Goal: Complete application form

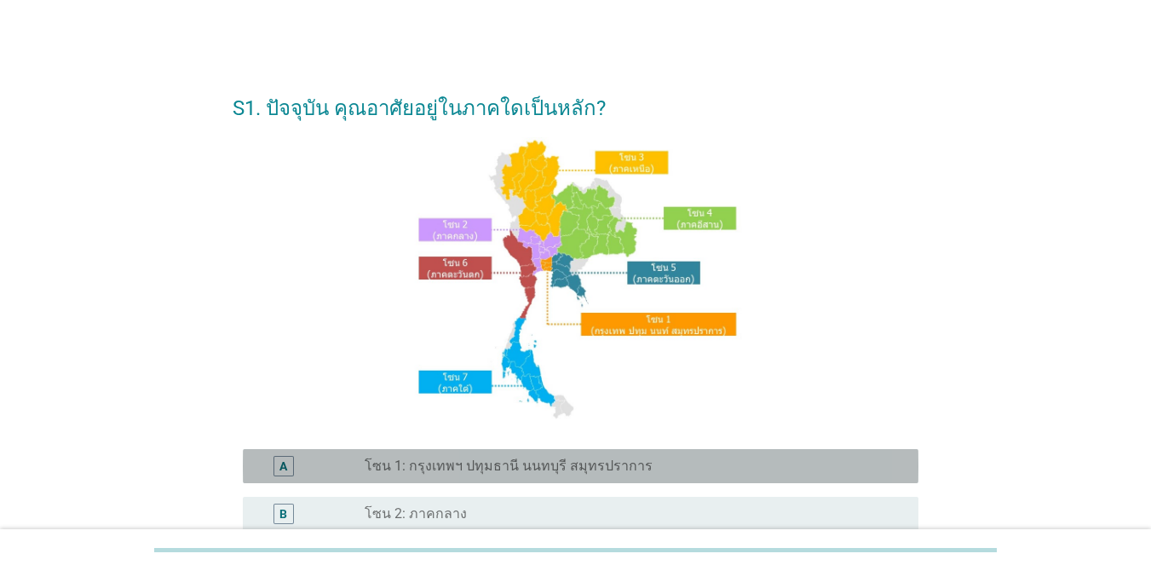
click at [548, 455] on div "A radio_button_unchecked โซน 1: กรุงเทพฯ ปทุมธานี นนทบุรี สมุทรปราการ" at bounding box center [581, 466] width 676 height 34
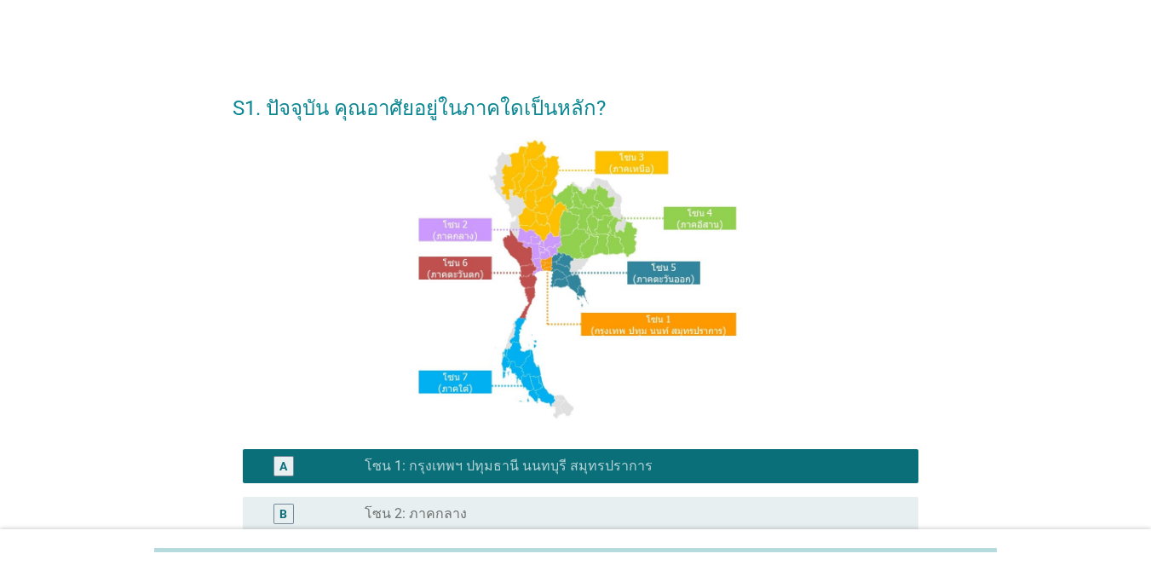
drag, startPoint x: 1141, startPoint y: 359, endPoint x: 1154, endPoint y: 389, distance: 32.4
click at [1149, 383] on div "S1. ปัจจุบัน คุณอาศัยอยู่ในภาคใดเป็นหลัก? A radio_button_checked โซน 1: กรุงเทพ…" at bounding box center [575, 474] width 1151 height 948
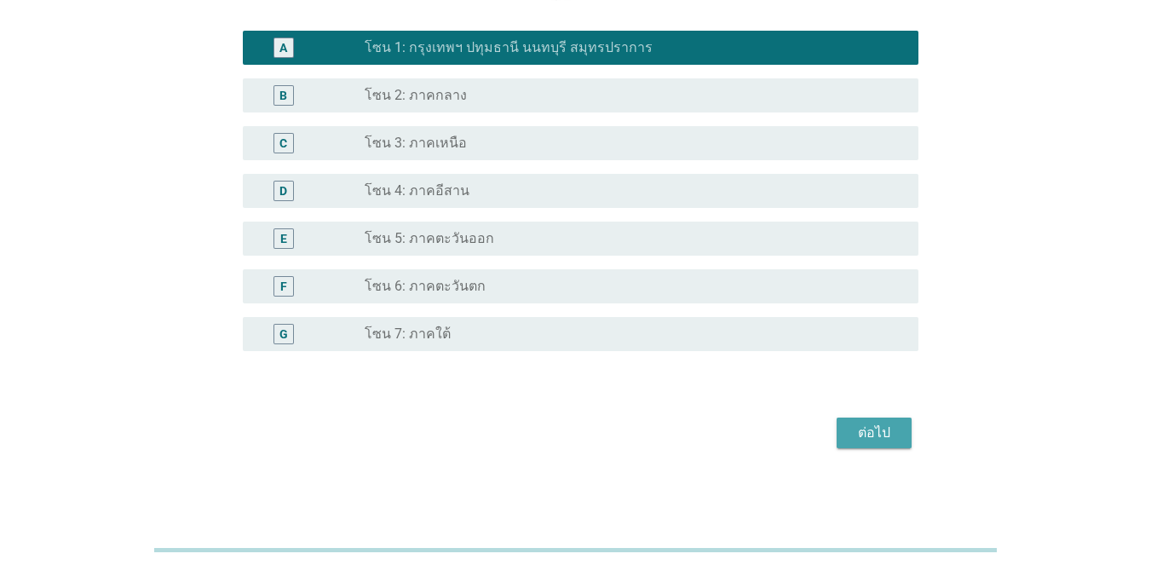
click at [856, 435] on div "ต่อไป" at bounding box center [874, 433] width 48 height 20
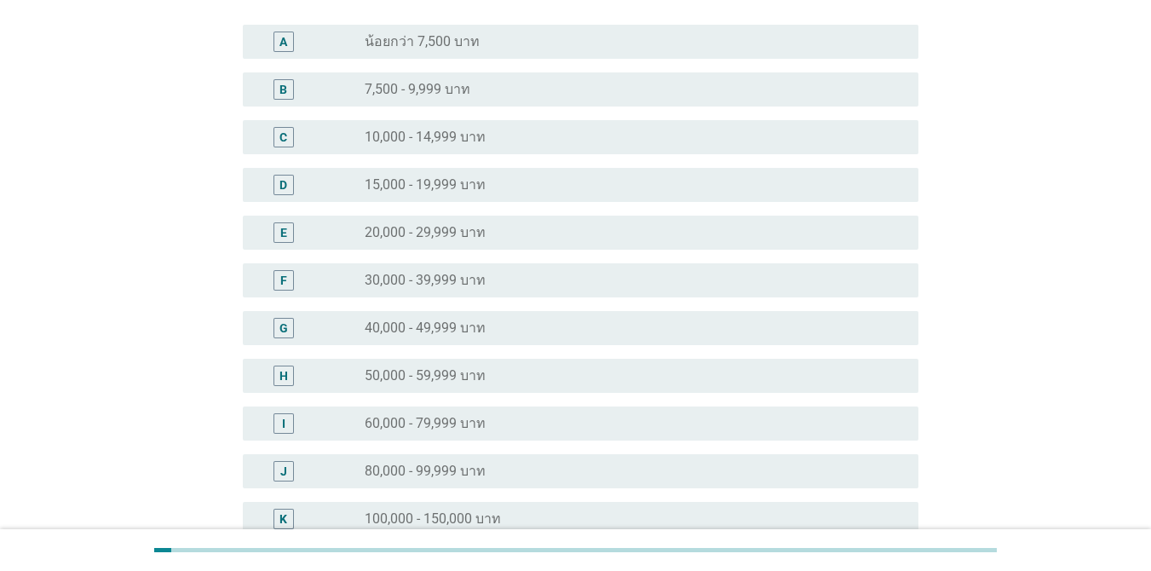
scroll to position [165, 0]
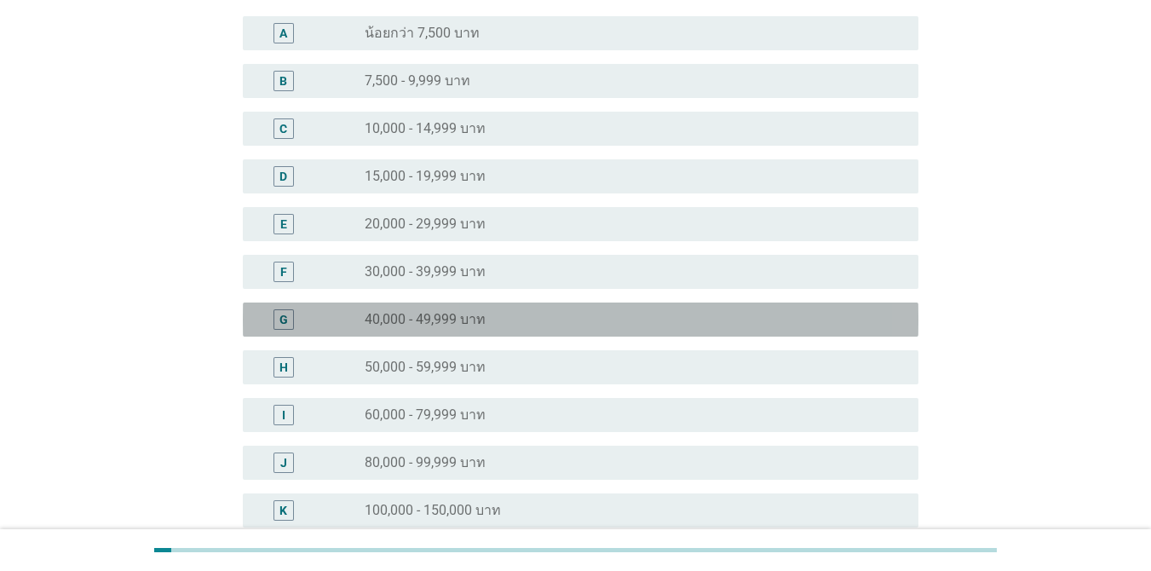
click at [722, 331] on div "G radio_button_unchecked 40,000 - 49,999 บาท" at bounding box center [581, 320] width 676 height 34
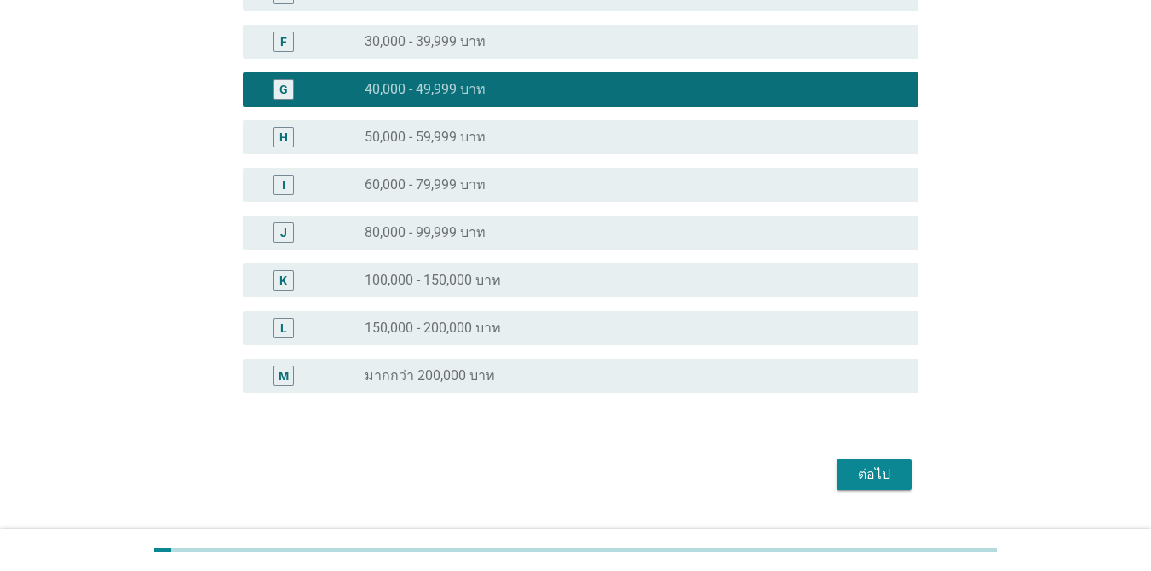
scroll to position [436, 0]
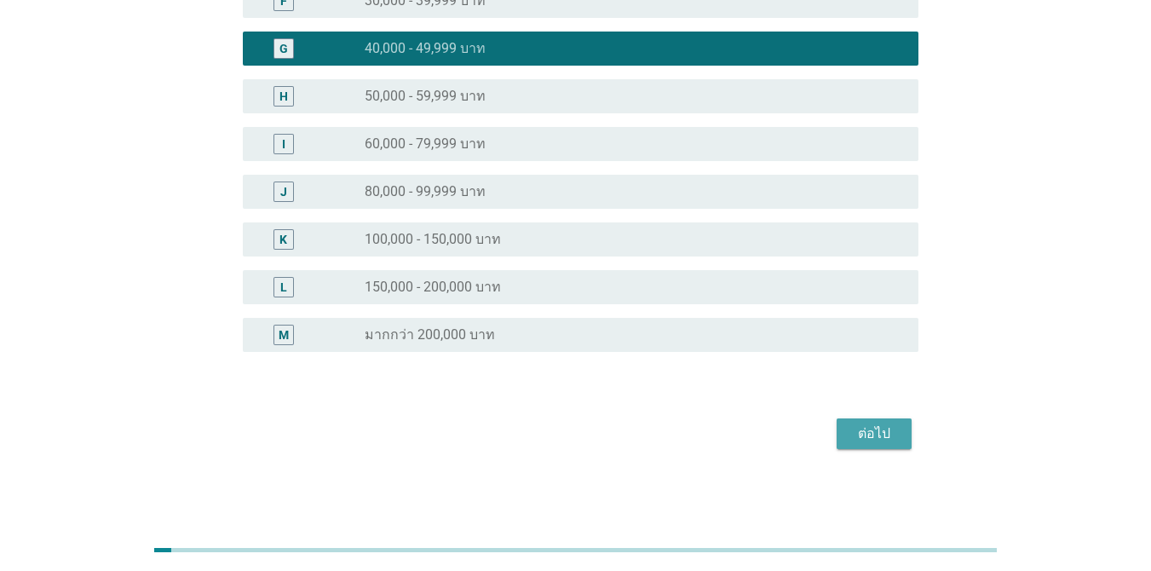
click at [883, 424] on div "ต่อไป" at bounding box center [874, 434] width 48 height 20
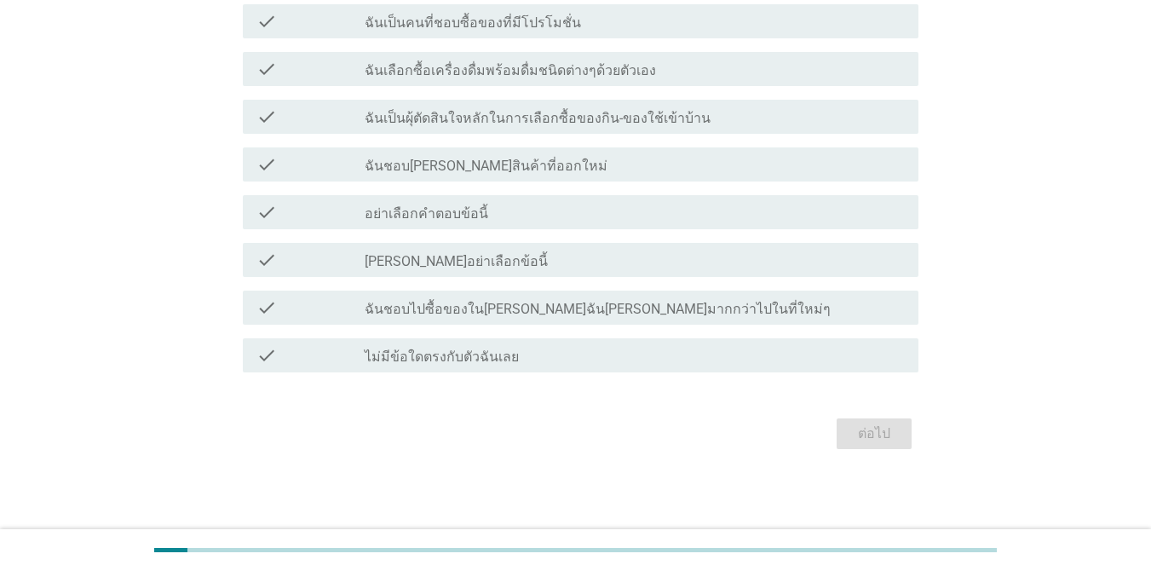
scroll to position [0, 0]
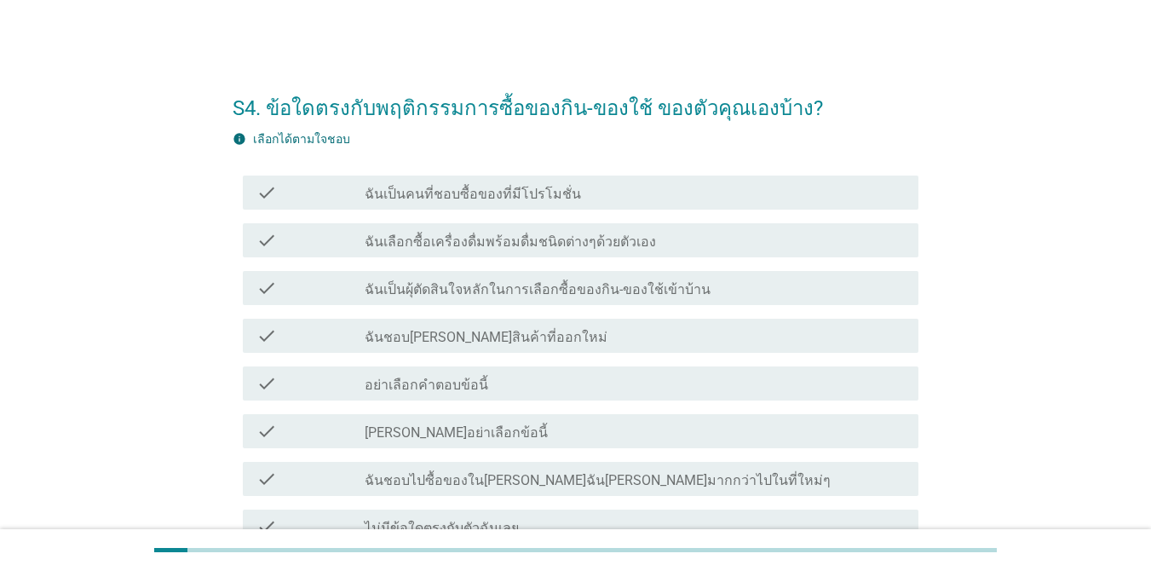
click at [633, 200] on div "check_box_outline_blank ฉันเป็นคนที่ชอบซื้อของที่มีโปรโมชั่น" at bounding box center [635, 192] width 540 height 20
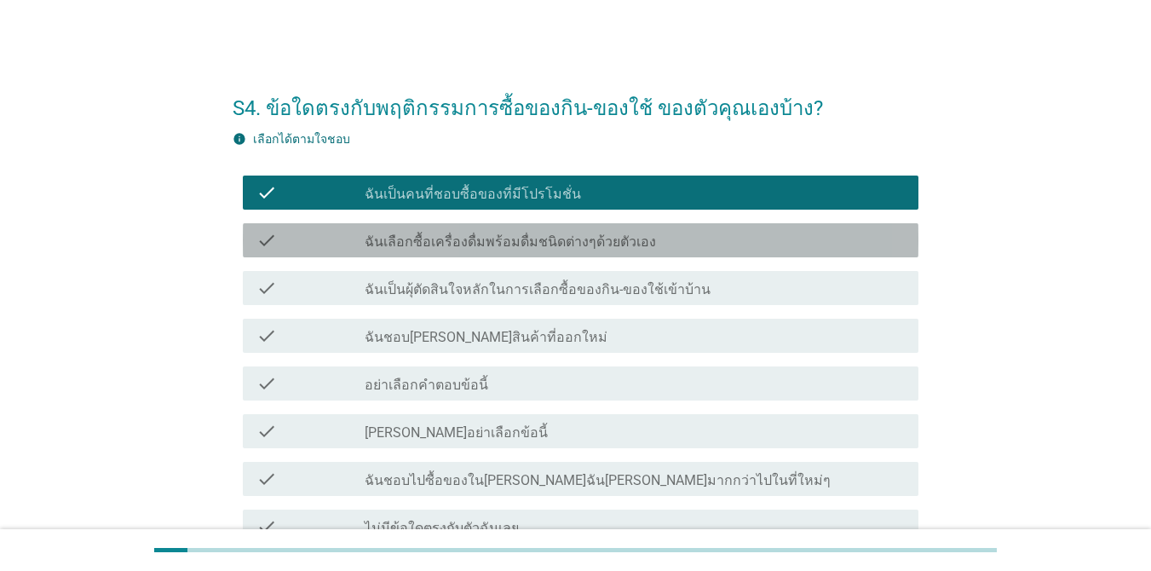
click at [643, 243] on div "check_box_outline_blank ฉันเลือกซื้อเครื่องดื่มพร้อมดื่มชนิดต่างๆด้วยตัวเอง" at bounding box center [635, 240] width 540 height 20
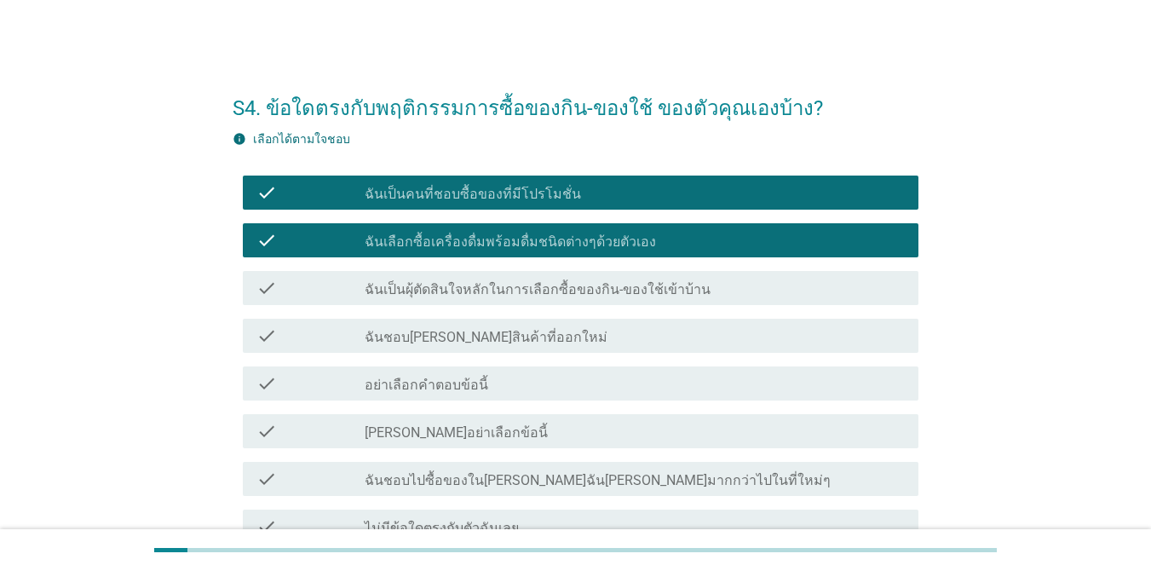
click at [645, 283] on label "ฉันเป็นผุ้ตัดสินใจหลักในการเลือกซื้อของกิน-ของใช้เข้าบ้าน" at bounding box center [538, 289] width 346 height 17
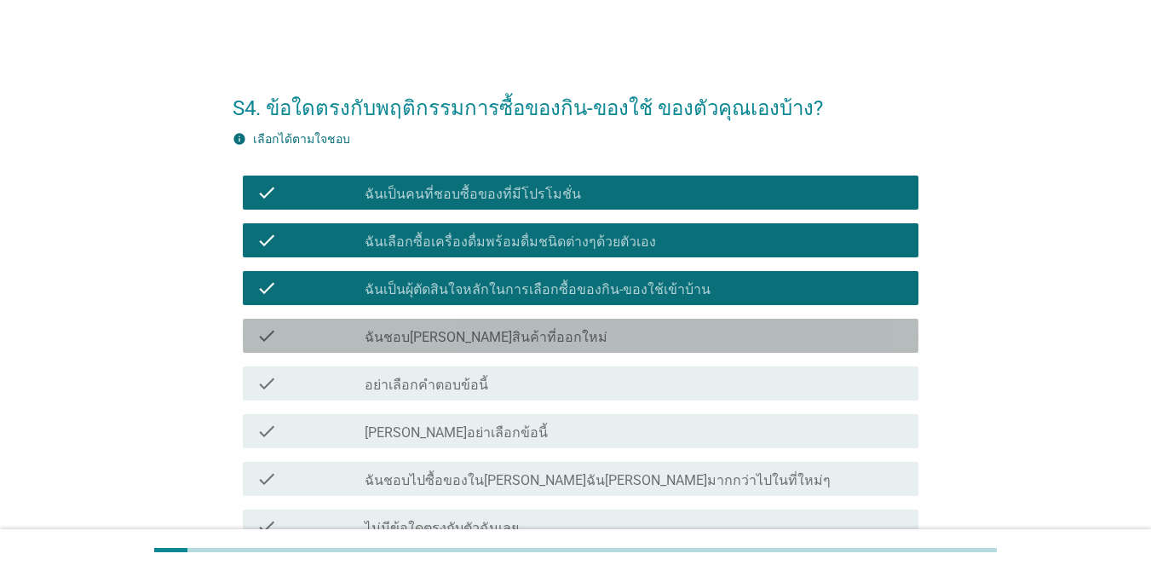
click at [596, 342] on div "check_box_outline_blank ฉันชอบ[PERSON_NAME]สินค้าที่ออกใหม่" at bounding box center [635, 336] width 540 height 20
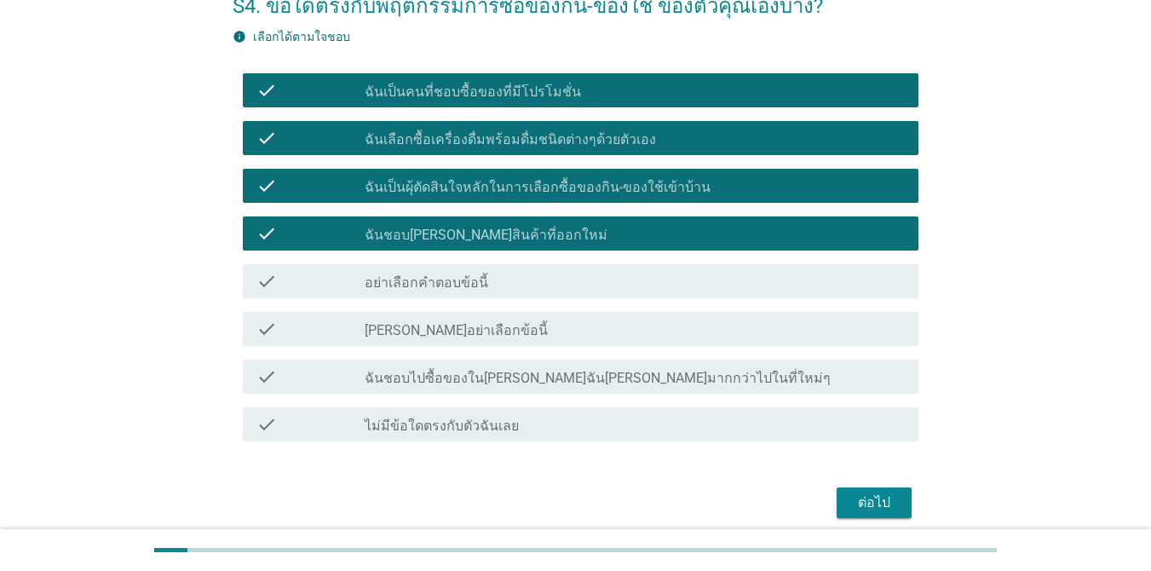
scroll to position [109, 0]
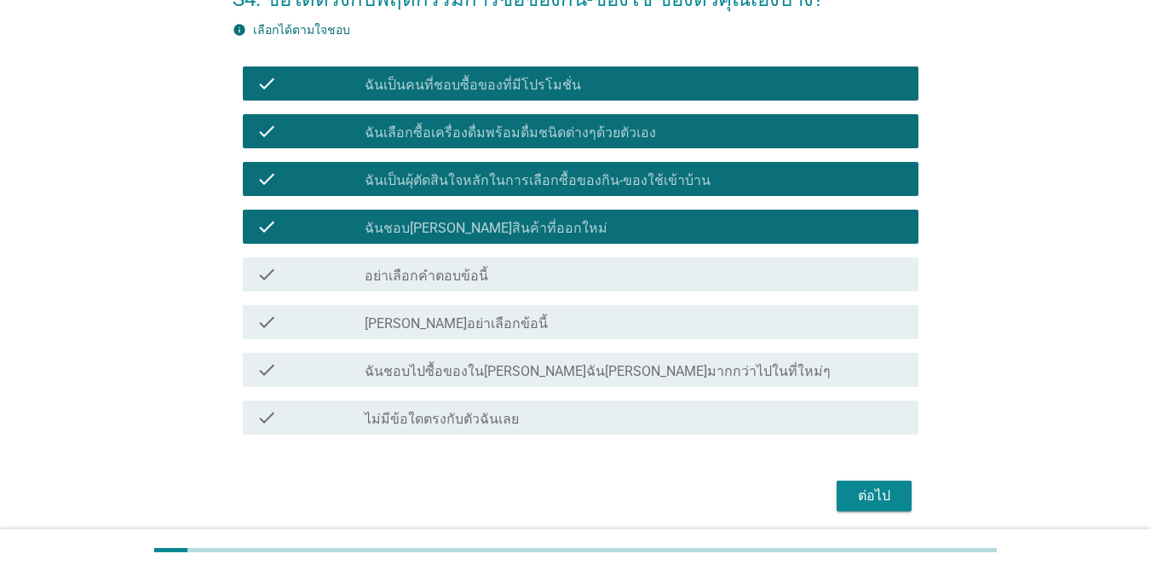
click at [875, 502] on div "ต่อไป" at bounding box center [874, 496] width 48 height 20
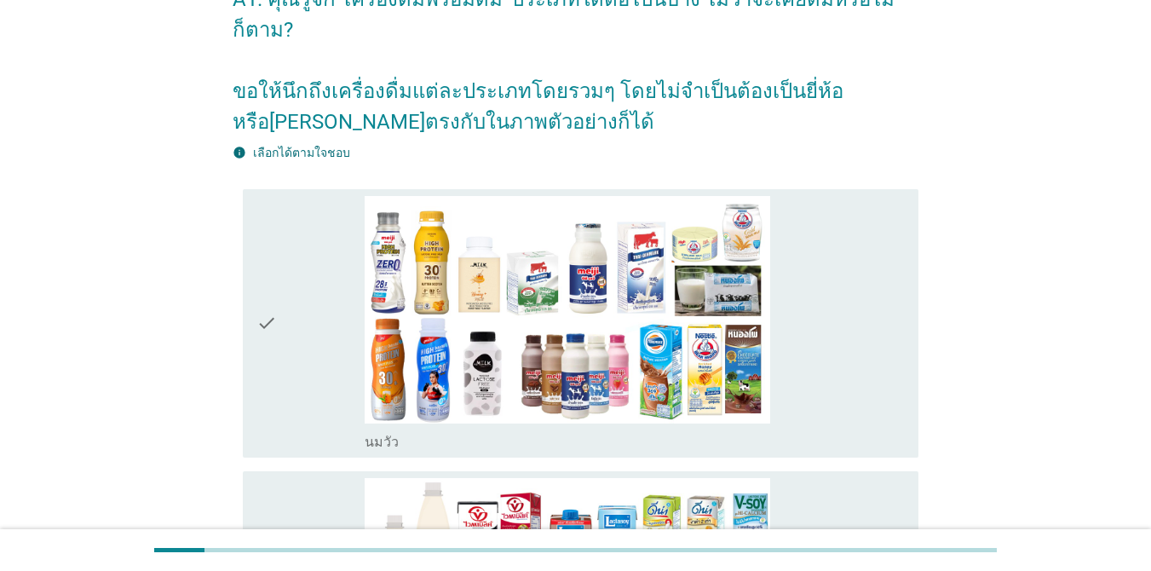
scroll to position [0, 0]
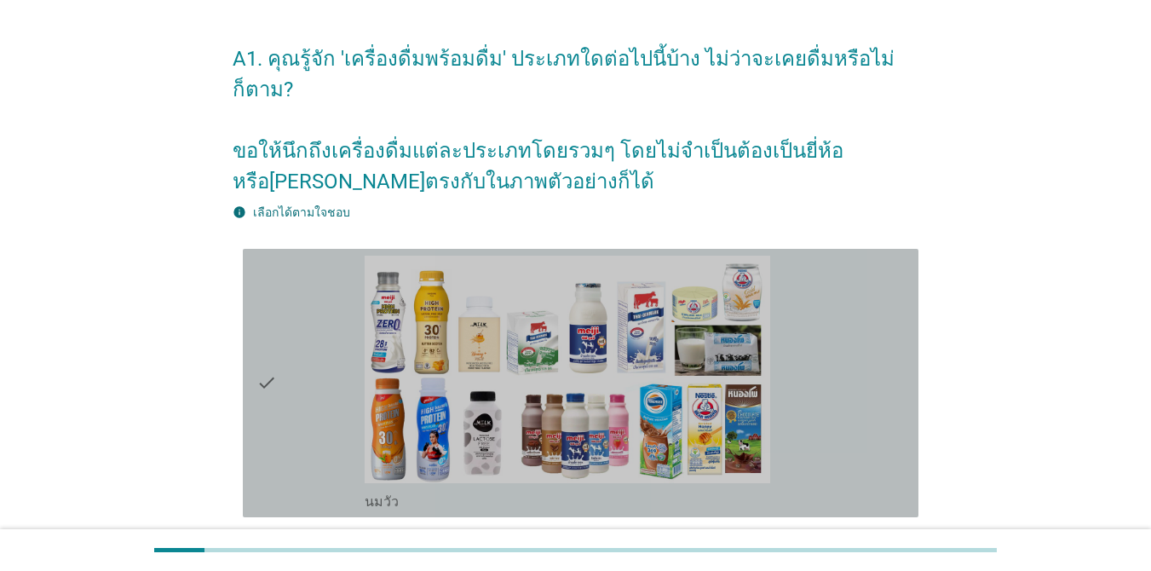
click at [772, 444] on div "check_box_outline_blank [PERSON_NAME]" at bounding box center [635, 383] width 540 height 255
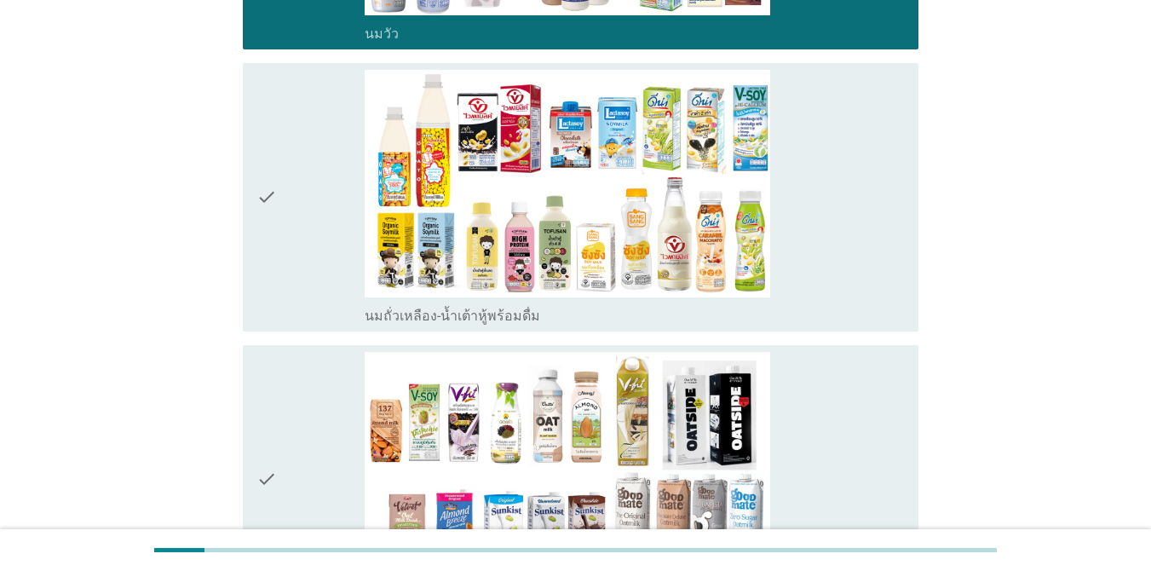
scroll to position [527, 0]
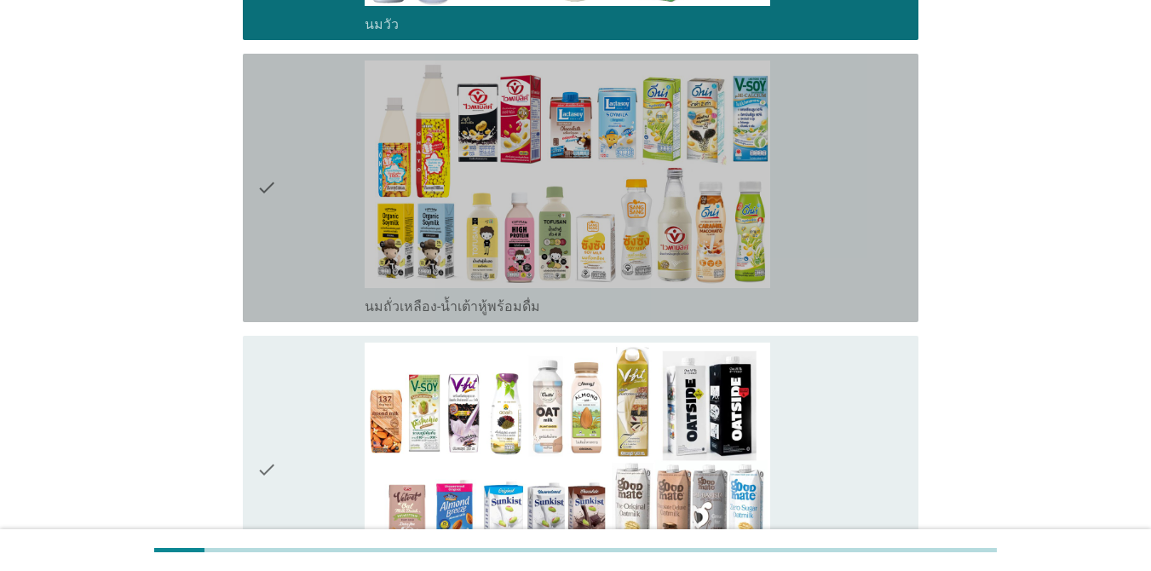
click at [837, 178] on div "check_box_outline_blank นมถั่วเหลือง-น้ำเต้าหู้พร้อมดื่ม" at bounding box center [635, 188] width 540 height 255
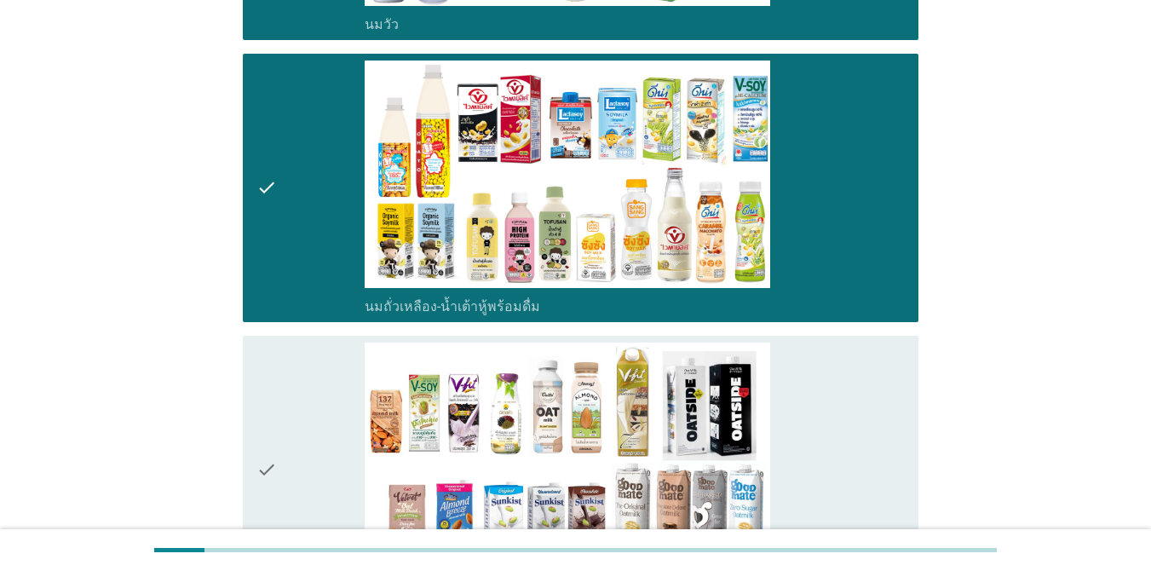
click at [303, 420] on div "check" at bounding box center [310, 470] width 108 height 255
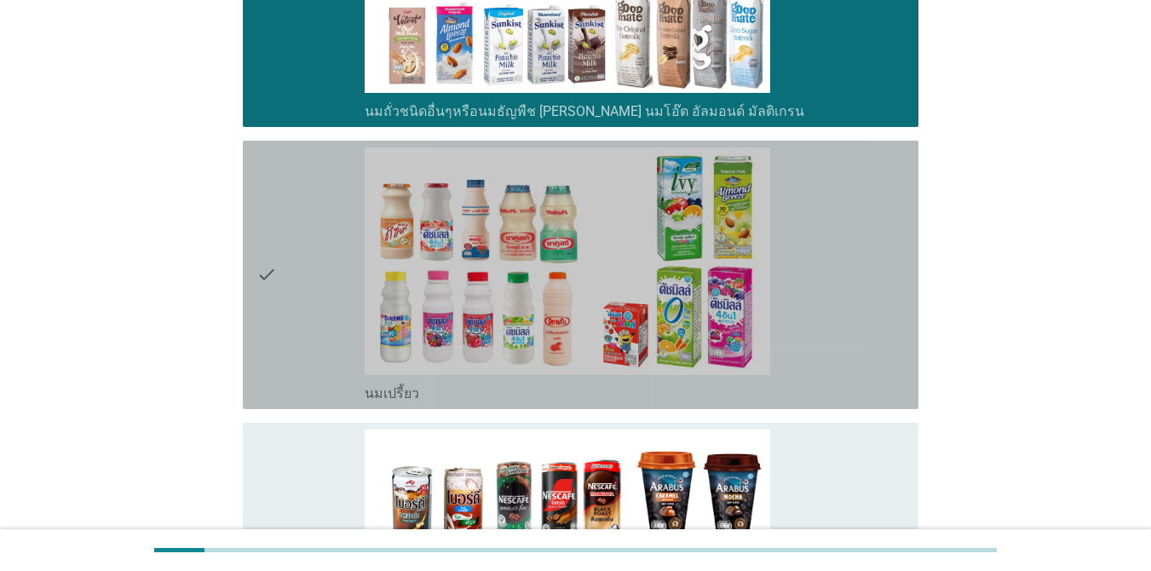
click at [308, 321] on div "check" at bounding box center [310, 274] width 108 height 255
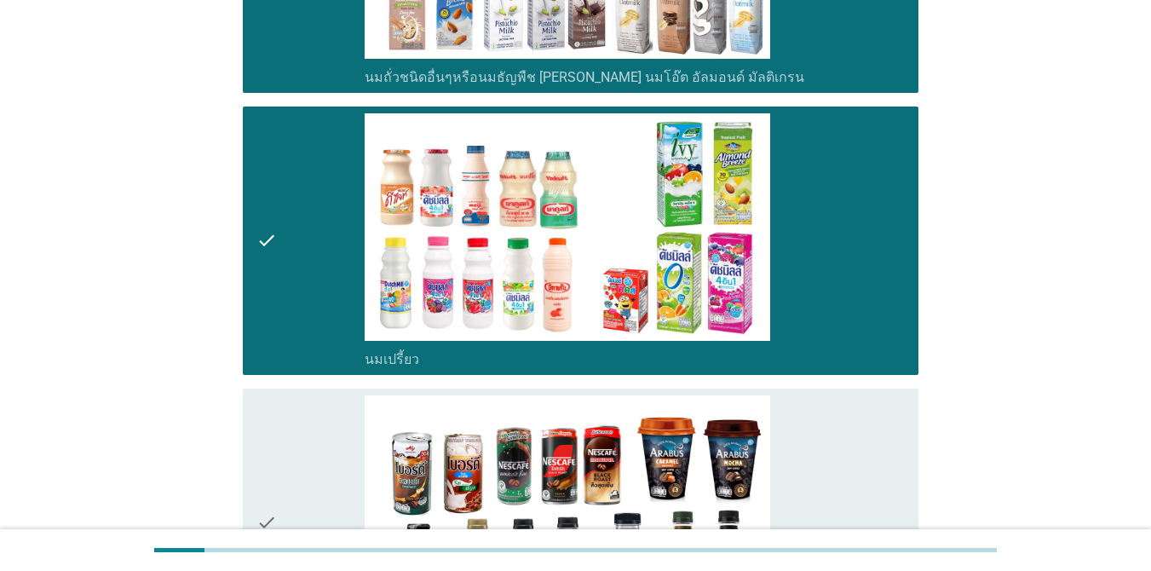
click at [292, 429] on div "check" at bounding box center [310, 522] width 108 height 255
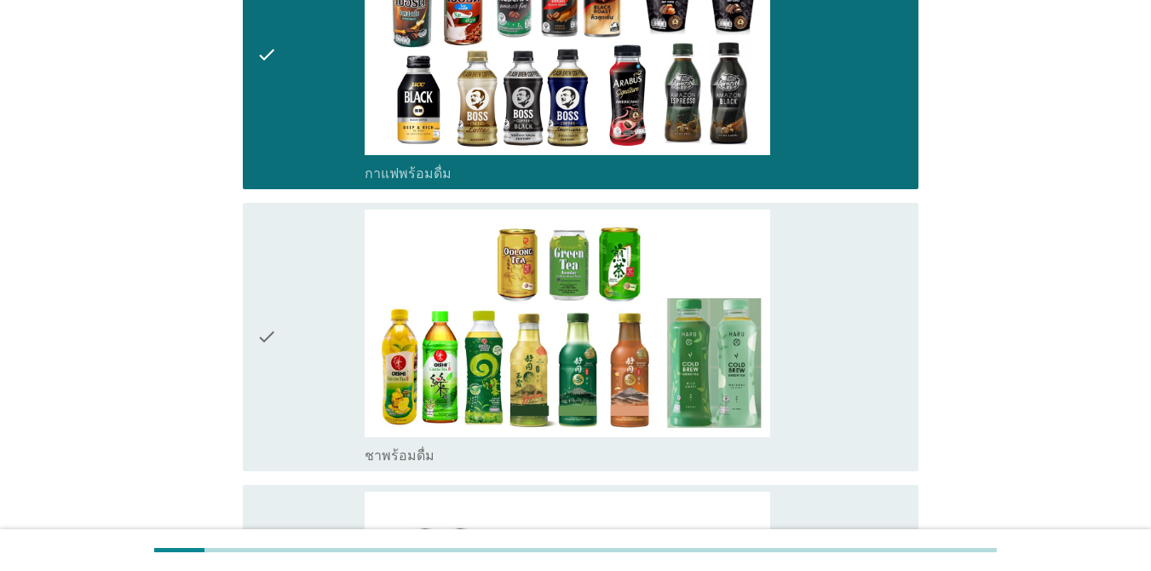
scroll to position [1583, 0]
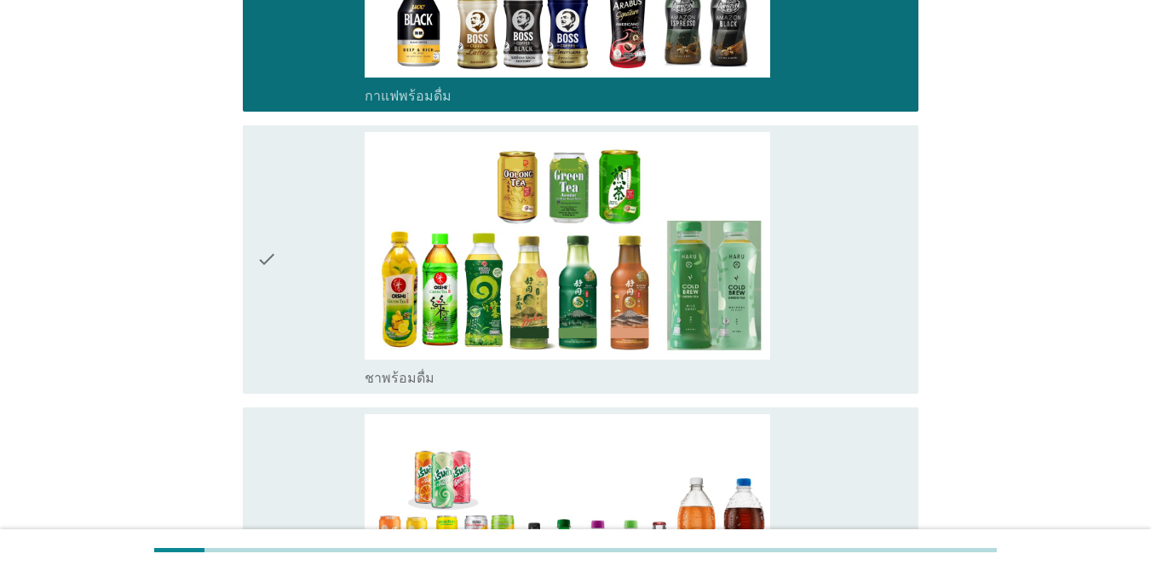
click at [297, 271] on div "check" at bounding box center [310, 259] width 108 height 255
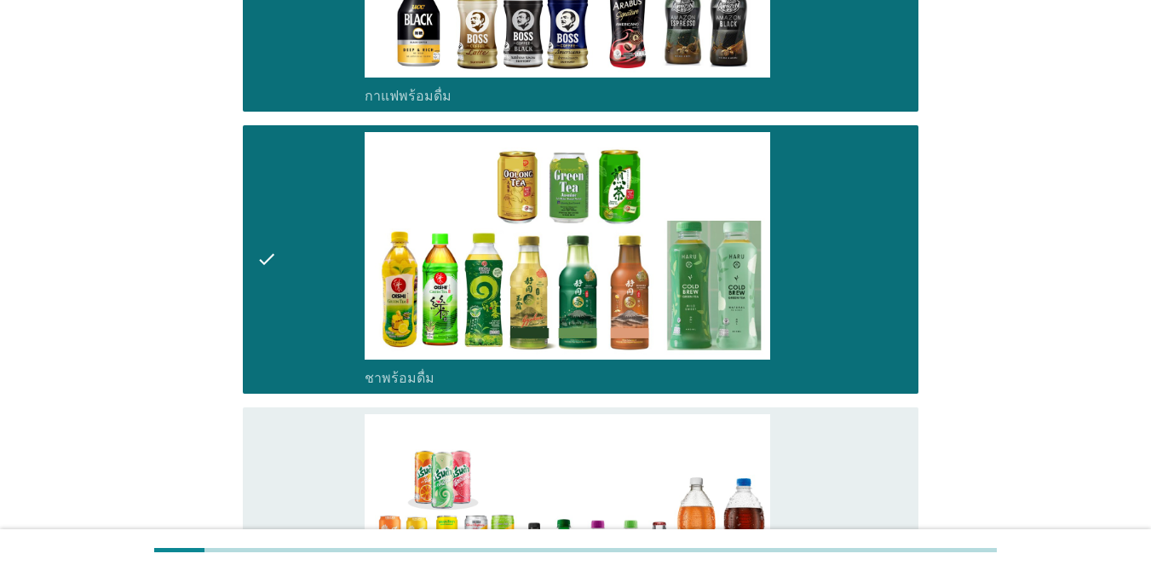
click at [290, 422] on div "check" at bounding box center [310, 541] width 108 height 255
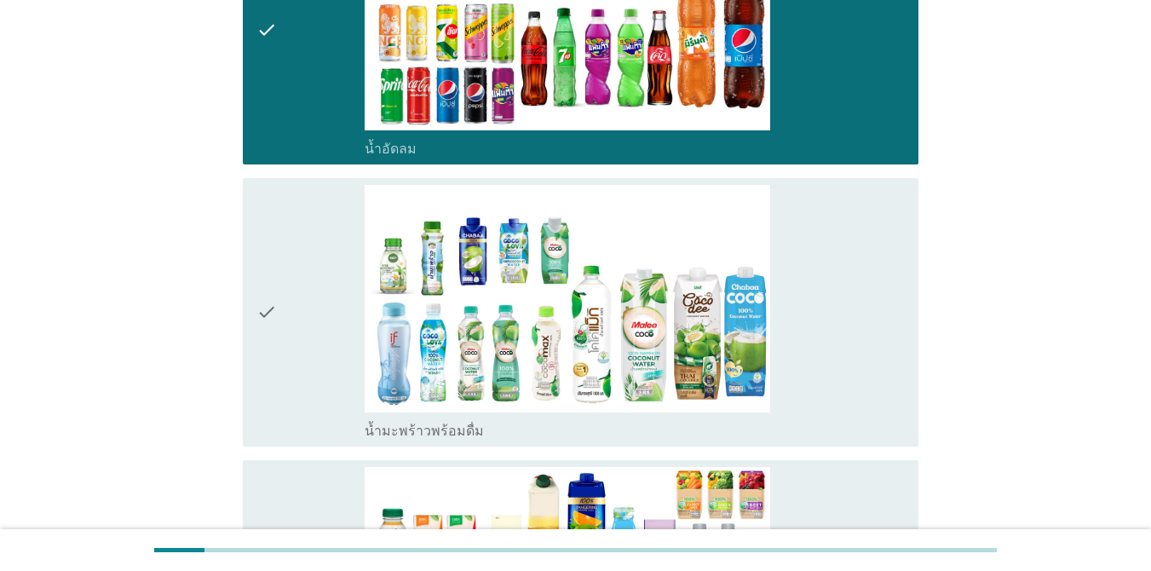
click at [291, 347] on div "check" at bounding box center [310, 312] width 108 height 255
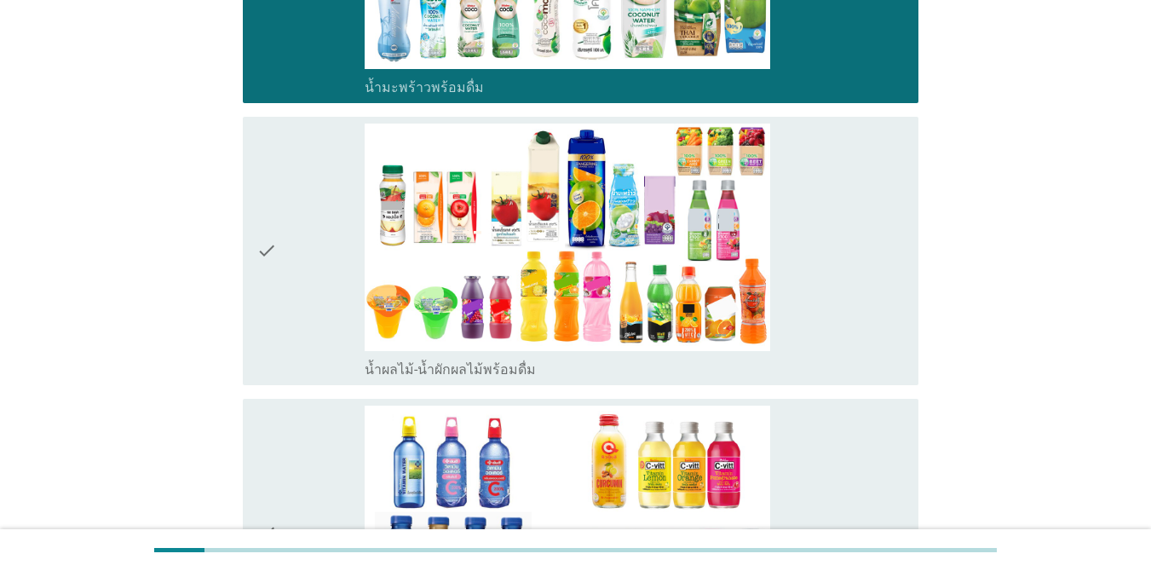
scroll to position [2538, 0]
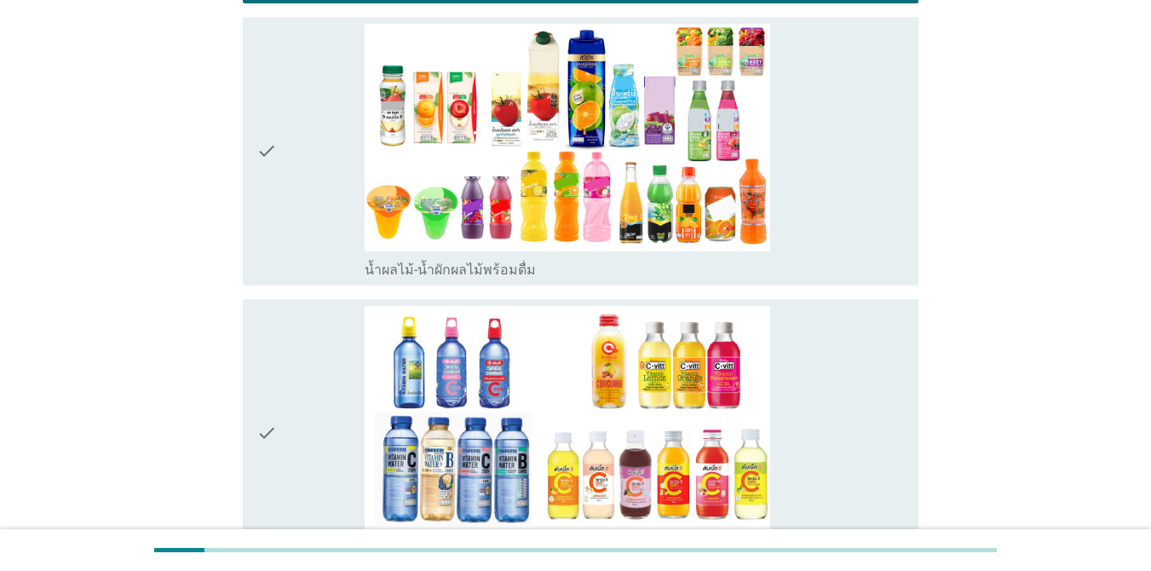
click at [293, 212] on div "check" at bounding box center [310, 151] width 108 height 255
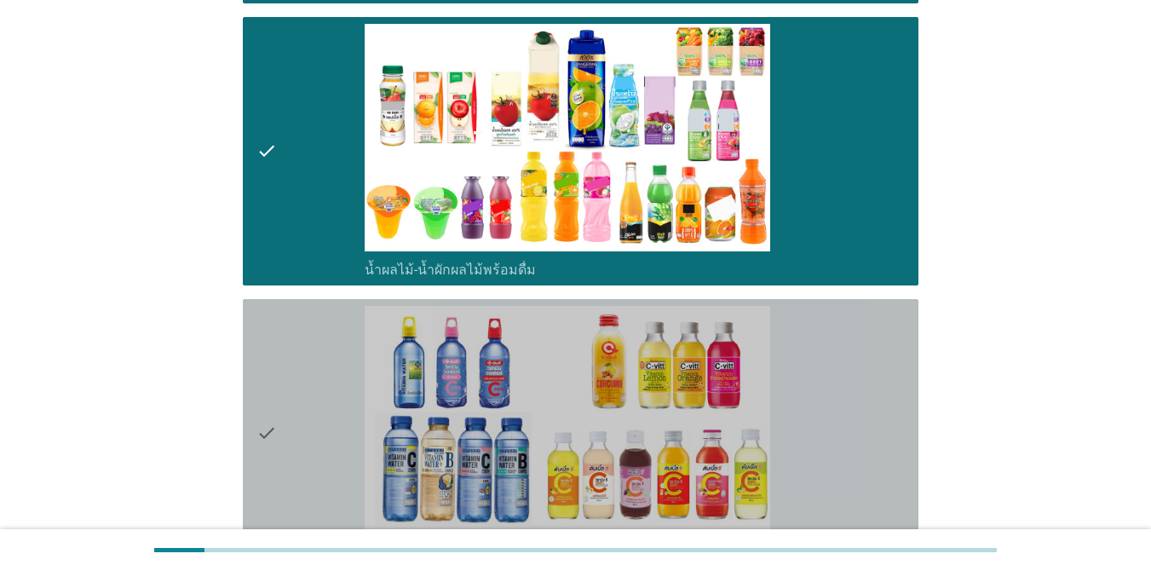
click at [291, 349] on div "check" at bounding box center [310, 433] width 108 height 255
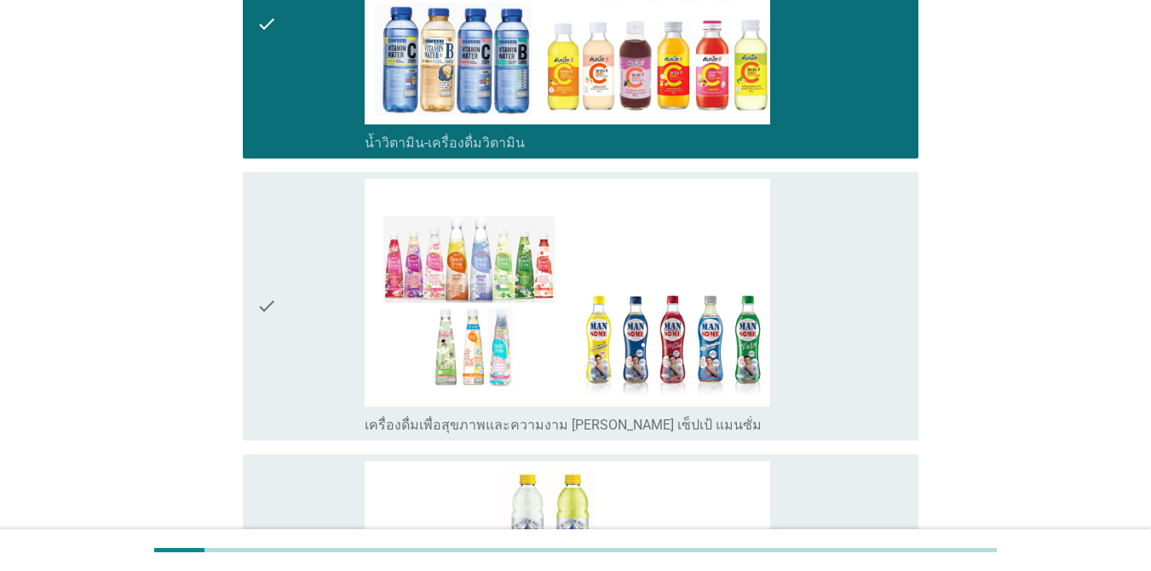
click at [303, 303] on div "check" at bounding box center [310, 306] width 108 height 255
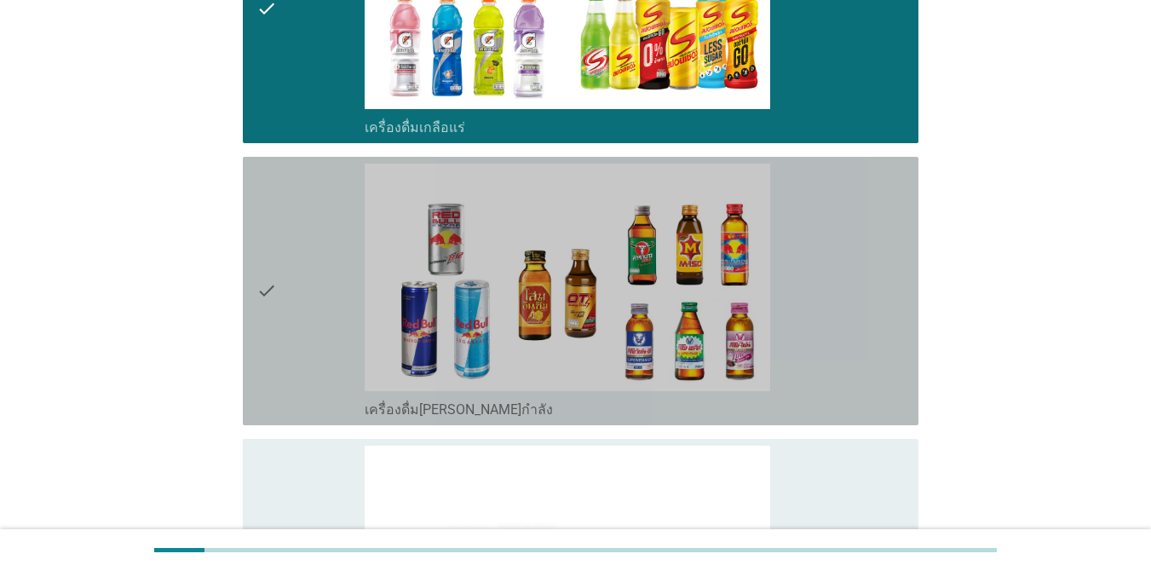
drag, startPoint x: 298, startPoint y: 300, endPoint x: 296, endPoint y: 311, distance: 11.4
click at [299, 300] on div "check" at bounding box center [310, 291] width 108 height 255
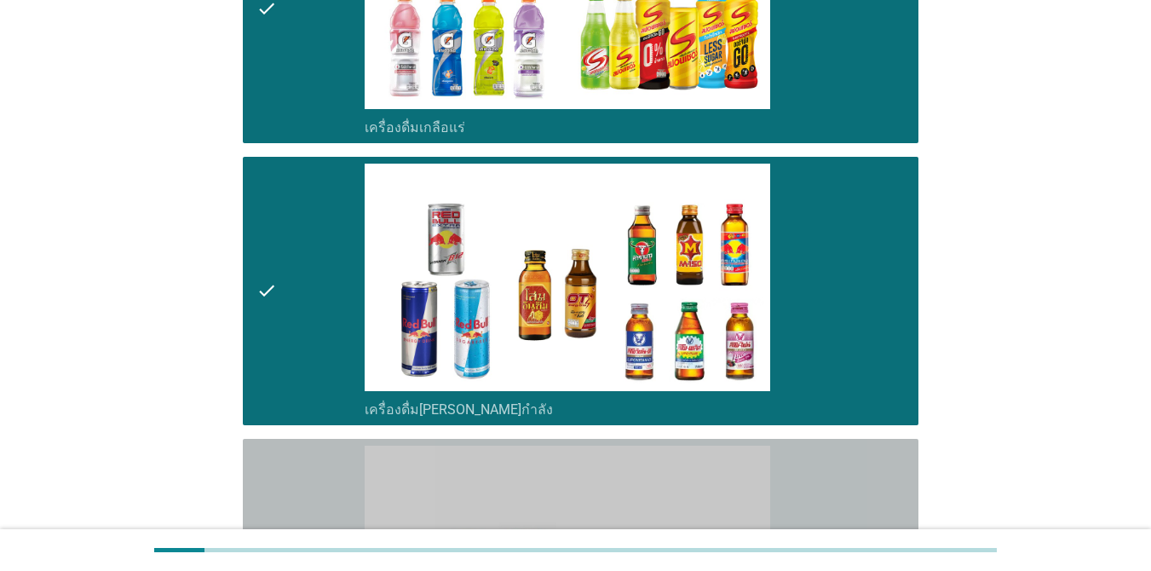
click at [282, 446] on div "check" at bounding box center [310, 573] width 108 height 255
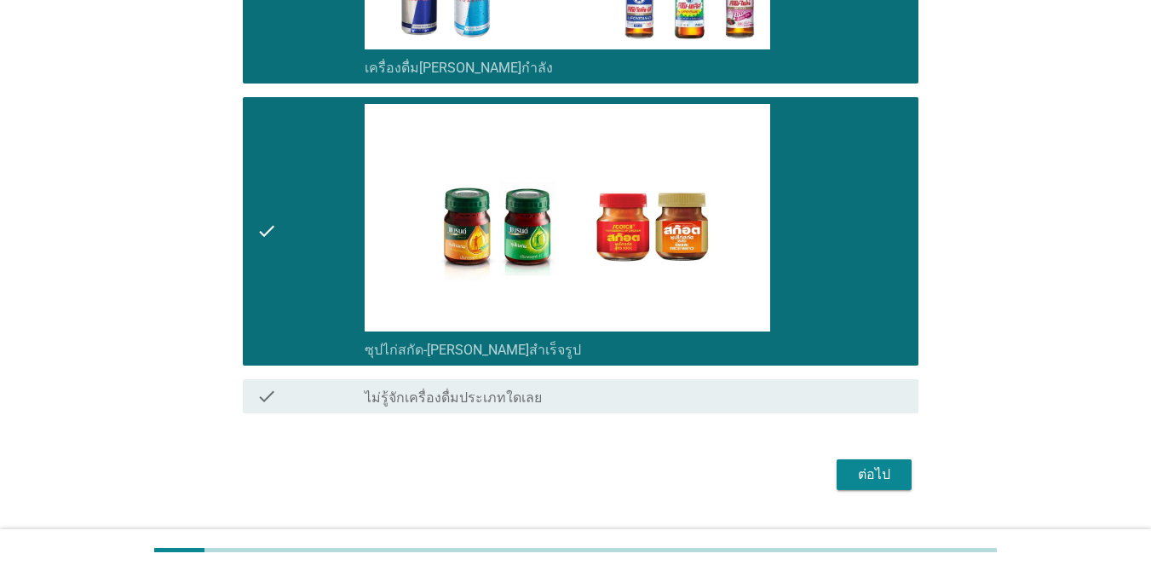
scroll to position [3878, 0]
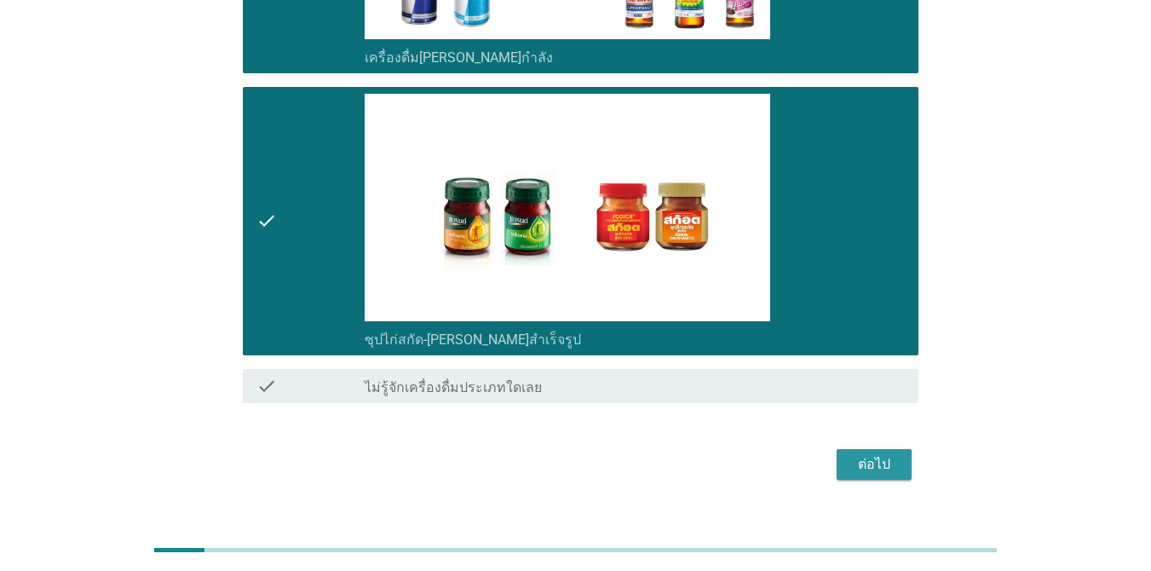
click at [894, 454] on div "ต่อไป" at bounding box center [874, 464] width 48 height 20
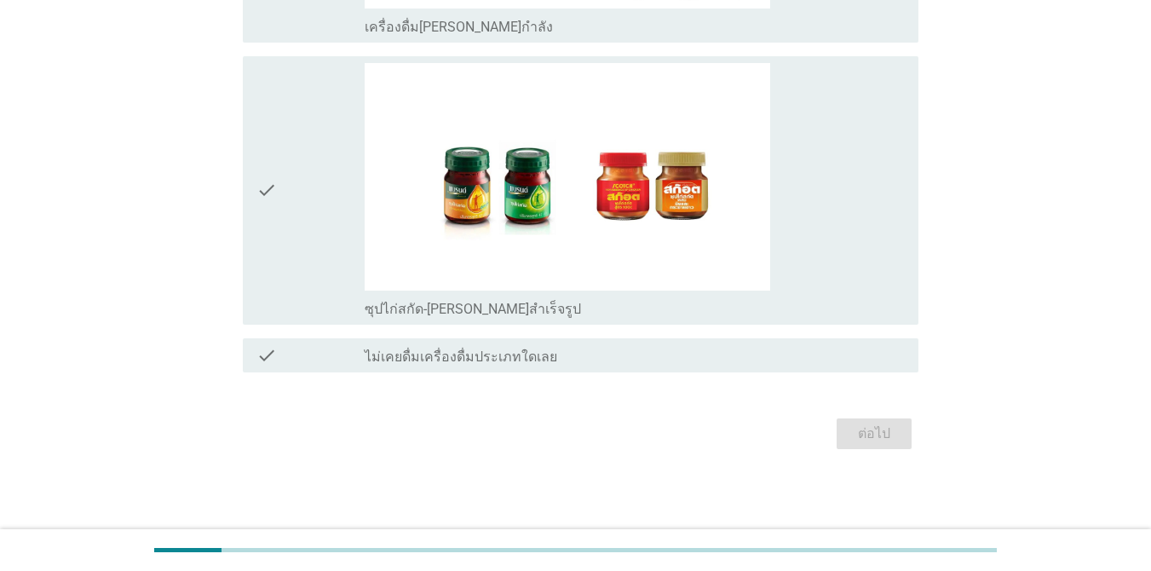
scroll to position [0, 0]
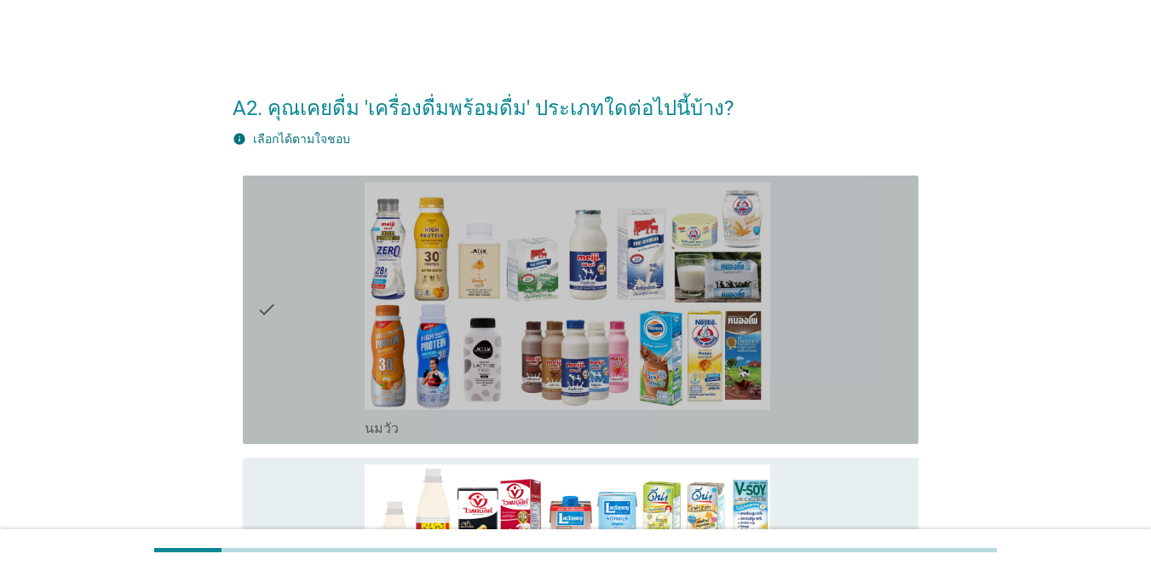
click at [271, 294] on icon "check" at bounding box center [266, 309] width 20 height 255
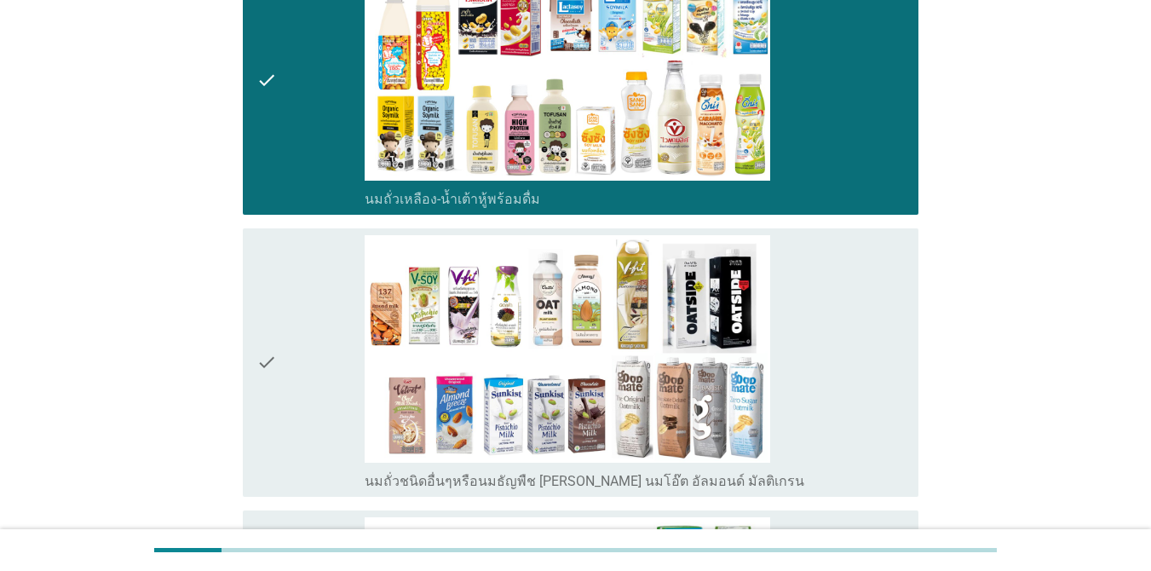
click at [267, 378] on icon "check" at bounding box center [266, 362] width 20 height 255
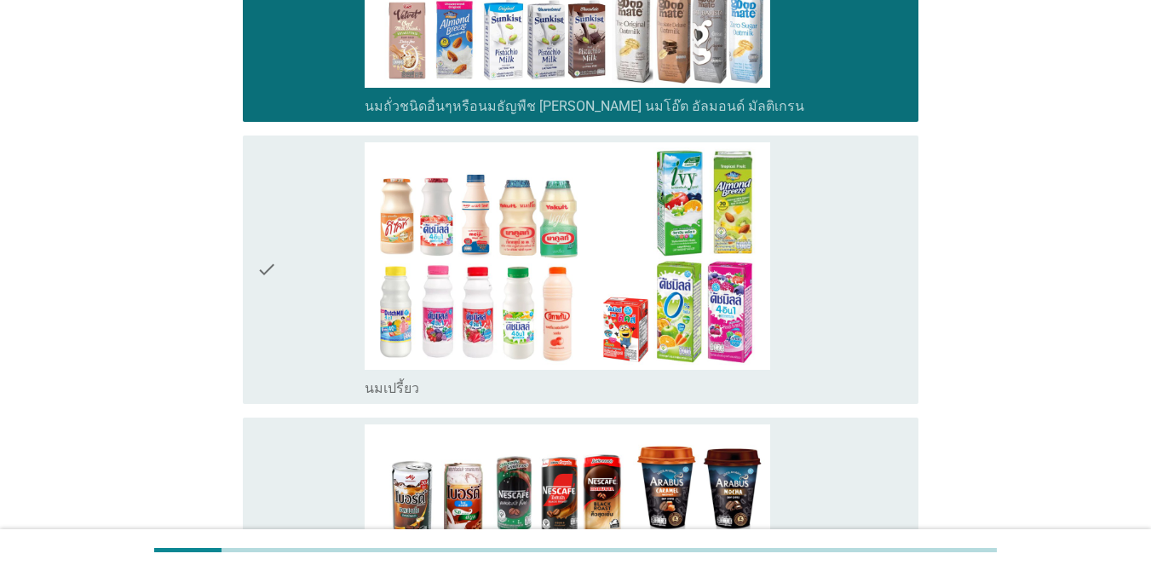
click at [276, 367] on icon "check" at bounding box center [266, 269] width 20 height 255
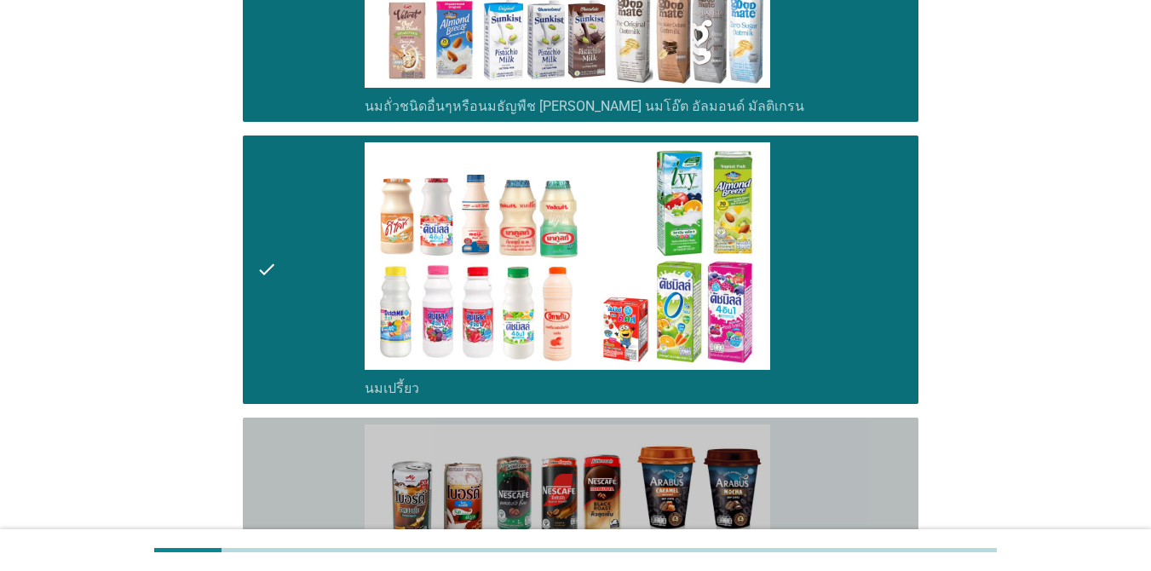
click at [274, 432] on icon "check" at bounding box center [266, 551] width 20 height 255
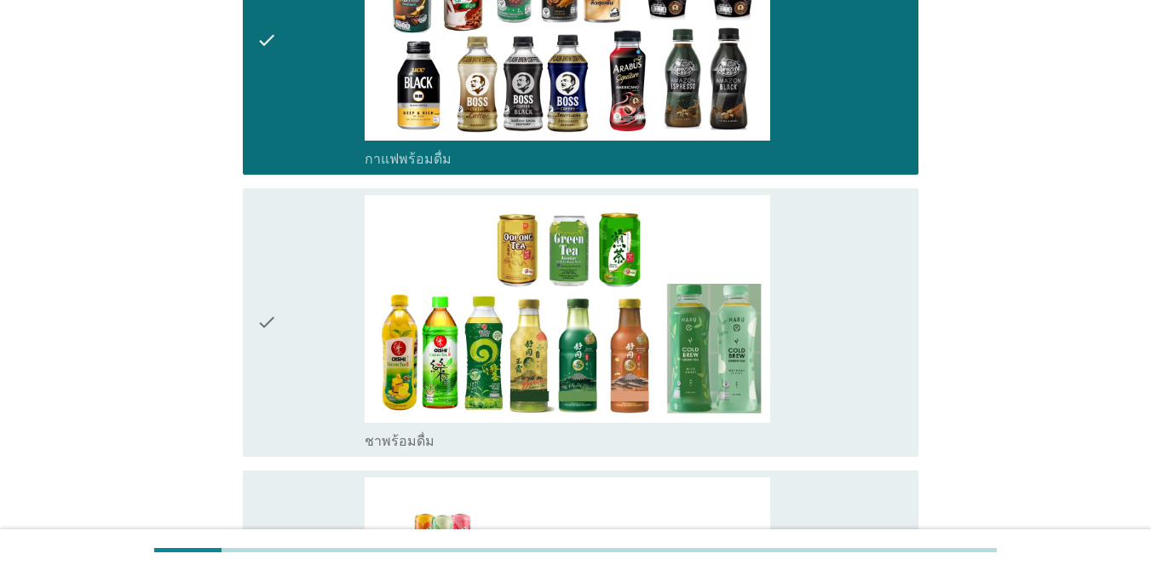
click at [277, 398] on icon "check" at bounding box center [266, 322] width 20 height 255
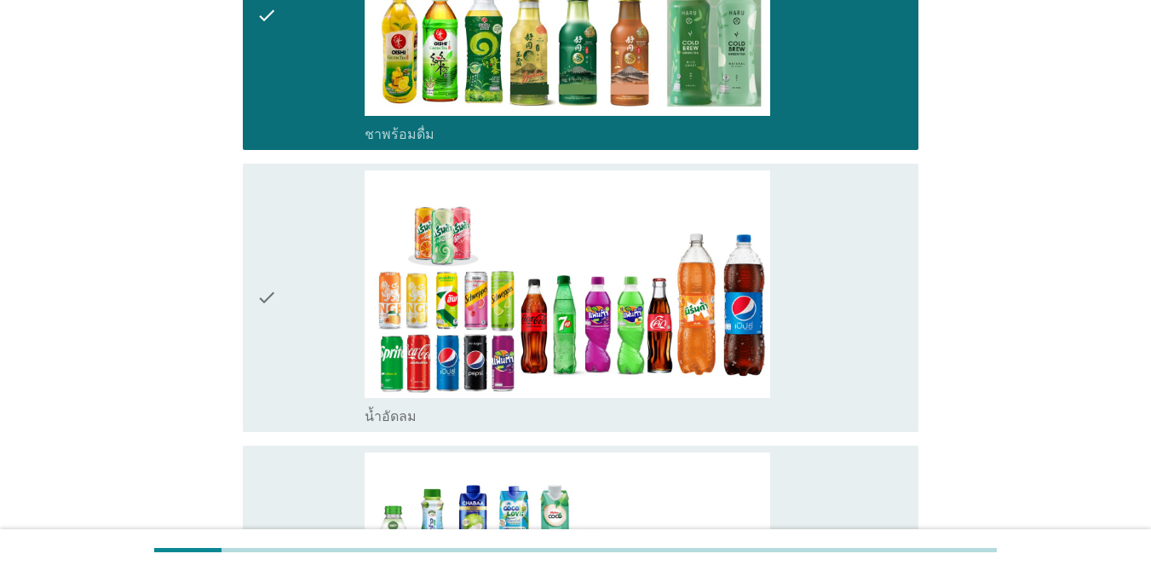
click at [291, 354] on div "check" at bounding box center [310, 297] width 108 height 255
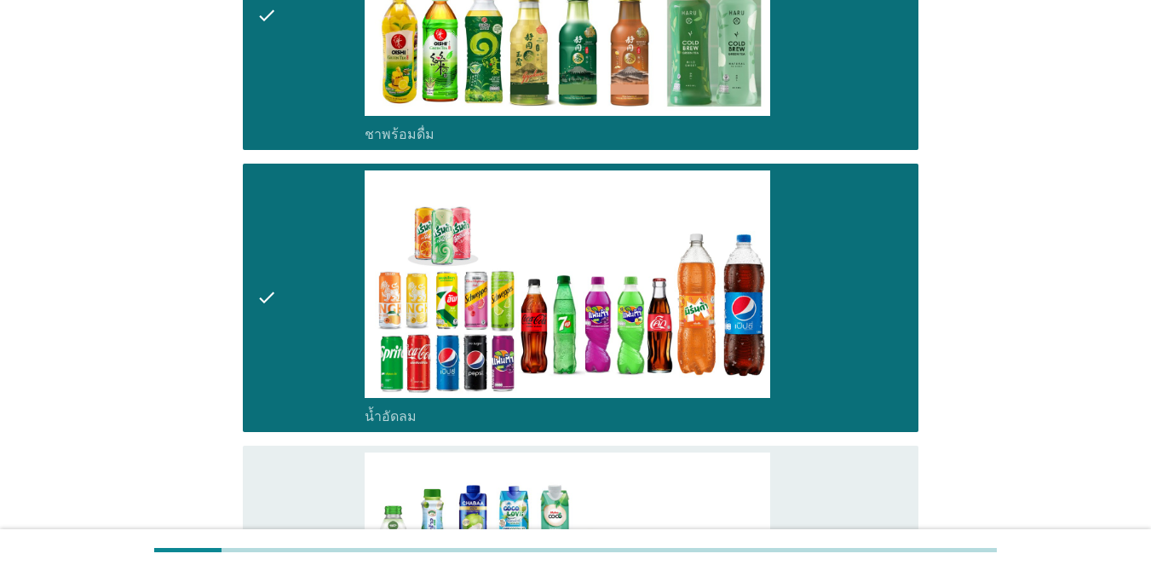
click at [278, 446] on div "check check_box_outline_blank น้ำมะพร้าวพร้อมดื่ม" at bounding box center [581, 580] width 676 height 268
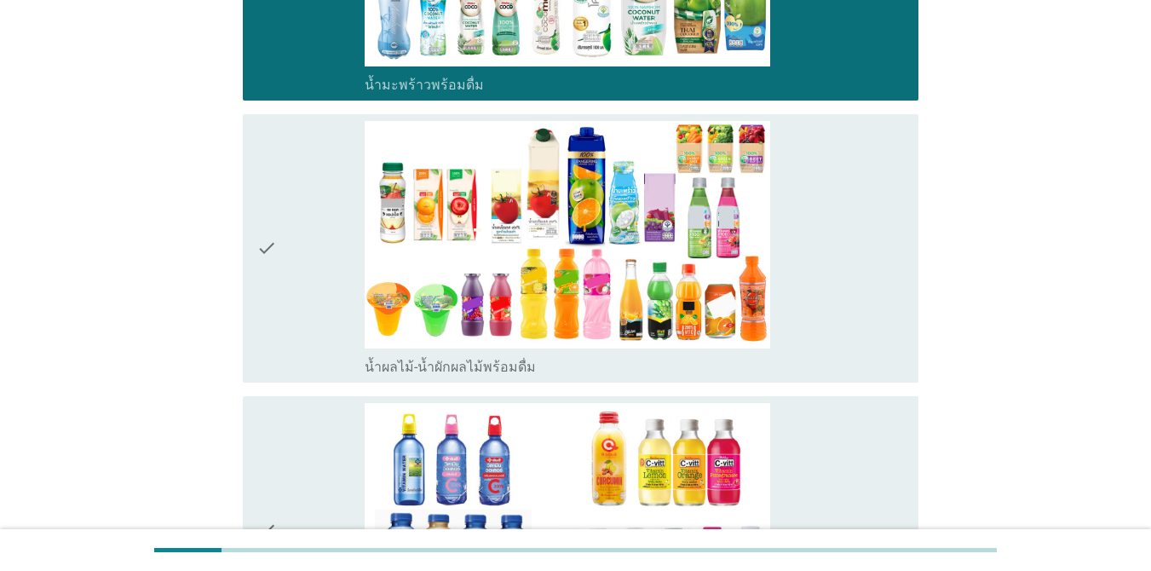
click at [281, 335] on div "check" at bounding box center [310, 248] width 108 height 255
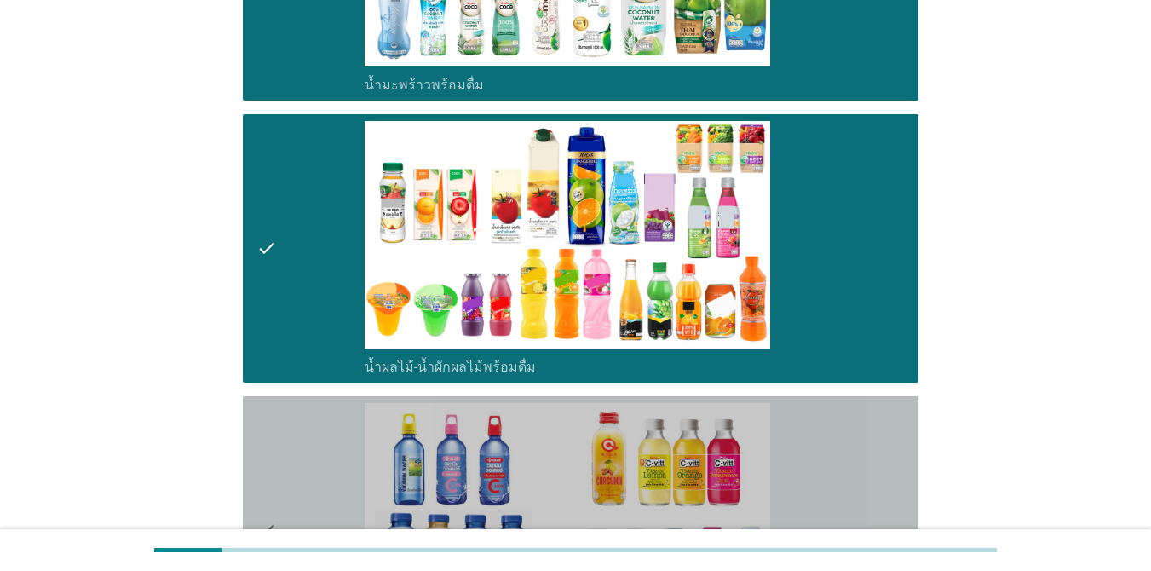
click at [266, 437] on icon "check" at bounding box center [266, 530] width 20 height 255
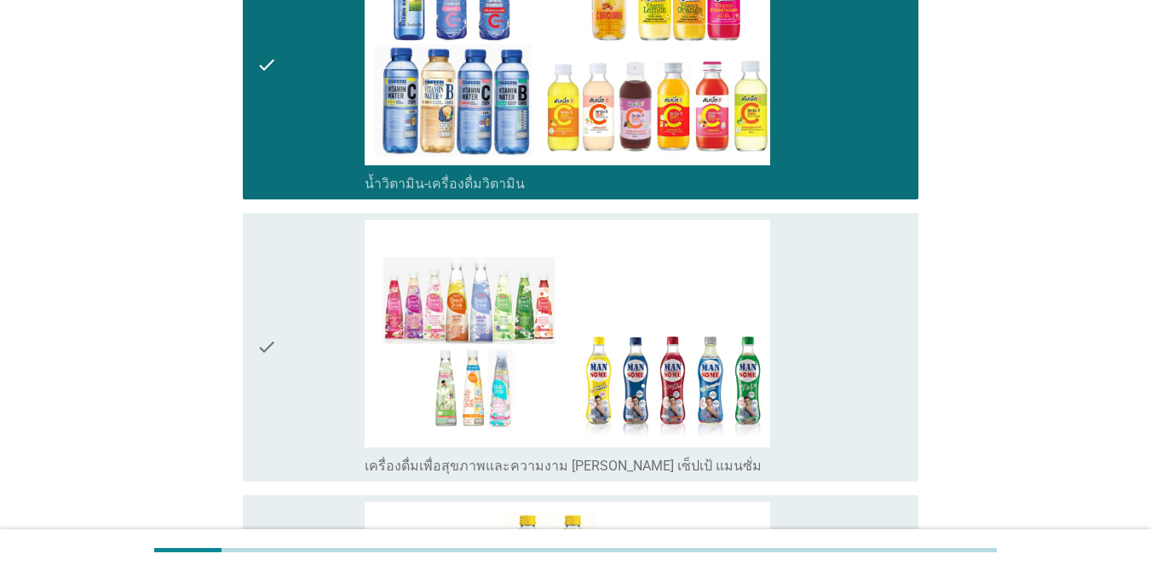
scroll to position [2829, 0]
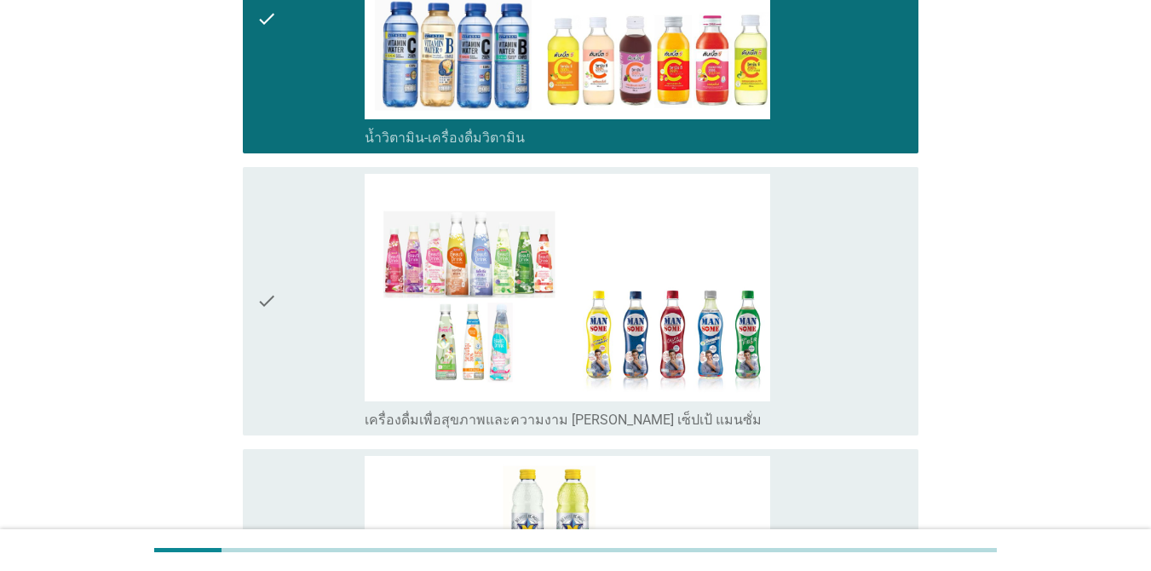
click at [292, 350] on div "check" at bounding box center [310, 301] width 108 height 255
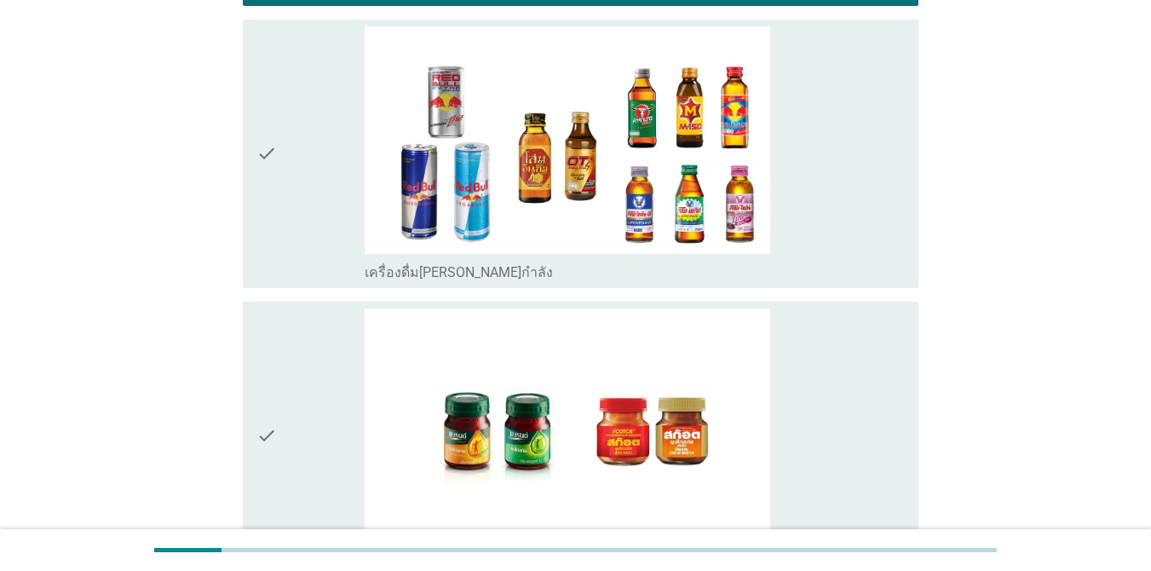
scroll to position [3545, 0]
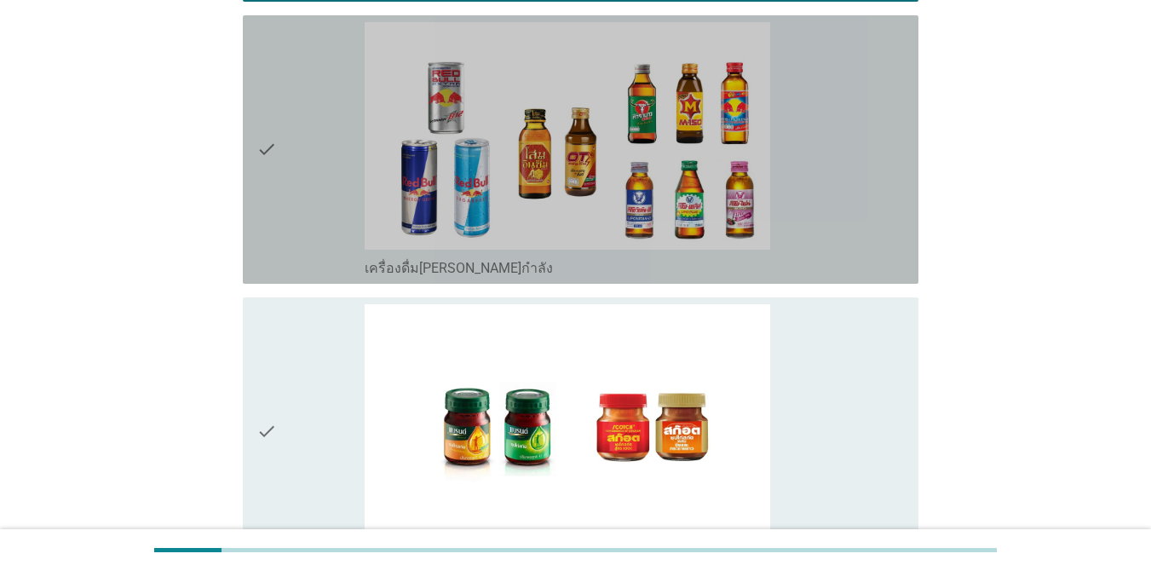
click at [306, 261] on div "check" at bounding box center [310, 149] width 108 height 255
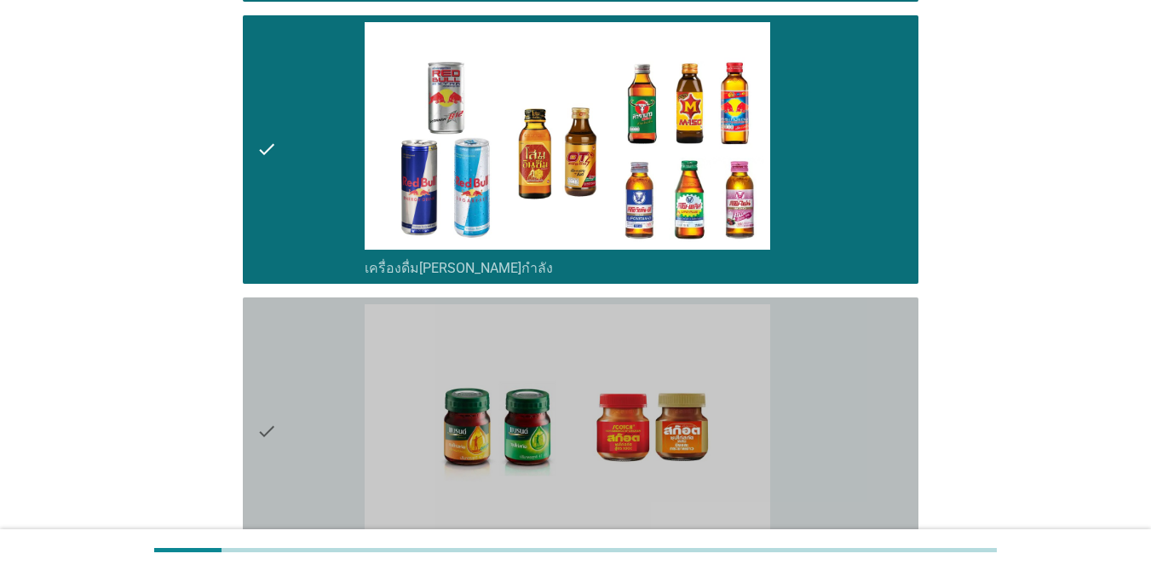
click at [282, 369] on div "check" at bounding box center [310, 431] width 108 height 255
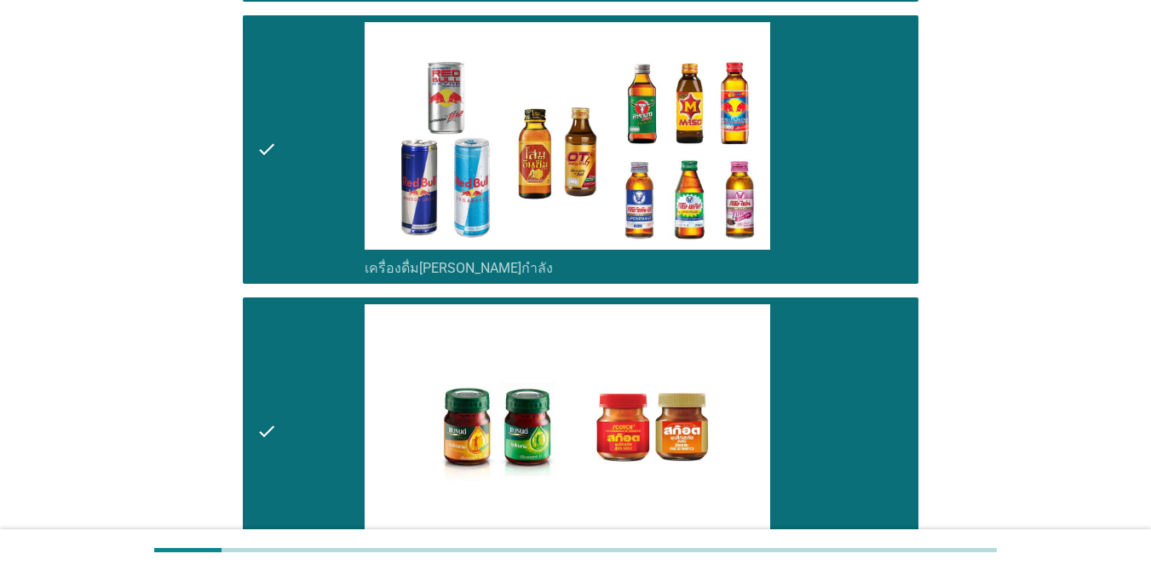
click at [326, 179] on div "check" at bounding box center [310, 149] width 108 height 255
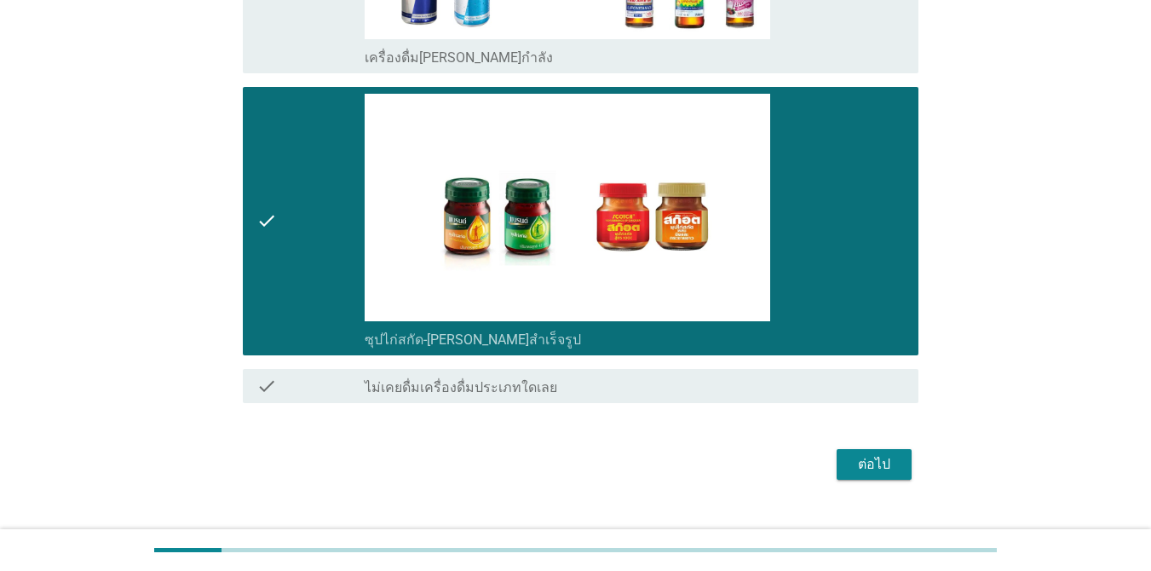
scroll to position [3786, 0]
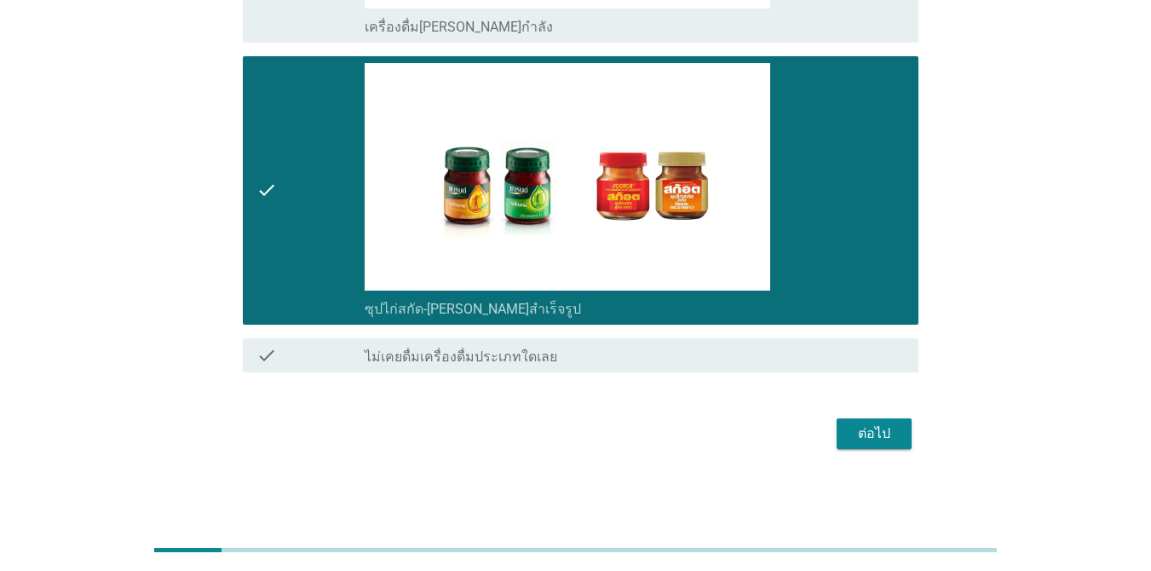
click at [871, 441] on div "ต่อไป" at bounding box center [874, 434] width 48 height 20
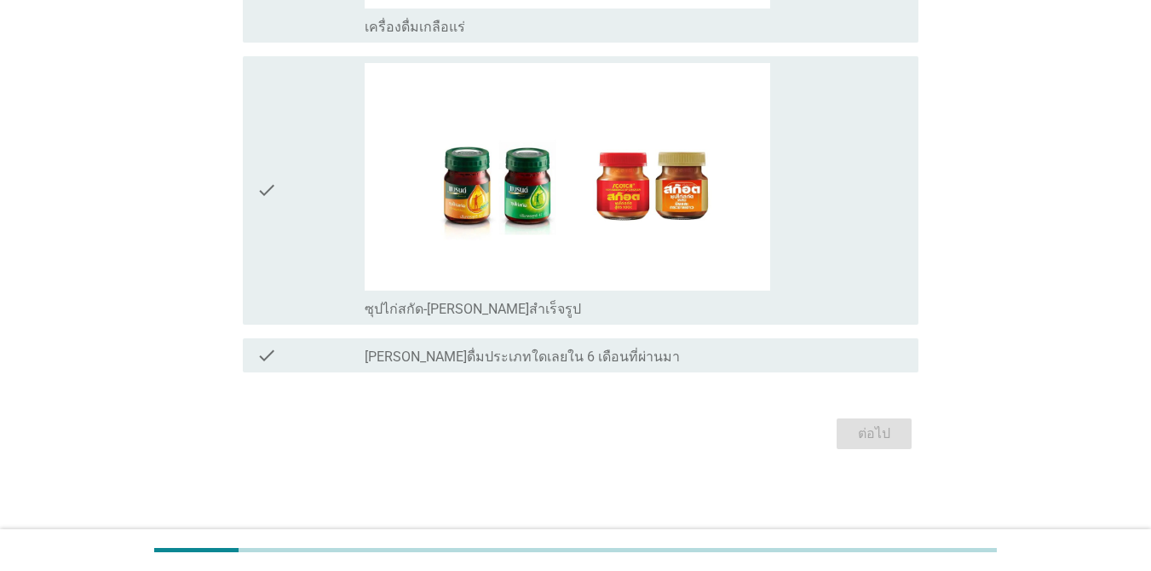
scroll to position [0, 0]
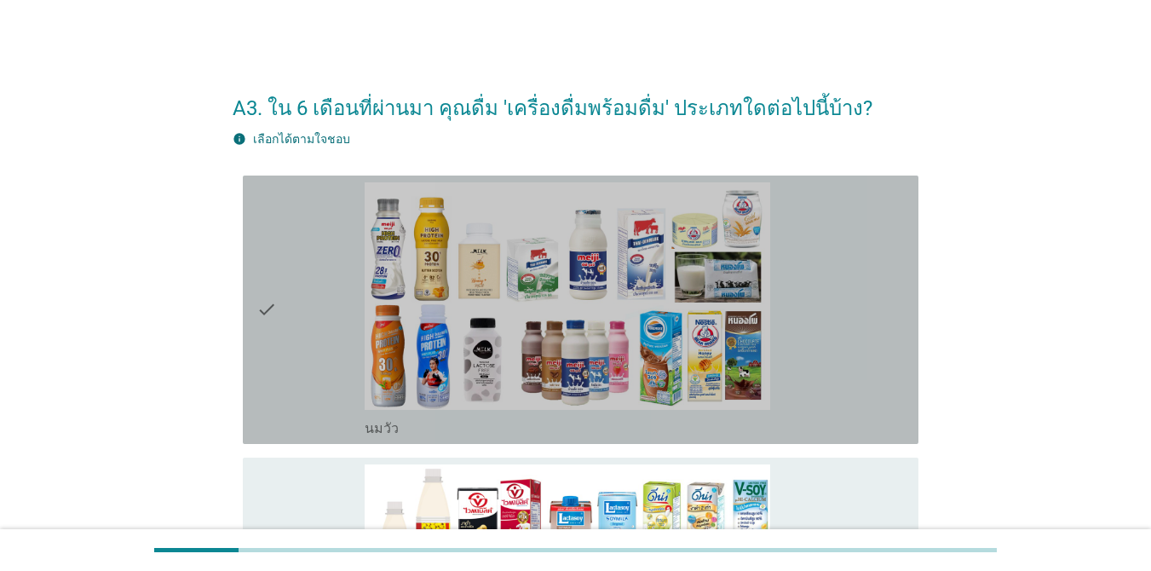
click at [303, 304] on div "check" at bounding box center [310, 309] width 108 height 255
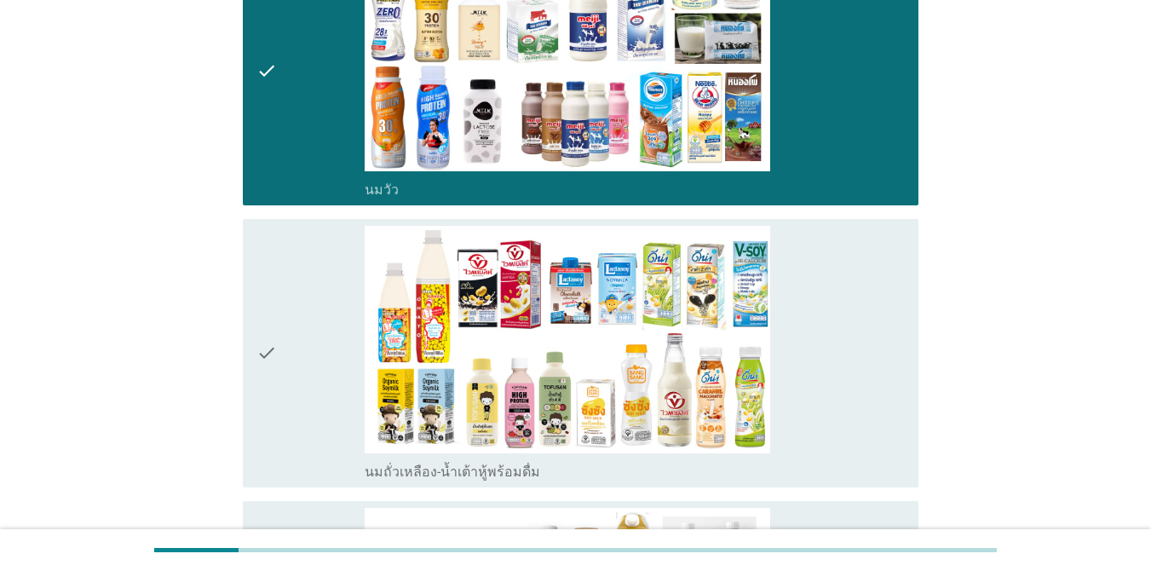
click at [326, 354] on div "check" at bounding box center [310, 353] width 108 height 255
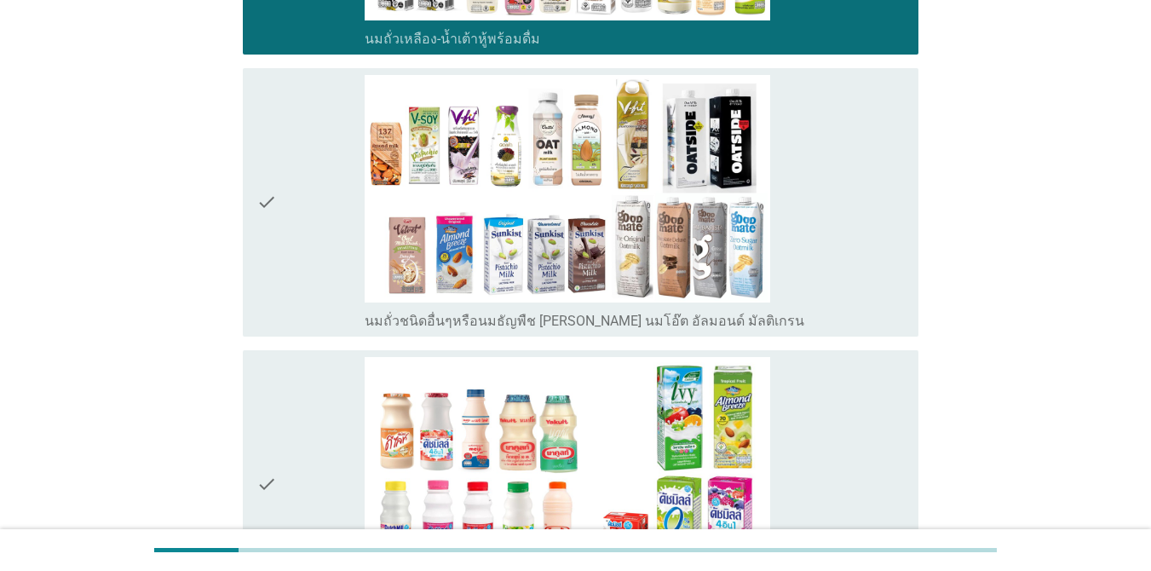
scroll to position [682, 0]
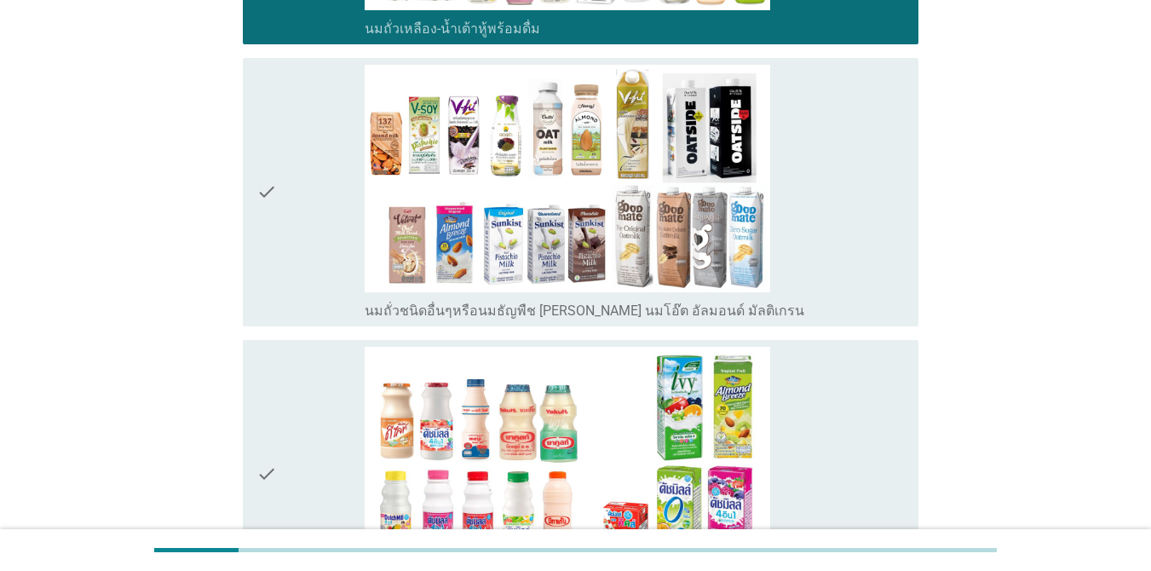
click at [306, 284] on div "check" at bounding box center [310, 192] width 108 height 255
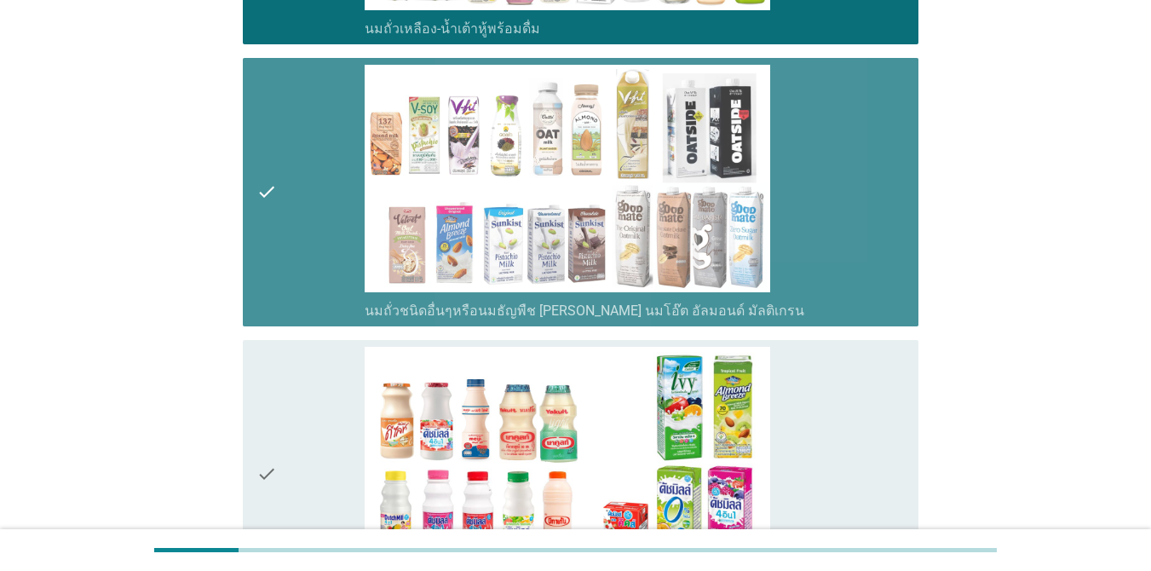
click at [305, 289] on div "check" at bounding box center [310, 192] width 108 height 255
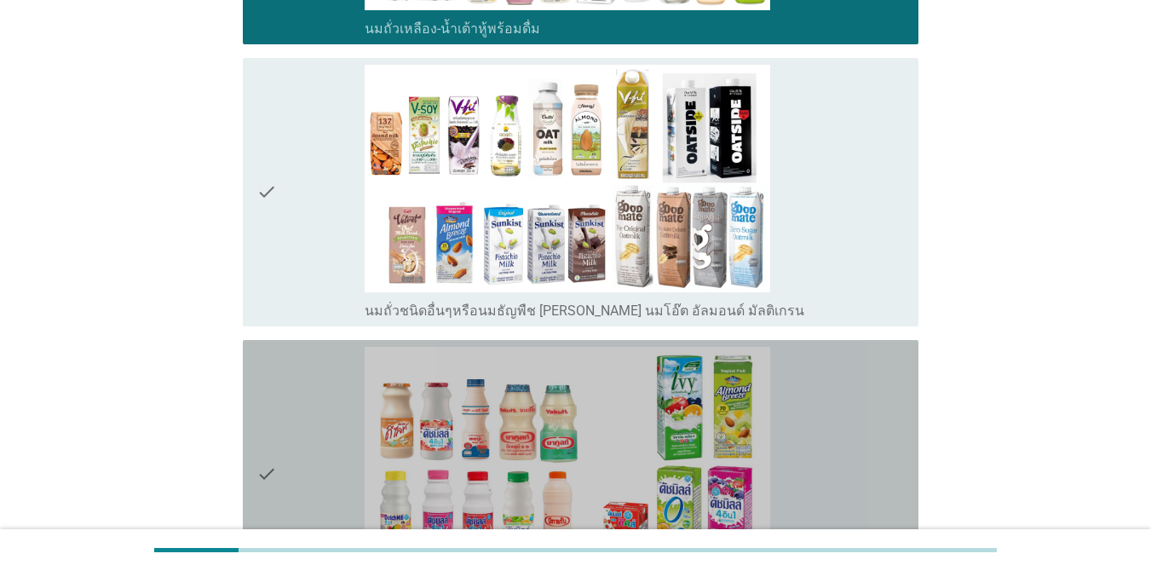
click at [297, 410] on div "check" at bounding box center [310, 474] width 108 height 255
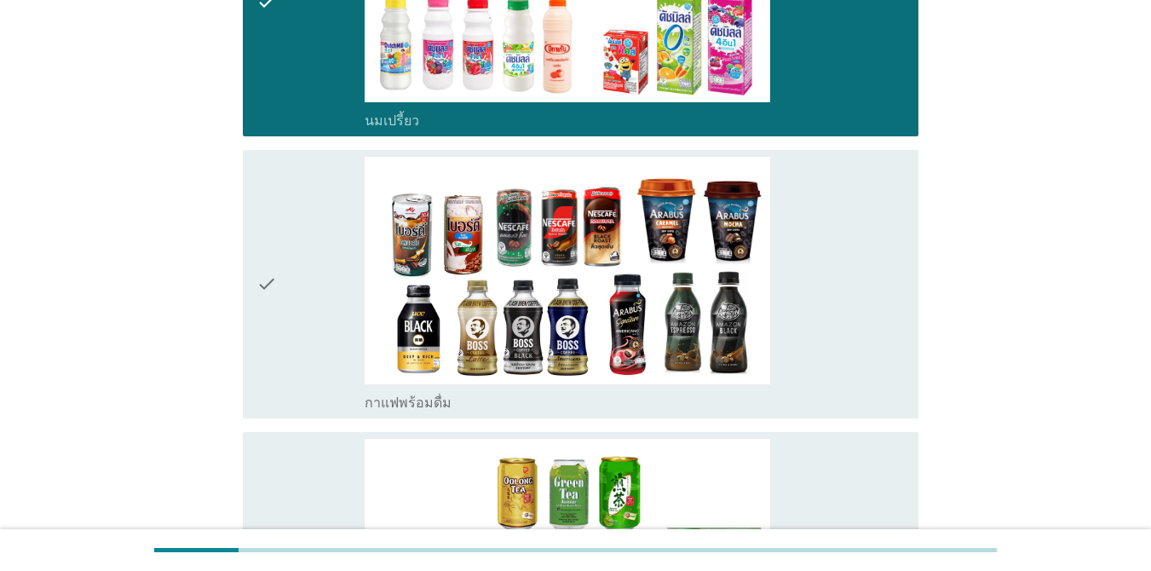
scroll to position [1295, 0]
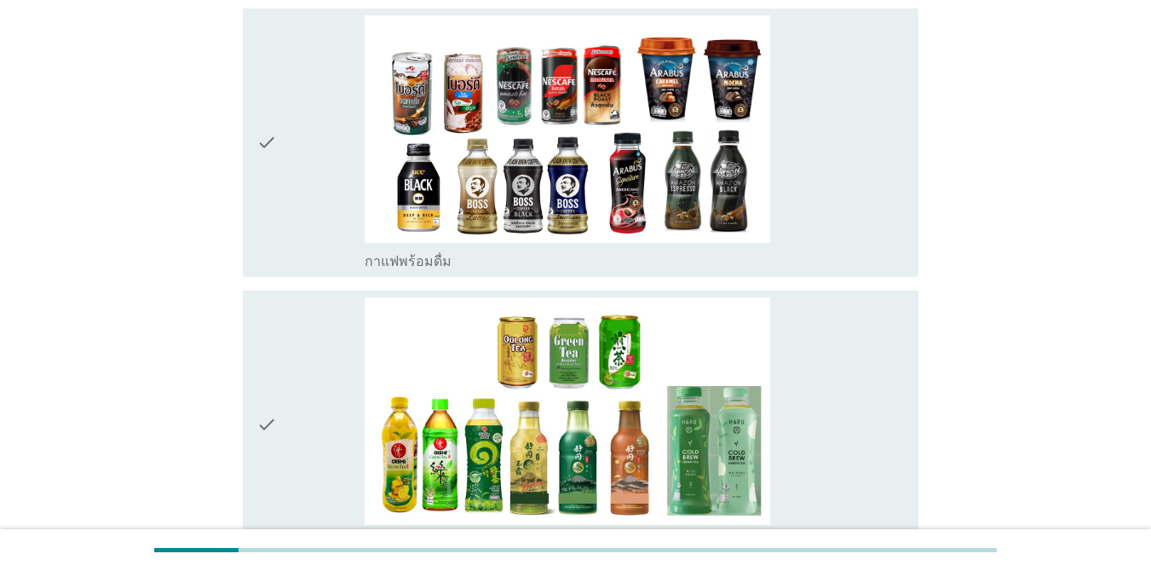
click at [314, 245] on div "check" at bounding box center [310, 142] width 108 height 255
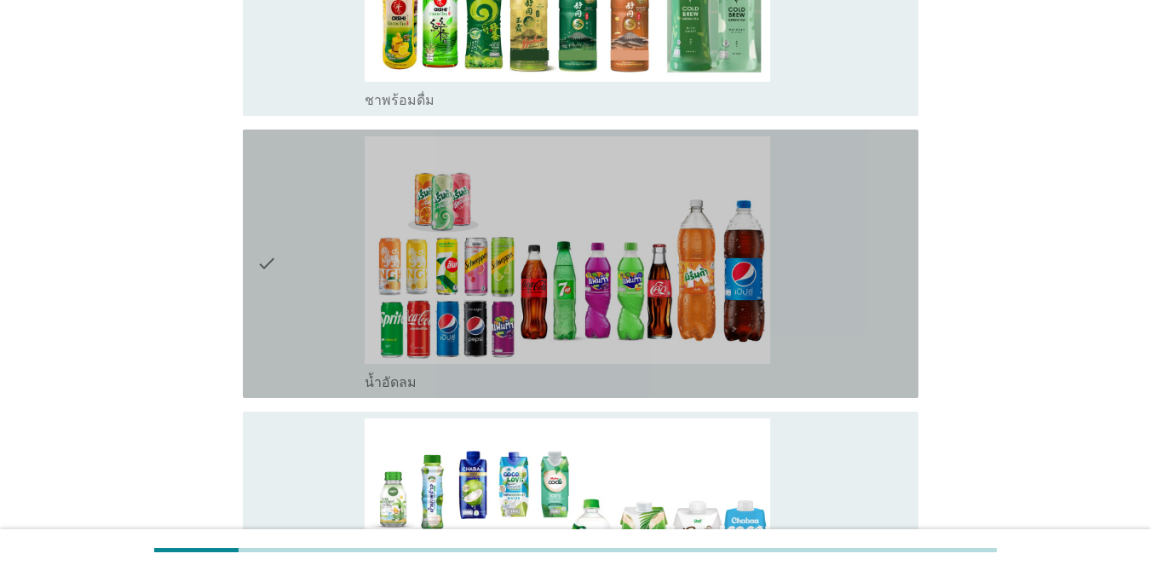
click at [303, 372] on div "check" at bounding box center [310, 263] width 108 height 255
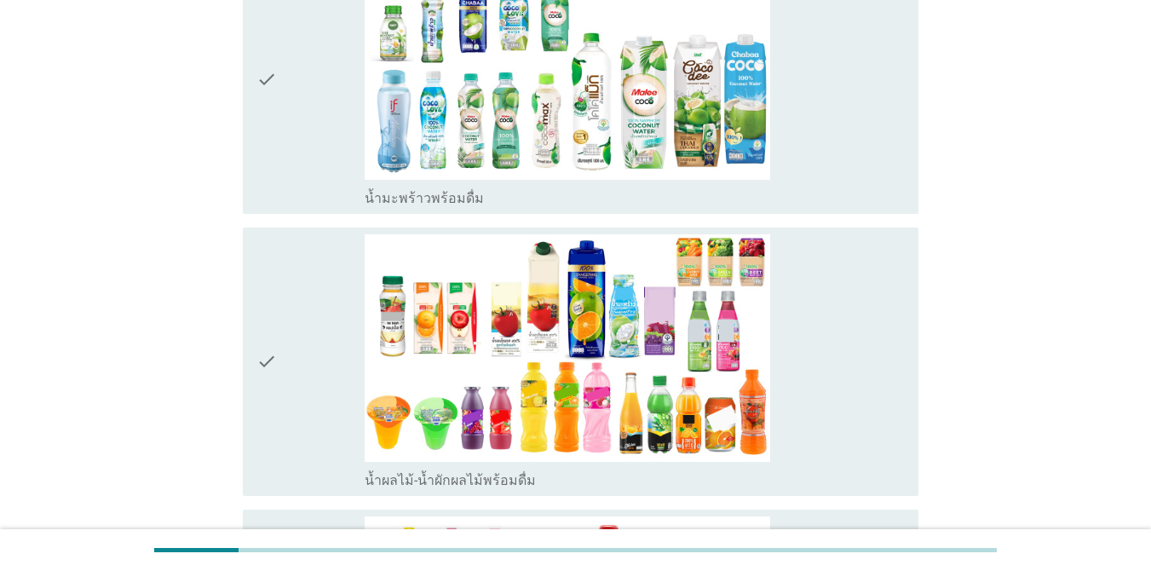
scroll to position [2216, 0]
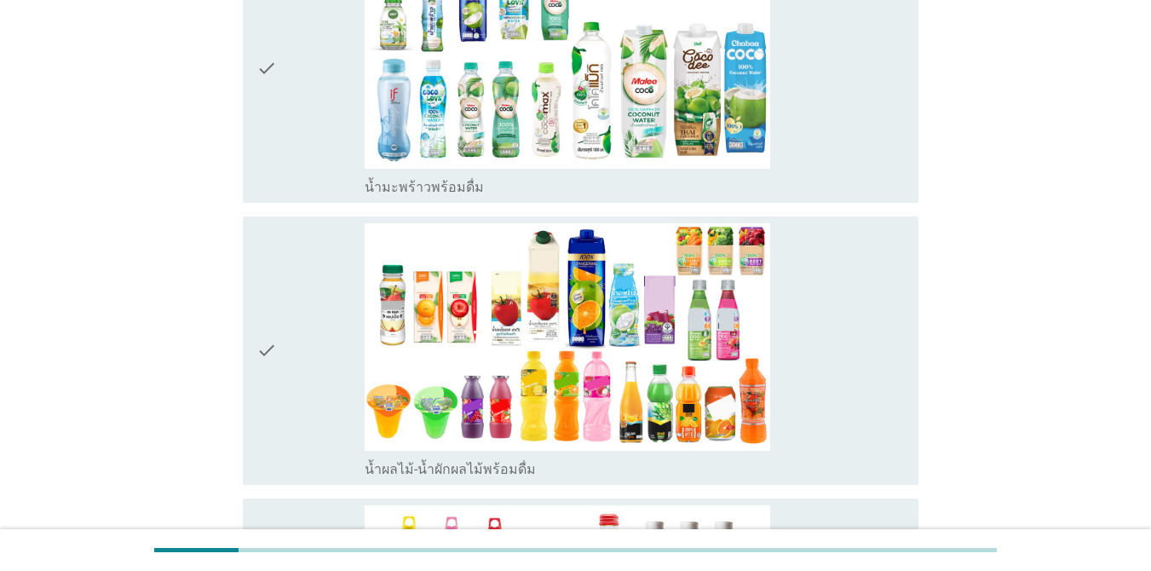
click at [295, 293] on div "check" at bounding box center [310, 350] width 108 height 255
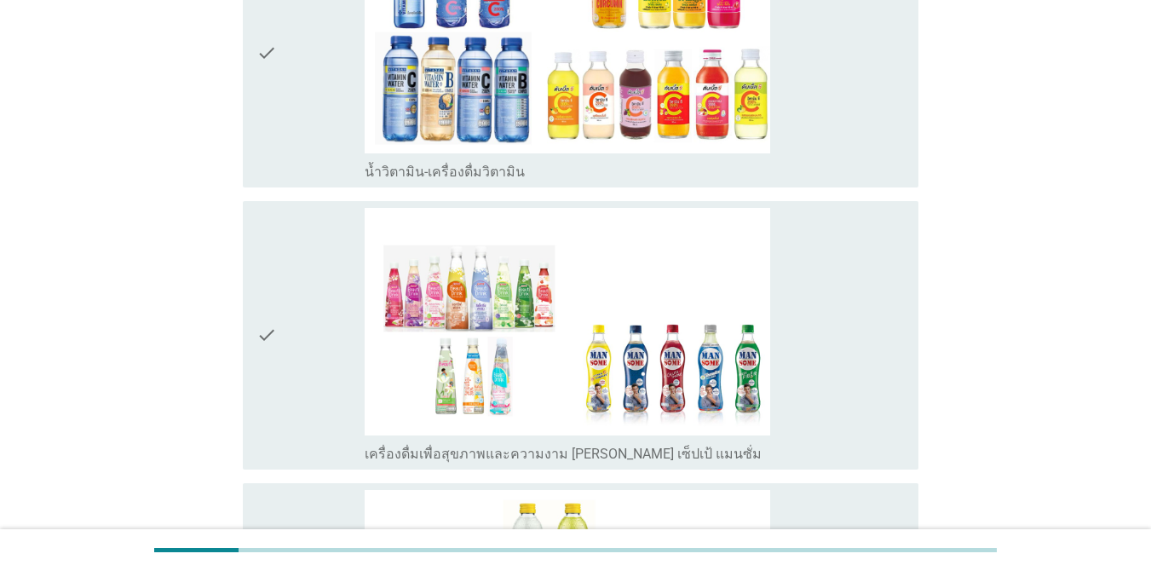
click at [295, 66] on div "check" at bounding box center [310, 53] width 108 height 255
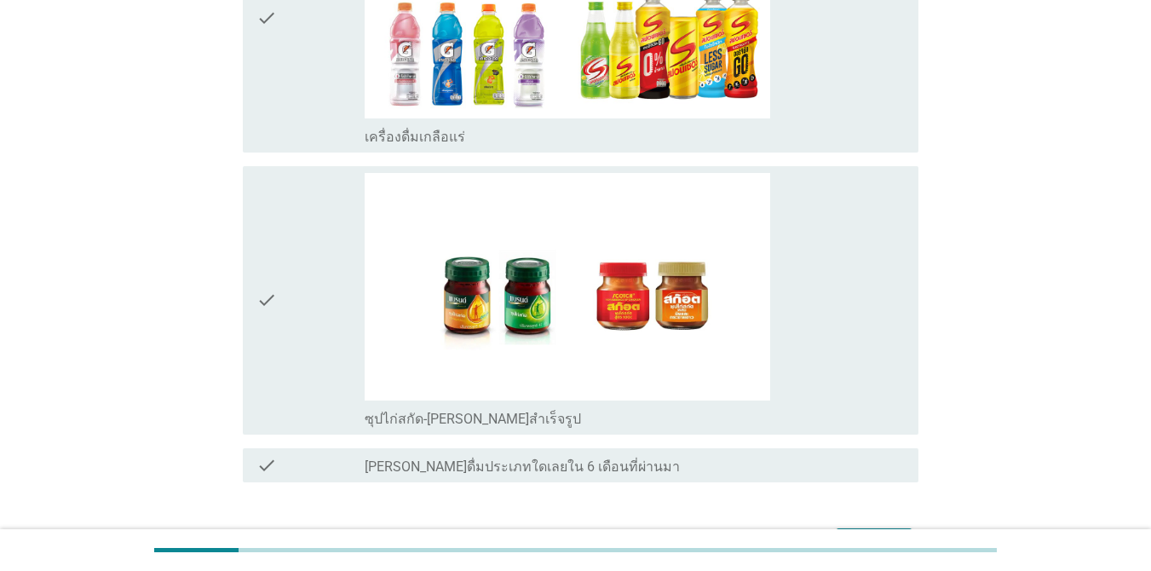
scroll to position [3409, 0]
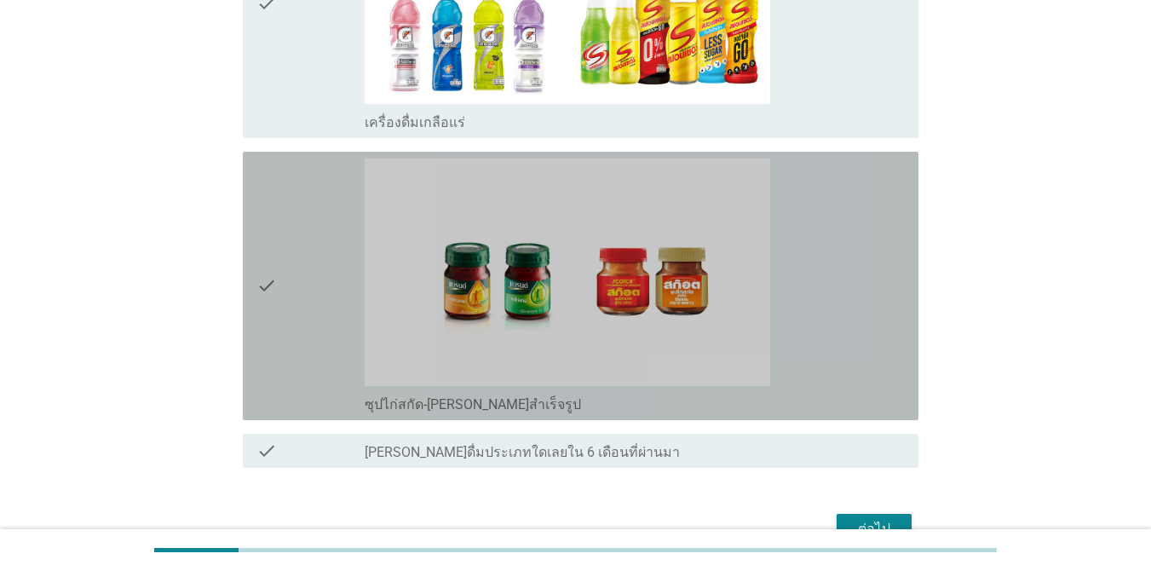
click at [300, 316] on div "check" at bounding box center [310, 285] width 108 height 255
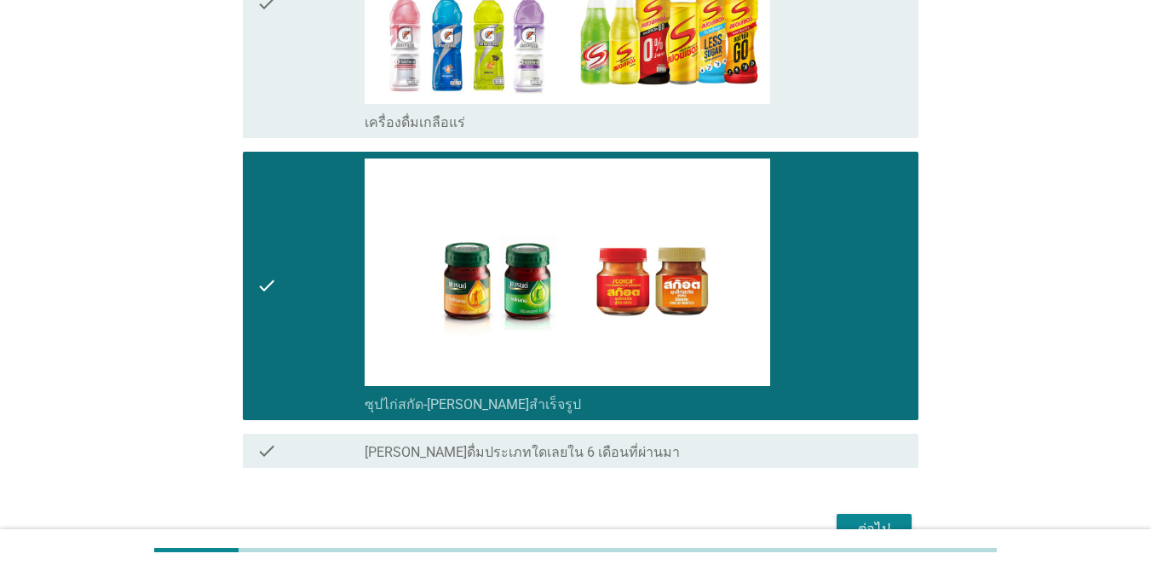
click at [888, 519] on div "ต่อไป" at bounding box center [874, 529] width 48 height 20
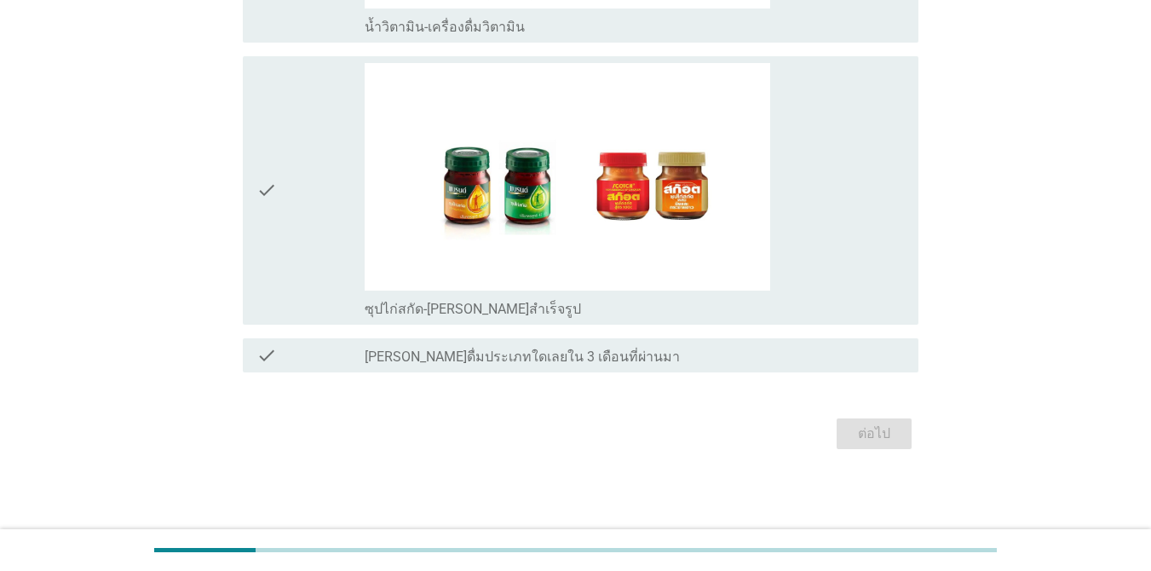
scroll to position [0, 0]
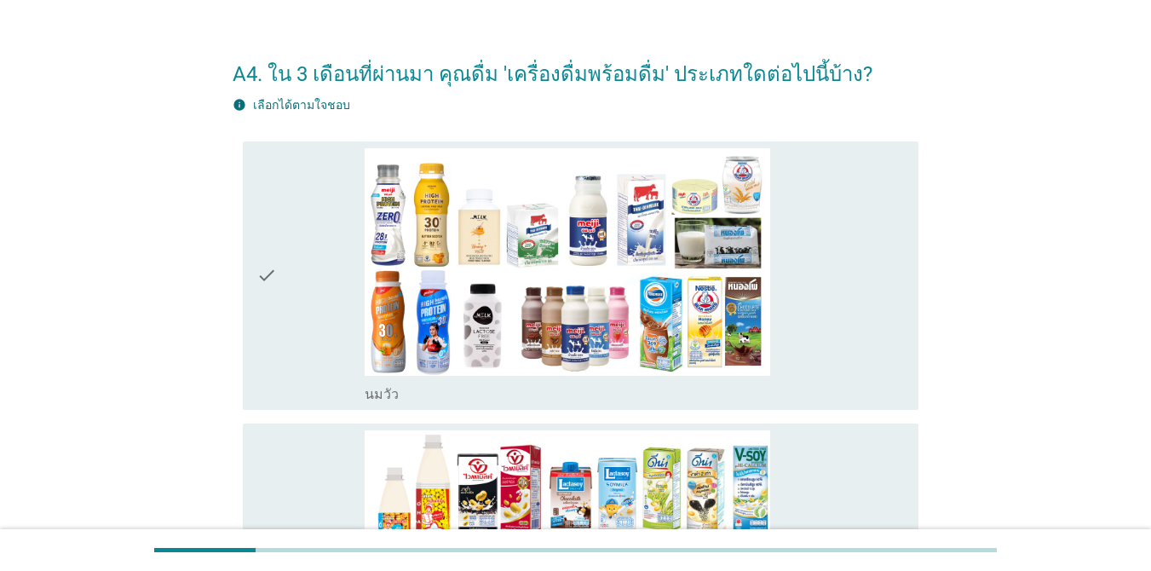
click at [296, 309] on div "check" at bounding box center [310, 275] width 108 height 255
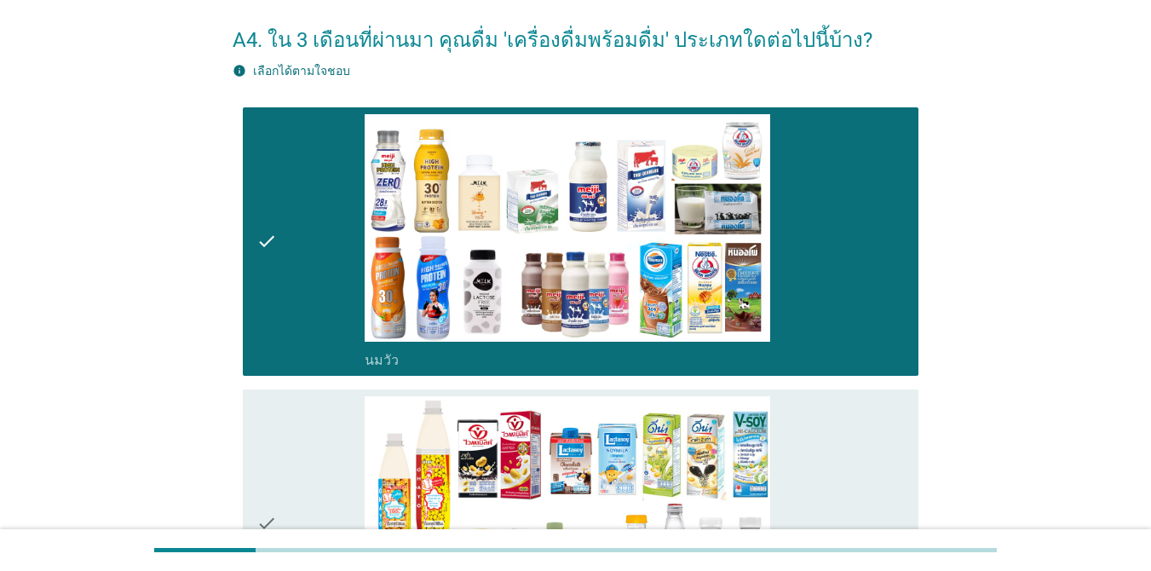
click at [284, 455] on div "check" at bounding box center [310, 523] width 108 height 255
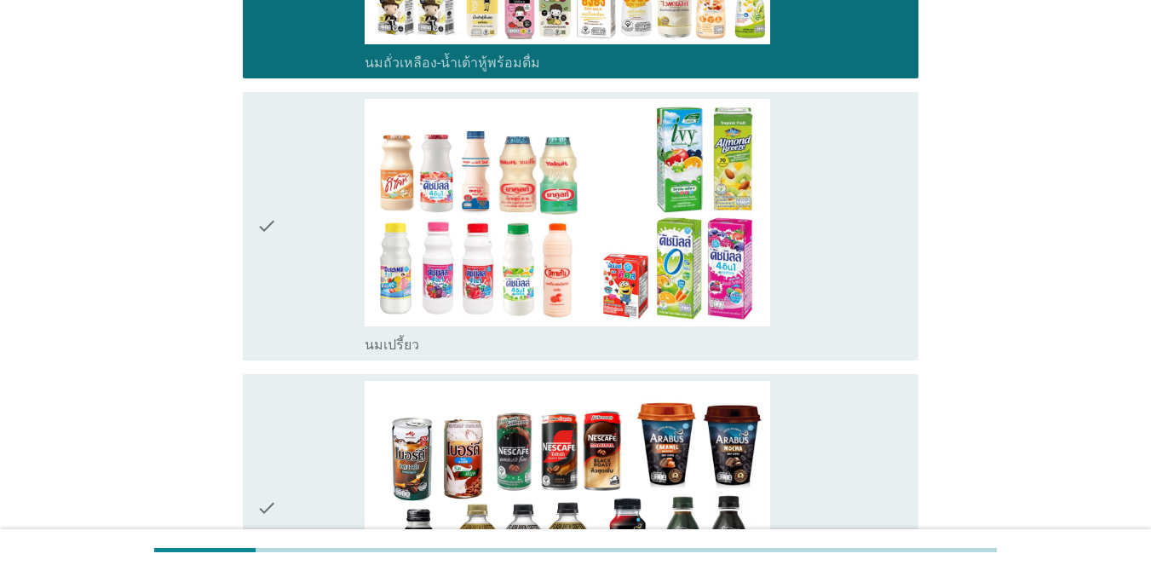
click at [281, 314] on div "check" at bounding box center [310, 226] width 108 height 255
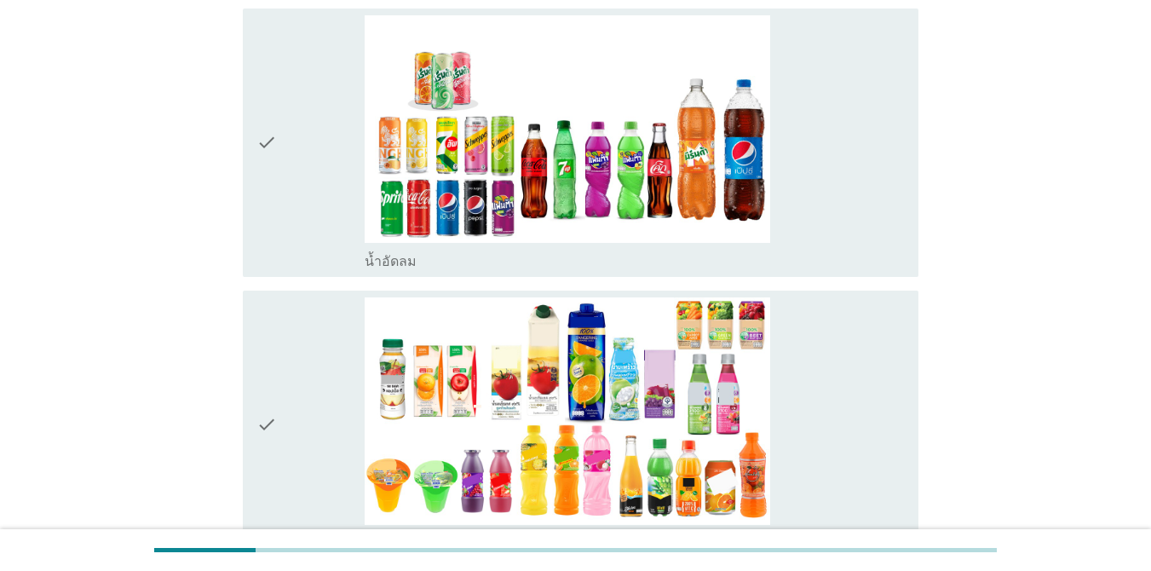
click at [305, 191] on div "check" at bounding box center [310, 142] width 108 height 255
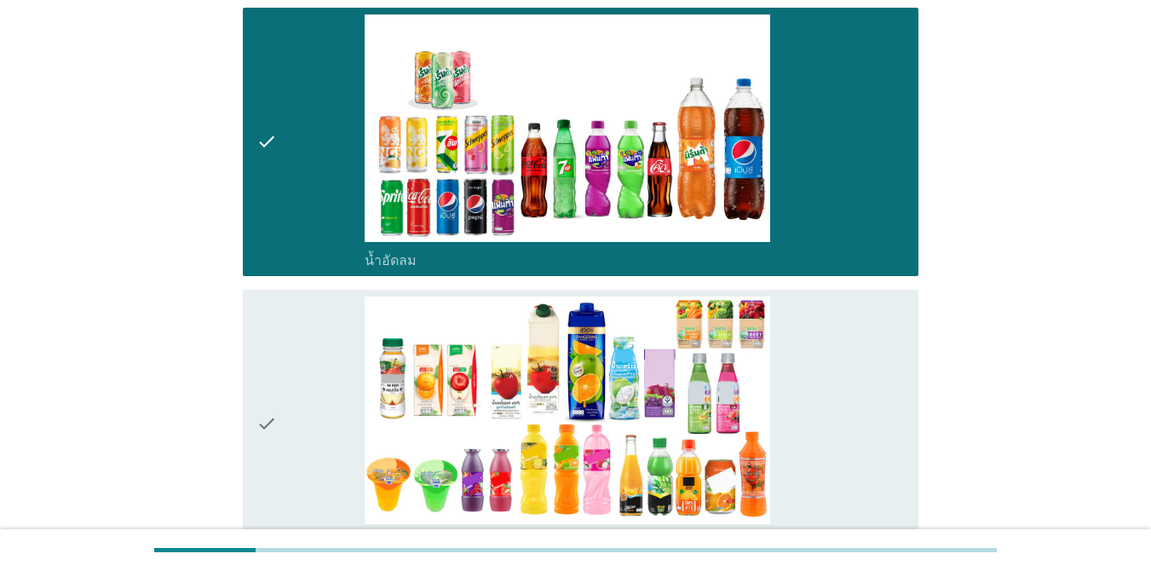
scroll to position [1295, 0]
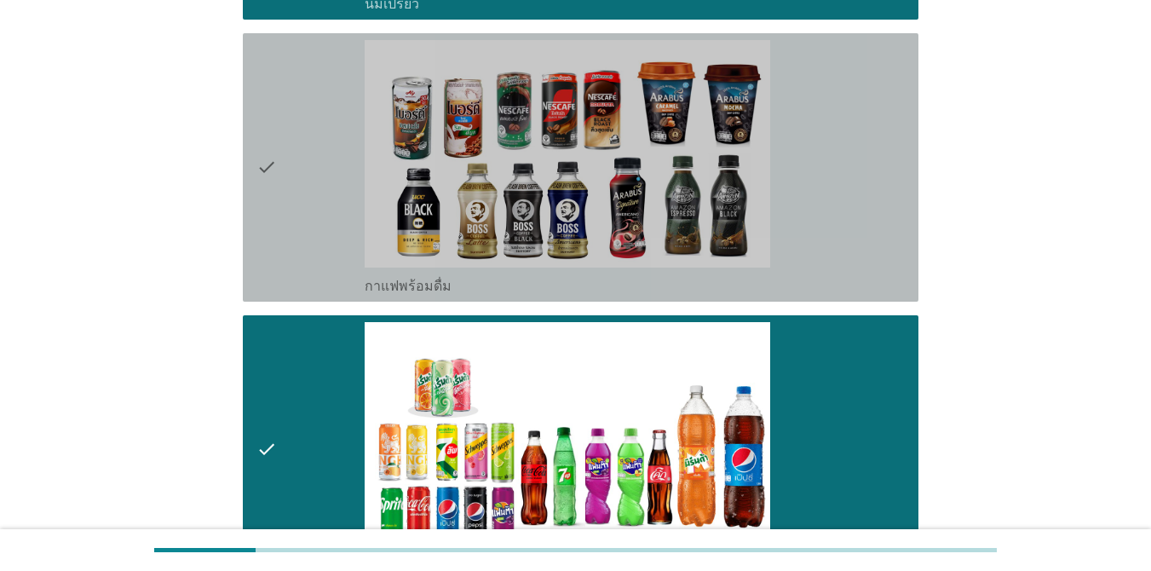
click at [308, 162] on div "check" at bounding box center [310, 167] width 108 height 255
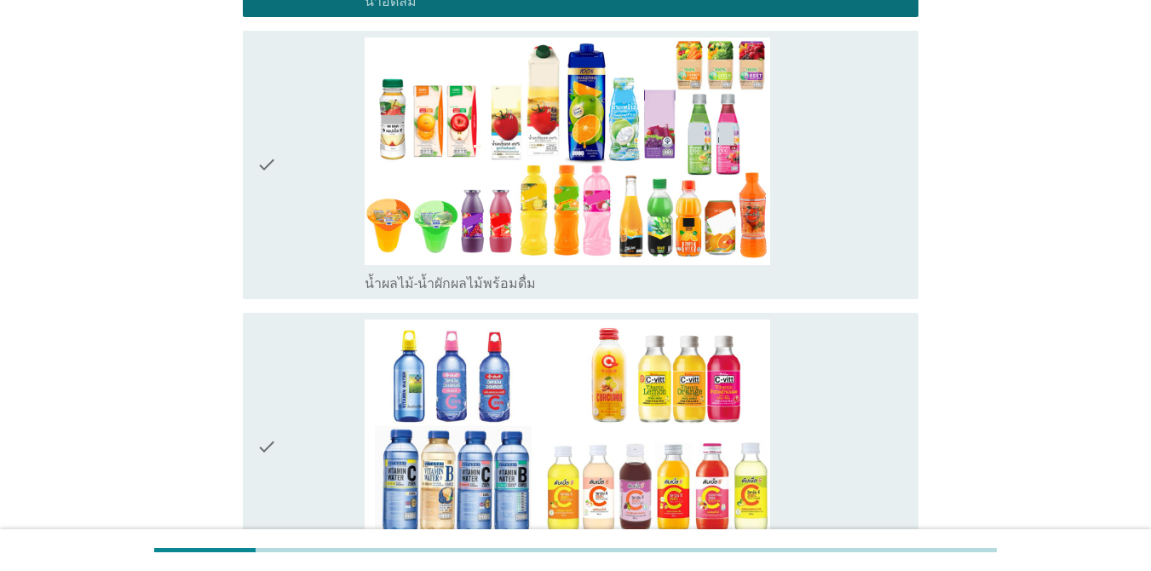
scroll to position [1568, 0]
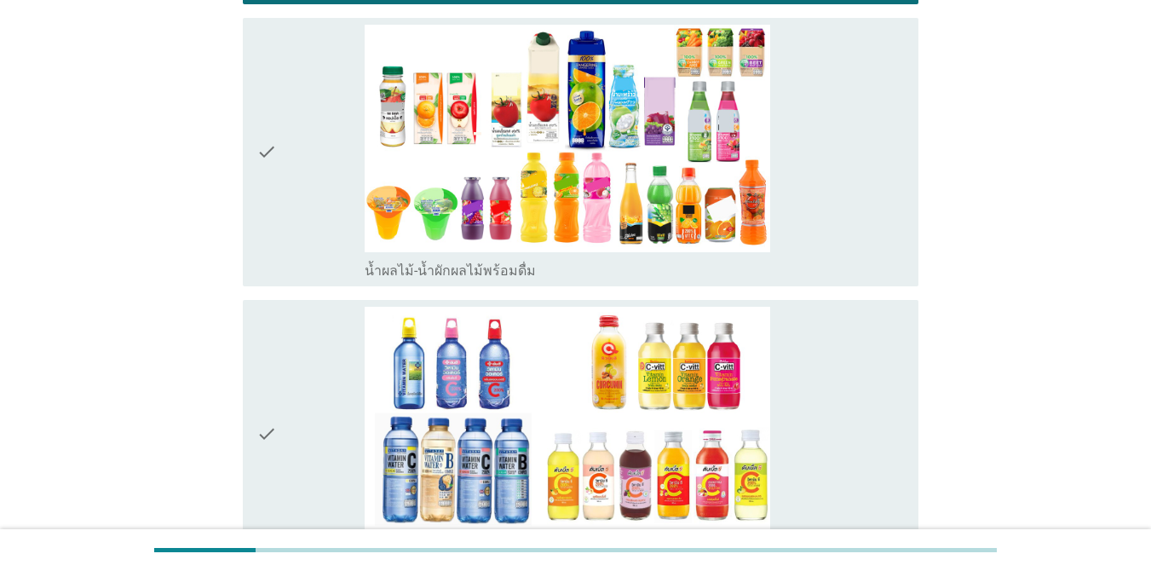
click at [314, 210] on div "check" at bounding box center [310, 152] width 108 height 255
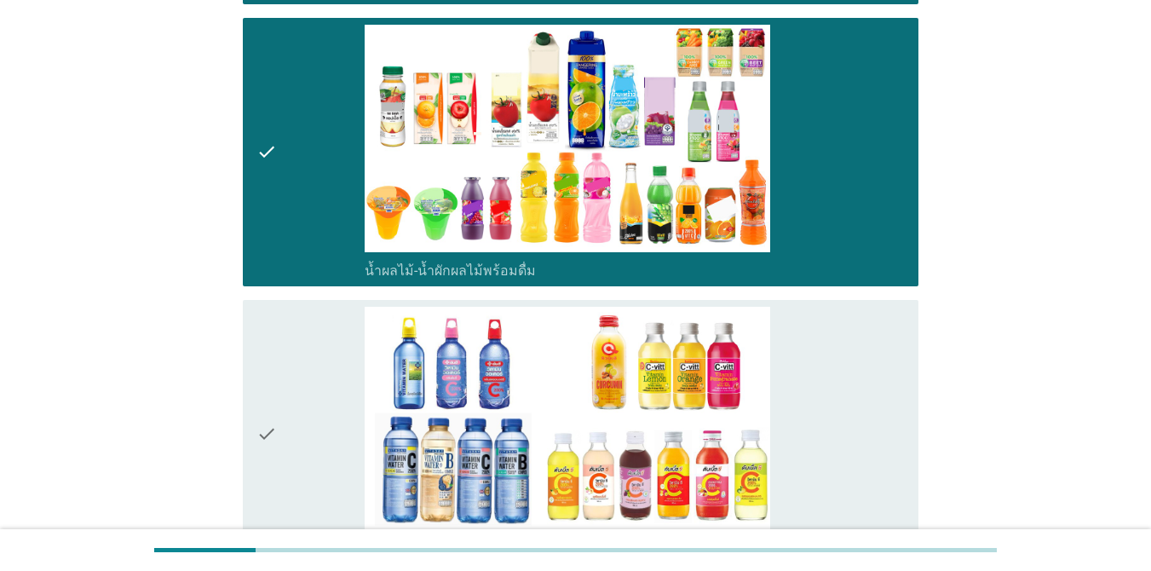
click at [297, 378] on div "check" at bounding box center [310, 434] width 108 height 255
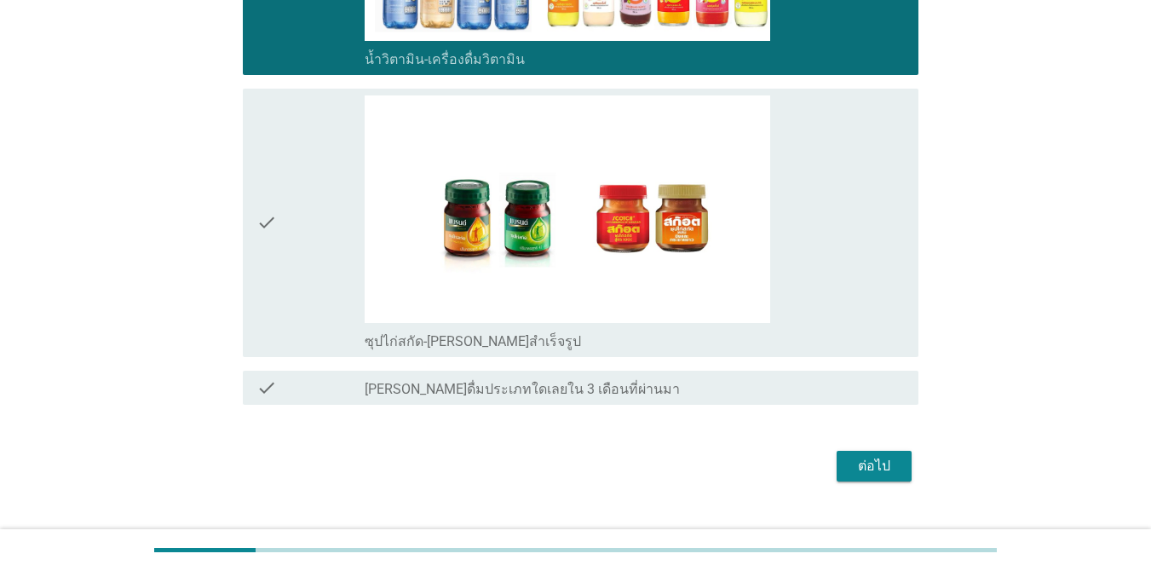
scroll to position [2094, 0]
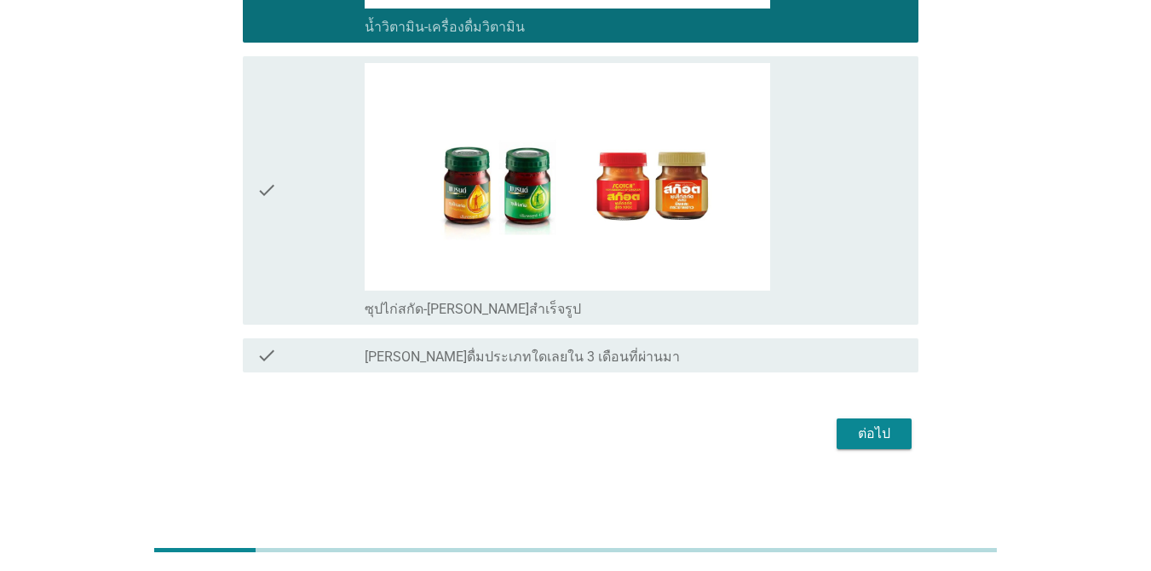
click at [317, 238] on div "check" at bounding box center [310, 190] width 108 height 255
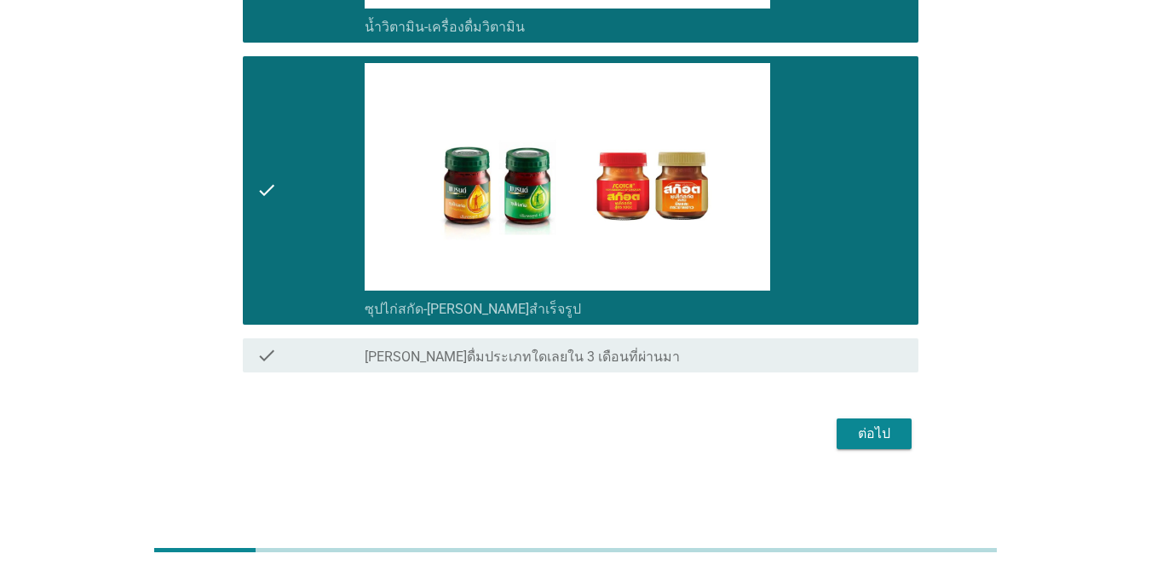
click at [882, 429] on div "ต่อไป" at bounding box center [874, 434] width 48 height 20
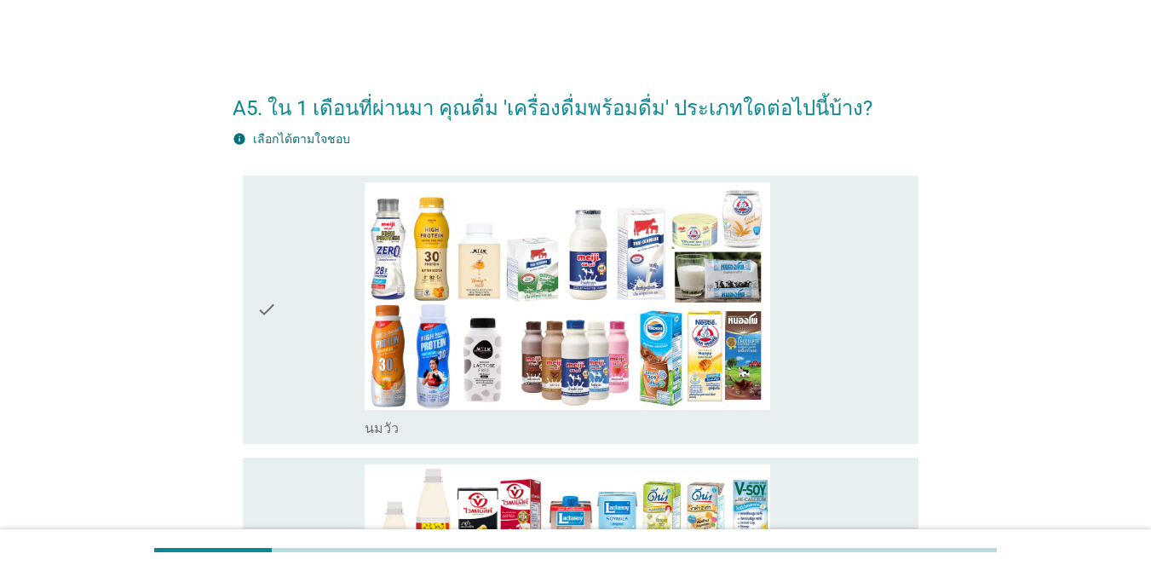
click at [274, 268] on icon "check" at bounding box center [266, 309] width 20 height 255
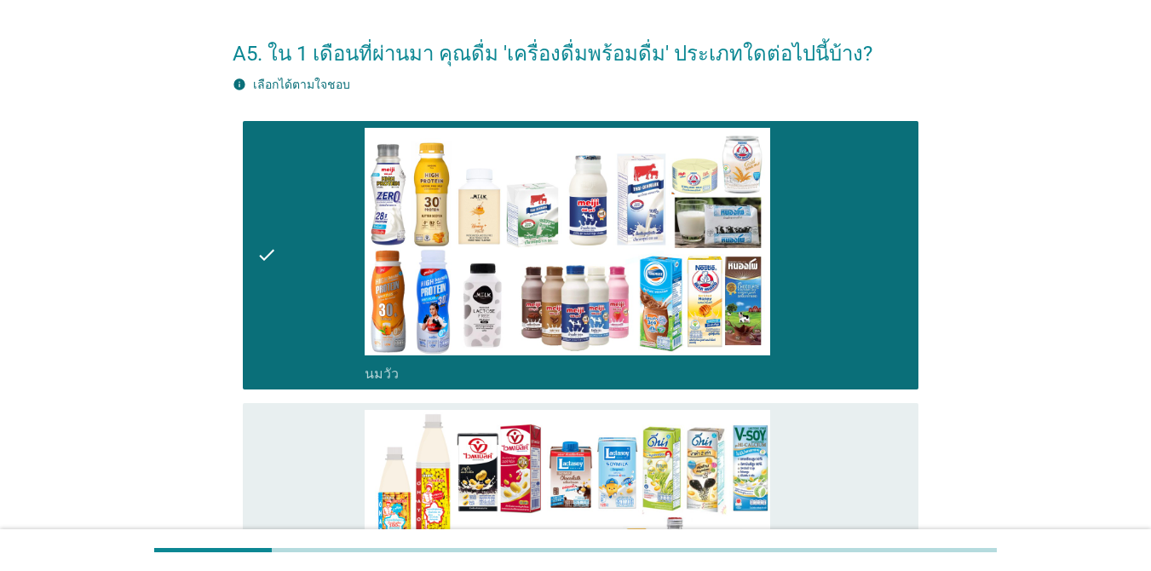
scroll to position [85, 0]
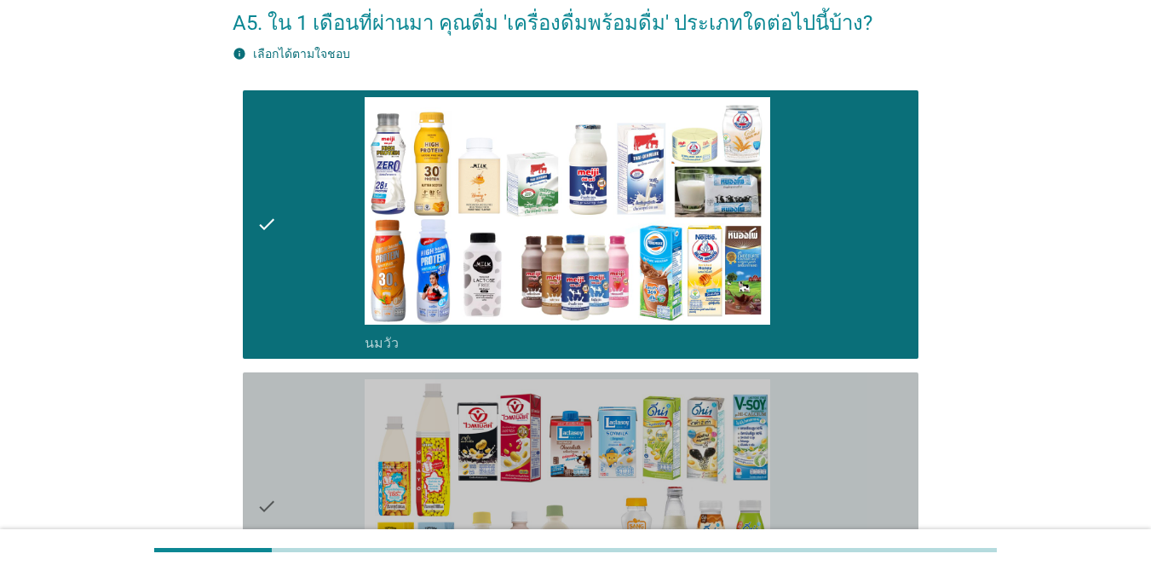
click at [851, 448] on div "check_box_outline_blank นมถั่วเหลือง-น้ำเต้าหู้พร้อมดื่ม" at bounding box center [635, 506] width 540 height 255
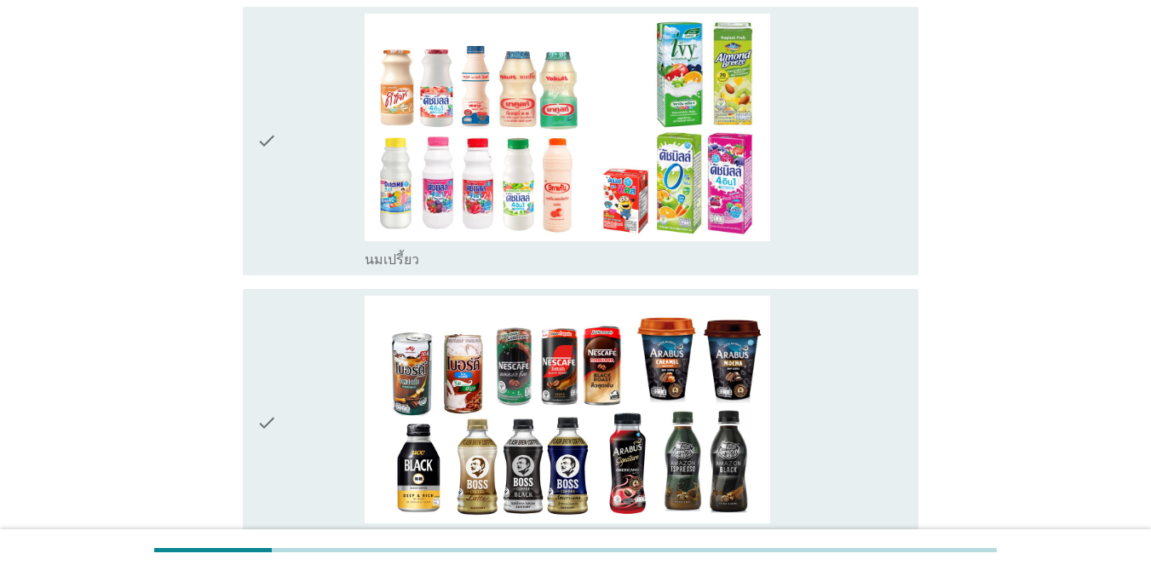
scroll to position [746, 0]
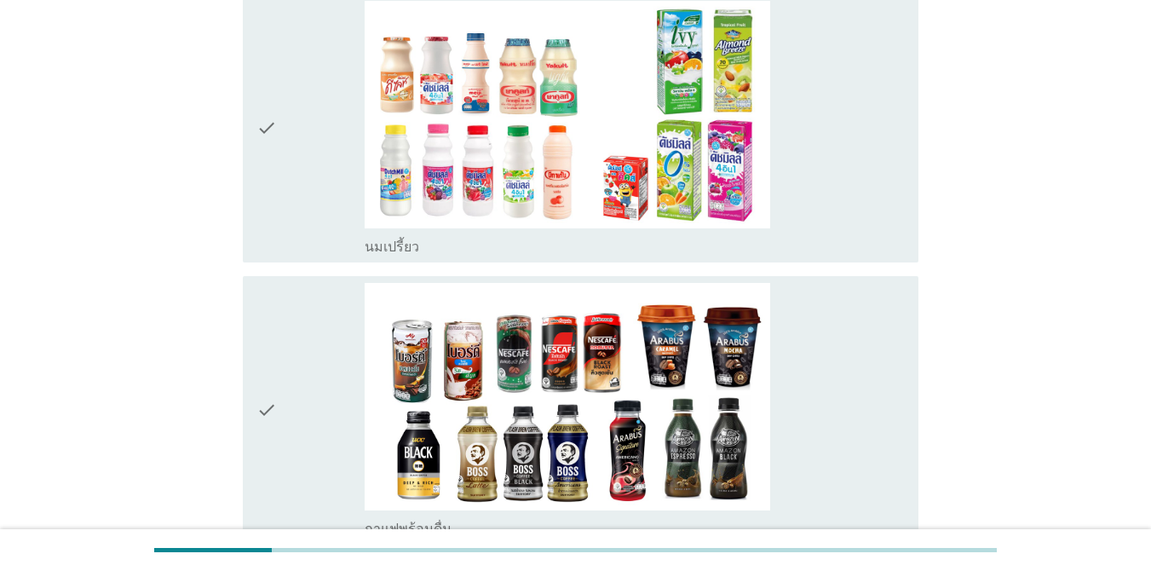
drag, startPoint x: 934, startPoint y: 151, endPoint x: 914, endPoint y: 148, distance: 19.8
click at [927, 151] on div "A5. ใน 1 เดือนที่ผ่านมา คุณดื่ม 'เครื่องดื่มพร้อมดื่ม' ประเภทใดต่อไปนี้บ้าง? in…" at bounding box center [575, 566] width 1069 height 2499
click at [899, 154] on div "check_box นมเปรี้ยว" at bounding box center [635, 128] width 540 height 255
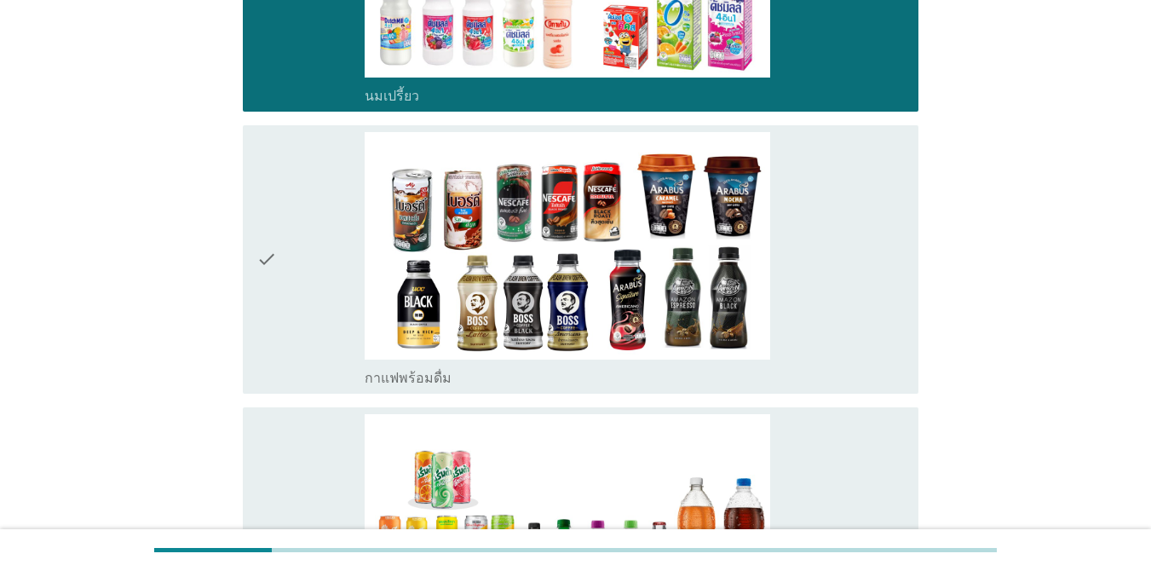
scroll to position [859, 0]
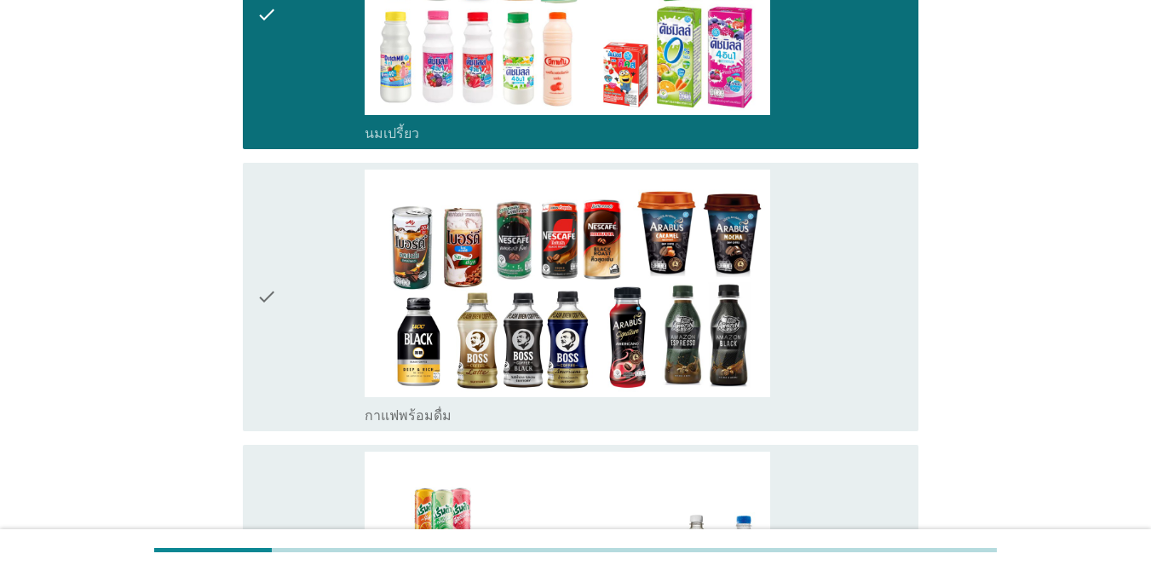
drag, startPoint x: 840, startPoint y: 253, endPoint x: 839, endPoint y: 276, distance: 23.0
click at [839, 262] on div "check_box กาแฟพร้อมดื่ม" at bounding box center [635, 297] width 540 height 255
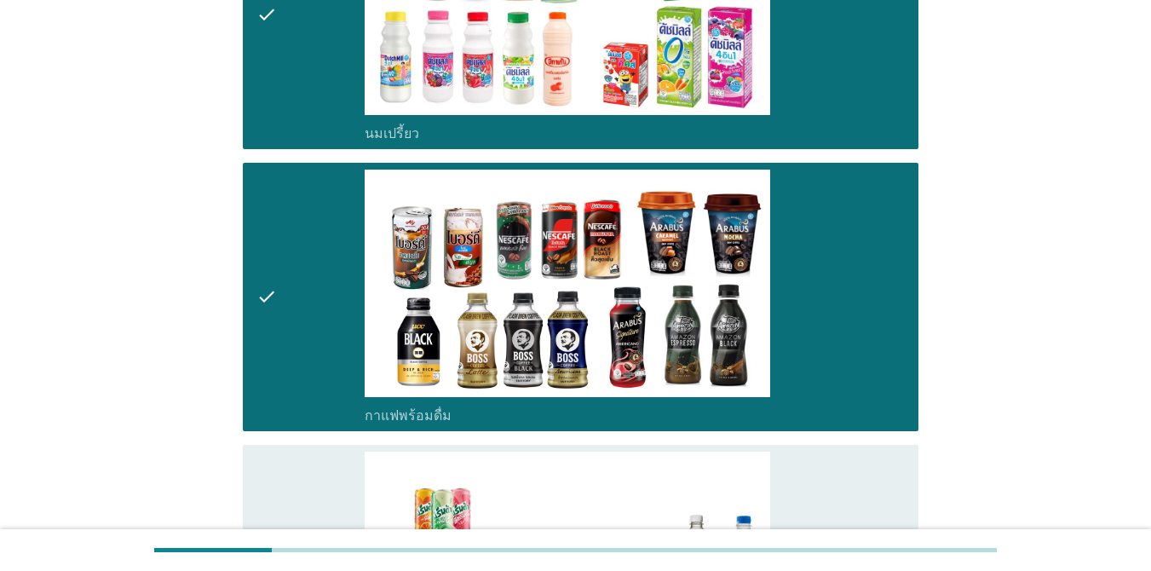
click at [845, 471] on div "check_box น้ำอัดลม" at bounding box center [635, 579] width 540 height 255
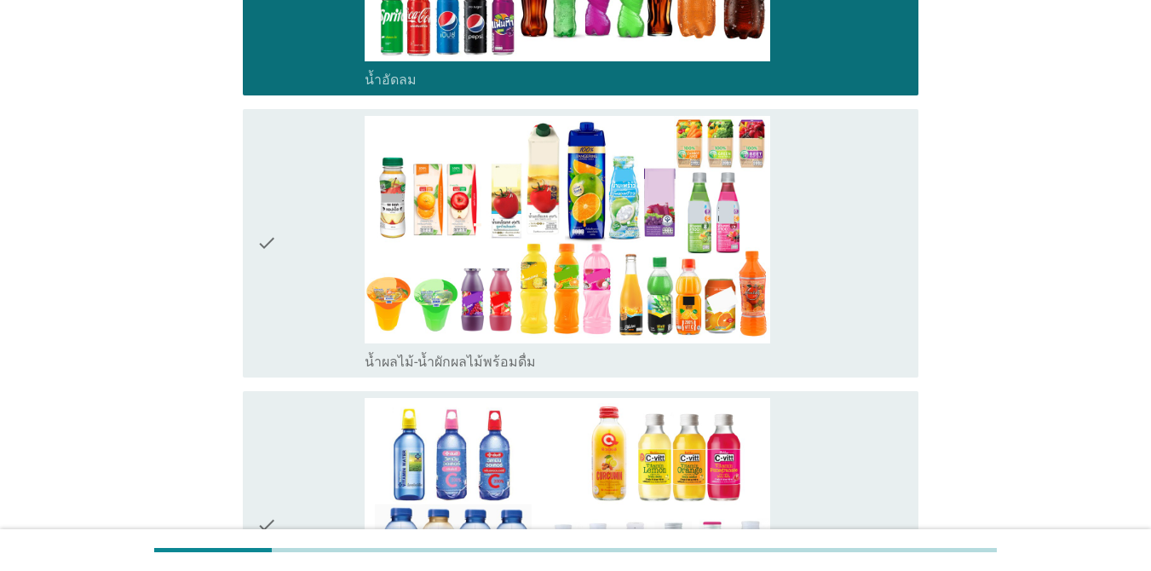
scroll to position [1481, 0]
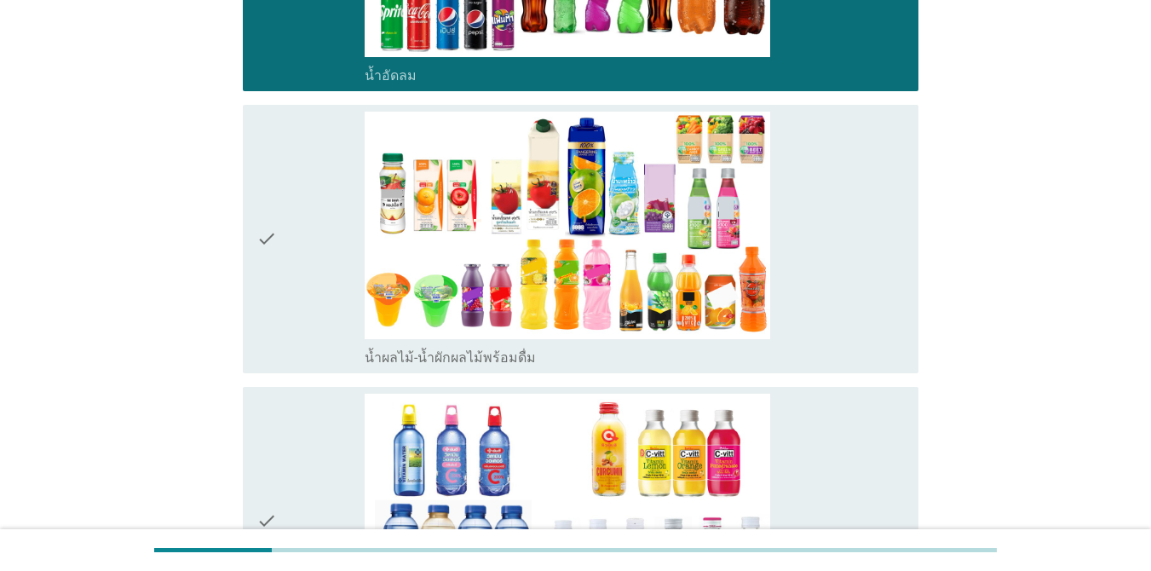
click at [857, 275] on div "check_box น้ำผลไม้-น้ำผักผลไม้พร้อมดื่ม" at bounding box center [635, 239] width 540 height 255
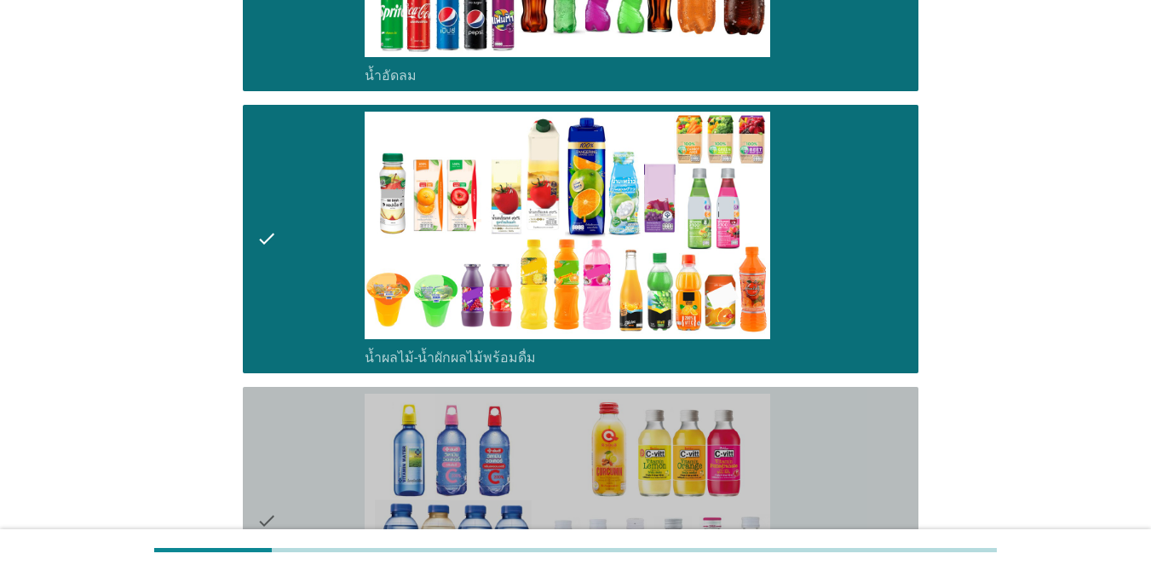
click at [853, 460] on div "check_box น้ำวิตามิน-เครื่องดื่มวิตามิน" at bounding box center [635, 521] width 540 height 255
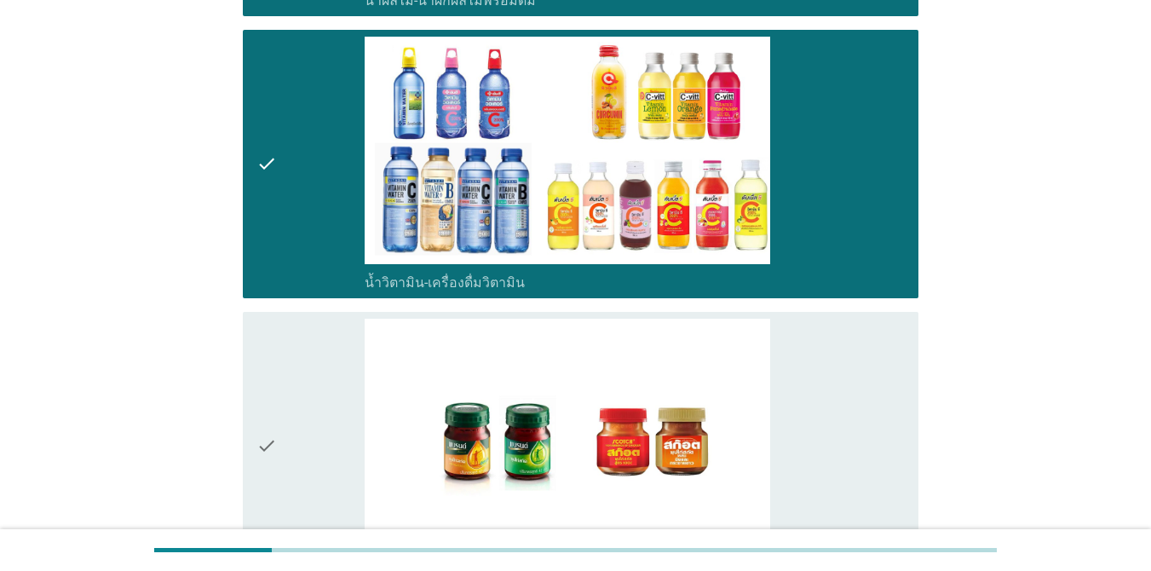
scroll to position [1872, 0]
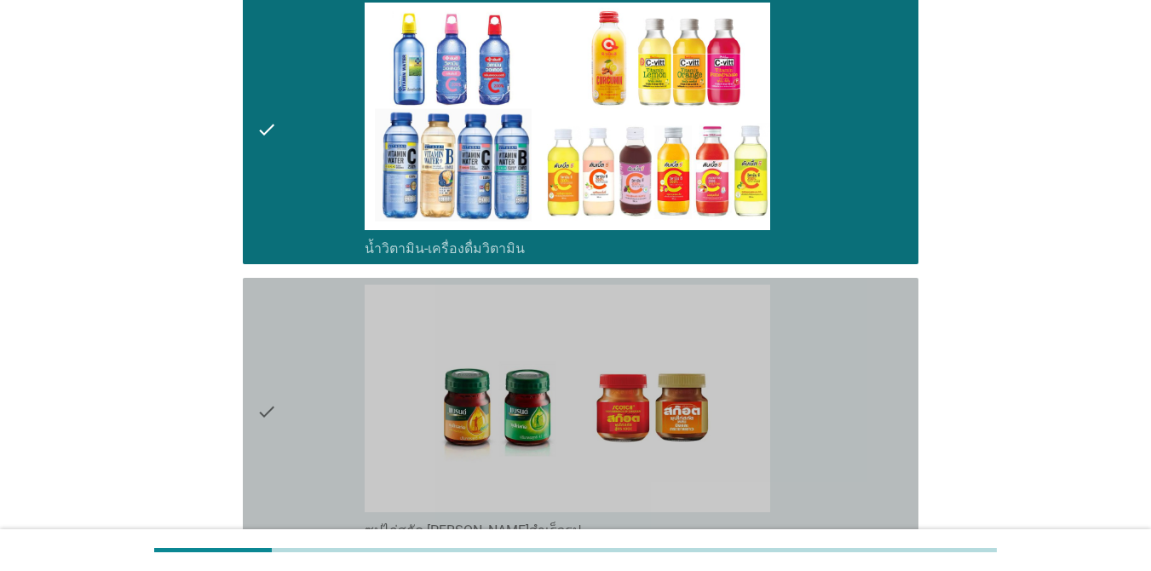
drag, startPoint x: 868, startPoint y: 412, endPoint x: 1163, endPoint y: 455, distance: 298.0
click at [871, 412] on div "check_box ซุปไก่สกัด-[PERSON_NAME]สำเร็จรูป" at bounding box center [635, 412] width 540 height 255
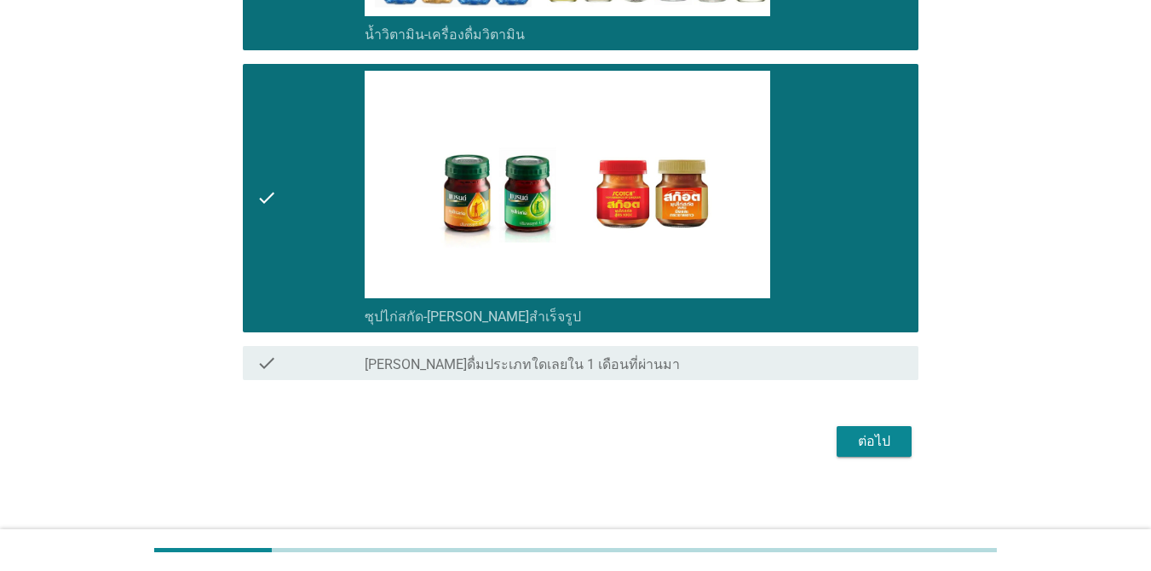
scroll to position [2094, 0]
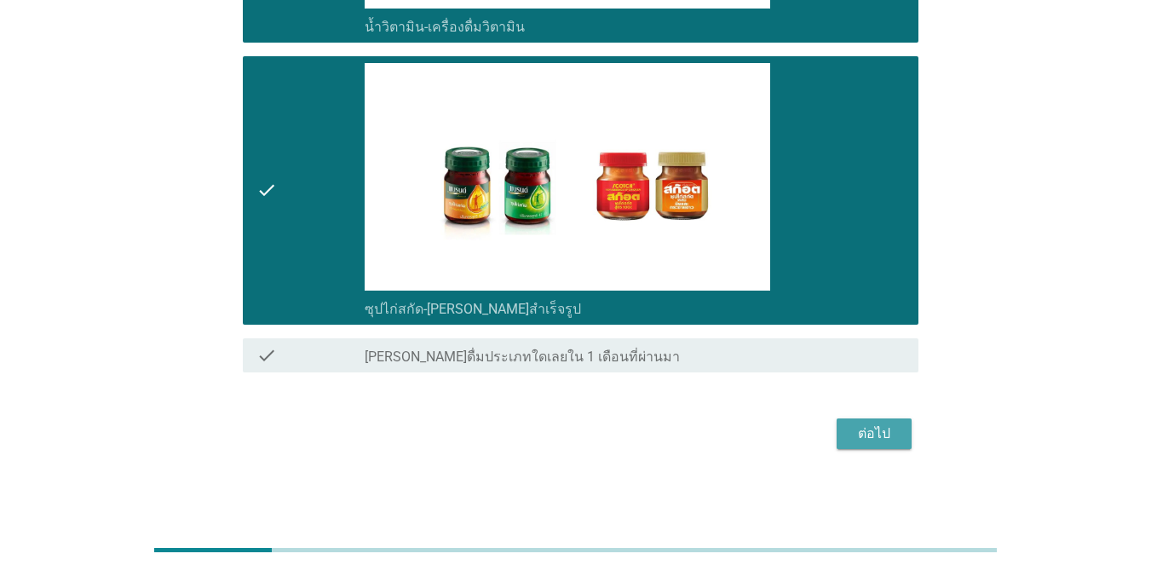
click at [886, 434] on div "ต่อไป" at bounding box center [874, 434] width 48 height 20
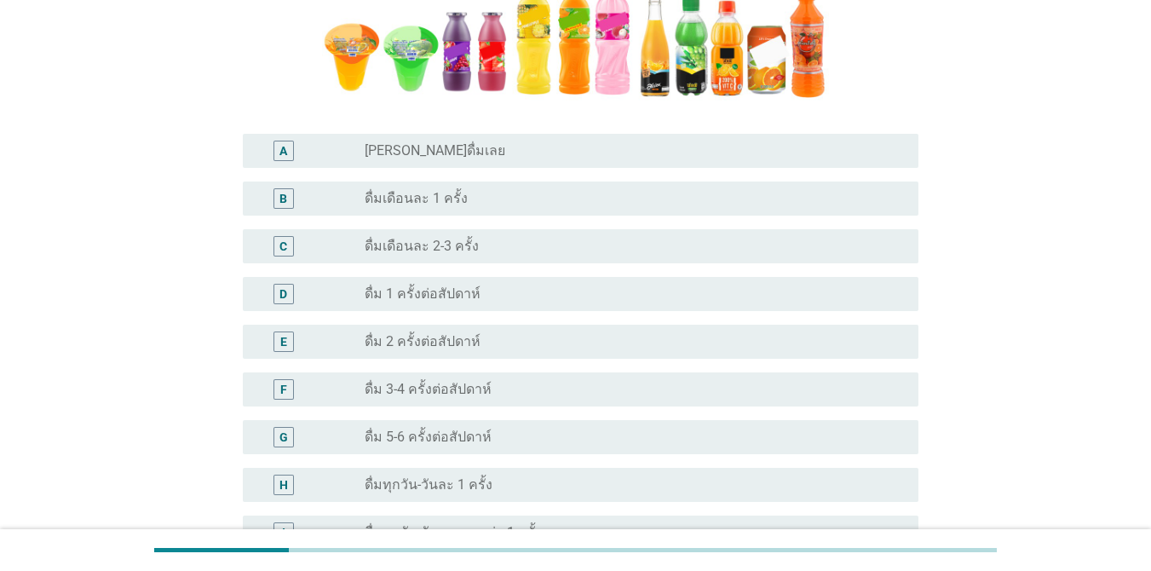
scroll to position [442, 0]
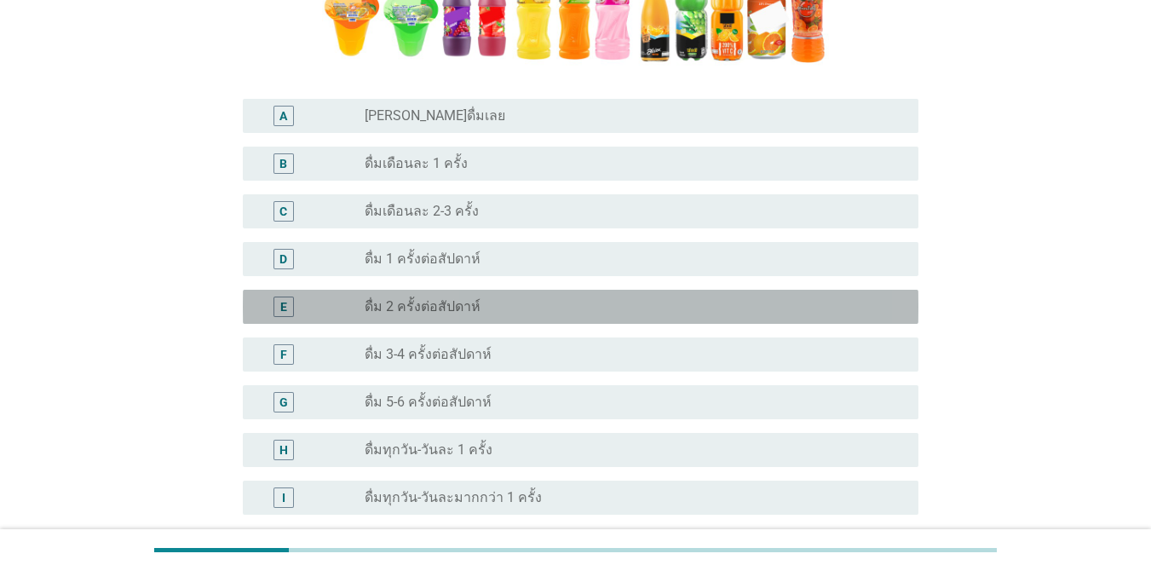
click at [671, 297] on div "radio_button_unchecked ดื่ม 2 ครั้งต่อสัปดาห์" at bounding box center [635, 307] width 540 height 20
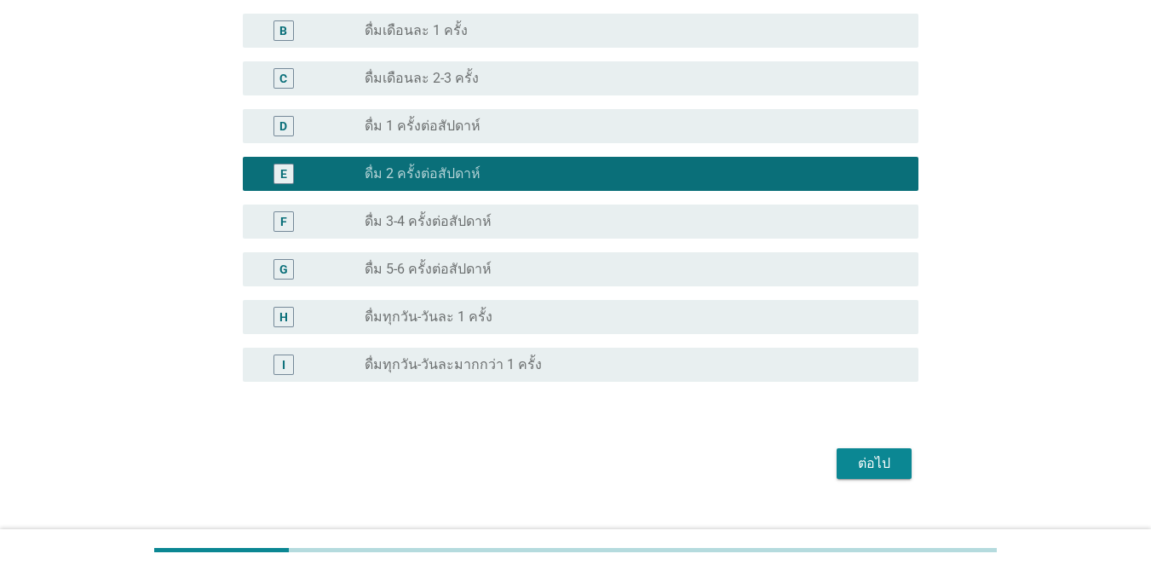
scroll to position [606, 0]
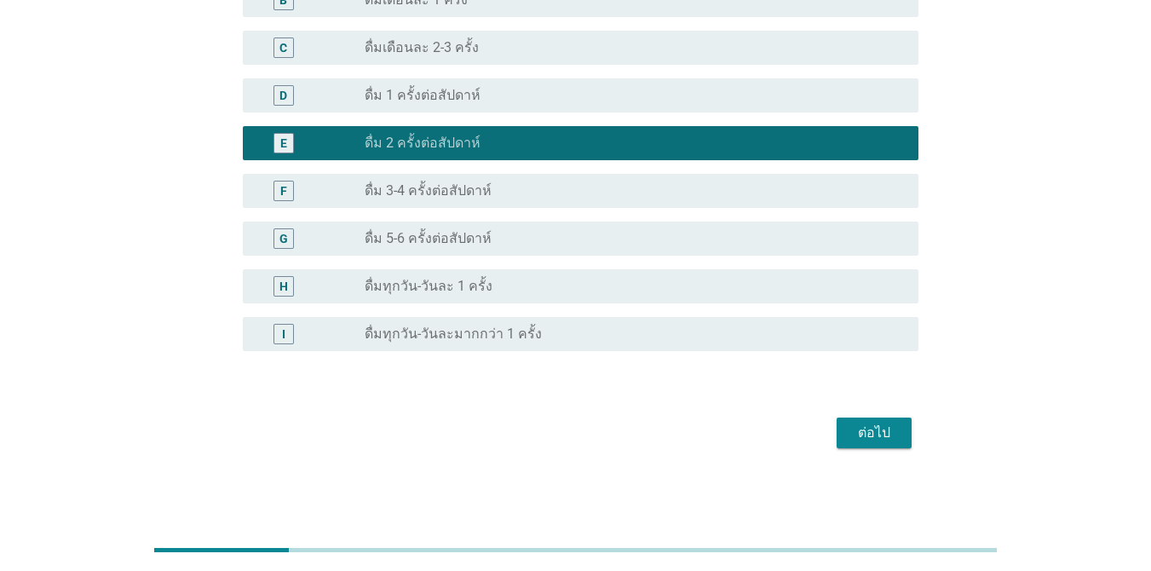
click at [893, 440] on div "ต่อไป" at bounding box center [874, 433] width 48 height 20
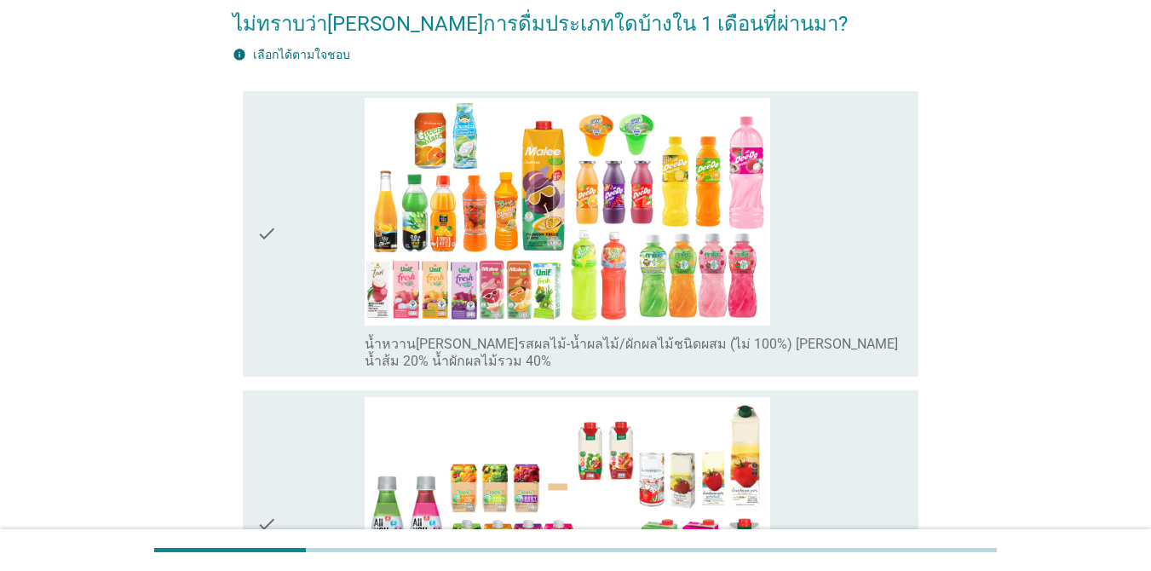
scroll to position [182, 0]
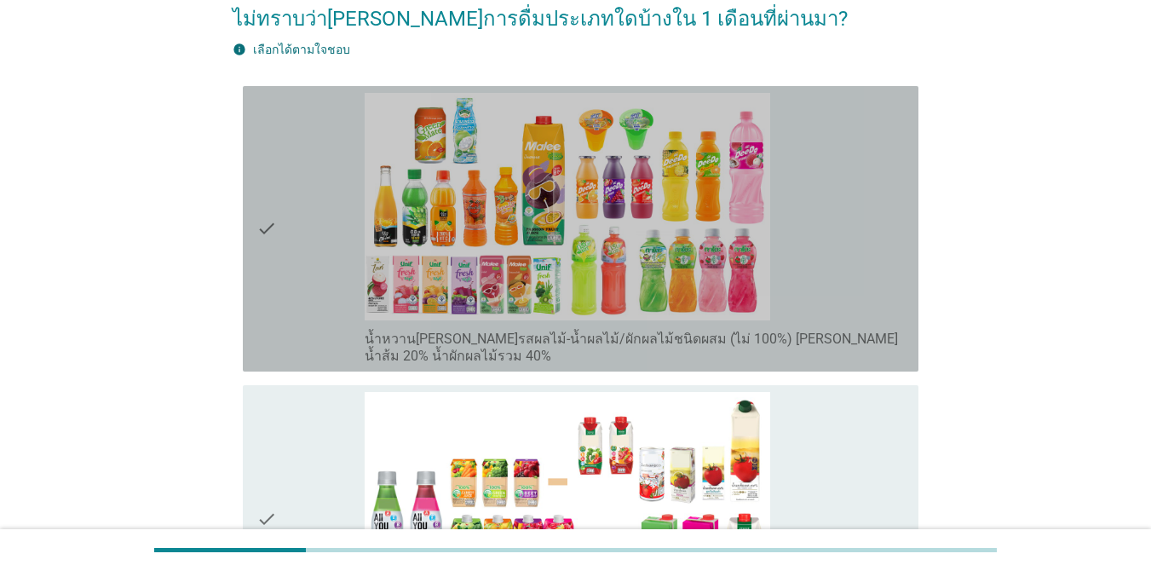
click at [835, 165] on div "check_box_outline_blank น้ำหวาน[PERSON_NAME]รสผลไม้-น้ำผลไม้/ผักผลไม้ชนิดผสม (ไ…" at bounding box center [635, 229] width 540 height 272
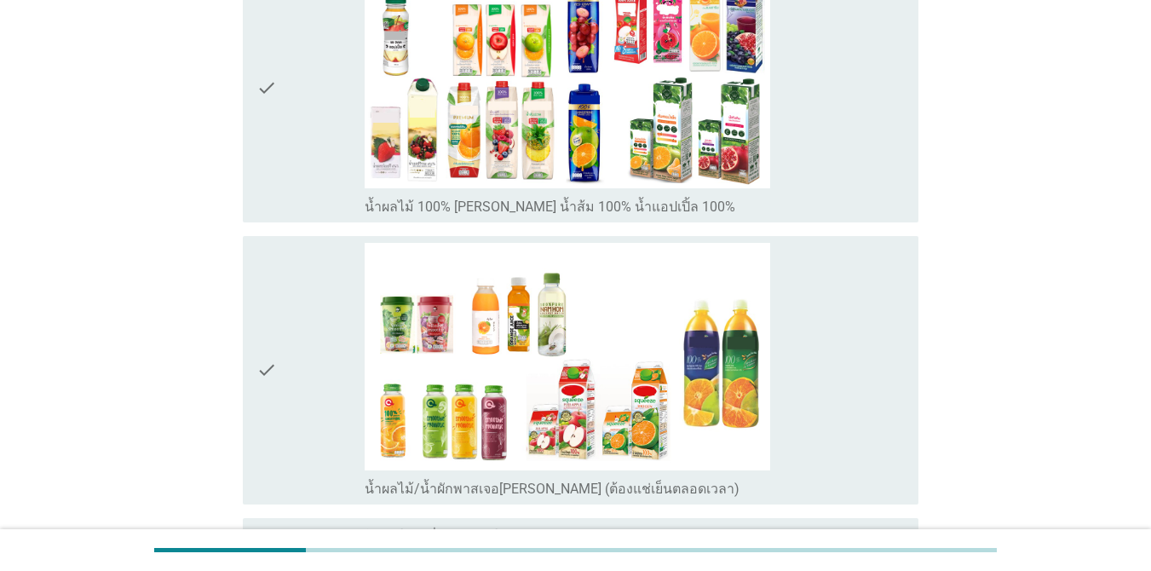
scroll to position [901, 0]
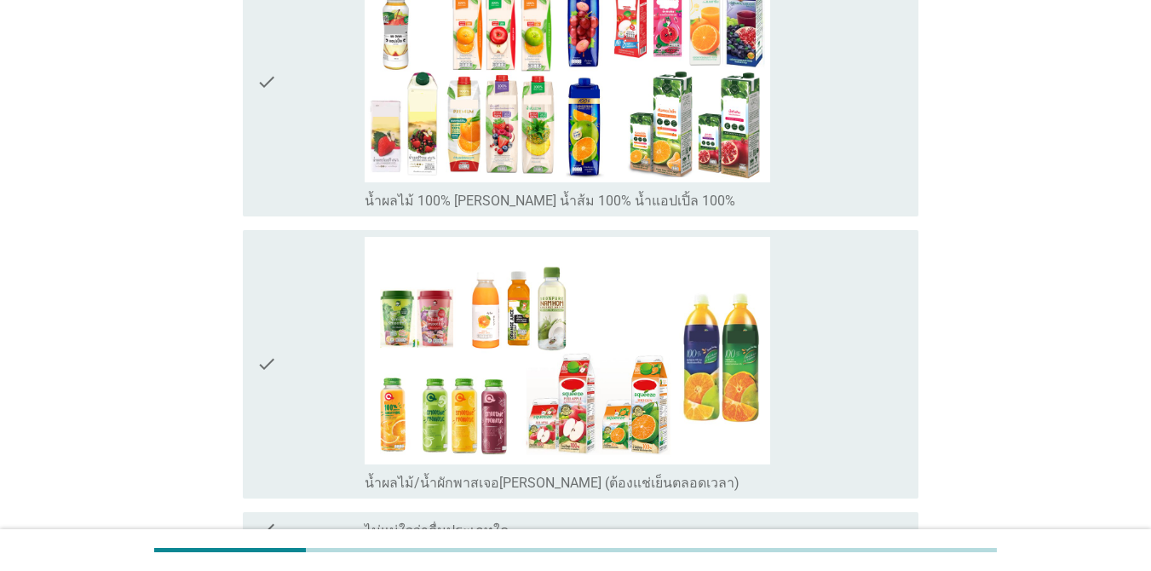
click at [860, 439] on div "check_box_outline_blank น้ำผลไม้/น้ำผักพาสเจอ[PERSON_NAME] (ต้องแช่เย็นตลอดเวลา)" at bounding box center [635, 364] width 540 height 255
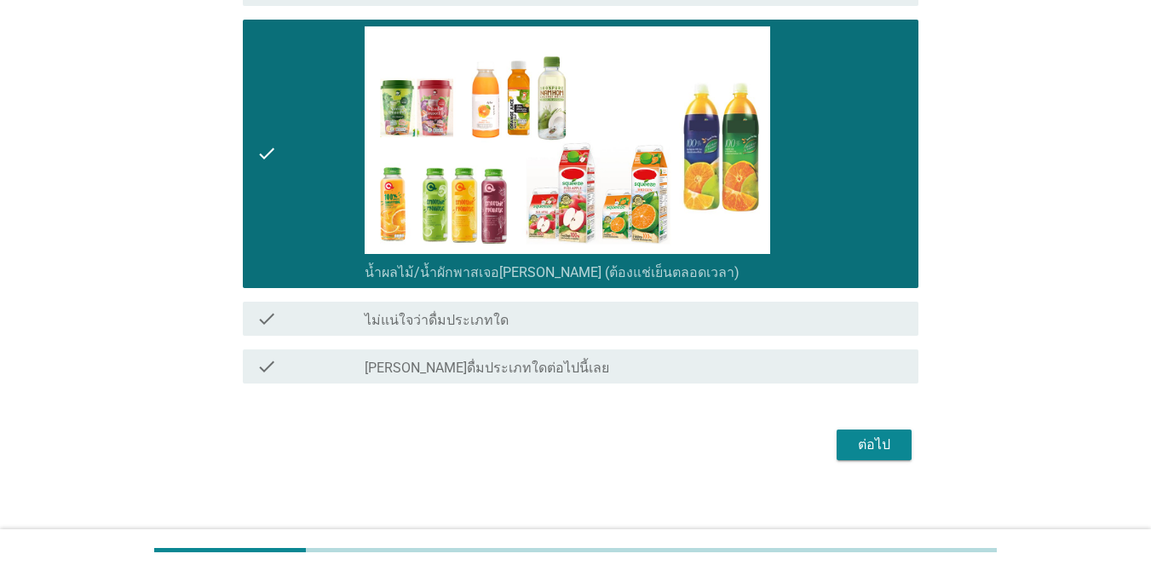
scroll to position [1115, 0]
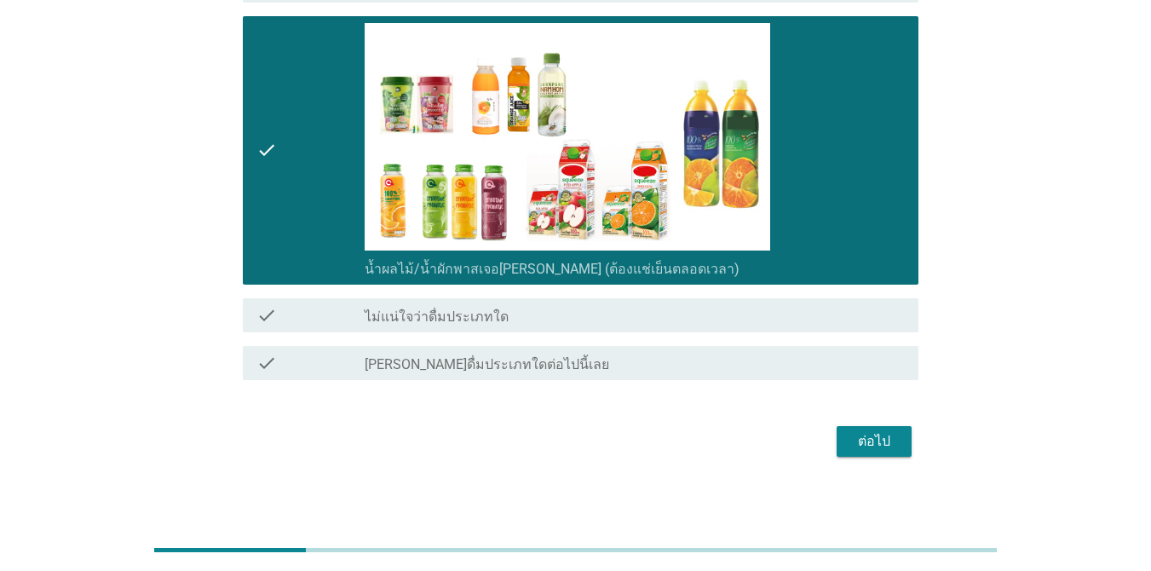
click at [873, 441] on div "ต่อไป" at bounding box center [874, 441] width 48 height 20
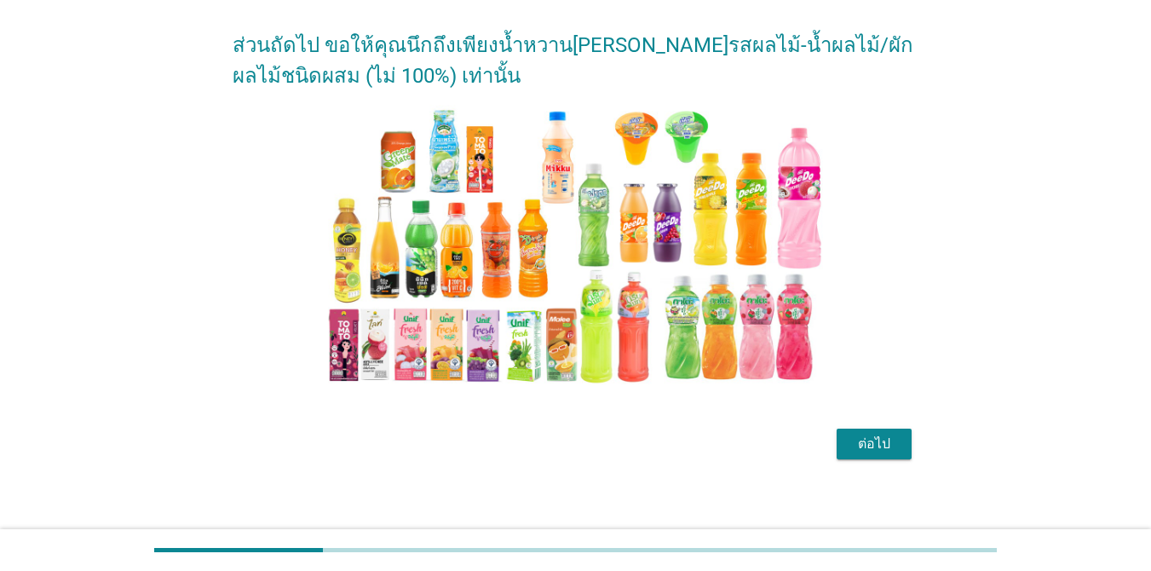
scroll to position [135, 0]
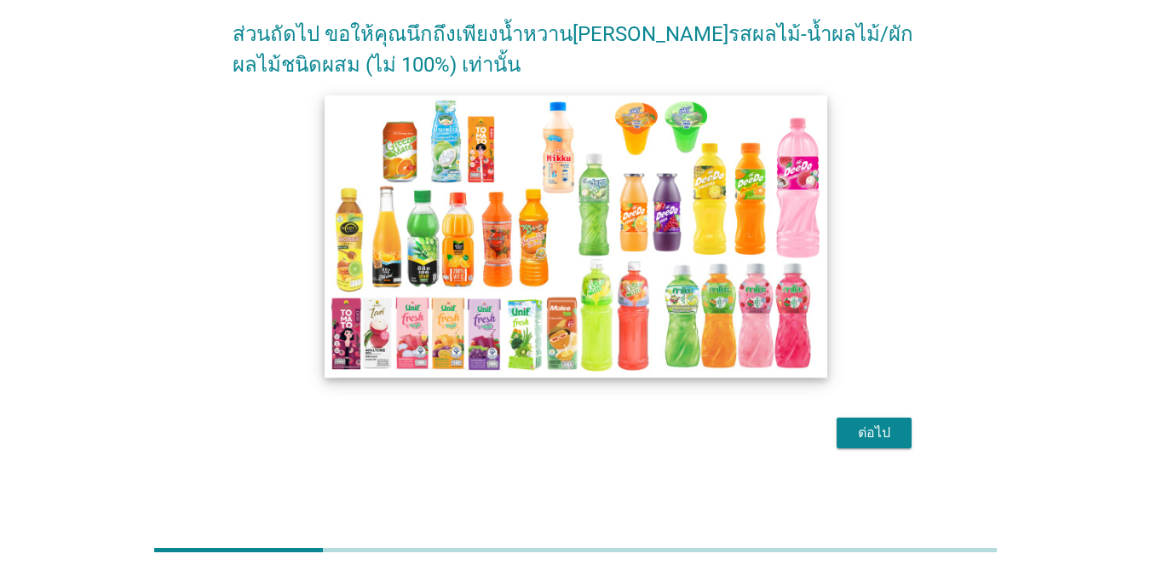
click at [730, 247] on img at bounding box center [576, 236] width 503 height 283
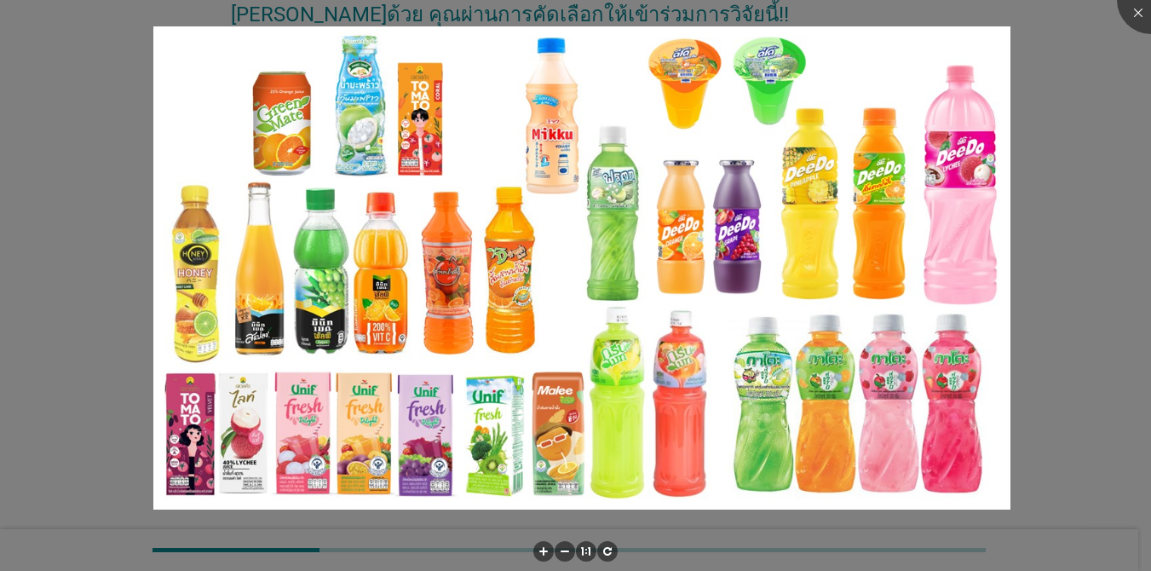
click at [1079, 428] on div at bounding box center [575, 285] width 1151 height 571
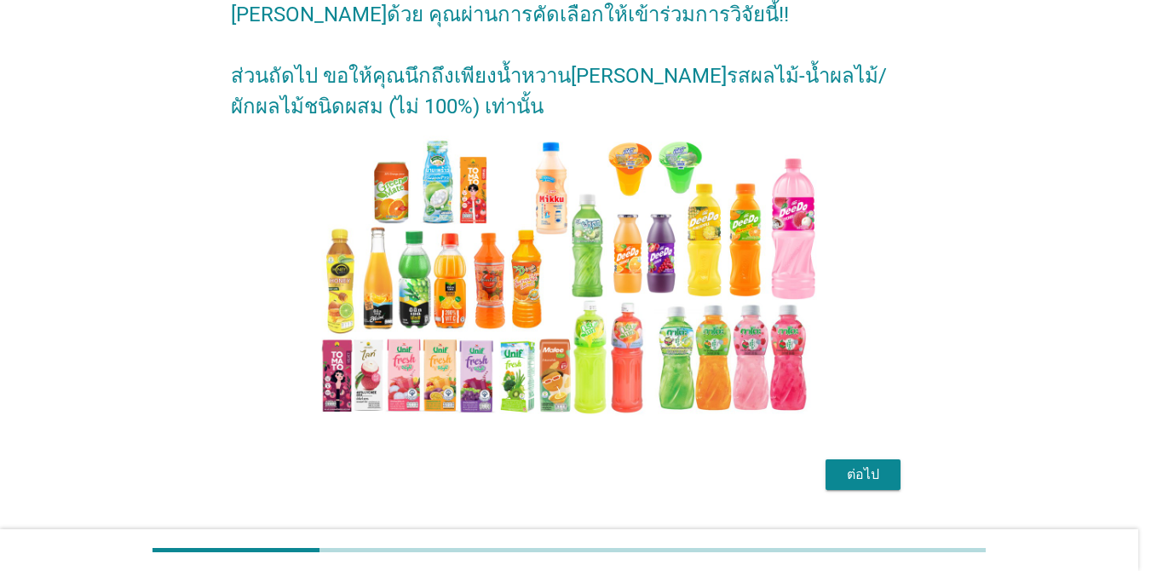
click at [865, 465] on body "[PERSON_NAME]ด้วย คุณผ่านการคัดเลือกให้เข้าร่วมการวิจัยนี้!! ส่วนถัดไป ขอให้คุณ…" at bounding box center [575, 238] width 1151 height 665
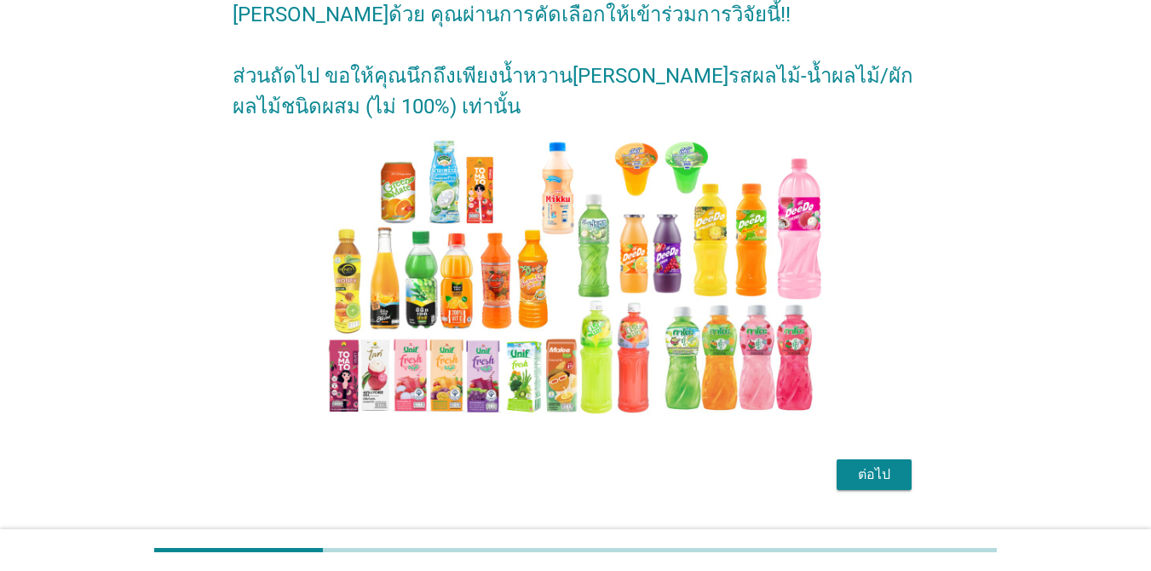
click at [858, 477] on div "ต่อไป" at bounding box center [874, 474] width 48 height 20
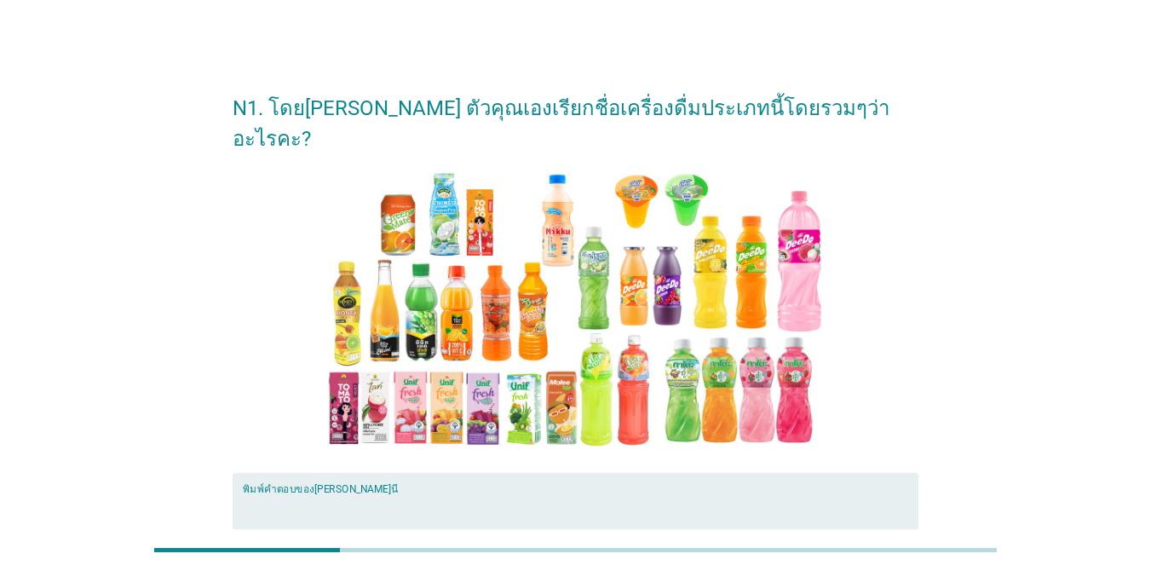
click at [728, 493] on textarea "พิมพ์คำตอบของคุณ ที่นี่" at bounding box center [581, 537] width 676 height 89
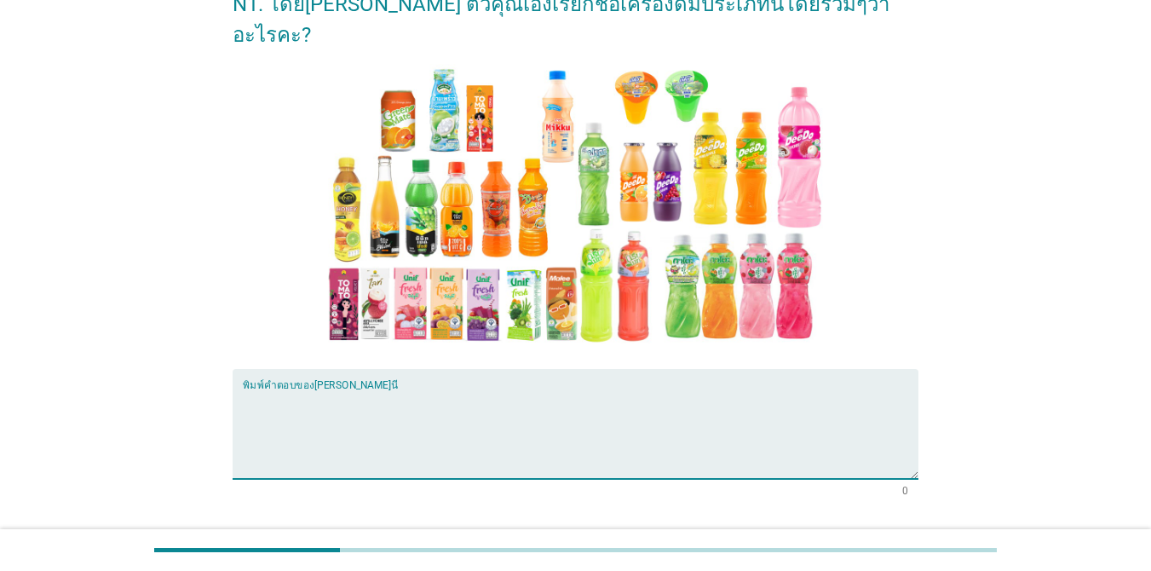
scroll to position [135, 0]
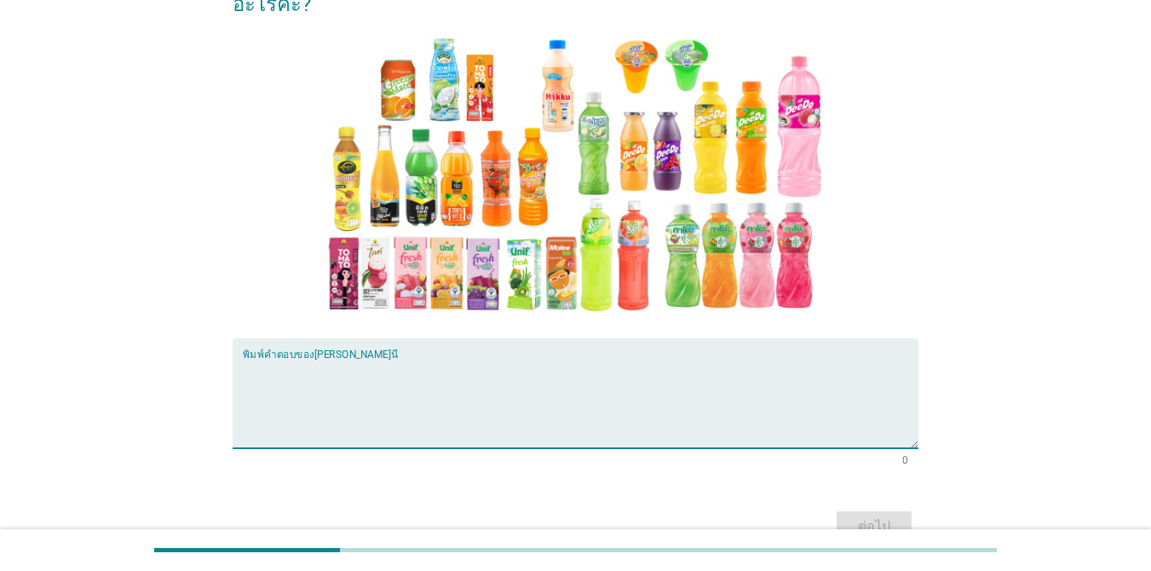
click at [645, 359] on textarea "พิมพ์คำตอบของคุณ ที่นี่" at bounding box center [581, 403] width 676 height 89
type textarea "น้ำหวาน ร้ำผลไม้"
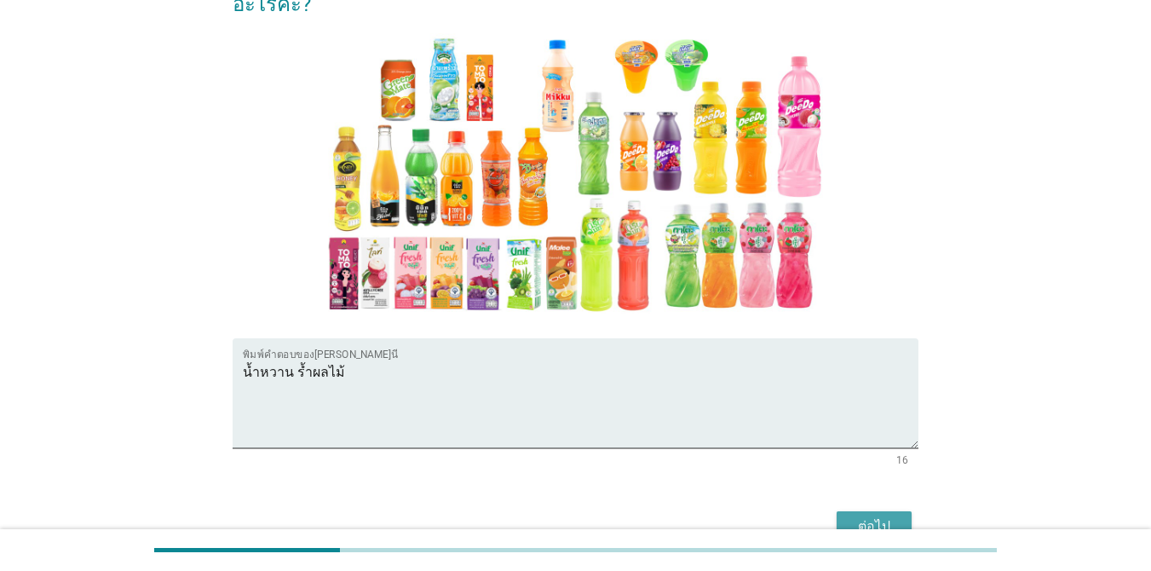
click at [891, 516] on div "ต่อไป" at bounding box center [874, 526] width 48 height 20
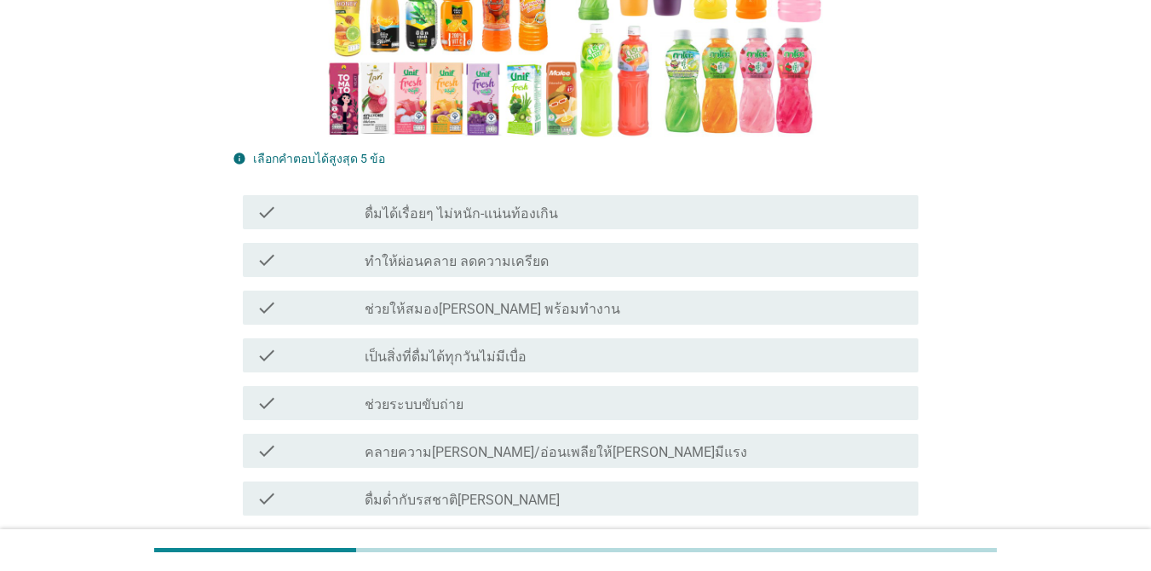
scroll to position [472, 0]
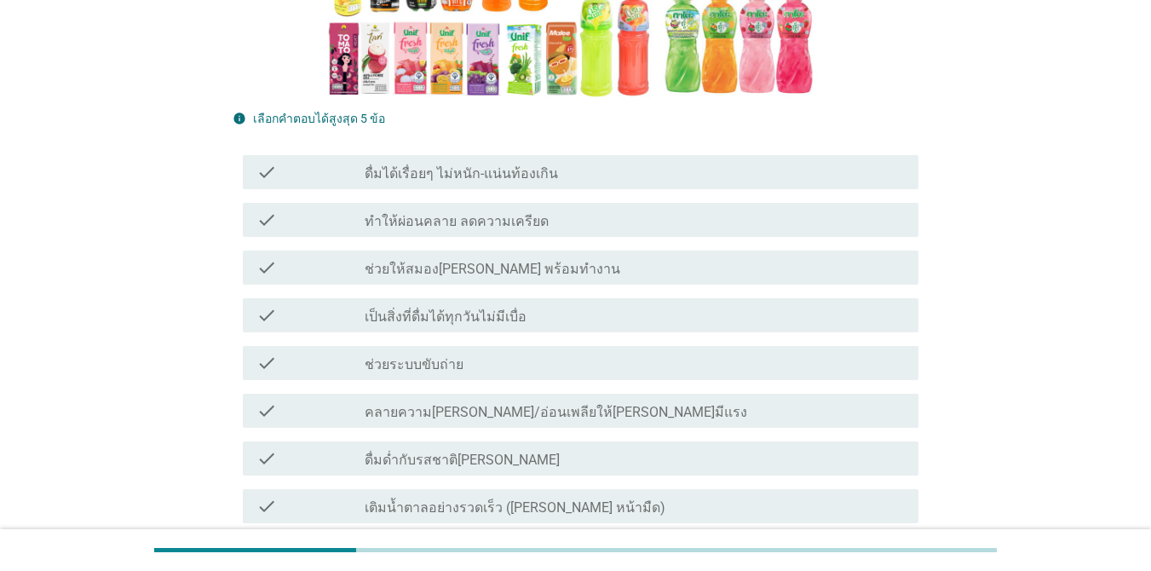
click at [726, 162] on div "check_box_outline_blank ดื่มได้เรื่อยๆ ไม่หนัก-แน่นท้องเกิน" at bounding box center [635, 172] width 540 height 20
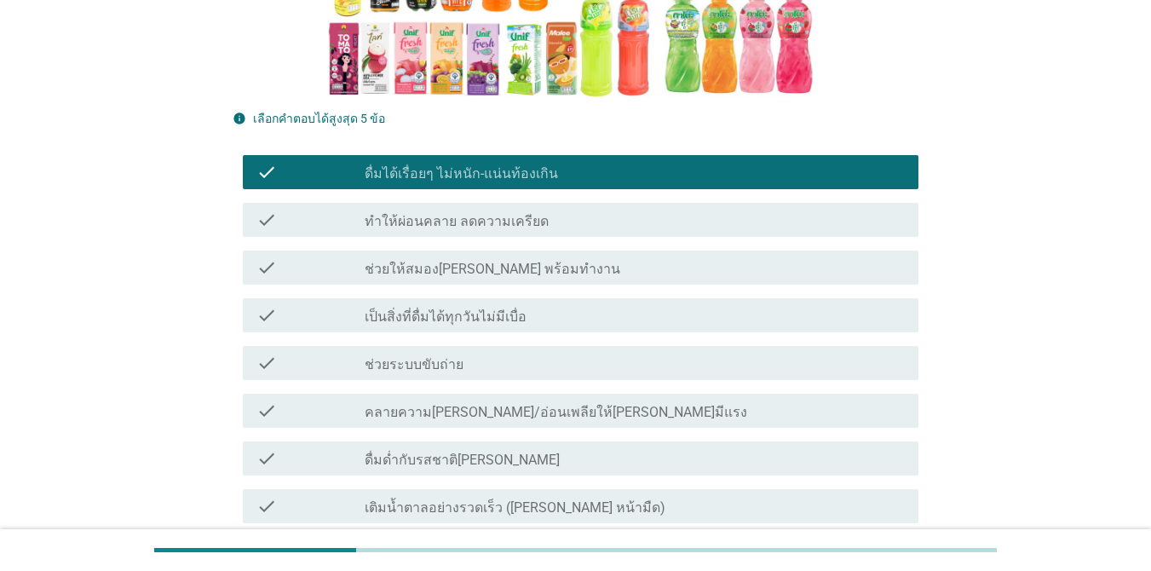
click at [687, 203] on div "check check_box_outline_blank ทำให้ผ่อนคลาย ลดความเครียด" at bounding box center [581, 220] width 676 height 34
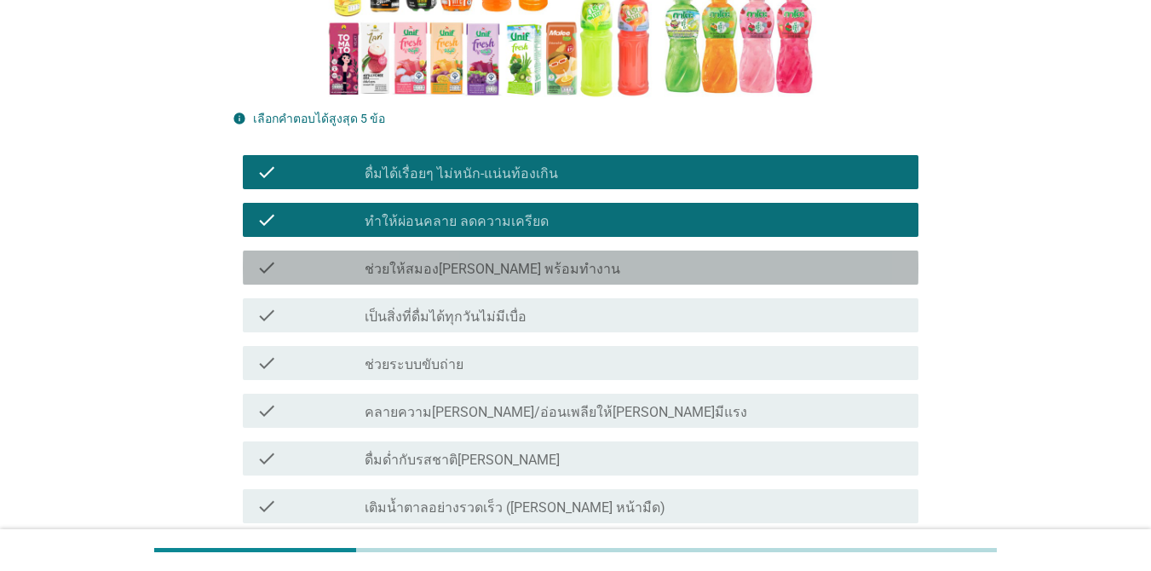
click at [674, 257] on div "check_box_outline_blank ช่วยให้สมอง[PERSON_NAME] พร้อมทำงาน" at bounding box center [635, 267] width 540 height 20
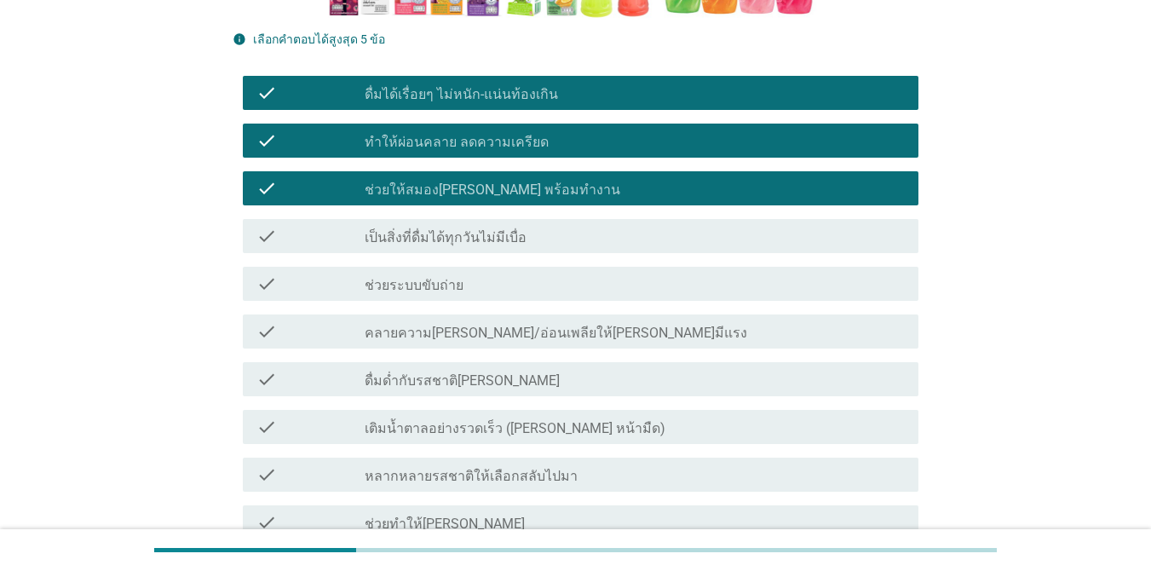
scroll to position [1051, 0]
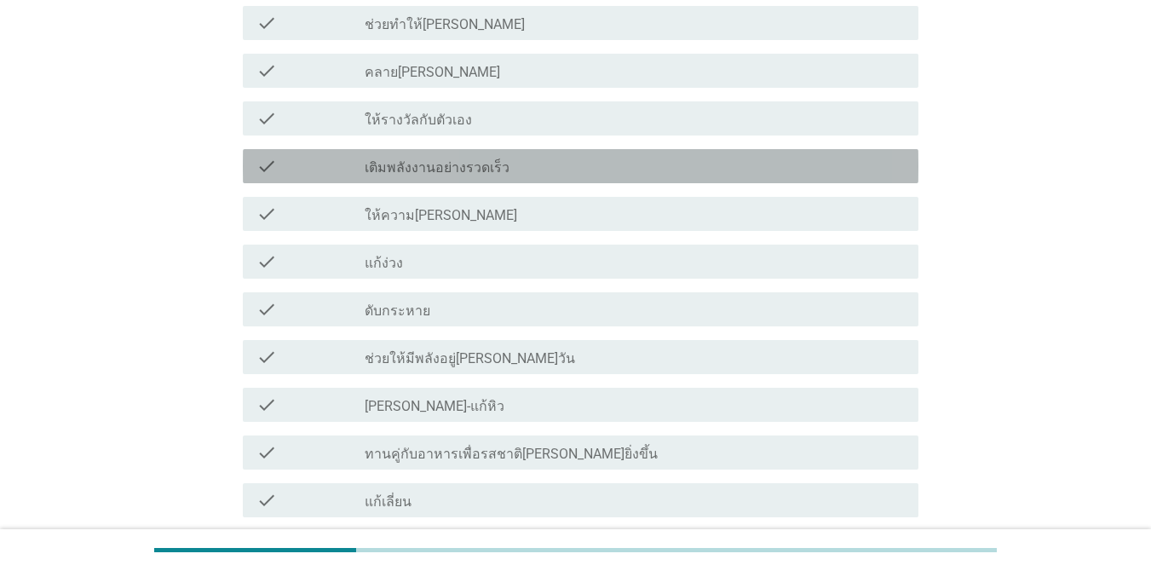
click at [651, 156] on div "check_box_outline_blank เติมพลังงานอย่างรวดเร็ว" at bounding box center [635, 166] width 540 height 20
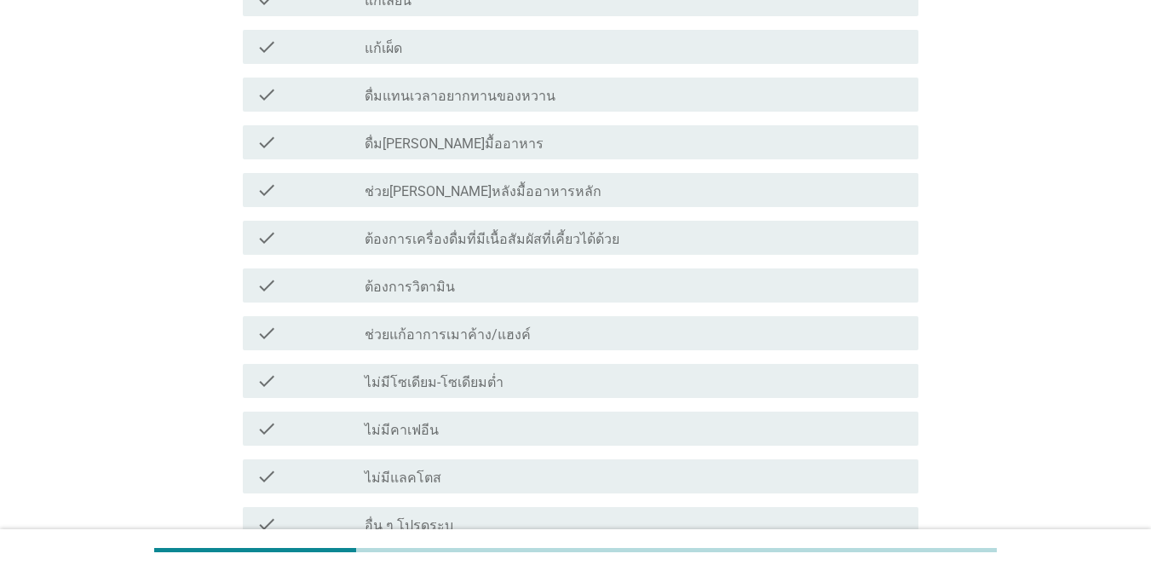
scroll to position [1559, 0]
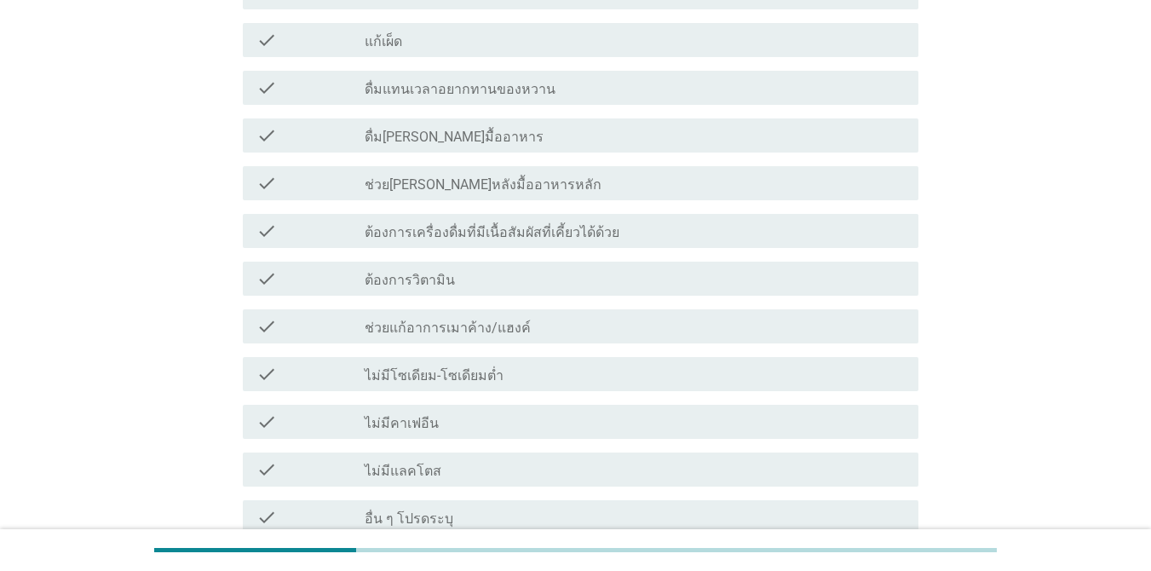
click at [553, 224] on label "ต้องการเครื่องดื่มที่มีเนื้อสัมผัสที่เคี้ยวได้ด้วย" at bounding box center [492, 232] width 255 height 17
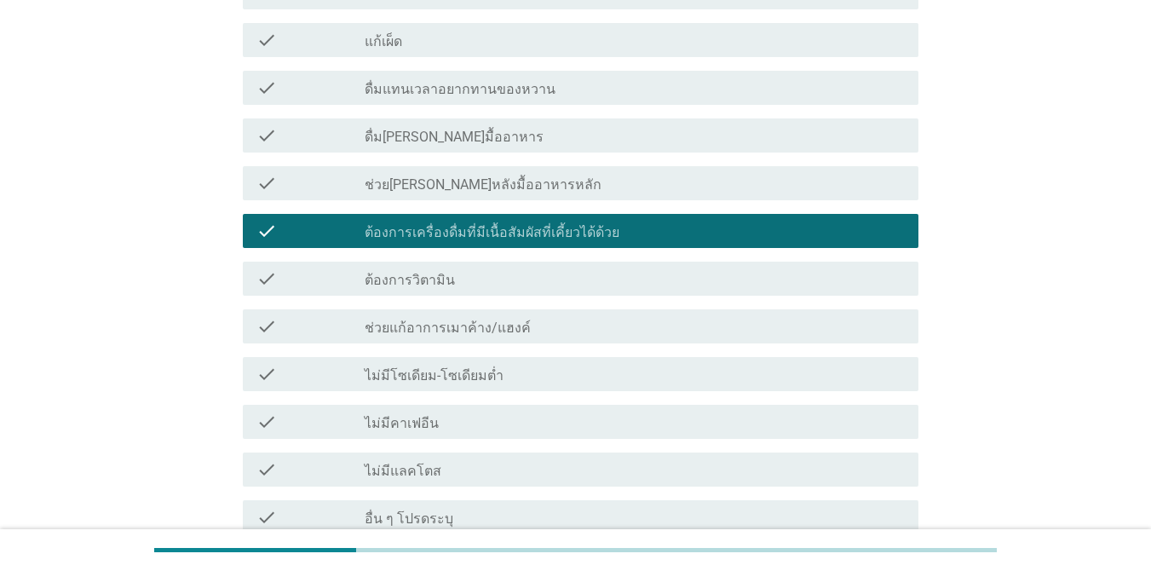
scroll to position [1715, 0]
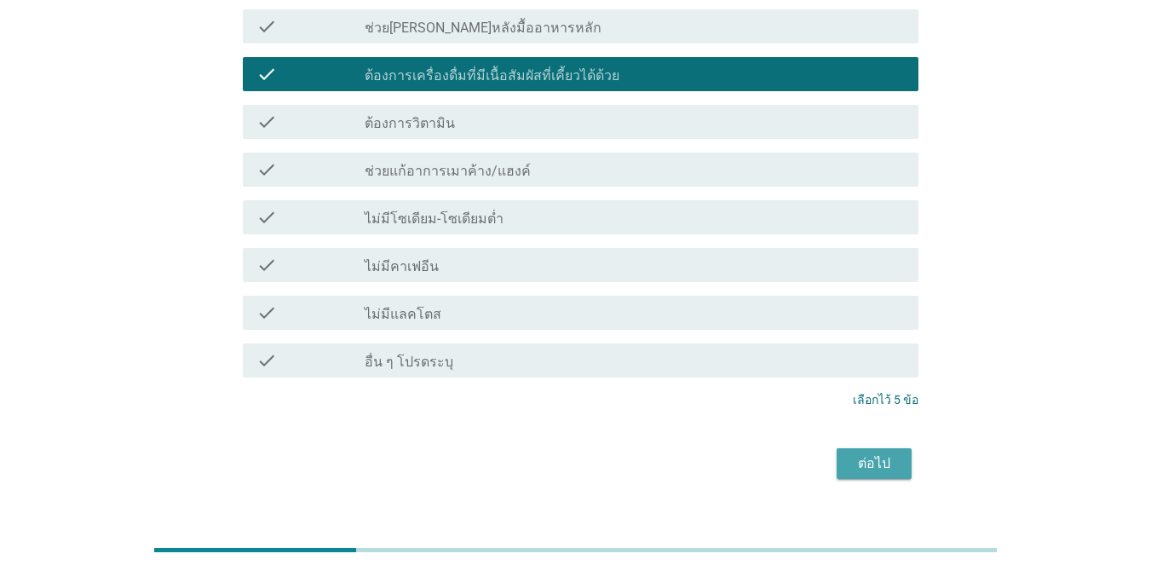
click at [894, 453] on div "ต่อไป" at bounding box center [874, 463] width 48 height 20
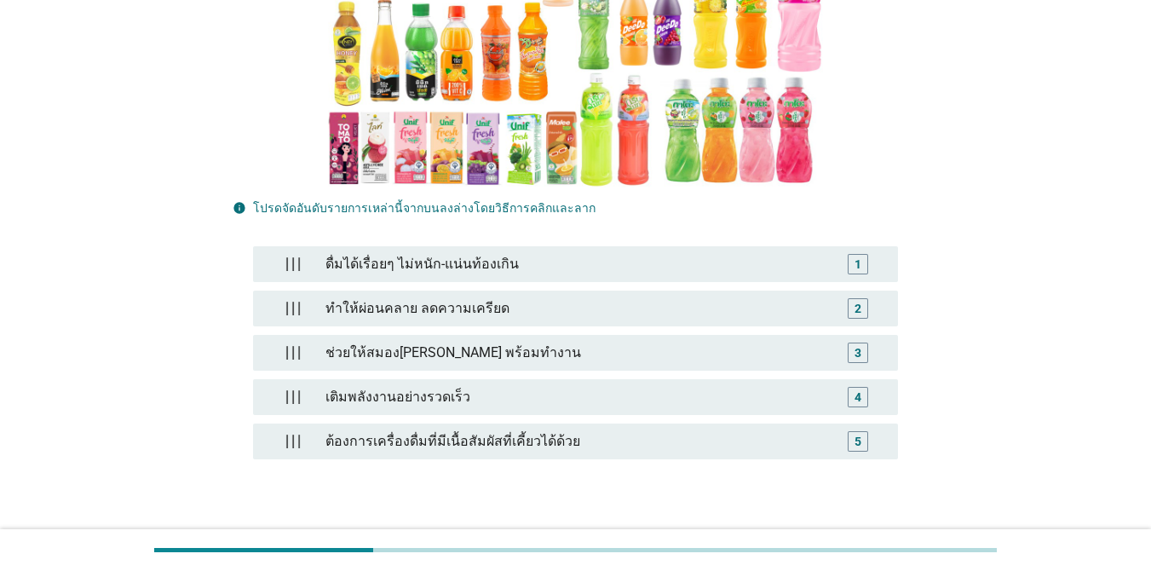
scroll to position [324, 0]
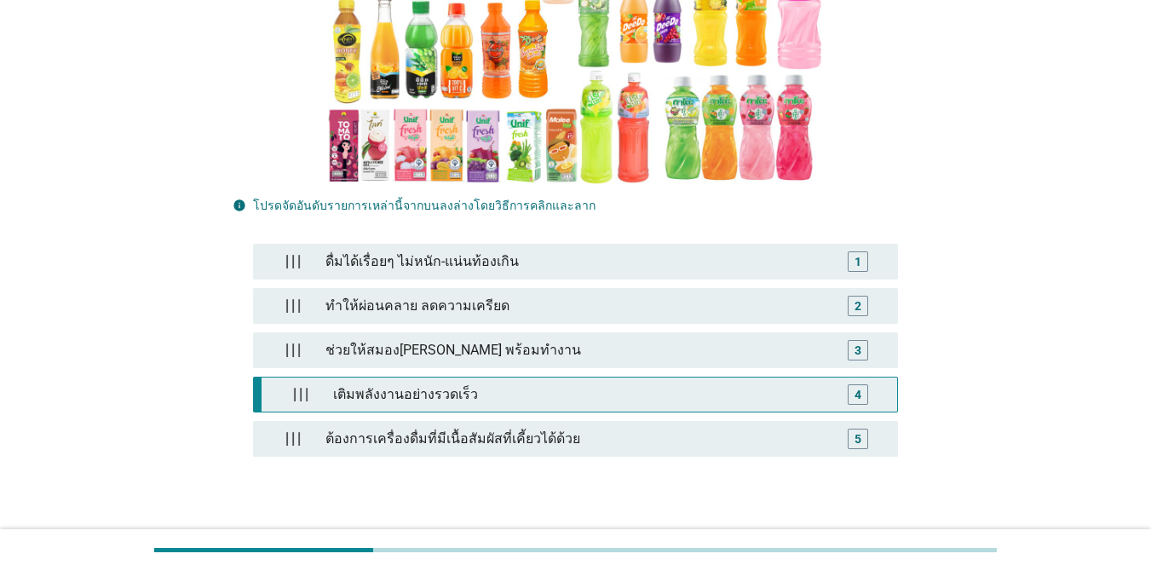
click at [506, 378] on div "เติมพลังงานอย่างรวดเร็ว" at bounding box center [579, 395] width 507 height 34
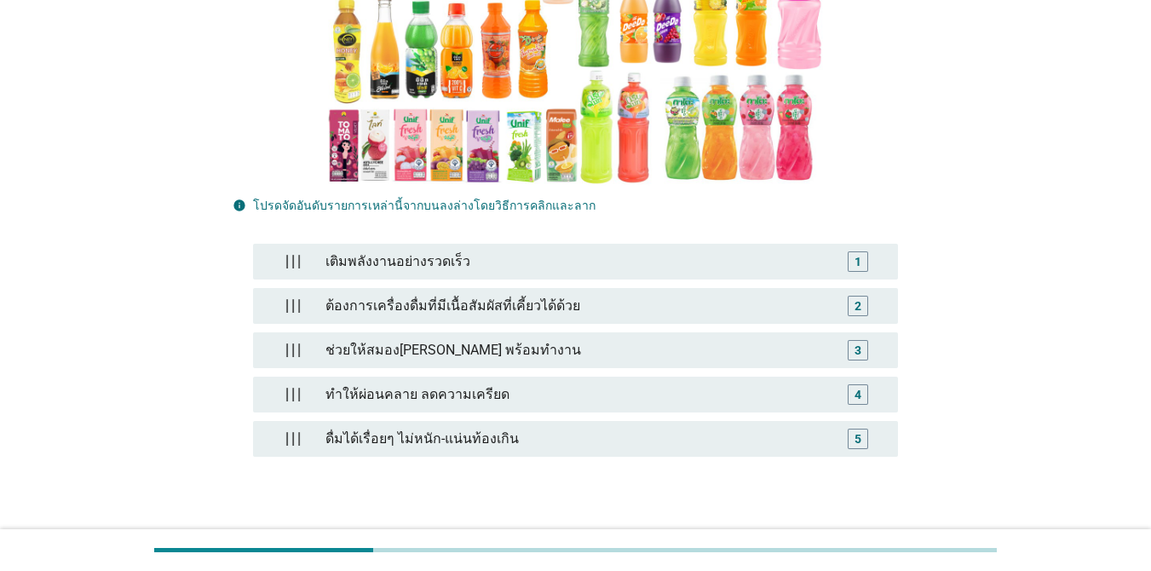
click at [885, 539] on div "ต่อไป" at bounding box center [874, 549] width 48 height 20
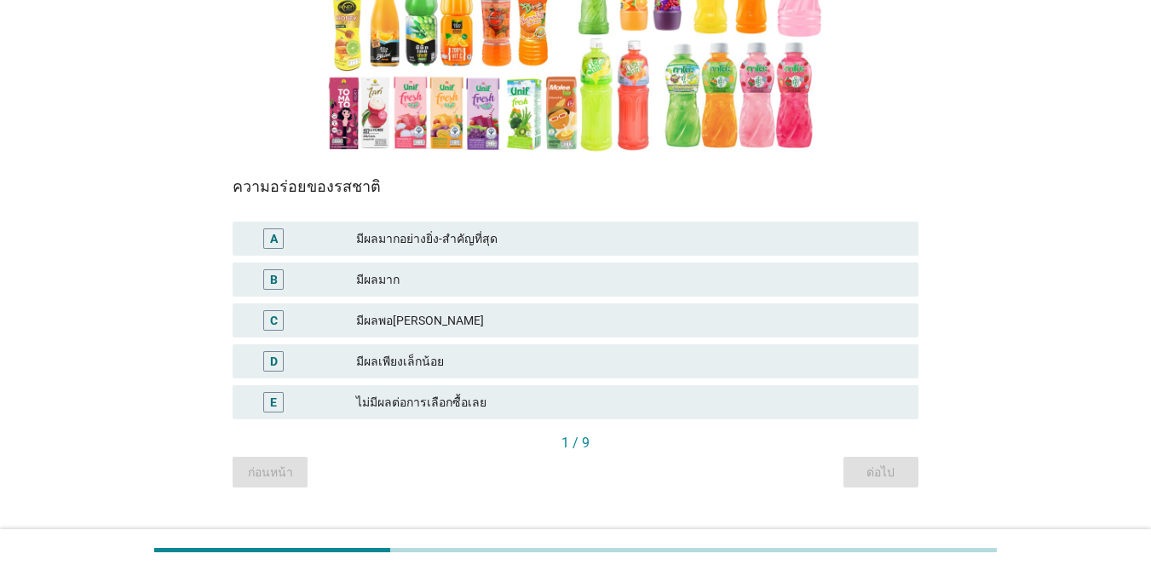
scroll to position [303, 0]
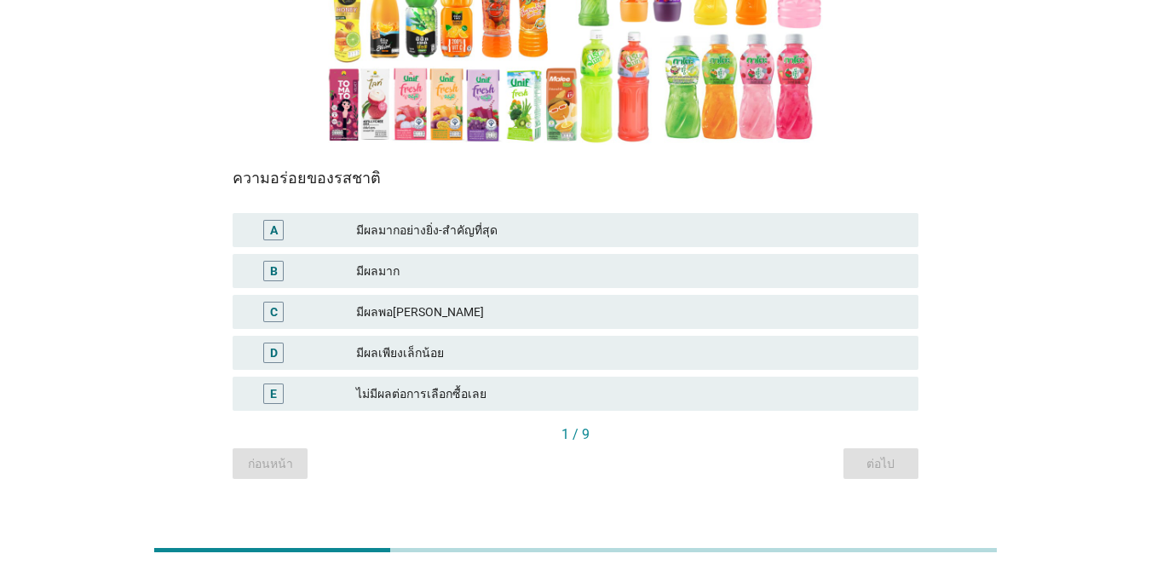
click at [562, 228] on div "มีผลมากอย่างยิ่ง-สำคัญที่สุด" at bounding box center [630, 230] width 549 height 20
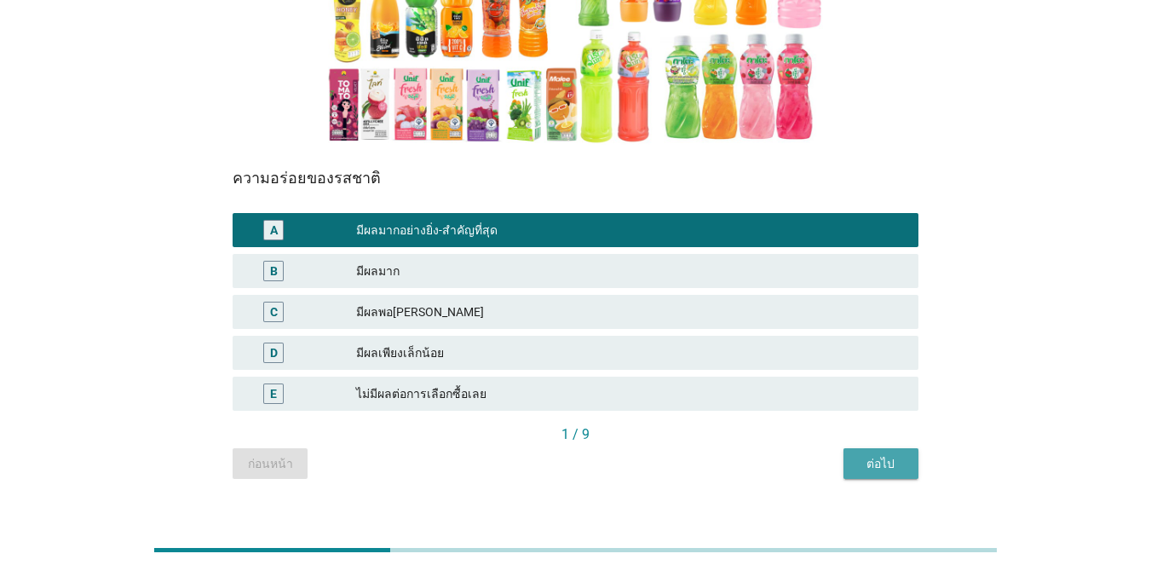
click at [884, 468] on div "ต่อไป" at bounding box center [881, 464] width 48 height 18
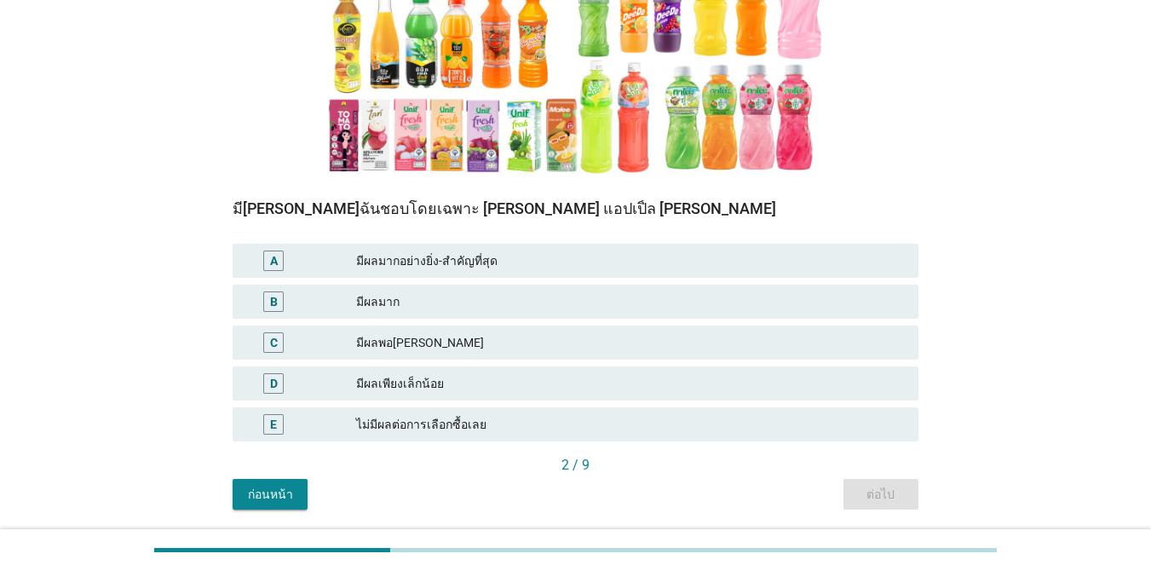
scroll to position [279, 0]
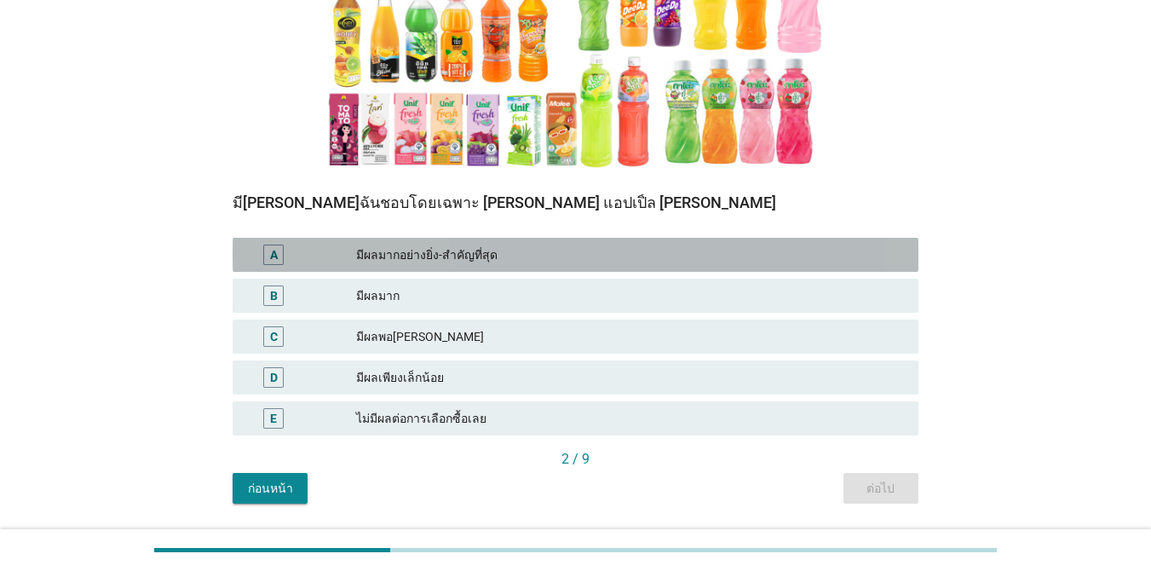
click at [578, 243] on div "A มีผลมากอย่างยิ่ง-สำคัญที่สุด" at bounding box center [576, 255] width 686 height 34
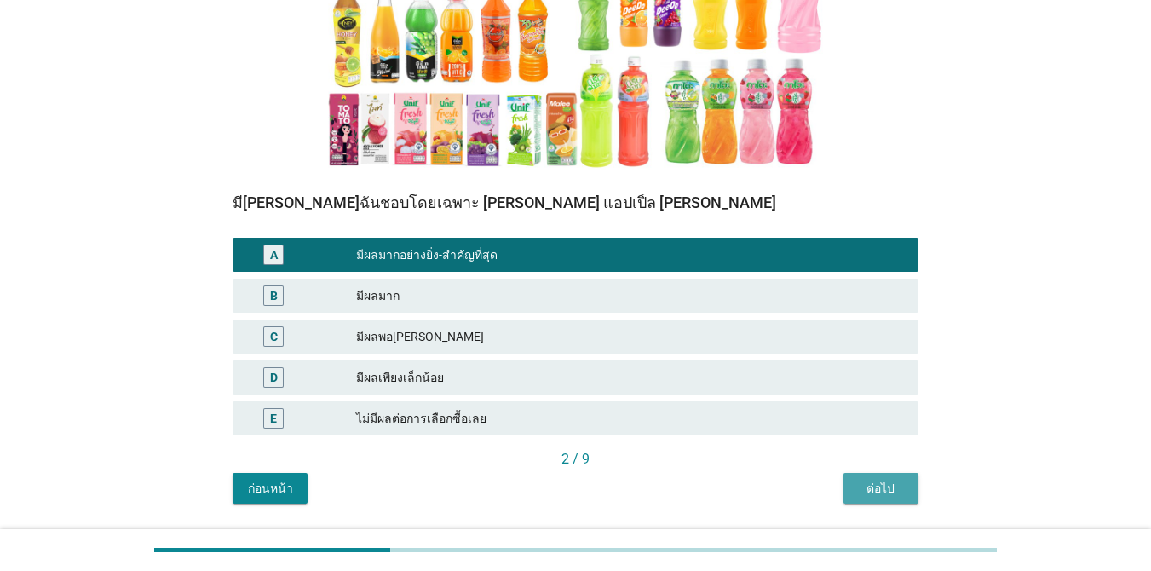
click at [894, 488] on div "ต่อไป" at bounding box center [881, 489] width 48 height 18
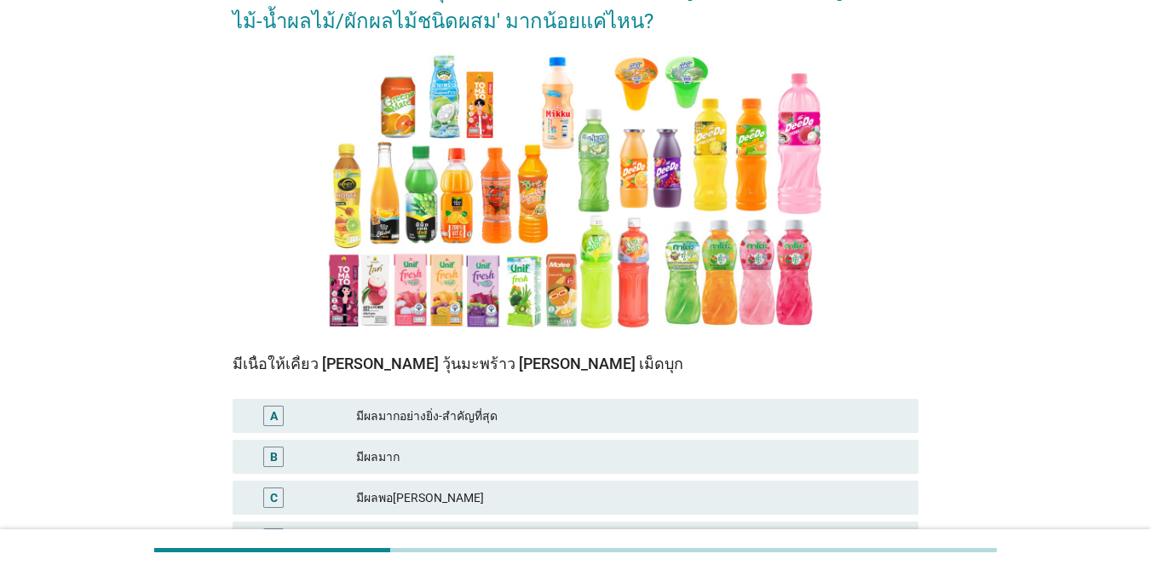
scroll to position [170, 0]
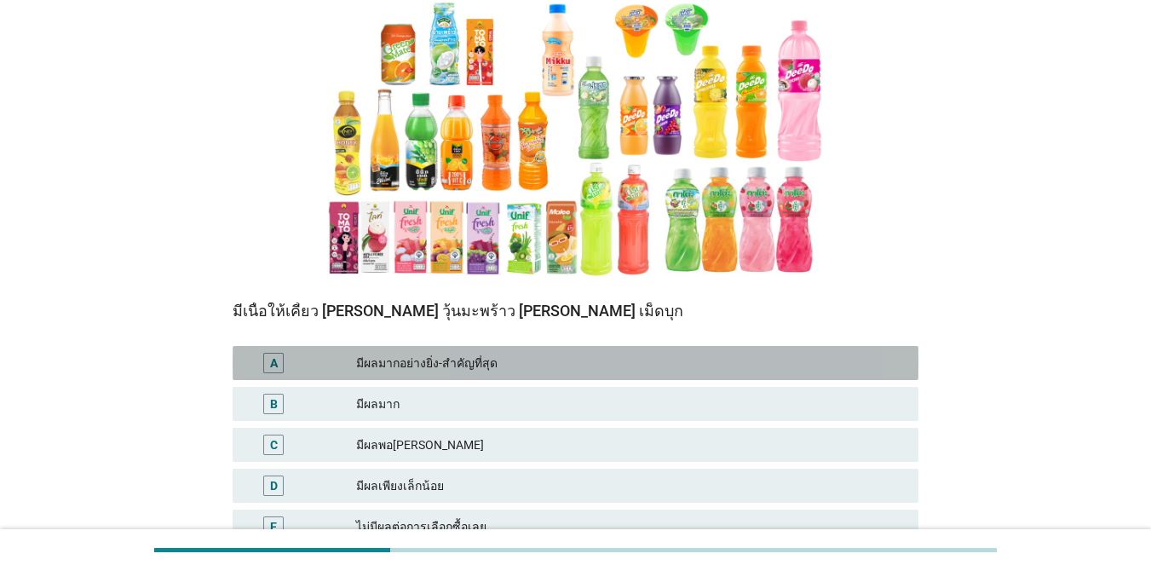
click at [505, 349] on div "A มีผลมากอย่างยิ่ง-สำคัญที่สุด" at bounding box center [576, 363] width 686 height 34
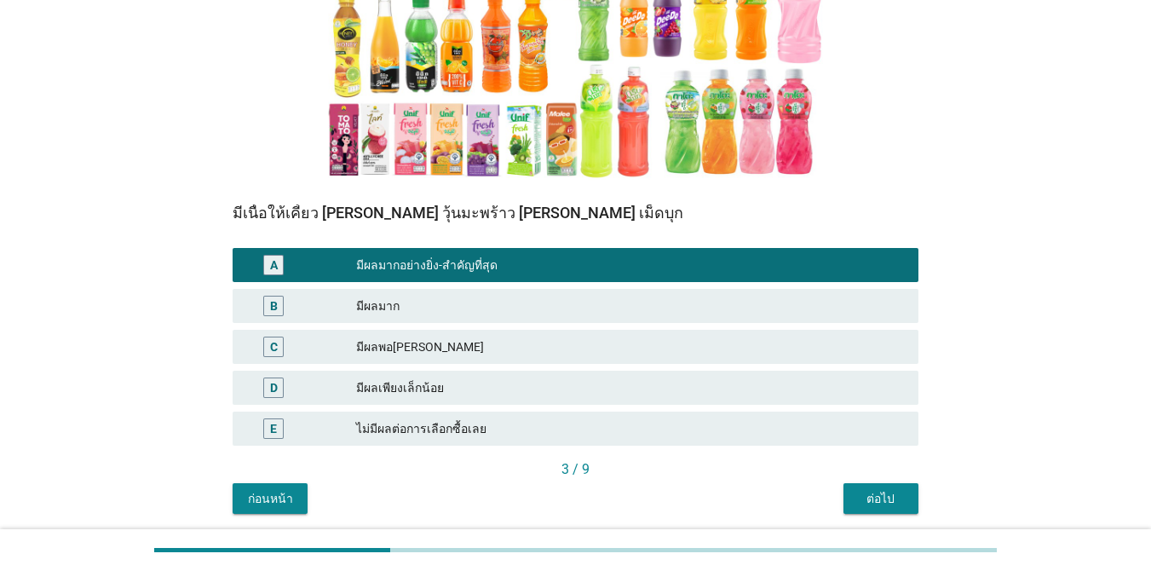
scroll to position [329, 0]
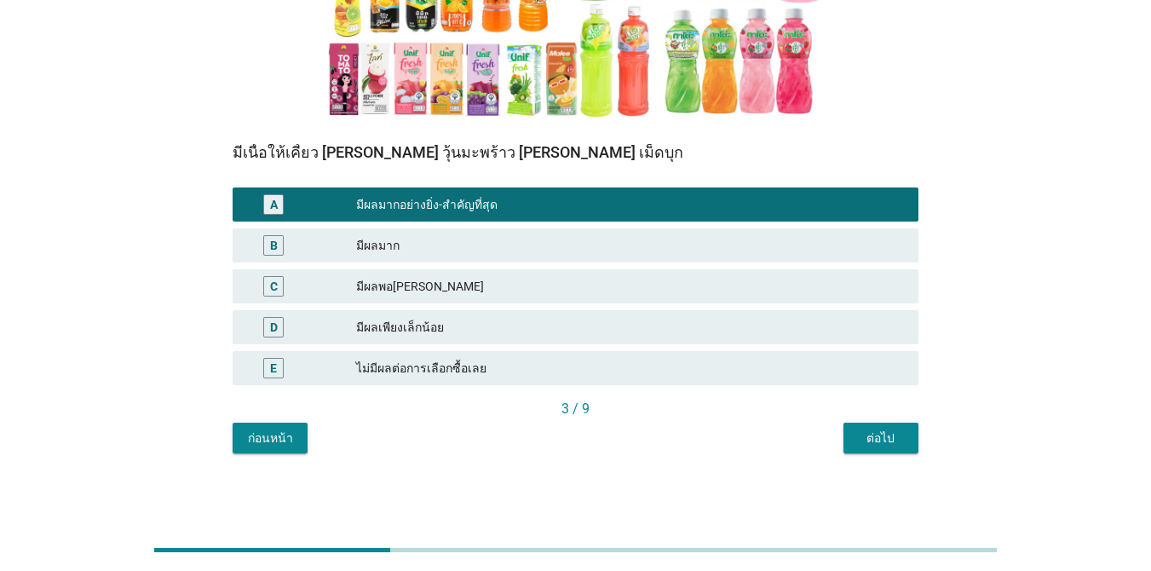
click at [889, 447] on button "ต่อไป" at bounding box center [881, 438] width 75 height 31
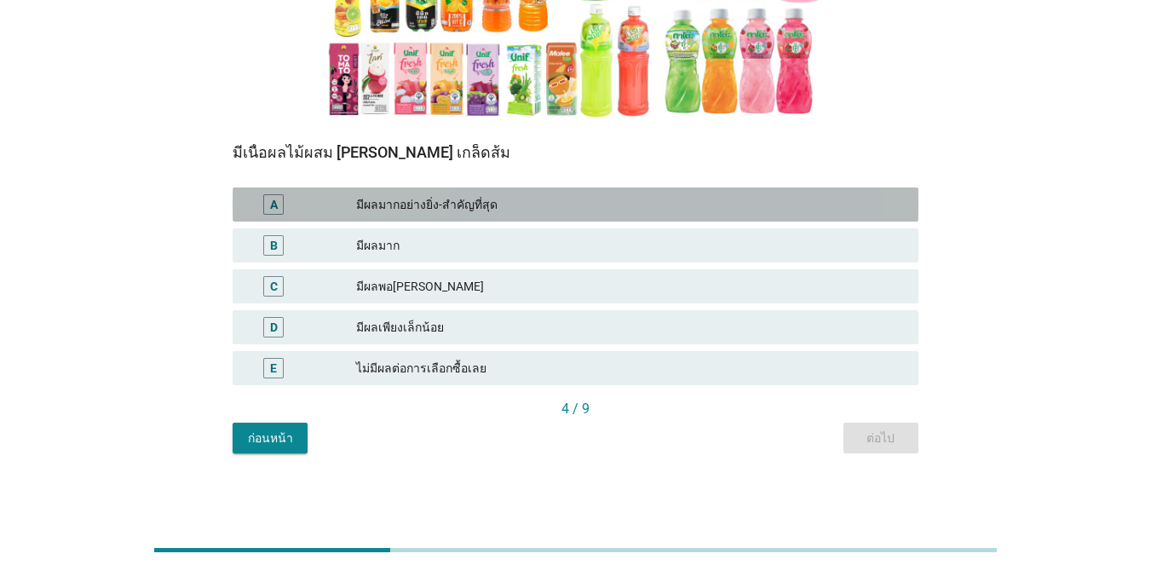
click at [692, 205] on div "มีผลมากอย่างยิ่ง-สำคัญที่สุด" at bounding box center [630, 204] width 549 height 20
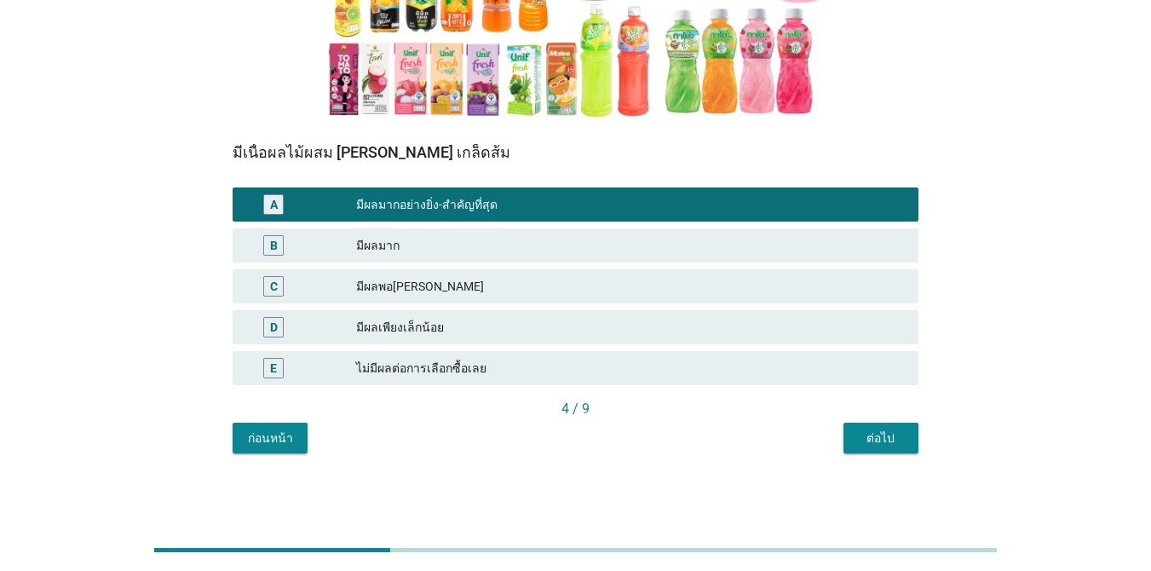
click at [896, 435] on div "ต่อไป" at bounding box center [881, 438] width 48 height 18
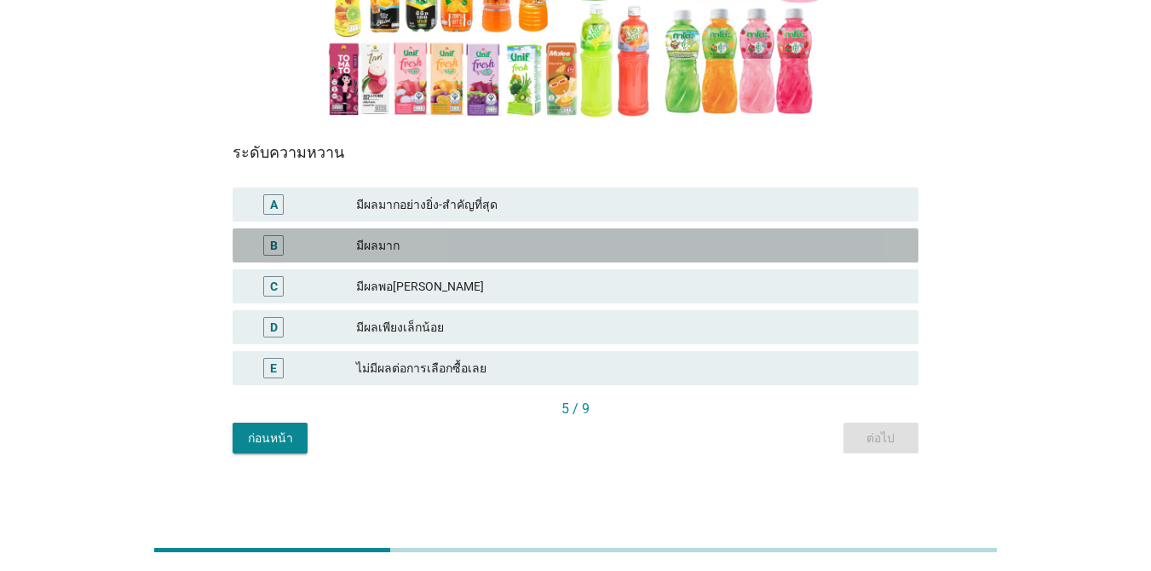
click at [652, 255] on div "มีผลมาก" at bounding box center [630, 245] width 549 height 20
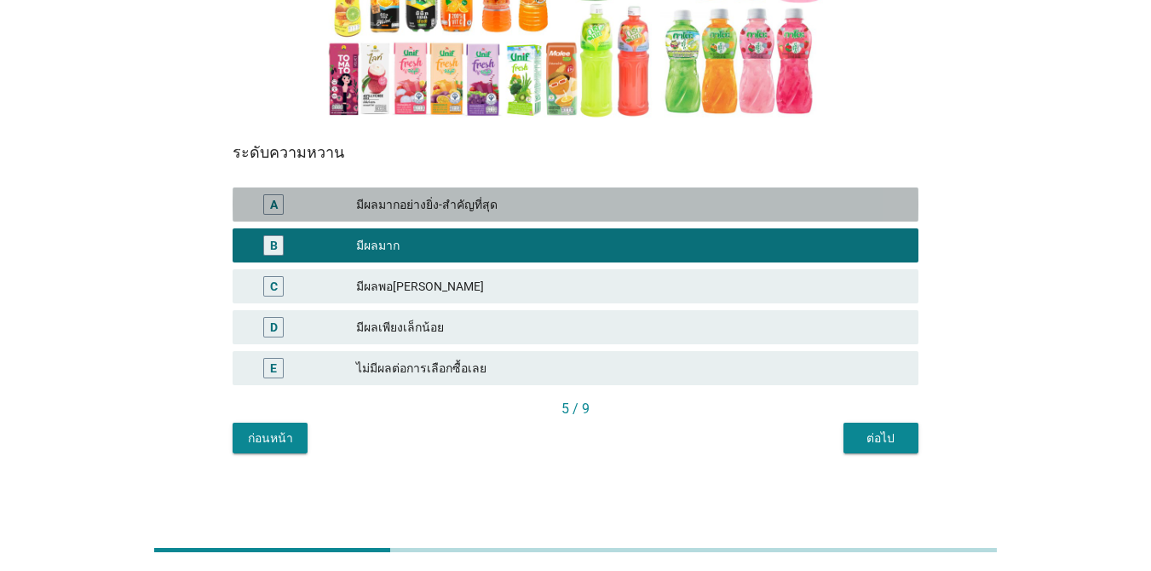
click at [753, 214] on div "มีผลมากอย่างยิ่ง-สำคัญที่สุด" at bounding box center [630, 204] width 549 height 20
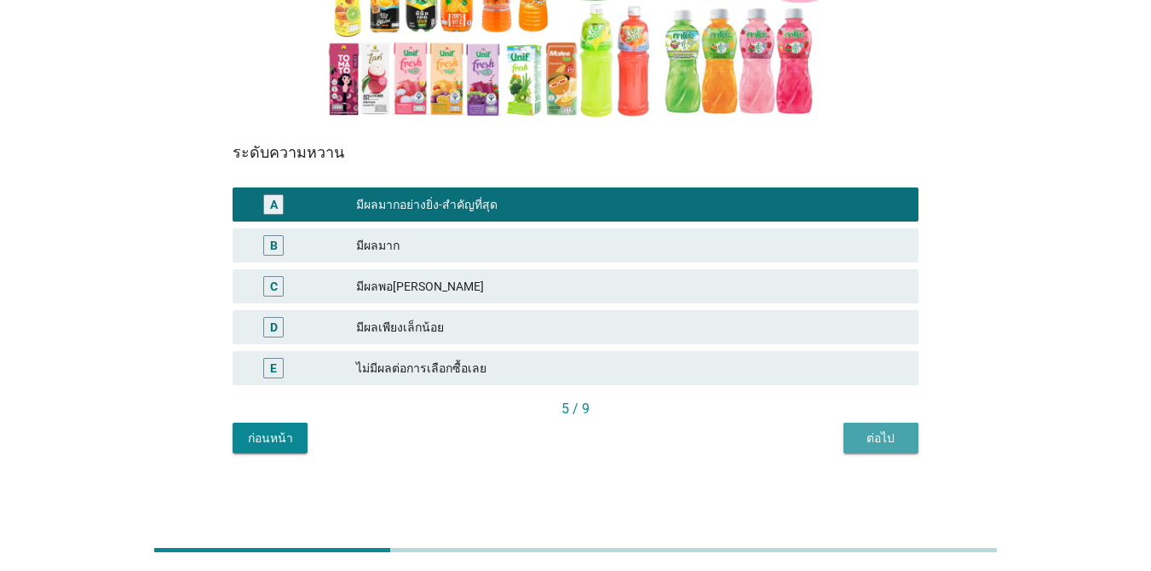
click at [870, 430] on div "ต่อไป" at bounding box center [881, 438] width 48 height 18
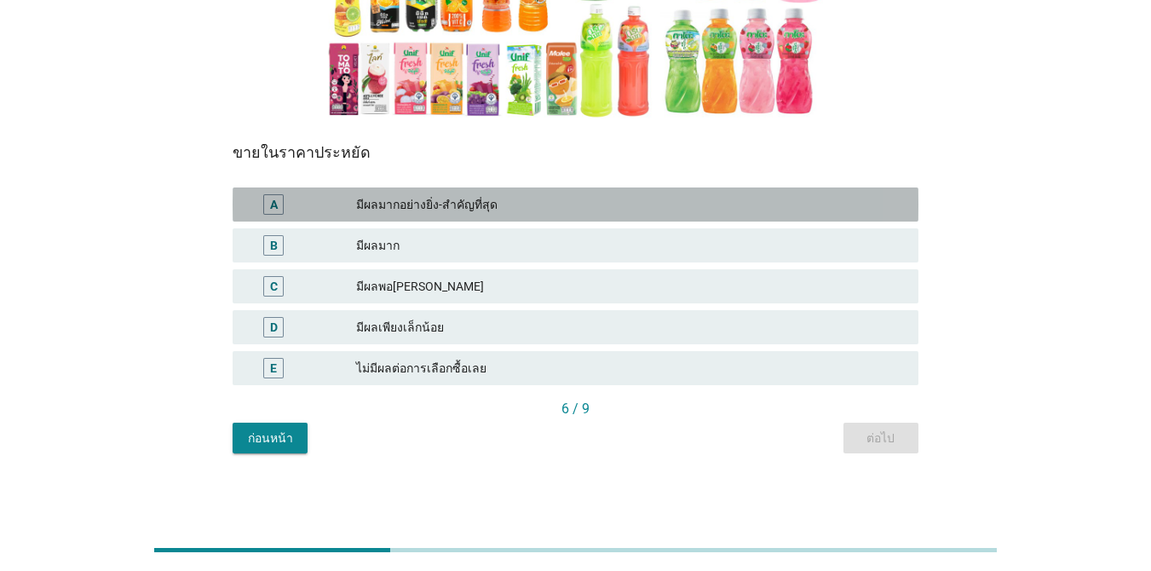
click at [538, 209] on div "มีผลมากอย่างยิ่ง-สำคัญที่สุด" at bounding box center [630, 204] width 549 height 20
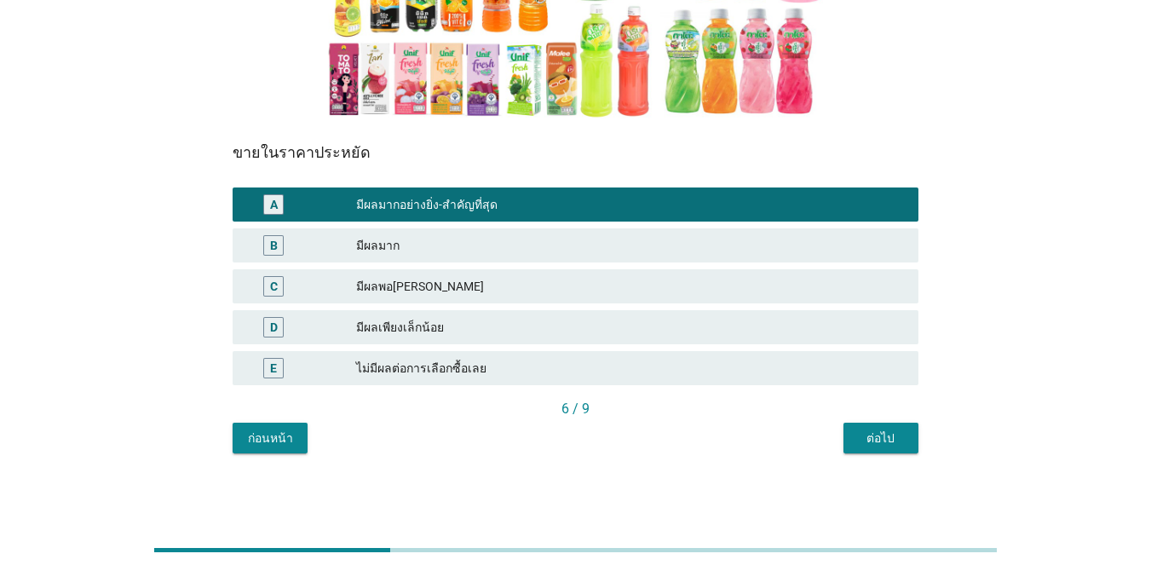
click at [880, 443] on div "ต่อไป" at bounding box center [881, 438] width 48 height 18
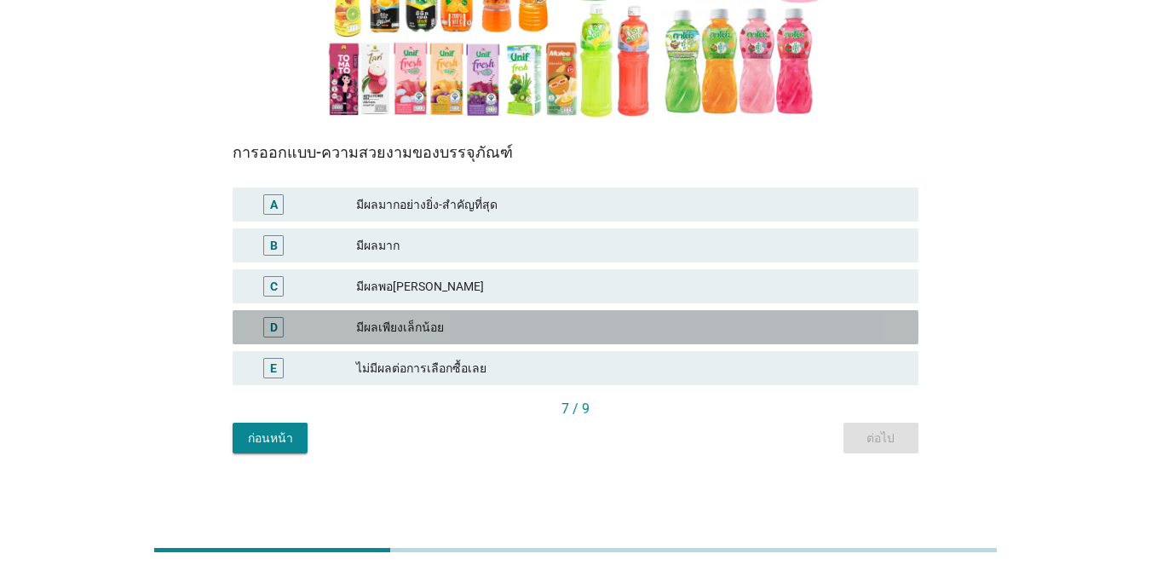
click at [614, 332] on div "มีผลเพียงเล็กน้อย" at bounding box center [630, 327] width 549 height 20
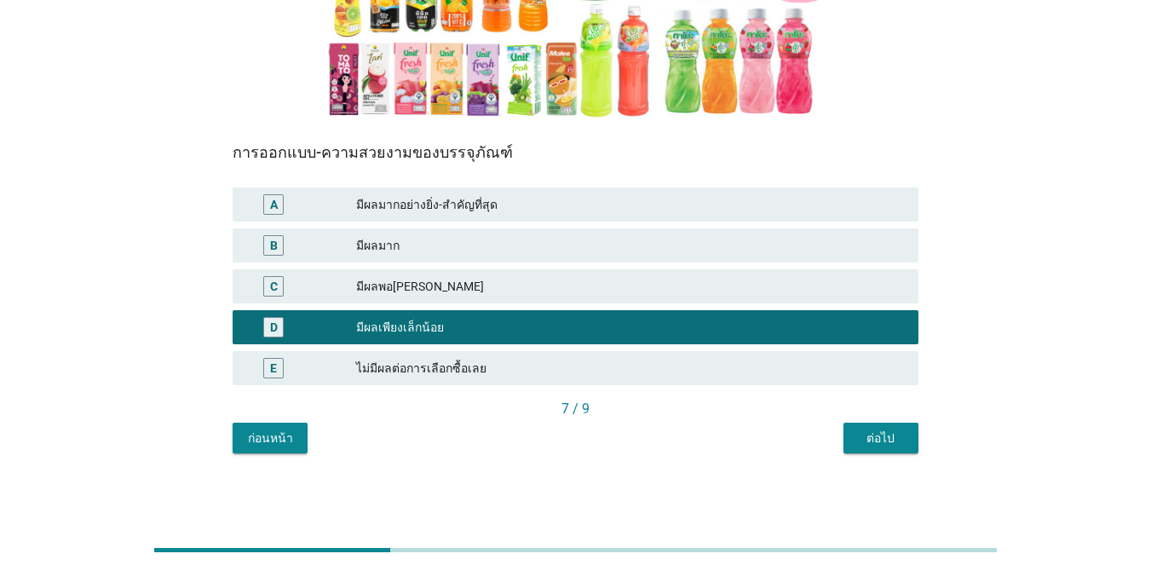
click at [884, 444] on div "ต่อไป" at bounding box center [881, 438] width 48 height 18
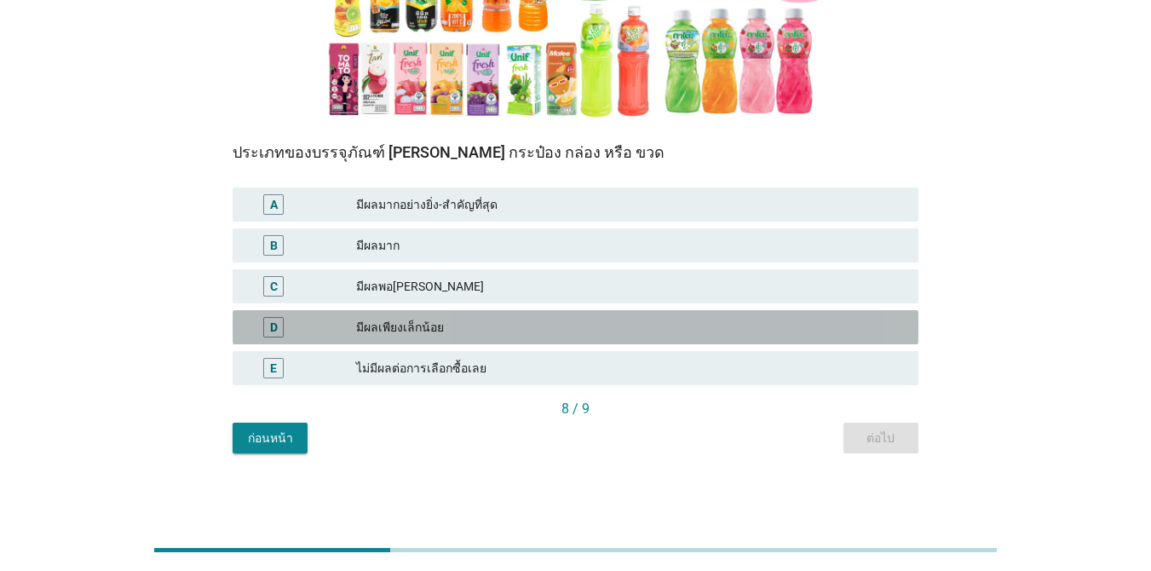
click at [573, 326] on div "มีผลเพียงเล็กน้อย" at bounding box center [630, 327] width 549 height 20
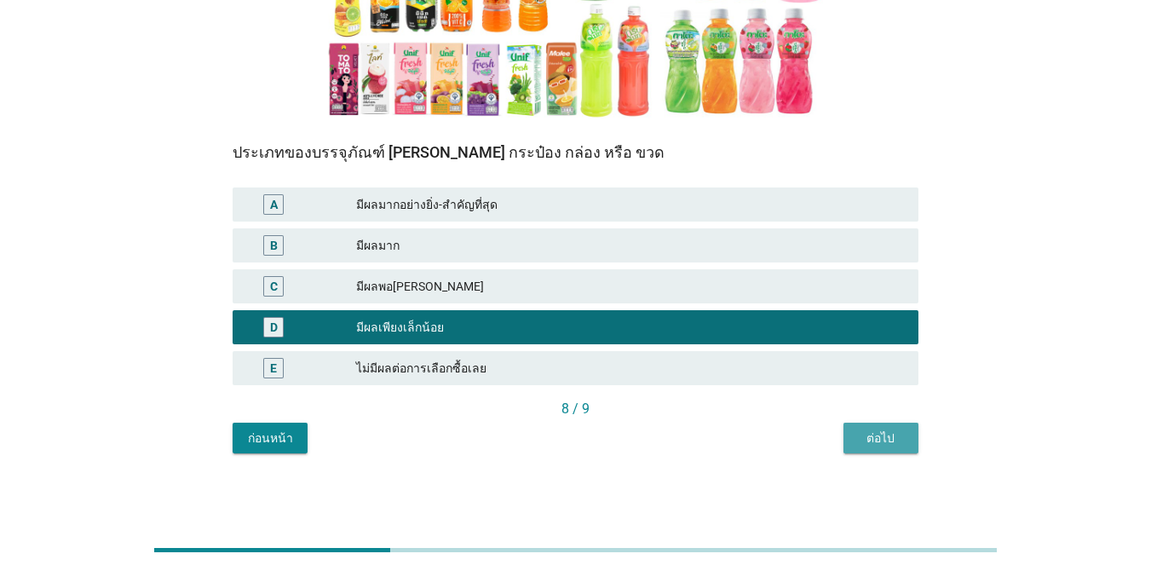
click at [890, 437] on div "ต่อไป" at bounding box center [881, 438] width 48 height 18
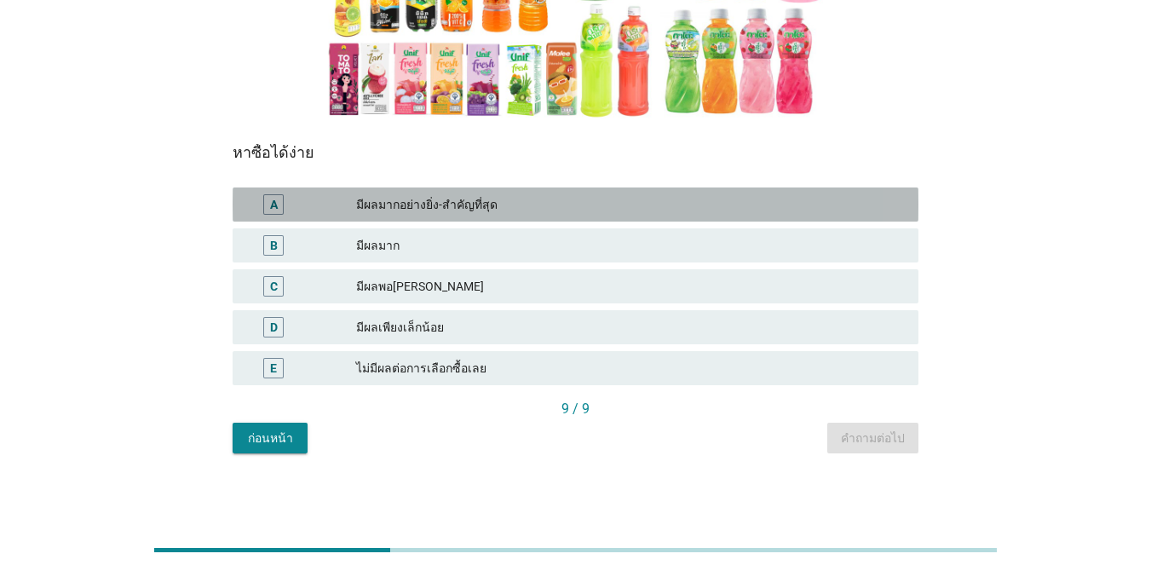
click at [613, 205] on div "มีผลมากอย่างยิ่ง-สำคัญที่สุด" at bounding box center [630, 204] width 549 height 20
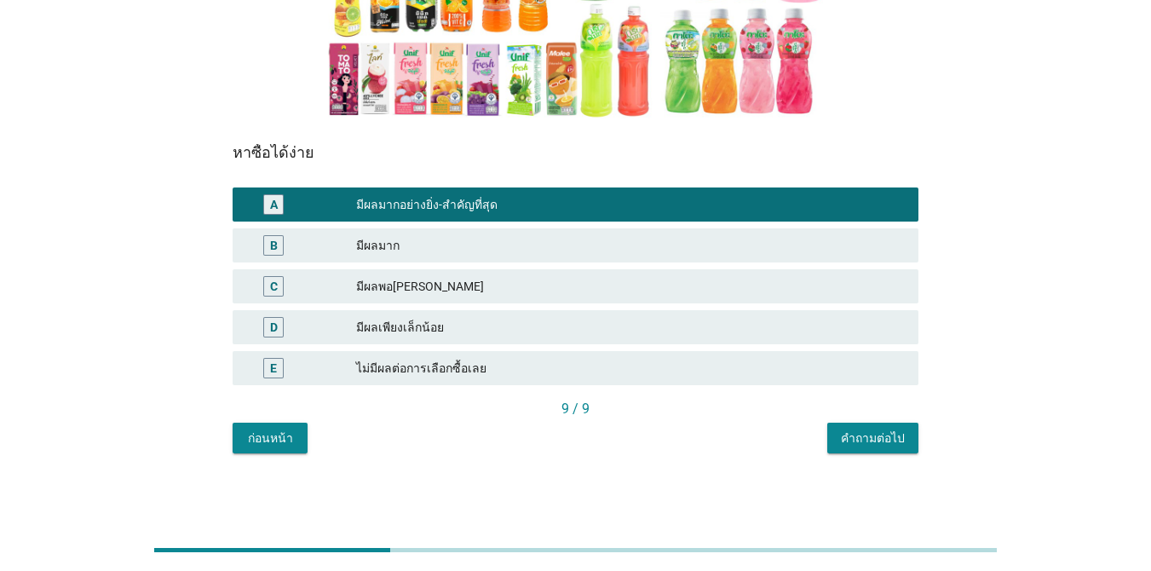
click at [855, 440] on div "คำถามต่อไป" at bounding box center [873, 438] width 64 height 18
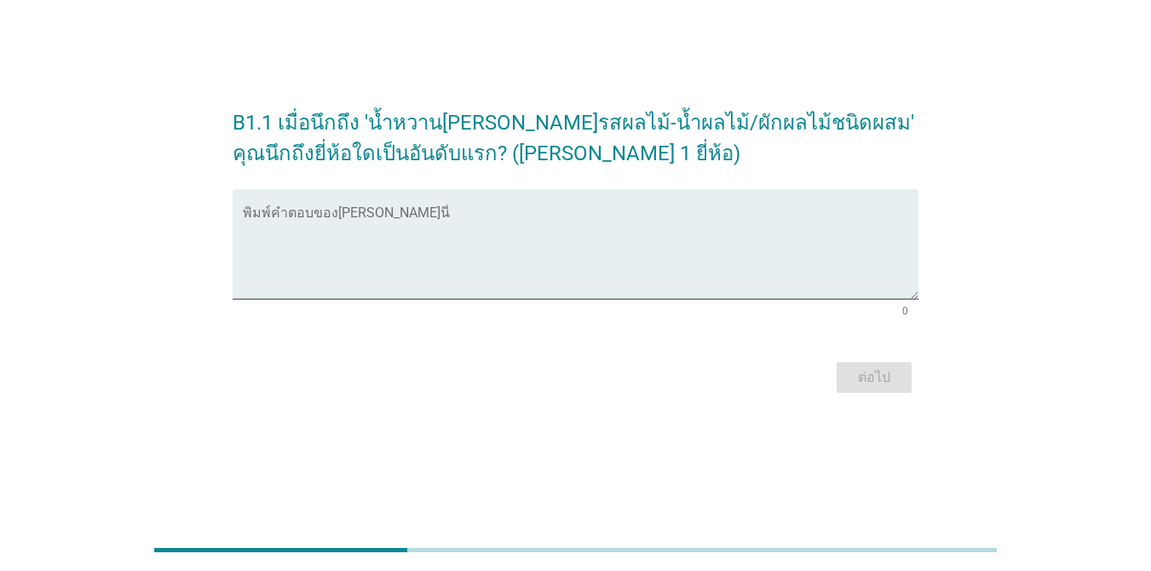
scroll to position [0, 0]
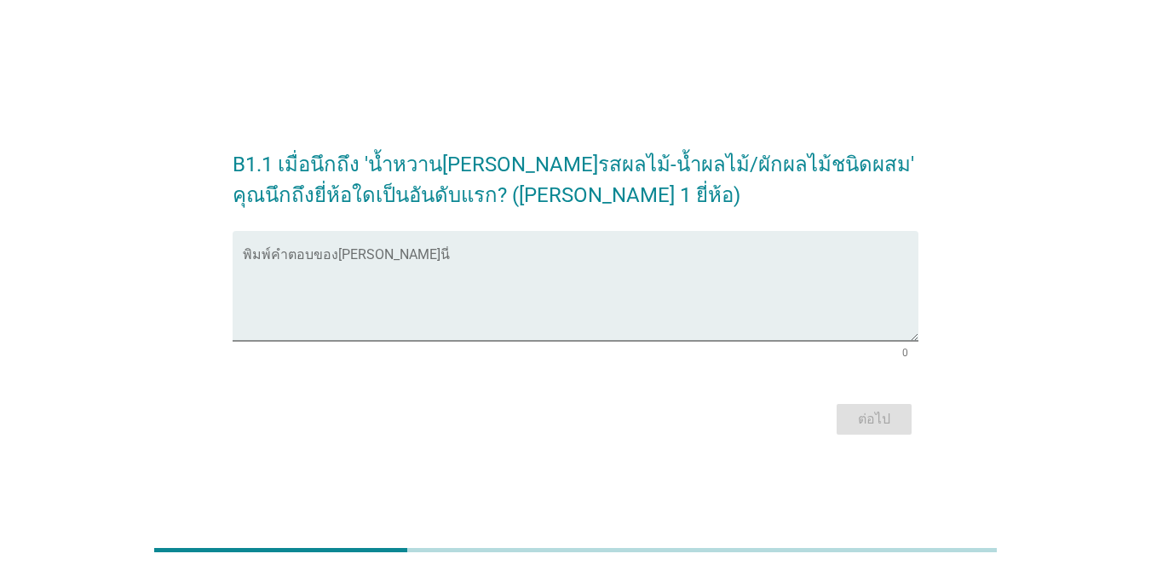
click at [488, 363] on div "พิมพ์คำตอบของ[PERSON_NAME]นี่ 0" at bounding box center [576, 298] width 686 height 134
click at [442, 297] on textarea "พิมพ์คำตอบของคุณ ที่นี่" at bounding box center [581, 295] width 676 height 89
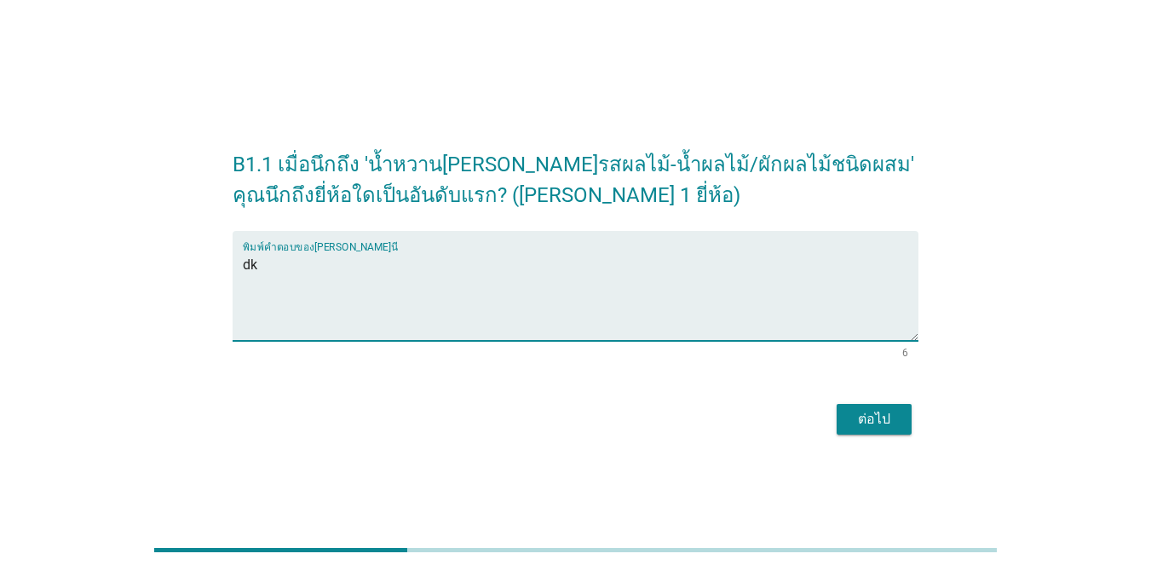
type textarea "d"
type textarea "ห"
type textarea "กาโตะ"
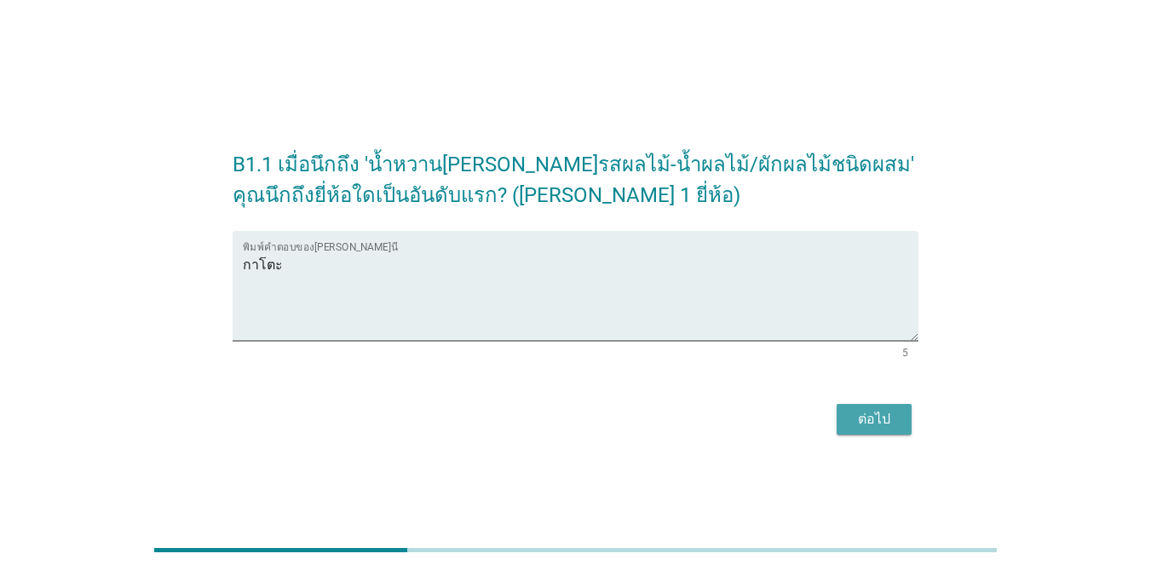
click at [863, 425] on div "ต่อไป" at bounding box center [874, 419] width 48 height 20
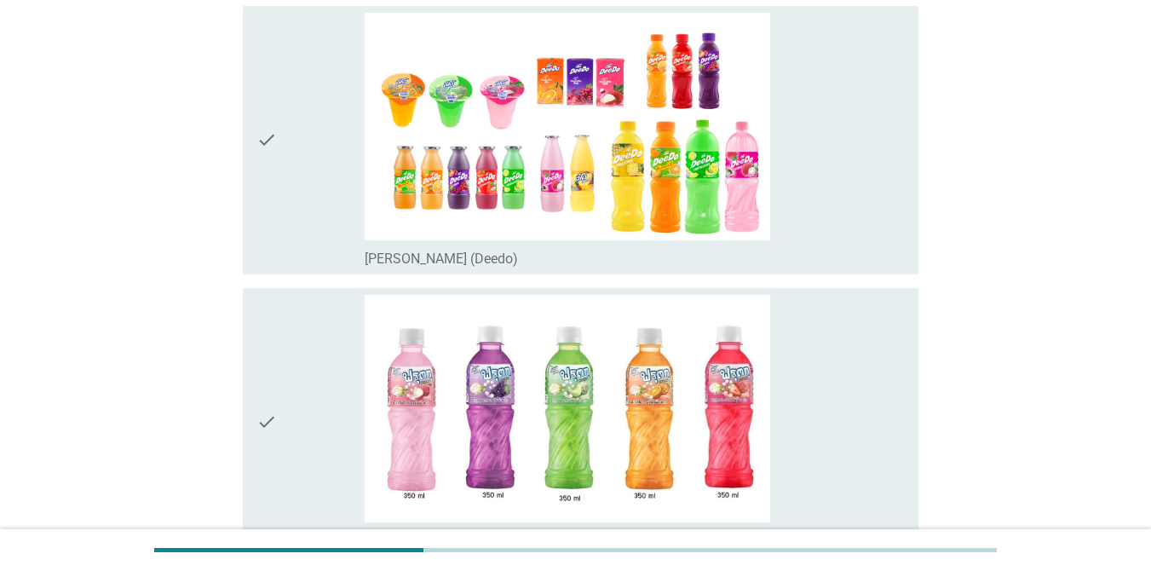
scroll to position [479, 0]
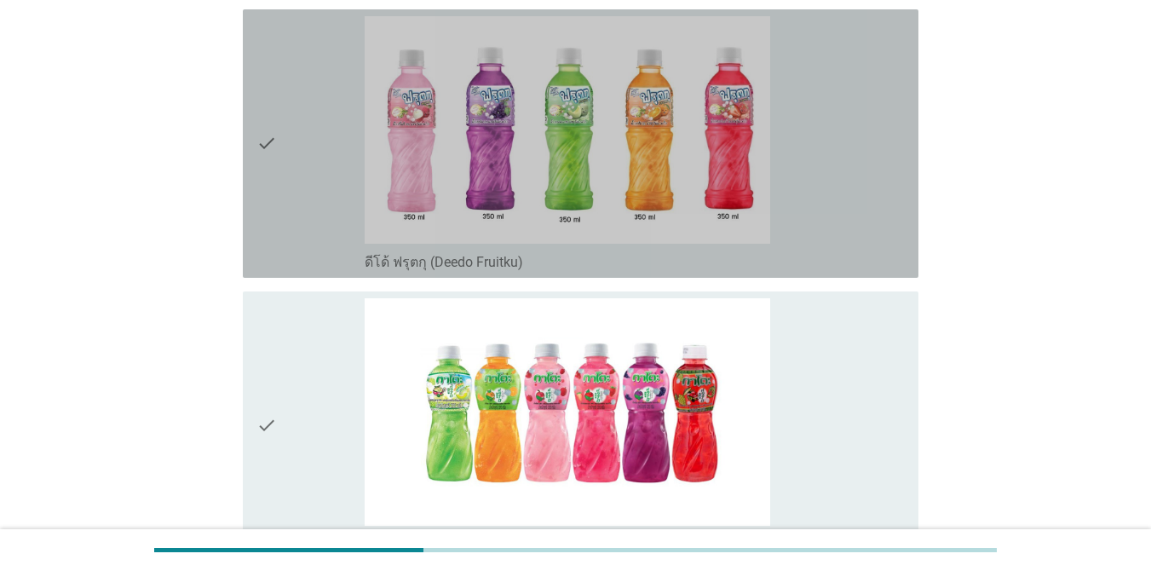
click at [846, 159] on div "check_box_outline_blank ดีโด้ ฟรุตกุ (Deedo Fruitku)" at bounding box center [635, 143] width 540 height 255
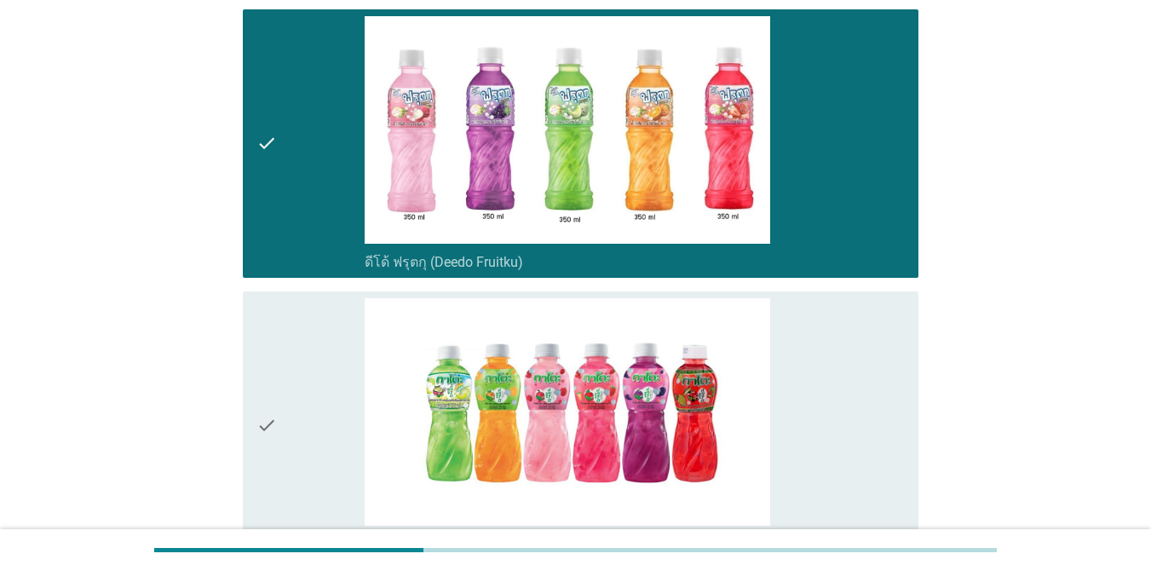
click at [837, 362] on div "check_box_outline_blank กาโตะ (Kato)" at bounding box center [635, 425] width 540 height 255
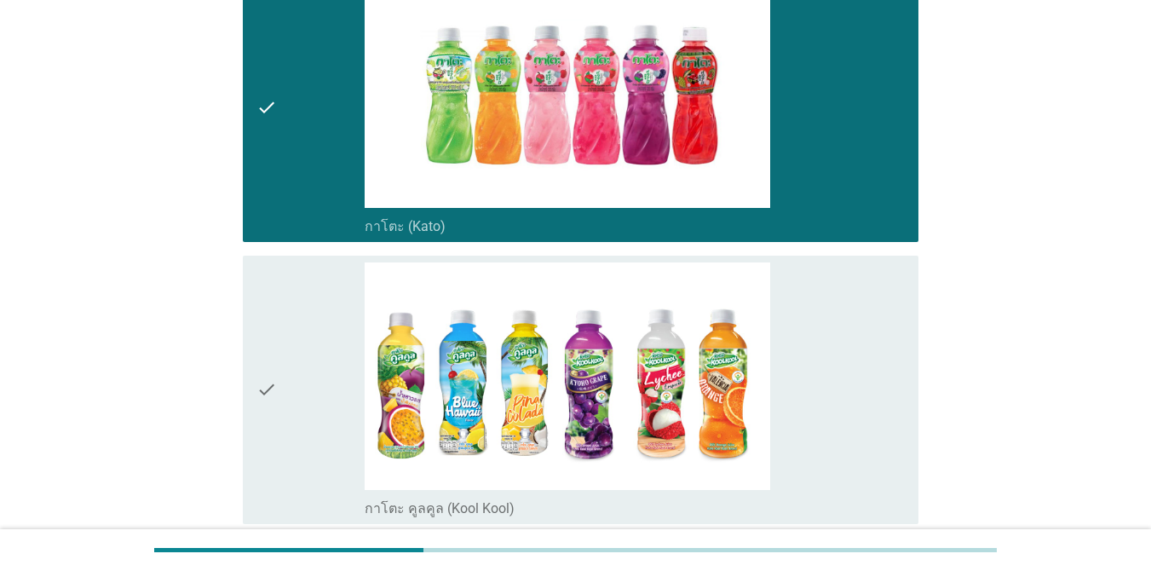
scroll to position [997, 0]
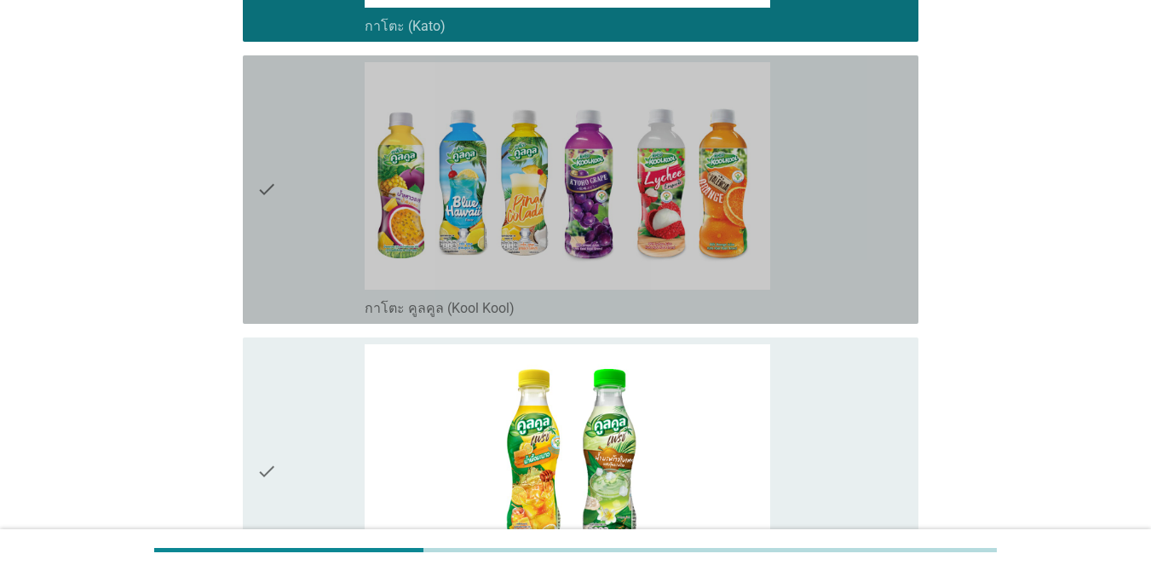
drag, startPoint x: 895, startPoint y: 164, endPoint x: 987, endPoint y: 241, distance: 120.3
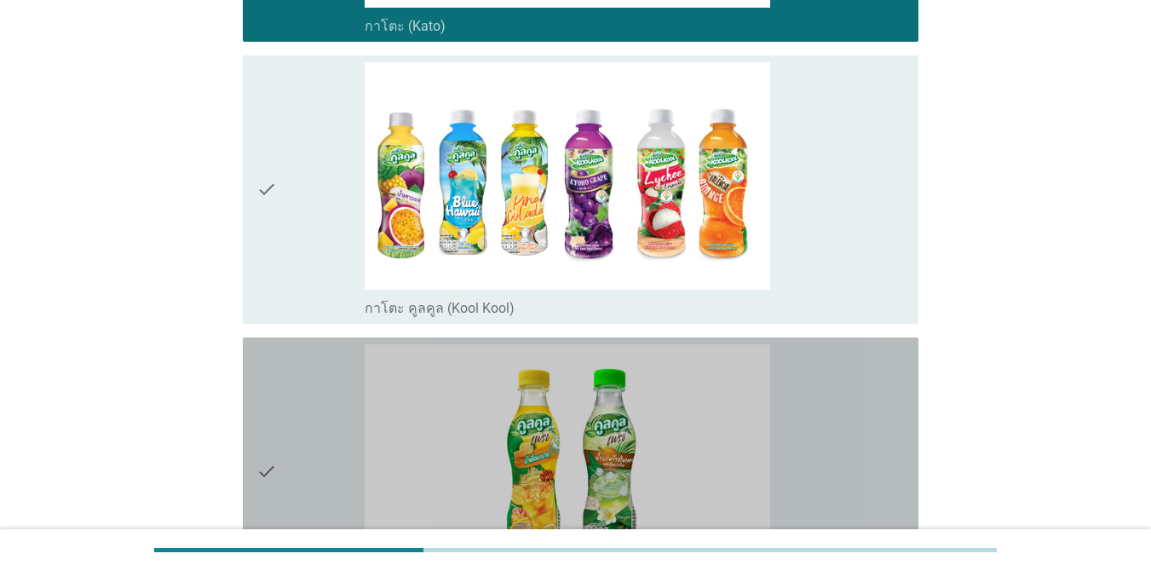
click at [914, 402] on div "check check_box_outline_blank คูลคูลเฟรช (Kool Kool Fresh)" at bounding box center [581, 471] width 676 height 268
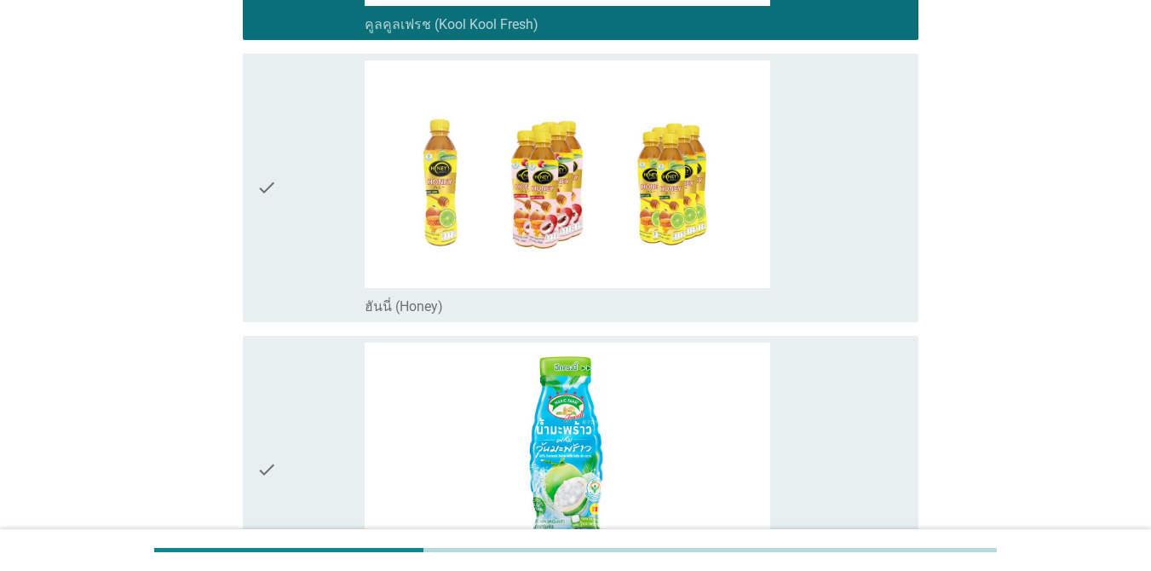
scroll to position [1588, 0]
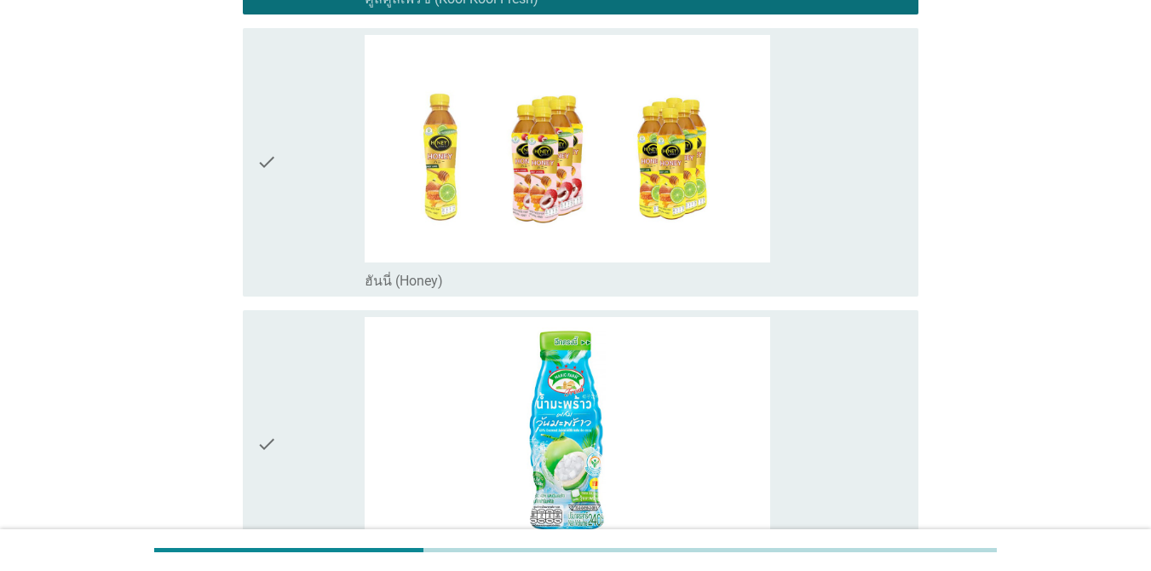
click at [886, 209] on div "check_box_outline_blank ฮันนี่ (Honey)" at bounding box center [635, 162] width 540 height 255
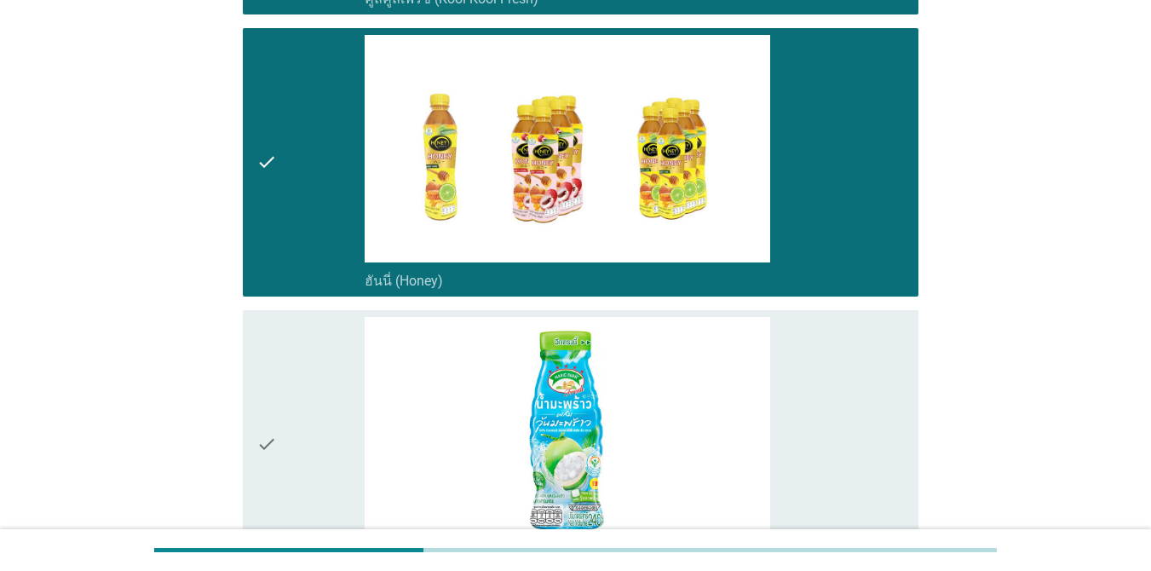
click at [844, 358] on div "check_box_outline_blank เมจิกฟาร์ม เฟรช: ผสมวุ้นมะพร้าว (Magic Farm Fresh)" at bounding box center [635, 444] width 540 height 255
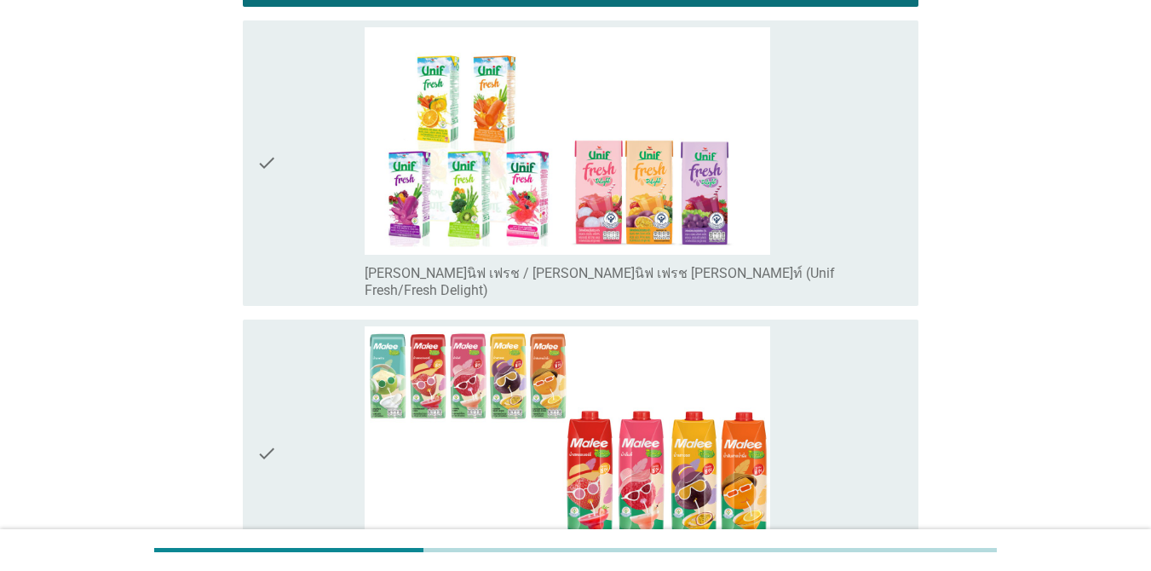
scroll to position [2169, 0]
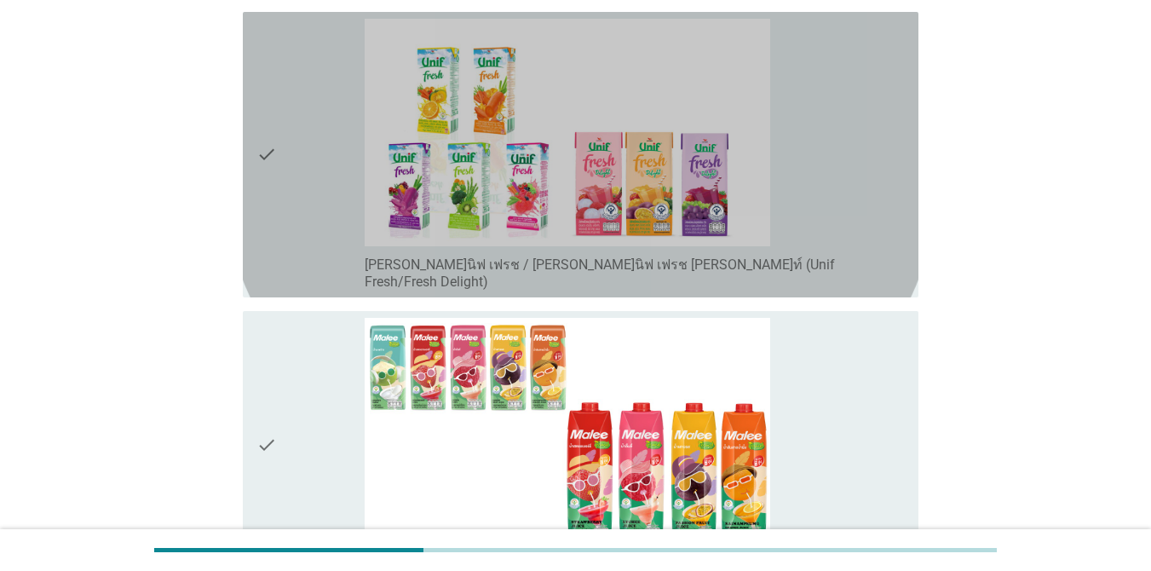
click at [878, 169] on div "check_box_outline_blank [PERSON_NAME]นิฟ เฟรช / [PERSON_NAME]นิฟ เฟรช [PERSON_N…" at bounding box center [635, 155] width 540 height 272
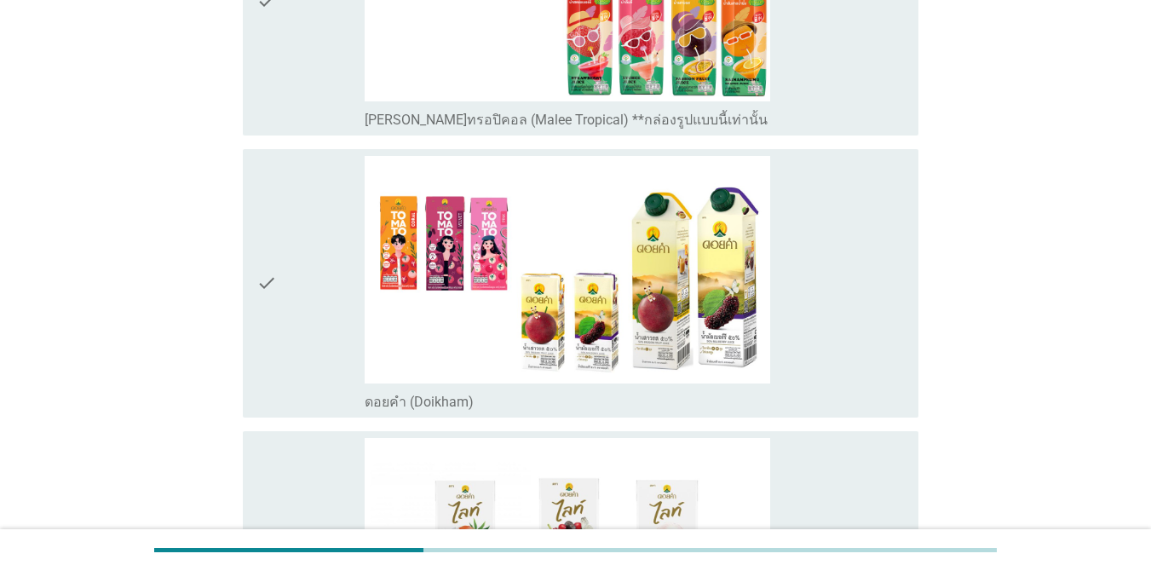
scroll to position [2735, 0]
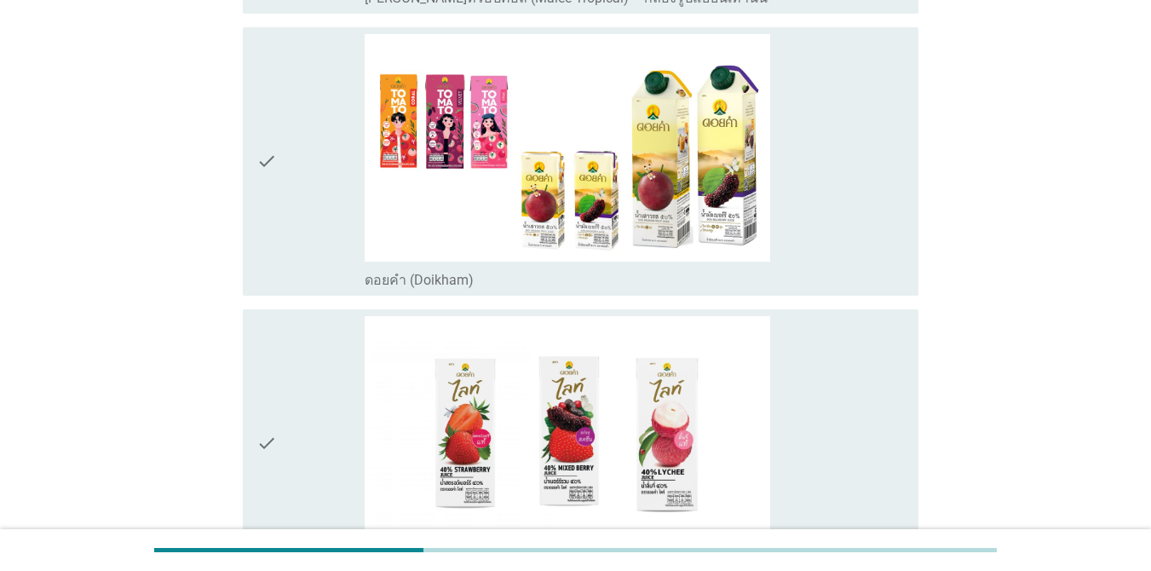
click at [856, 181] on div "check_box_outline_blank ดอยคำ (Doikham)" at bounding box center [635, 161] width 540 height 255
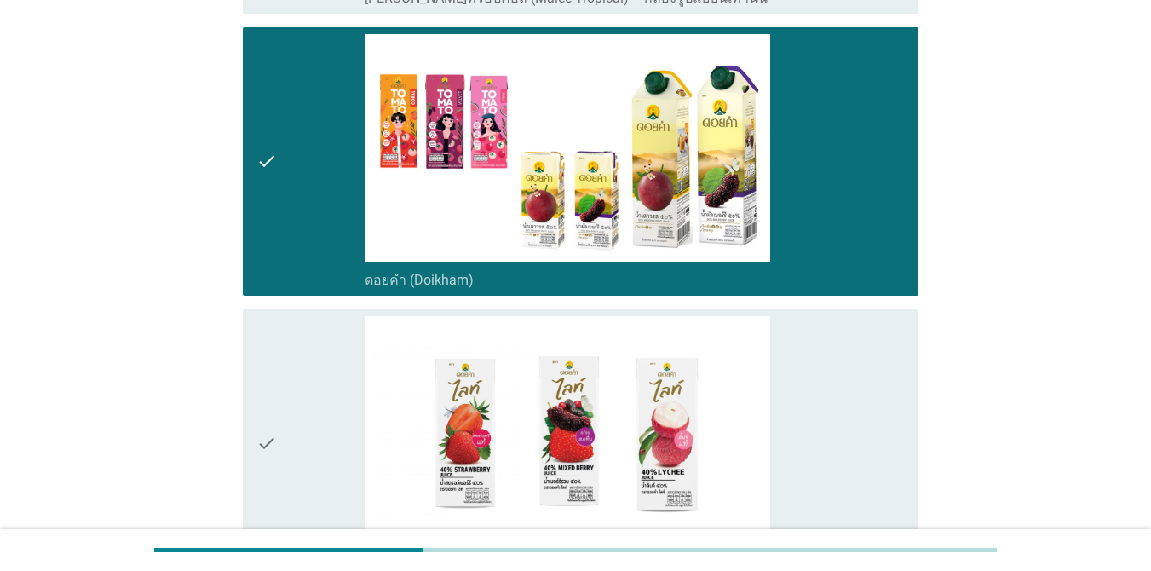
click at [843, 372] on div "check_box_outline_blank ดอย[PERSON_NAME]ท์ (Doikham Lite)" at bounding box center [635, 443] width 540 height 255
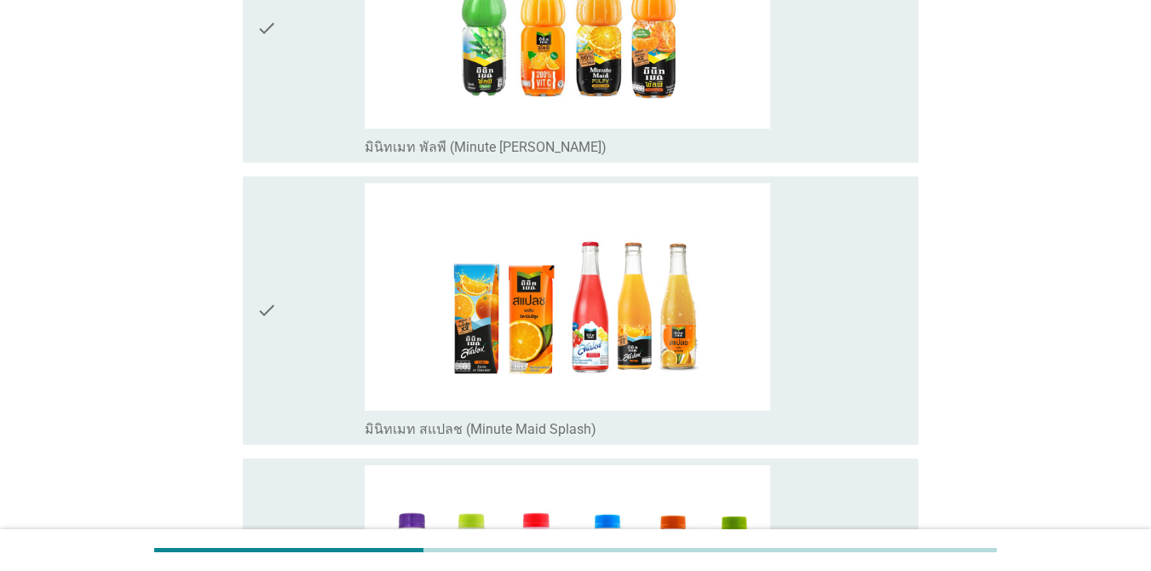
scroll to position [3440, 0]
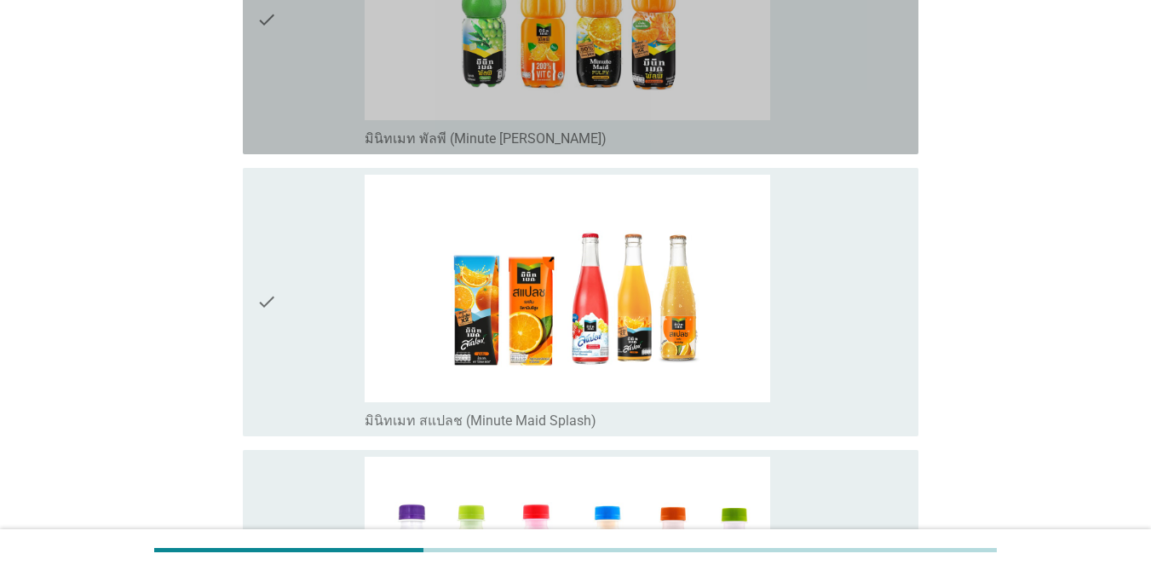
click at [853, 95] on div "check_box_outline_blank มินิทเมท พัลพี (Minute [PERSON_NAME])" at bounding box center [635, 20] width 540 height 255
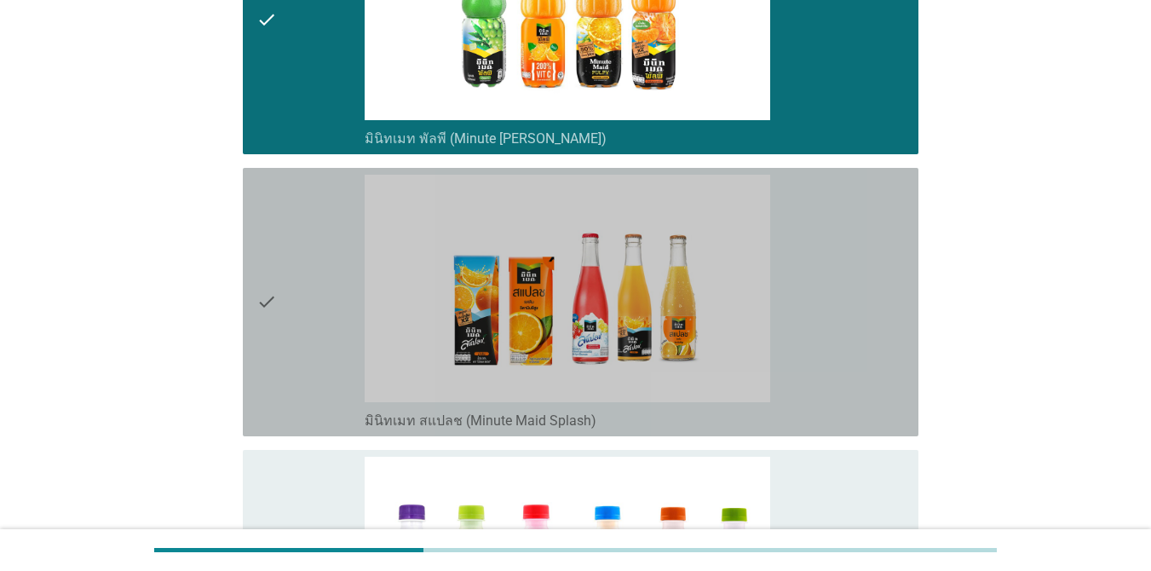
click at [840, 229] on div "check_box_outline_blank มินิทเมท สแปลช (Minute Maid Splash)" at bounding box center [635, 302] width 540 height 255
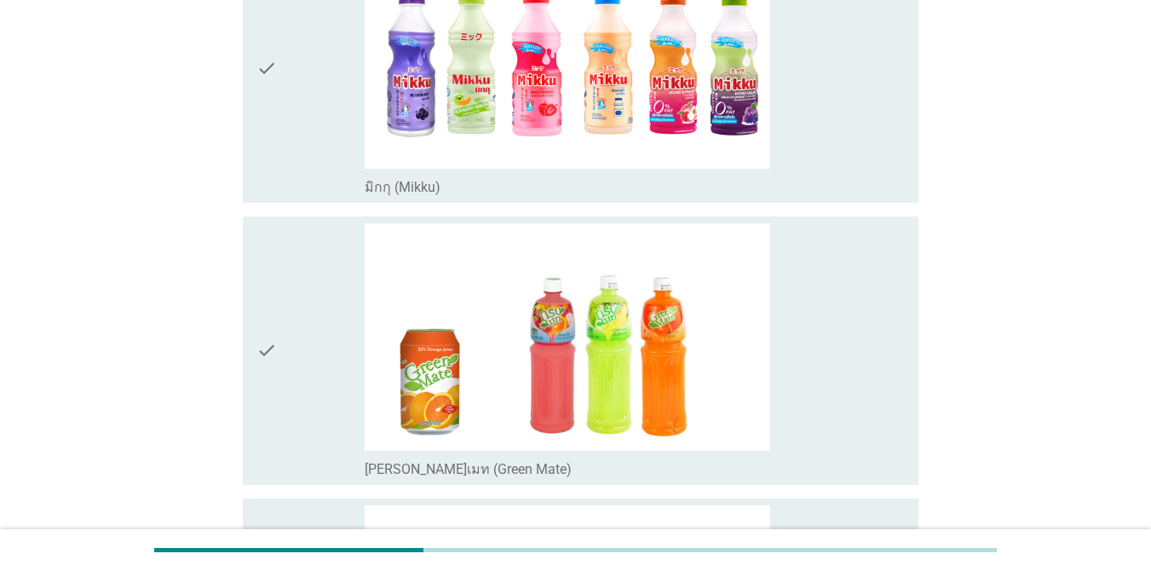
scroll to position [3965, 0]
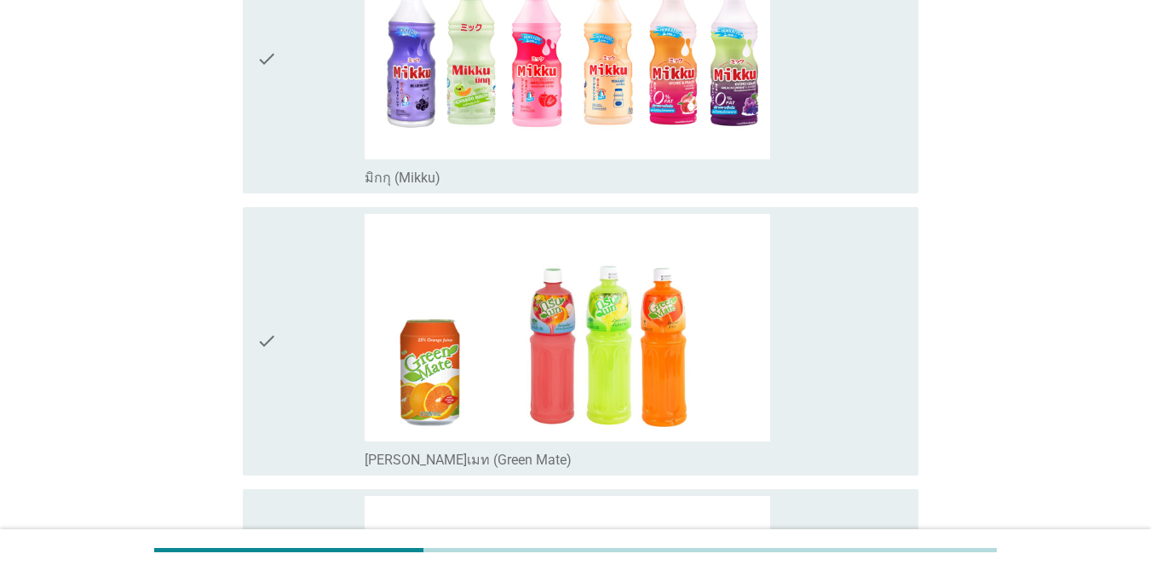
click at [829, 342] on div "check_box_outline_blank [PERSON_NAME]เมท (Green Mate)" at bounding box center [635, 341] width 540 height 255
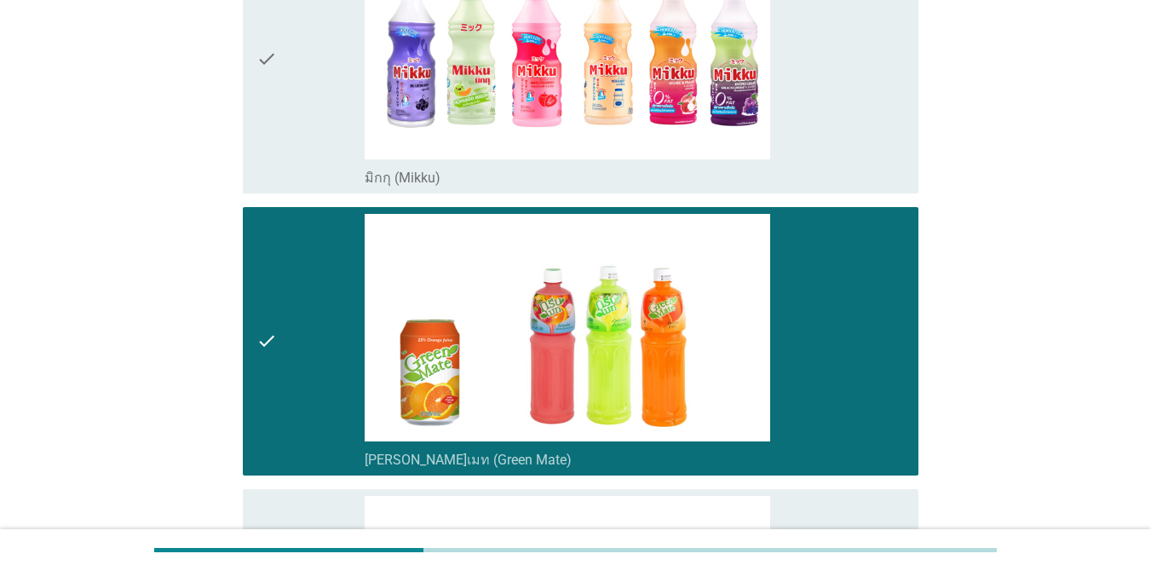
scroll to position [4464, 0]
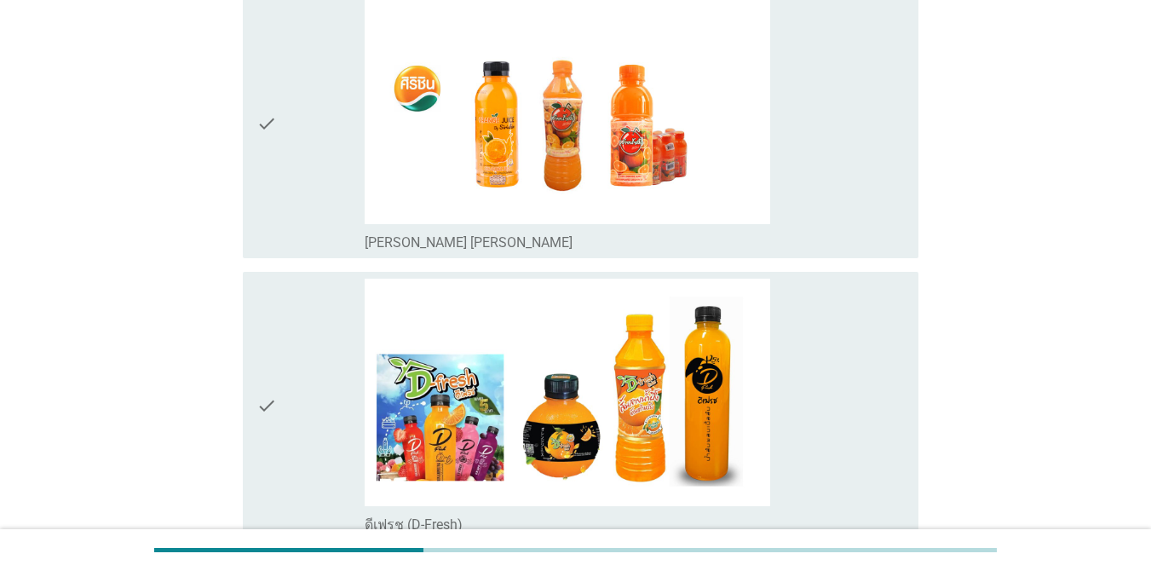
click at [844, 231] on div "check_box_outline_blank [PERSON_NAME] [PERSON_NAME]" at bounding box center [635, 241] width 540 height 20
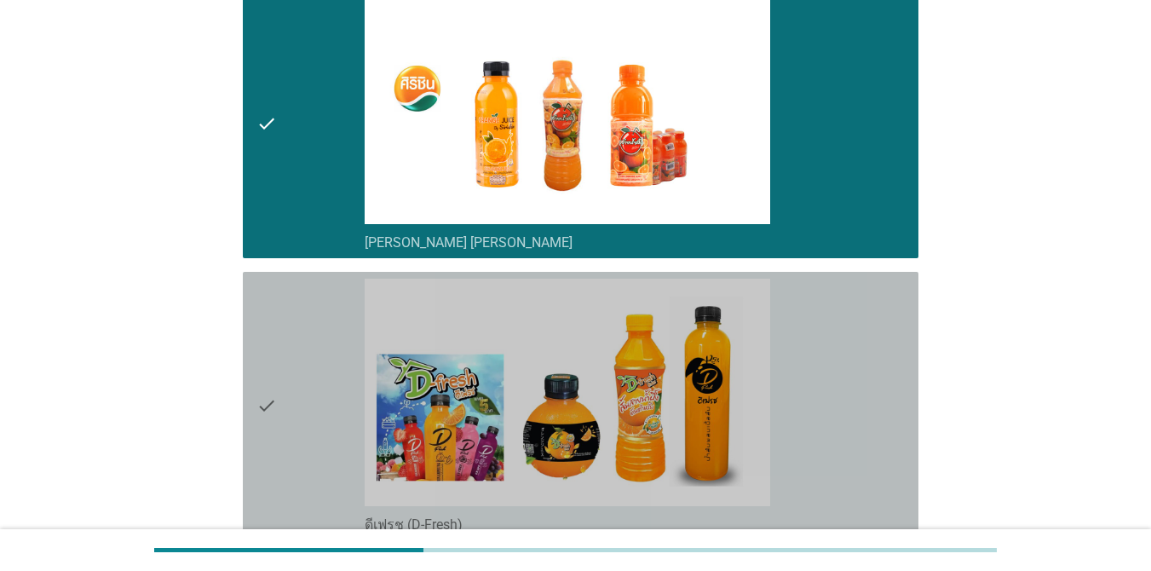
click at [830, 347] on div "check_box_outline_blank ดีเฟรช (D-Fresh)" at bounding box center [635, 406] width 540 height 255
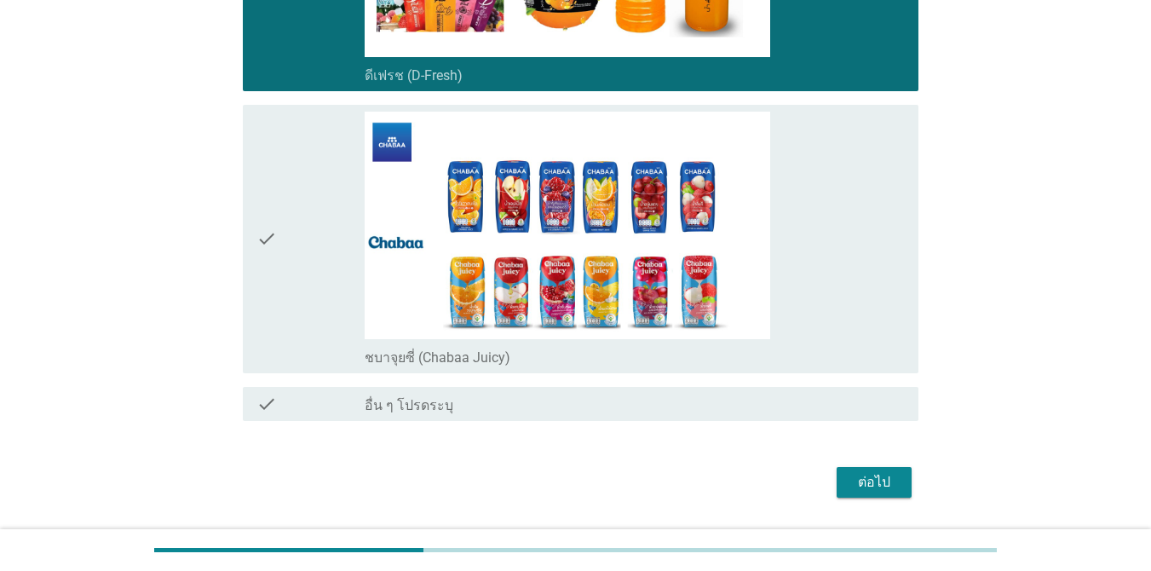
scroll to position [4945, 0]
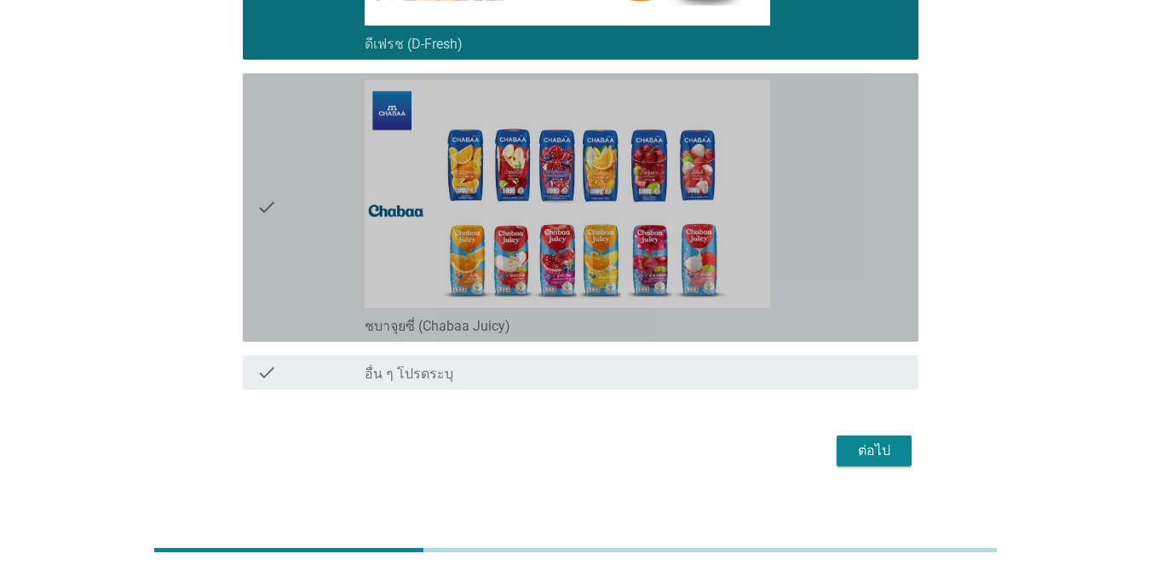
click at [826, 222] on div "check_box_outline_blank ชบาจุยซี่ (Chabaa Juicy)" at bounding box center [635, 207] width 540 height 255
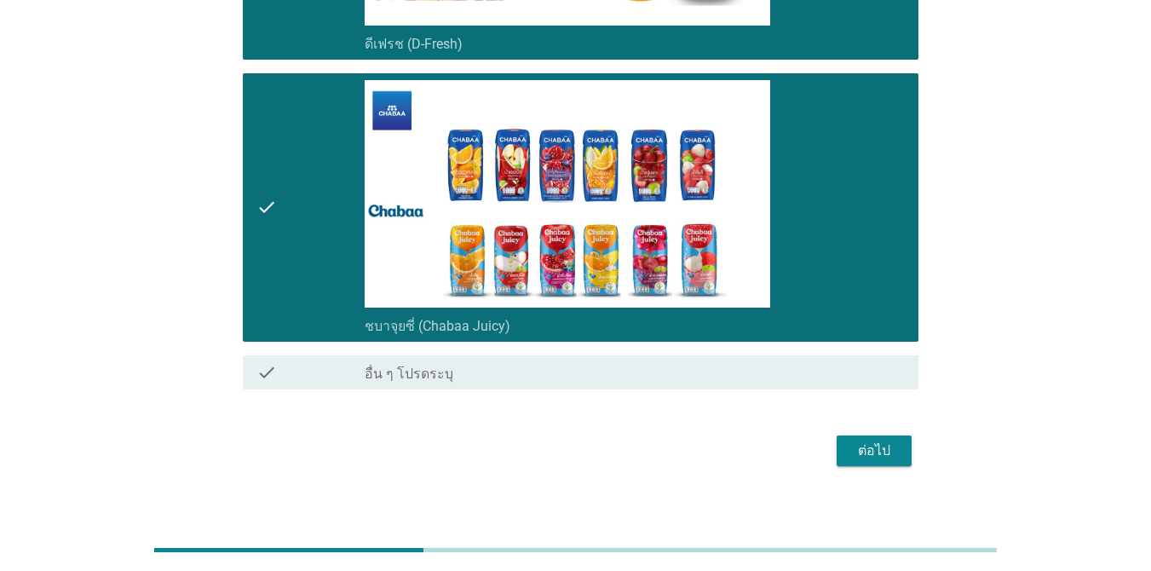
click at [826, 222] on div "check_box_outline_blank ชบาจุยซี่ (Chabaa Juicy)" at bounding box center [635, 207] width 540 height 255
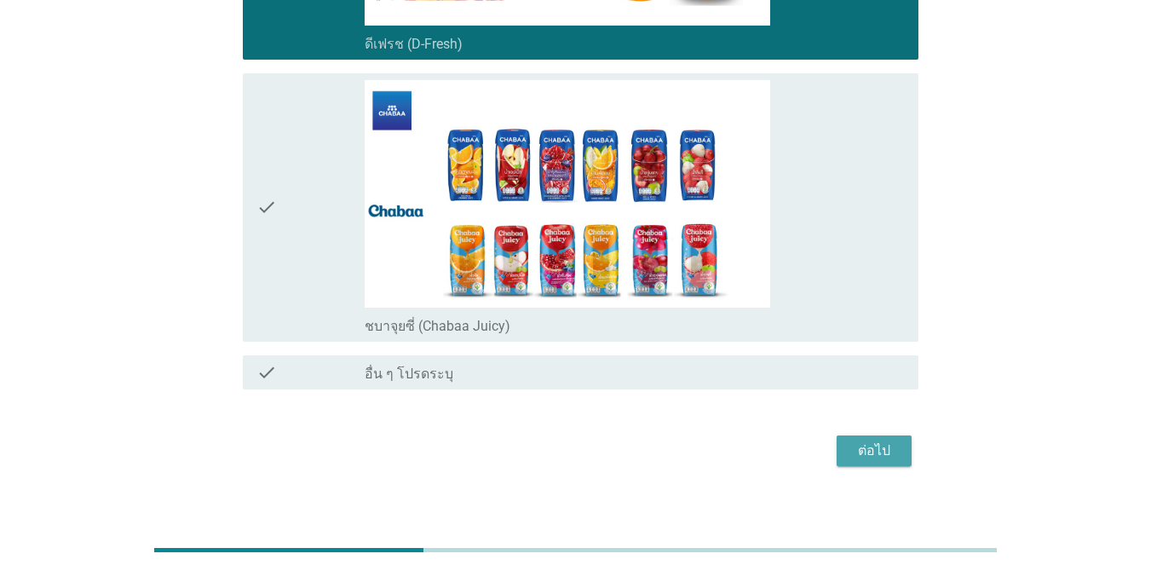
click at [870, 441] on div "ต่อไป" at bounding box center [874, 451] width 48 height 20
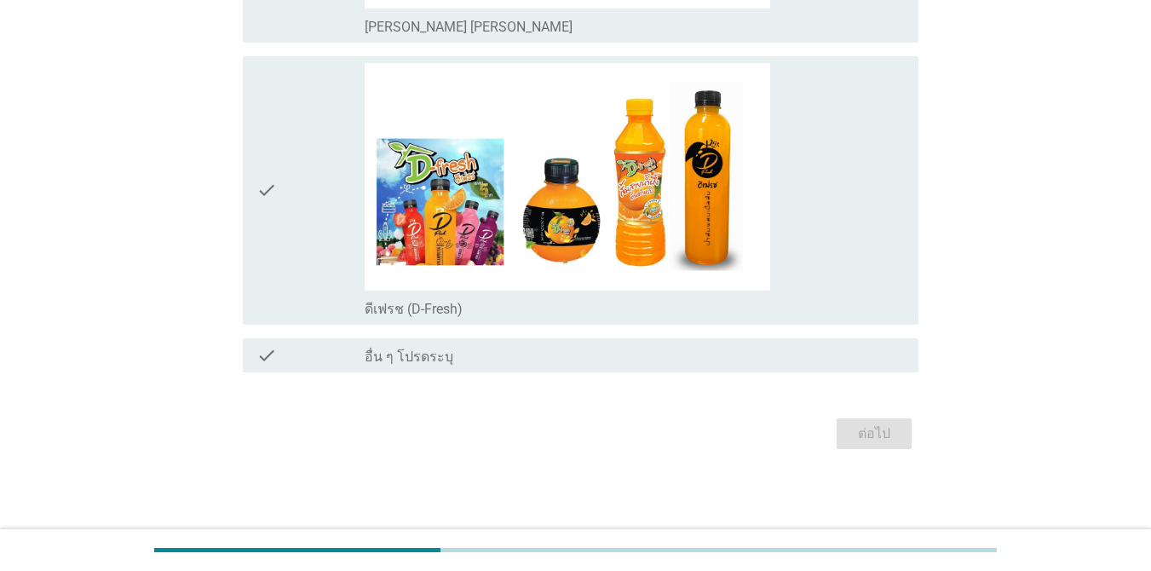
scroll to position [0, 0]
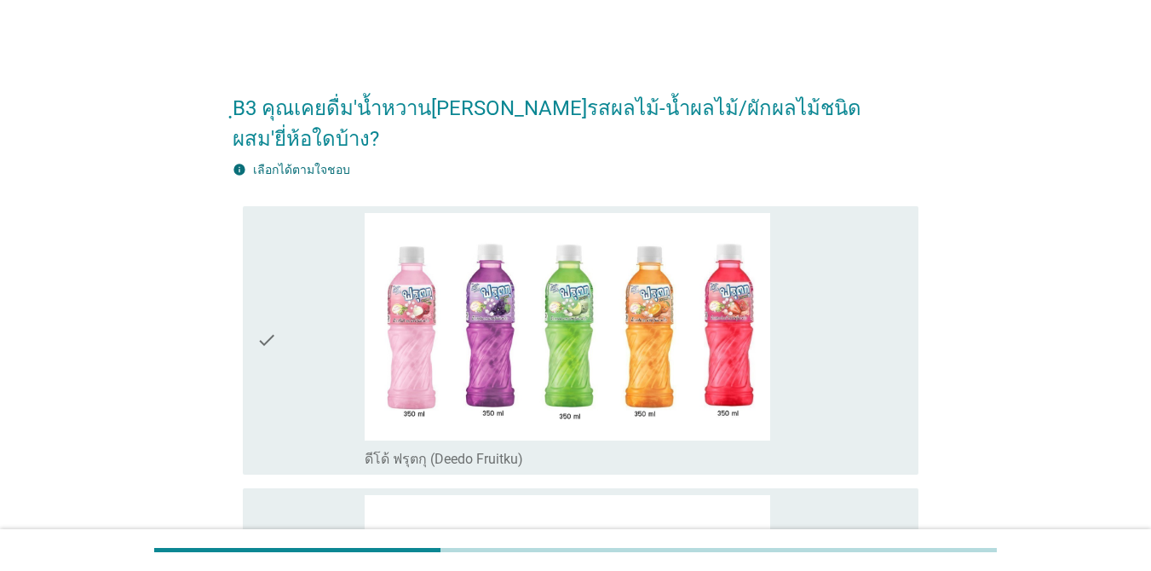
click at [908, 304] on div "check check_box_outline_blank ดีโด้ ฟรุตกุ (Deedo Fruitku)" at bounding box center [581, 340] width 676 height 268
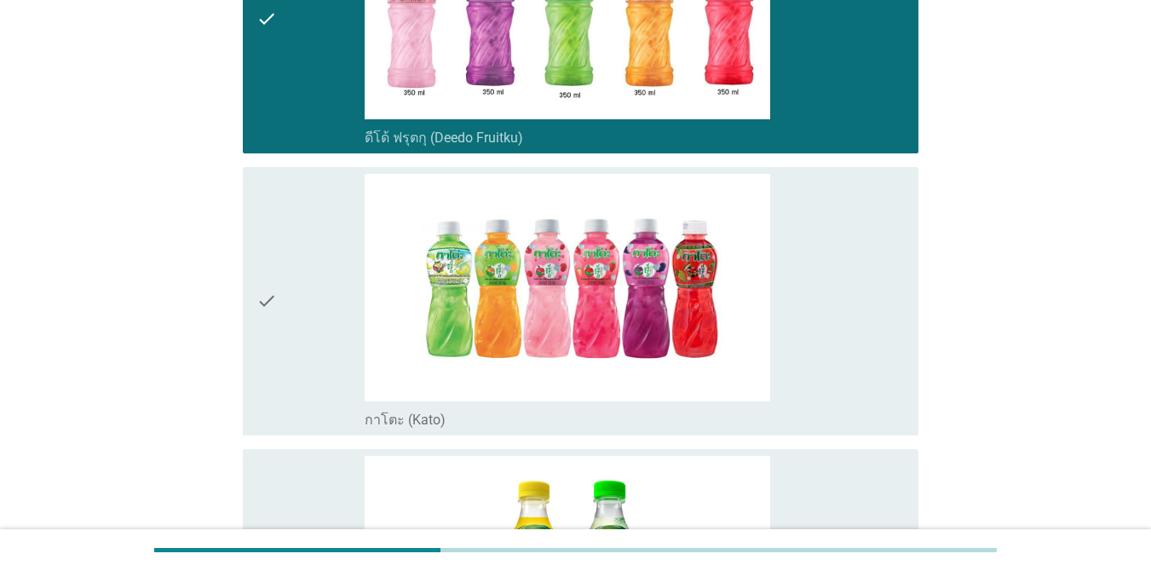
scroll to position [508, 0]
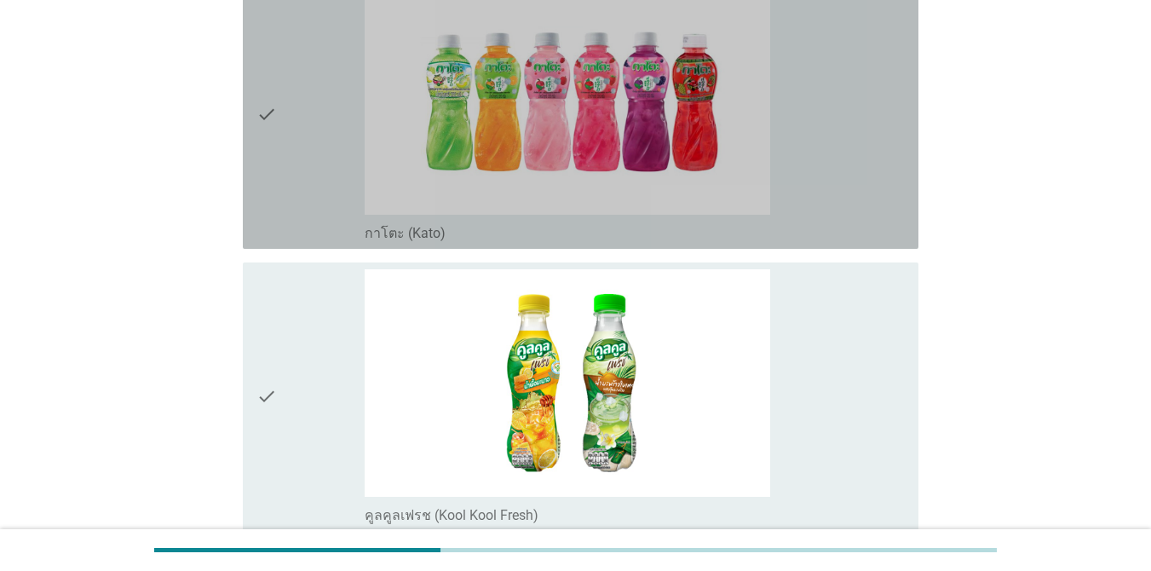
click at [873, 121] on div "check_box_outline_blank กาโตะ (Kato)" at bounding box center [635, 114] width 540 height 255
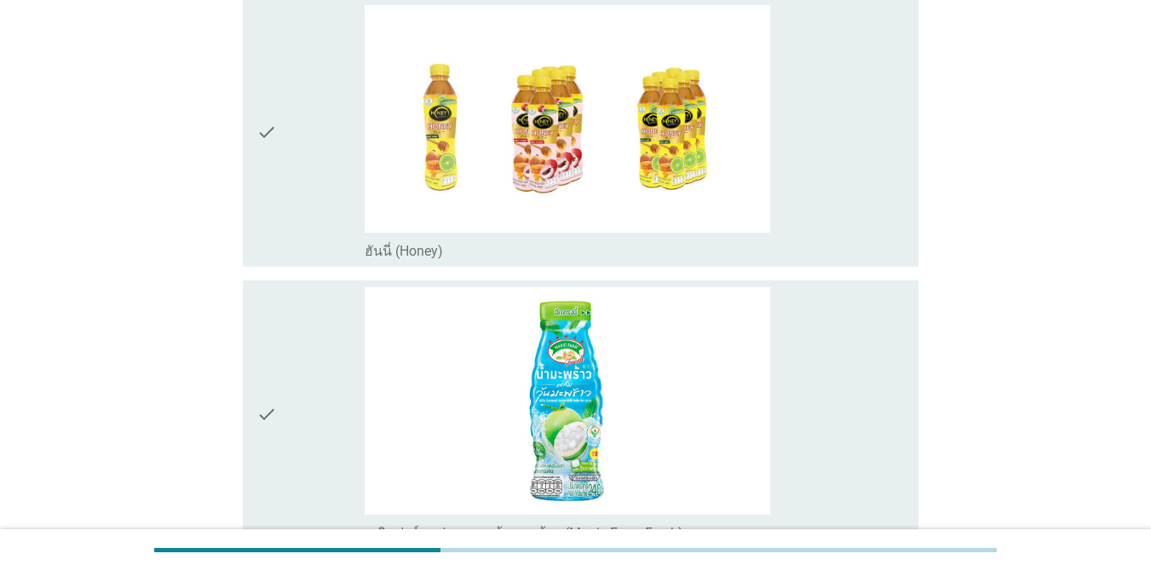
scroll to position [1061, 0]
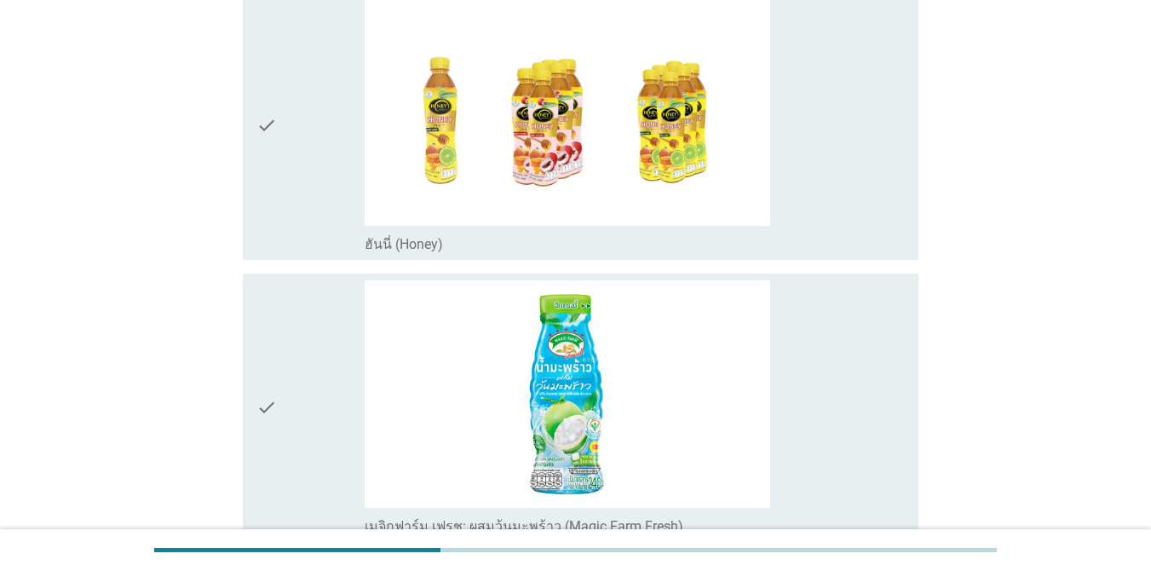
click at [854, 190] on div "check_box_outline_blank ฮันนี่ (Honey)" at bounding box center [635, 125] width 540 height 255
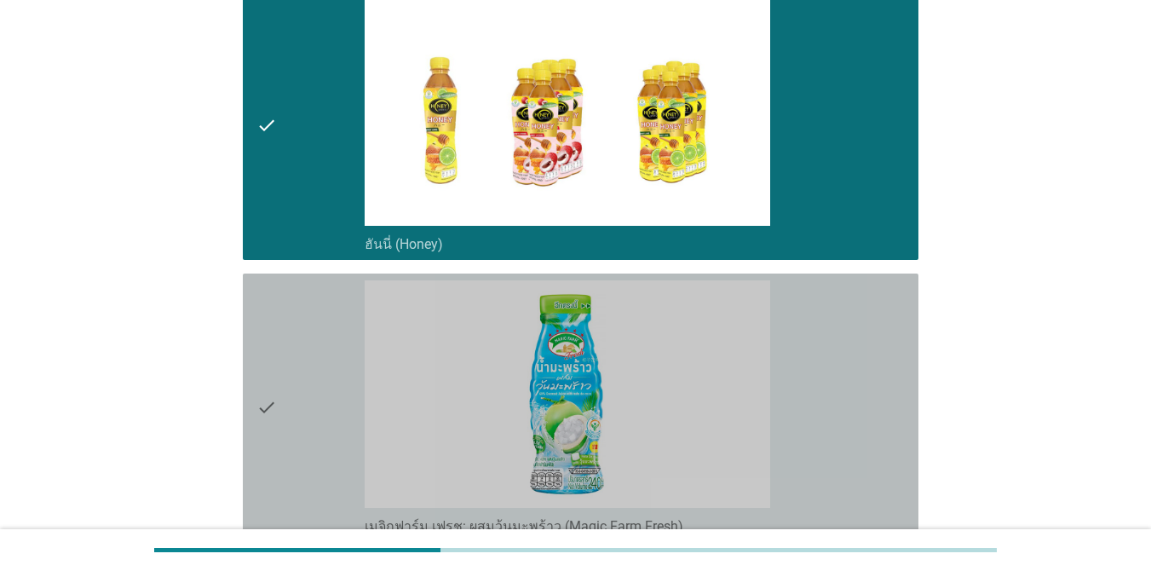
click at [854, 300] on div "check_box_outline_blank เมจิกฟาร์ม เฟรช: ผสมวุ้นมะพร้าว (Magic Farm Fresh)" at bounding box center [635, 407] width 540 height 255
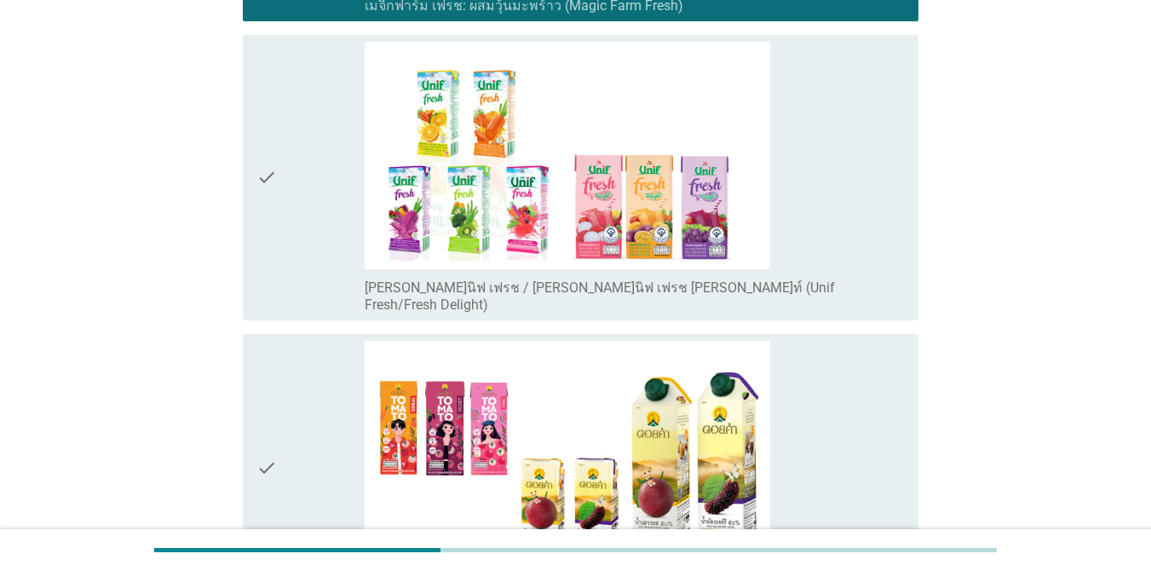
scroll to position [1691, 0]
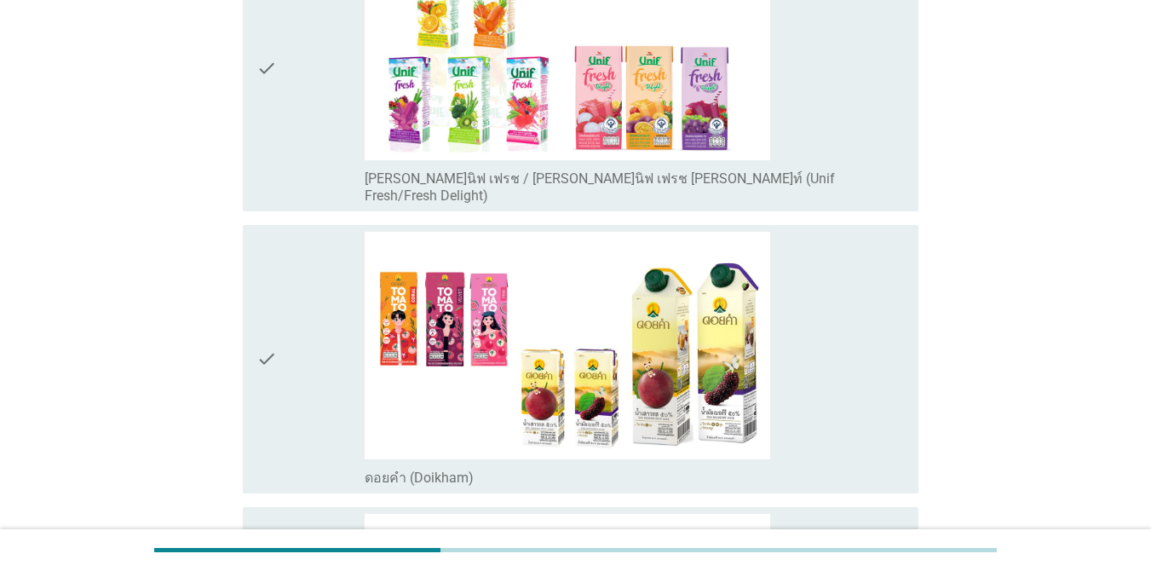
drag, startPoint x: 896, startPoint y: 106, endPoint x: 883, endPoint y: 159, distance: 55.4
click at [896, 105] on div "check_box_outline_blank [PERSON_NAME]นิฟ เฟรช / [PERSON_NAME]นิฟ เฟรช [PERSON_N…" at bounding box center [635, 69] width 540 height 272
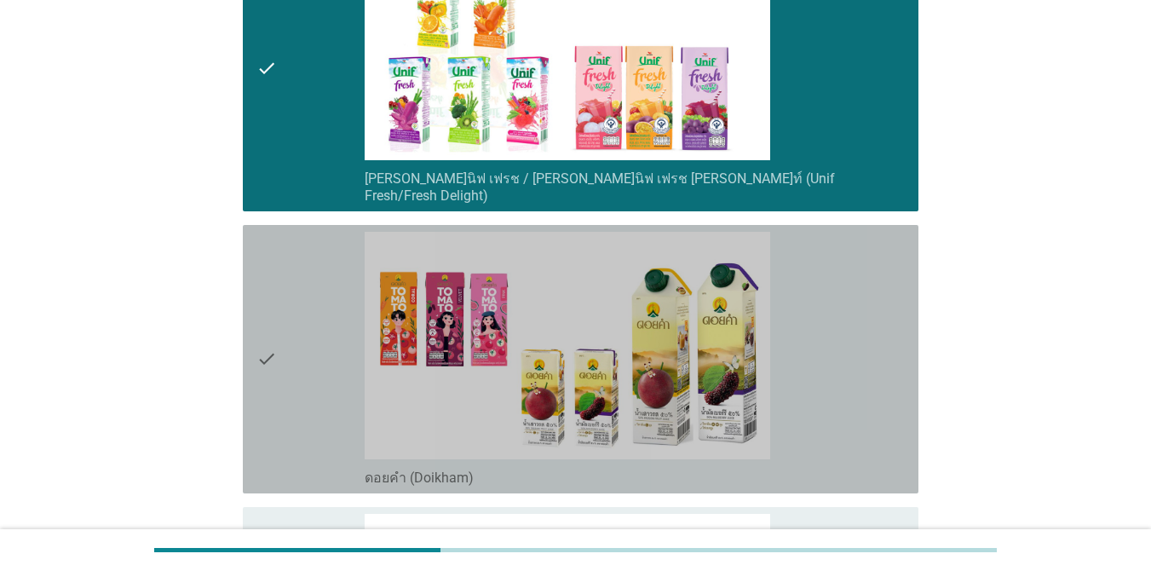
drag, startPoint x: 869, startPoint y: 296, endPoint x: 1163, endPoint y: 281, distance: 294.3
click at [869, 297] on div "check_box_outline_blank ดอยคำ (Doikham)" at bounding box center [635, 359] width 540 height 255
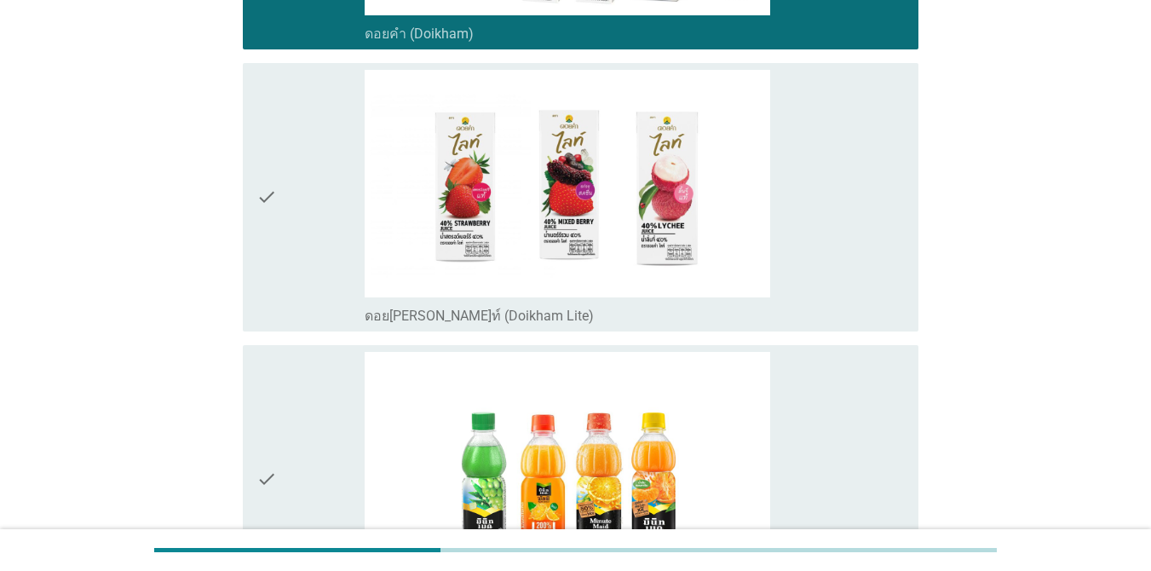
scroll to position [2147, 0]
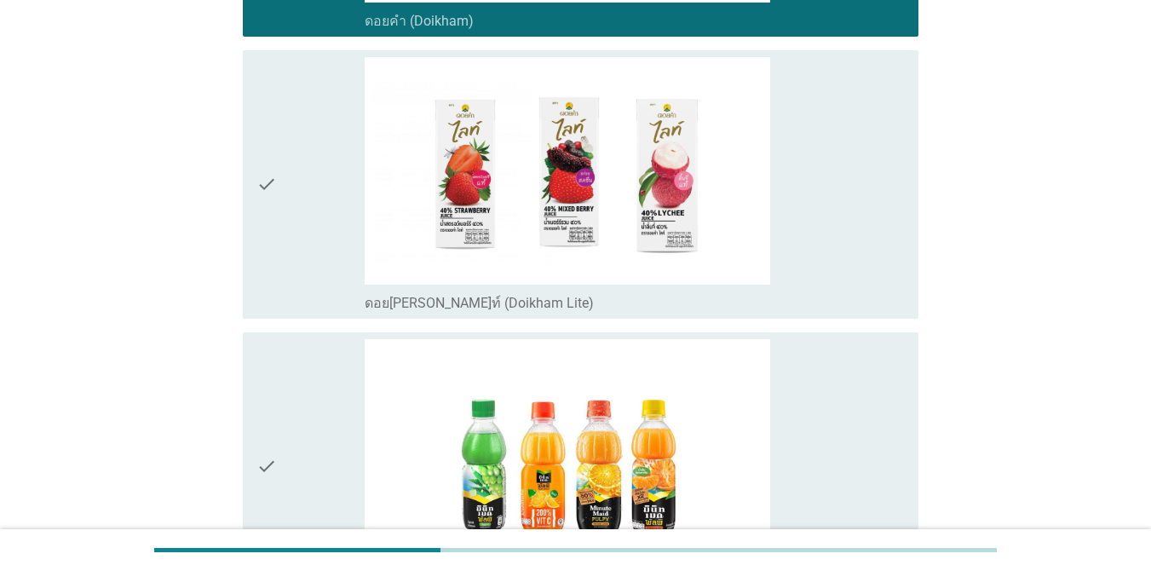
click at [820, 205] on div "check_box_outline_blank ดอย[PERSON_NAME]ท์ (Doikham Lite)" at bounding box center [635, 184] width 540 height 255
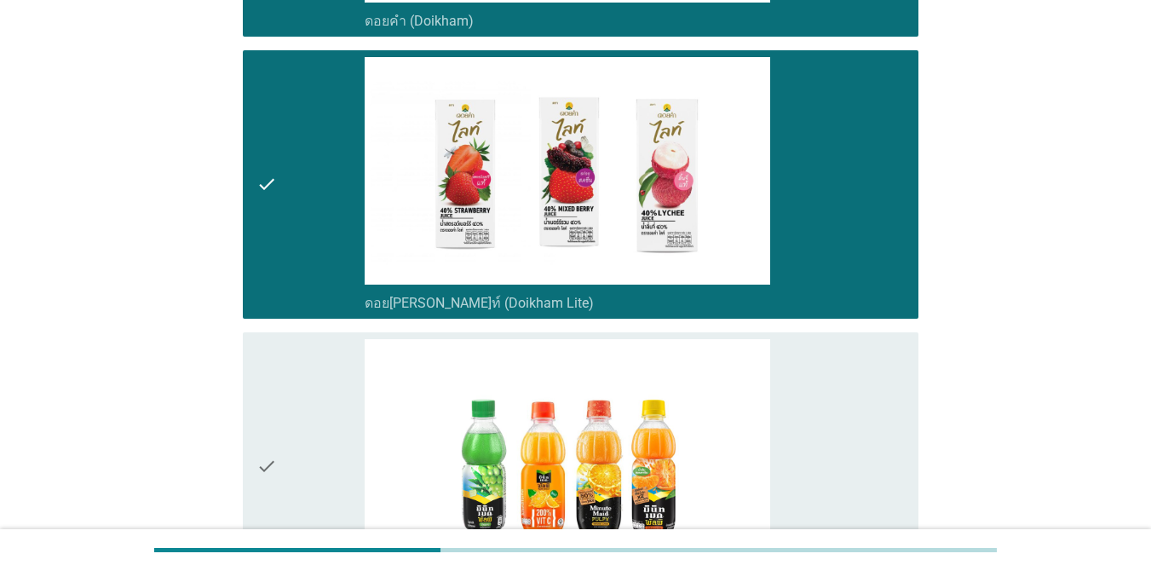
click at [847, 355] on div "check_box_outline_blank มินิทเมท พัลพี (Minute [PERSON_NAME])" at bounding box center [635, 466] width 540 height 255
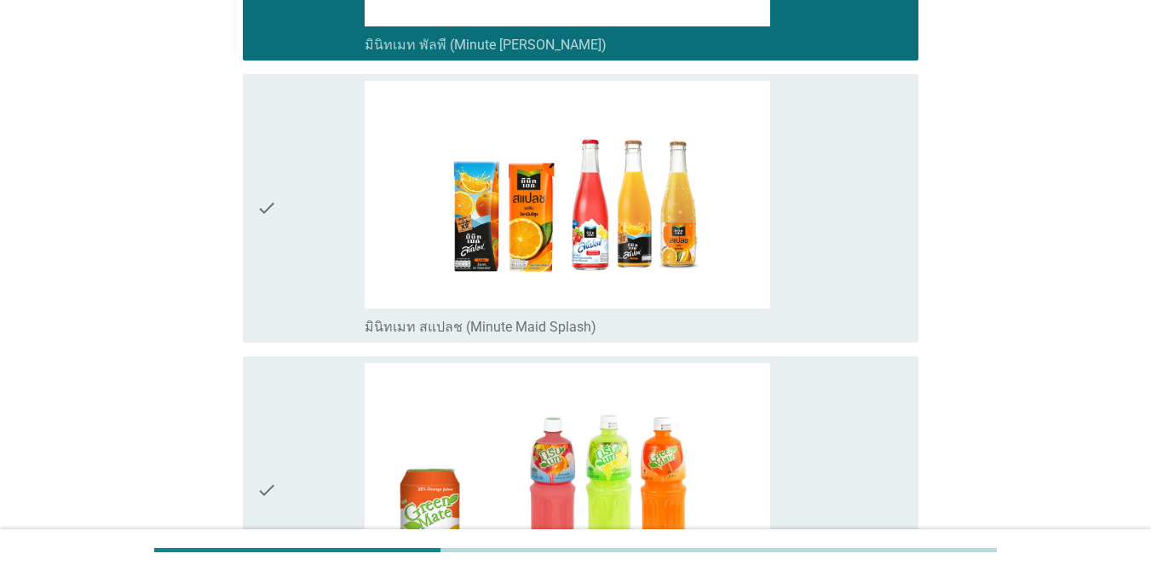
scroll to position [2784, 0]
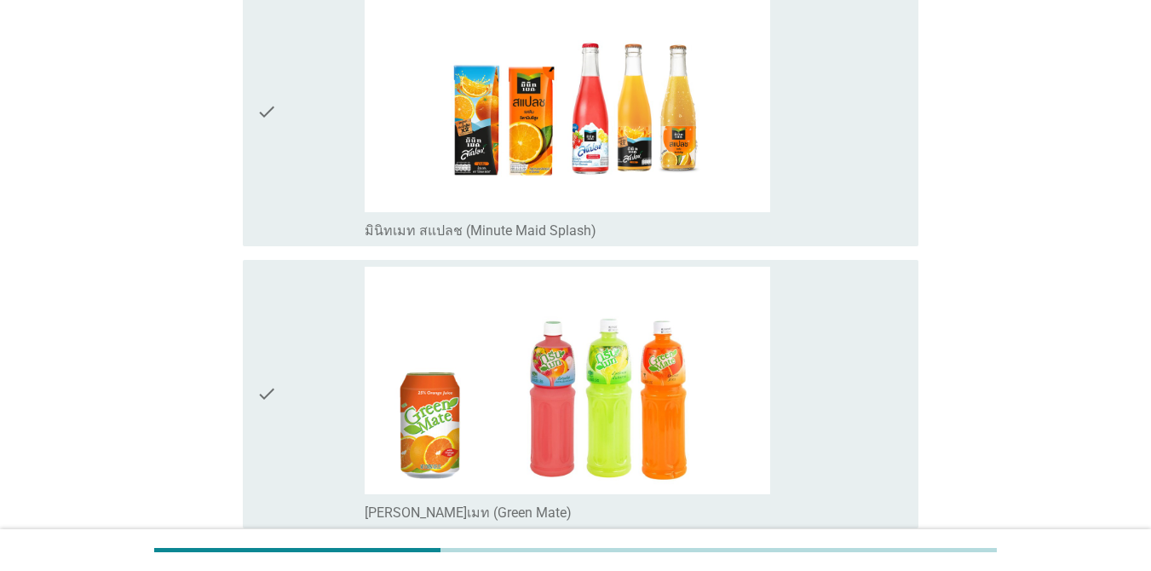
click at [847, 165] on div "check_box_outline_blank มินิทเมท สแปลช (Minute Maid Splash)" at bounding box center [635, 112] width 540 height 255
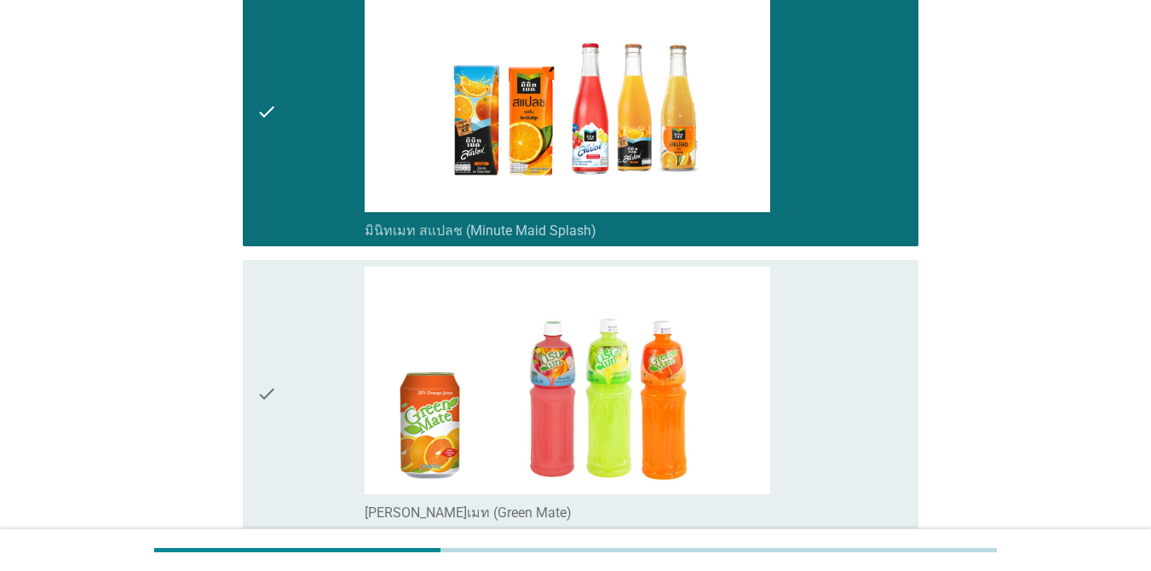
click at [829, 308] on div "check_box_outline_blank [PERSON_NAME]เมท (Green Mate)" at bounding box center [635, 394] width 540 height 255
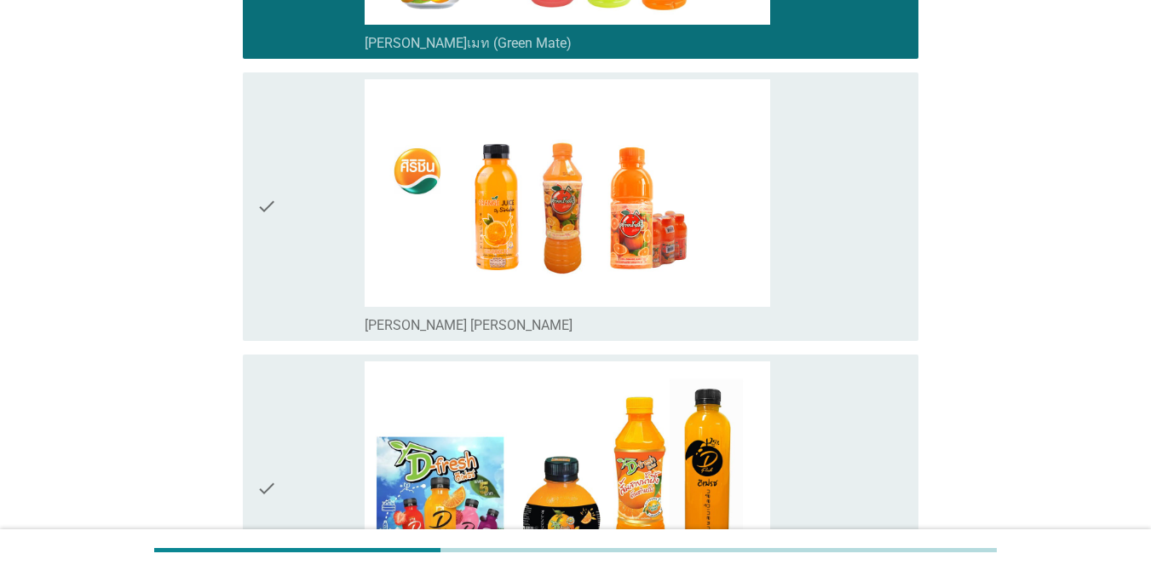
scroll to position [3317, 0]
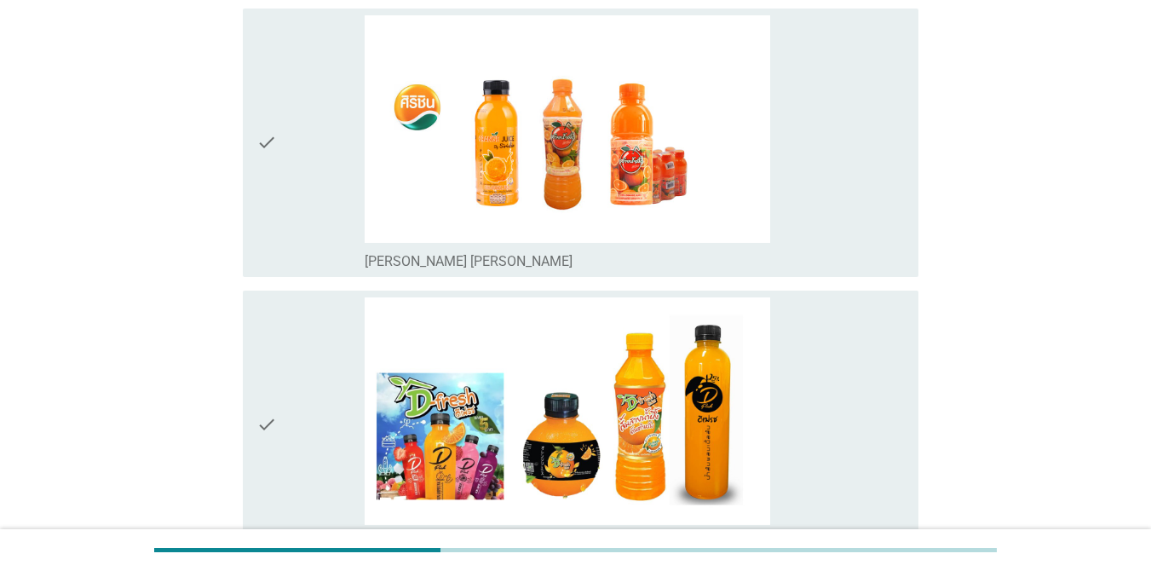
click at [850, 158] on div "check_box_outline_blank [PERSON_NAME] [PERSON_NAME]" at bounding box center [635, 142] width 540 height 255
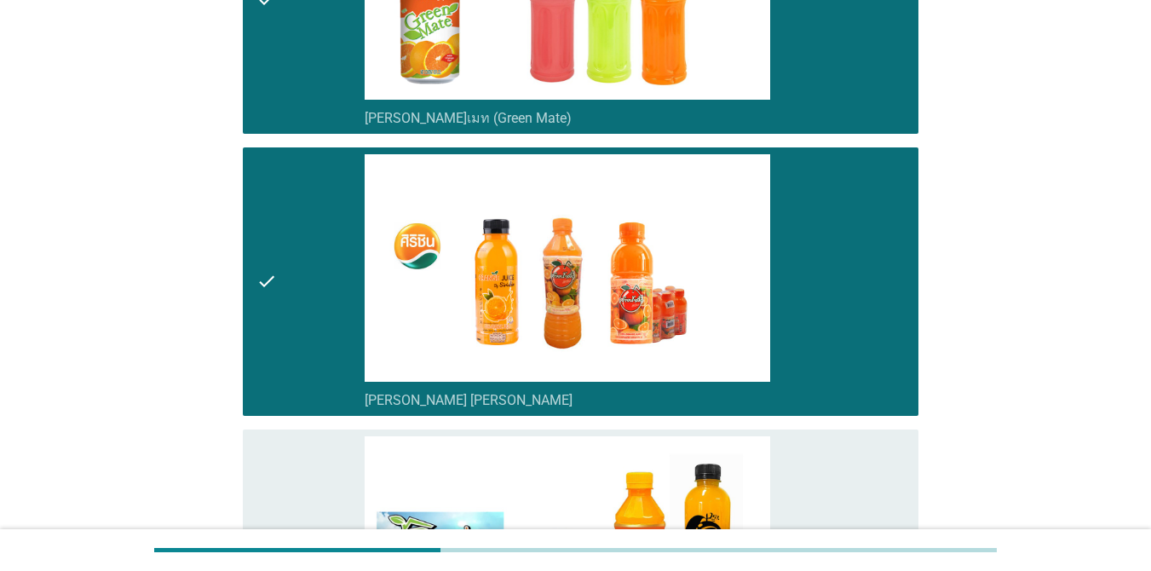
scroll to position [3504, 0]
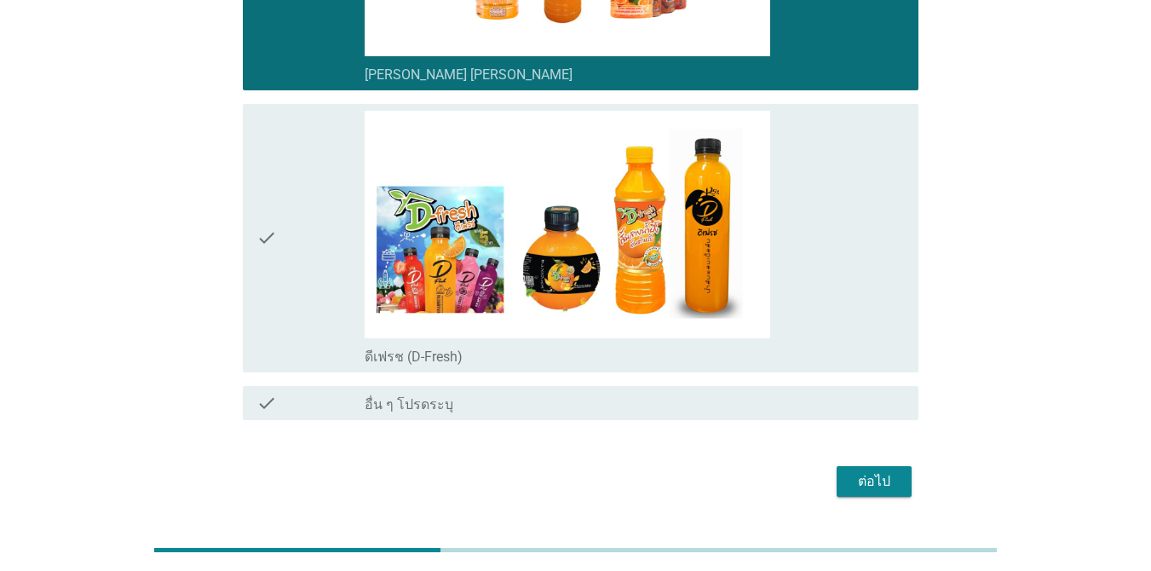
click at [859, 253] on div "check_box_outline_blank ดีเฟรช (D-Fresh)" at bounding box center [635, 238] width 540 height 255
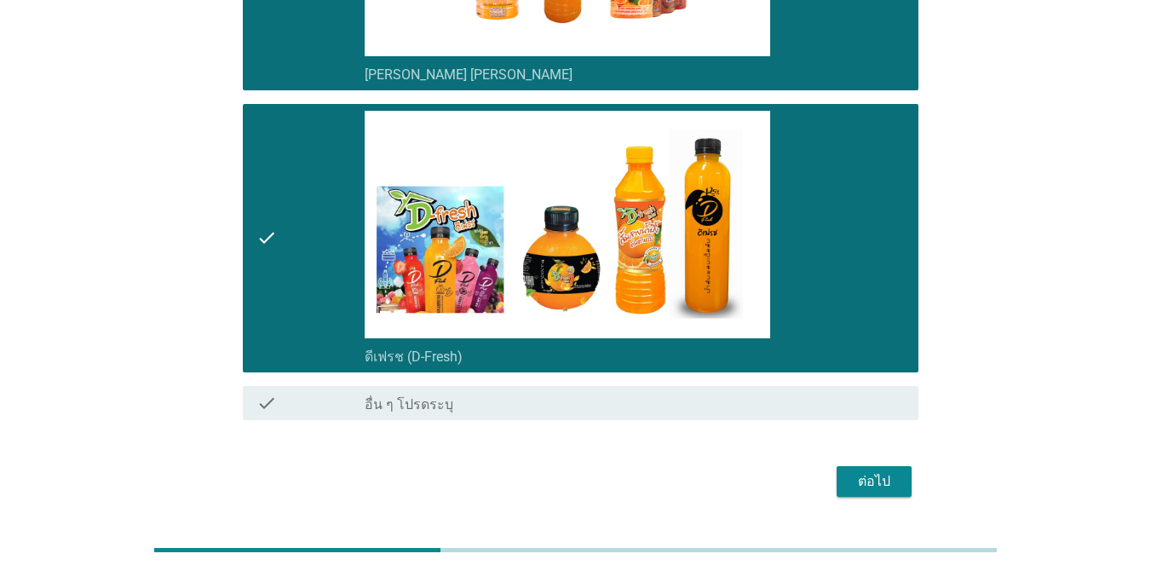
click at [898, 466] on button "ต่อไป" at bounding box center [874, 481] width 75 height 31
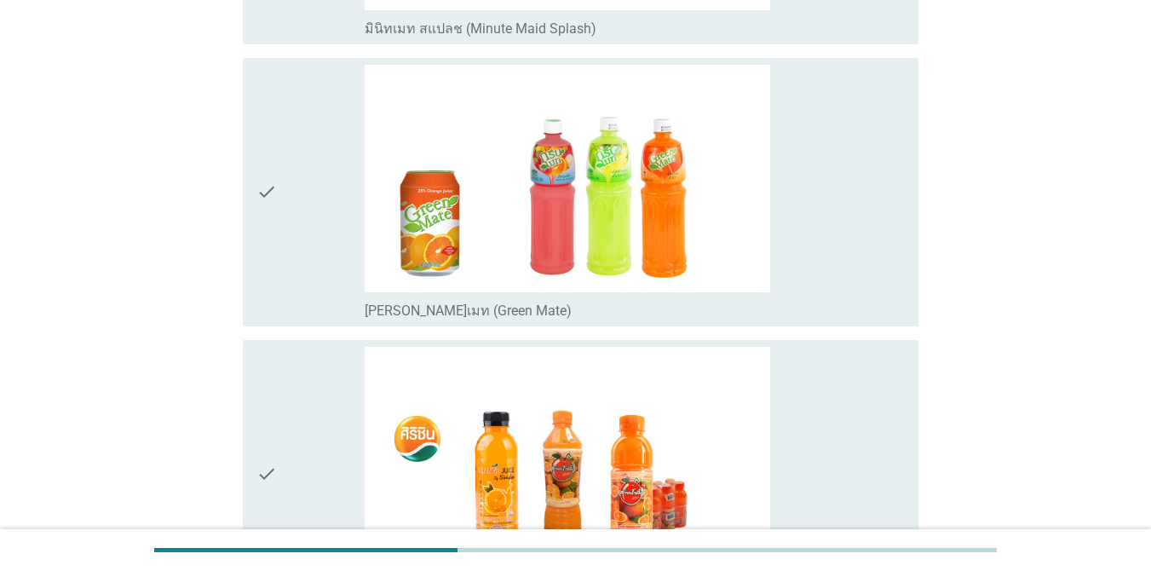
scroll to position [3192, 0]
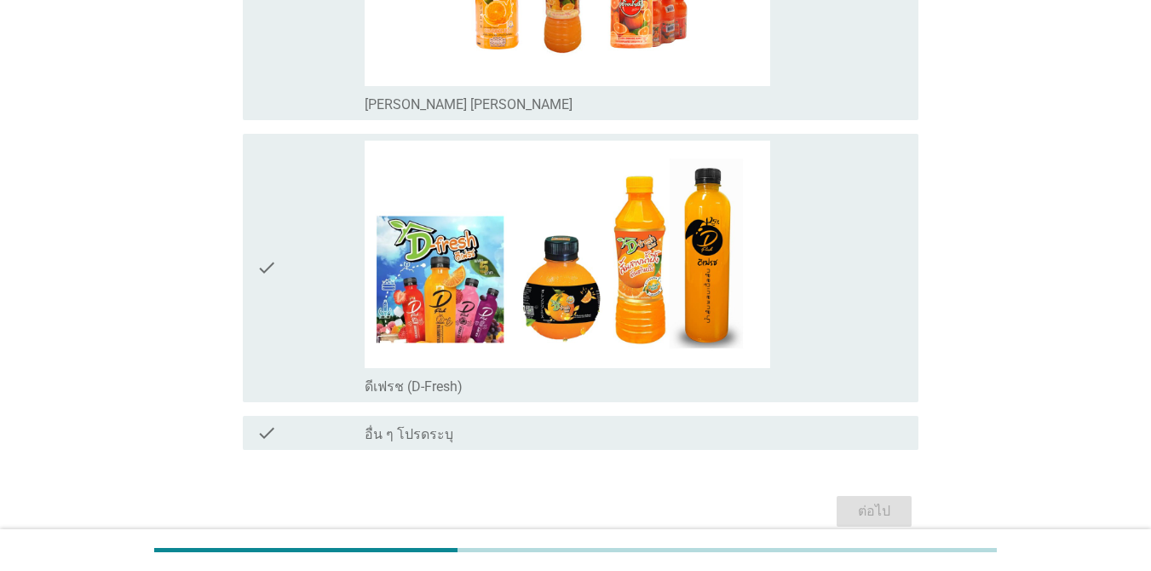
click at [884, 268] on div "check_box ดีเฟรช (D-Fresh)" at bounding box center [635, 268] width 540 height 255
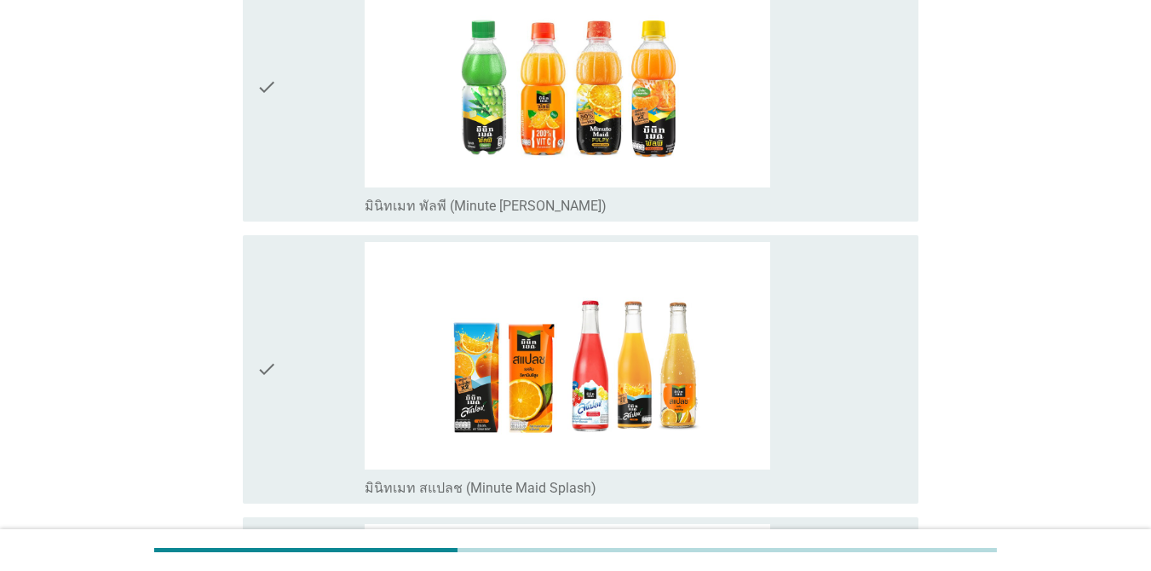
scroll to position [2239, 0]
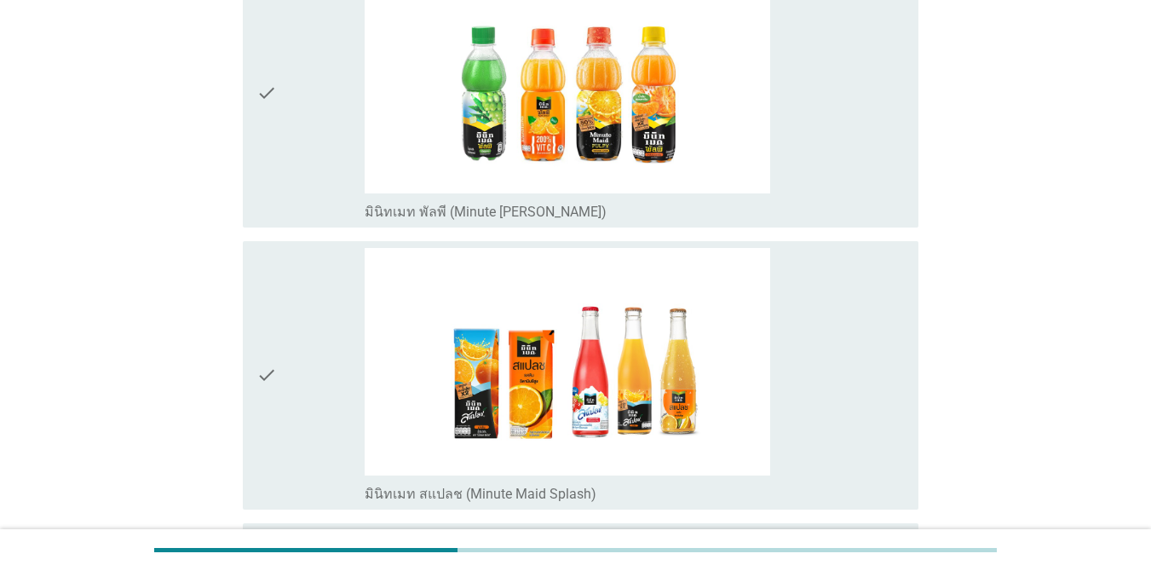
click at [850, 365] on div "check_box มินิทเมท สแปลช (Minute Maid Splash)" at bounding box center [635, 375] width 540 height 255
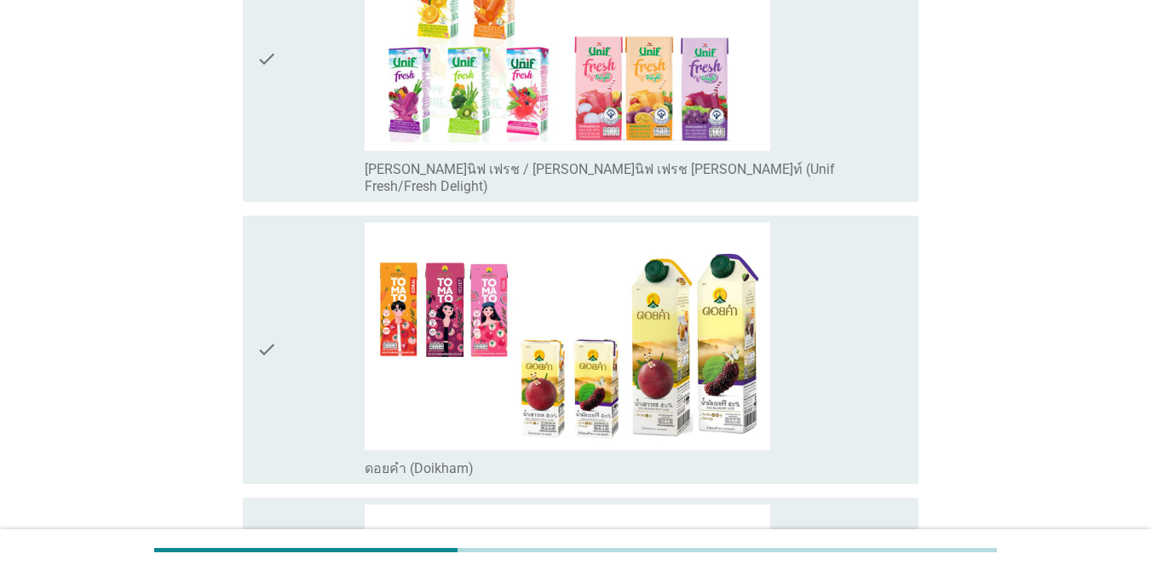
scroll to position [1213, 0]
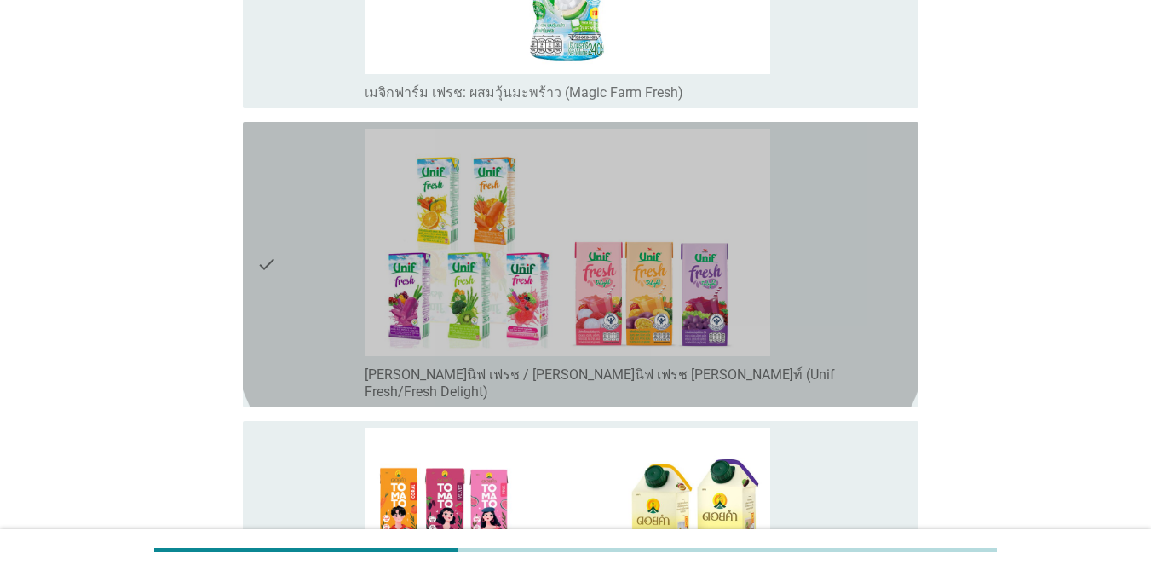
click at [844, 174] on div "check_box [PERSON_NAME]นิฟ เฟรช / [PERSON_NAME]นิฟ เฟรช [PERSON_NAME]ท์ (Unif F…" at bounding box center [635, 265] width 540 height 272
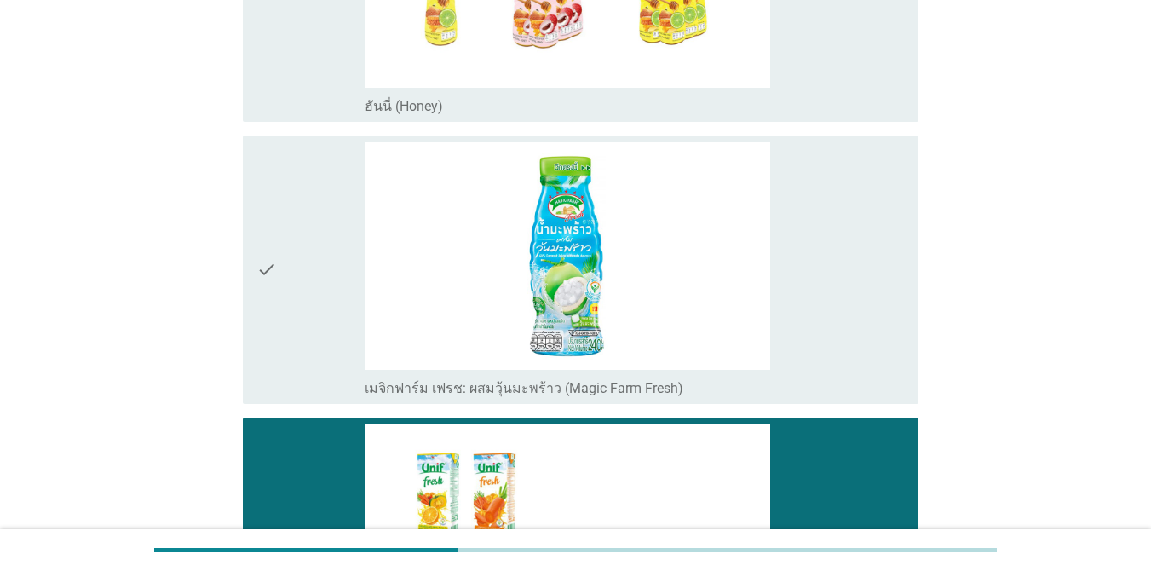
scroll to position [863, 0]
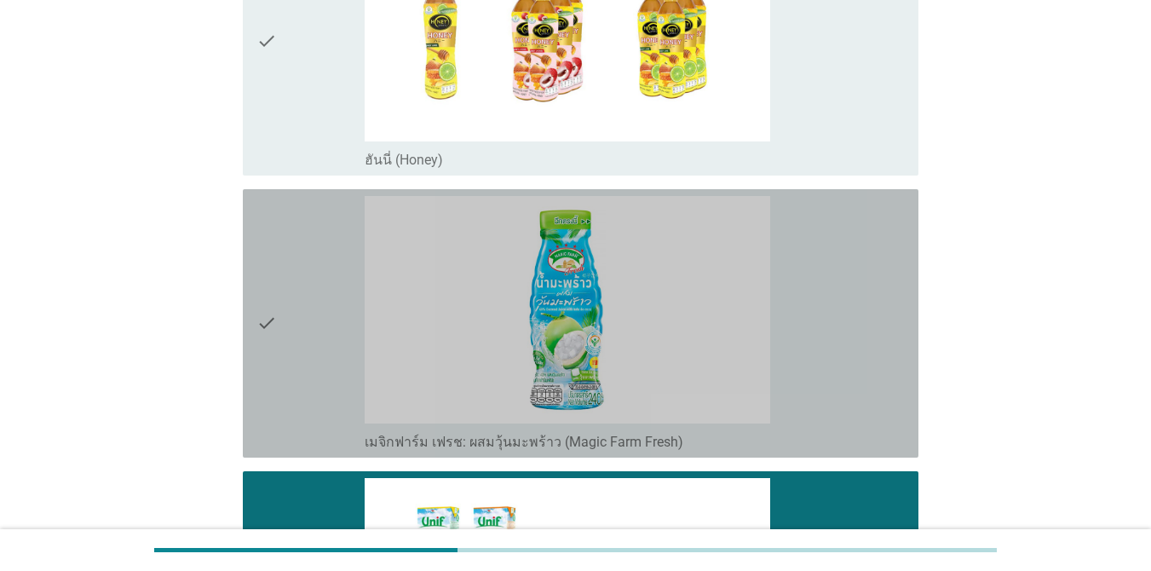
click at [890, 285] on div "check_box เมจิกฟาร์ม เฟรช: ผสมวุ้นมะพร้าว (Magic Farm Fresh)" at bounding box center [635, 323] width 540 height 255
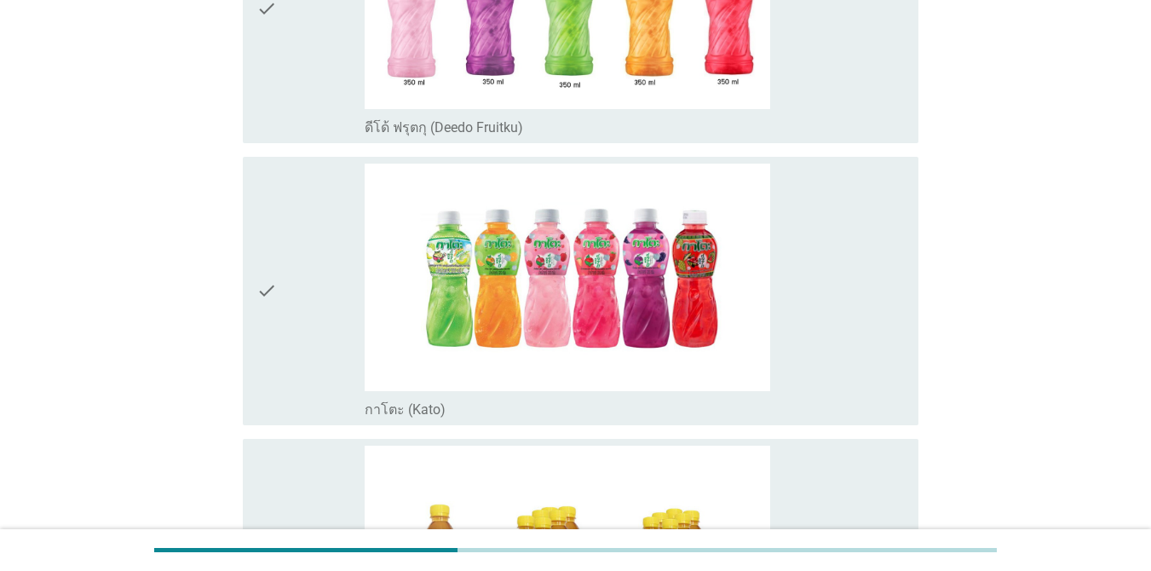
scroll to position [326, 0]
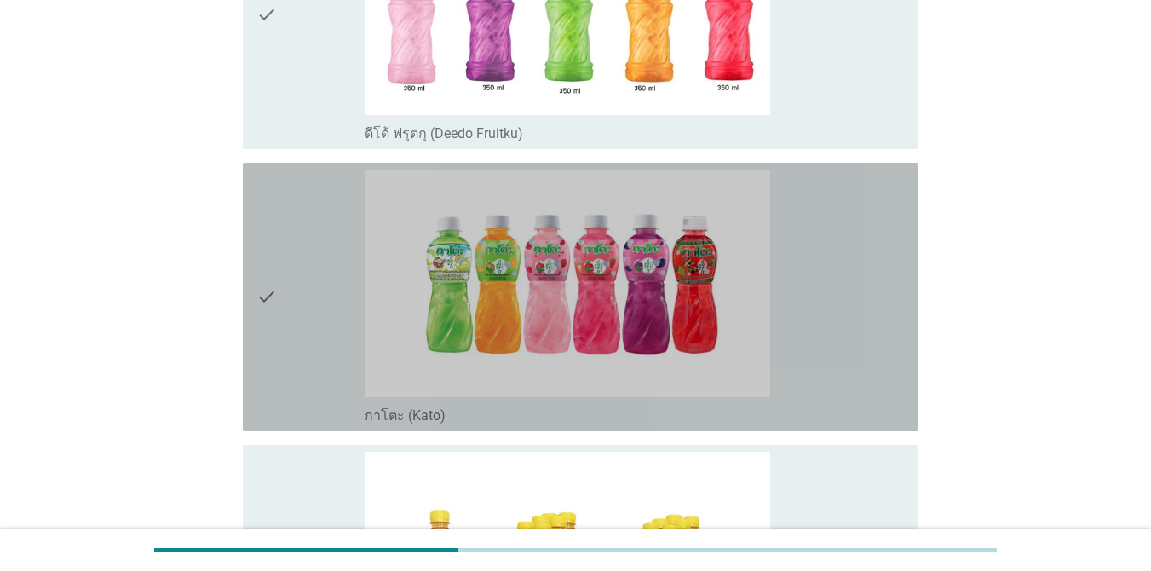
click at [847, 196] on div "check_box_outline_blank กาโตะ (Kato)" at bounding box center [635, 297] width 540 height 255
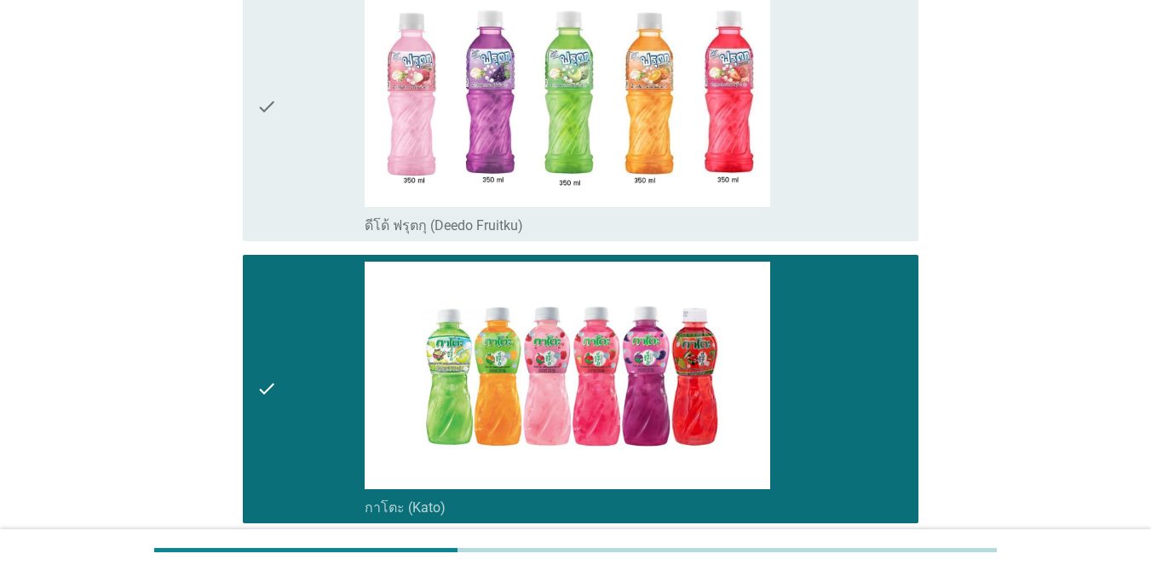
scroll to position [239, 0]
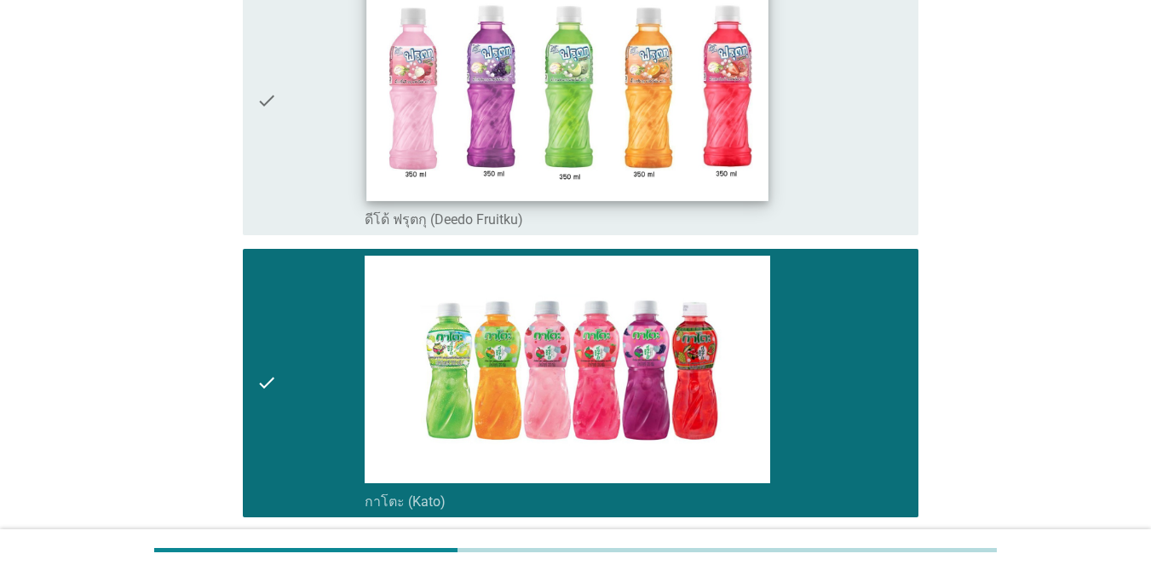
click at [740, 157] on img at bounding box center [567, 87] width 402 height 226
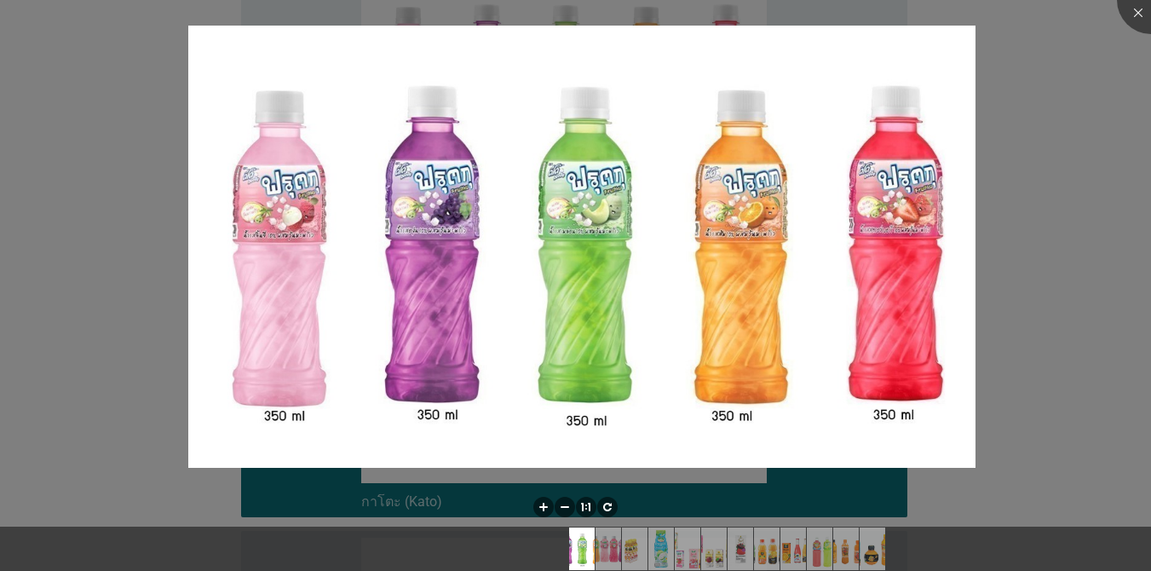
click at [1064, 120] on div at bounding box center [575, 285] width 1151 height 571
click at [1133, 9] on div at bounding box center [1151, 0] width 68 height 68
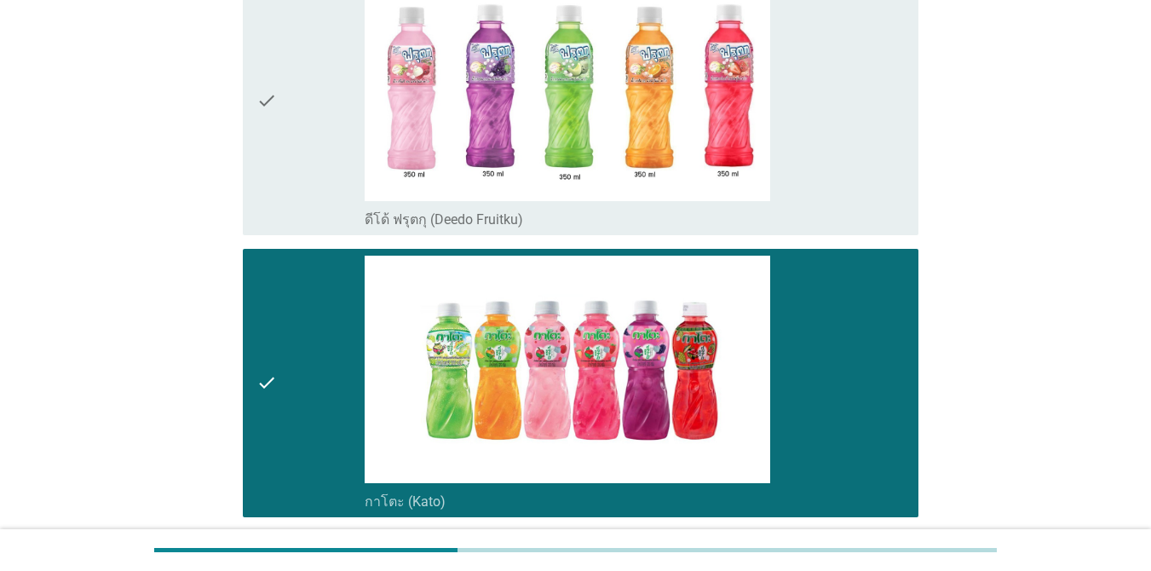
click at [851, 126] on div "check_box_outline_blank ดีโด้ ฟรุตกุ (Deedo Fruitku)" at bounding box center [635, 101] width 540 height 255
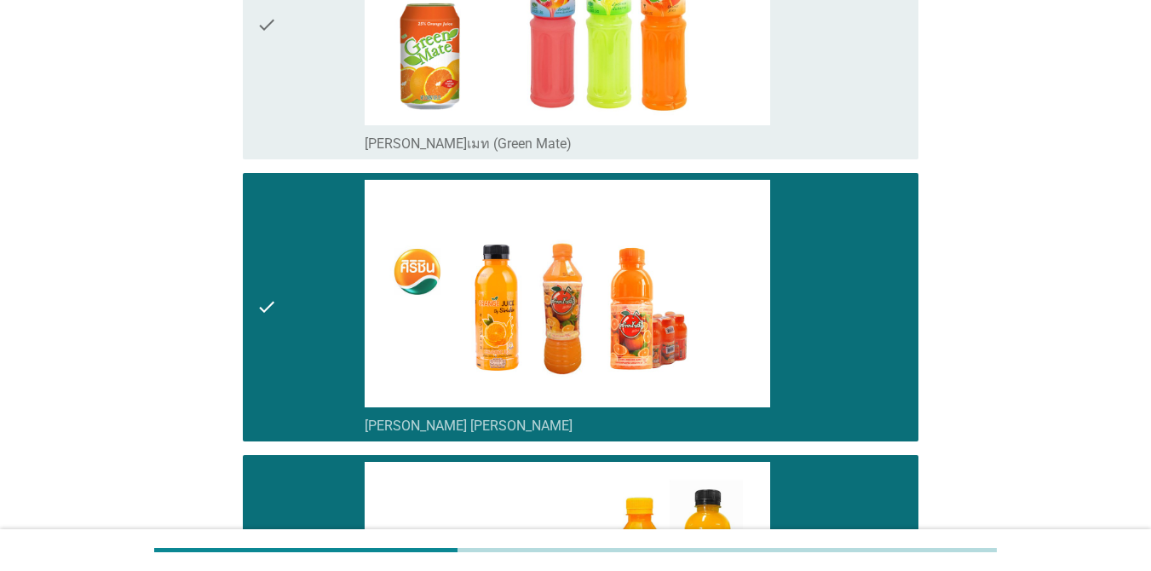
scroll to position [3253, 0]
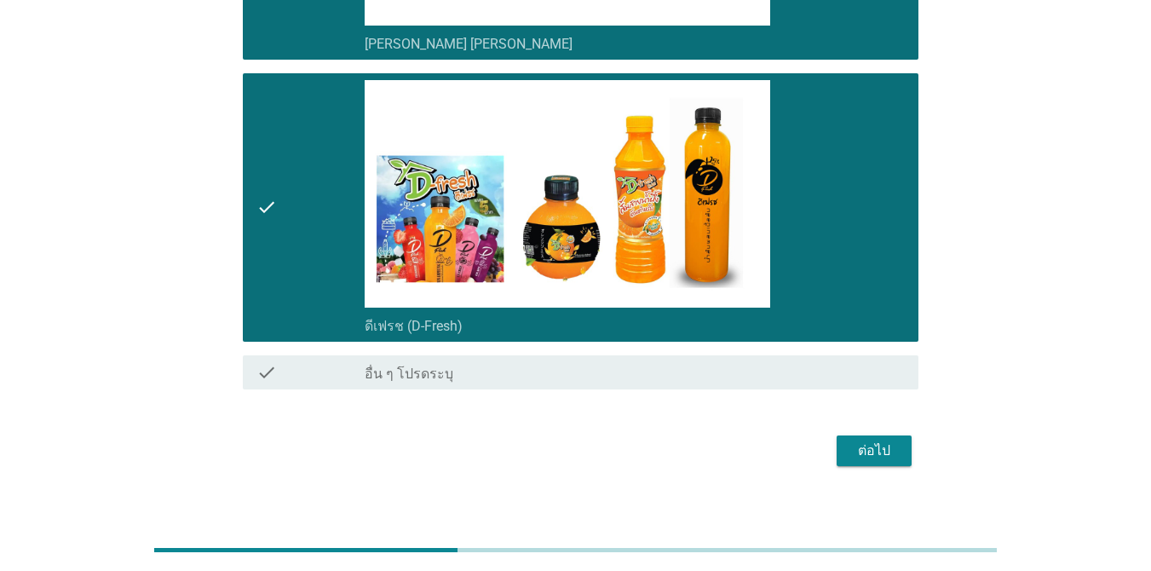
click at [867, 441] on div "ต่อไป" at bounding box center [874, 451] width 48 height 20
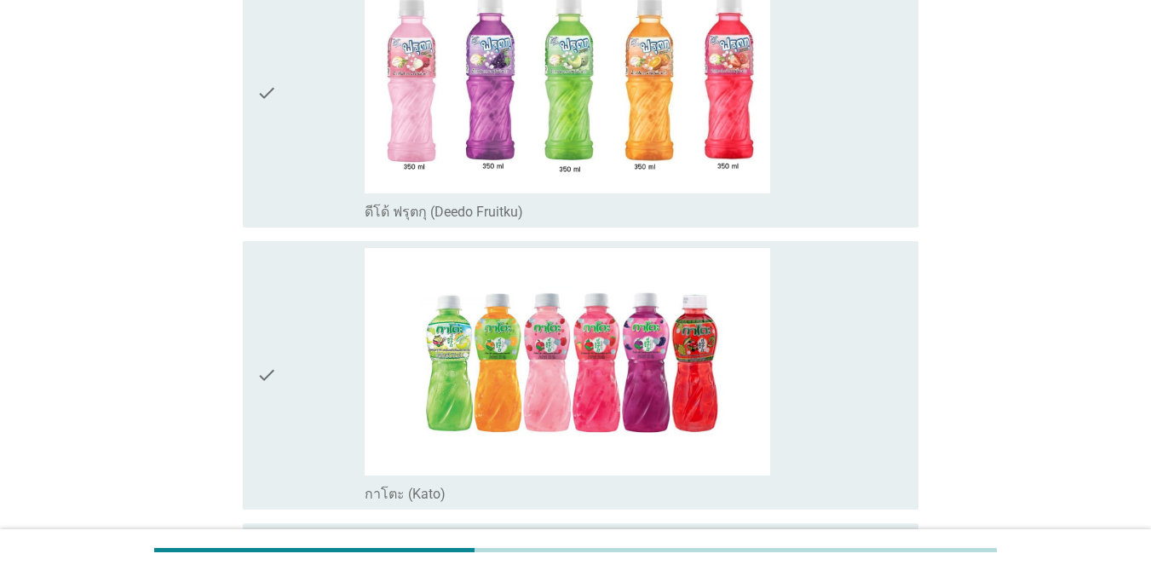
scroll to position [366, 0]
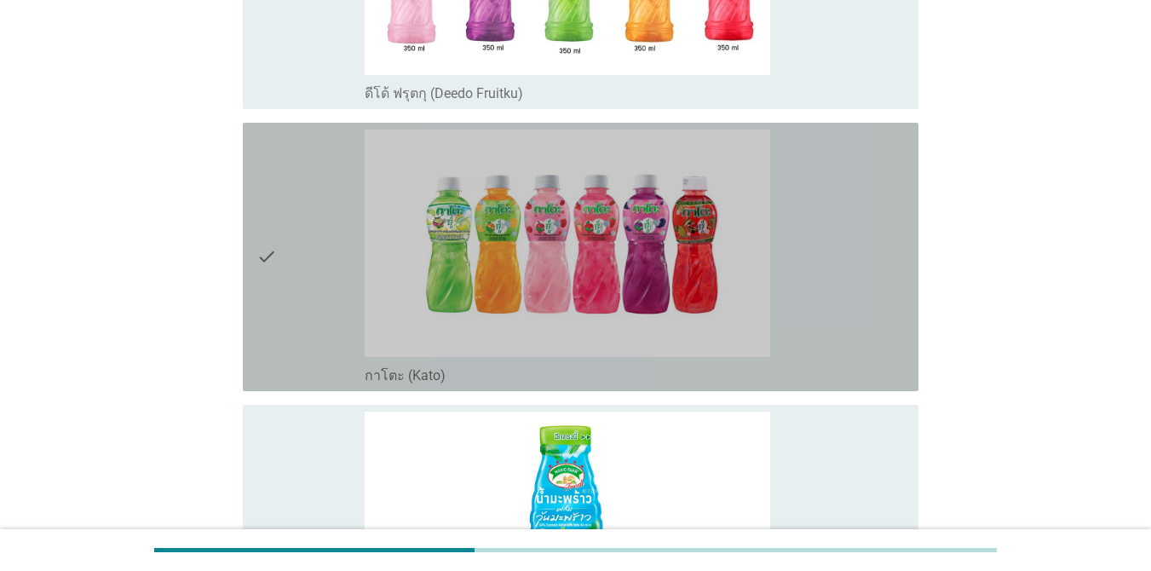
click at [850, 262] on div "check_box_outline_blank กาโตะ (Kato)" at bounding box center [635, 257] width 540 height 255
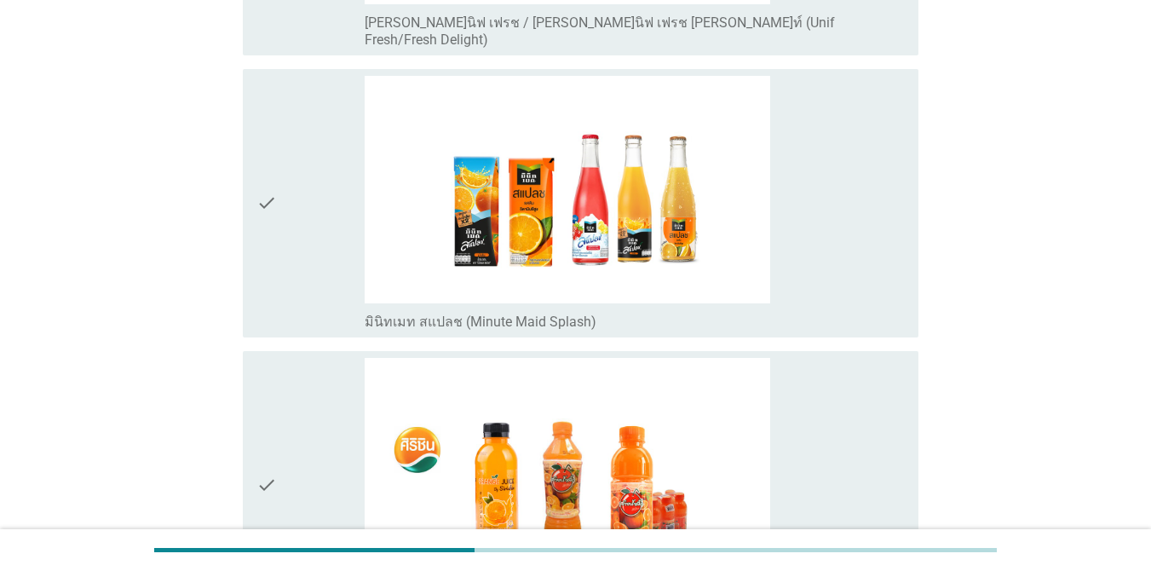
scroll to position [1287, 0]
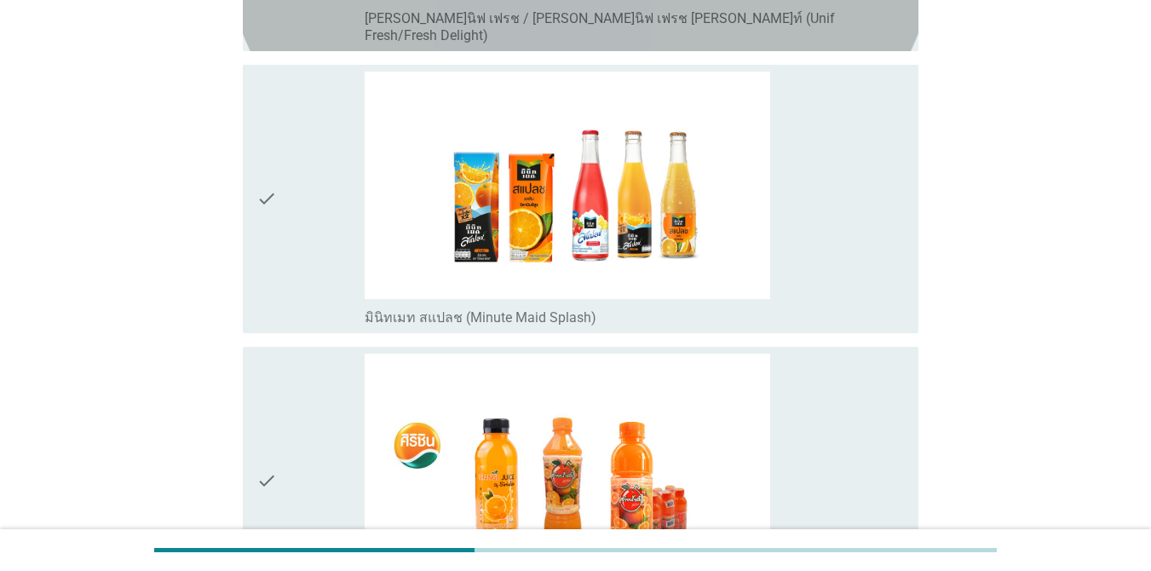
click at [839, 14] on div "check_box [PERSON_NAME]นิฟ เฟรช / [PERSON_NAME]นิฟ เฟรช [PERSON_NAME]ท์ (Unif F…" at bounding box center [635, 25] width 540 height 37
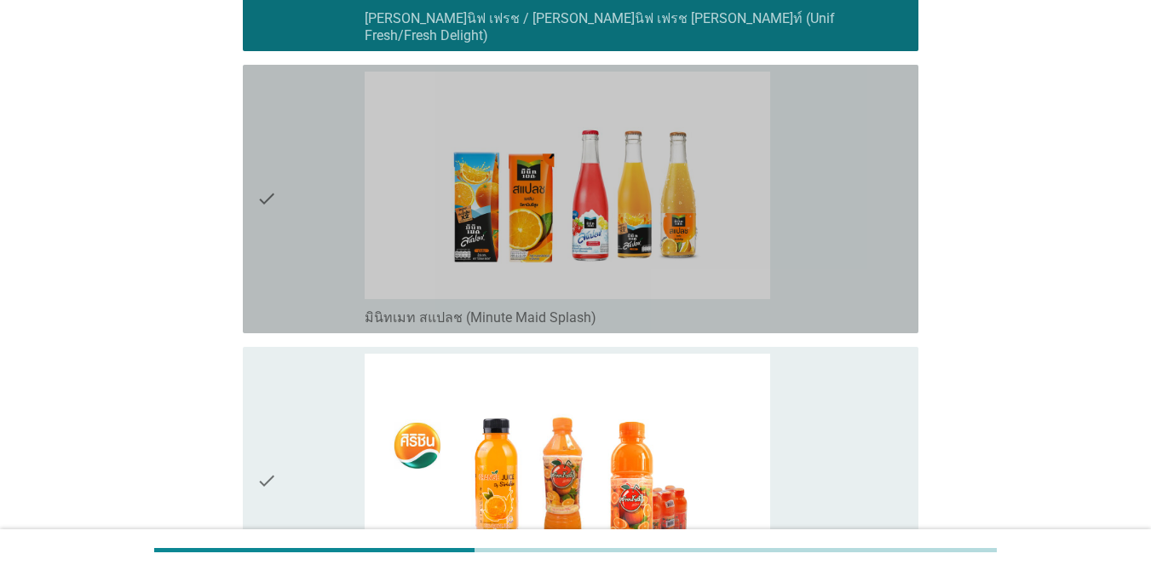
click at [852, 169] on div "check_box มินิทเมท สแปลช (Minute Maid Splash)" at bounding box center [635, 199] width 540 height 255
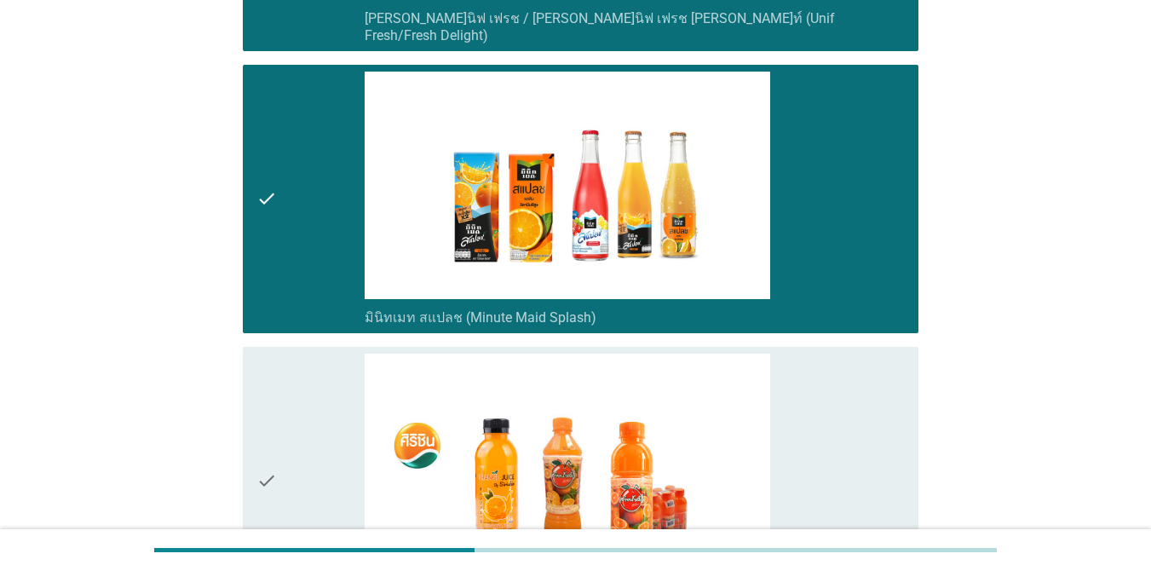
click at [841, 390] on div "check_box [PERSON_NAME] [PERSON_NAME]" at bounding box center [635, 481] width 540 height 255
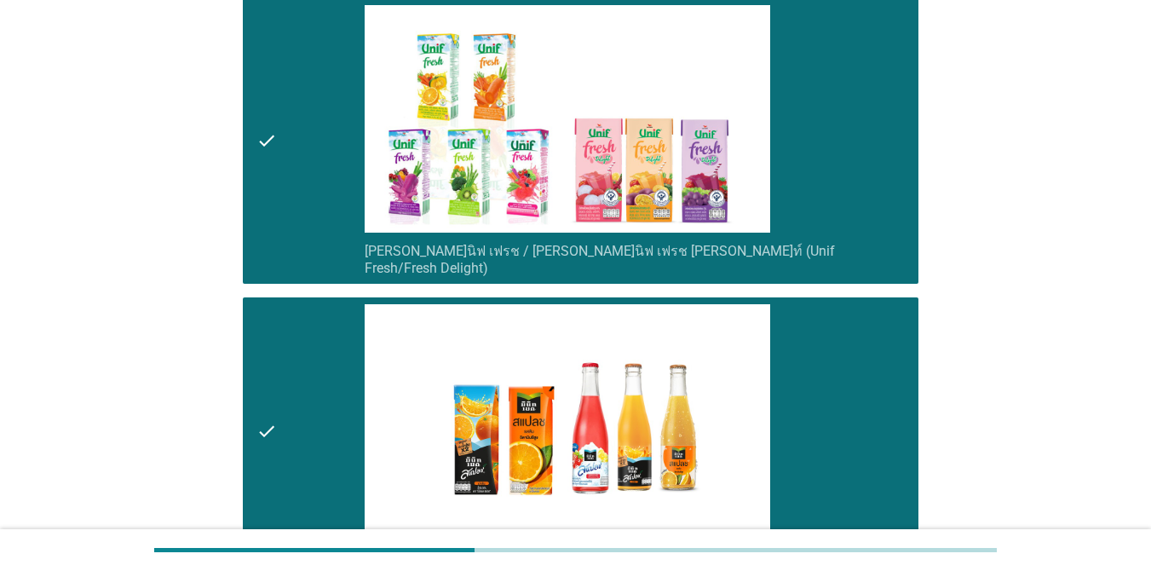
scroll to position [1842, 0]
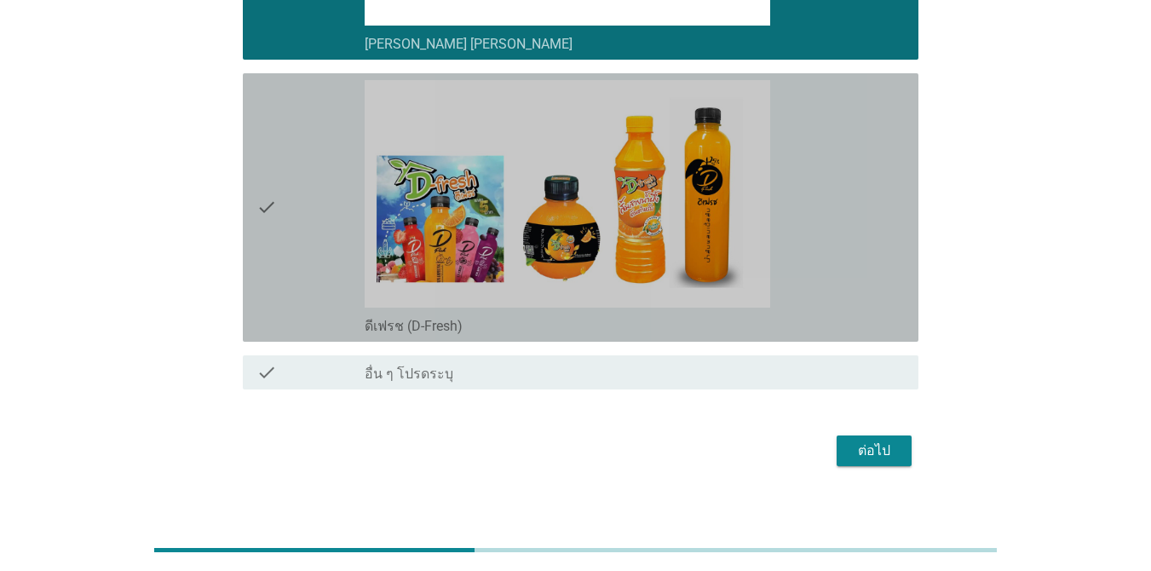
click at [817, 206] on div "check_box ดีเฟรช (D-Fresh)" at bounding box center [635, 207] width 540 height 255
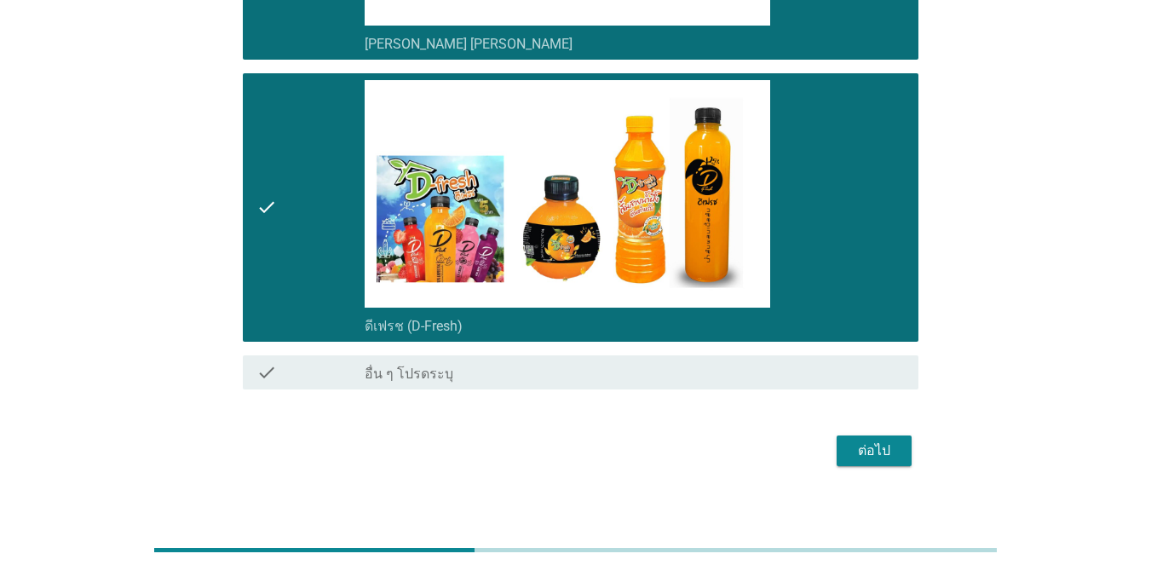
click at [897, 441] on div "ต่อไป" at bounding box center [874, 451] width 48 height 20
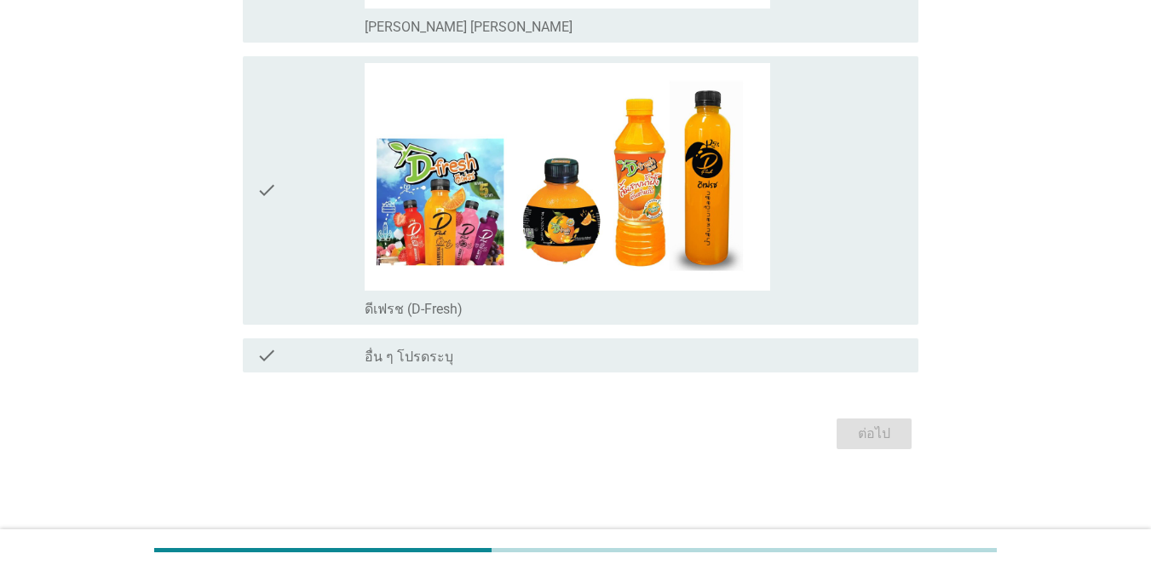
scroll to position [0, 0]
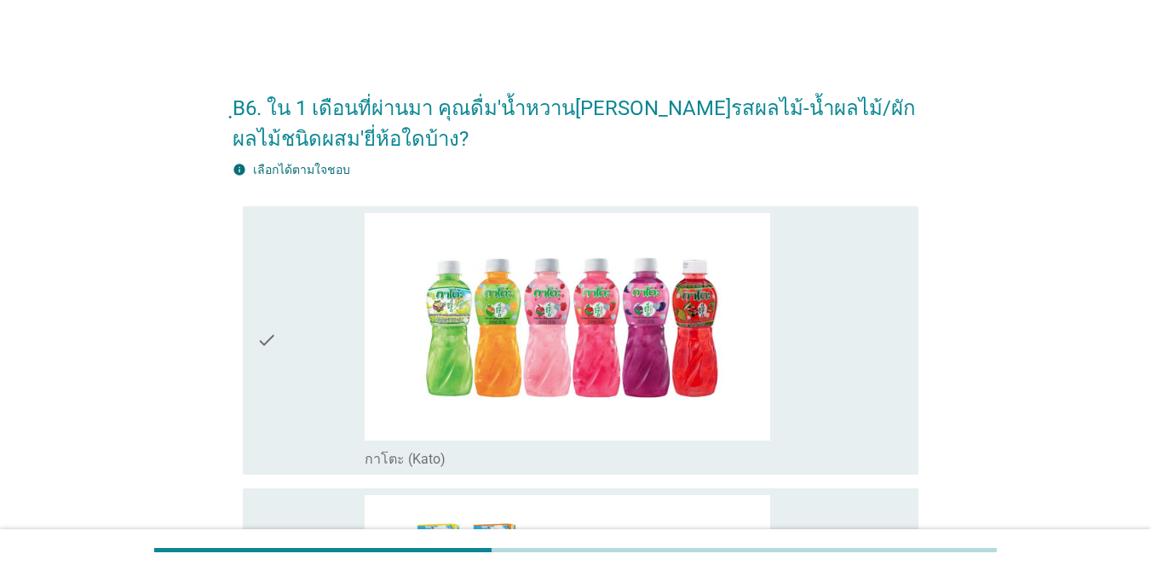
click at [849, 332] on div "check_box กาโตะ (Kato)" at bounding box center [635, 340] width 540 height 255
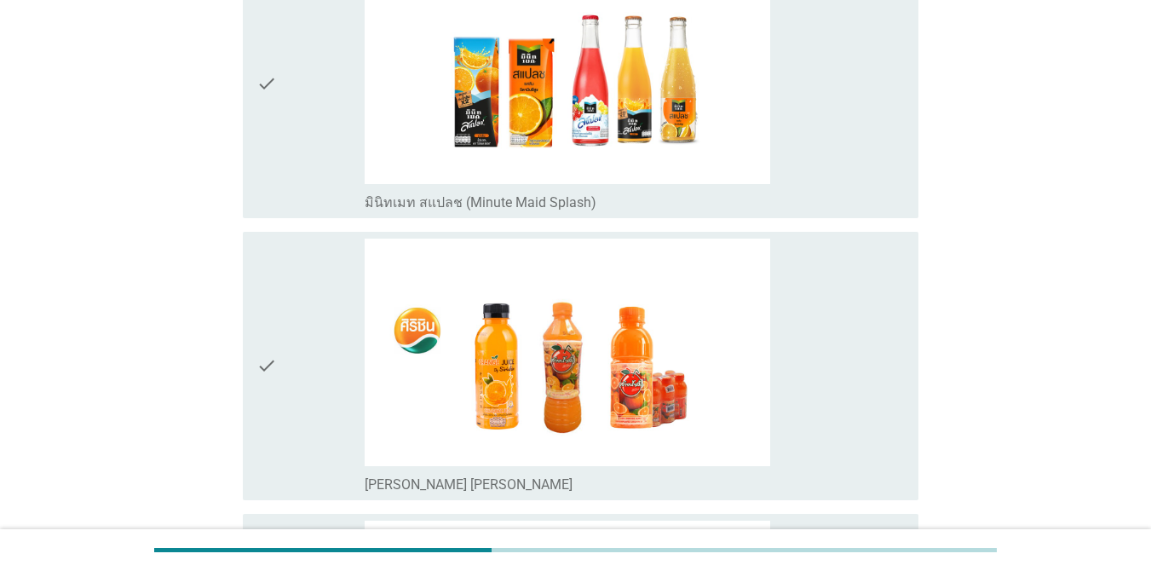
scroll to position [840, 0]
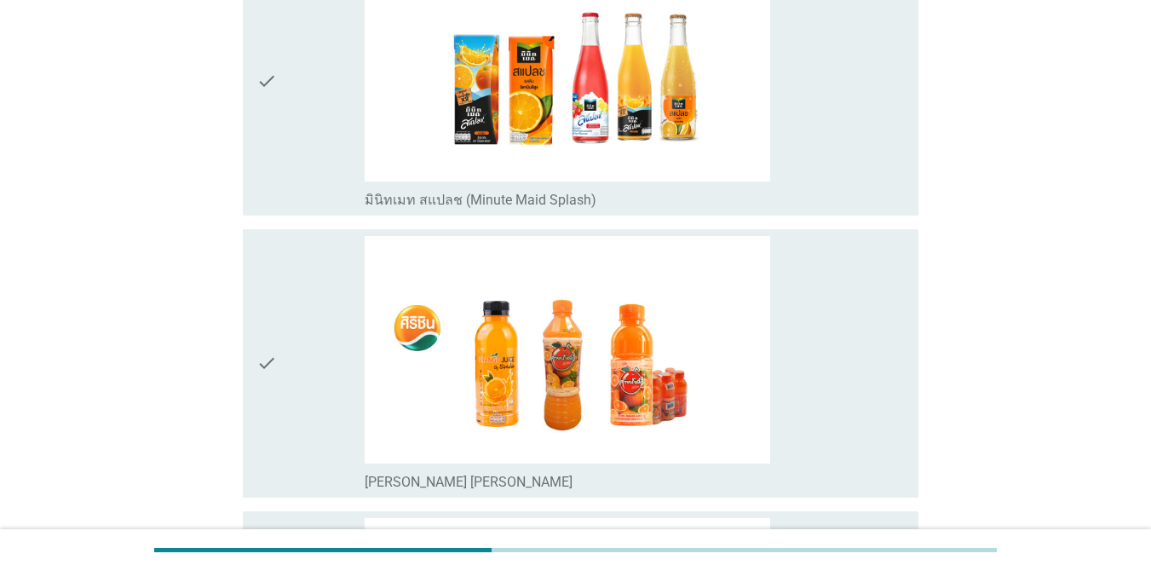
click at [842, 188] on div "check_box มินิทเมท สแปลช (Minute Maid Splash)" at bounding box center [635, 198] width 540 height 20
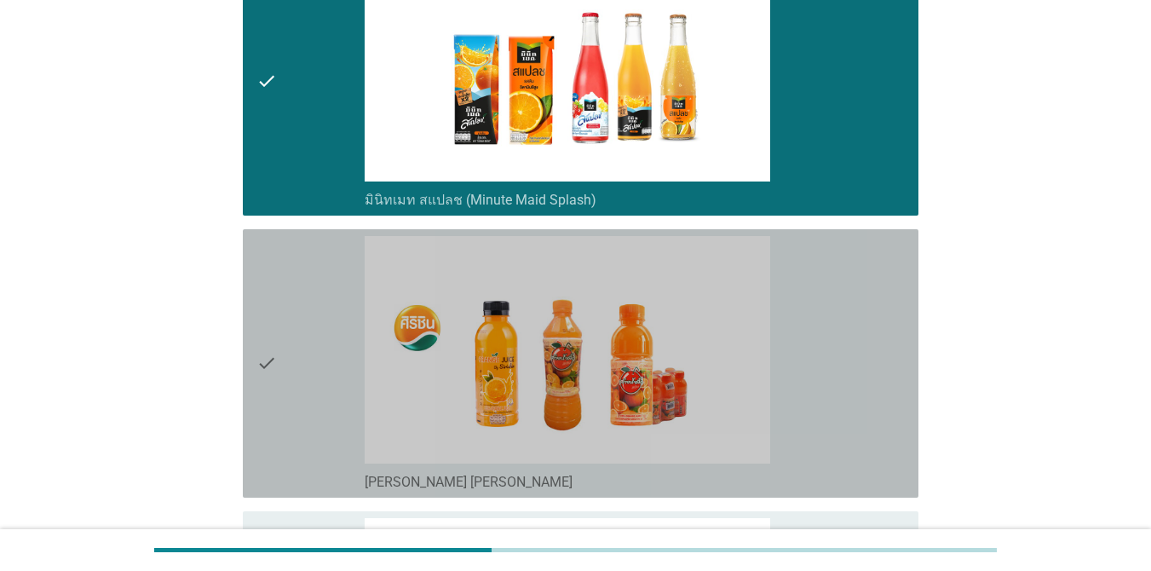
click at [798, 363] on div "check_box [PERSON_NAME] [PERSON_NAME]" at bounding box center [635, 363] width 540 height 255
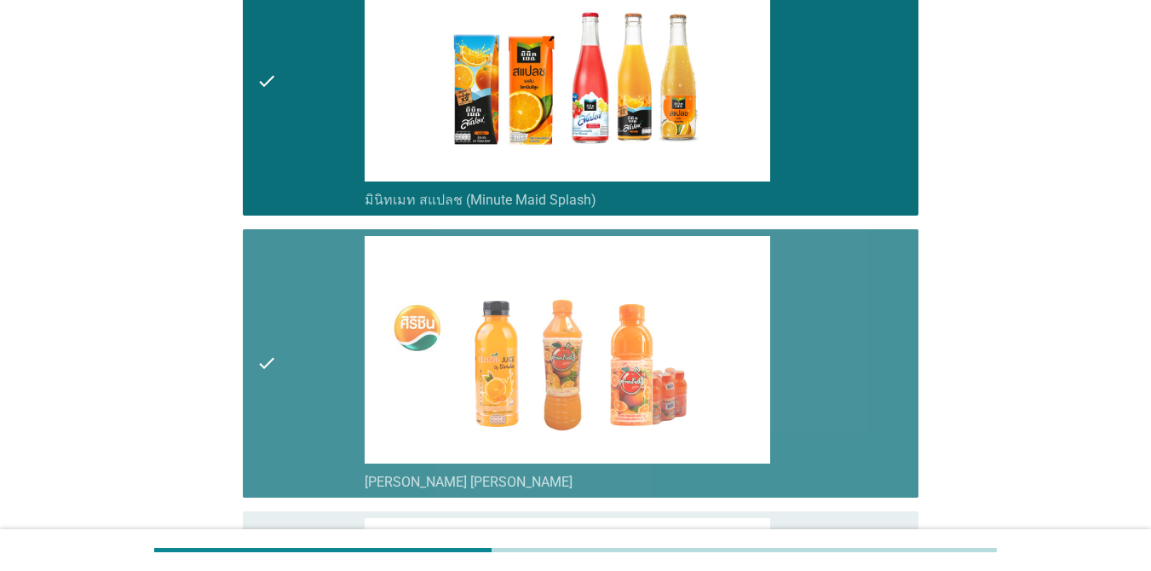
click at [816, 366] on div "check_box [PERSON_NAME] [PERSON_NAME]" at bounding box center [635, 363] width 540 height 255
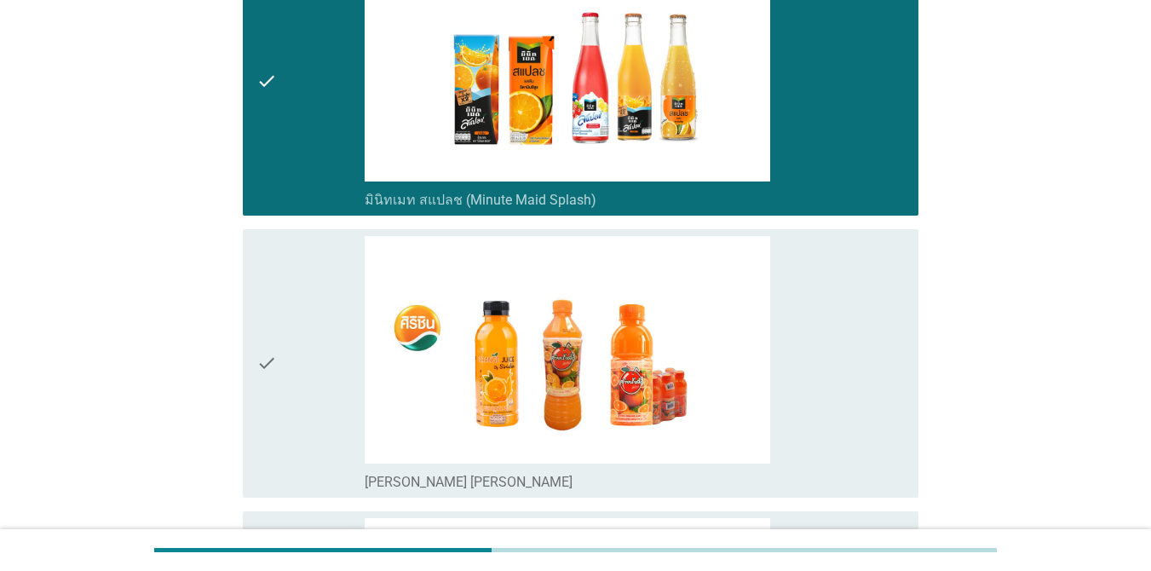
drag, startPoint x: 1149, startPoint y: 368, endPoint x: 1163, endPoint y: 404, distance: 38.6
click at [1150, 465] on html "ฺB6. ใน 1 เดือนที่ผ่านมา คุณดื่ม'น้ำหวาน[PERSON_NAME]รสผลไม้-น้ำผลไม้/ผักผลไม้ช…" at bounding box center [575, 72] width 1151 height 1824
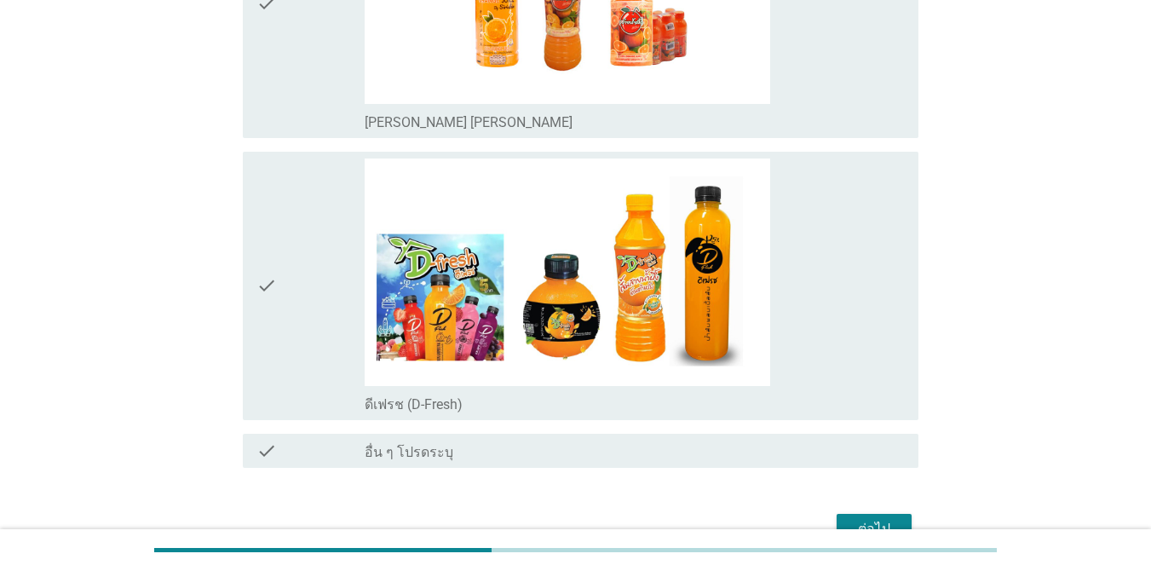
scroll to position [1202, 0]
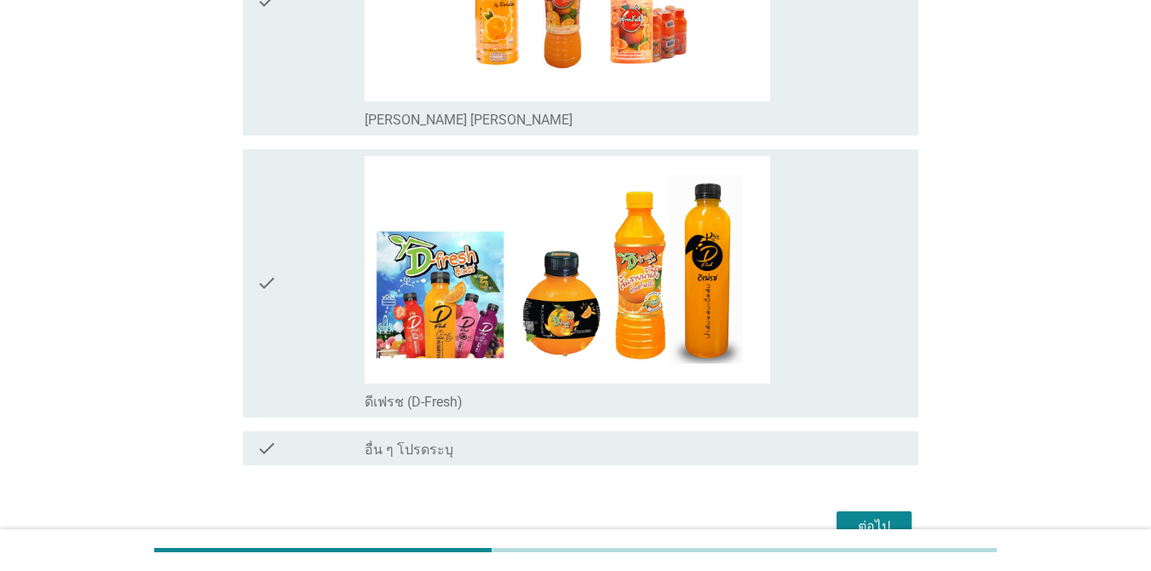
click at [792, 330] on div "check_box ดีเฟรช (D-Fresh)" at bounding box center [635, 283] width 540 height 255
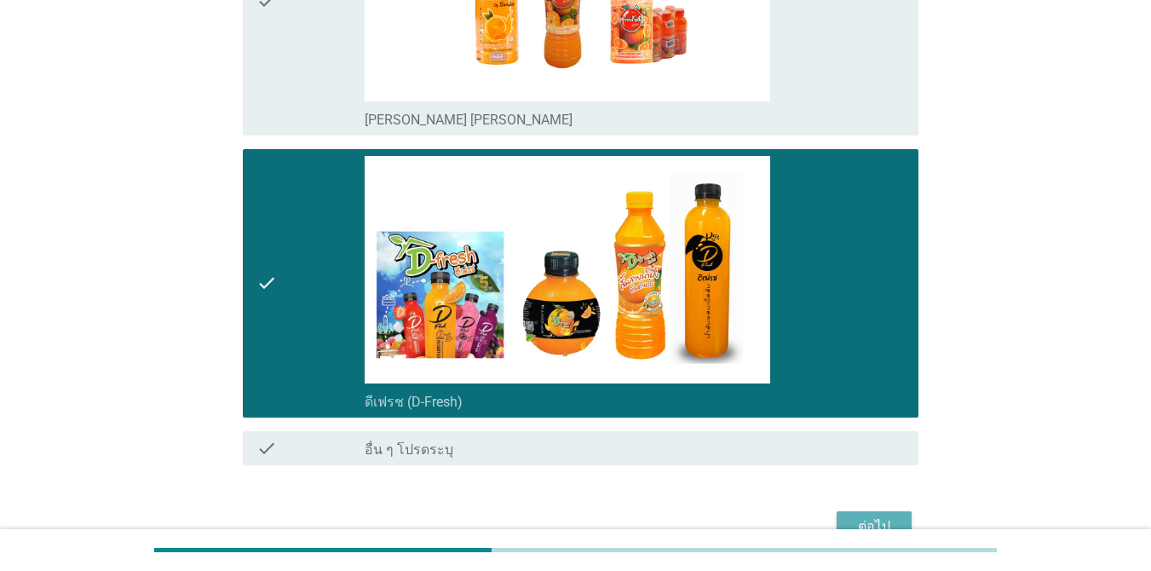
click at [867, 516] on div "ต่อไป" at bounding box center [874, 526] width 48 height 20
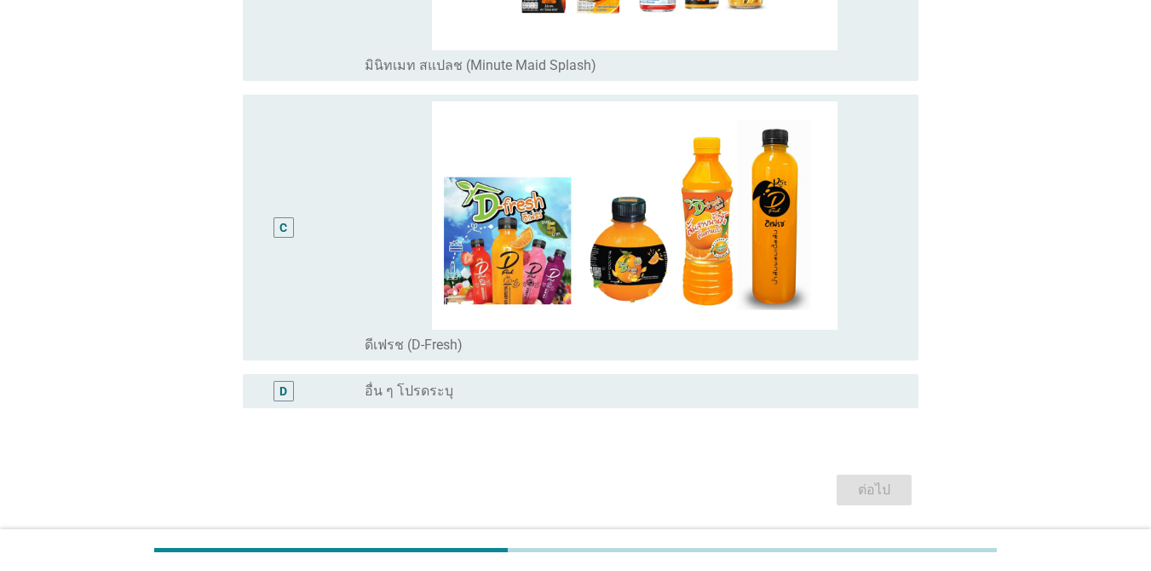
scroll to position [652, 0]
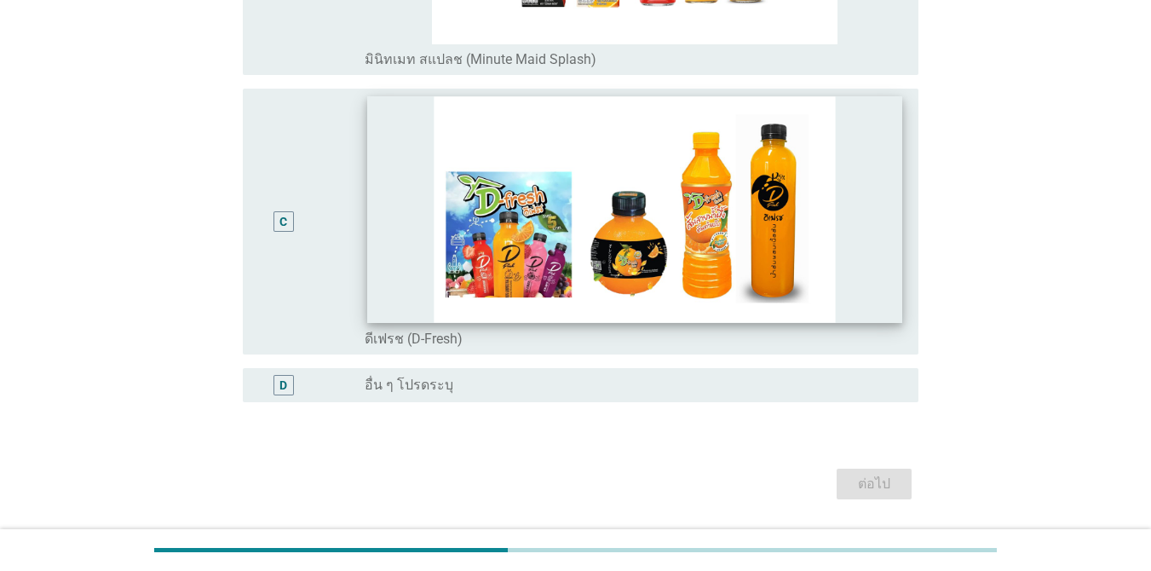
click at [795, 264] on img at bounding box center [634, 209] width 535 height 226
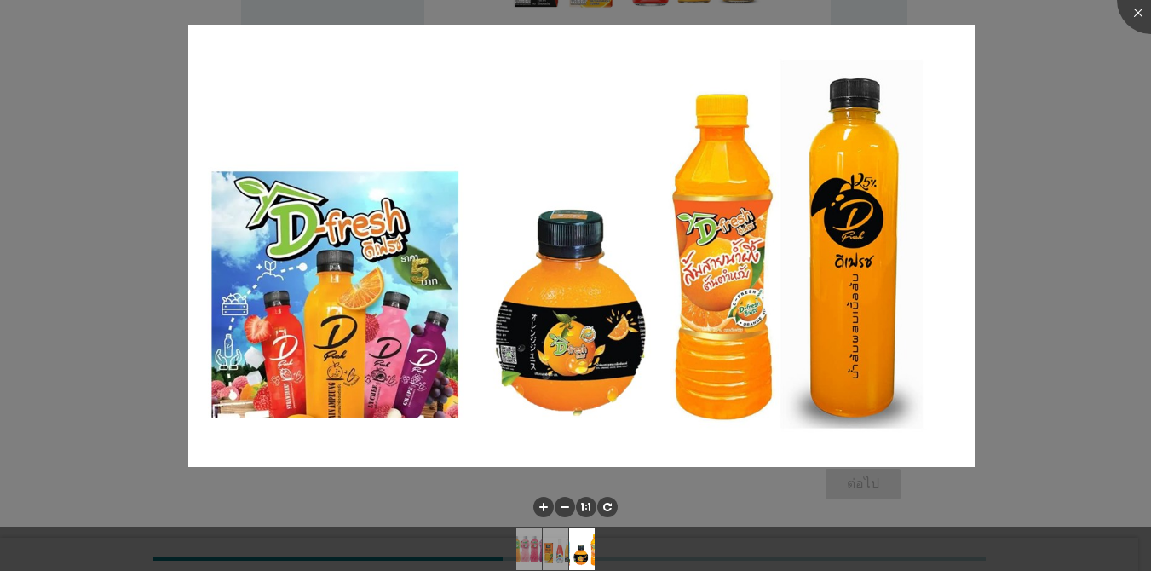
click at [985, 194] on div at bounding box center [575, 285] width 1151 height 571
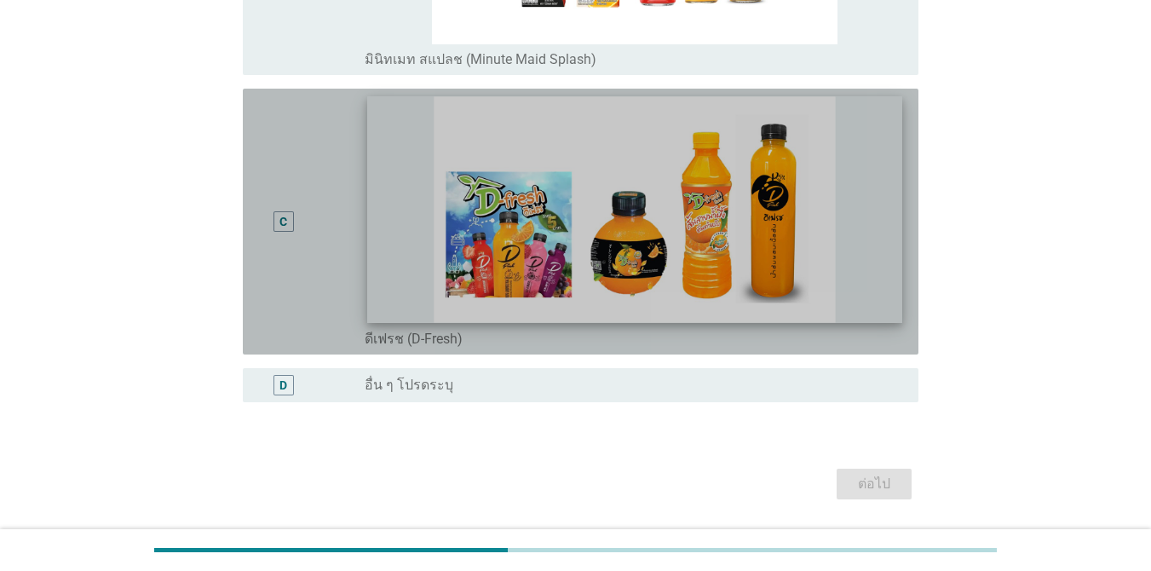
click at [768, 248] on img at bounding box center [634, 209] width 535 height 226
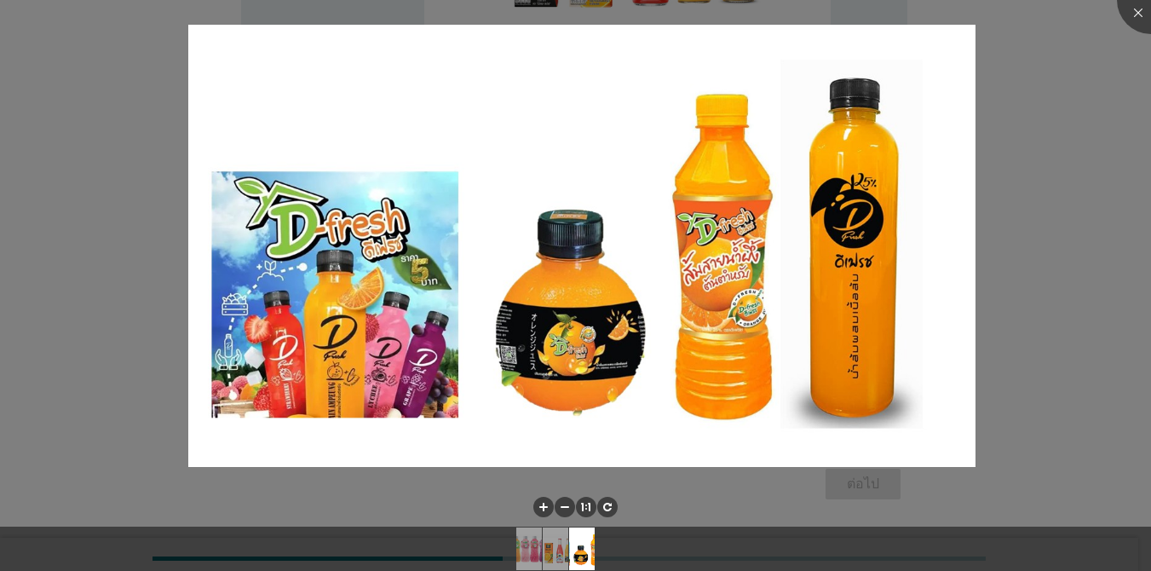
click at [1017, 268] on div at bounding box center [575, 285] width 1151 height 571
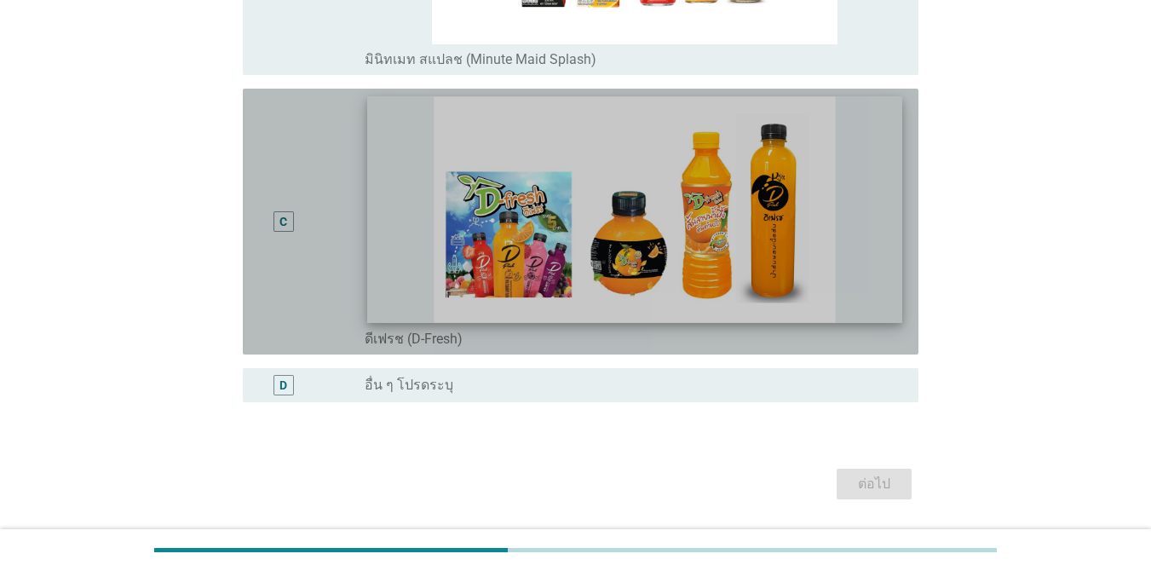
click at [881, 257] on img at bounding box center [634, 209] width 535 height 226
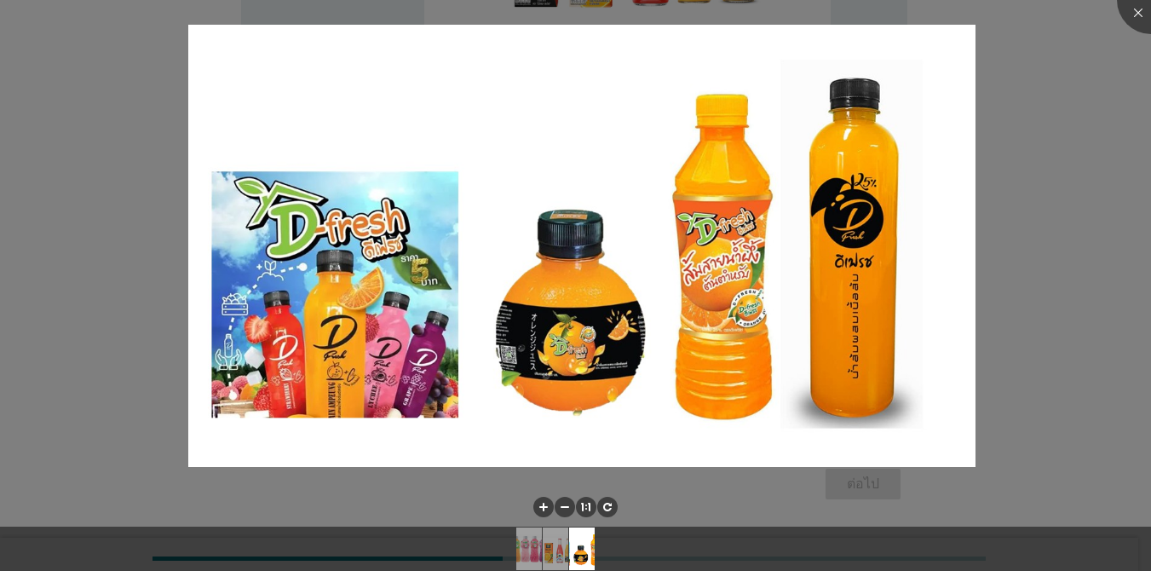
click at [1122, 292] on div at bounding box center [575, 285] width 1151 height 571
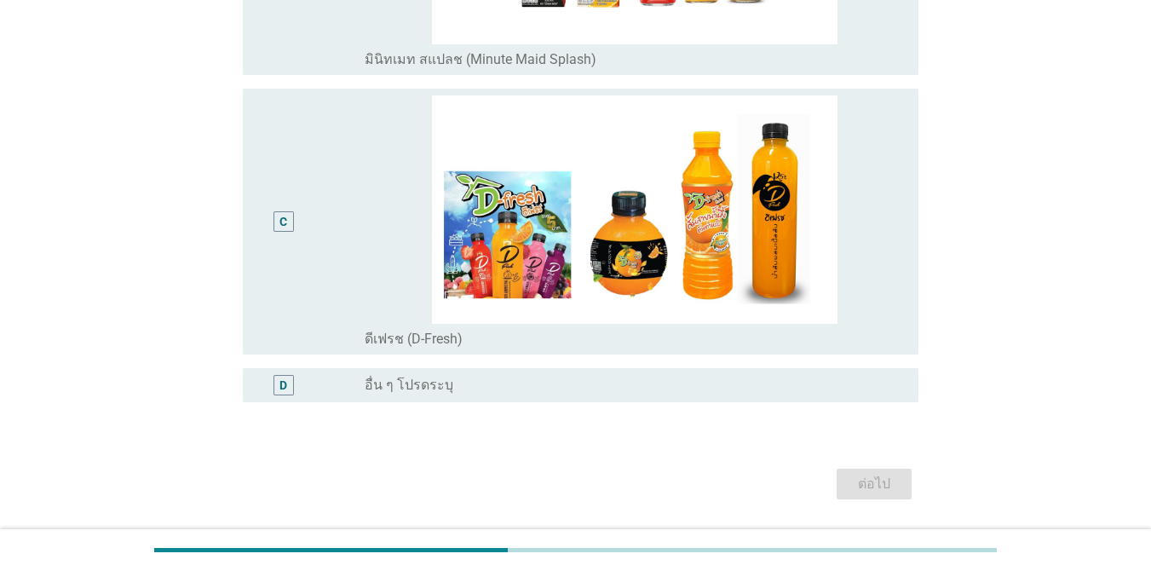
click at [366, 205] on div "radio_button_unchecked ดีเฟรช (D-Fresh)" at bounding box center [635, 221] width 540 height 252
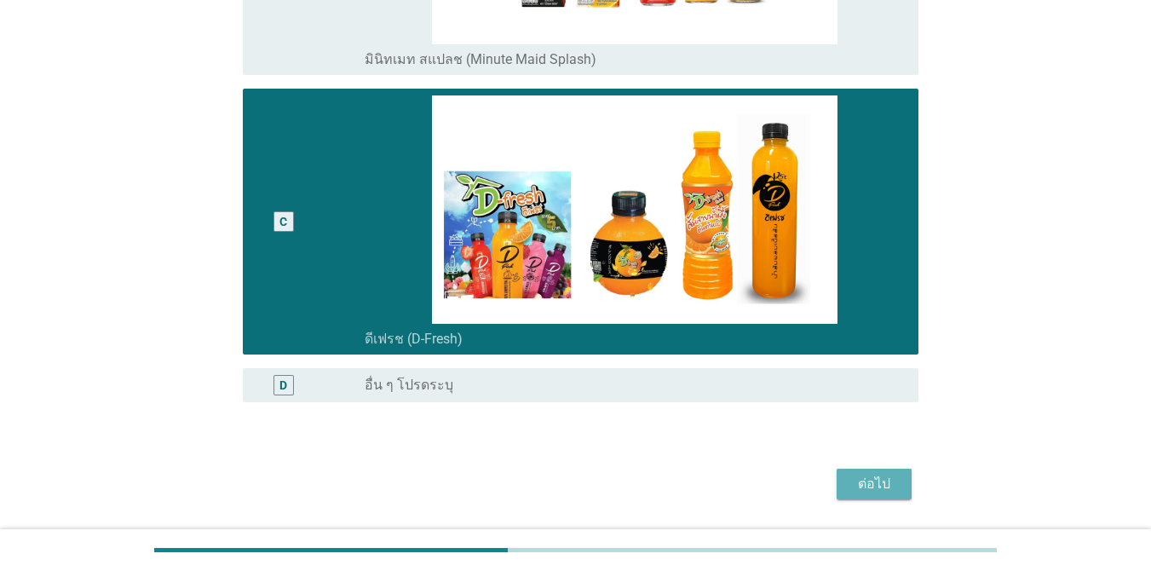
click at [862, 471] on button "ต่อไป" at bounding box center [874, 484] width 75 height 31
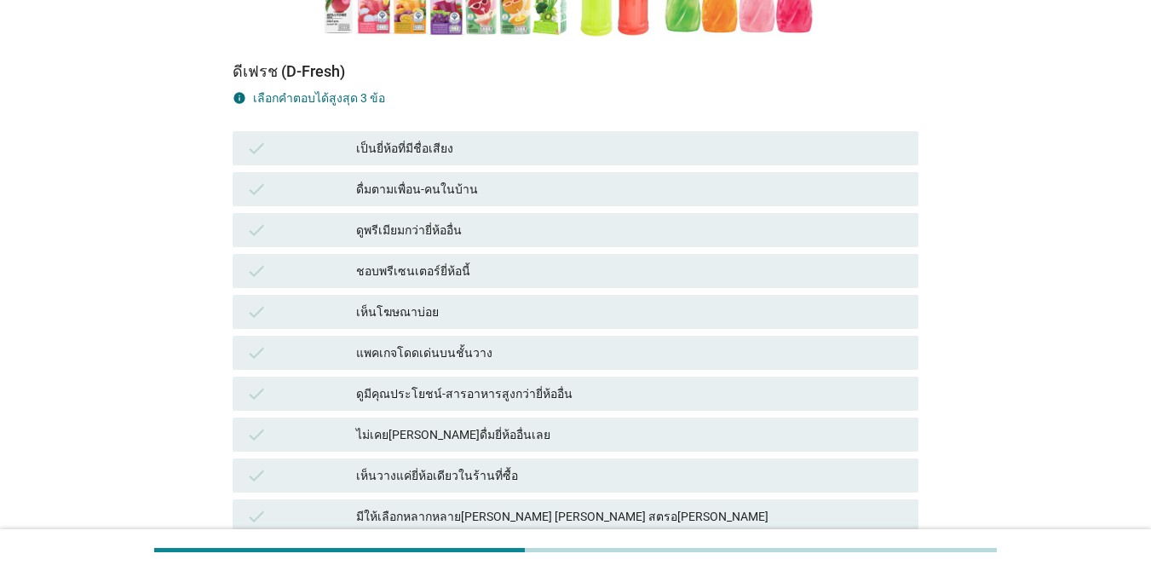
scroll to position [461, 0]
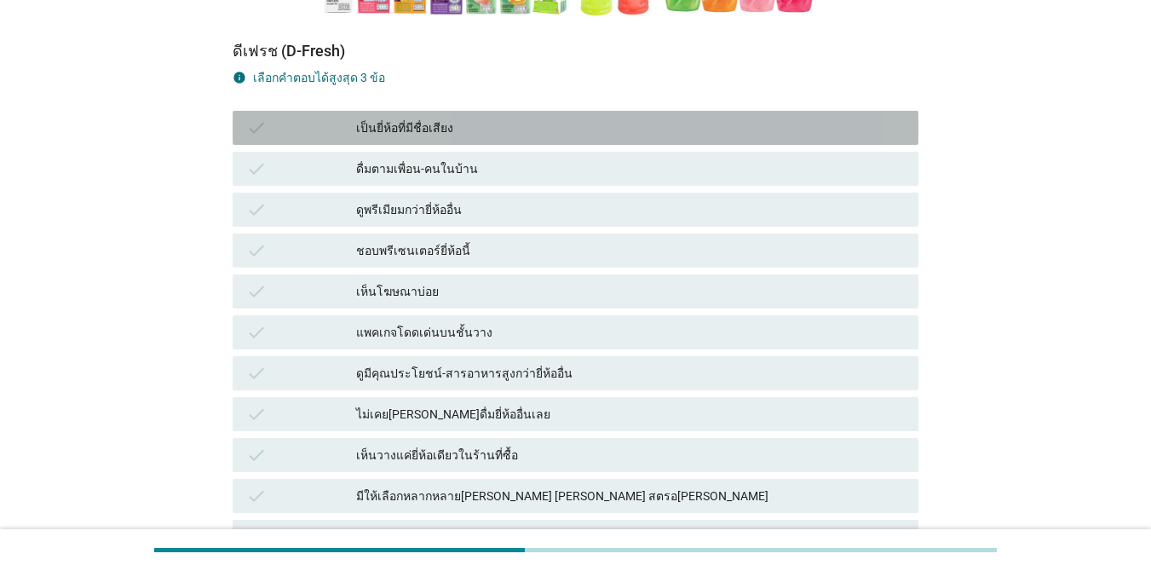
click at [527, 111] on div "check เป็นยี่ห้อที่มีชื่อเสียง" at bounding box center [576, 128] width 686 height 34
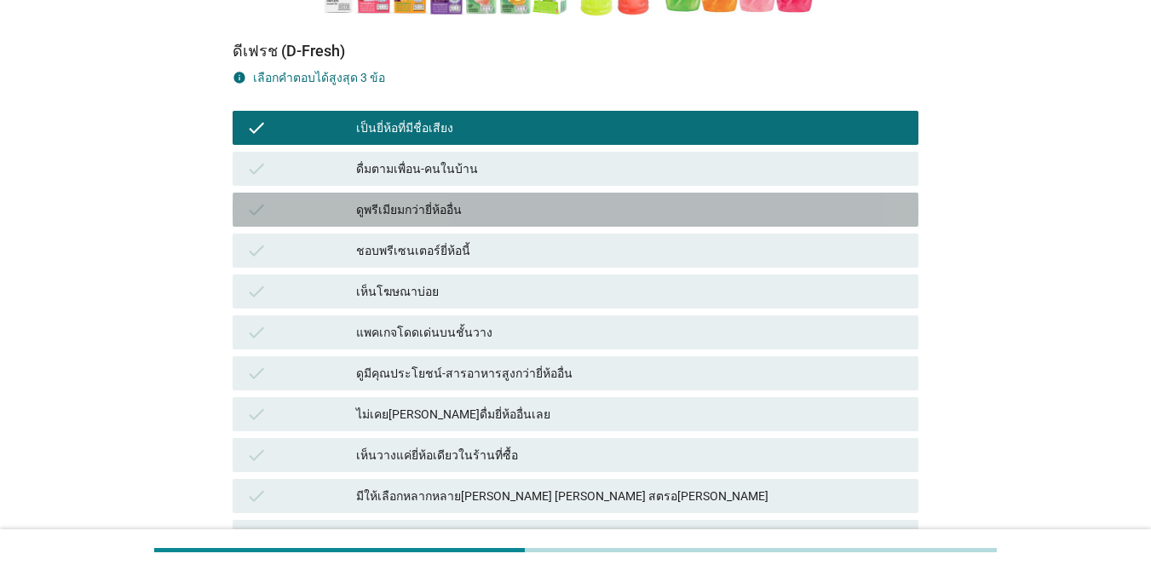
click at [487, 199] on div "ดูพรีเมียมกว่ายี่ห้ออื่น" at bounding box center [630, 209] width 549 height 20
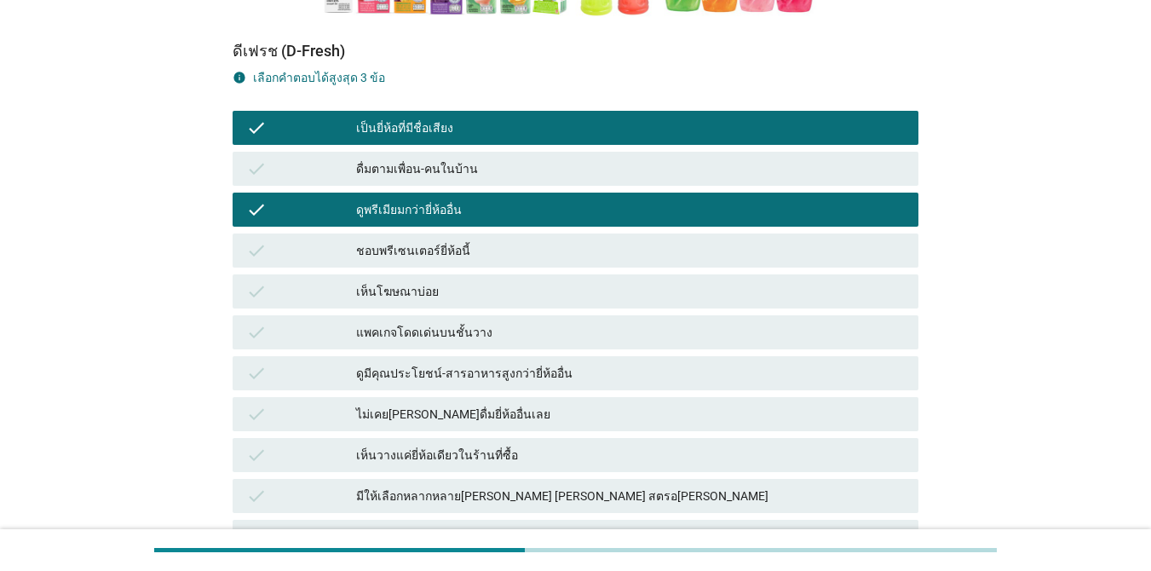
click at [470, 281] on div "เห็นโฆษณาบ่อย" at bounding box center [630, 291] width 549 height 20
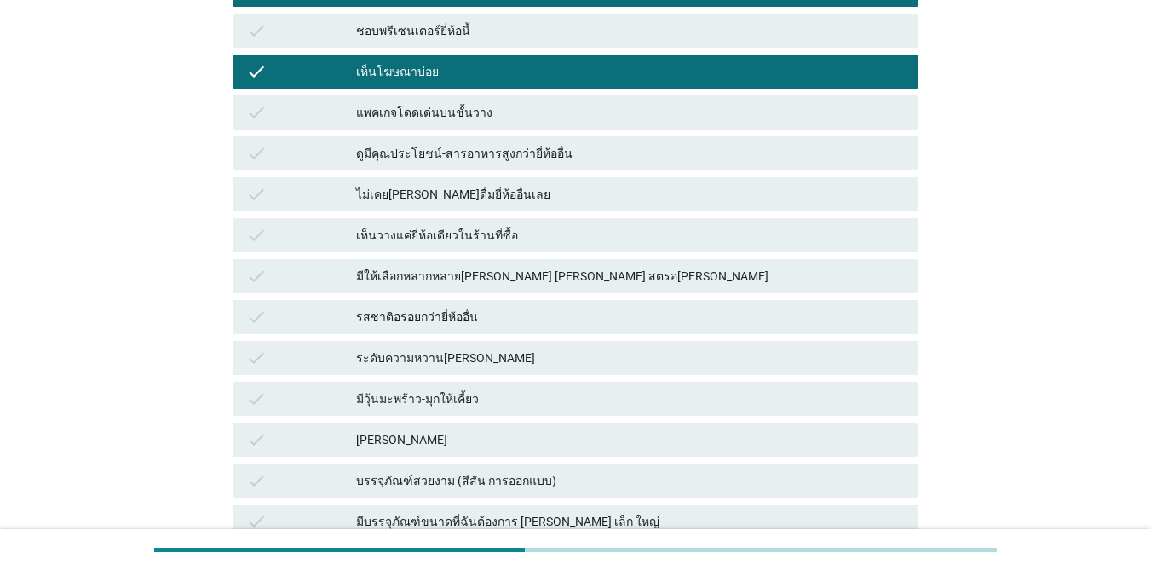
scroll to position [696, 0]
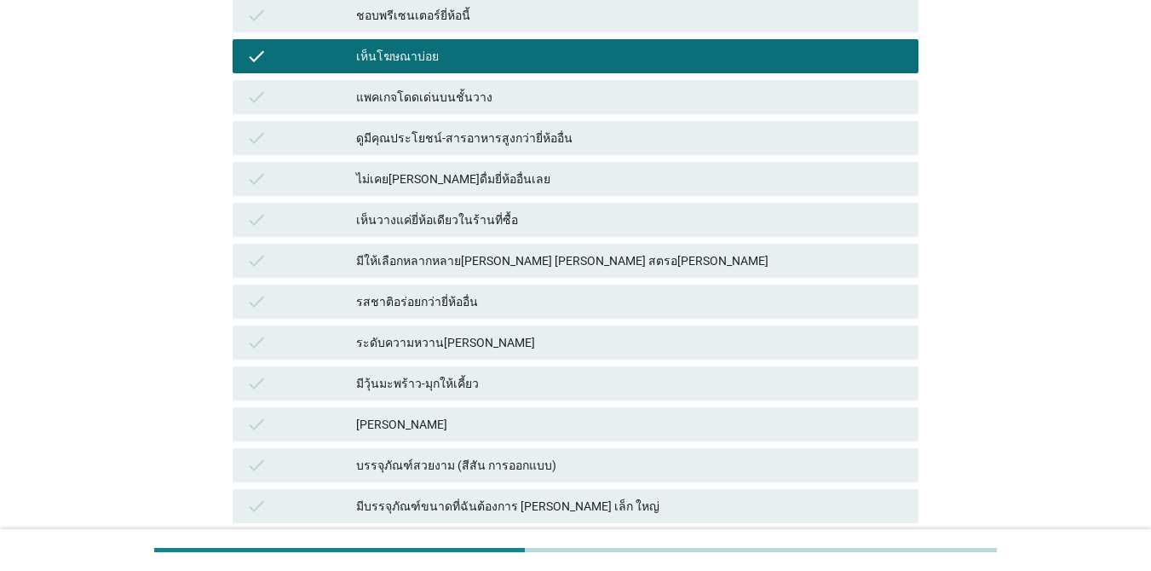
click at [571, 87] on div "แพคเกจโดดเด่นบนชั้นวาง" at bounding box center [630, 97] width 549 height 20
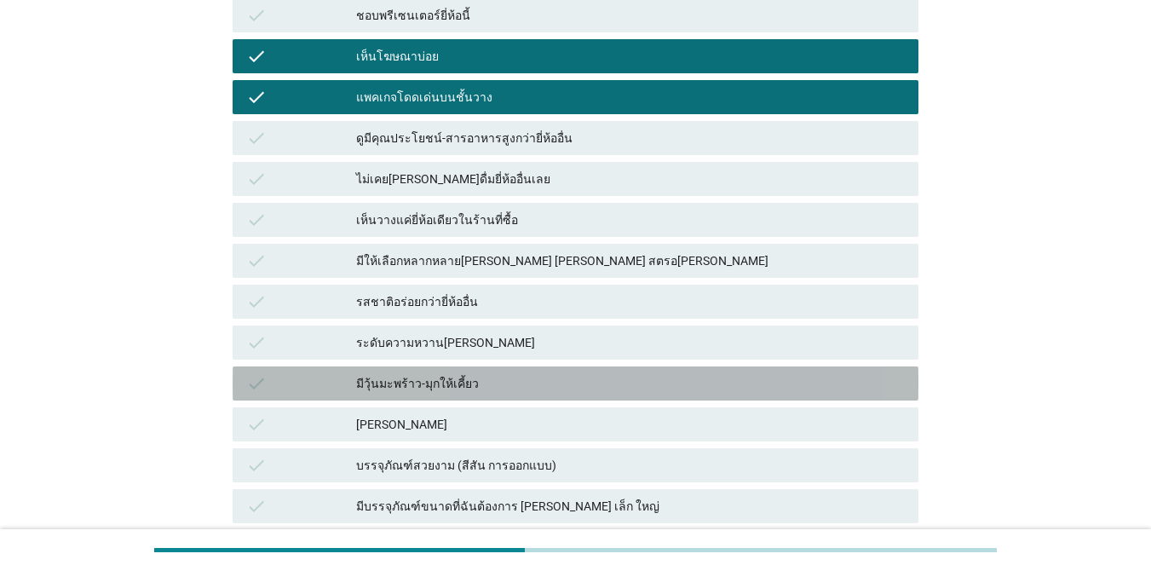
click at [497, 373] on div "มีวุ้นมะพร้าว-มุกให้เคี้ยว" at bounding box center [630, 383] width 549 height 20
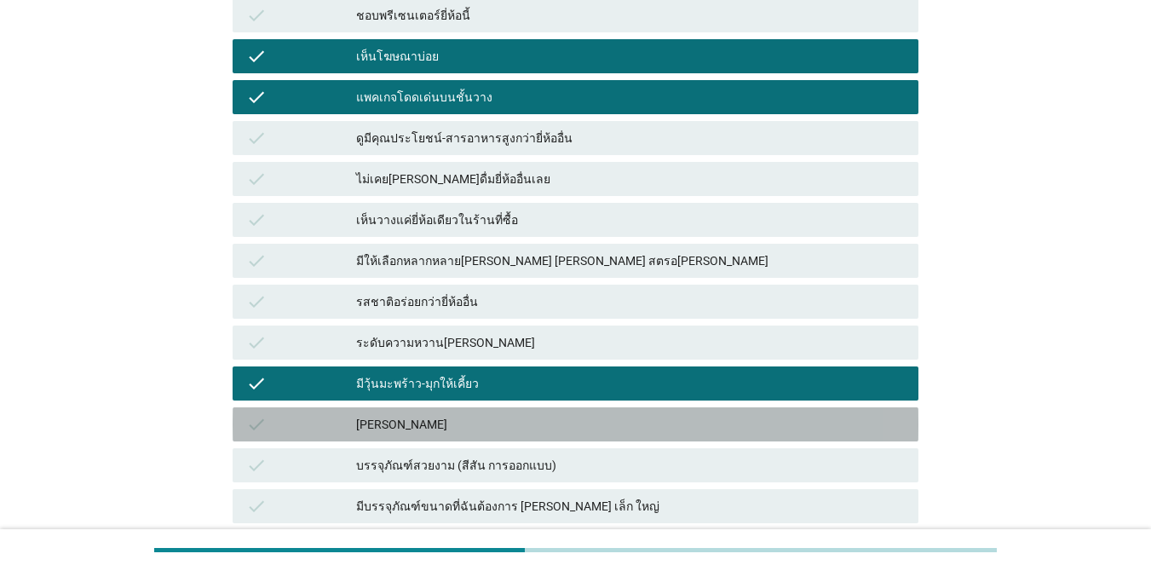
click at [458, 414] on div "[PERSON_NAME]" at bounding box center [630, 424] width 549 height 20
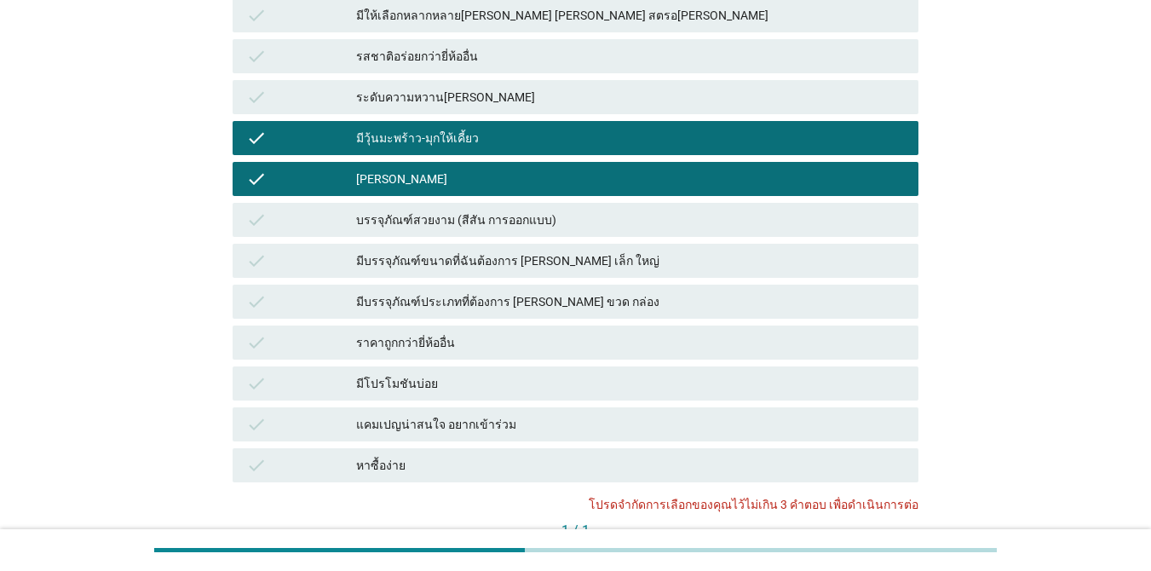
scroll to position [954, 0]
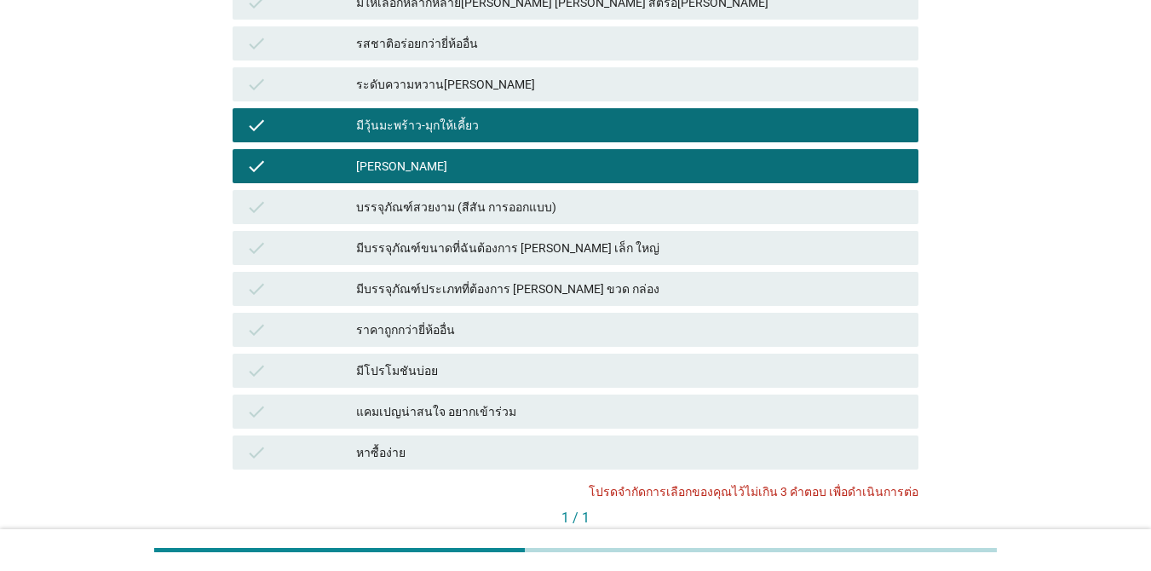
click at [609, 360] on div "มีโปรโมชันบ่อย" at bounding box center [630, 370] width 549 height 20
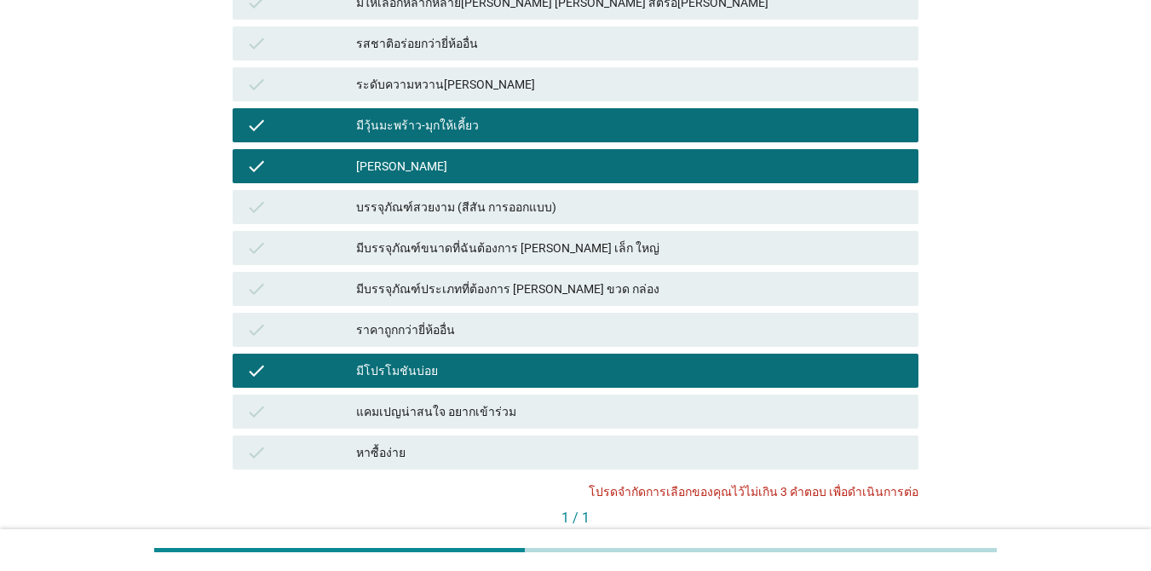
scroll to position [1033, 0]
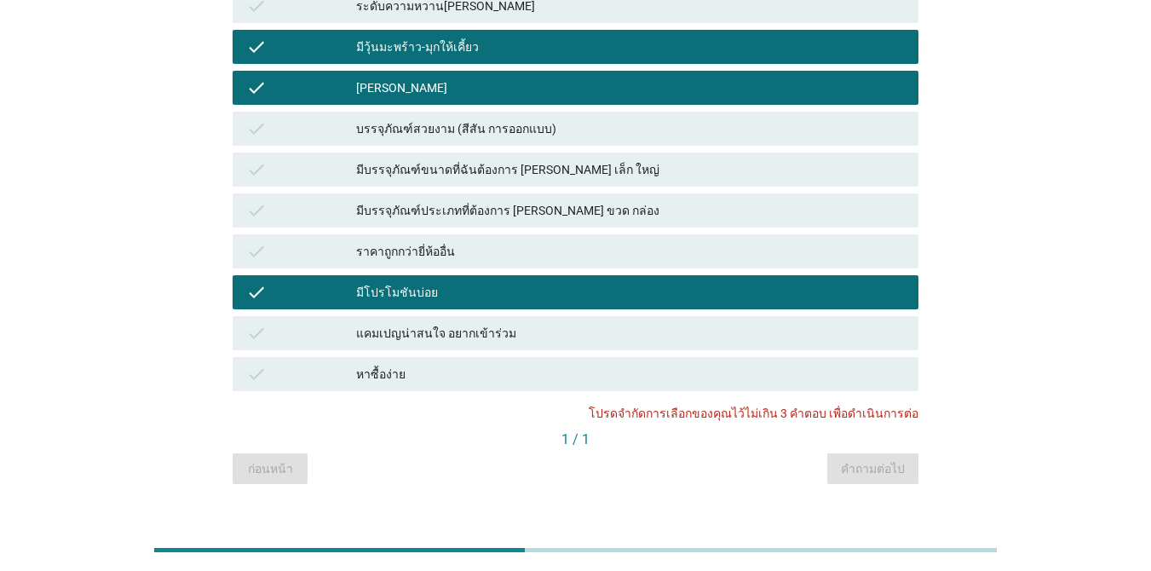
click at [562, 275] on div "check มีโปรโมชันบ่อย" at bounding box center [576, 292] width 686 height 34
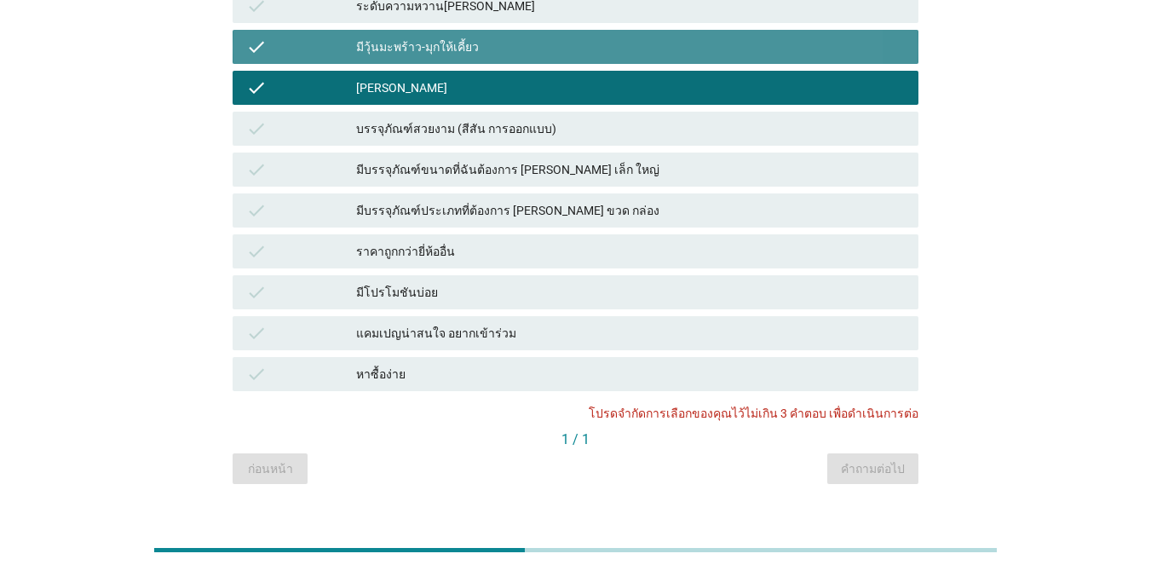
click at [624, 32] on div "check มีวุ้นมะพร้าว-มุกให้เคี้ยว" at bounding box center [576, 47] width 686 height 34
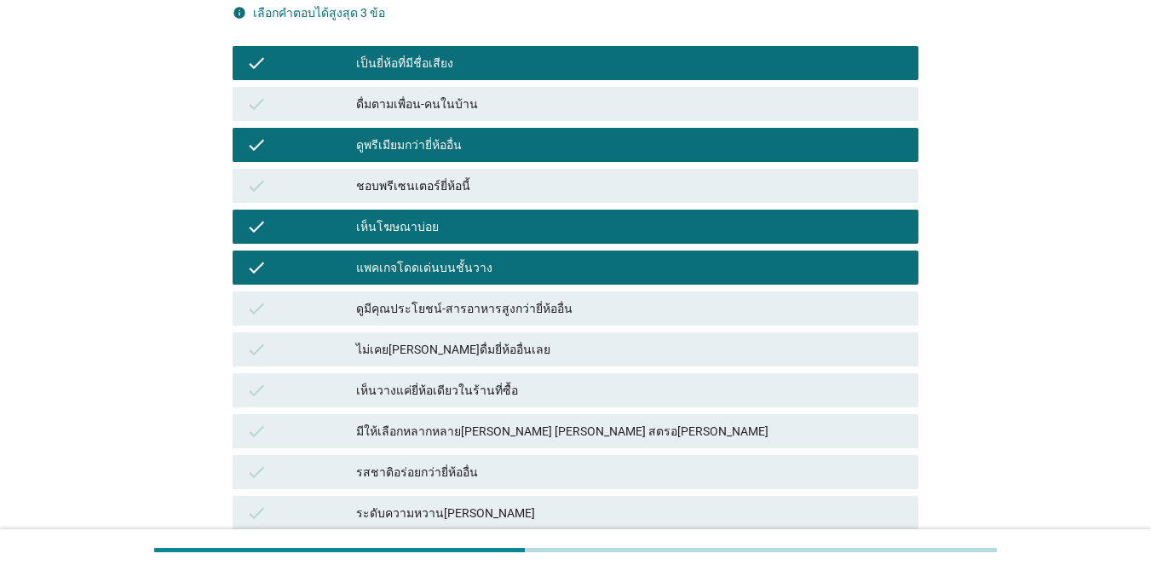
scroll to position [531, 0]
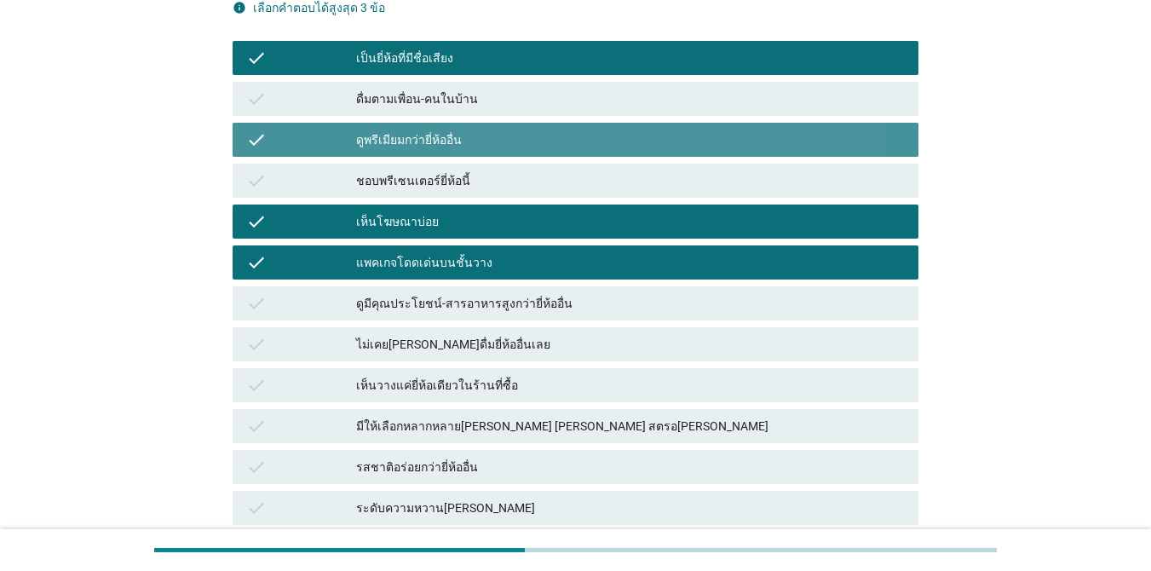
click at [556, 130] on div "ดูพรีเมียมกว่ายี่ห้ออื่น" at bounding box center [630, 140] width 549 height 20
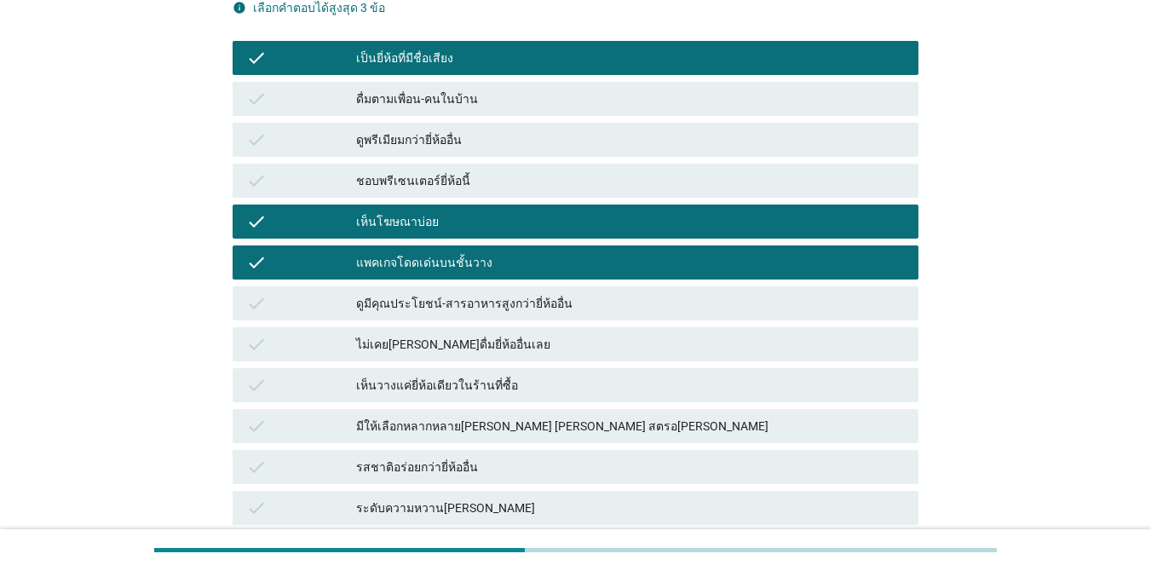
click at [493, 252] on div "แพคเกจโดดเด่นบนชั้นวาง" at bounding box center [630, 262] width 549 height 20
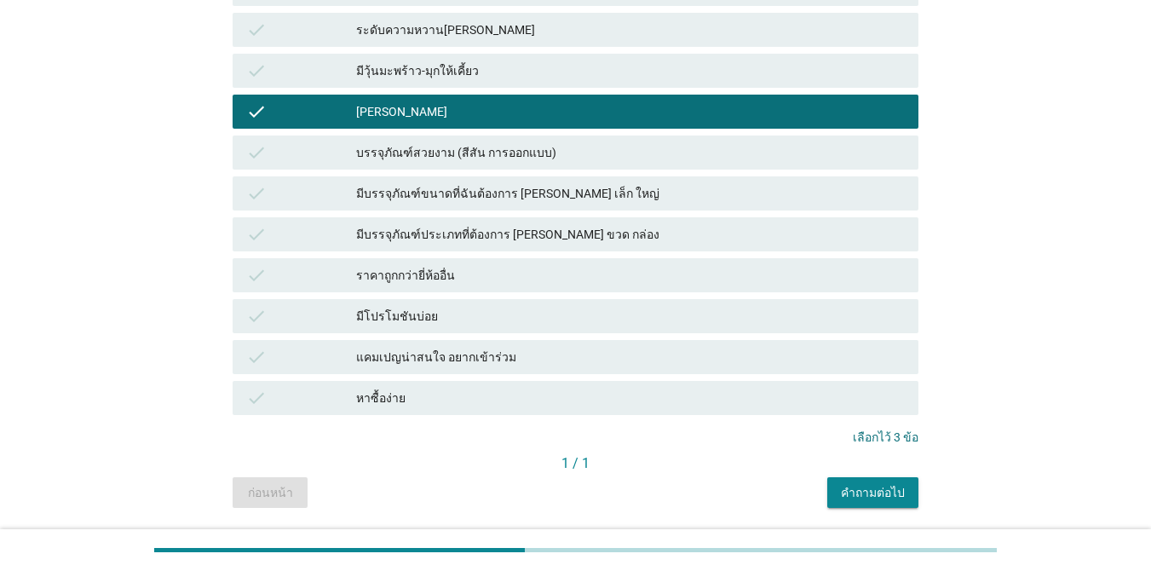
scroll to position [1033, 0]
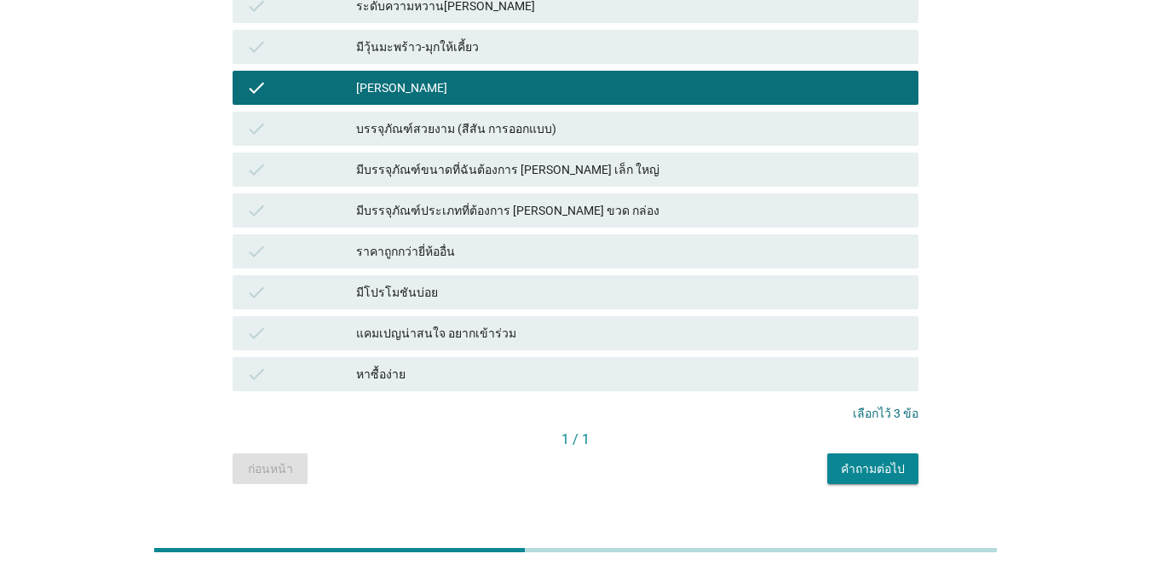
click at [901, 453] on button "คำถามต่อไป" at bounding box center [872, 468] width 91 height 31
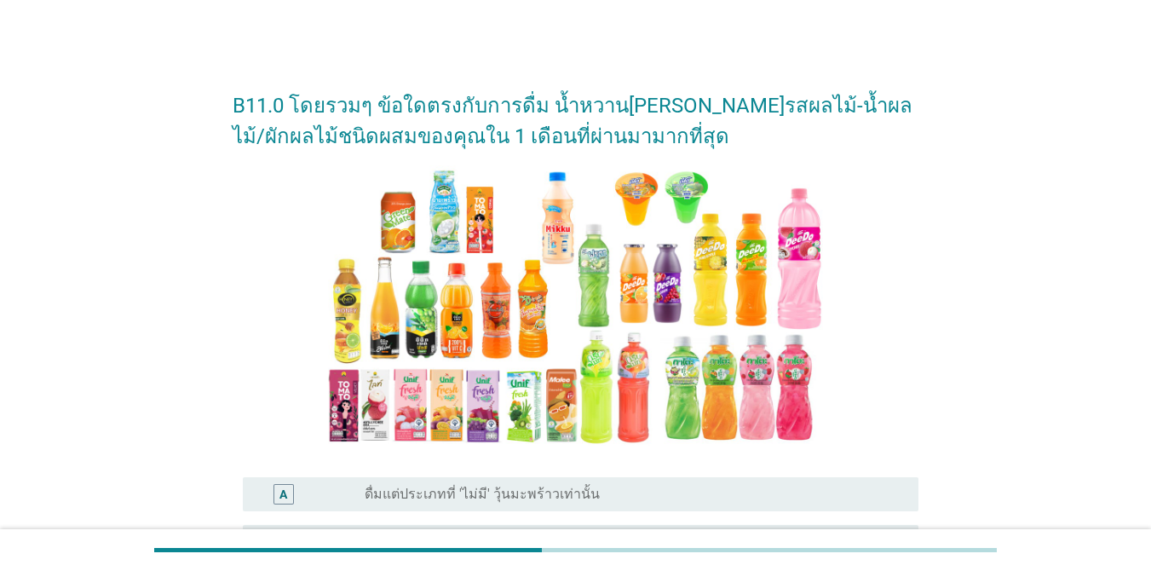
scroll to position [6, 0]
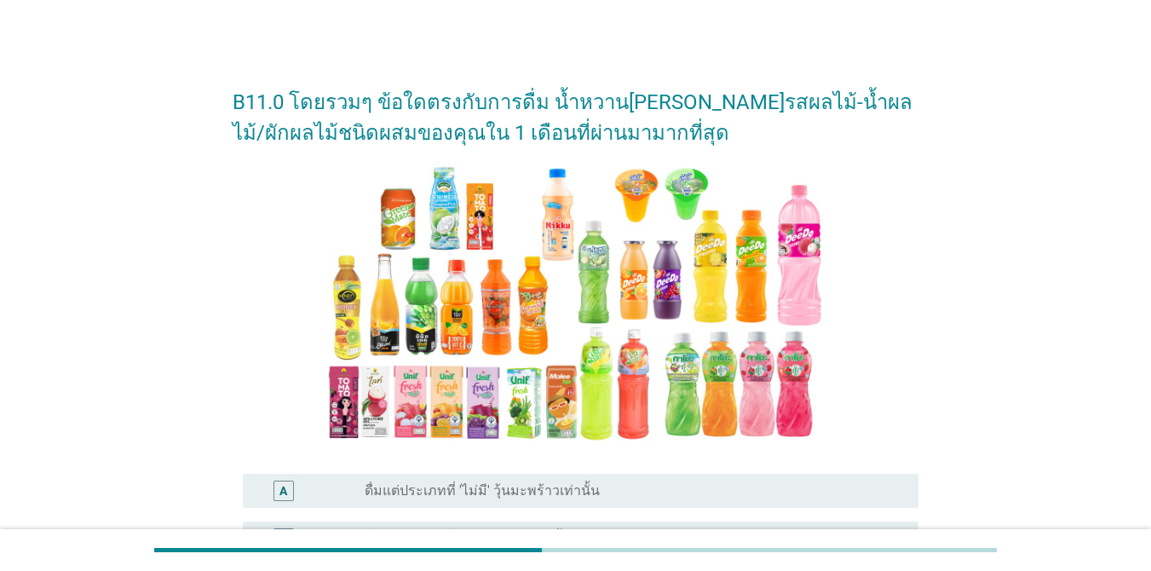
drag, startPoint x: 111, startPoint y: 341, endPoint x: 113, endPoint y: 383, distance: 42.7
click at [123, 401] on div "B11.0 โดยรวมๆ ข้อใดตรงกับการดื่ม น้ำหวาน[PERSON_NAME]รสผลไม้-น้ำผลไม้/ผักผลไม้ช…" at bounding box center [575, 435] width 1069 height 759
drag, startPoint x: 83, startPoint y: 249, endPoint x: 97, endPoint y: 351, distance: 103.3
click at [97, 351] on div "B11.0 โดยรวมๆ ข้อใดตรงกับการดื่ม น้ำหวาน[PERSON_NAME]รสผลไม้-น้ำผลไม้/ผักผลไม้ช…" at bounding box center [575, 435] width 1069 height 759
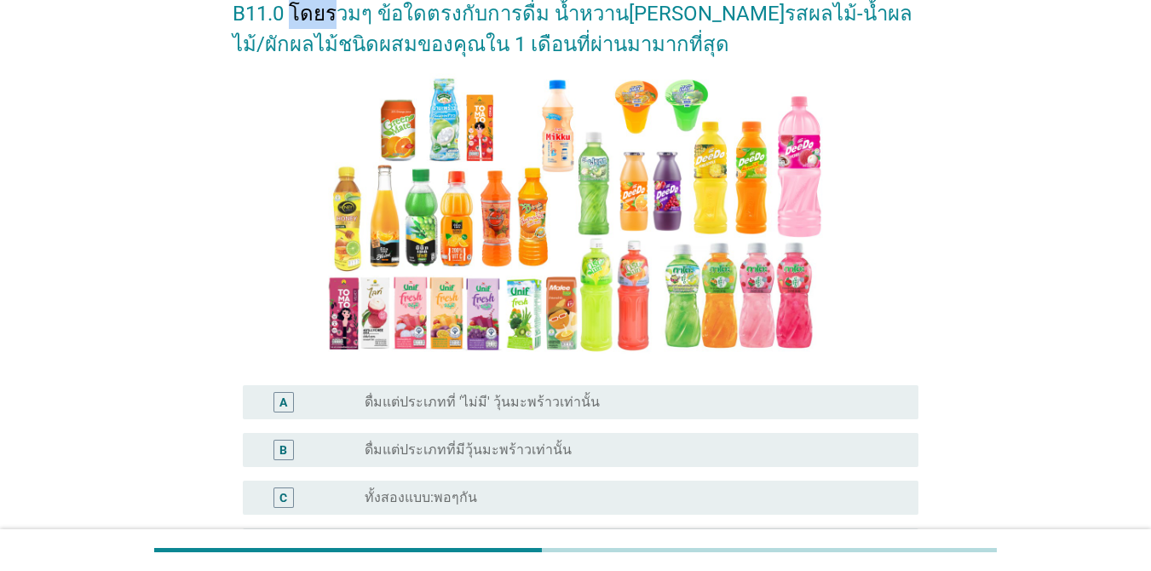
scroll to position [0, 0]
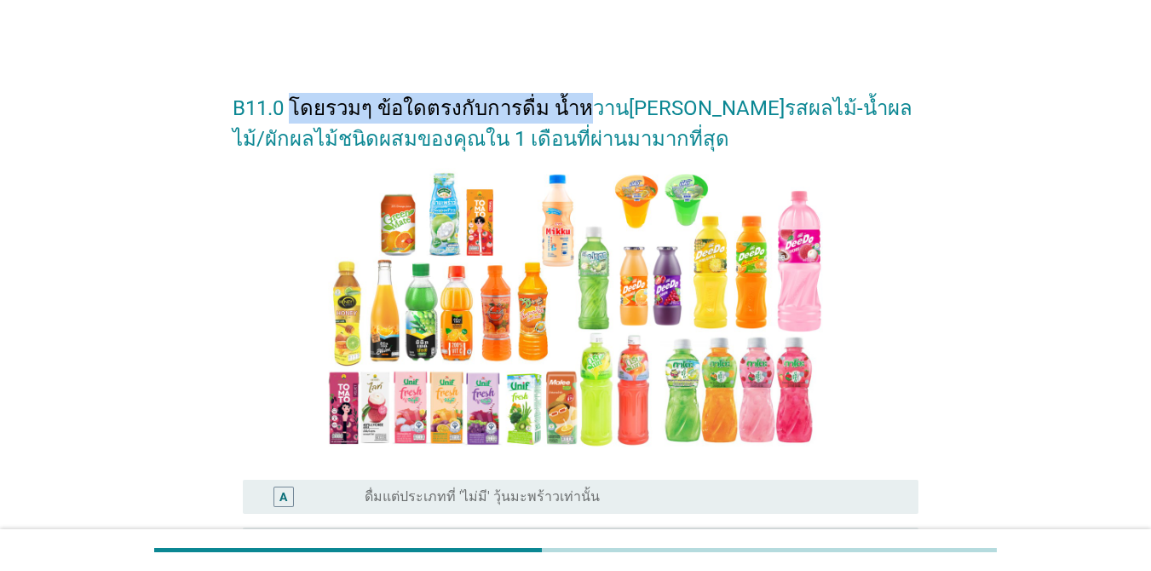
drag, startPoint x: 294, startPoint y: 8, endPoint x: 572, endPoint y: -8, distance: 278.2
click at [572, 0] on html "B11.0 โดยรวมๆ ข้อใดตรงกับการดื่ม น้ำหวาน[PERSON_NAME]รสผลไม้-น้ำผลไม้/ผักผลไม้ช…" at bounding box center [575, 441] width 1151 height 883
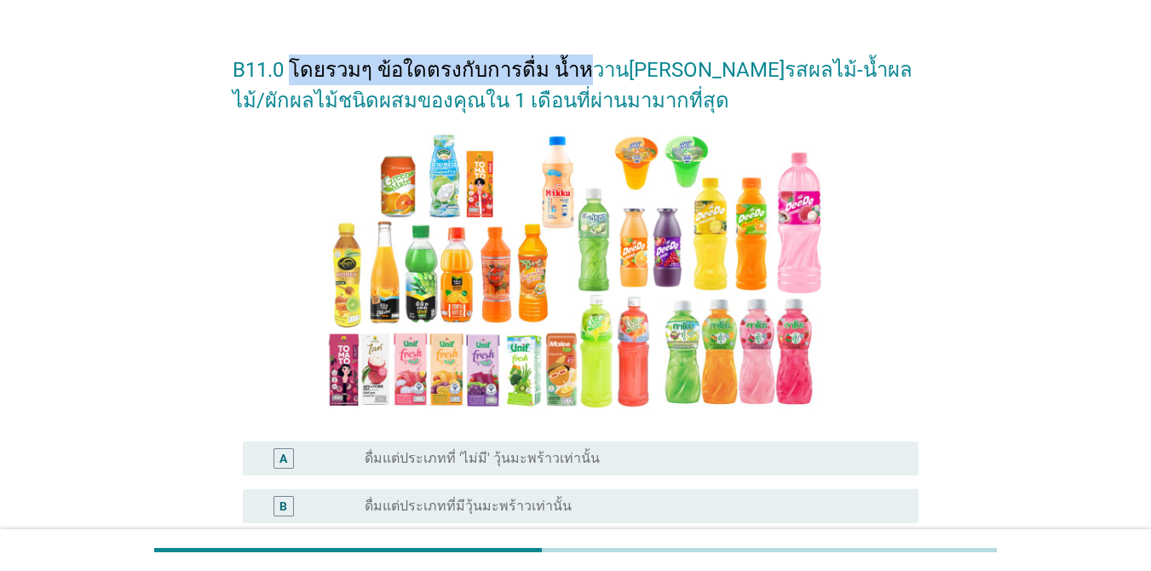
scroll to position [40, 0]
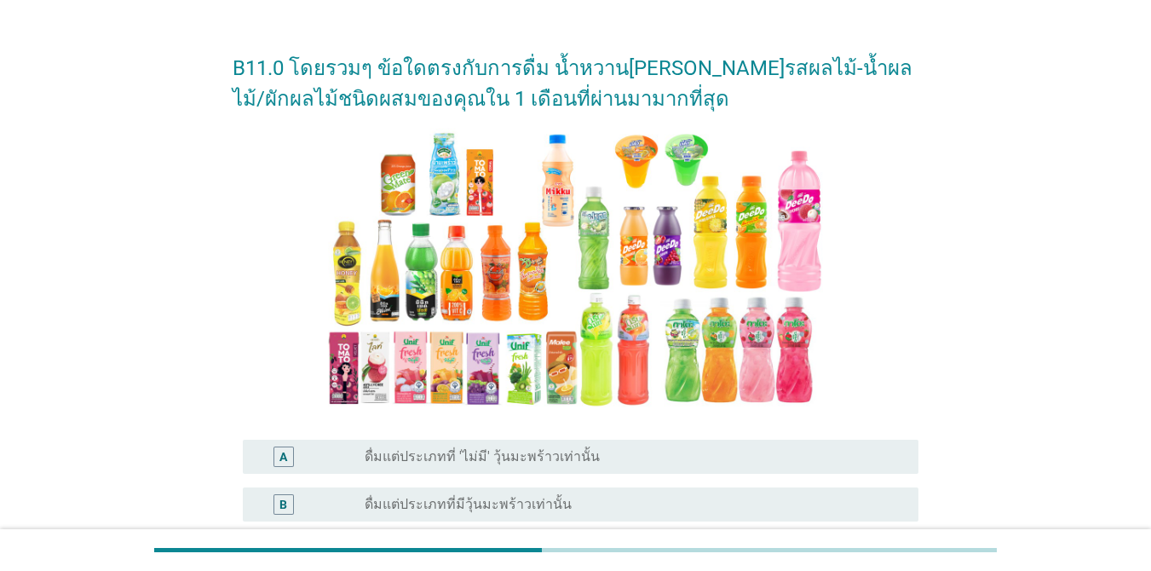
click at [814, 79] on h2 "B11.0 โดยรวมๆ ข้อใดตรงกับการดื่ม น้ำหวาน[PERSON_NAME]รสผลไม้-น้ำผลไม้/ผักผลไม้ช…" at bounding box center [576, 75] width 686 height 78
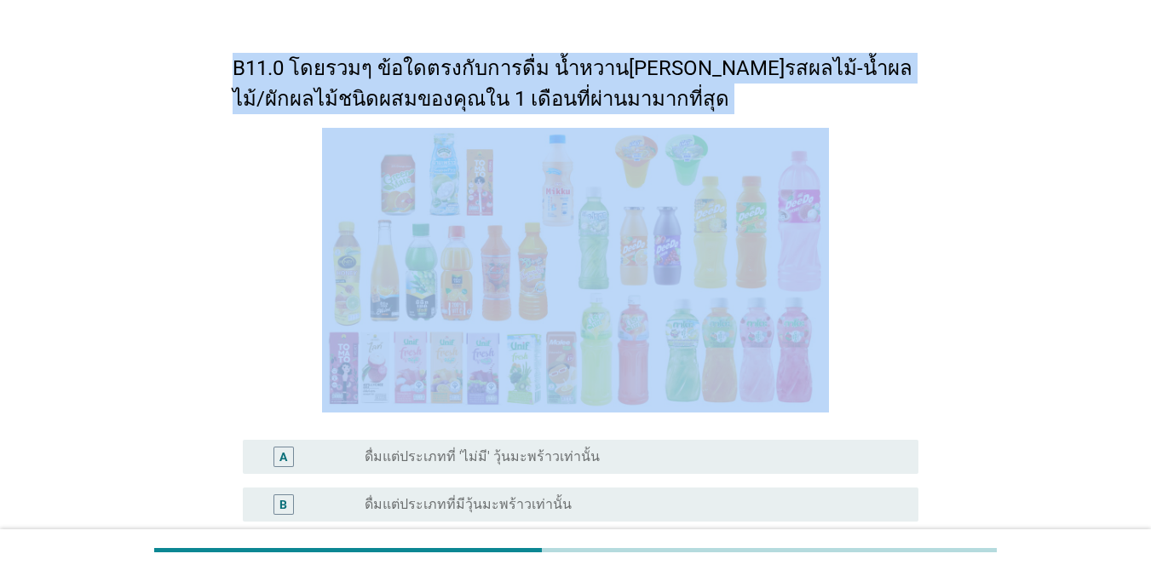
click at [814, 79] on h2 "B11.0 โดยรวมๆ ข้อใดตรงกับการดื่ม น้ำหวาน[PERSON_NAME]รสผลไม้-น้ำผลไม้/ผักผลไม้ช…" at bounding box center [576, 75] width 686 height 78
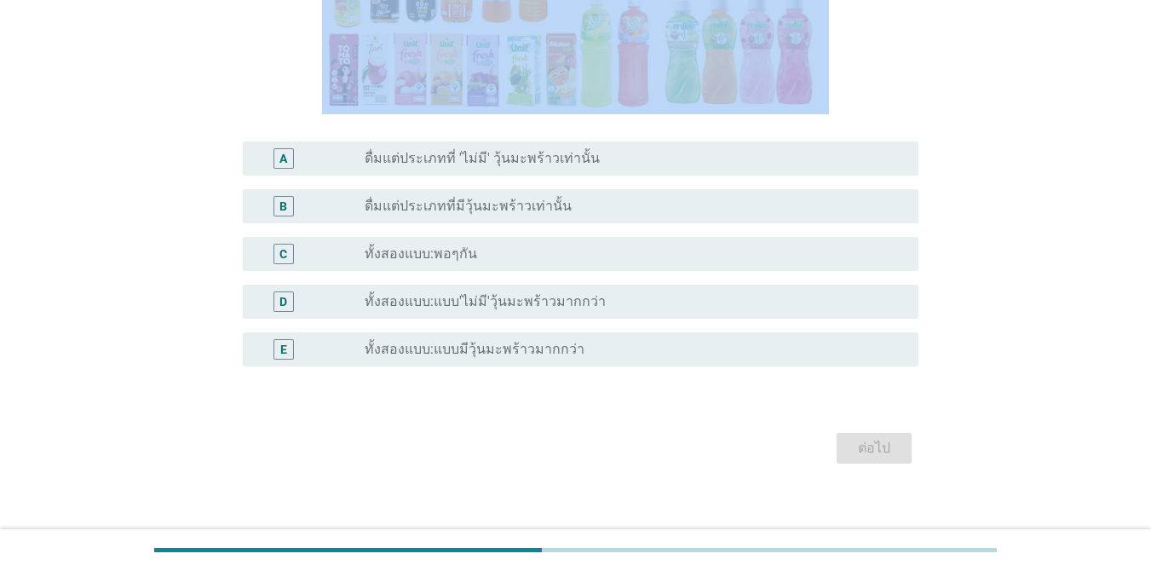
scroll to position [349, 0]
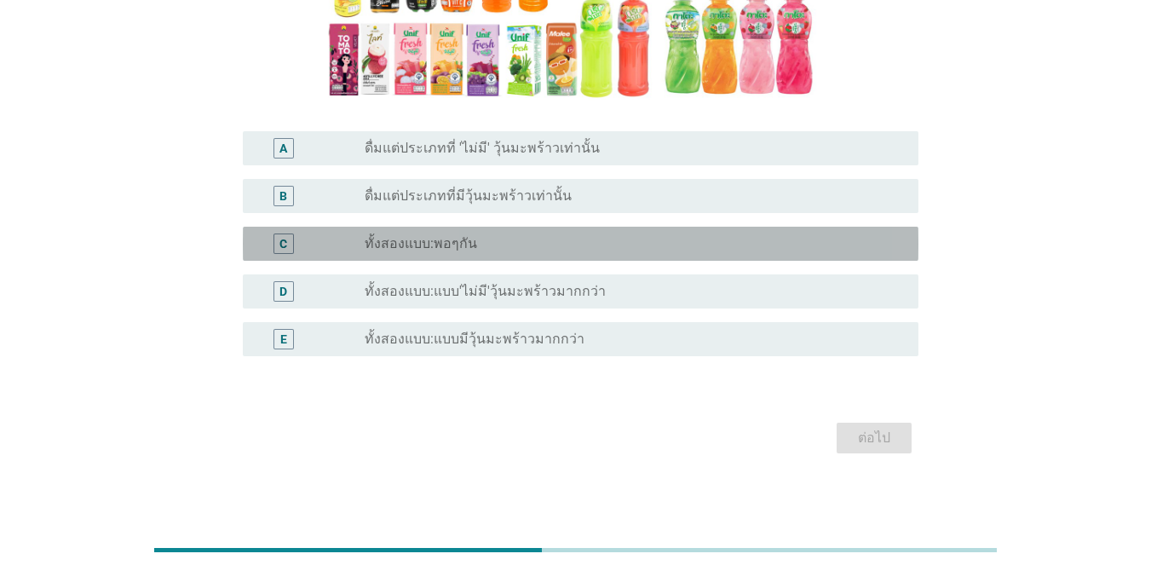
click at [597, 230] on div "C radio_button_unchecked ทั้งสองแบบ:พอๆกัน" at bounding box center [581, 244] width 676 height 34
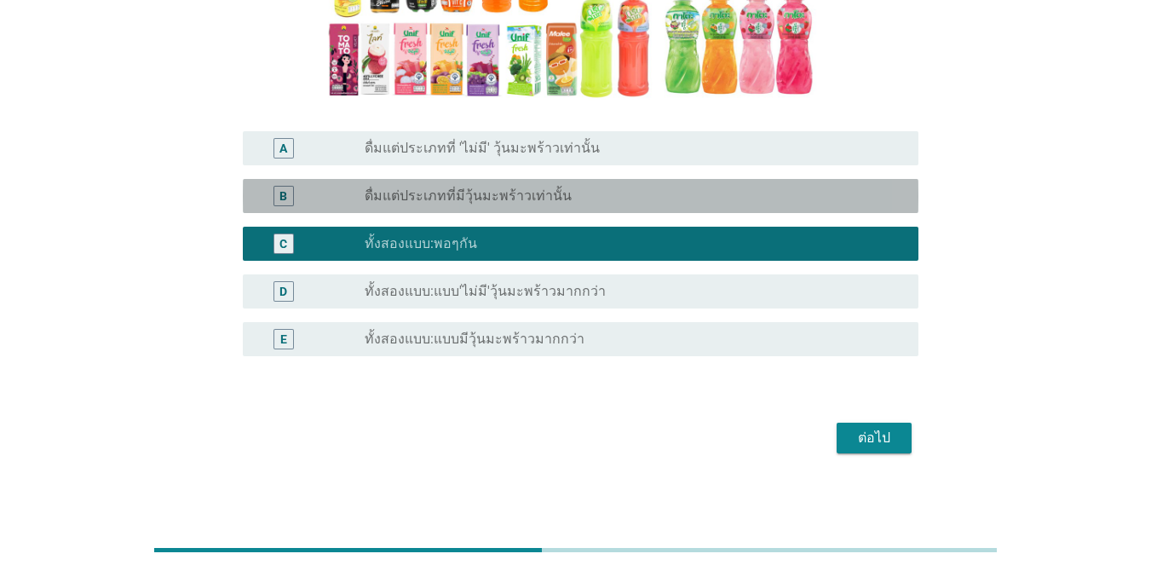
click at [603, 202] on div "radio_button_unchecked ดื่มแต่ประเภทที่มีวุ้นมะพร้าวเท่านั้น" at bounding box center [628, 195] width 527 height 17
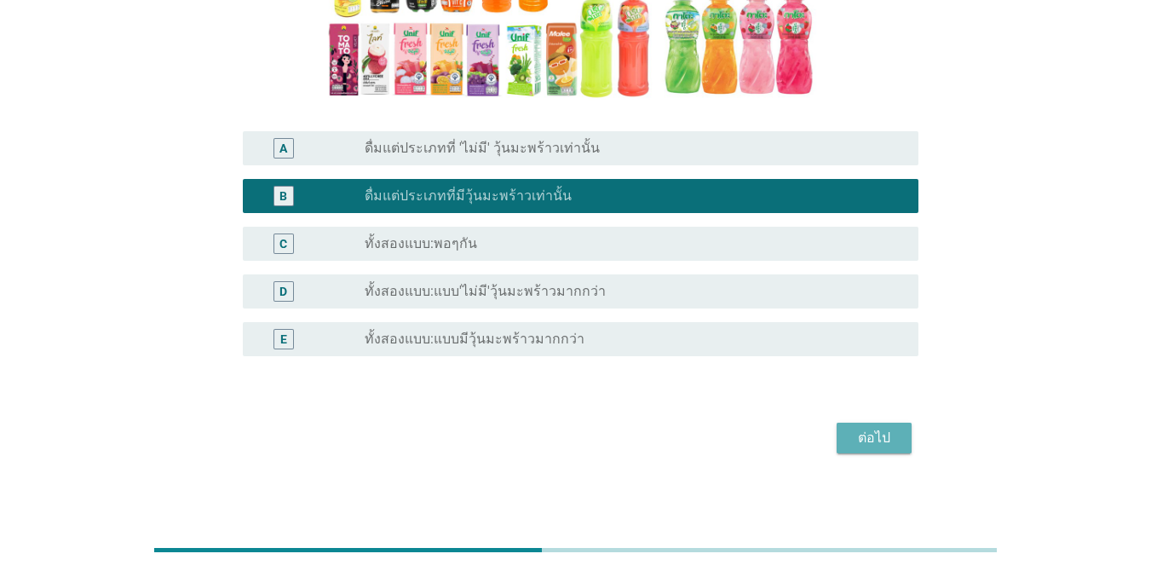
click at [892, 435] on div "ต่อไป" at bounding box center [874, 438] width 48 height 20
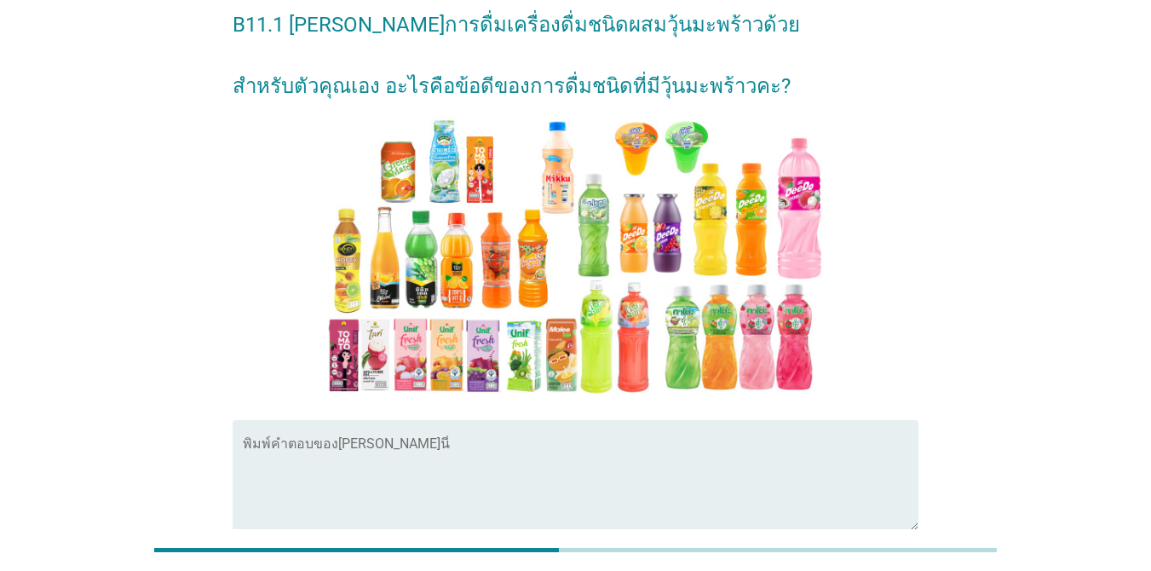
scroll to position [80, 0]
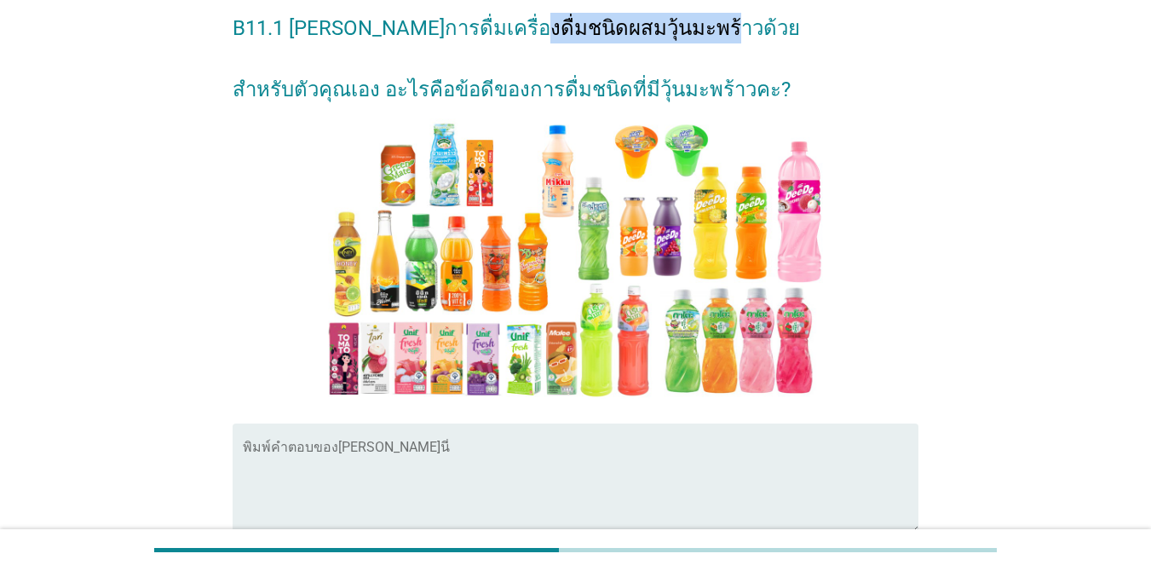
drag, startPoint x: 493, startPoint y: 21, endPoint x: 523, endPoint y: 61, distance: 50.4
click at [522, 56] on h2 "B11.1 [PERSON_NAME]การดื่มเครื่องดื่มชนิดผสมวุ้นมะพร้าวด้วย สำหรับตัวคุณเอง อะไ…" at bounding box center [576, 50] width 686 height 109
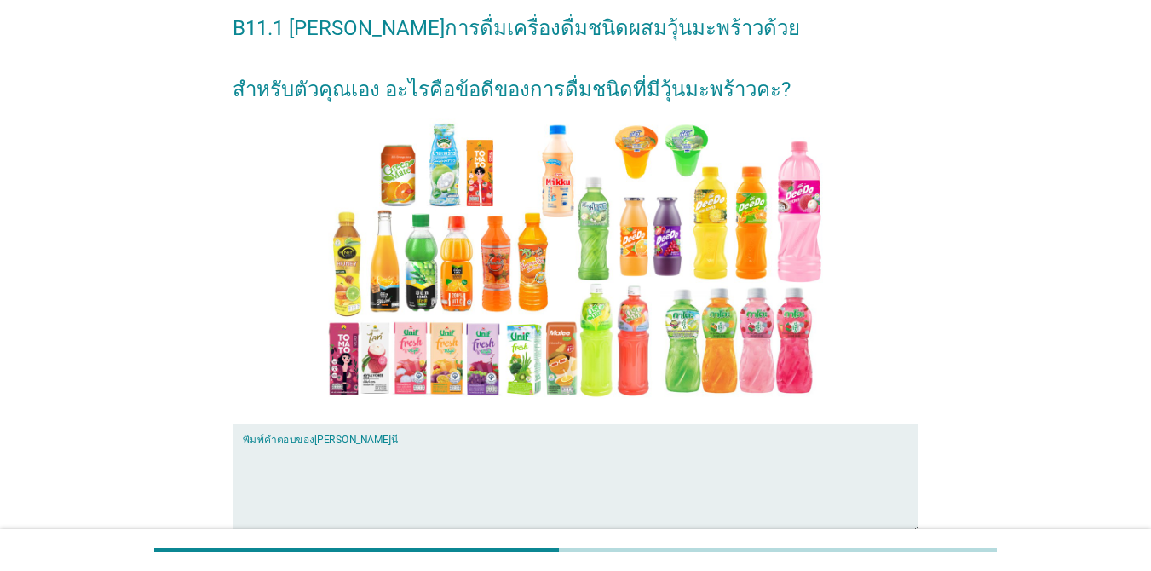
click at [521, 458] on textarea "พิมพ์คำตอบของคุณ ที่นี่" at bounding box center [581, 488] width 676 height 89
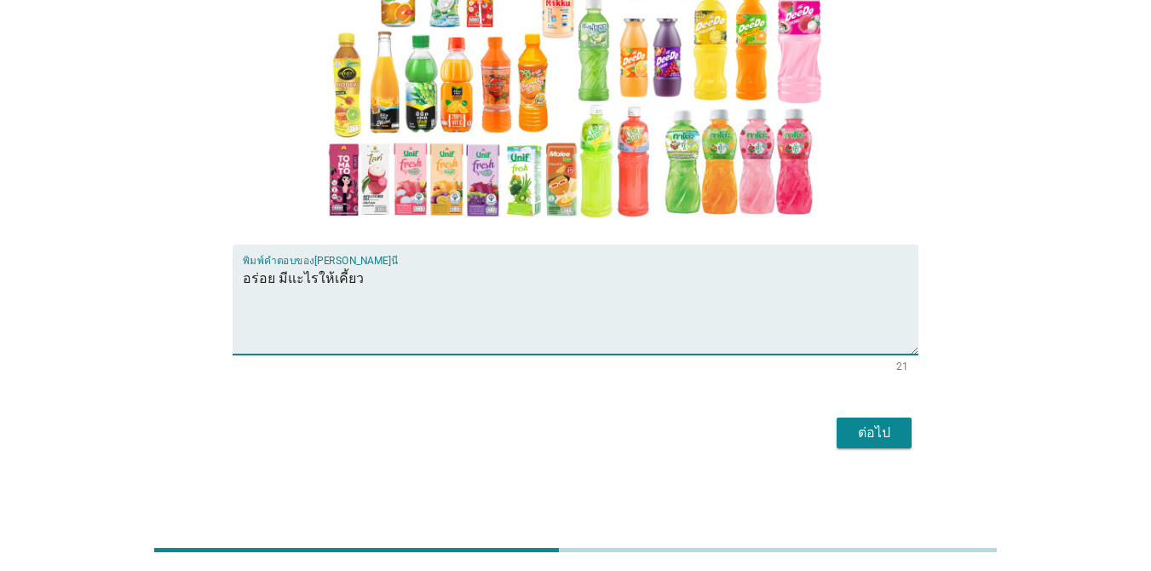
type textarea "อร่อย มีแะไรให้เคี้ยว"
click at [878, 429] on div "ต่อไป" at bounding box center [874, 433] width 48 height 20
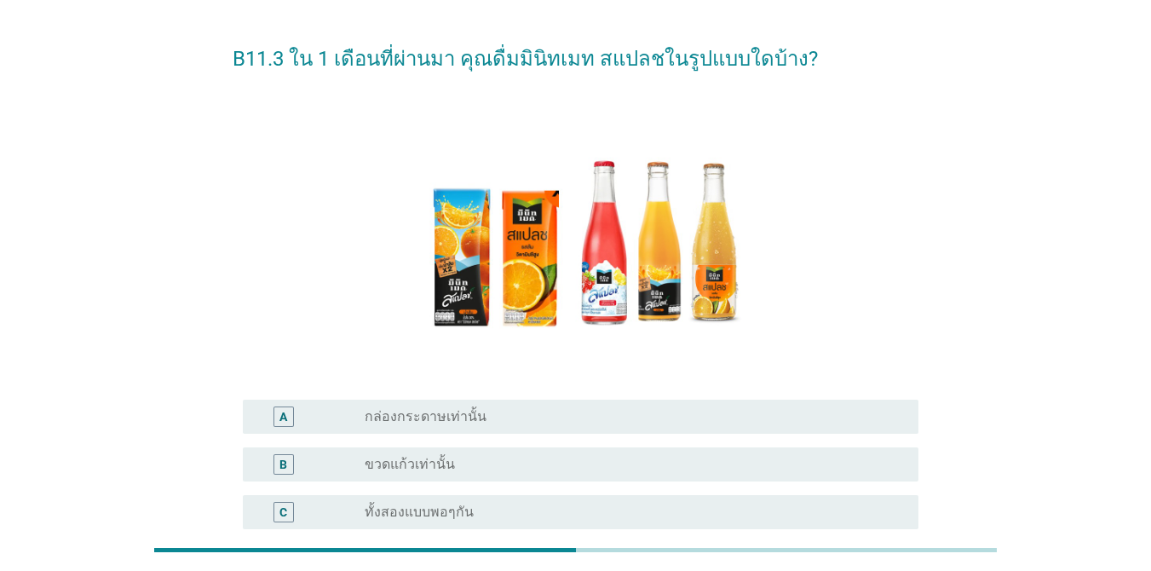
scroll to position [51, 0]
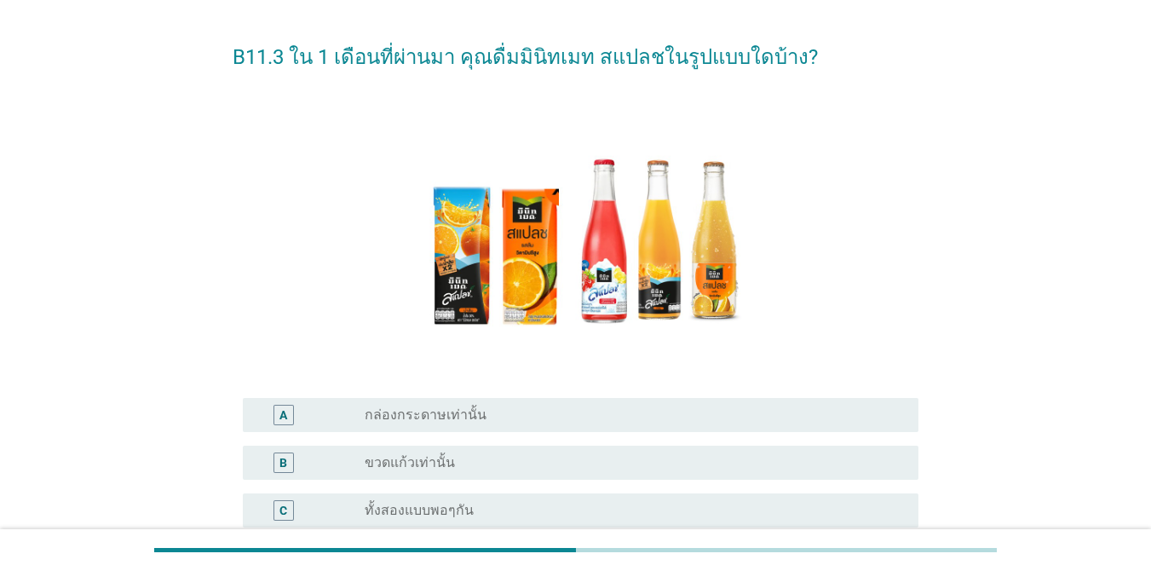
click at [420, 60] on h2 "B11.3 ใน 1 เดือนที่ผ่านมา คุณดื่มมินิทเมท สแปลชในรูปแบบใดบ้าง?" at bounding box center [576, 49] width 686 height 48
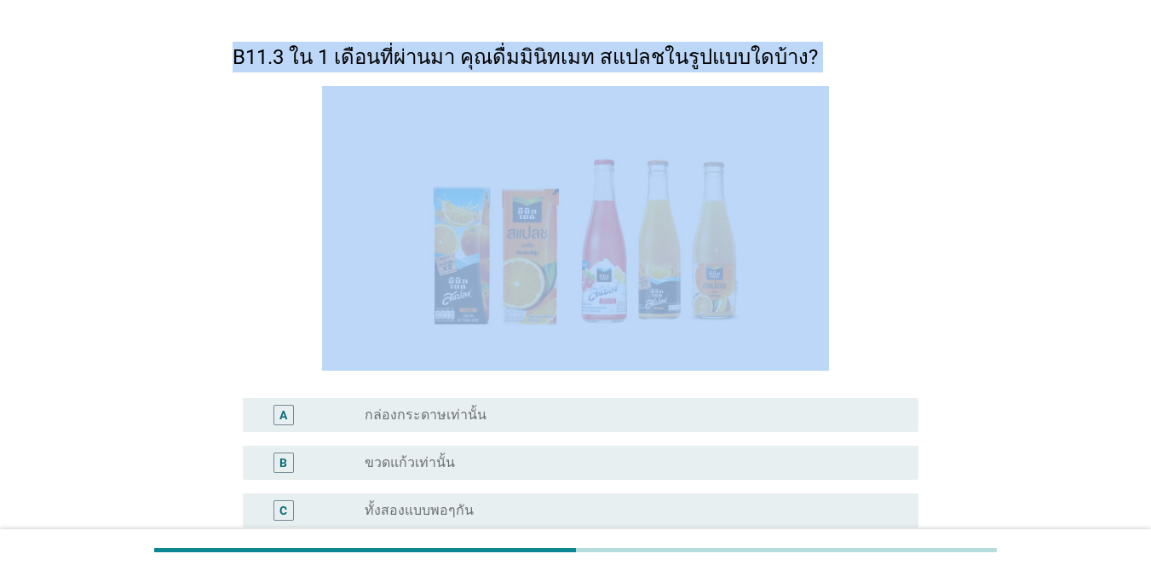
click at [420, 60] on h2 "B11.3 ใน 1 เดือนที่ผ่านมา คุณดื่มมินิทเมท สแปลชในรูปแบบใดบ้าง?" at bounding box center [576, 49] width 686 height 48
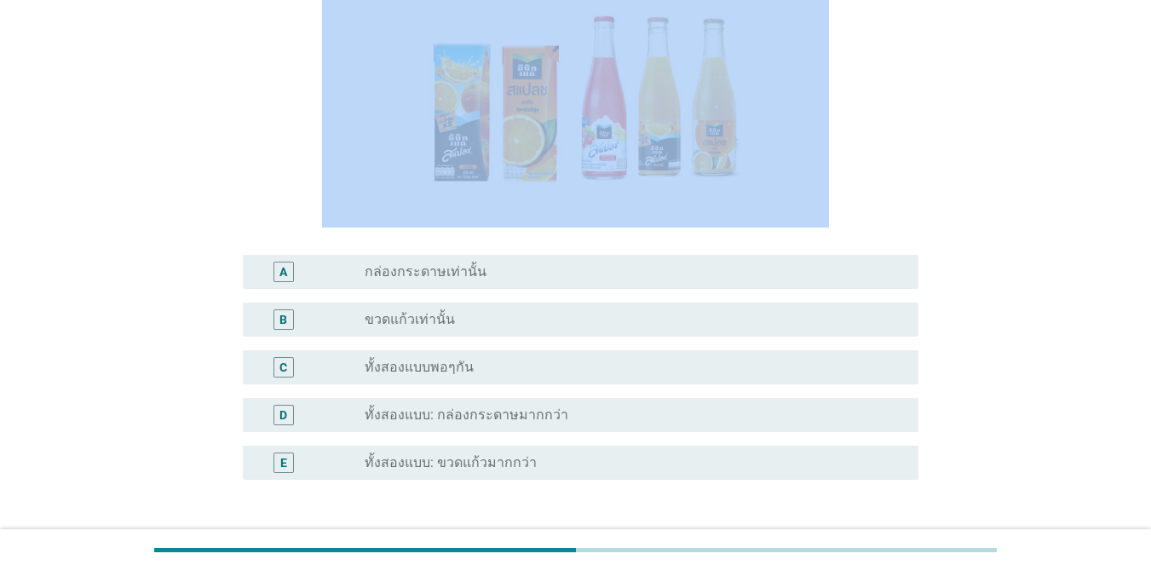
scroll to position [198, 0]
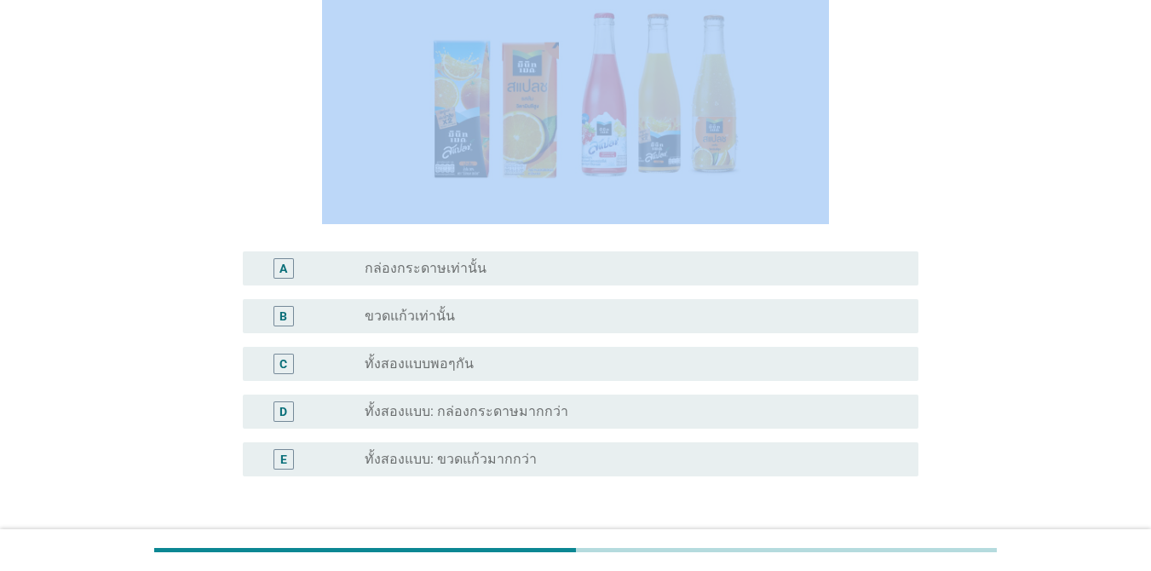
click at [549, 405] on label "ทั้งสองแบบ: กล่องกระดาษมากกว่า" at bounding box center [467, 411] width 204 height 17
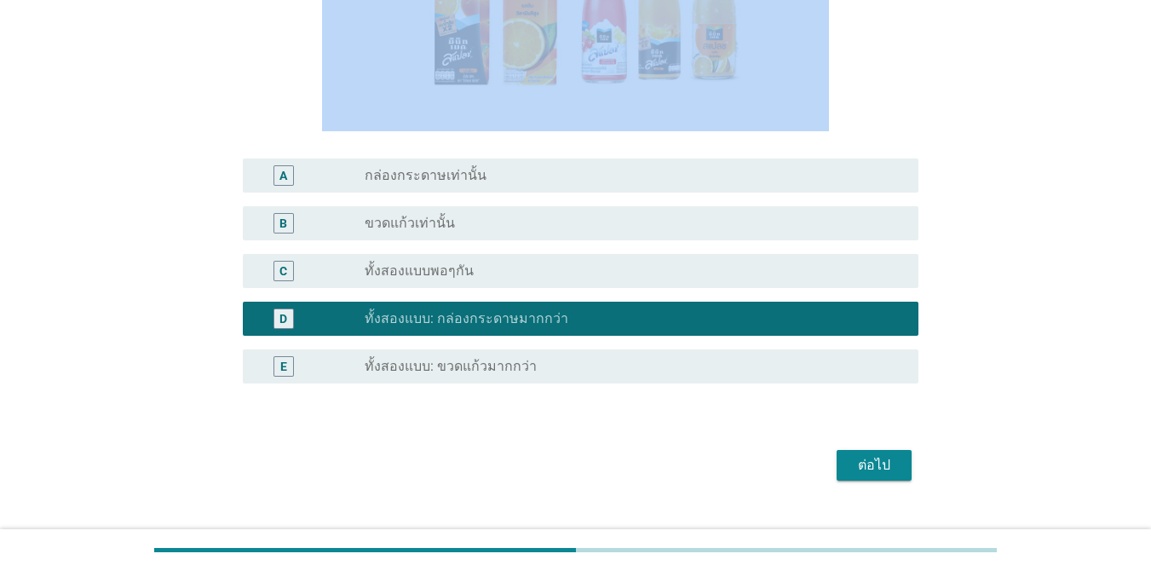
scroll to position [323, 0]
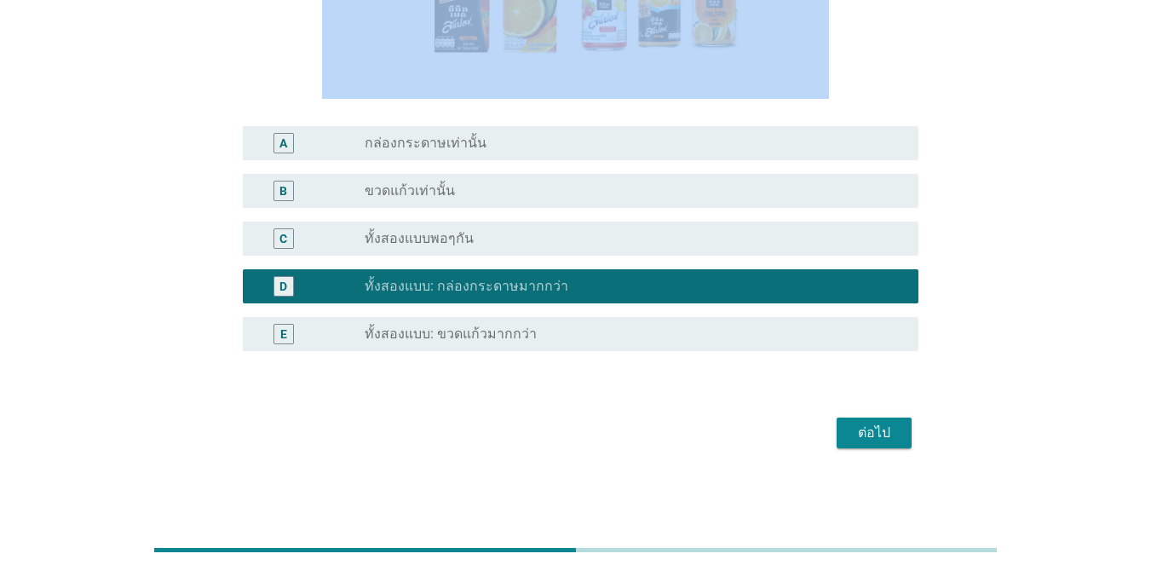
click at [893, 441] on div "ต่อไป" at bounding box center [874, 433] width 48 height 20
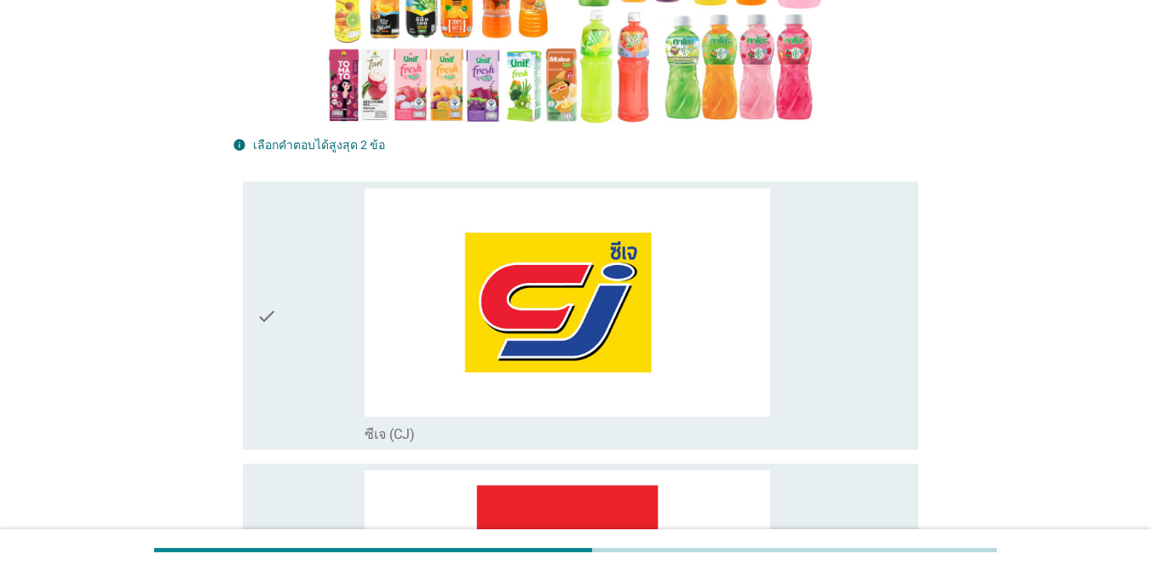
scroll to position [0, 0]
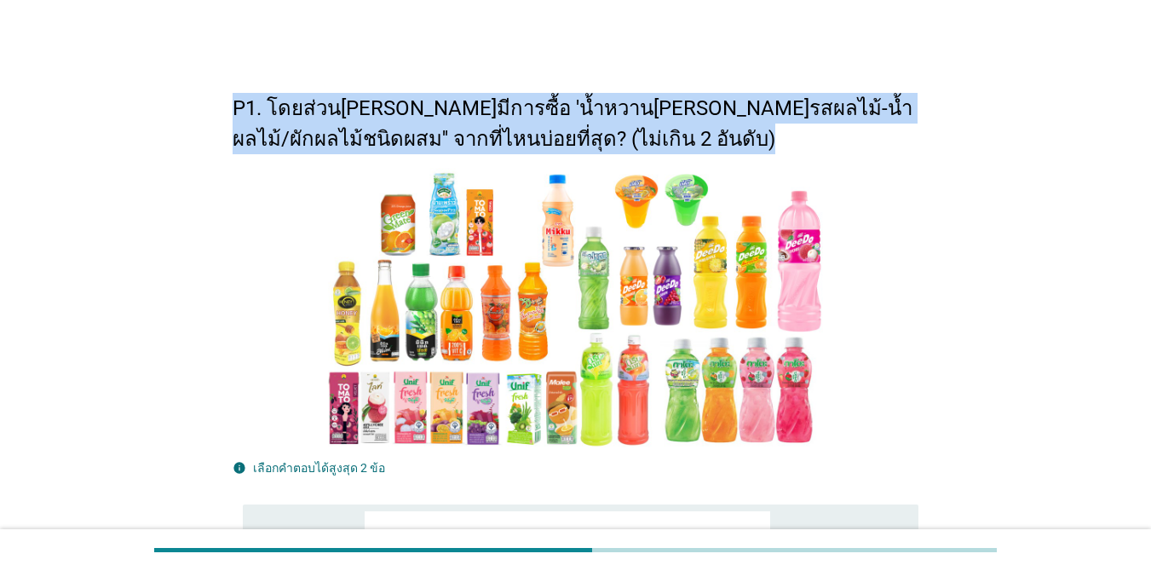
click at [895, 295] on div at bounding box center [576, 310] width 686 height 285
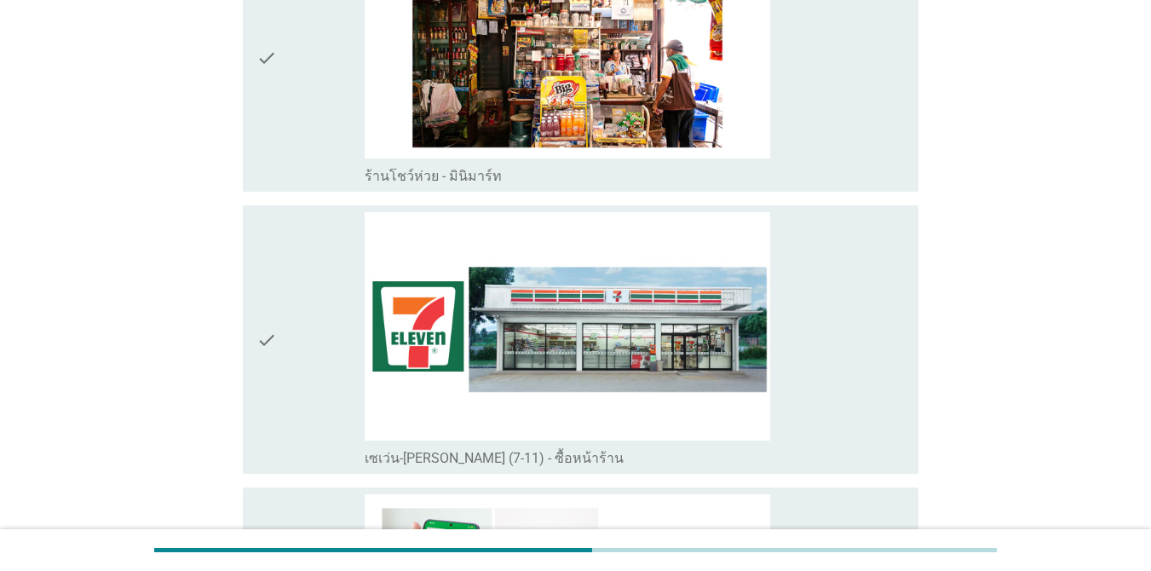
scroll to position [3466, 0]
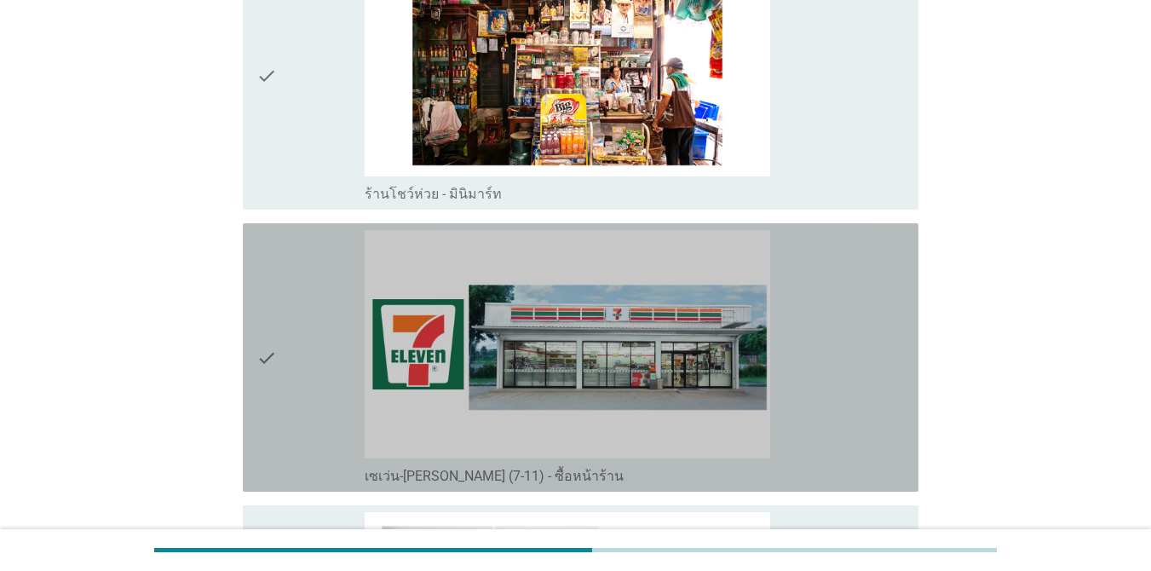
click at [807, 353] on div "check_box_outline_blank เซเว่น-[PERSON_NAME] (7-11) - ซื้อหน้าร้าน" at bounding box center [635, 357] width 540 height 255
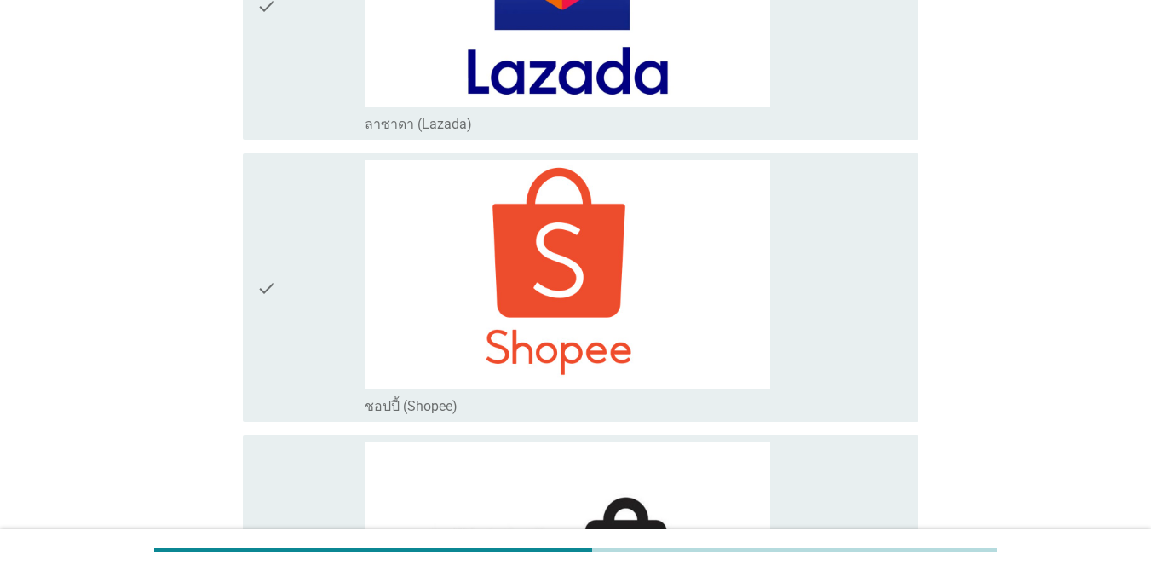
scroll to position [5286, 0]
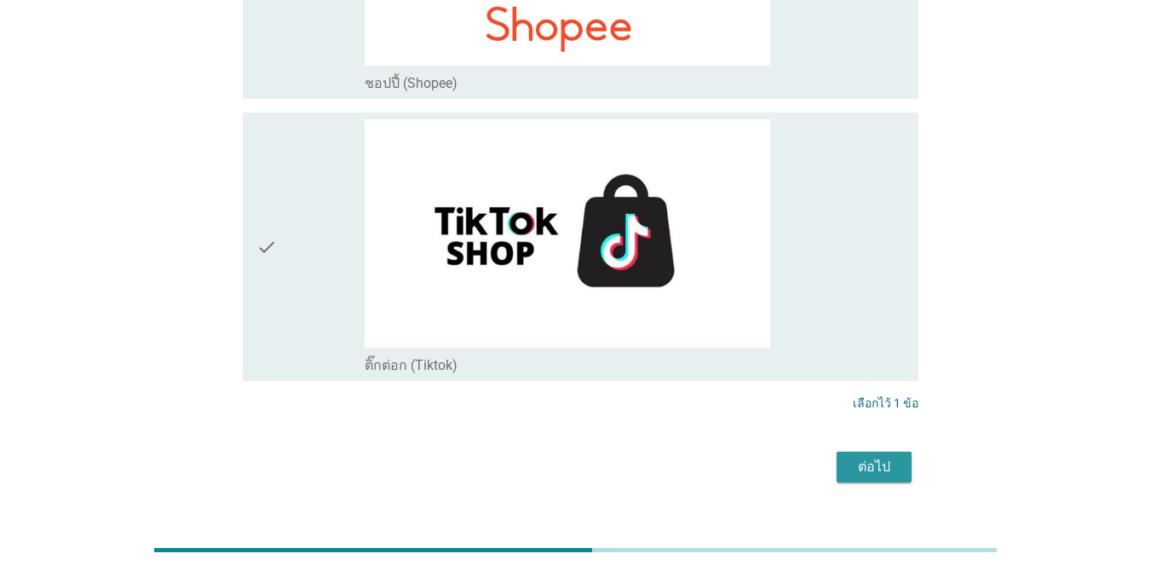
click at [872, 457] on div "ต่อไป" at bounding box center [874, 467] width 48 height 20
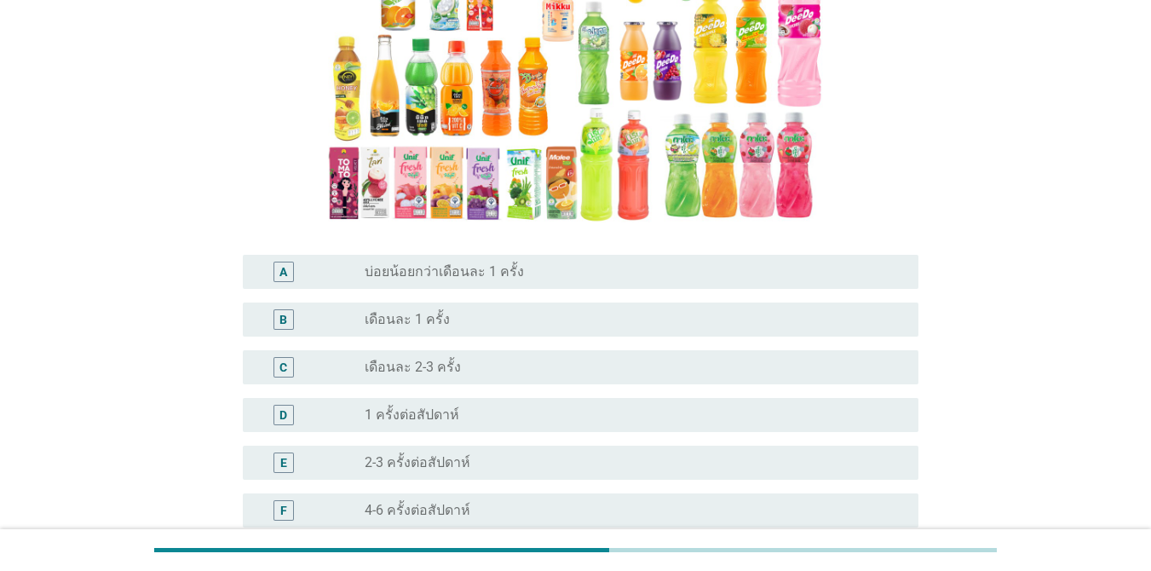
scroll to position [228, 0]
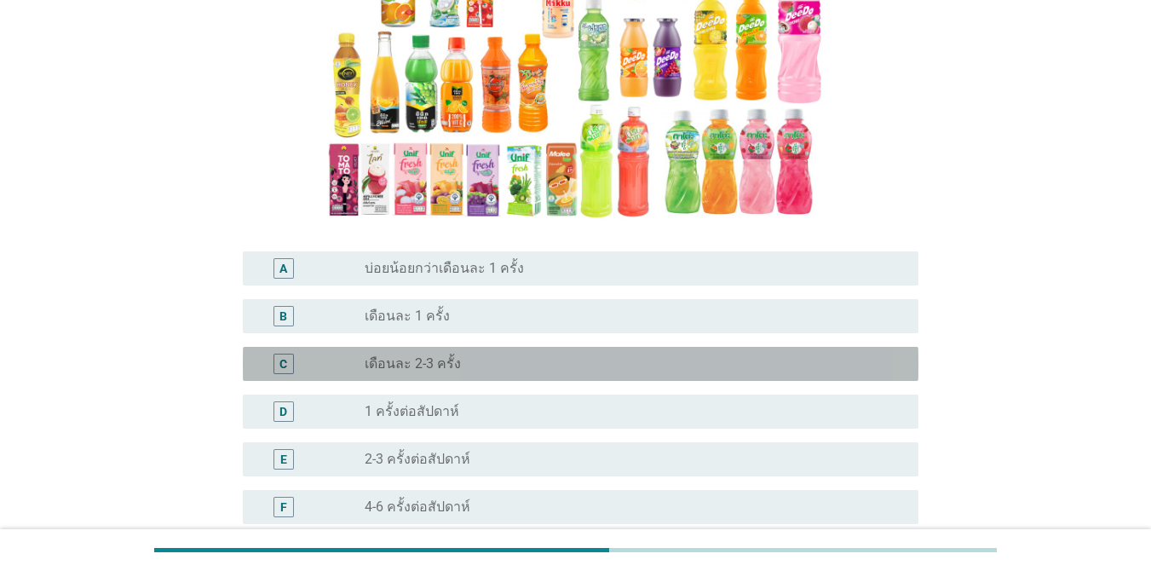
click at [569, 352] on div "C radio_button_unchecked เดือนละ 2-3 ครั้ง" at bounding box center [581, 364] width 676 height 34
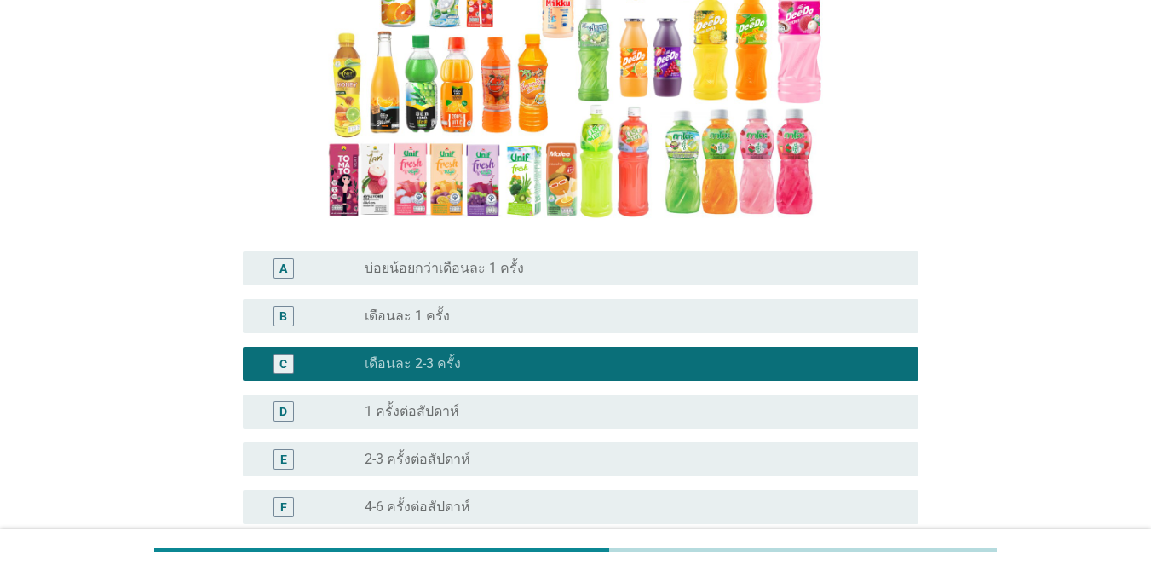
scroll to position [449, 0]
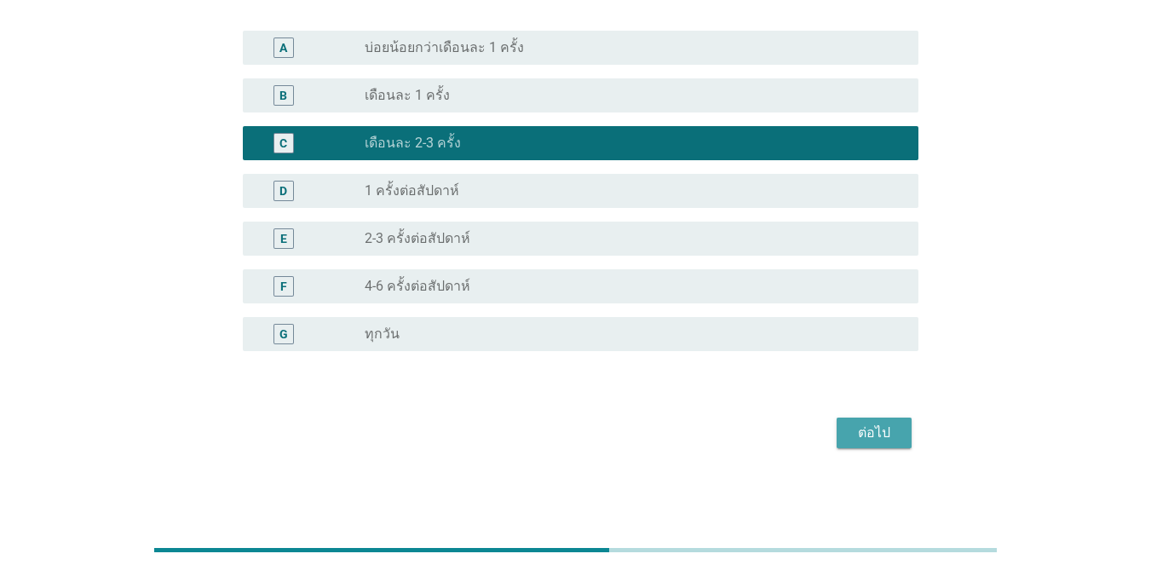
click at [881, 442] on div "ต่อไป" at bounding box center [874, 433] width 48 height 20
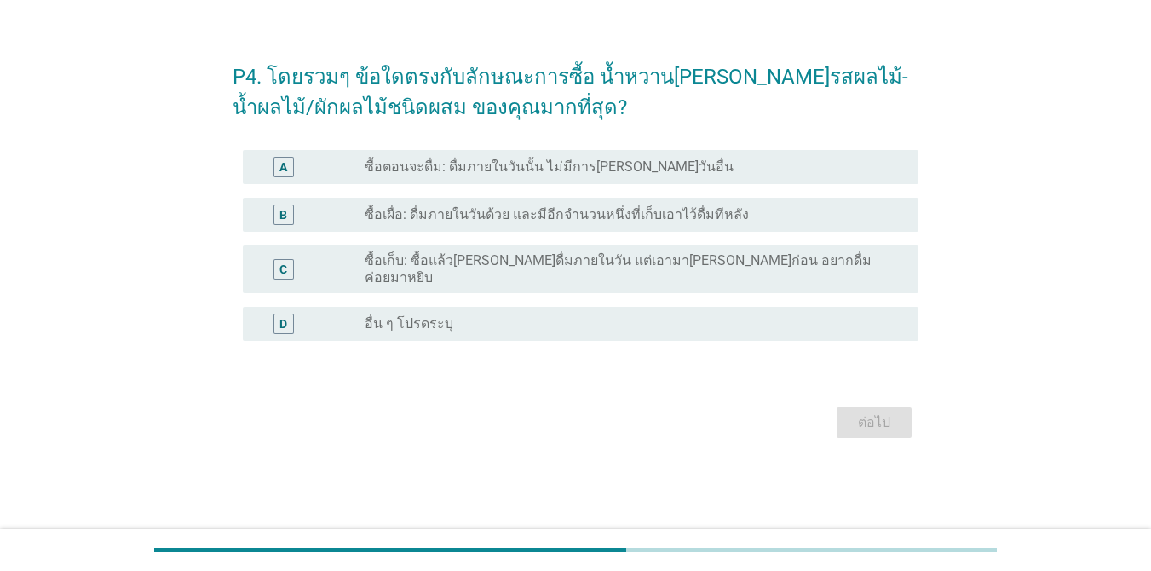
scroll to position [0, 0]
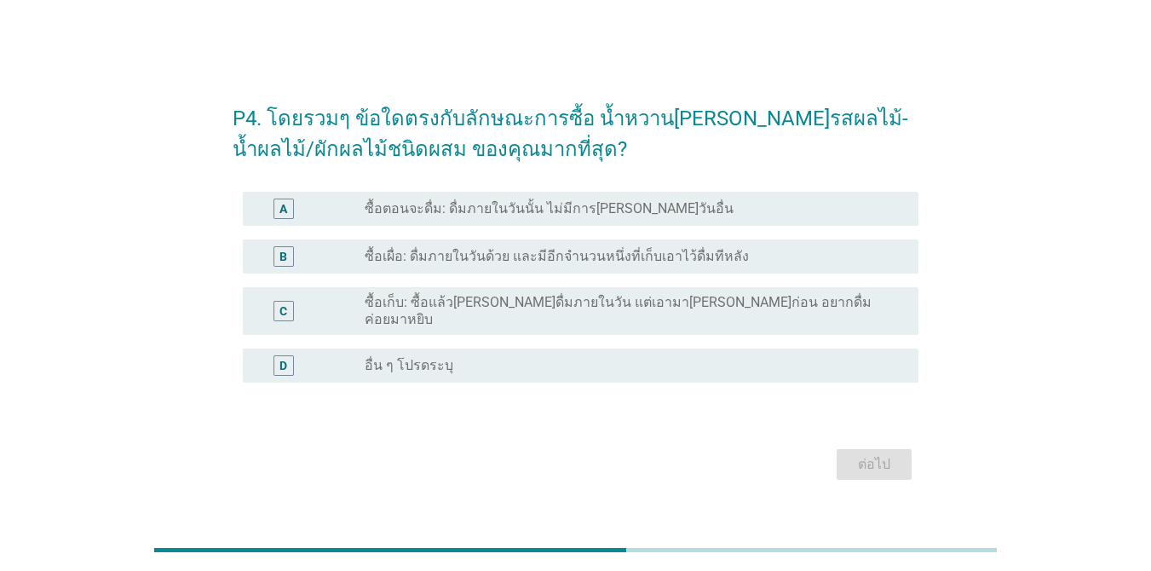
click at [719, 265] on label "ซื้อเผื่อ: ดื่มภายในวันด้วย และมีอีกจำนวนหนึ่งที่เก็บเอาไว้ดื่มทีหลัง" at bounding box center [557, 256] width 384 height 17
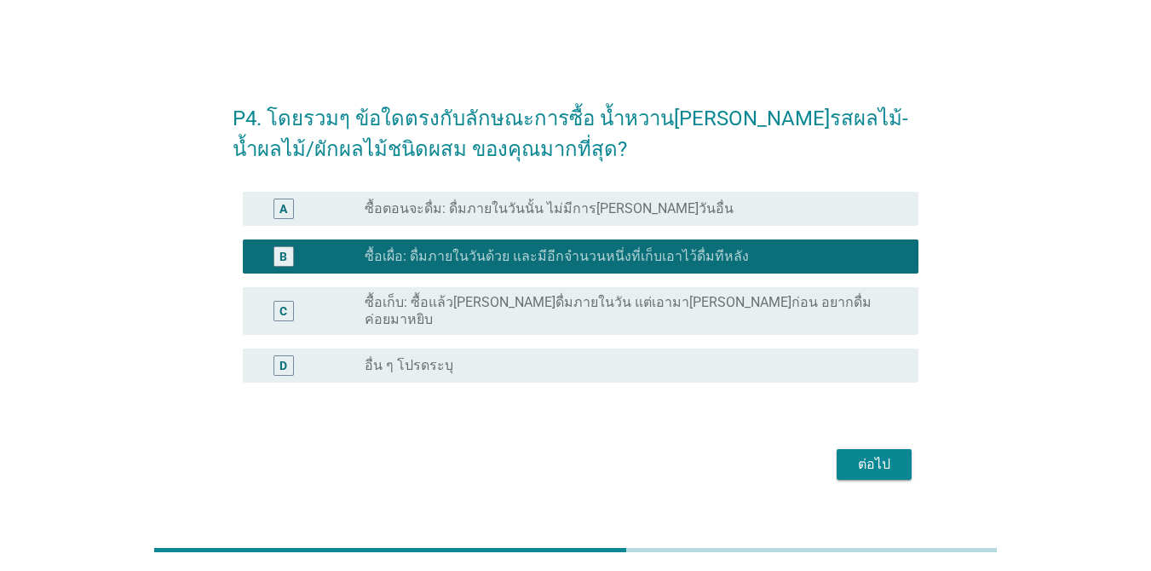
click at [861, 464] on div "ต่อไป" at bounding box center [874, 464] width 48 height 20
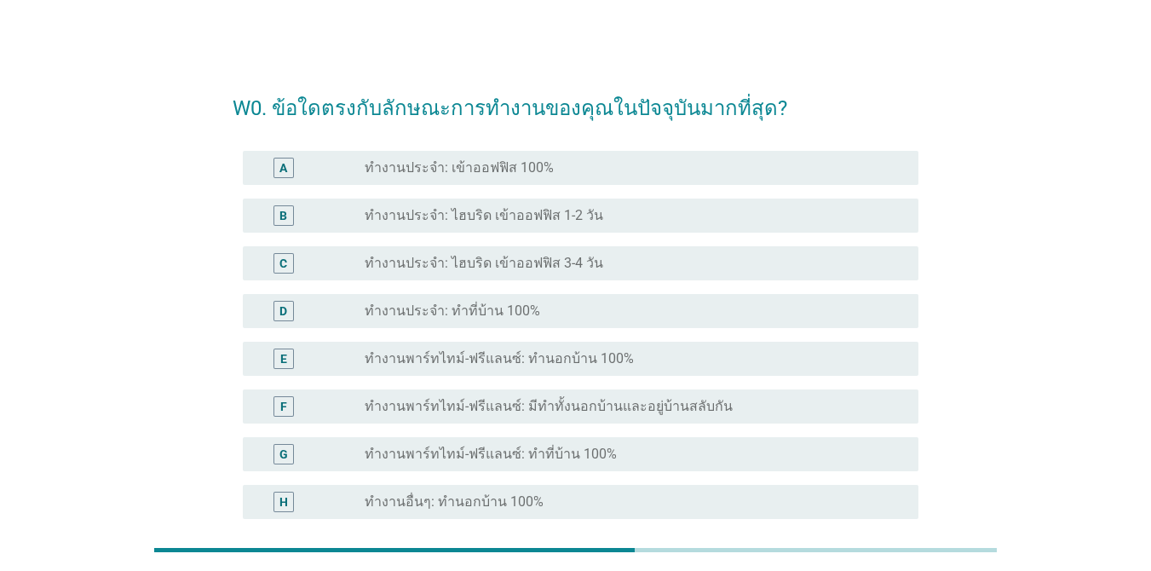
click at [374, 109] on h2 "W0. ข้อใดตรงกับลักษณะการทำงานของคุณในปัจจุบันมากที่สุด?" at bounding box center [576, 100] width 686 height 48
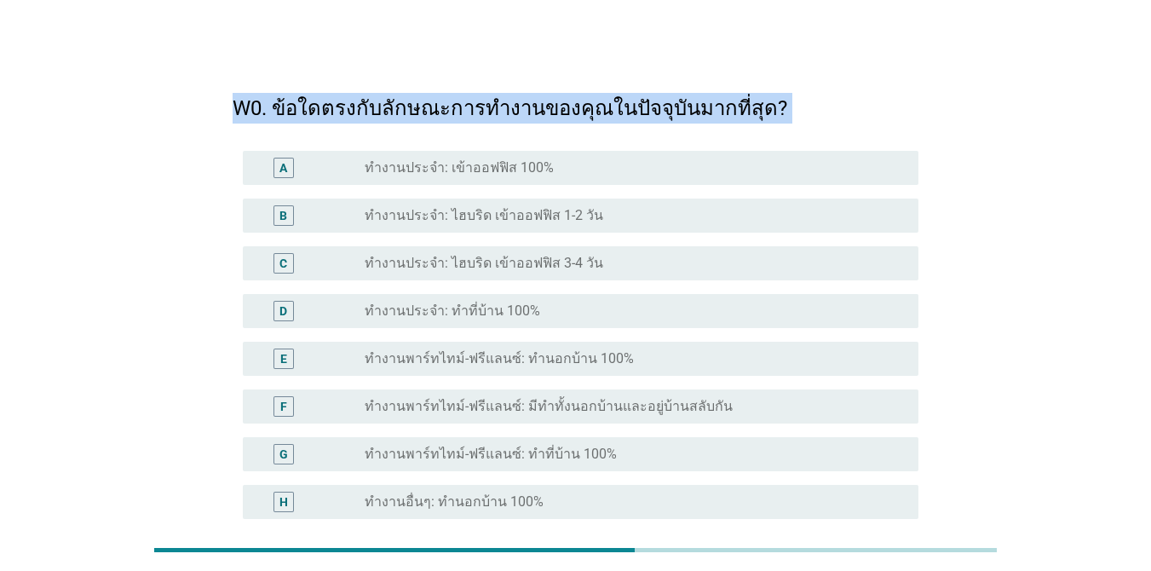
click at [374, 109] on h2 "W0. ข้อใดตรงกับลักษณะการทำงานของคุณในปัจจุบันมากที่สุด?" at bounding box center [576, 100] width 686 height 48
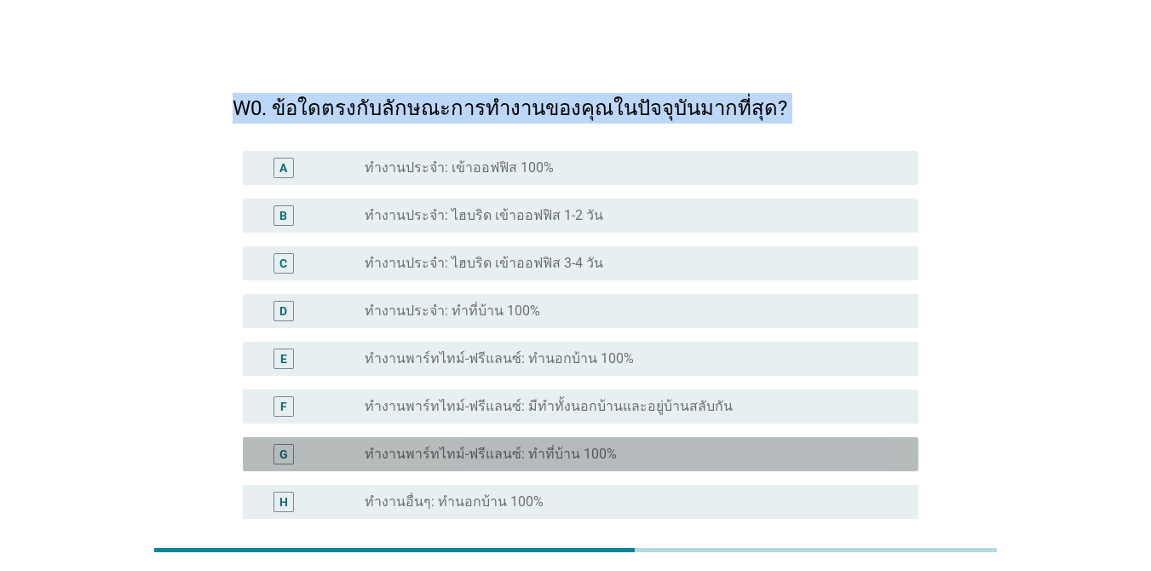
click at [556, 455] on label "ทำงานพาร์ทไทม์-ฟรีแลนซ์: ทำที่บ้าน 100%" at bounding box center [491, 454] width 252 height 17
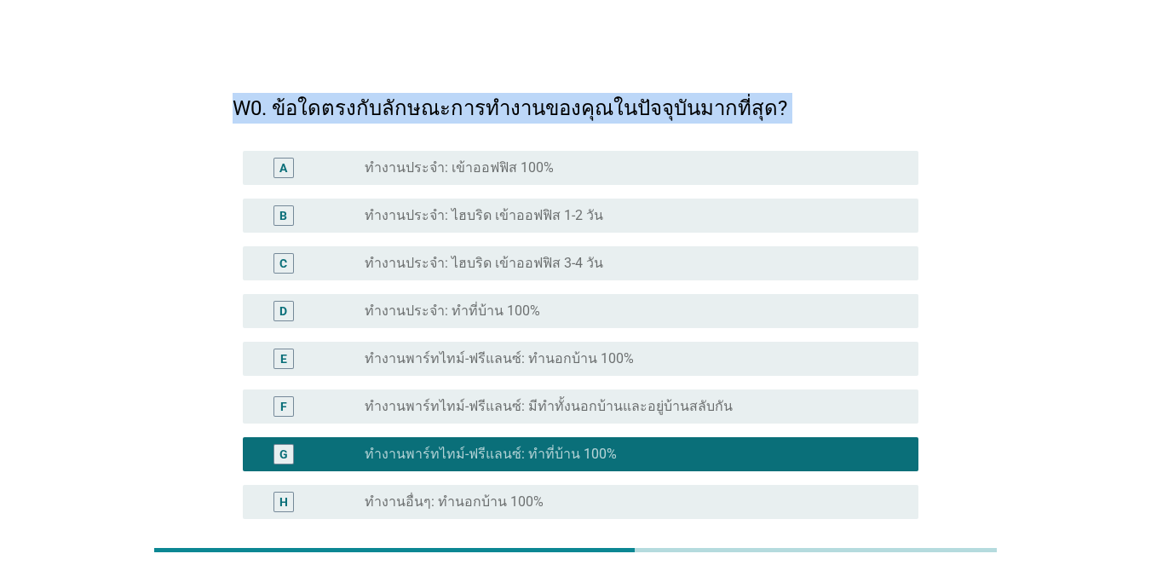
scroll to position [406, 0]
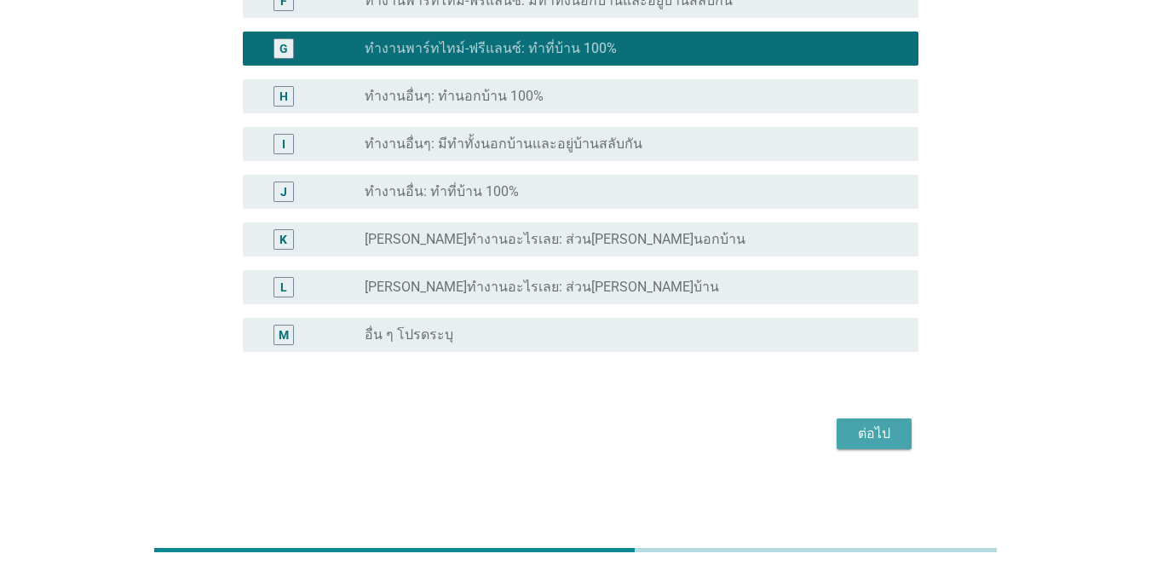
click at [890, 437] on div "ต่อไป" at bounding box center [874, 434] width 48 height 20
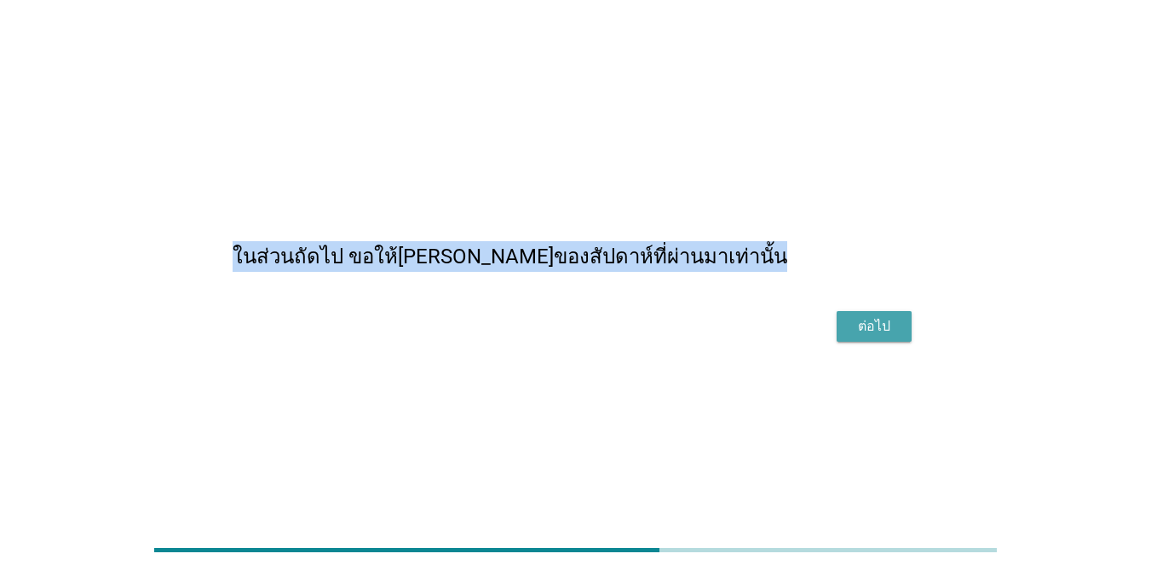
click at [890, 337] on div "ต่อไป" at bounding box center [874, 326] width 48 height 20
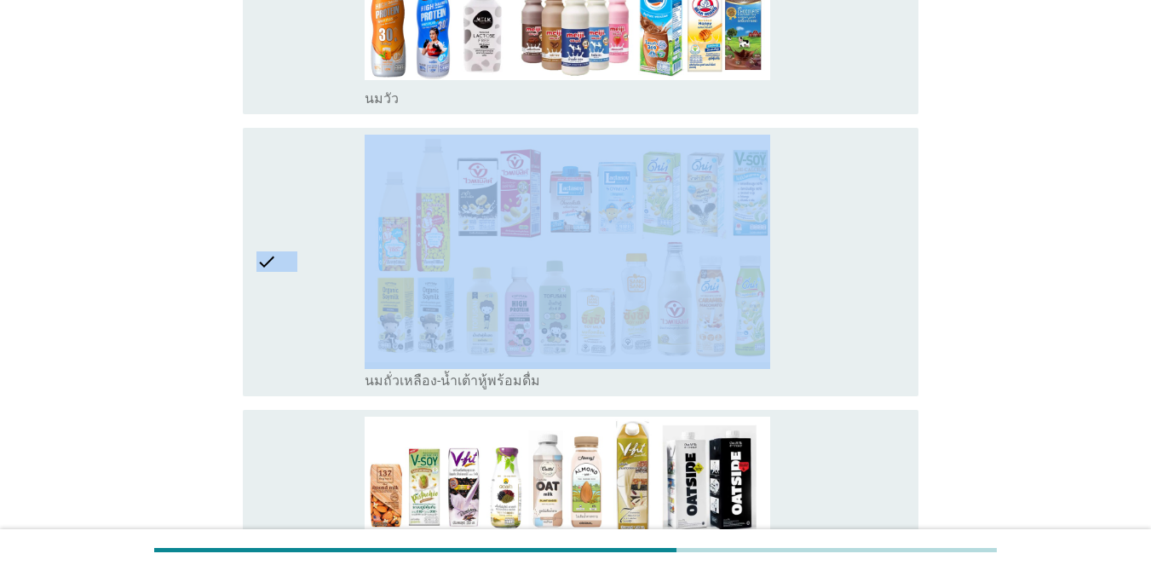
drag, startPoint x: 1148, startPoint y: 163, endPoint x: 1163, endPoint y: 55, distance: 108.5
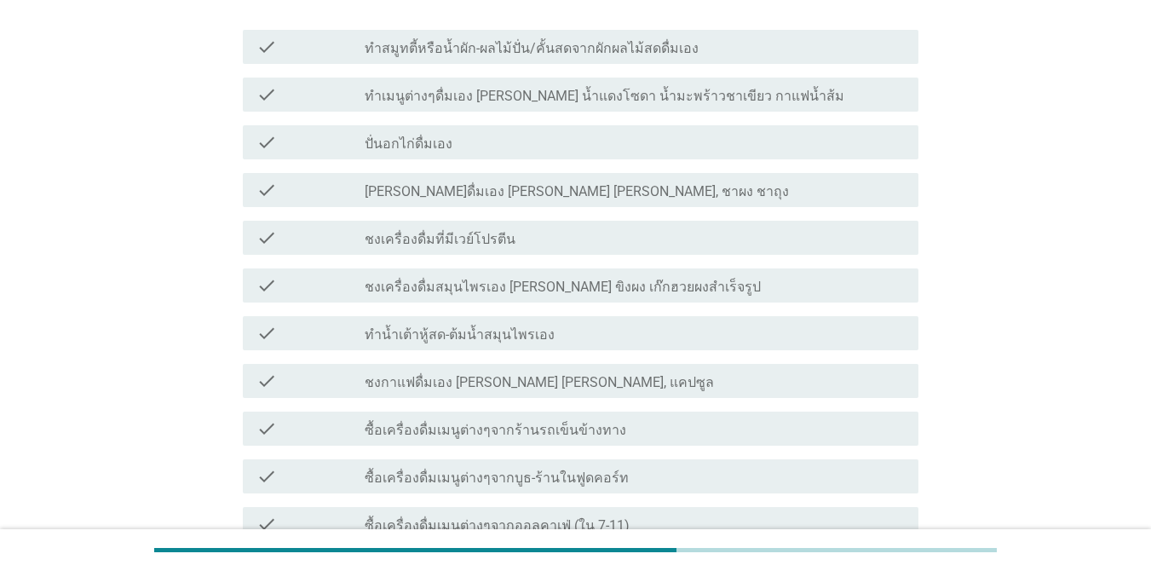
scroll to position [169, 0]
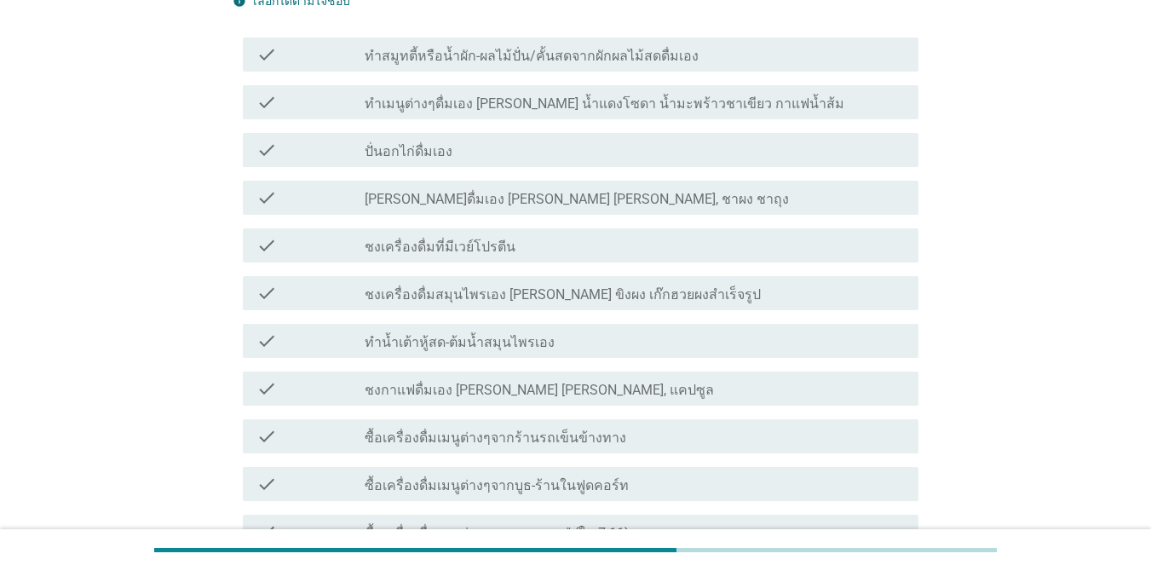
click at [633, 426] on div "check_box_outline_blank ซื้อเครื่องดื่มเมนูต่างๆจากร้านรถเข็นข้างทาง" at bounding box center [635, 436] width 540 height 20
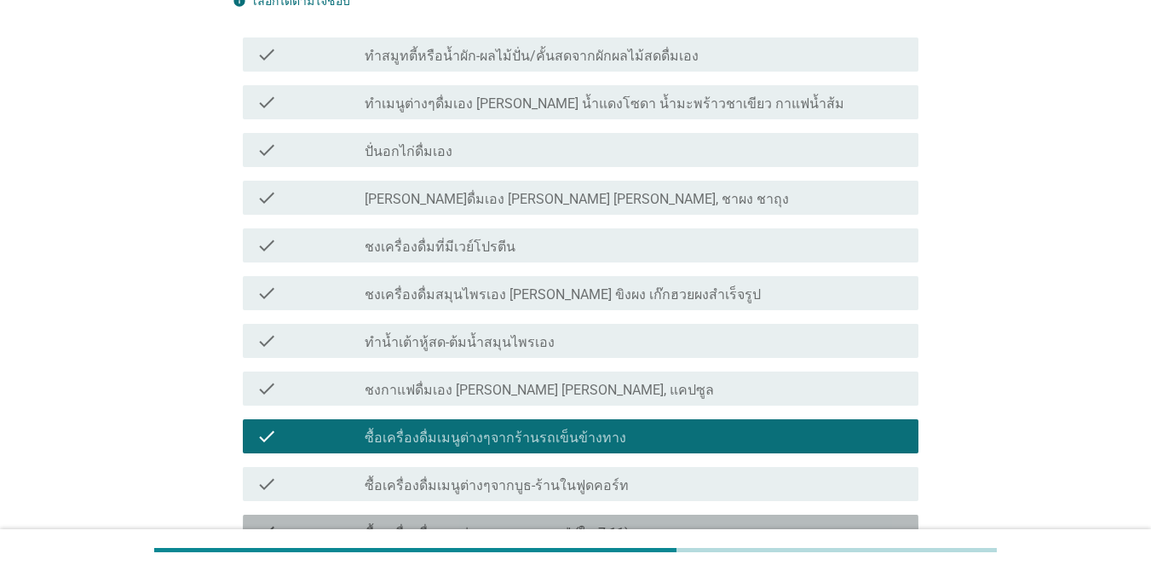
click at [642, 522] on div "check_box_outline_blank ซื้อเครื่องดื่มเมนูต่างๆจากออลคาเฟ่ (ใน 7-11)" at bounding box center [635, 532] width 540 height 20
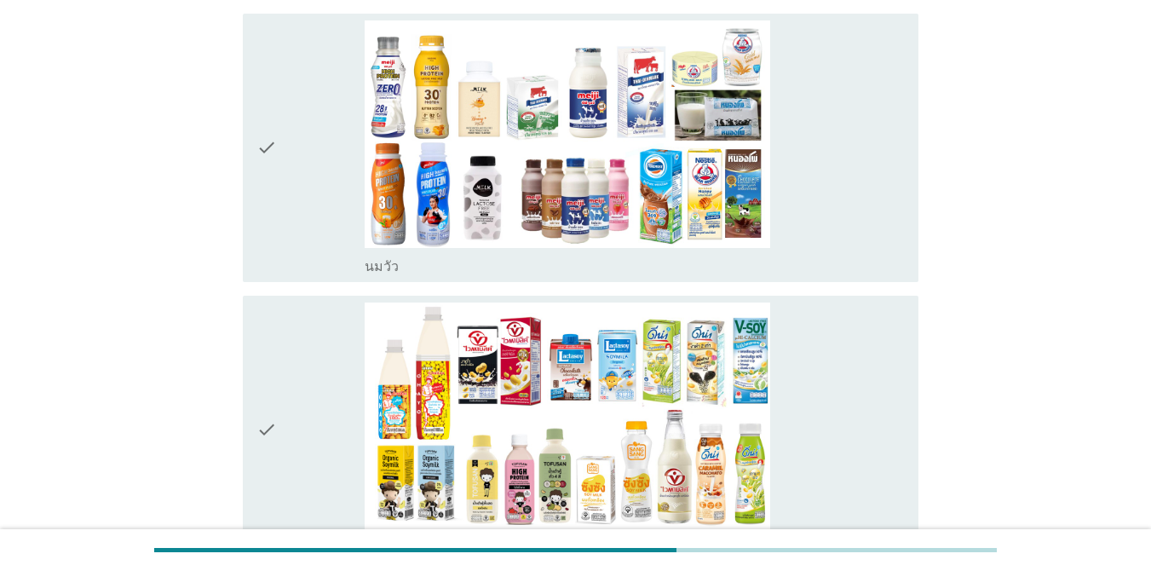
scroll to position [845, 0]
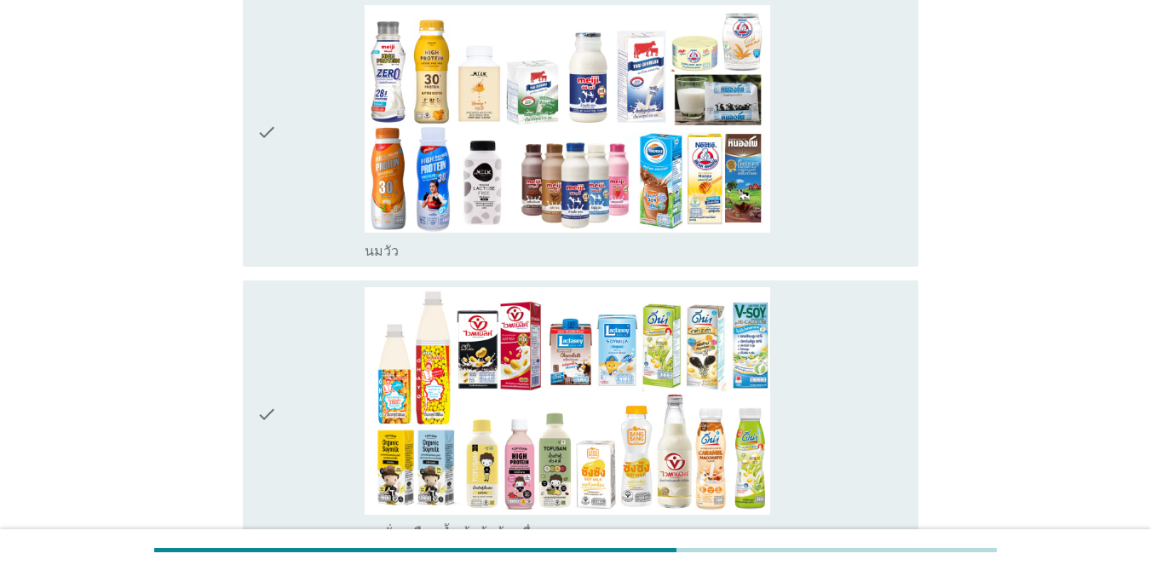
click at [831, 124] on div "check_box_outline_blank [PERSON_NAME]" at bounding box center [635, 132] width 540 height 255
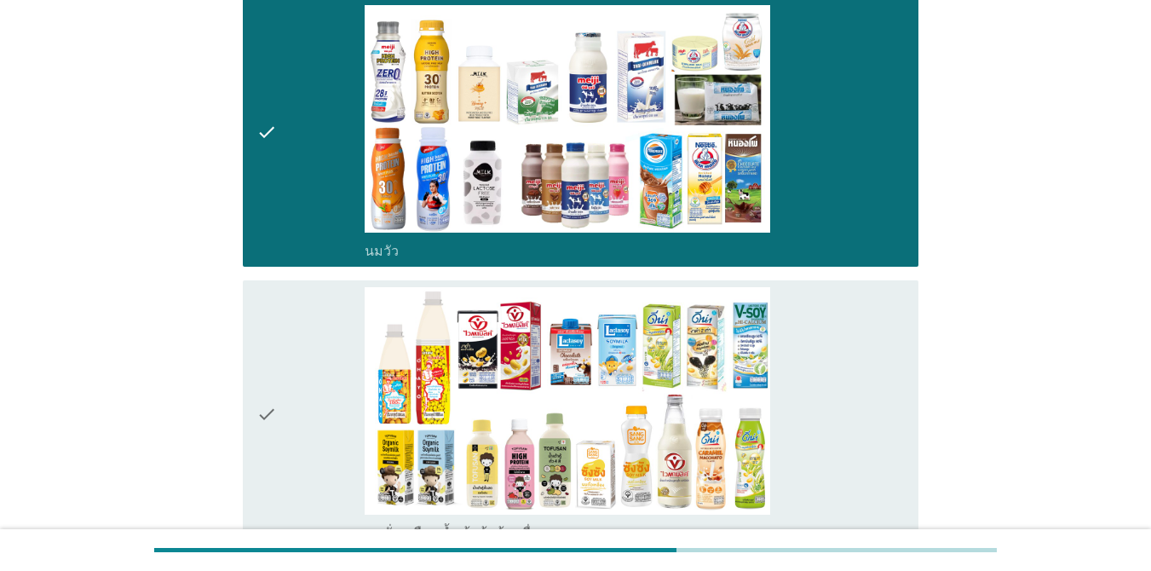
click at [808, 393] on div "check_box_outline_blank นมถั่วเหลือง-น้ำเต้าหู้พร้อมดื่ม" at bounding box center [635, 414] width 540 height 255
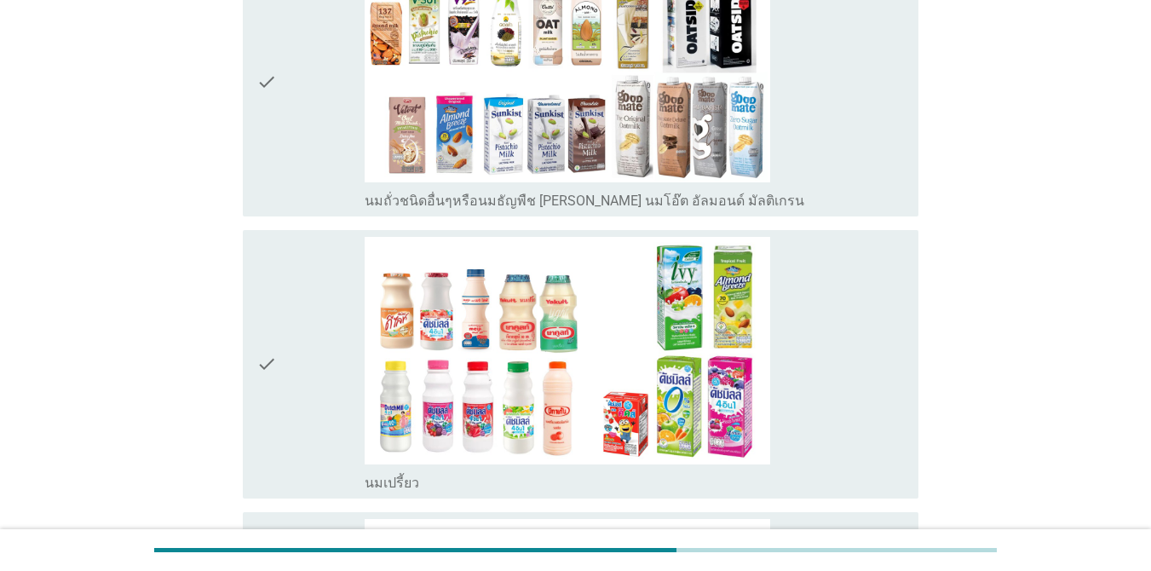
scroll to position [1467, 0]
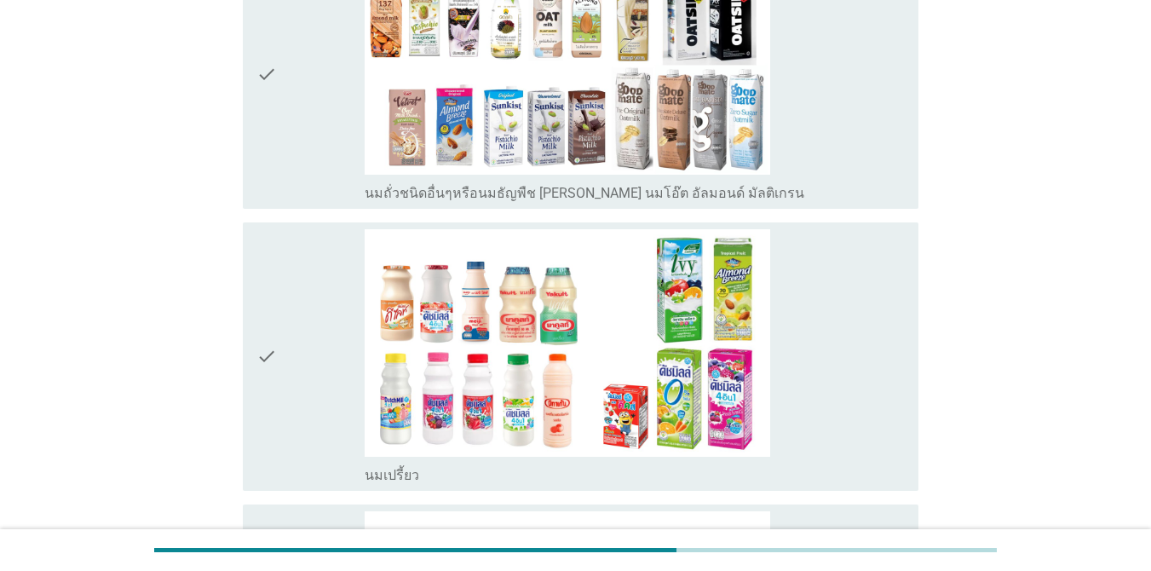
click at [865, 264] on div "check_box_outline_blank นมเปรี้ยว" at bounding box center [635, 356] width 540 height 255
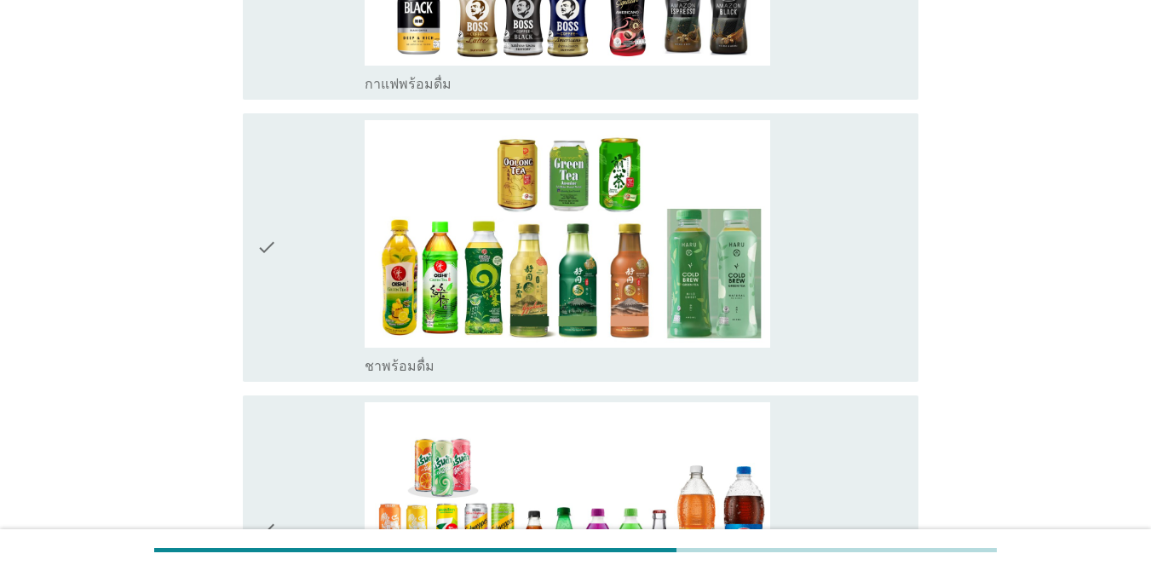
scroll to position [2157, 0]
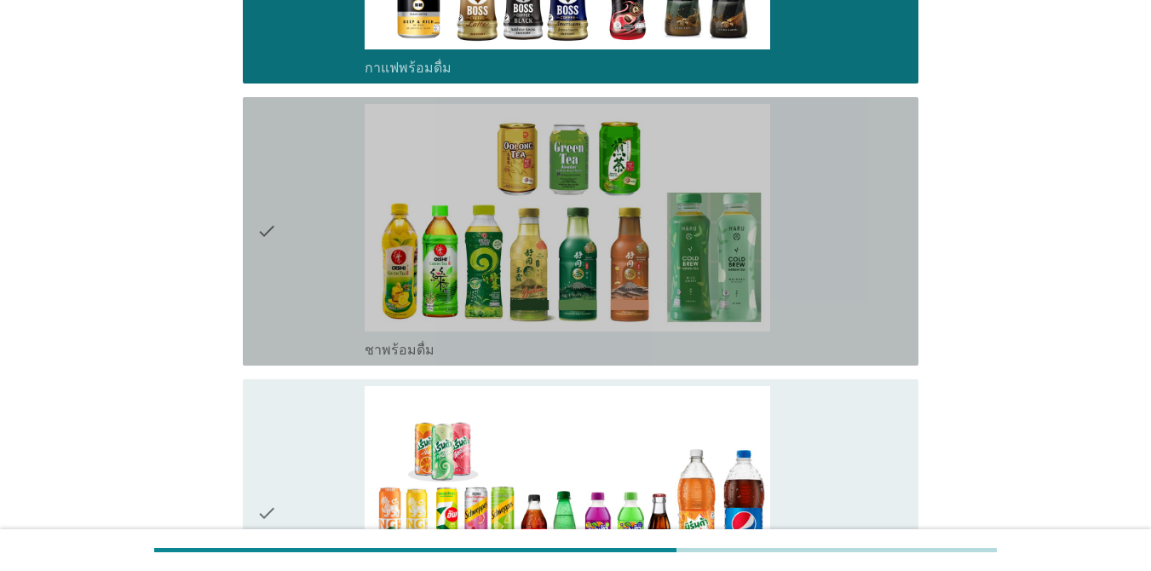
click at [887, 219] on div "check_box_outline_blank ชาพร้อมดื่ม" at bounding box center [635, 231] width 540 height 255
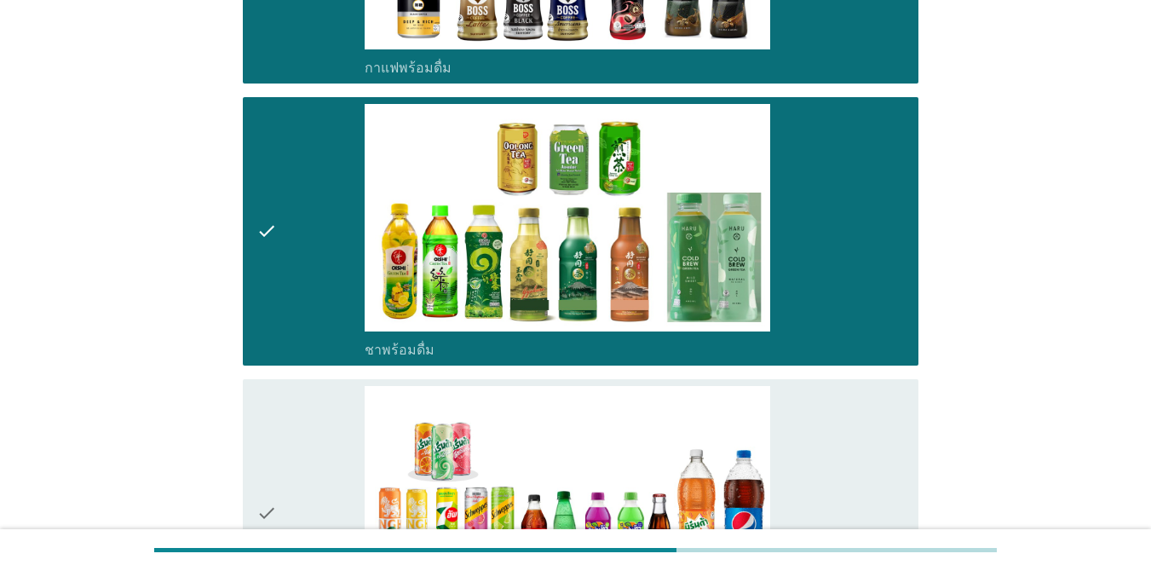
scroll to position [2235, 0]
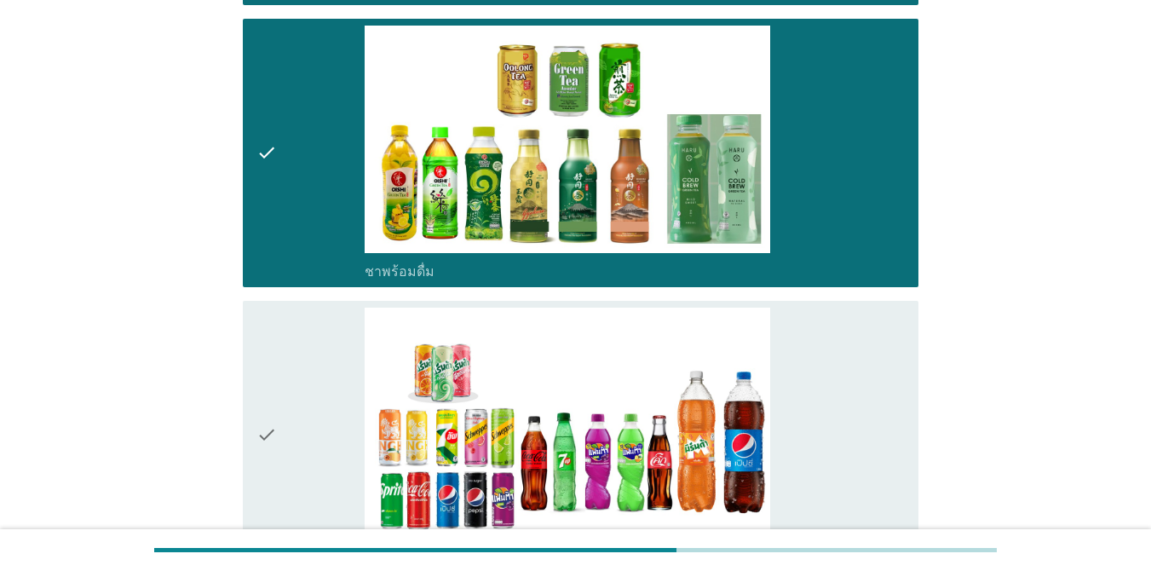
drag, startPoint x: 825, startPoint y: 401, endPoint x: 1029, endPoint y: 393, distance: 203.8
click at [825, 401] on div "check_box_outline_blank น้ำอัดลม" at bounding box center [635, 435] width 540 height 255
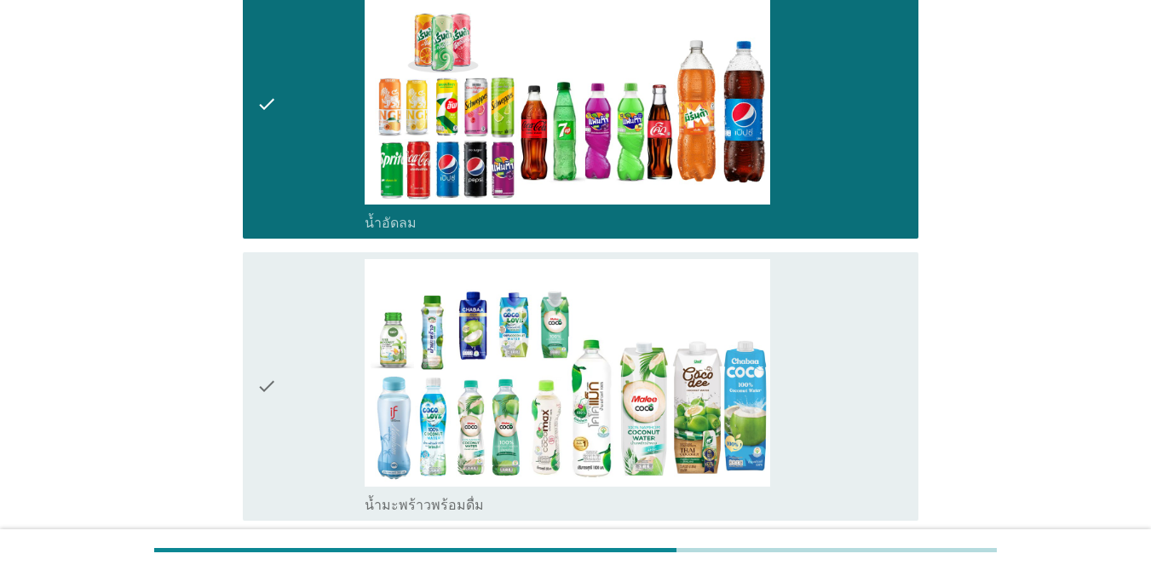
scroll to position [2841, 0]
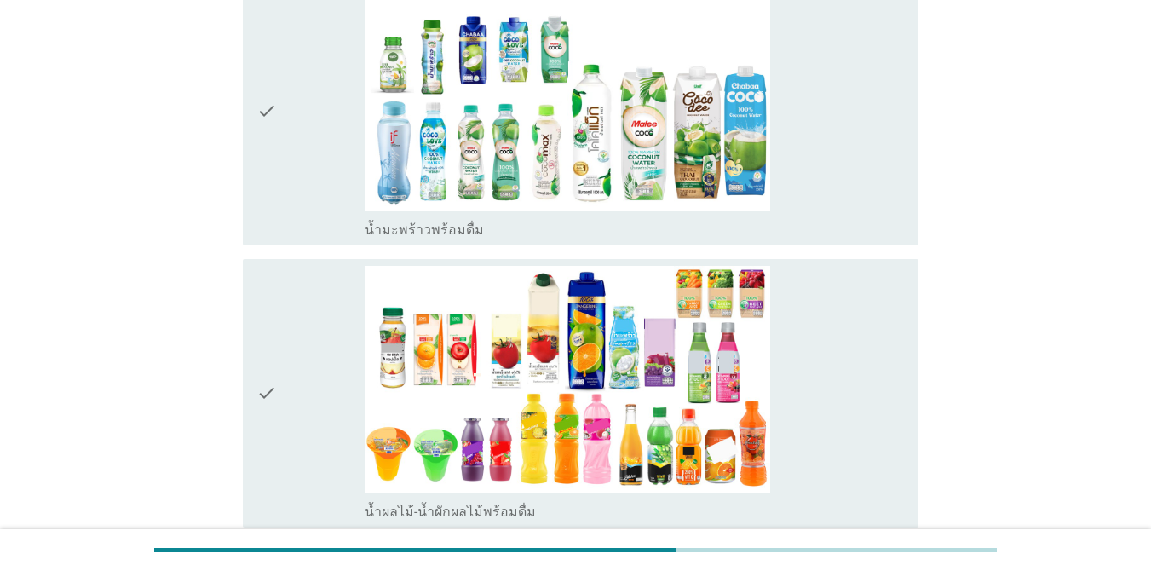
click at [873, 163] on div "check_box_outline_blank น้ำมะพร้าวพร้อมดื่ม" at bounding box center [635, 111] width 540 height 255
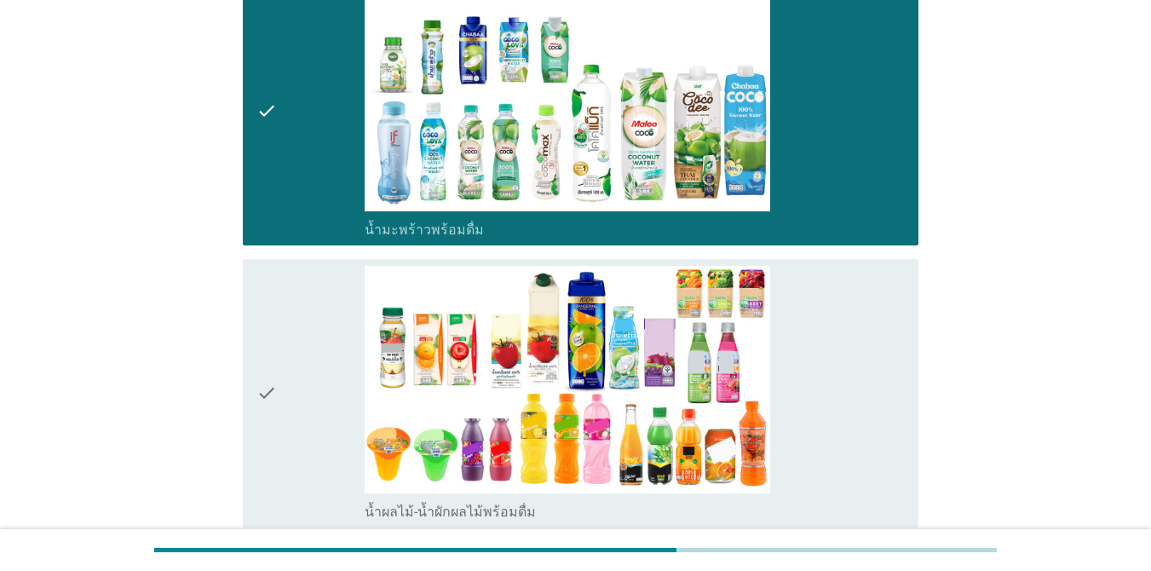
click at [844, 362] on div "check_box_outline_blank น้ำผลไม้-น้ำผักผลไม้พร้อมดื่ม" at bounding box center [635, 393] width 540 height 255
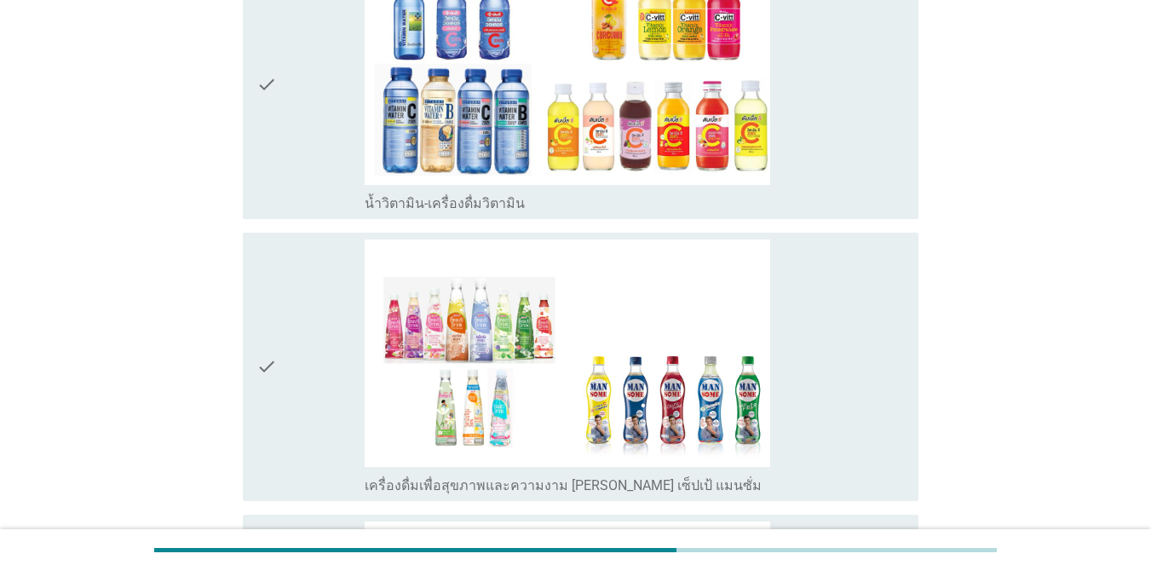
scroll to position [3439, 0]
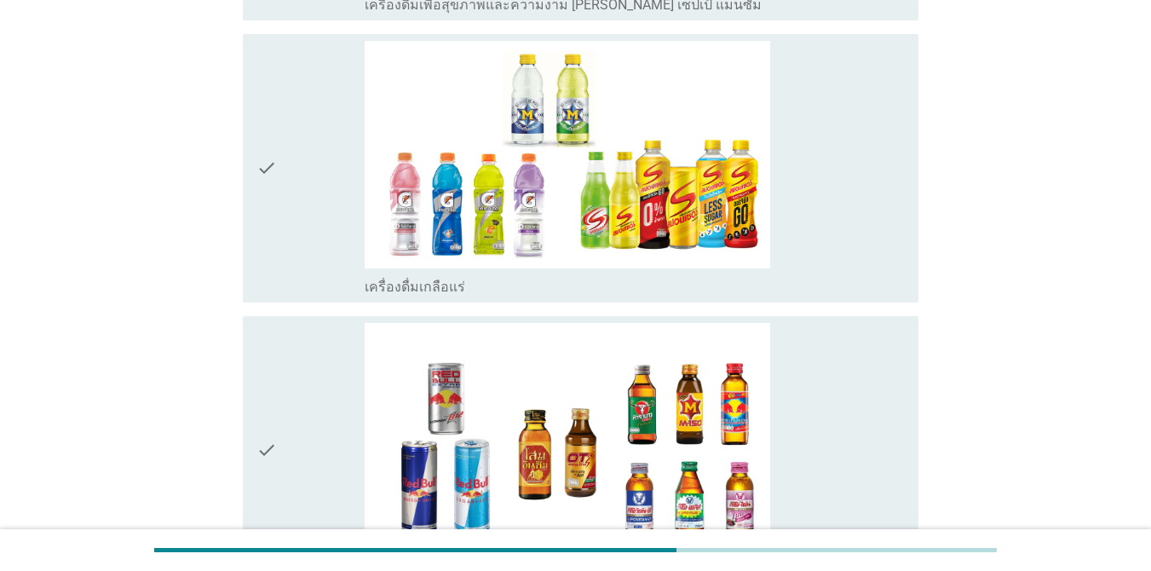
scroll to position [3920, 0]
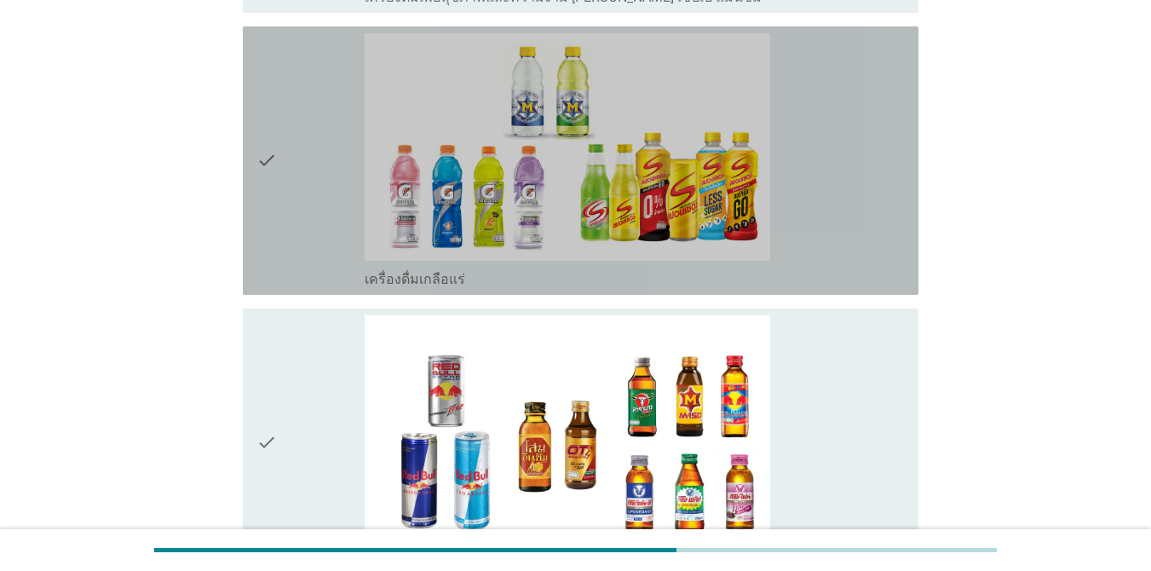
click at [882, 177] on div "check_box_outline_blank เครื่องดื่มเกลือแร่" at bounding box center [635, 160] width 540 height 255
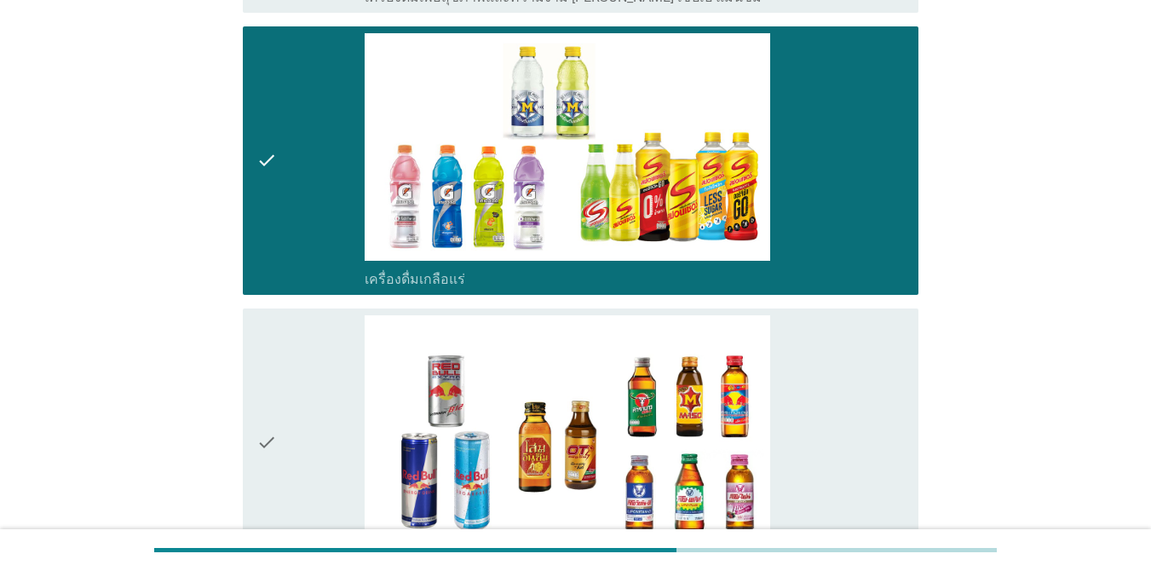
drag, startPoint x: 878, startPoint y: 190, endPoint x: 872, endPoint y: 203, distance: 14.1
click at [878, 191] on div "check_box_outline_blank เครื่องดื่มเกลือแร่" at bounding box center [635, 160] width 540 height 255
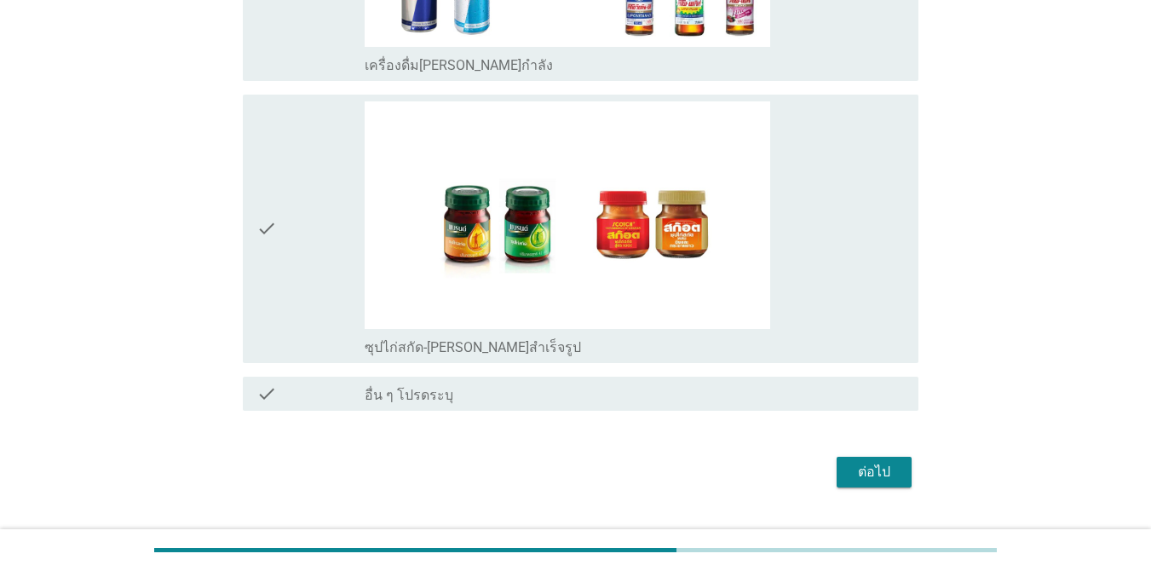
scroll to position [4424, 0]
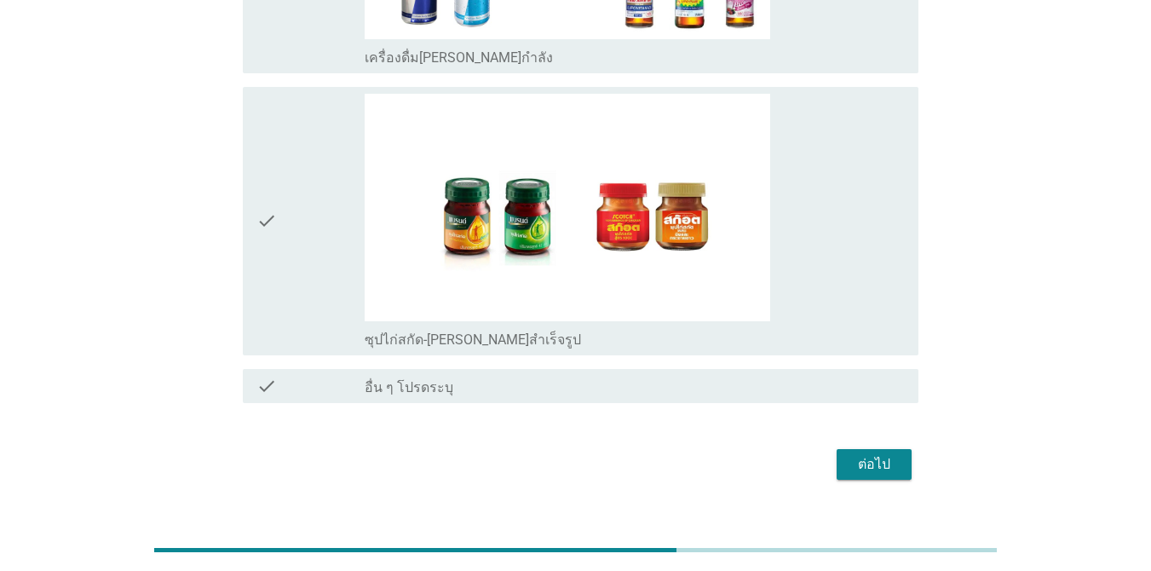
click at [882, 231] on div "check_box_outline_blank ซุปไก่สกัด-[PERSON_NAME]สำเร็จรูป" at bounding box center [635, 221] width 540 height 255
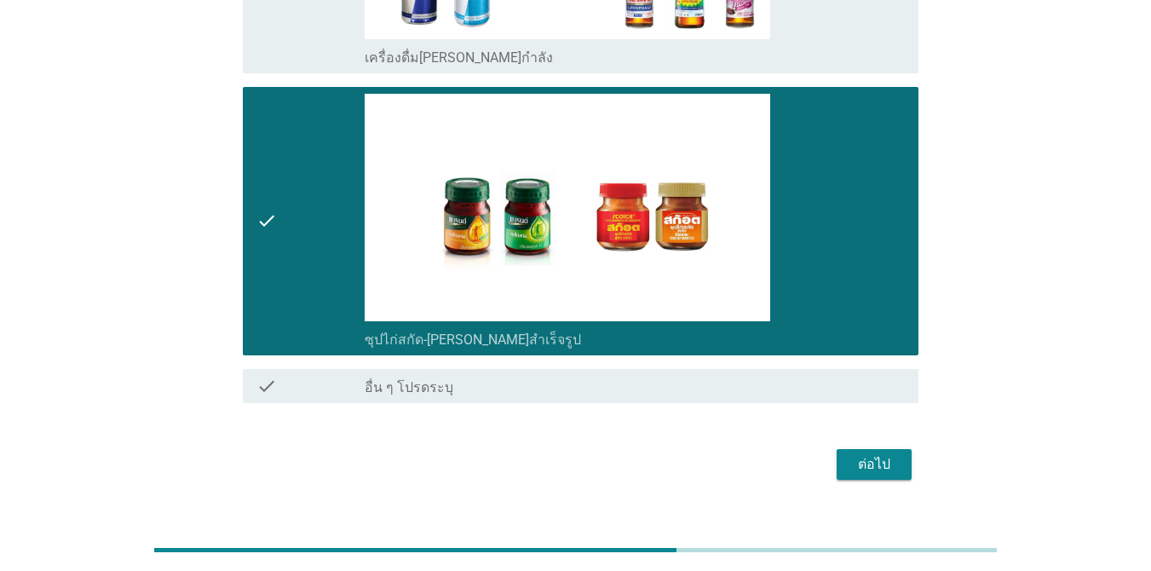
click at [873, 454] on div "ต่อไป" at bounding box center [874, 464] width 48 height 20
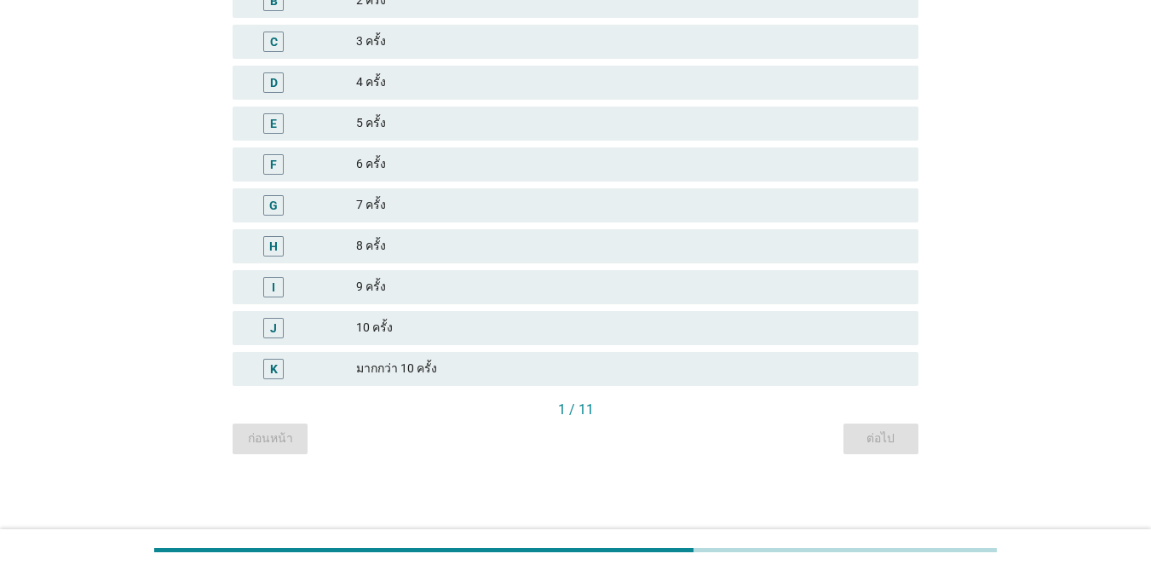
scroll to position [0, 0]
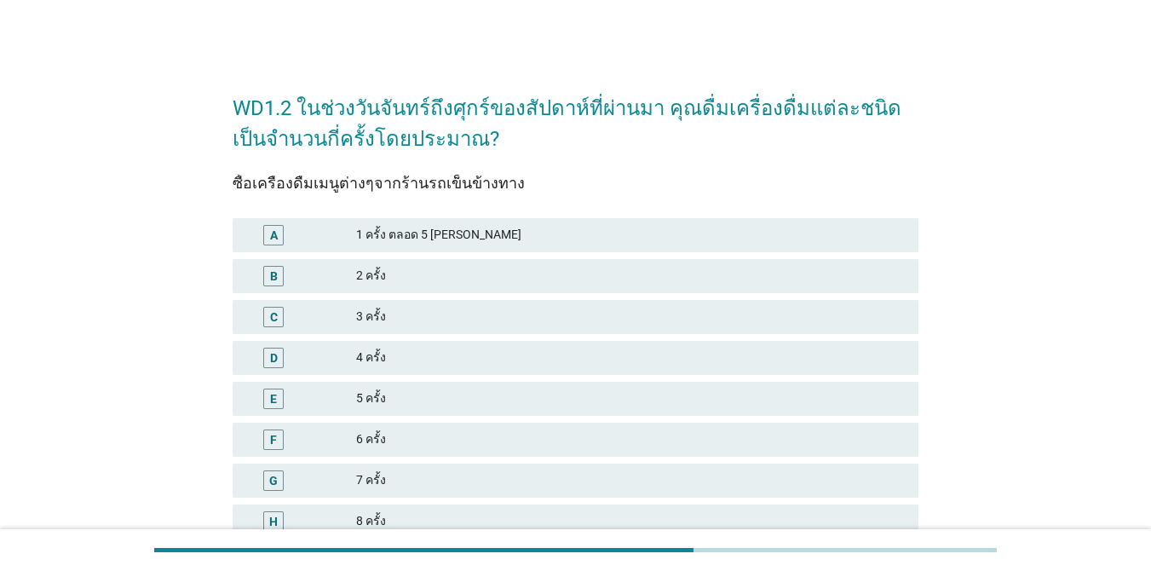
click at [439, 111] on h2 "WD1.2 ในช่วงวันจันทร์ถึงศุกร์ของสัปดาห์ที่ผ่านมา คุณดื่มเครื่องดื่มแต่ละชนิดเป็…" at bounding box center [576, 115] width 686 height 78
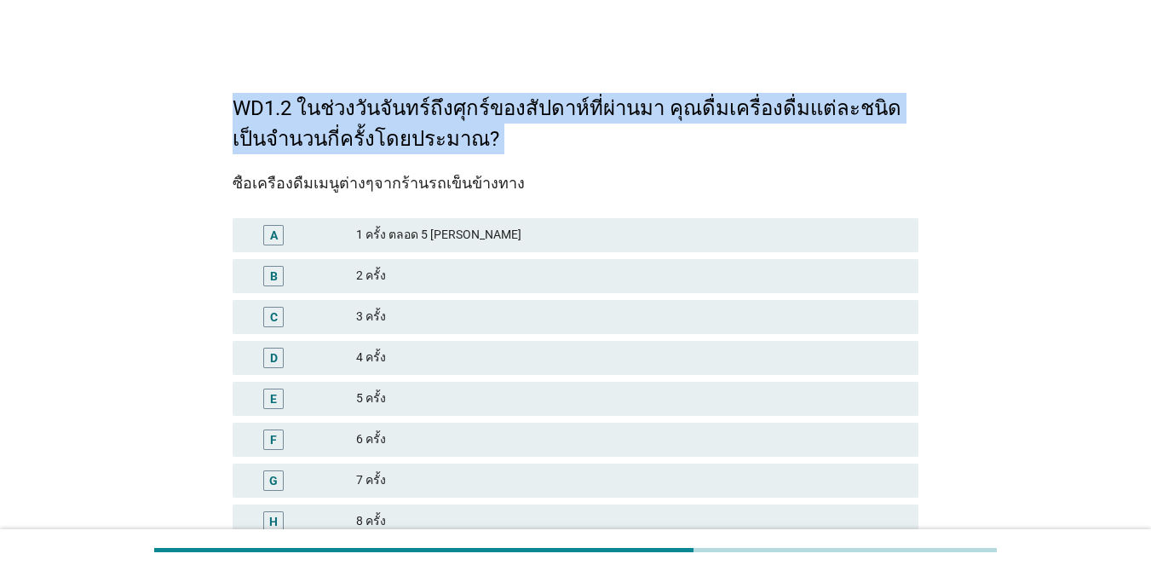
click at [439, 111] on h2 "WD1.2 ในช่วงวันจันทร์ถึงศุกร์ของสัปดาห์ที่ผ่านมา คุณดื่มเครื่องดื่มแต่ละชนิดเป็…" at bounding box center [576, 115] width 686 height 78
click at [654, 112] on h2 "WD1.2 ในช่วงวันจันทร์ถึงศุกร์ของสัปดาห์ที่ผ่านมา คุณดื่มเครื่องดื่มแต่ละชนิดเป็…" at bounding box center [576, 115] width 686 height 78
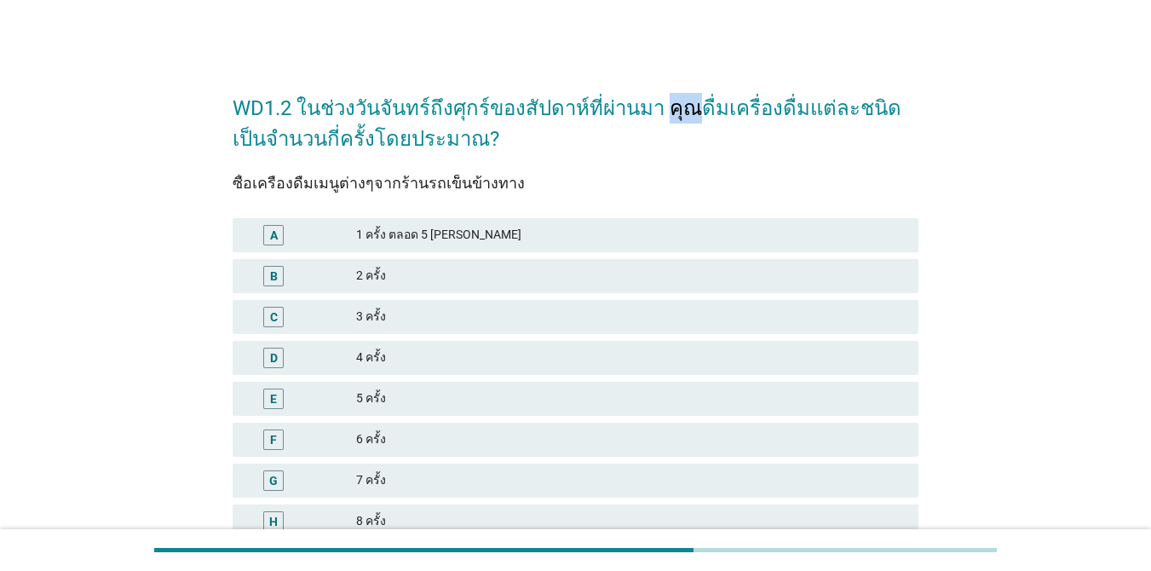
click at [654, 112] on h2 "WD1.2 ในช่วงวันจันทร์ถึงศุกร์ของสัปดาห์ที่ผ่านมา คุณดื่มเครื่องดื่มแต่ละชนิดเป็…" at bounding box center [576, 115] width 686 height 78
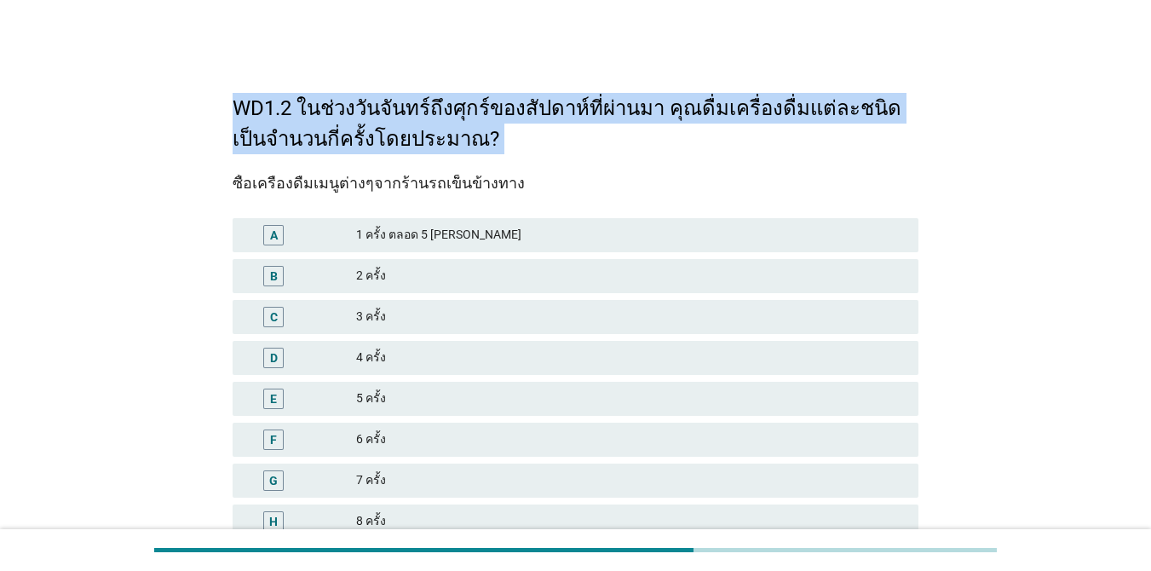
click at [654, 112] on h2 "WD1.2 ในช่วงวันจันทร์ถึงศุกร์ของสัปดาห์ที่ผ่านมา คุณดื่มเครื่องดื่มแต่ละชนิดเป็…" at bounding box center [576, 115] width 686 height 78
click at [413, 152] on h2 "WD1.2 ในช่วงวันจันทร์ถึงศุกร์ของสัปดาห์ที่ผ่านมา คุณดื่มเครื่องดื่มแต่ละชนิดเป็…" at bounding box center [576, 115] width 686 height 78
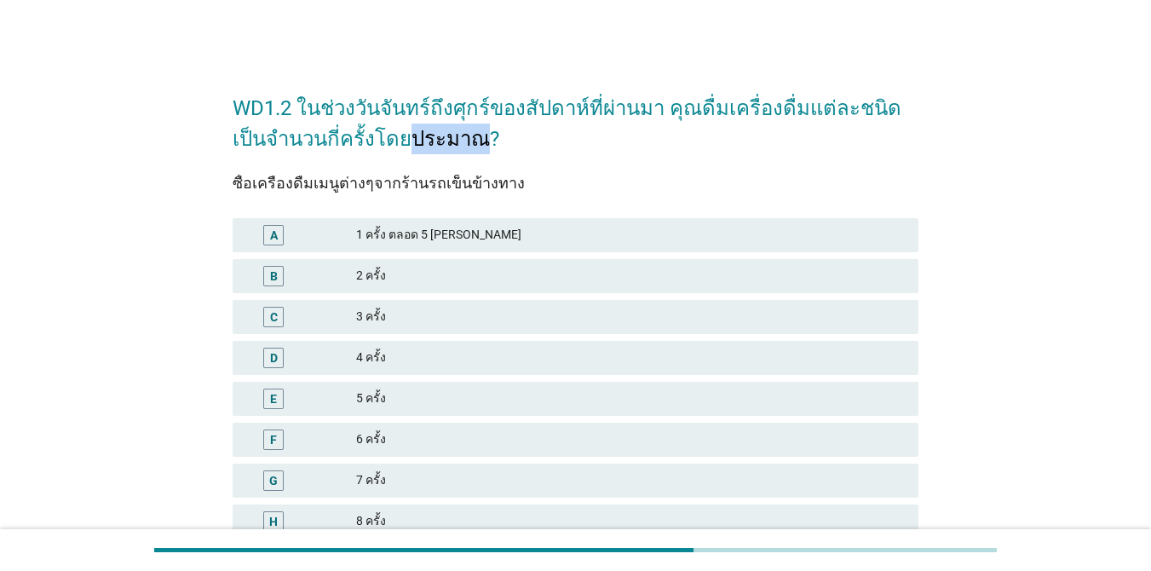
click at [413, 152] on h2 "WD1.2 ในช่วงวันจันทร์ถึงศุกร์ของสัปดาห์ที่ผ่านมา คุณดื่มเครื่องดื่มแต่ละชนิดเป็…" at bounding box center [576, 115] width 686 height 78
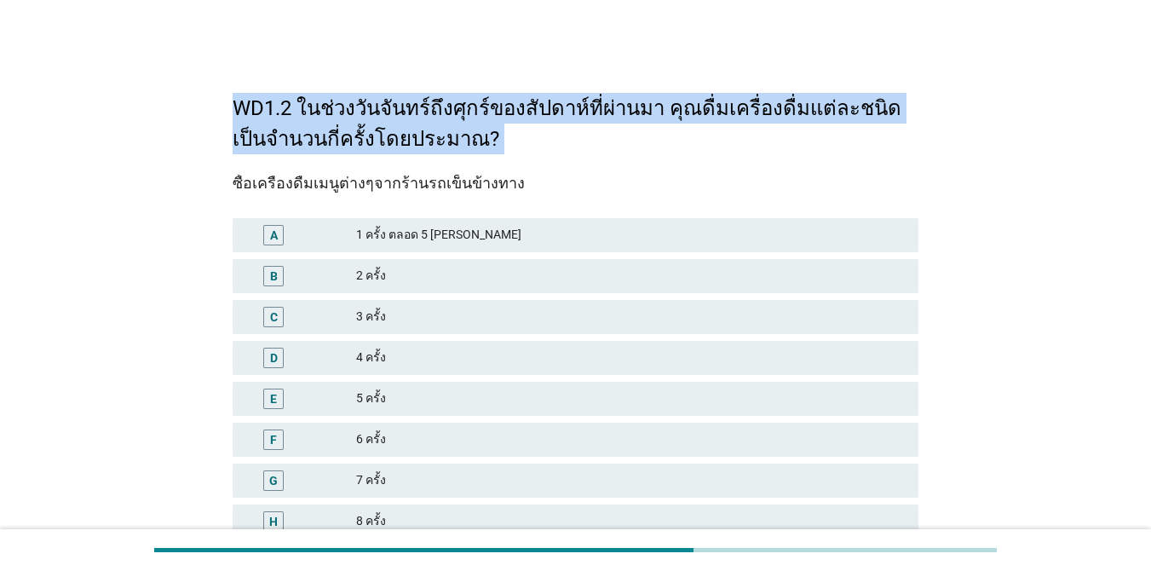
click at [413, 151] on h2 "WD1.2 ในช่วงวันจันทร์ถึงศุกร์ของสัปดาห์ที่ผ่านมา คุณดื่มเครื่องดื่มแต่ละชนิดเป็…" at bounding box center [576, 115] width 686 height 78
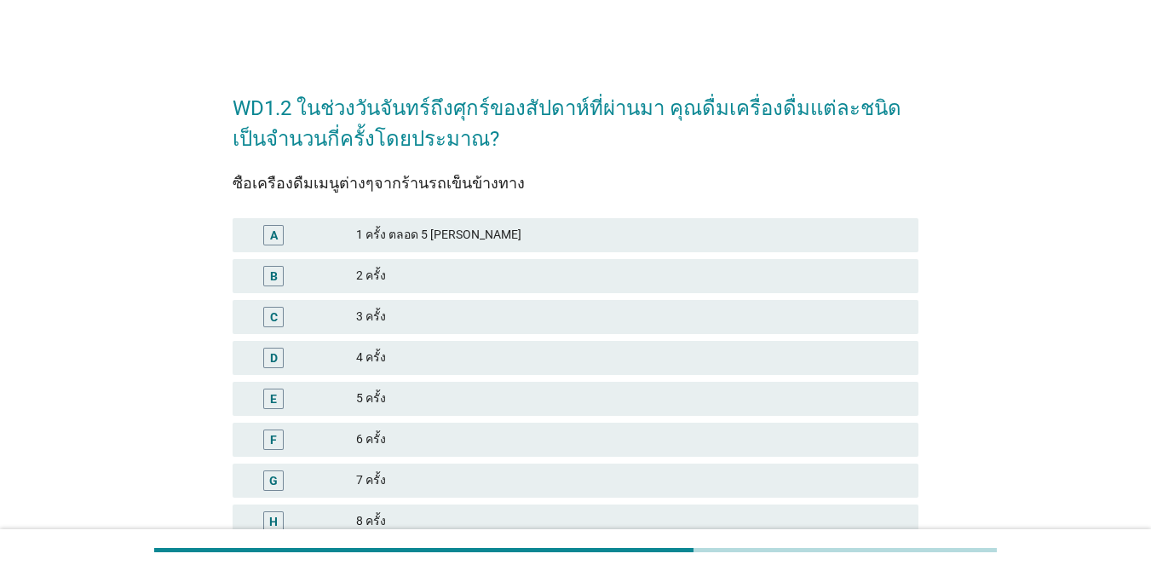
click at [680, 233] on div "1 ครั้ง ตลอด 5 [PERSON_NAME]" at bounding box center [630, 235] width 549 height 20
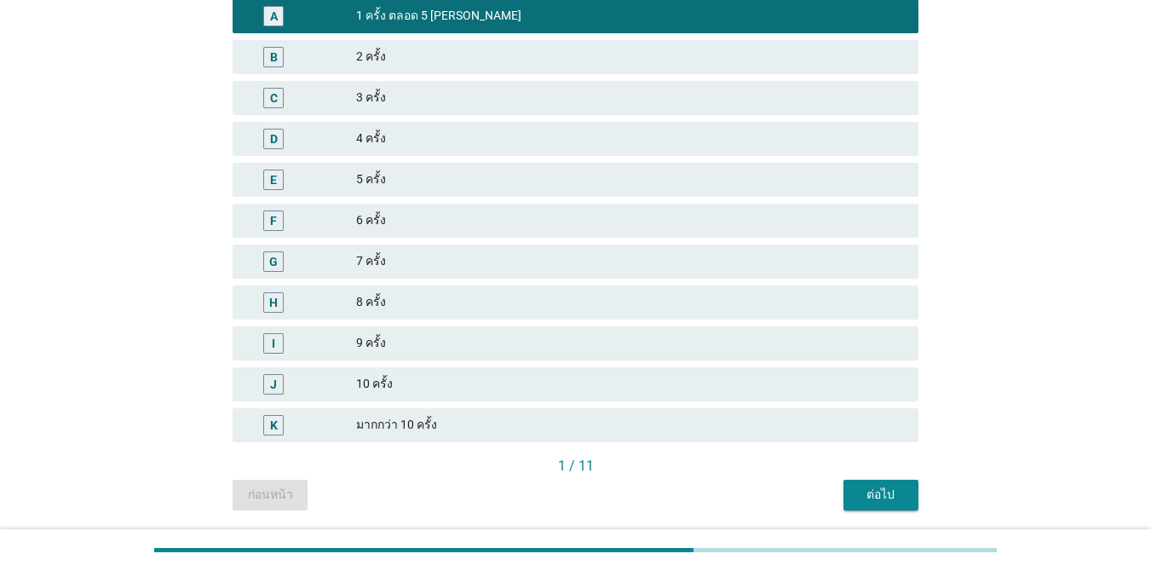
scroll to position [275, 0]
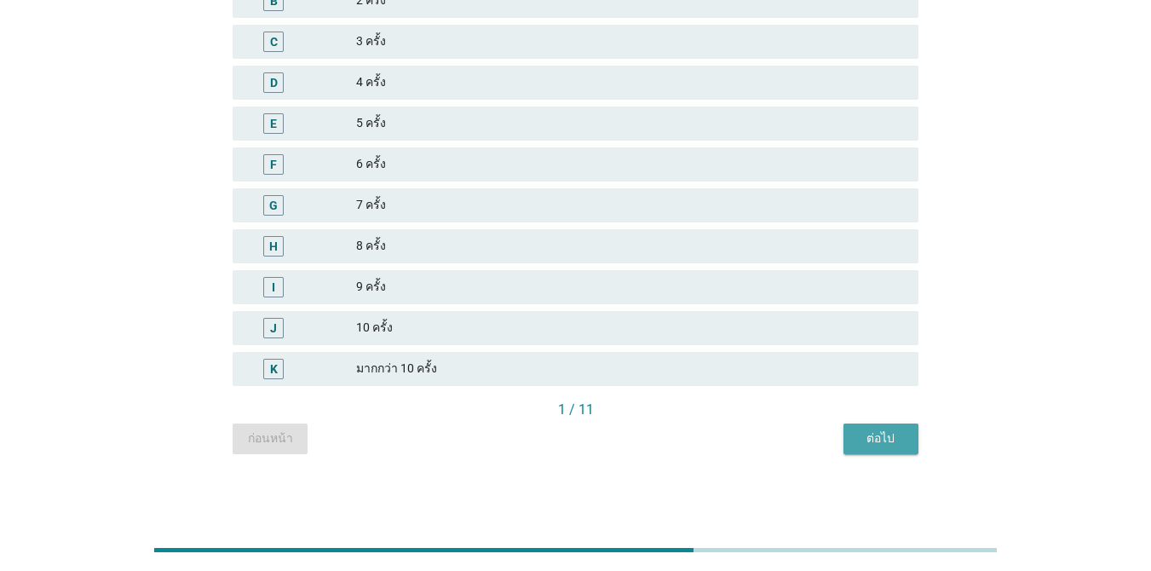
click at [869, 437] on div "ต่อไป" at bounding box center [881, 438] width 48 height 18
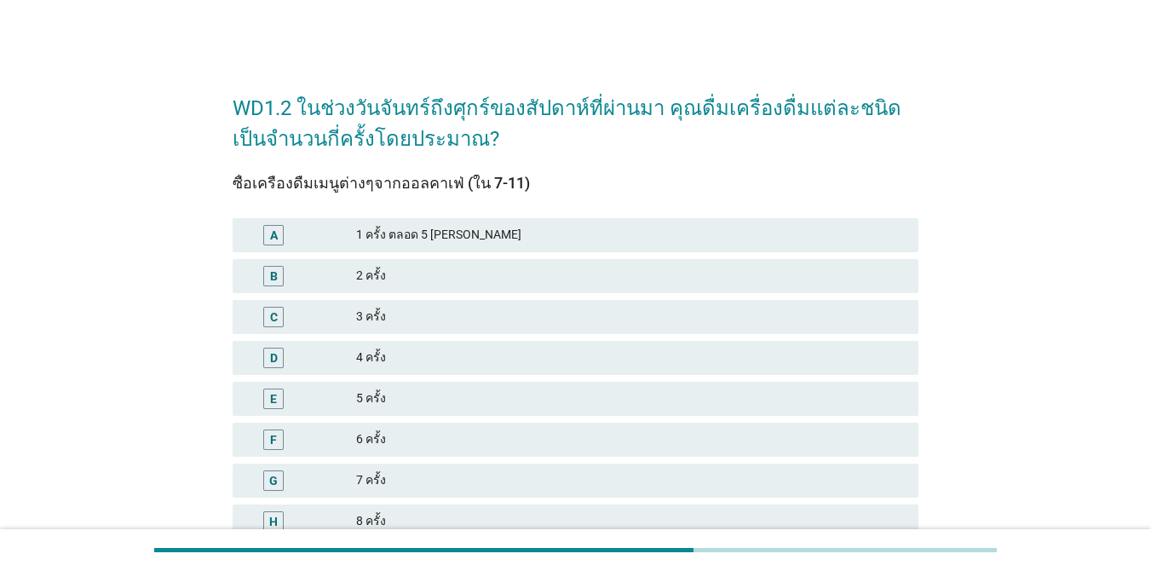
click at [583, 298] on div "C 3 ครั้ง" at bounding box center [575, 317] width 693 height 41
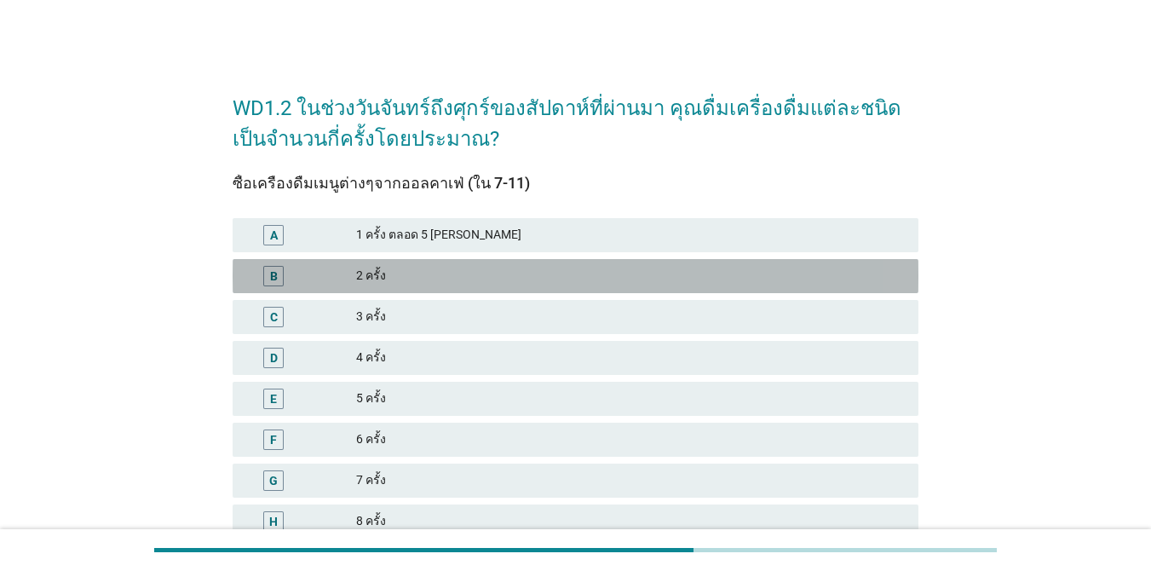
click at [418, 277] on div "2 ครั้ง" at bounding box center [630, 276] width 549 height 20
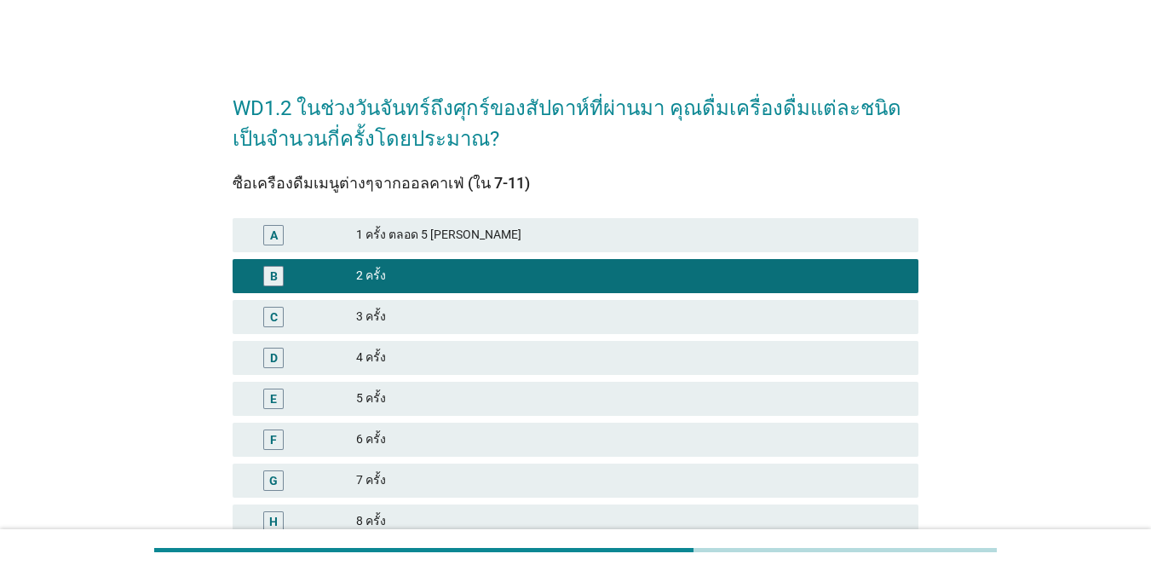
click at [418, 297] on div "C 3 ครั้ง" at bounding box center [575, 317] width 693 height 41
click at [418, 316] on div "3 ครั้ง" at bounding box center [630, 317] width 549 height 20
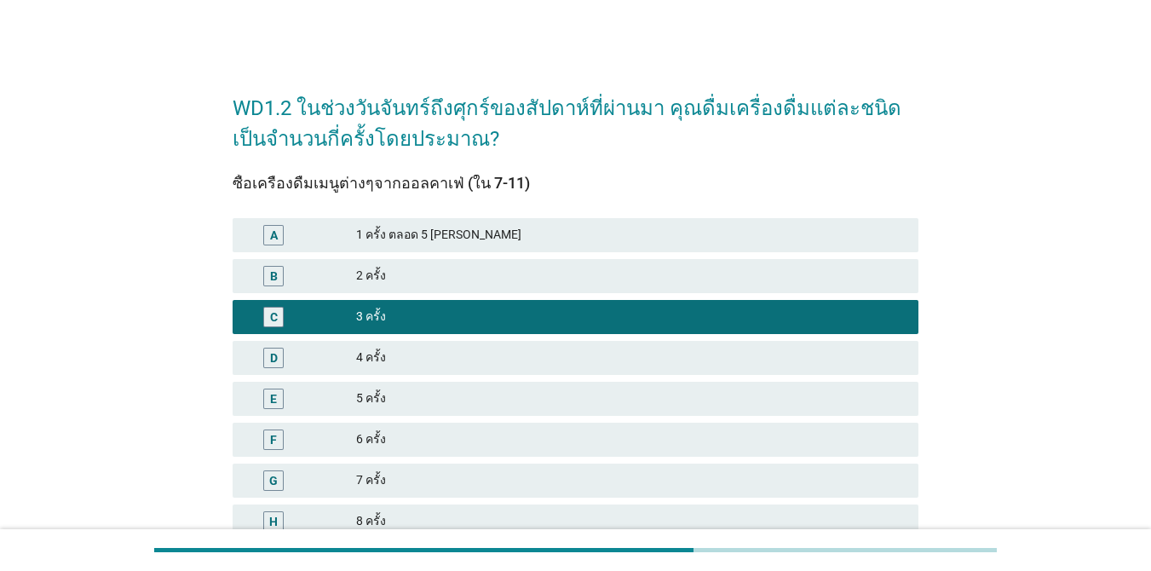
click at [418, 280] on div "2 ครั้ง" at bounding box center [630, 276] width 549 height 20
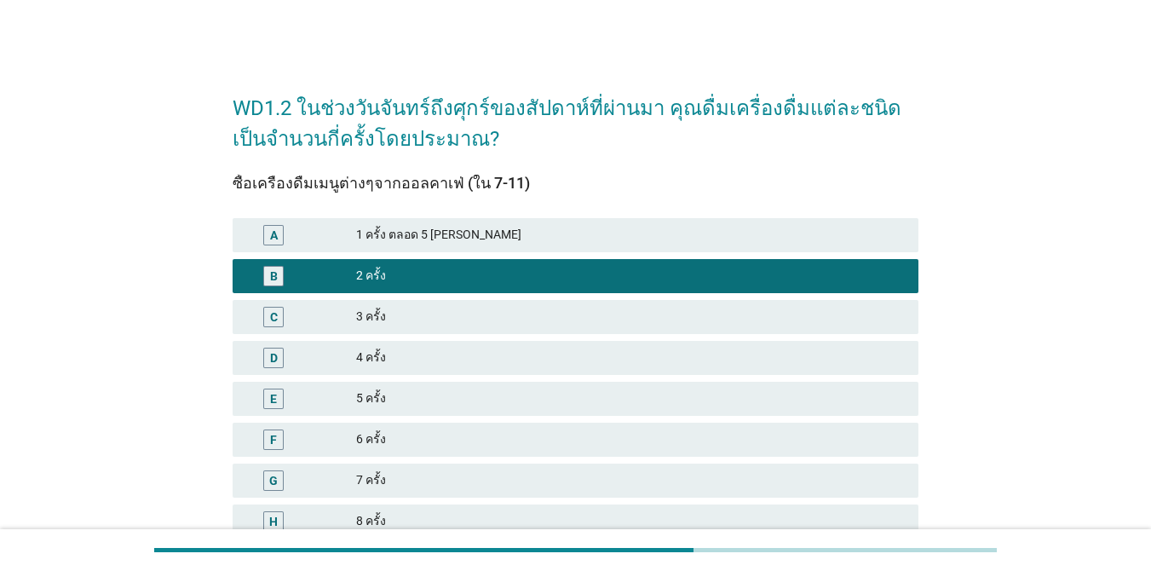
scroll to position [275, 0]
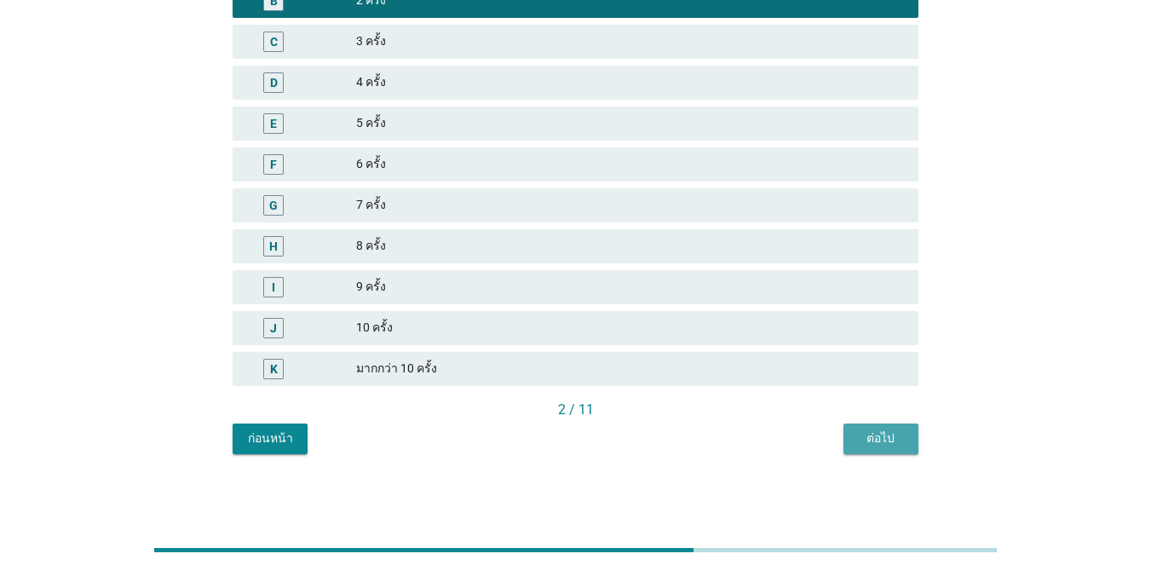
click at [883, 440] on div "ต่อไป" at bounding box center [881, 438] width 48 height 18
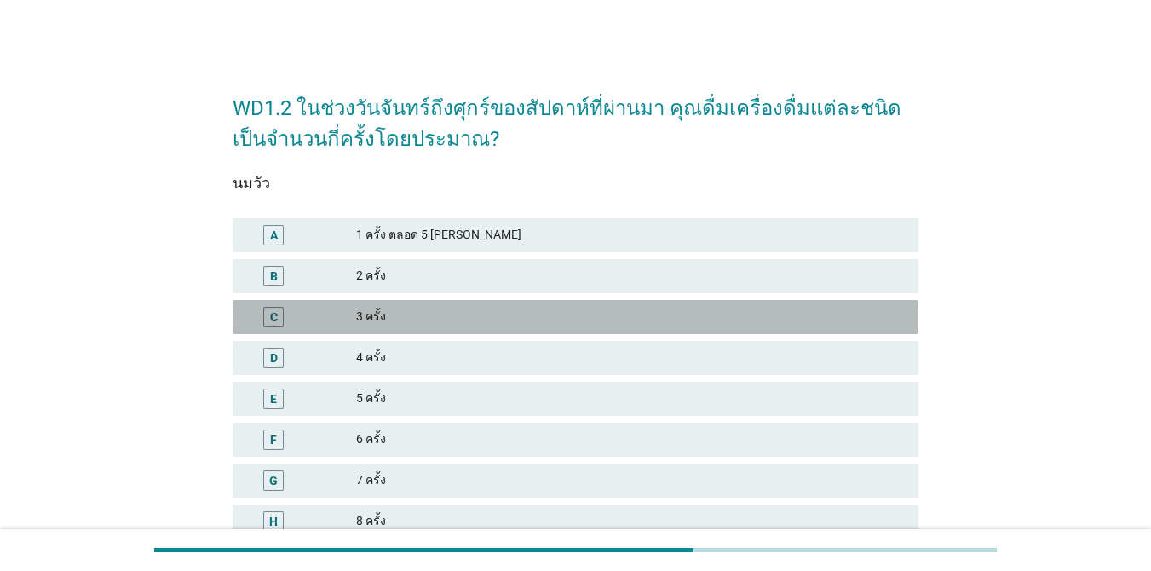
click at [493, 320] on div "3 ครั้ง" at bounding box center [630, 317] width 549 height 20
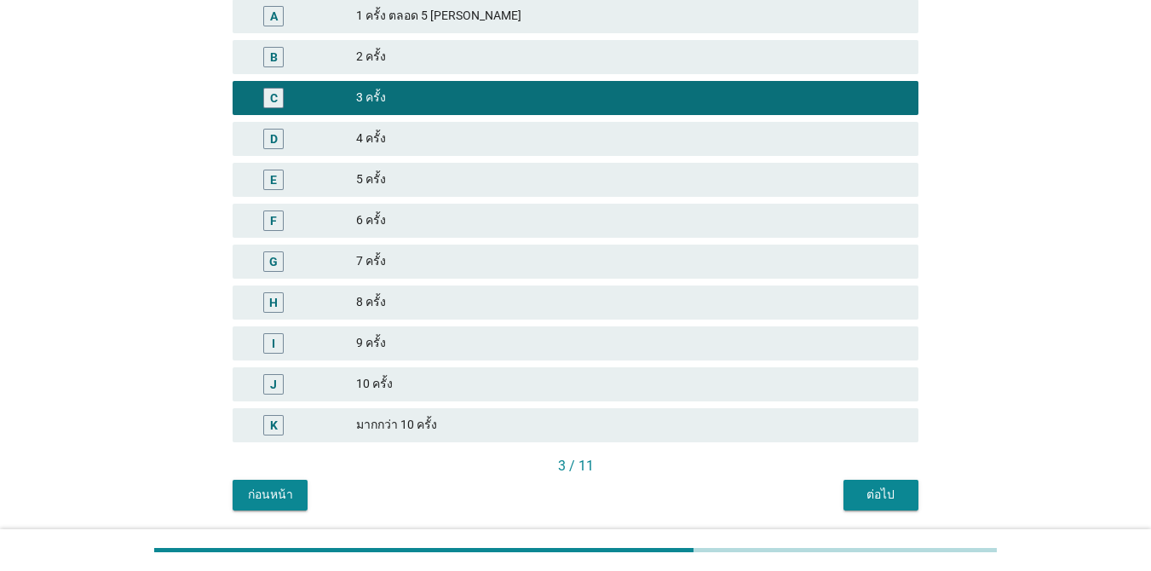
scroll to position [275, 0]
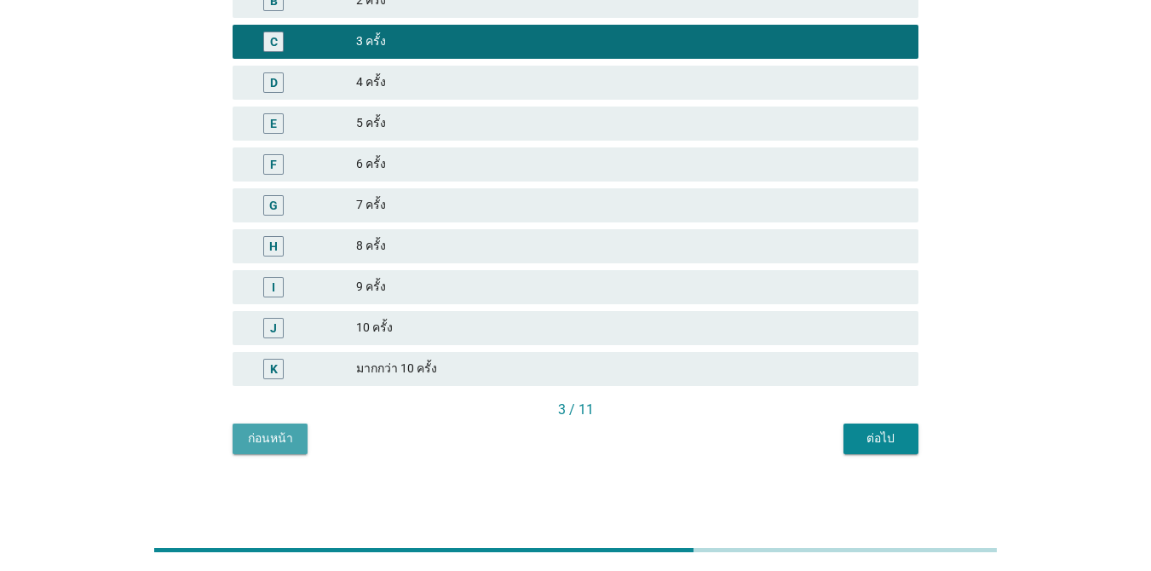
click at [293, 436] on div "ก่อนหน้า" at bounding box center [270, 438] width 48 height 18
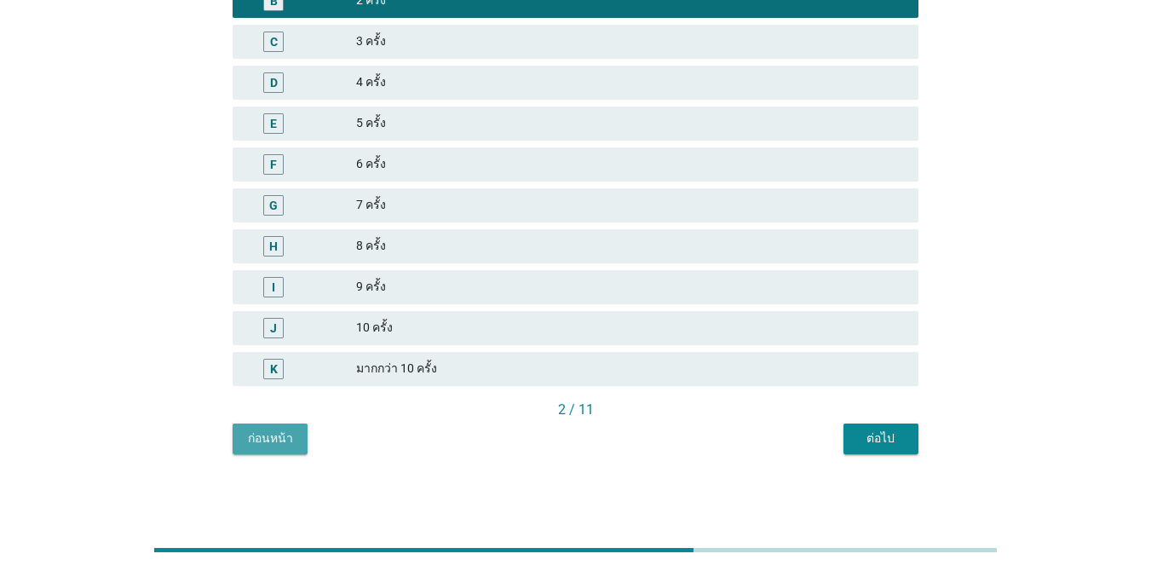
click at [257, 427] on button "ก่อนหน้า" at bounding box center [270, 439] width 75 height 31
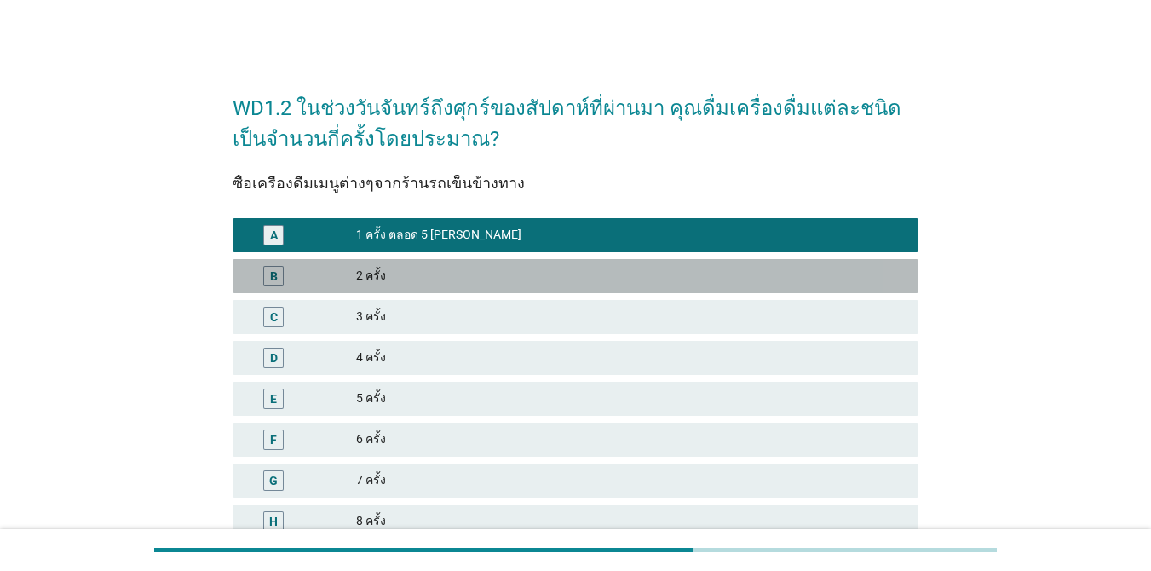
click at [508, 292] on div "B 2 ครั้ง" at bounding box center [576, 276] width 686 height 34
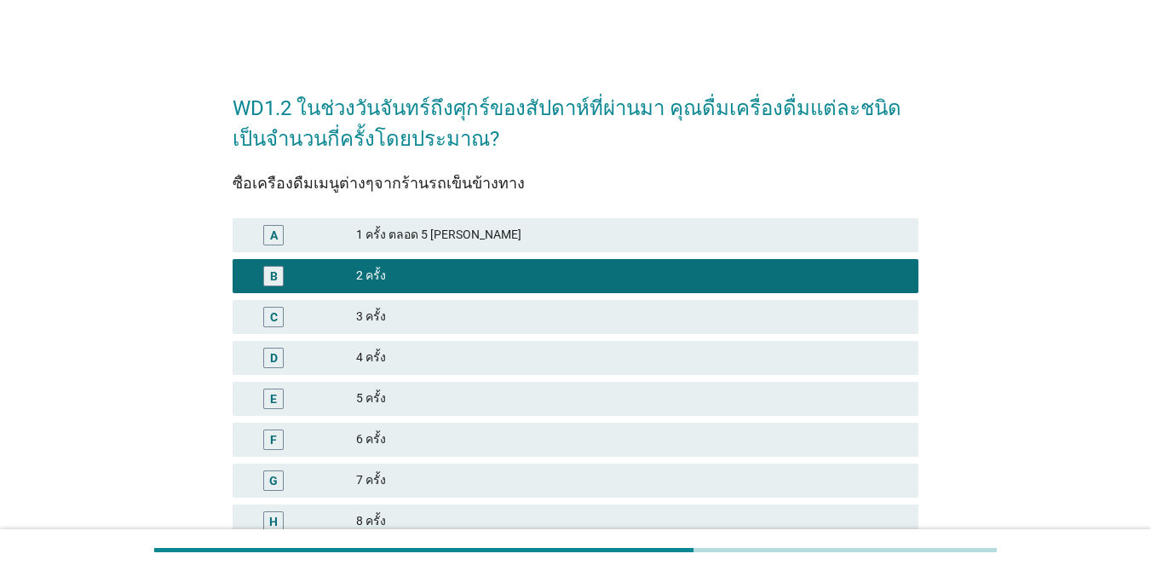
scroll to position [275, 0]
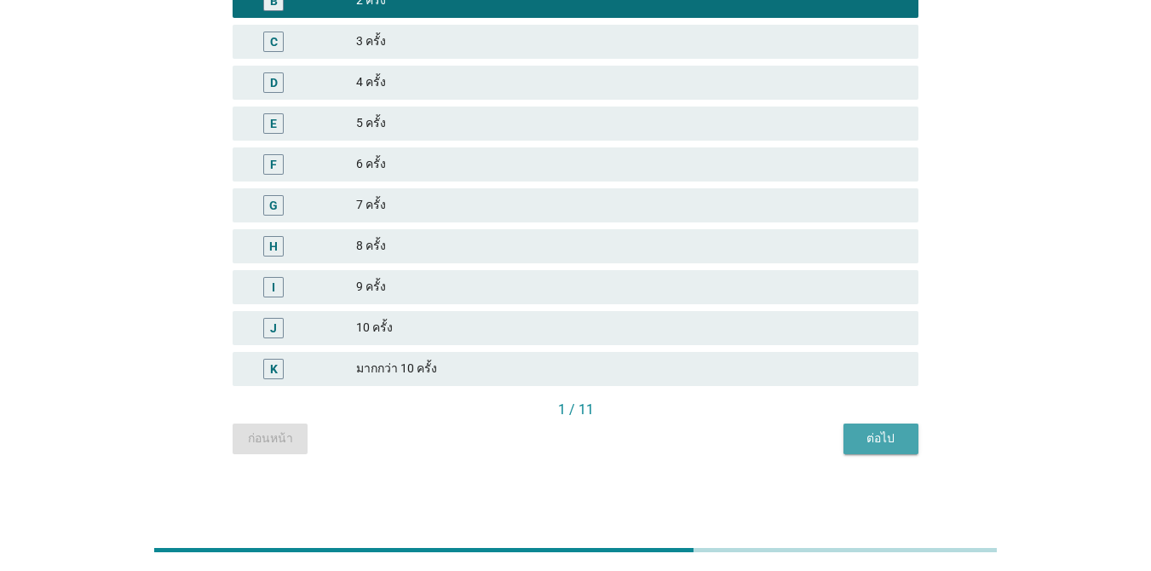
click at [870, 439] on div "ต่อไป" at bounding box center [881, 438] width 48 height 18
click at [889, 437] on div "ต่อไป" at bounding box center [881, 438] width 48 height 18
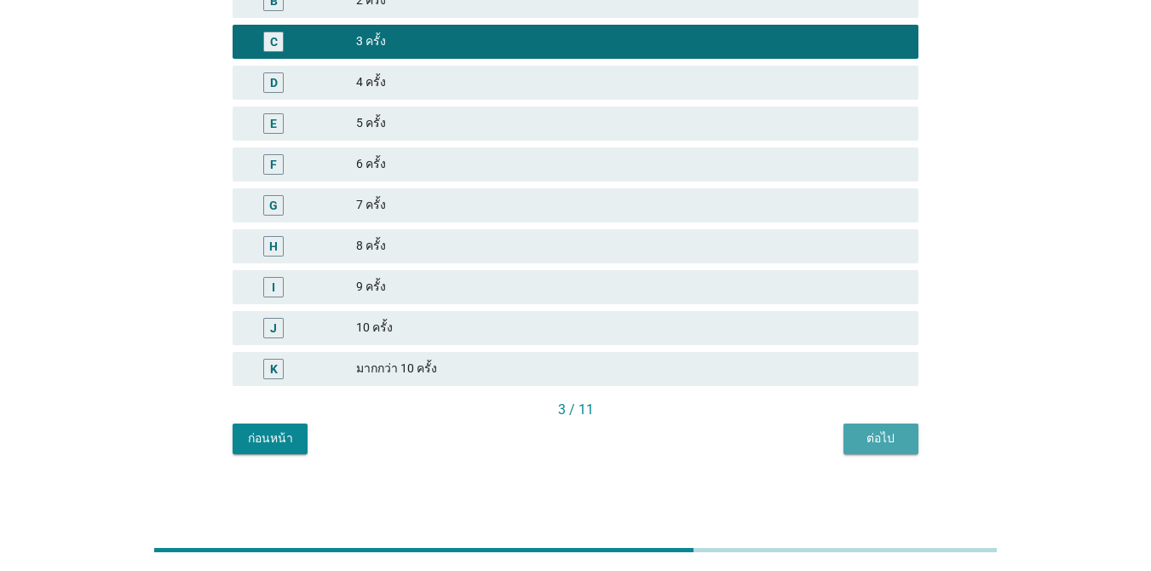
click at [898, 424] on button "ต่อไป" at bounding box center [881, 439] width 75 height 31
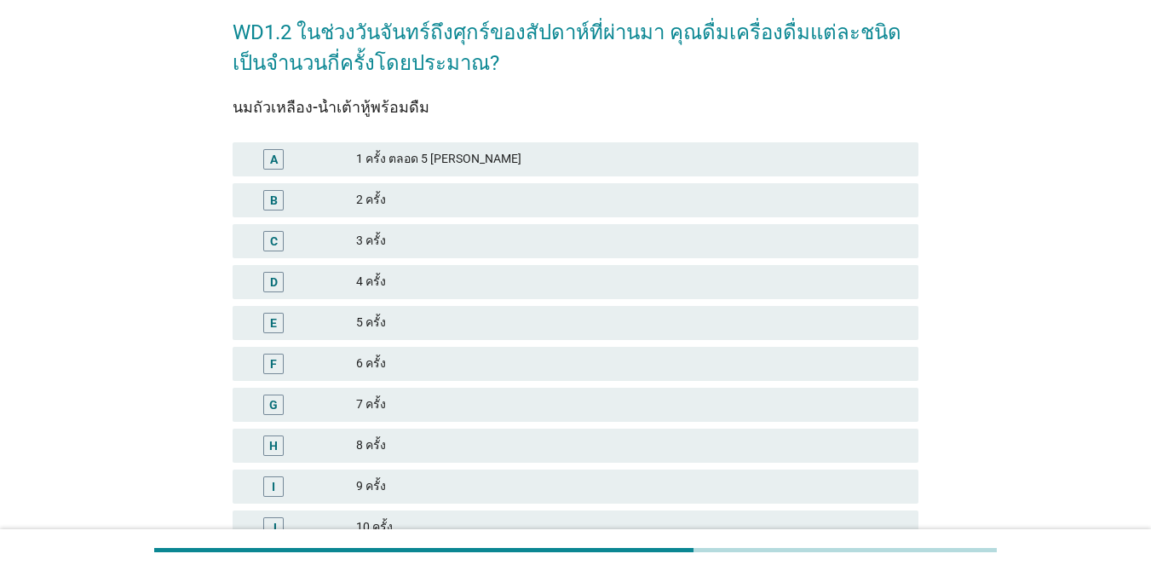
scroll to position [80, 0]
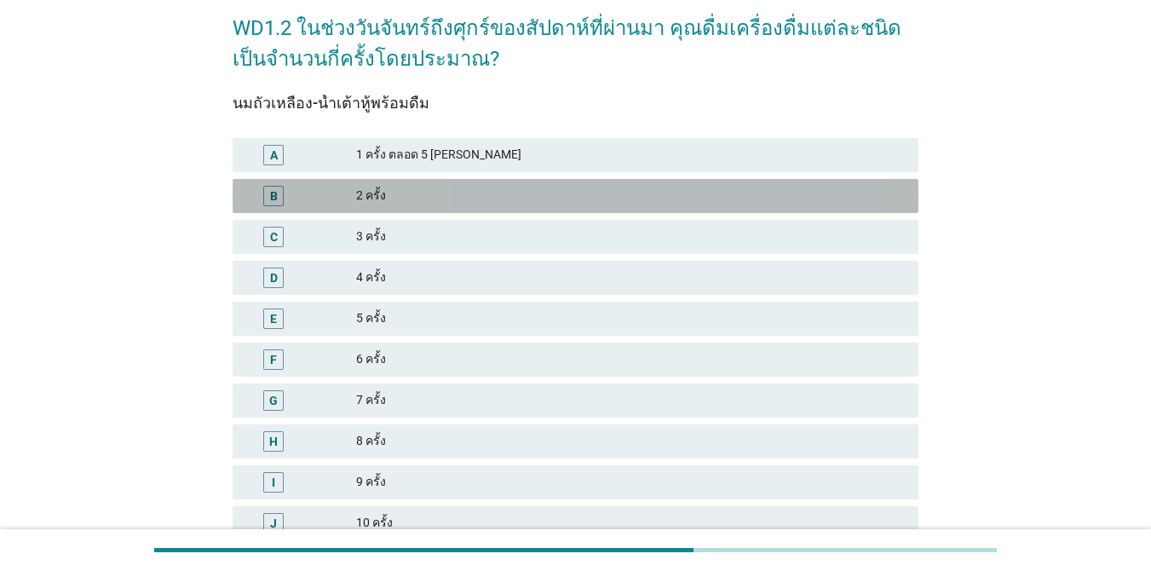
click at [470, 198] on div "2 ครั้ง" at bounding box center [630, 196] width 549 height 20
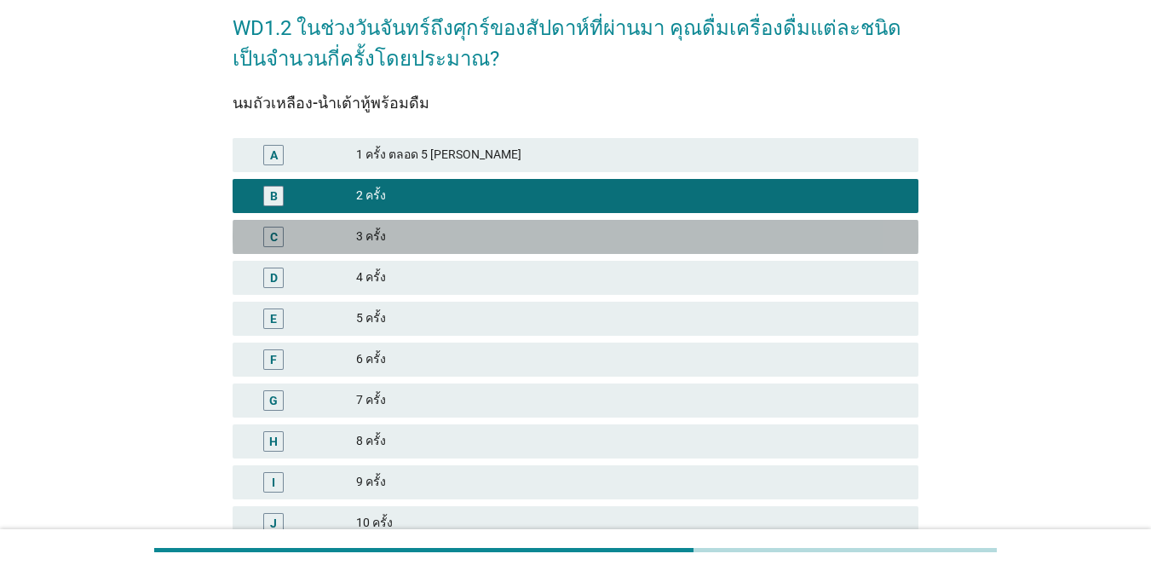
click at [533, 230] on div "3 ครั้ง" at bounding box center [630, 237] width 549 height 20
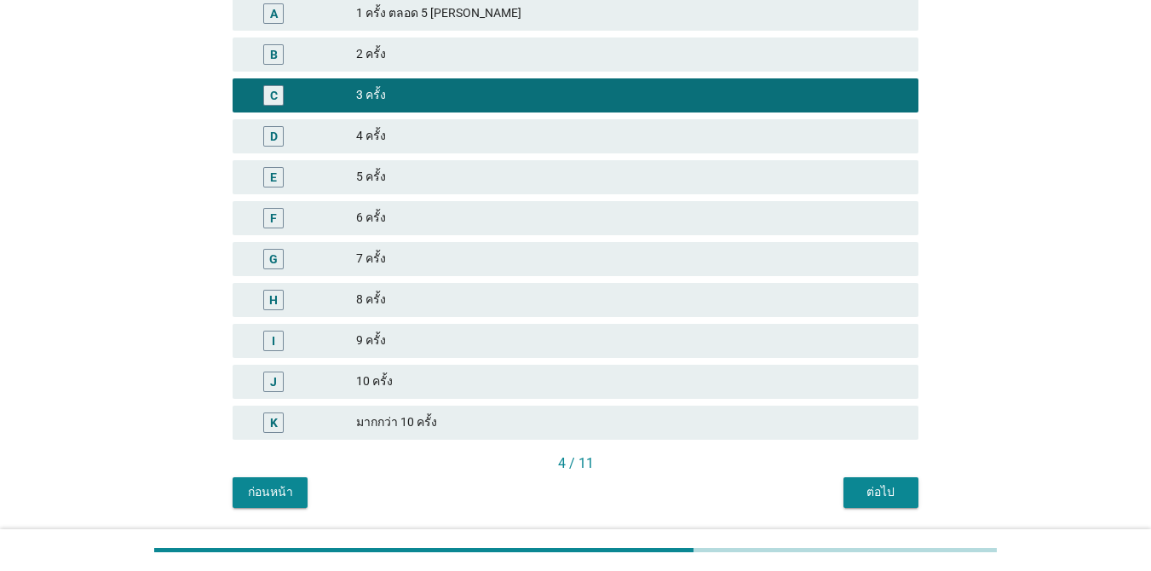
scroll to position [275, 0]
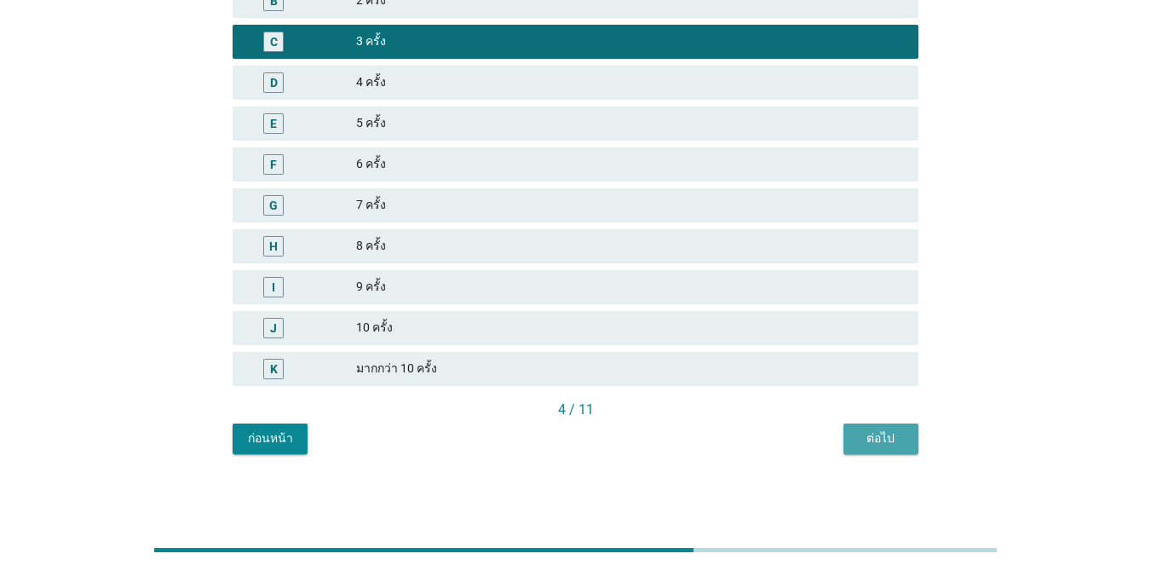
click at [873, 448] on button "ต่อไป" at bounding box center [881, 439] width 75 height 31
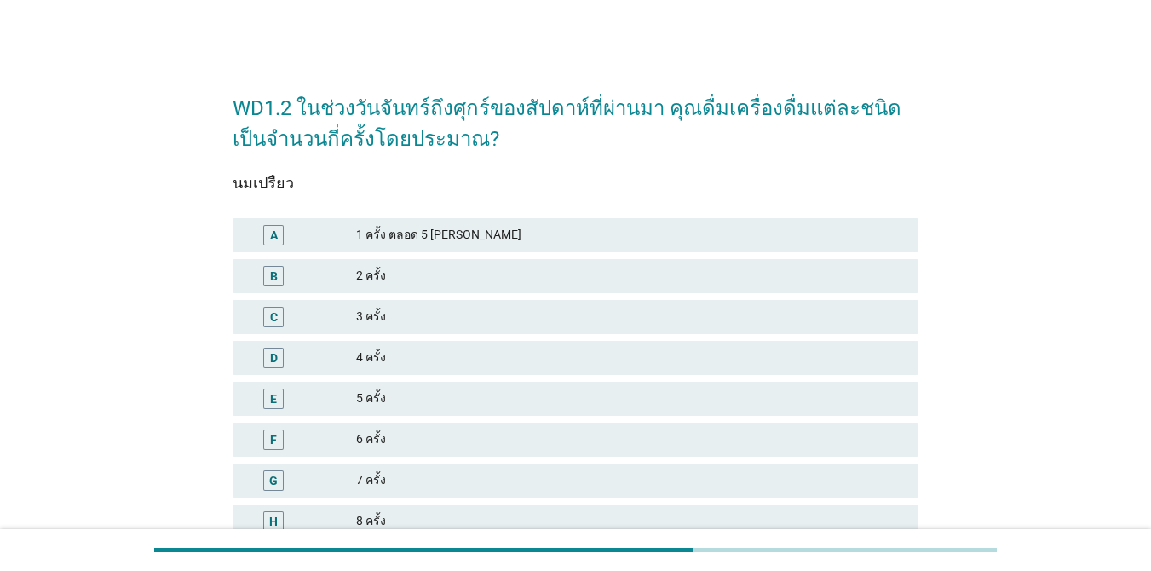
scroll to position [4, 0]
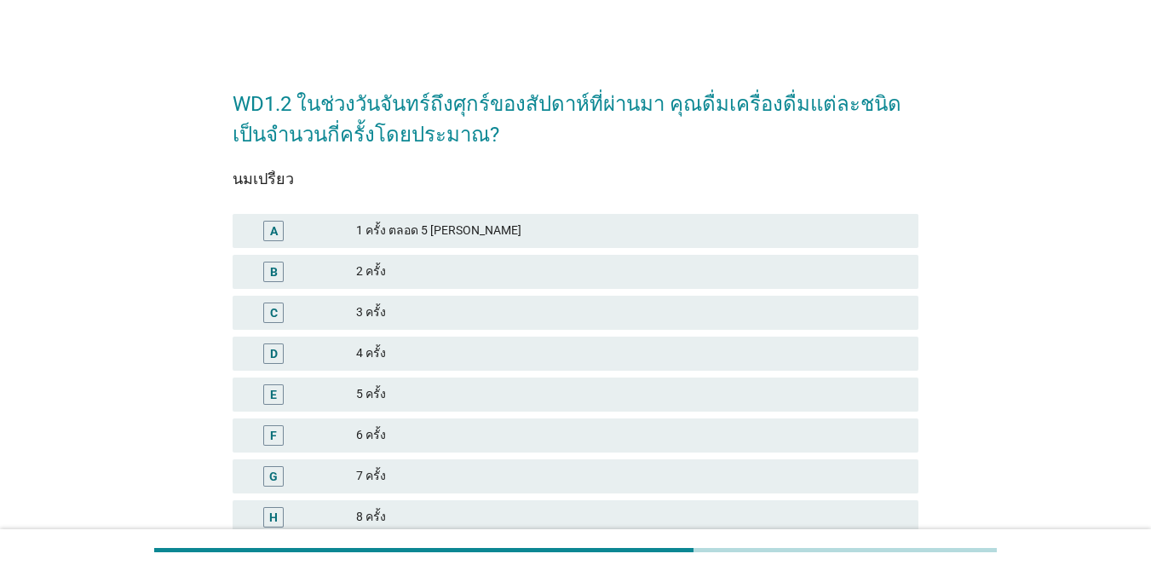
click at [527, 384] on div "5 ครั้ง" at bounding box center [630, 394] width 549 height 20
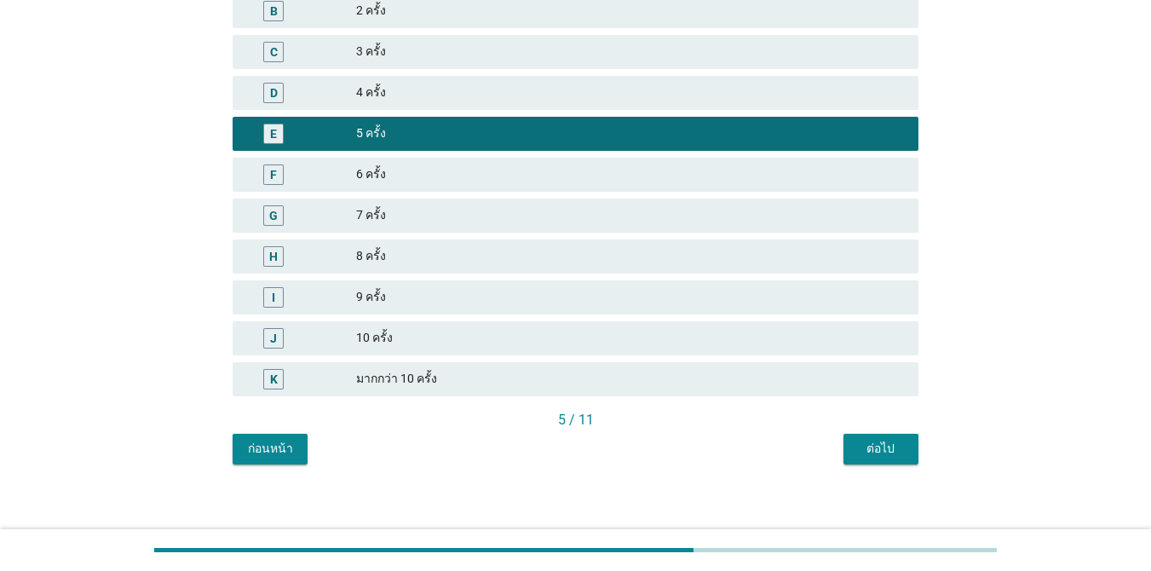
scroll to position [275, 0]
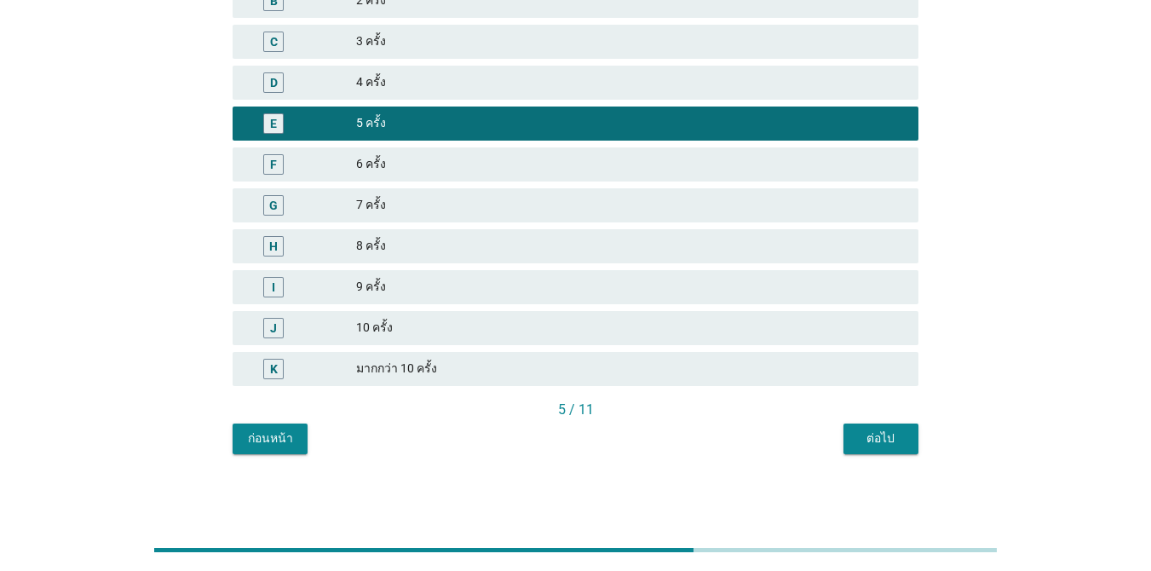
click at [899, 416] on div "5 / 11" at bounding box center [576, 410] width 686 height 20
click at [896, 435] on div "ต่อไป" at bounding box center [881, 438] width 48 height 18
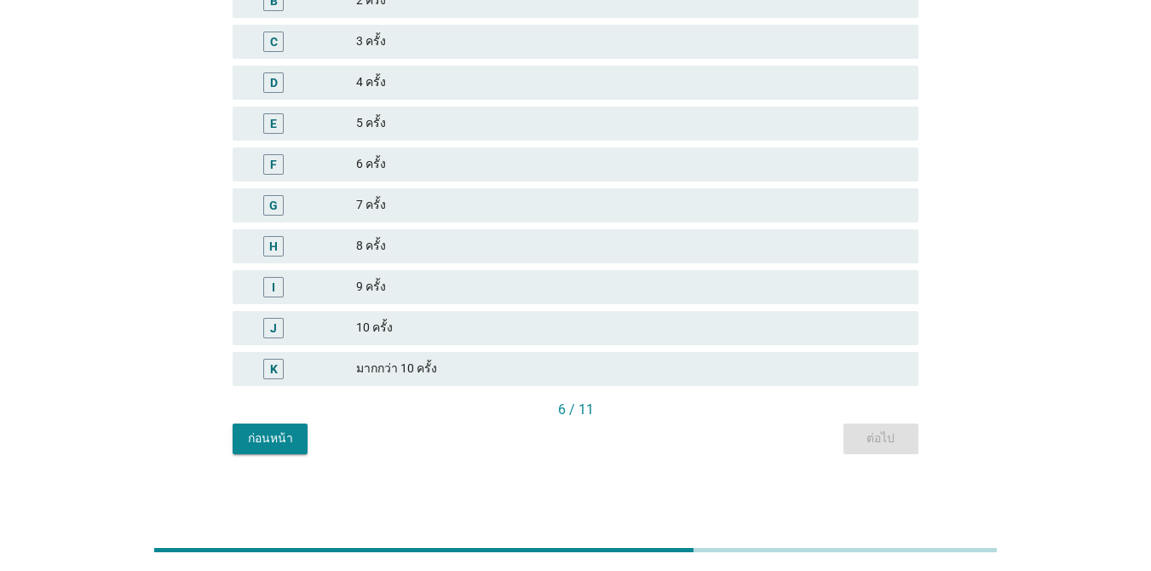
scroll to position [0, 0]
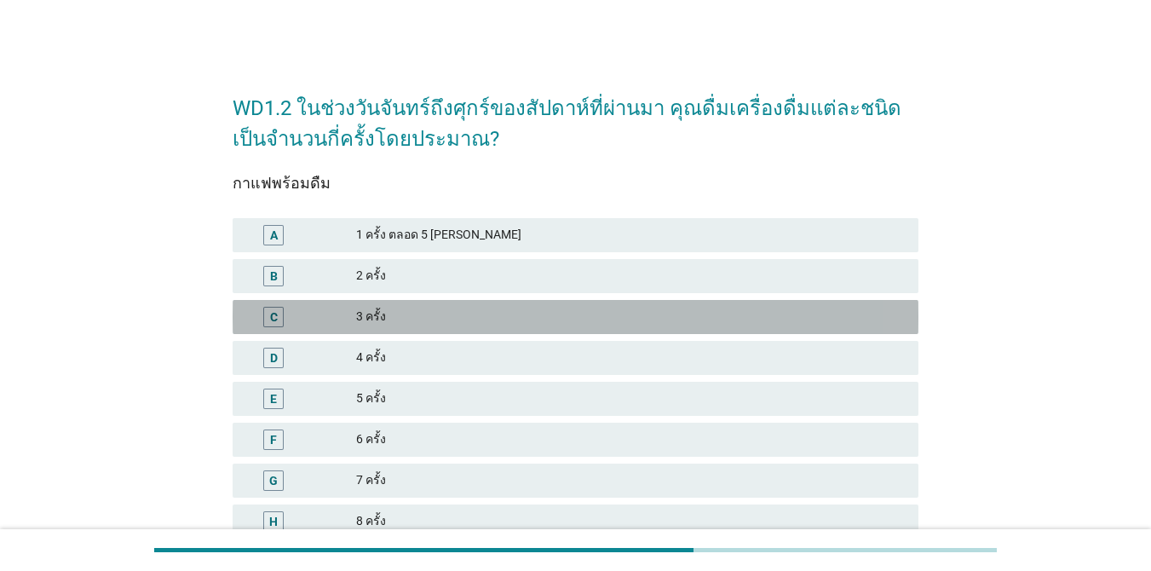
click at [531, 323] on div "3 ครั้ง" at bounding box center [630, 317] width 549 height 20
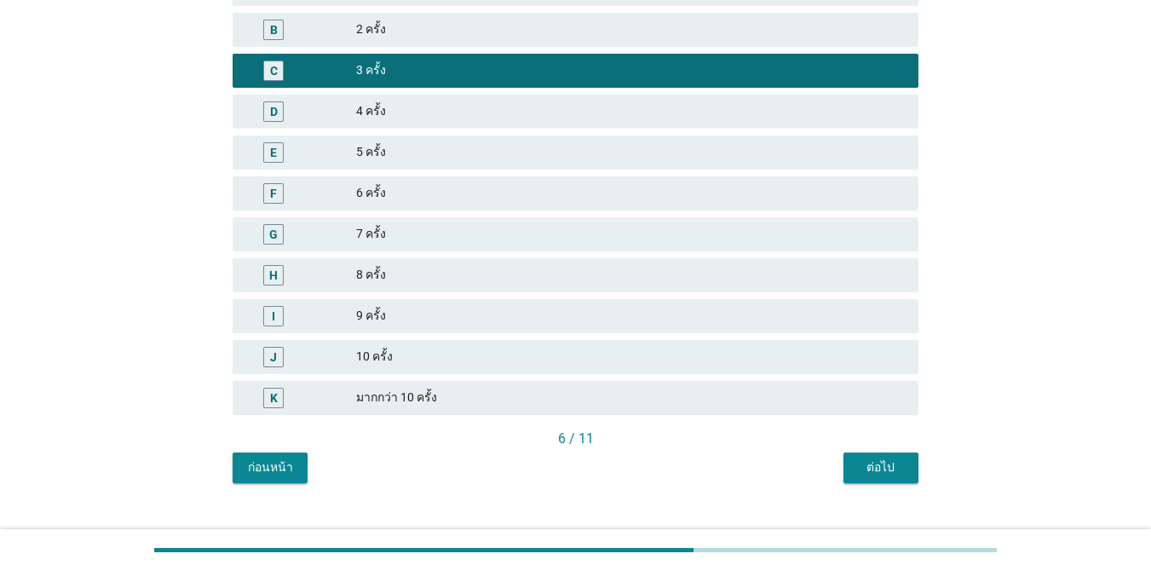
scroll to position [275, 0]
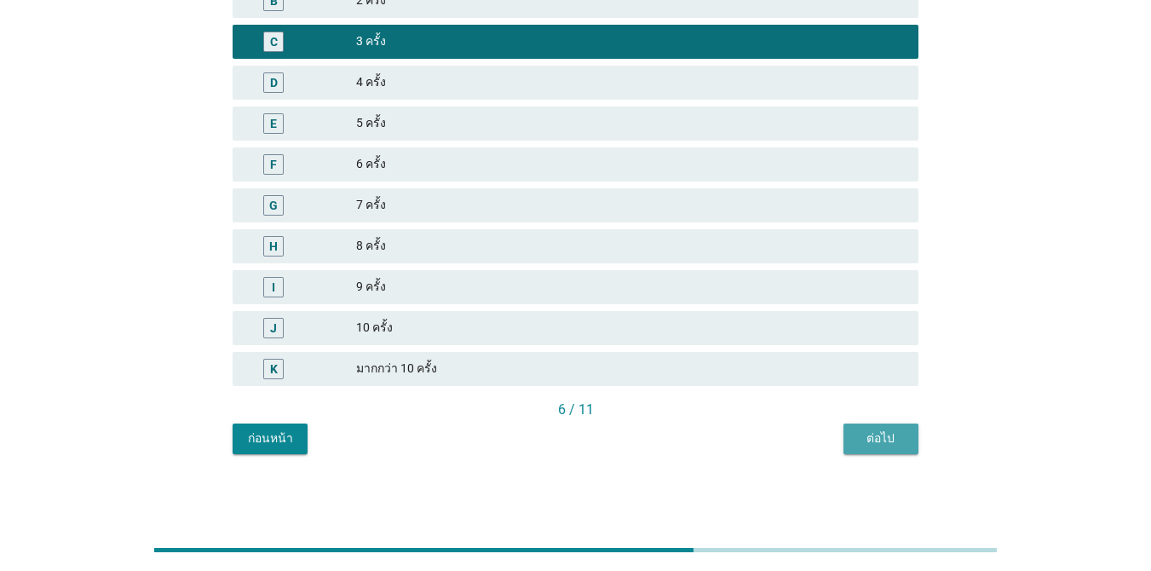
click at [850, 431] on button "ต่อไป" at bounding box center [881, 439] width 75 height 31
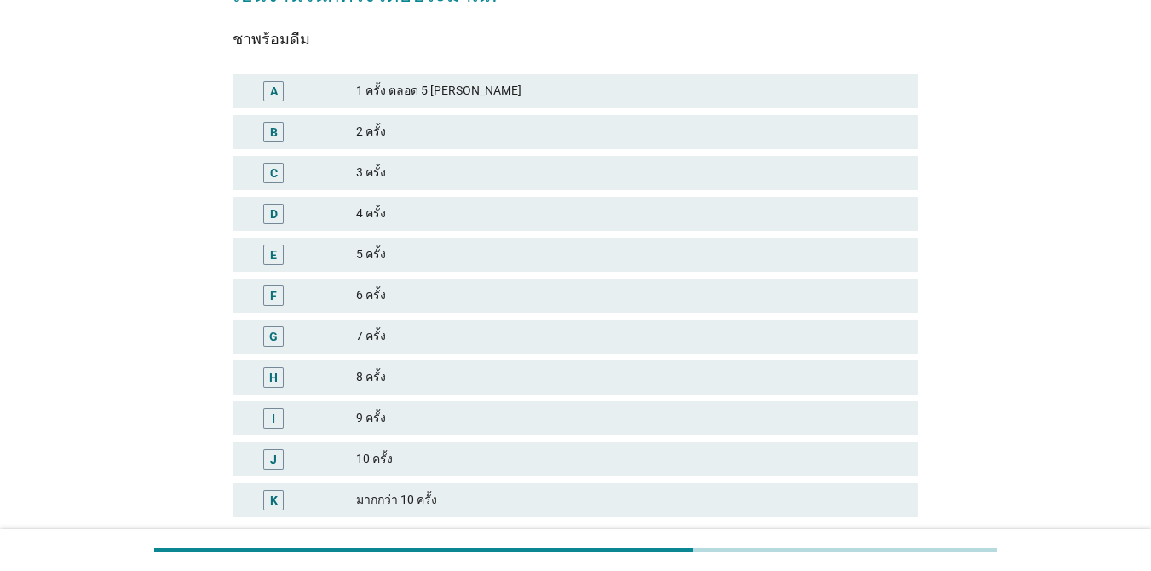
scroll to position [146, 0]
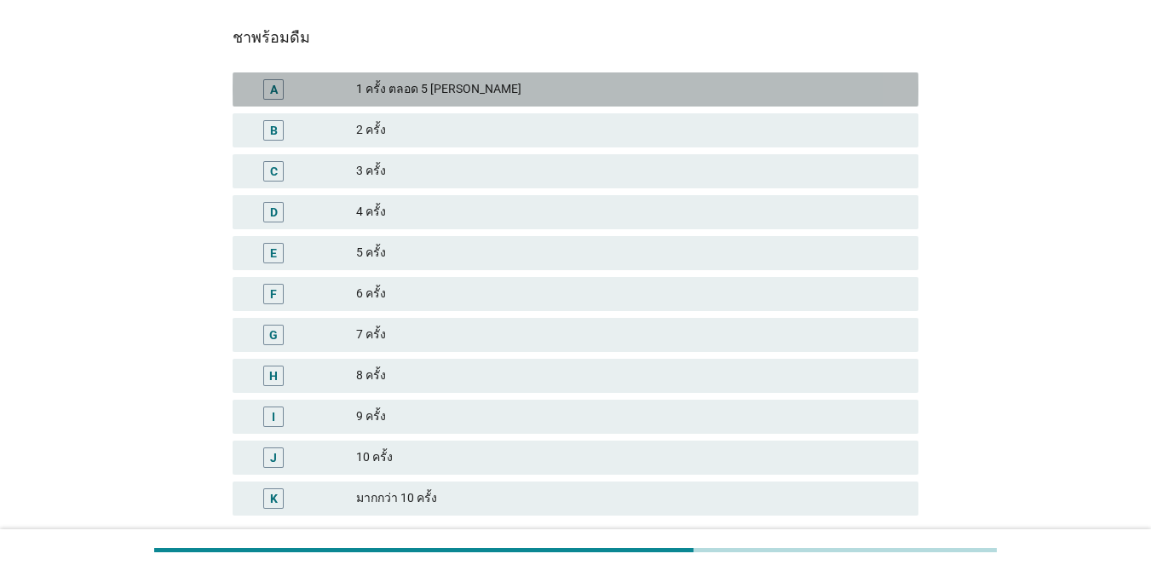
click at [612, 93] on div "1 ครั้ง ตลอด 5 [PERSON_NAME]" at bounding box center [630, 89] width 549 height 20
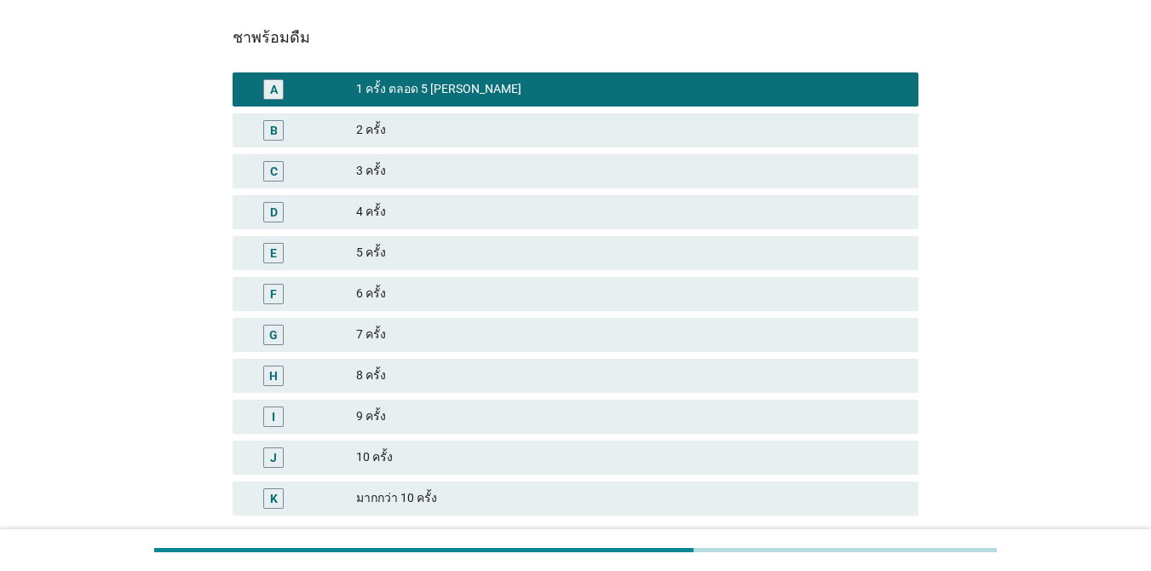
scroll to position [275, 0]
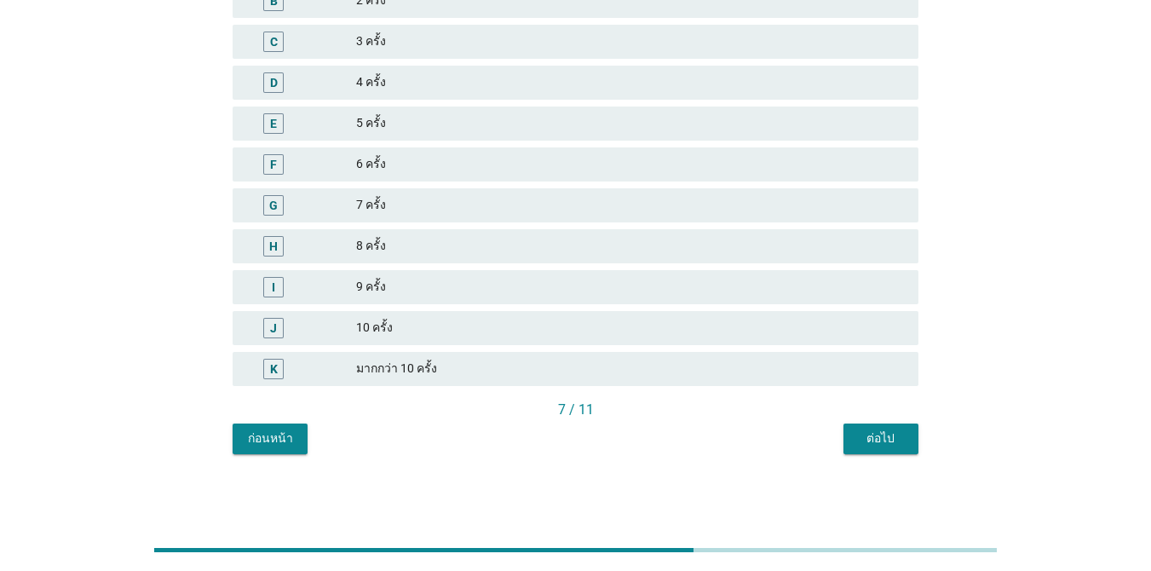
click at [866, 436] on div "ต่อไป" at bounding box center [881, 438] width 48 height 18
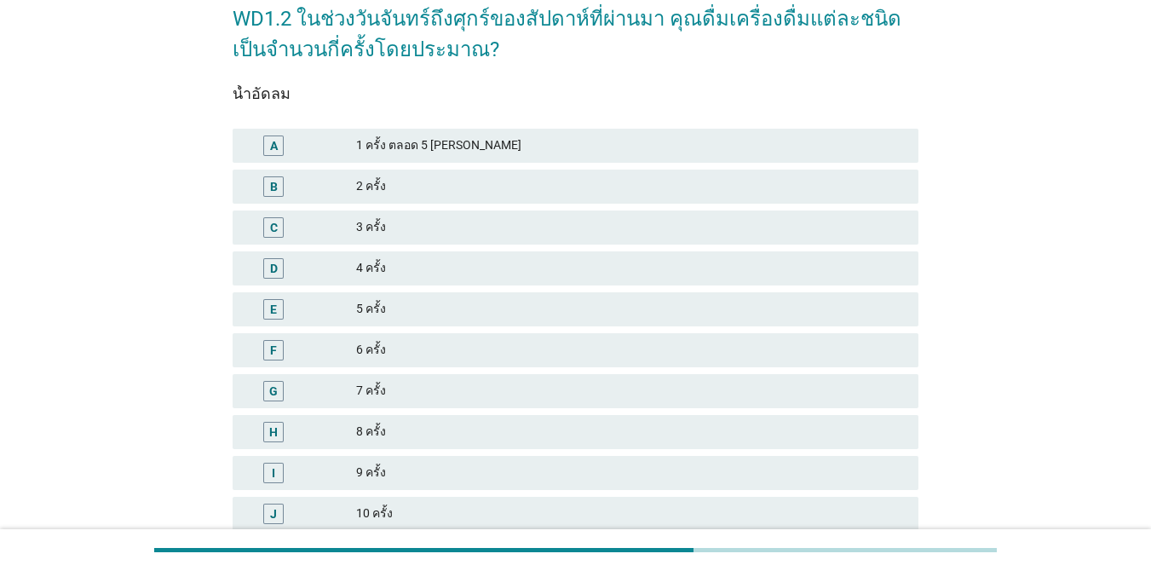
scroll to position [94, 0]
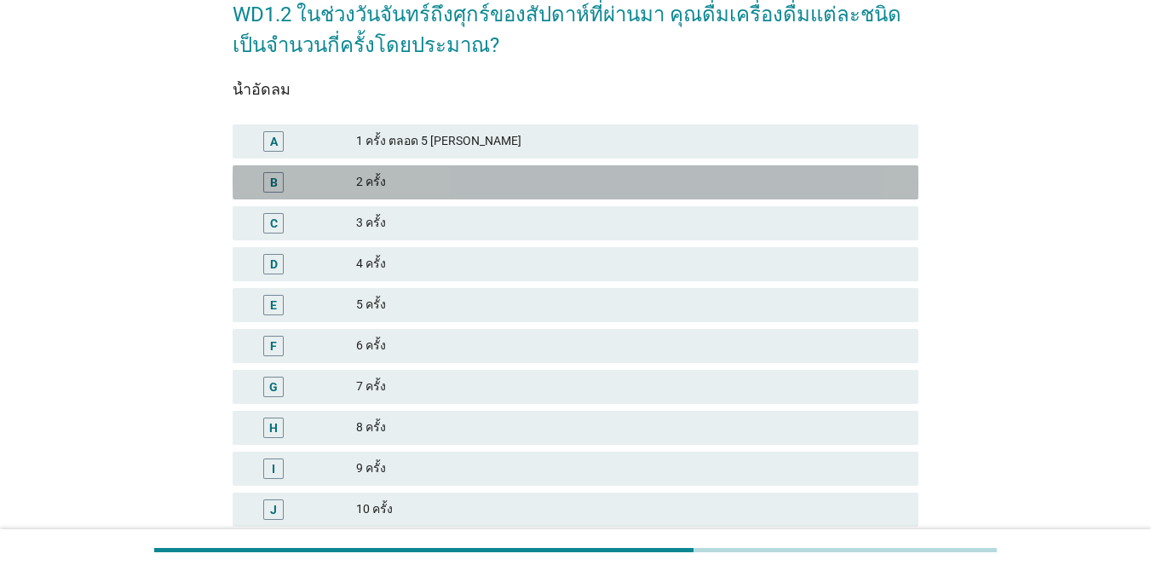
click at [491, 182] on div "2 ครั้ง" at bounding box center [630, 182] width 549 height 20
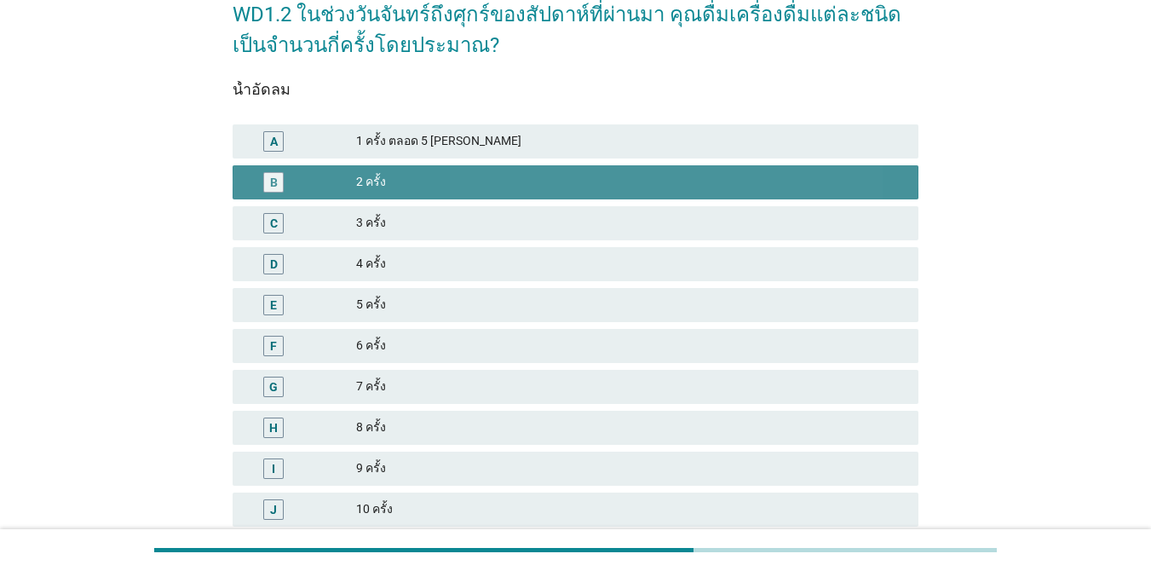
click at [703, 165] on div "B 2 ครั้ง" at bounding box center [576, 182] width 686 height 34
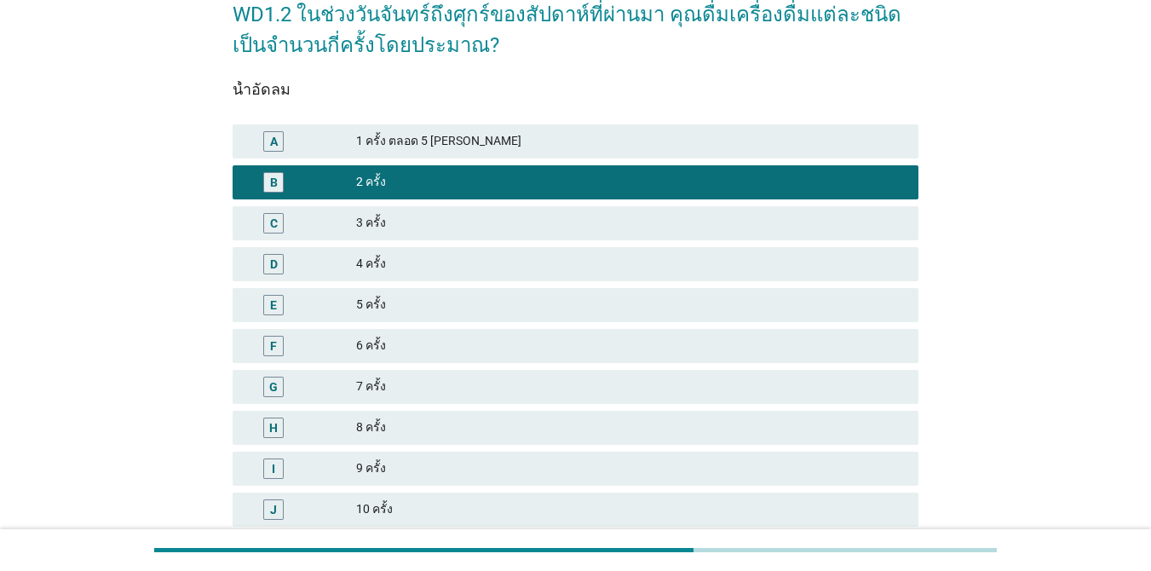
drag, startPoint x: 805, startPoint y: 106, endPoint x: 788, endPoint y: 144, distance: 42.0
click at [804, 107] on div "น้ำอัดลม A 1 ครั้ง ตลอด 5 วันจันทร์ถึงศุกร์ B 2 ครั้ง C 3 ครั้ง D 4 ครั้ง E 5 ค…" at bounding box center [576, 331] width 686 height 500
click at [773, 159] on div "A 1 ครั้ง ตลอด 5 [PERSON_NAME]" at bounding box center [575, 141] width 693 height 41
click at [858, 141] on div "1 ครั้ง ตลอด 5 [PERSON_NAME]" at bounding box center [630, 141] width 549 height 20
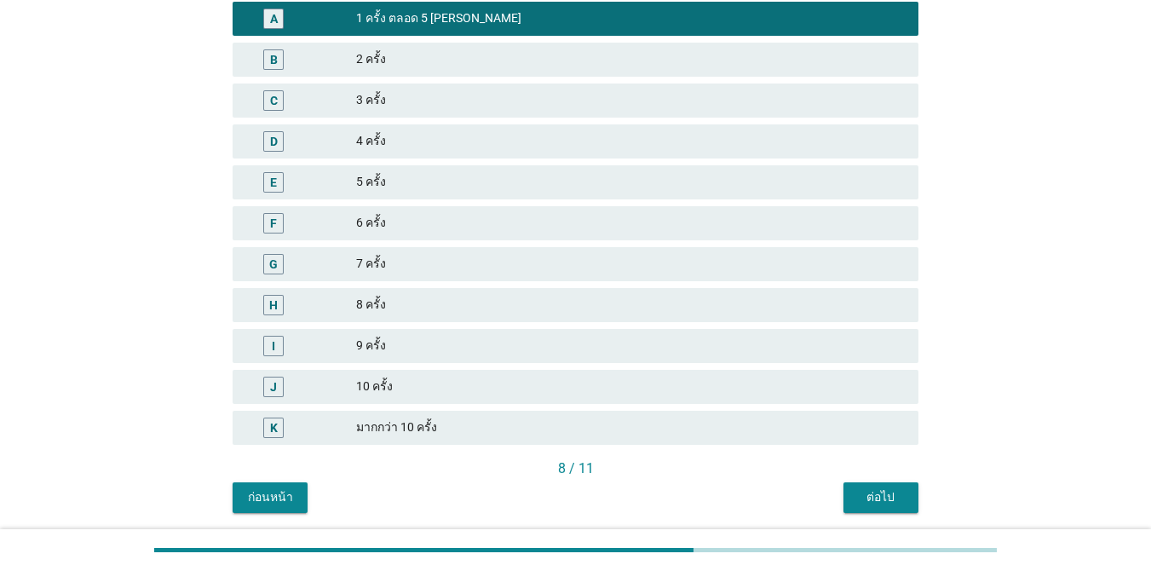
scroll to position [275, 0]
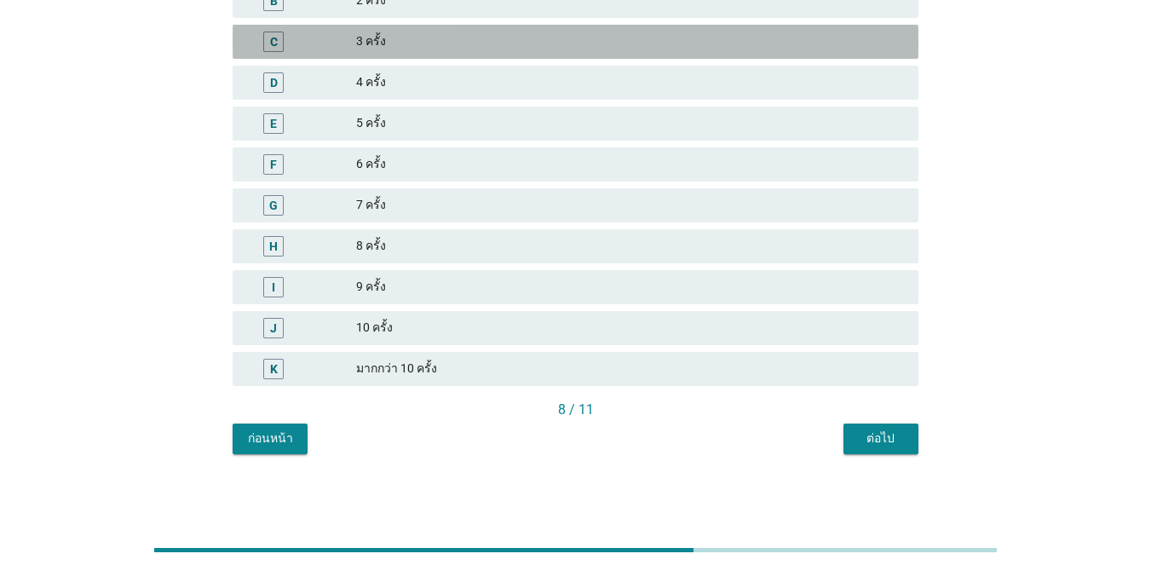
click at [706, 37] on div "3 ครั้ง" at bounding box center [630, 42] width 549 height 20
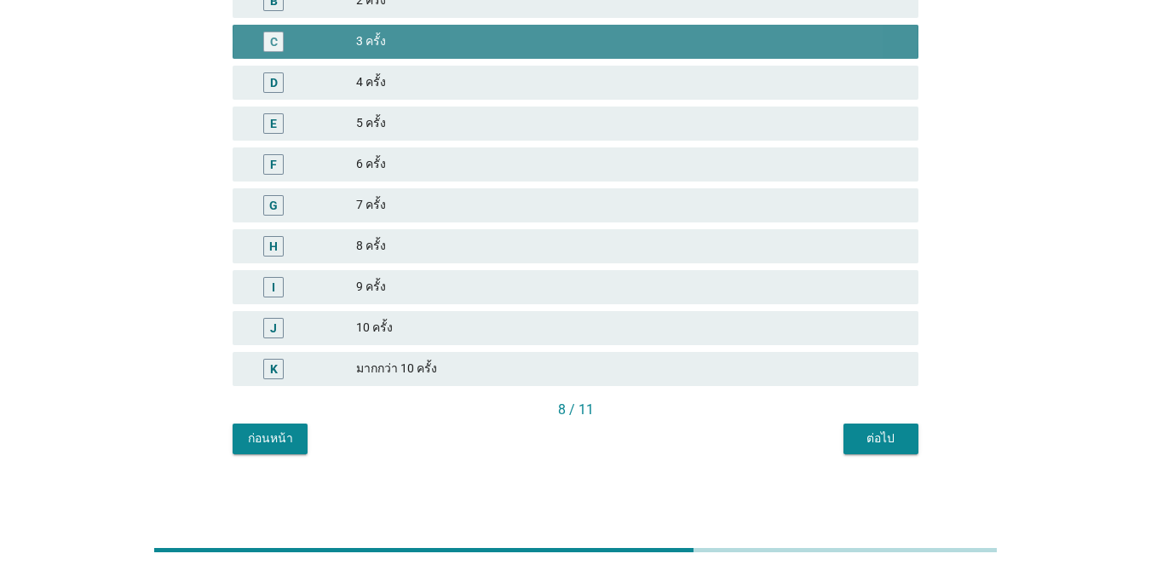
click at [706, 28] on div "C 3 ครั้ง" at bounding box center [576, 42] width 686 height 34
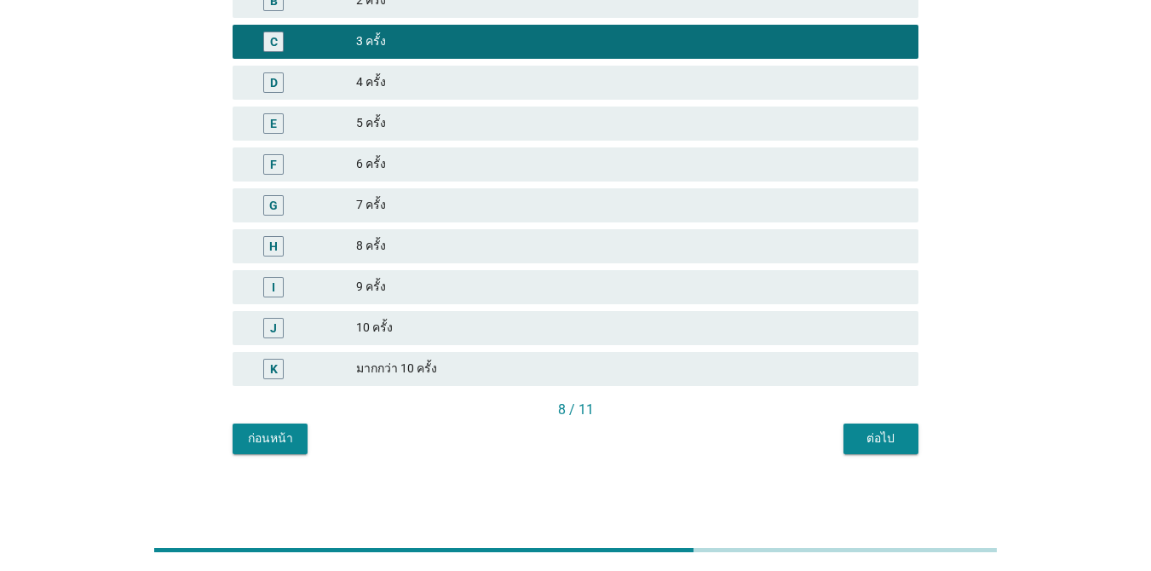
click at [706, 10] on div "2 ครั้ง" at bounding box center [630, 1] width 549 height 20
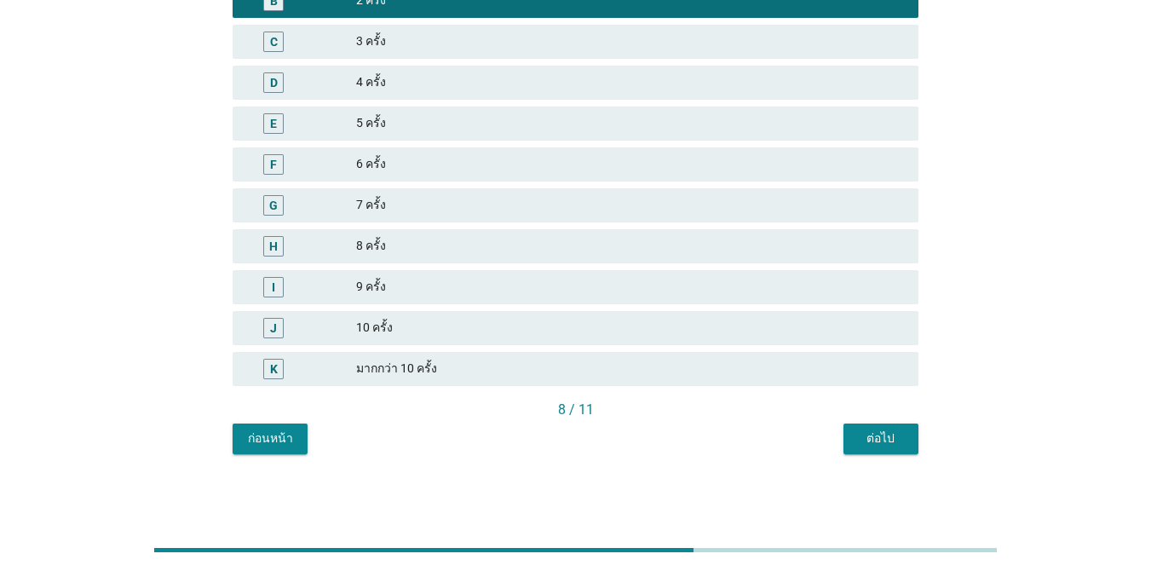
click at [867, 416] on div "8 / 11" at bounding box center [576, 410] width 686 height 20
click at [869, 444] on div "ต่อไป" at bounding box center [881, 438] width 48 height 18
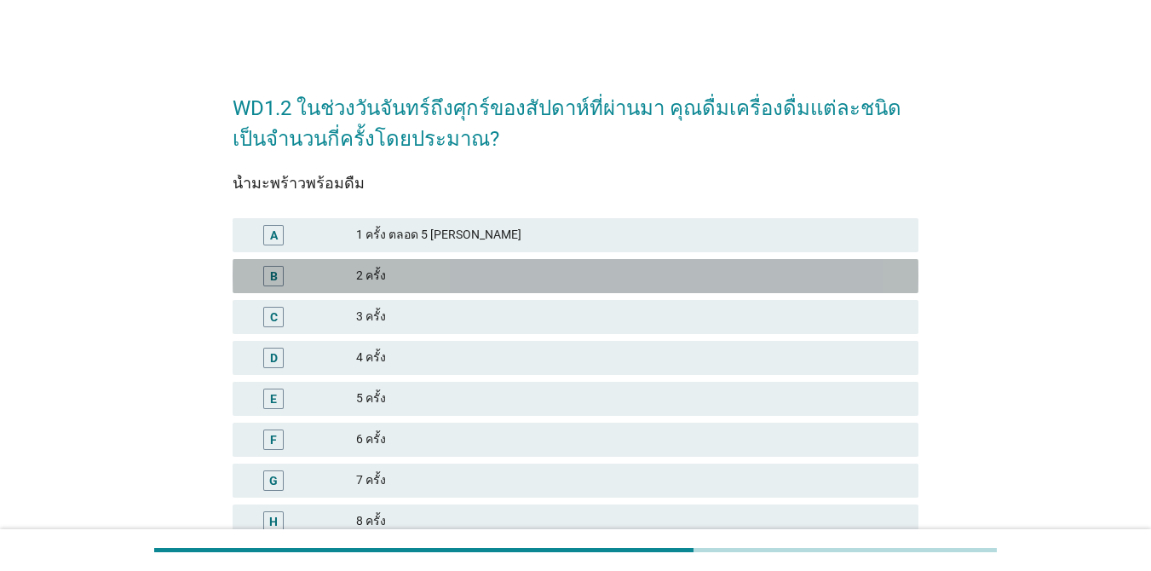
click at [581, 285] on div "2 ครั้ง" at bounding box center [630, 276] width 549 height 20
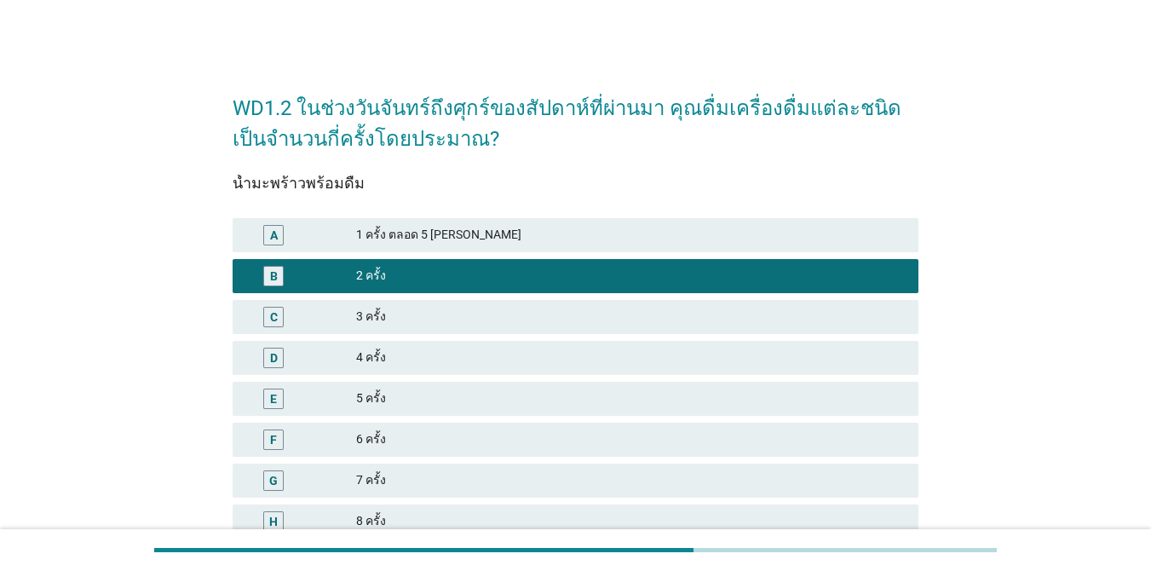
click at [622, 252] on div "A 1 ครั้ง ตลอด 5 [PERSON_NAME]" at bounding box center [575, 235] width 693 height 41
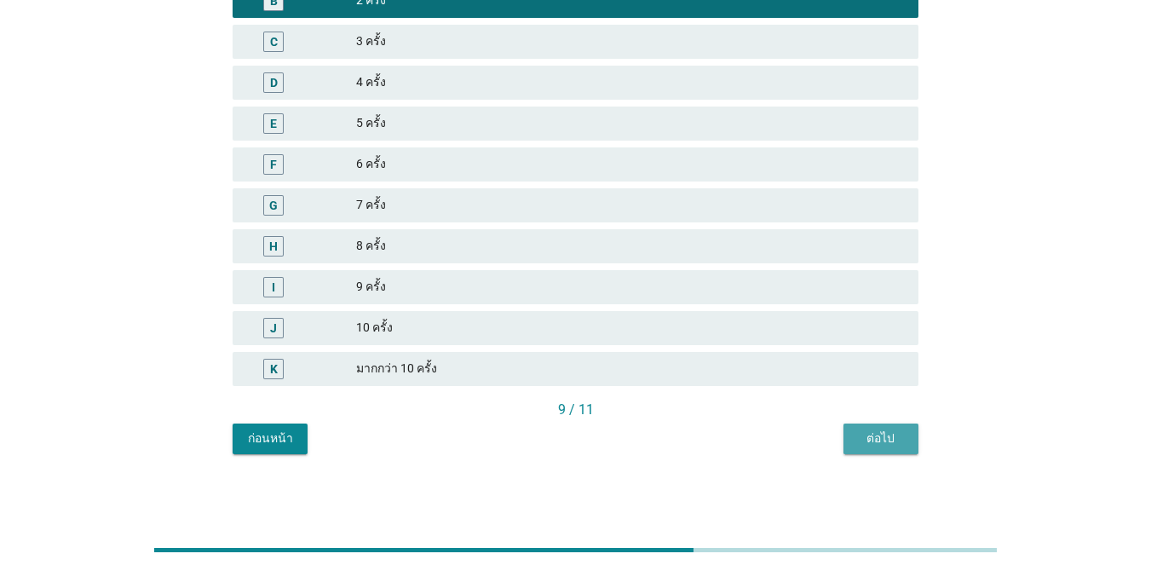
click at [857, 431] on div "ต่อไป" at bounding box center [881, 438] width 48 height 18
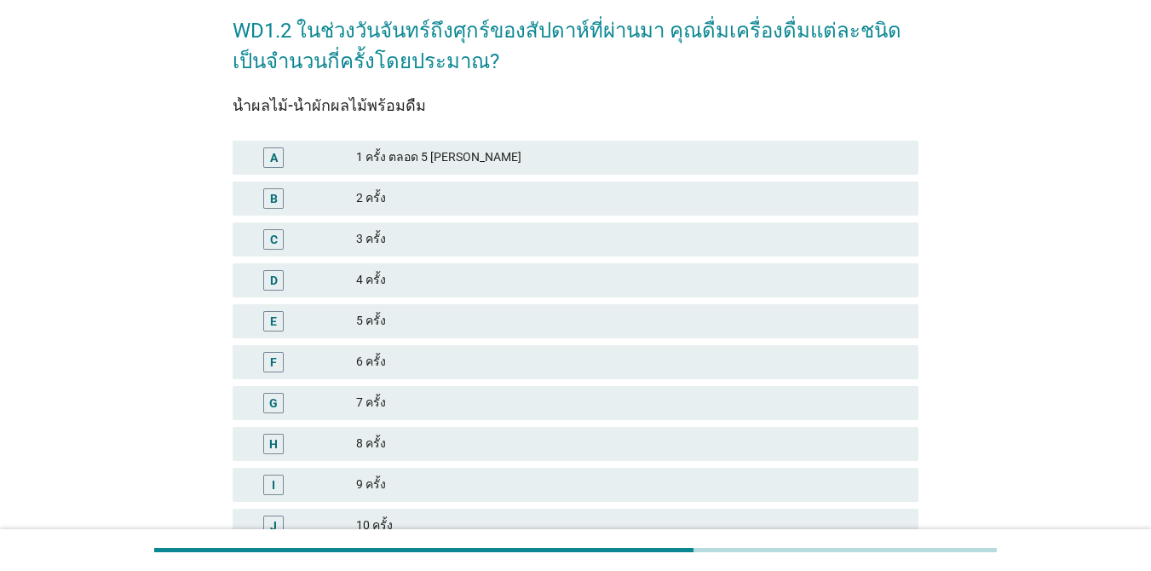
scroll to position [104, 0]
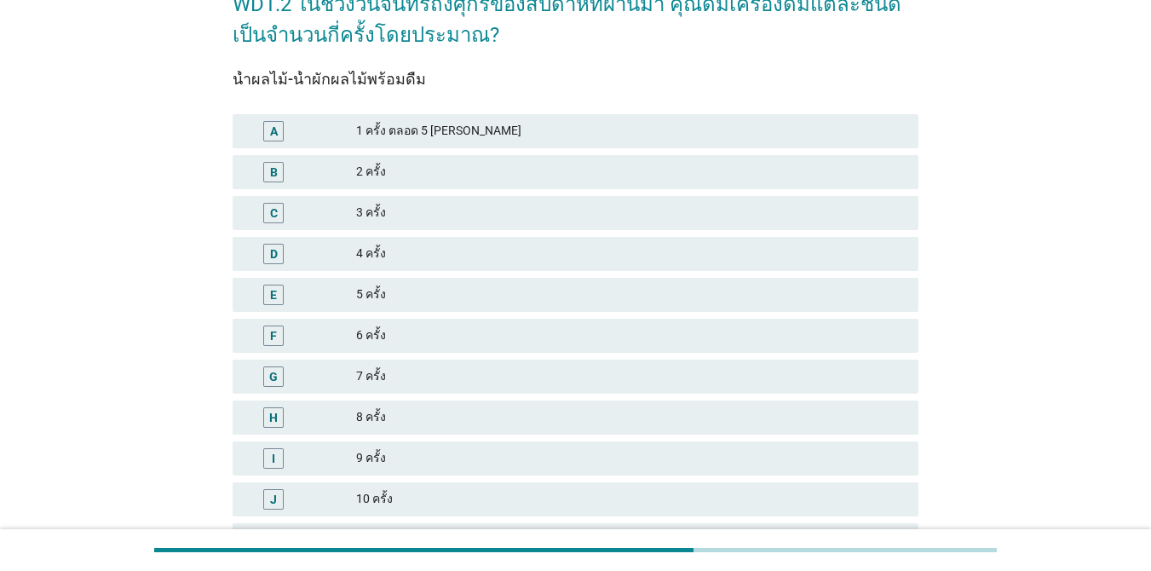
click at [549, 145] on div "A 1 ครั้ง ตลอด 5 [PERSON_NAME]" at bounding box center [576, 131] width 686 height 34
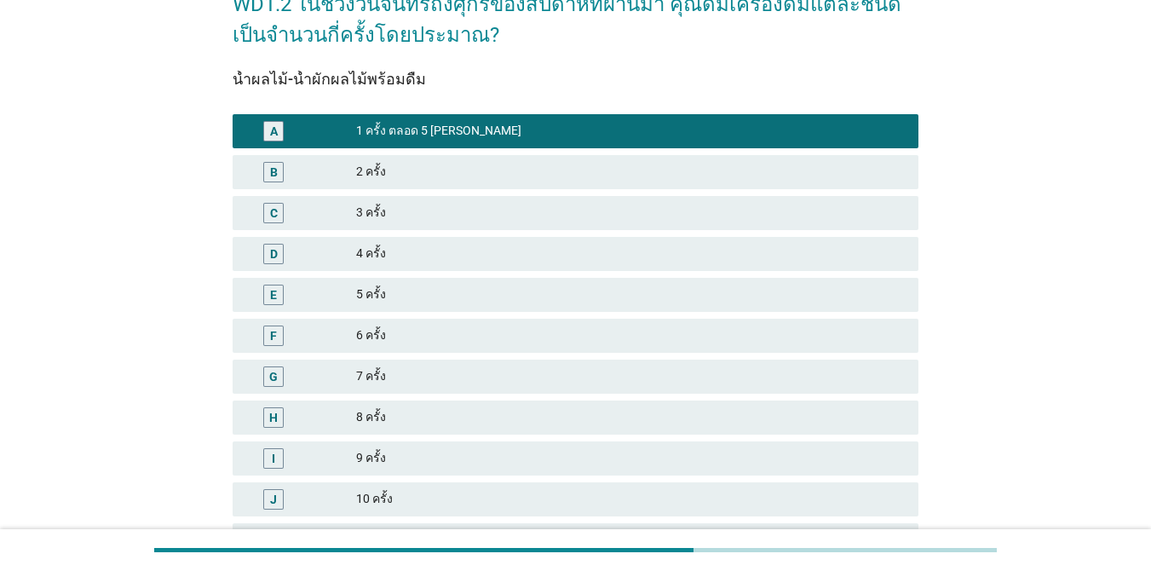
click at [540, 166] on div "2 ครั้ง" at bounding box center [630, 172] width 549 height 20
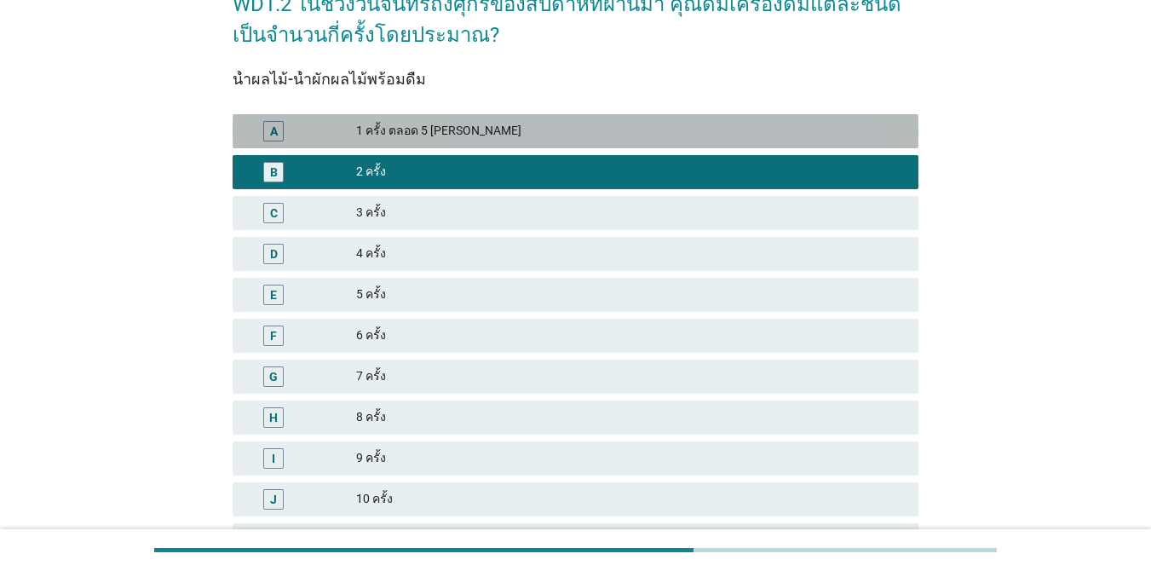
click at [556, 142] on div "A 1 ครั้ง ตลอด 5 [PERSON_NAME]" at bounding box center [576, 131] width 686 height 34
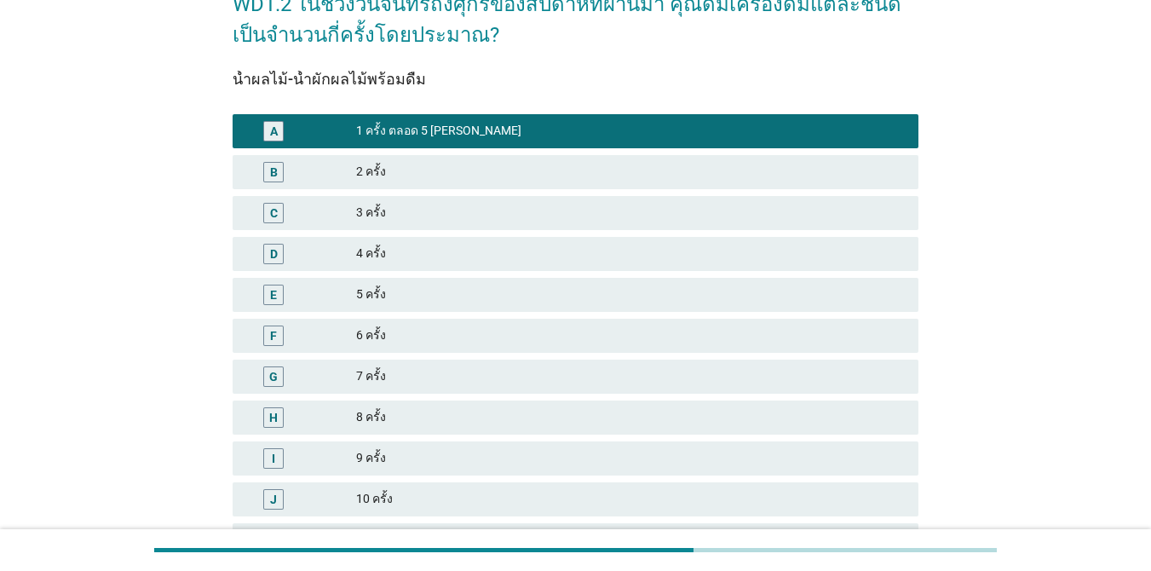
scroll to position [275, 0]
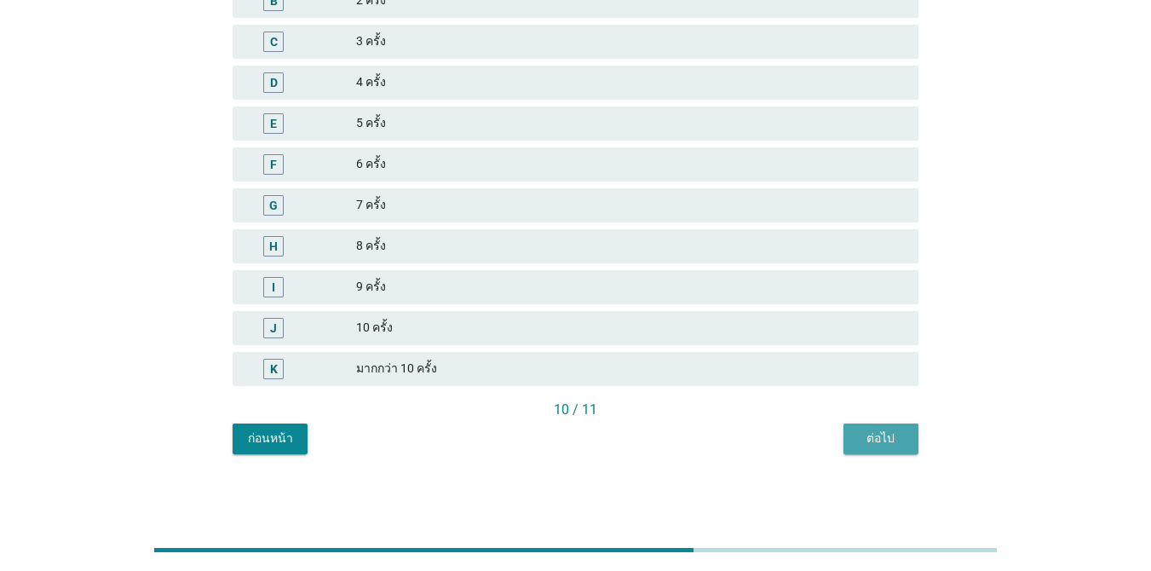
click at [889, 431] on div "ต่อไป" at bounding box center [881, 438] width 48 height 18
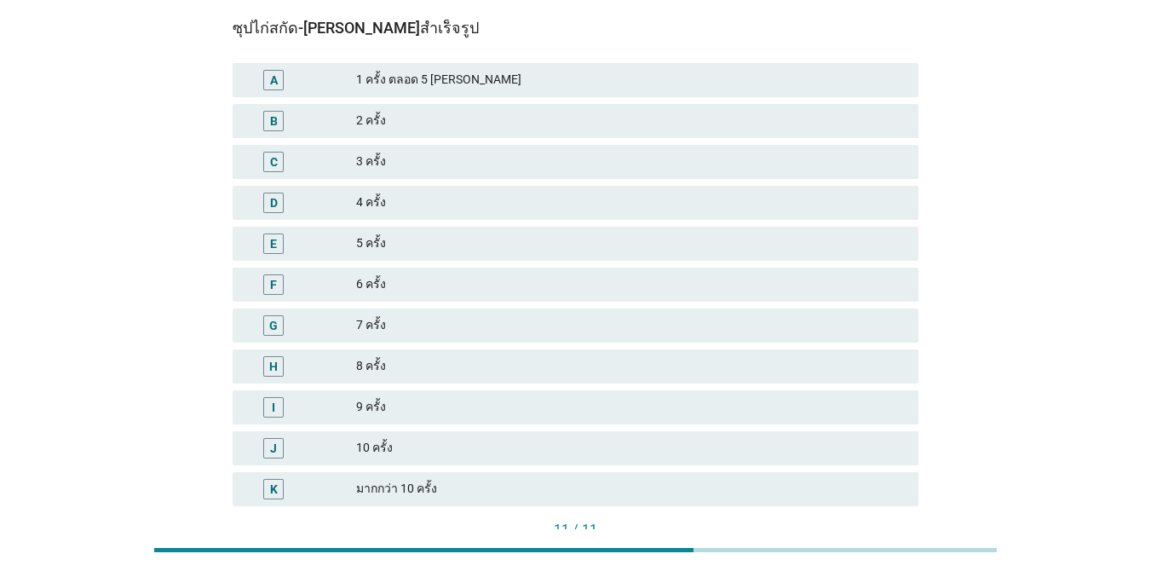
scroll to position [153, 0]
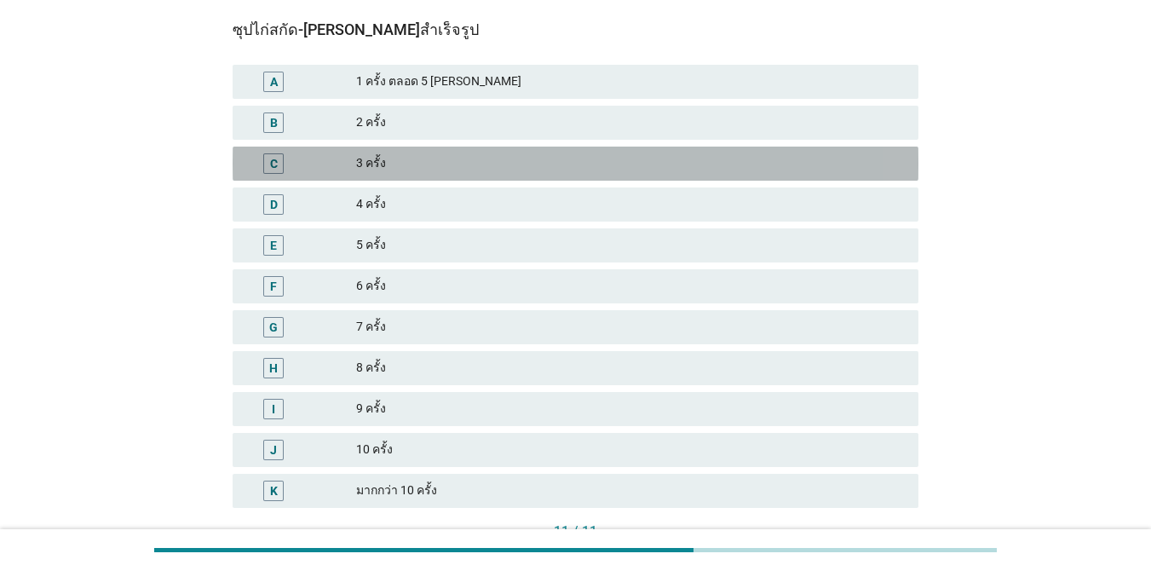
click at [664, 165] on div "3 ครั้ง" at bounding box center [630, 163] width 549 height 20
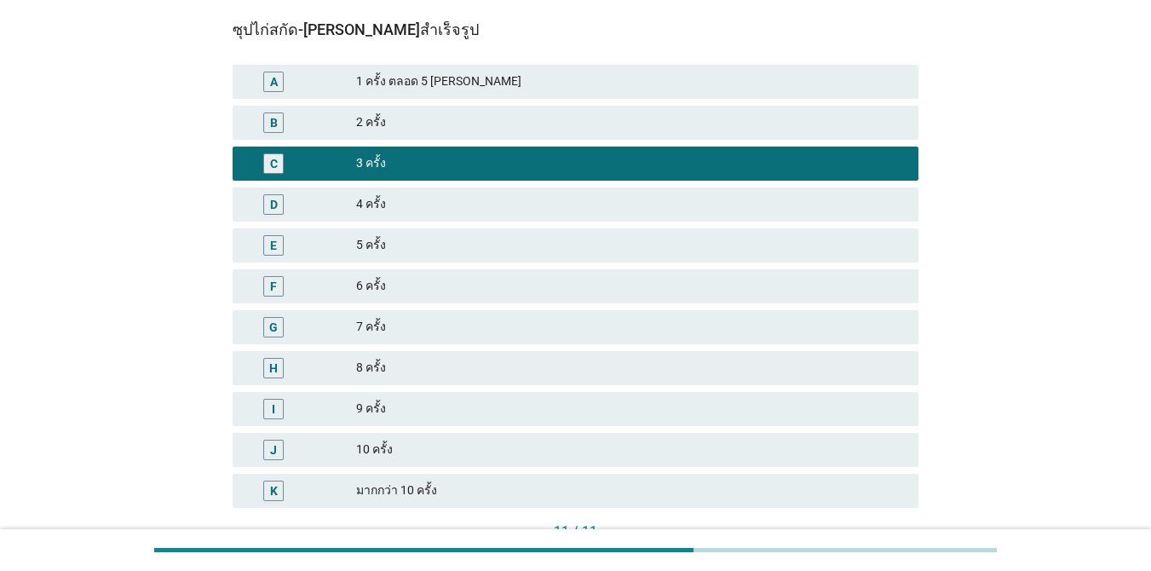
scroll to position [187, 0]
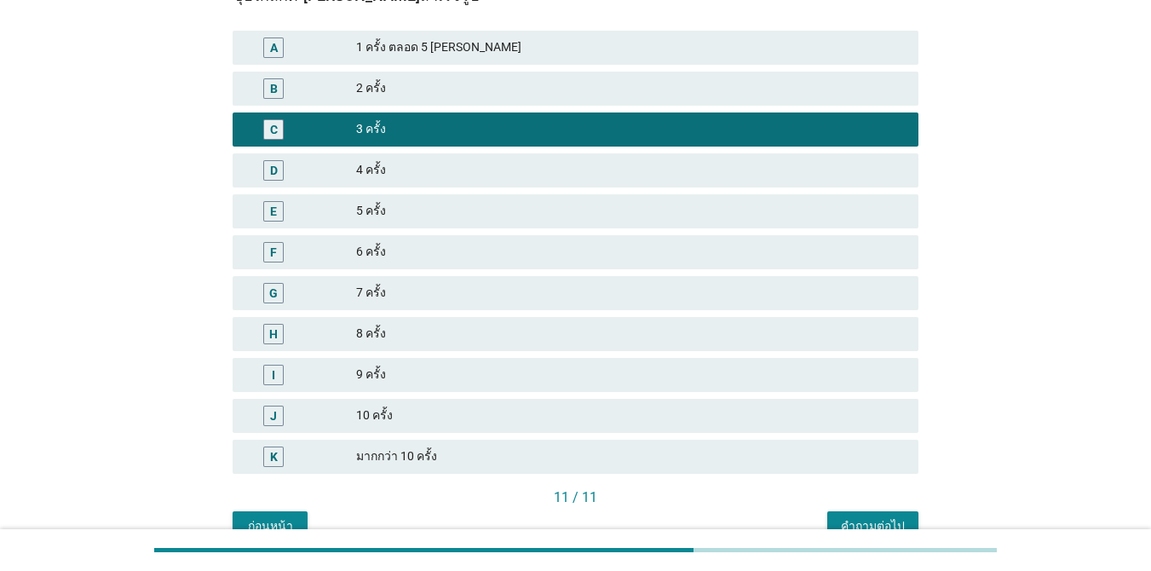
click at [873, 520] on div "คำถามต่อไป" at bounding box center [873, 526] width 64 height 18
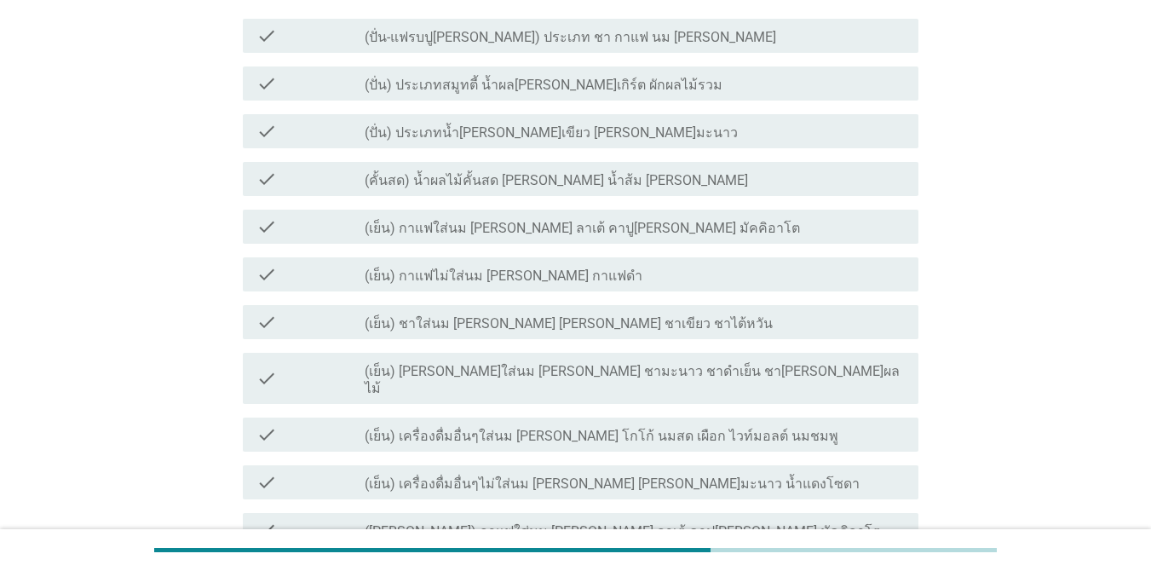
scroll to position [0, 0]
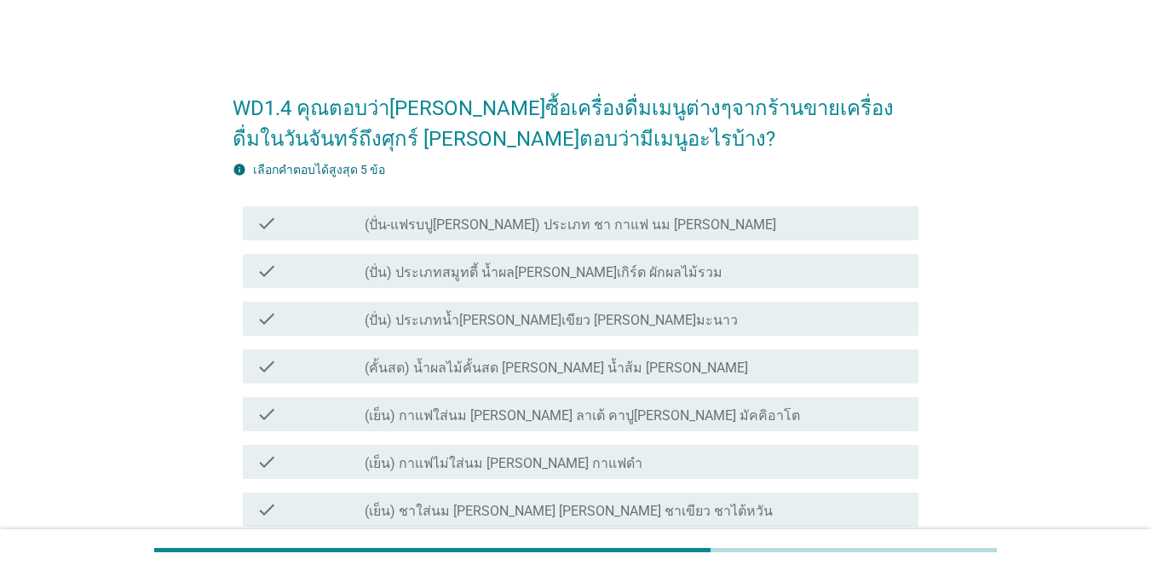
click at [528, 88] on h2 "WD1.4 คุณตอบว่า[PERSON_NAME]ซื้อเครื่องดื่มเมนูต่างๆจากร้านขายเครื่องดื่มในวันจ…" at bounding box center [576, 115] width 686 height 78
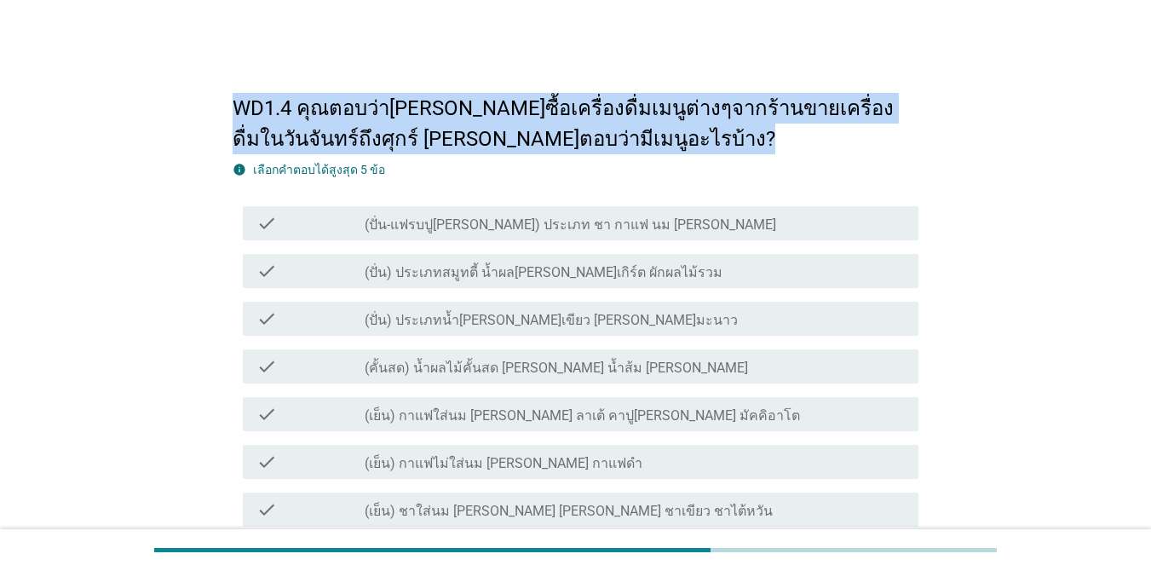
click at [528, 88] on h2 "WD1.4 คุณตอบว่า[PERSON_NAME]ซื้อเครื่องดื่มเมนูต่างๆจากร้านขายเครื่องดื่มในวันจ…" at bounding box center [576, 115] width 686 height 78
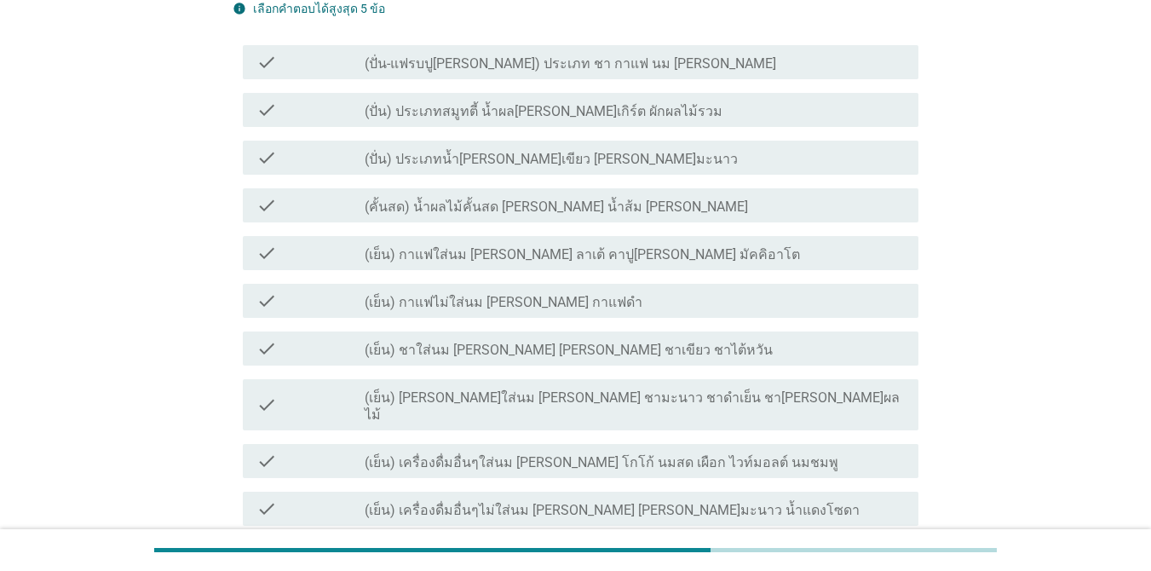
scroll to position [164, 0]
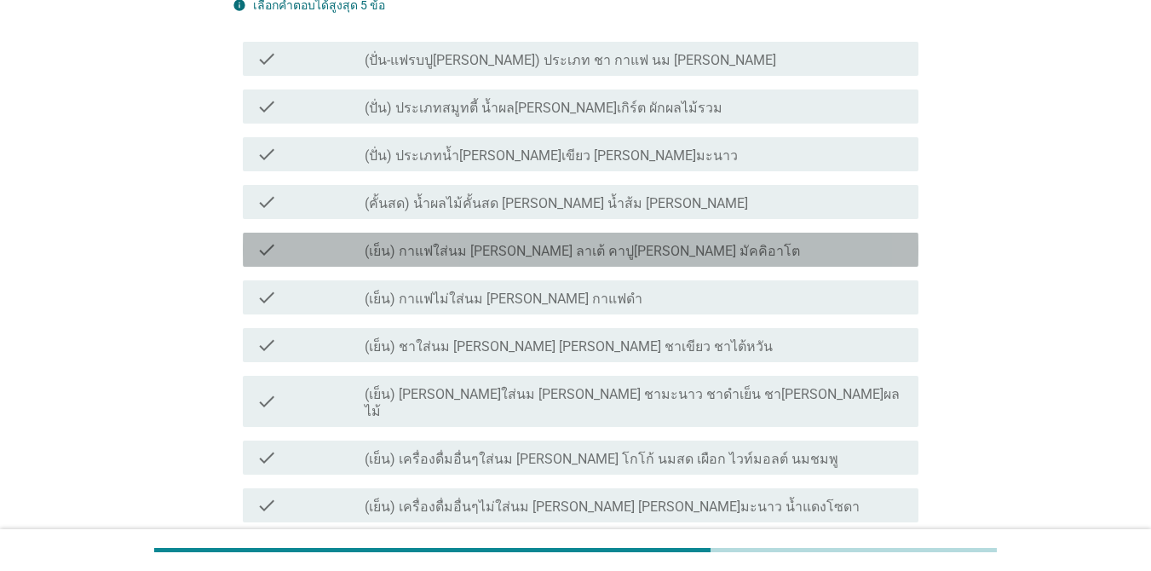
click at [683, 251] on div "check_box_outline_blank (เย็น) กาแฟใส่นม [PERSON_NAME] ลาเต้ คาปู[PERSON_NAME] …" at bounding box center [635, 249] width 540 height 20
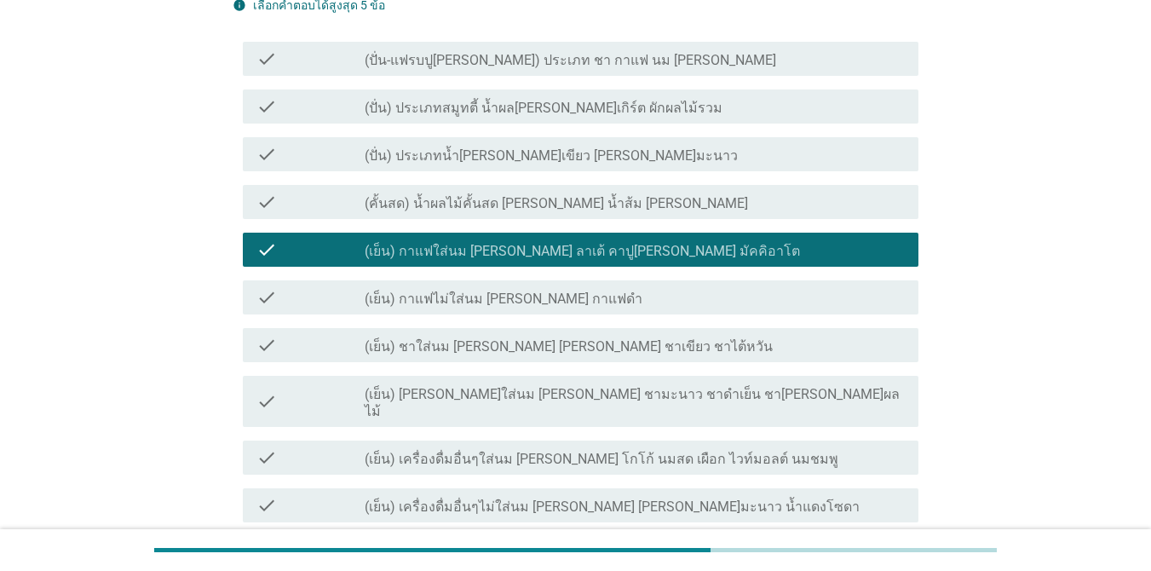
scroll to position [656, 0]
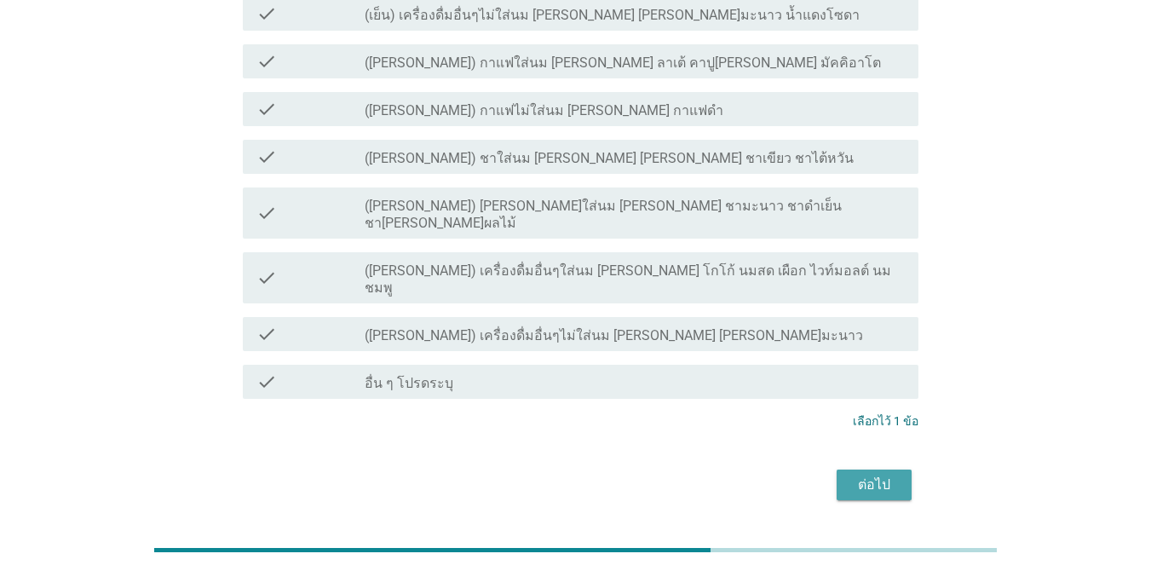
click at [882, 475] on div "ต่อไป" at bounding box center [874, 485] width 48 height 20
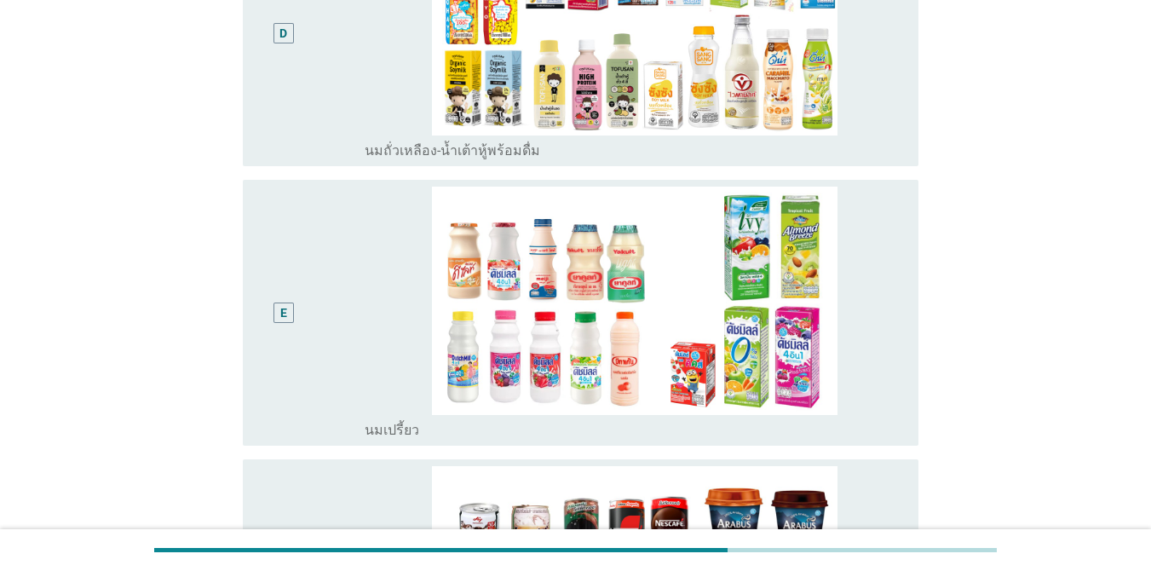
scroll to position [0, 0]
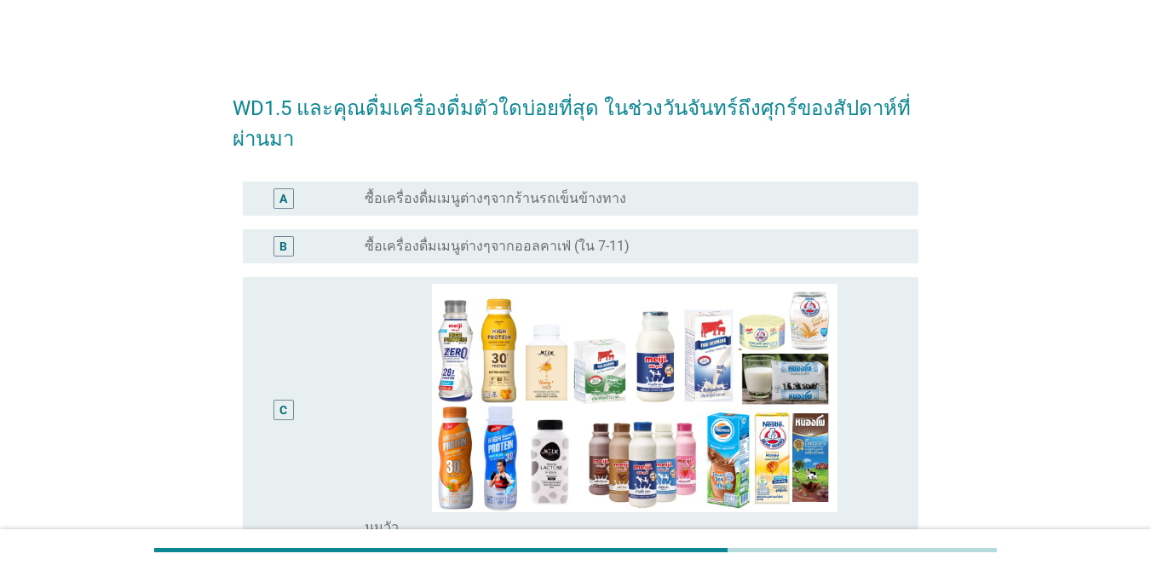
click at [737, 246] on div "radio_button_unchecked ซื้อเครื่องดื่มเมนูต่างๆจากออลคาเฟ่ (ใน 7-11)" at bounding box center [628, 246] width 527 height 17
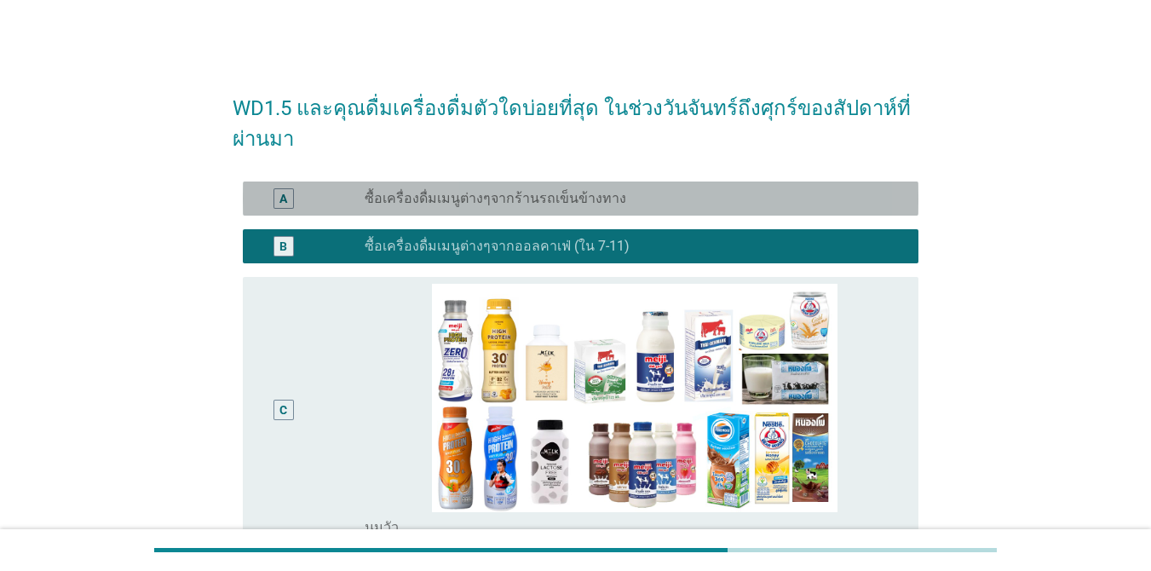
click at [680, 188] on div "radio_button_unchecked ซื้อเครื่องดื่มเมนูต่างๆจากร้านรถเข็นข้างทาง" at bounding box center [635, 198] width 540 height 20
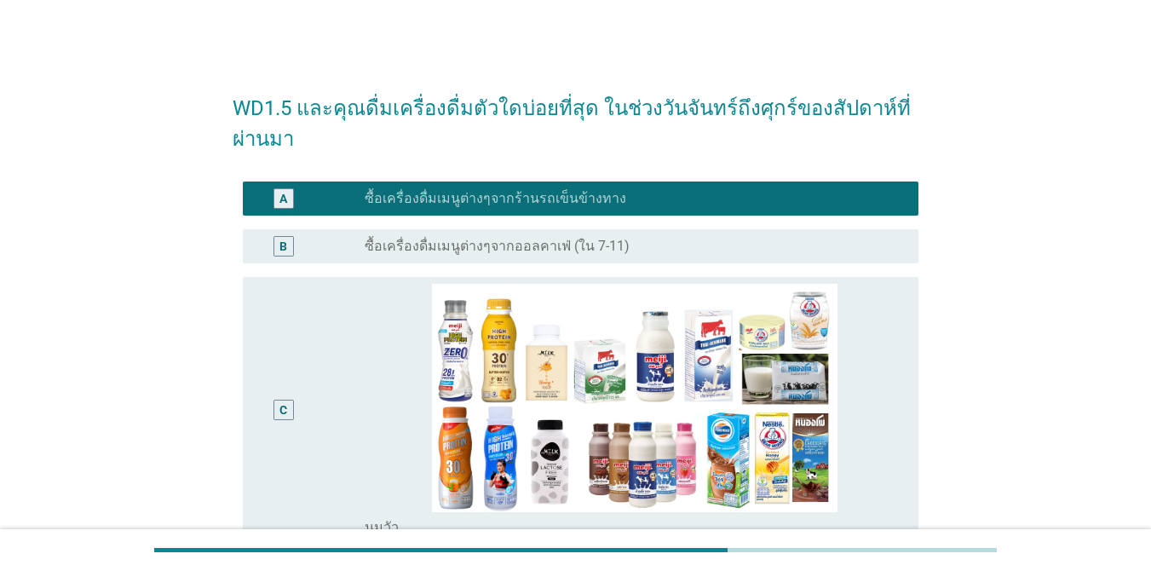
click at [667, 229] on div "B radio_button_unchecked ซื้อเครื่องดื่มเมนูต่างๆจากออลคาเฟ่ (ใน 7-11)" at bounding box center [576, 246] width 686 height 48
click at [662, 243] on div "radio_button_unchecked ซื้อเครื่องดื่มเมนูต่างๆจากออลคาเฟ่ (ใน 7-11)" at bounding box center [628, 246] width 527 height 17
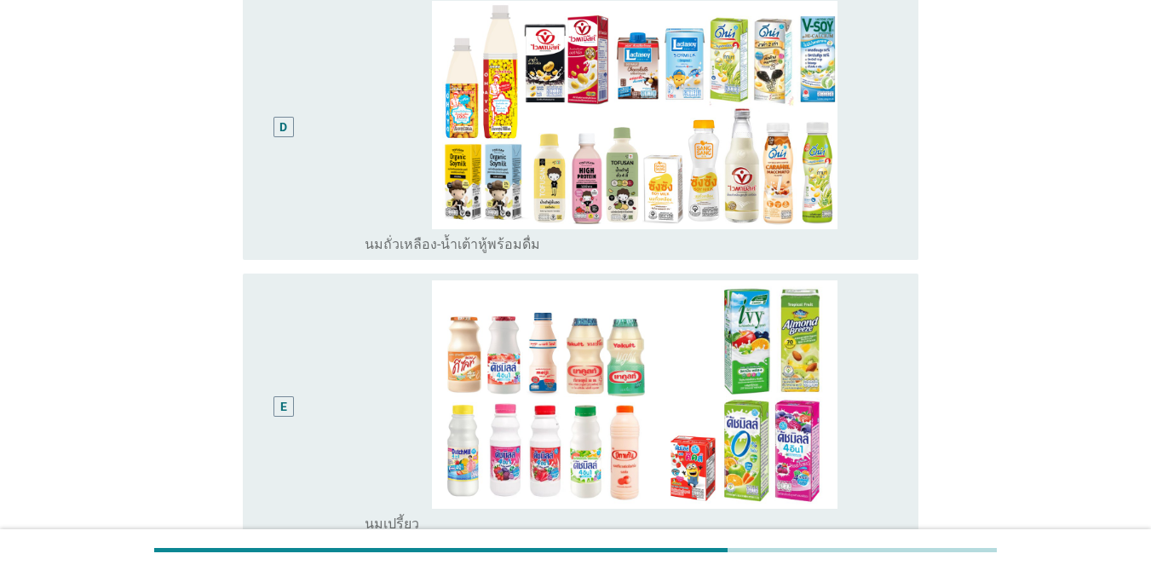
scroll to position [581, 0]
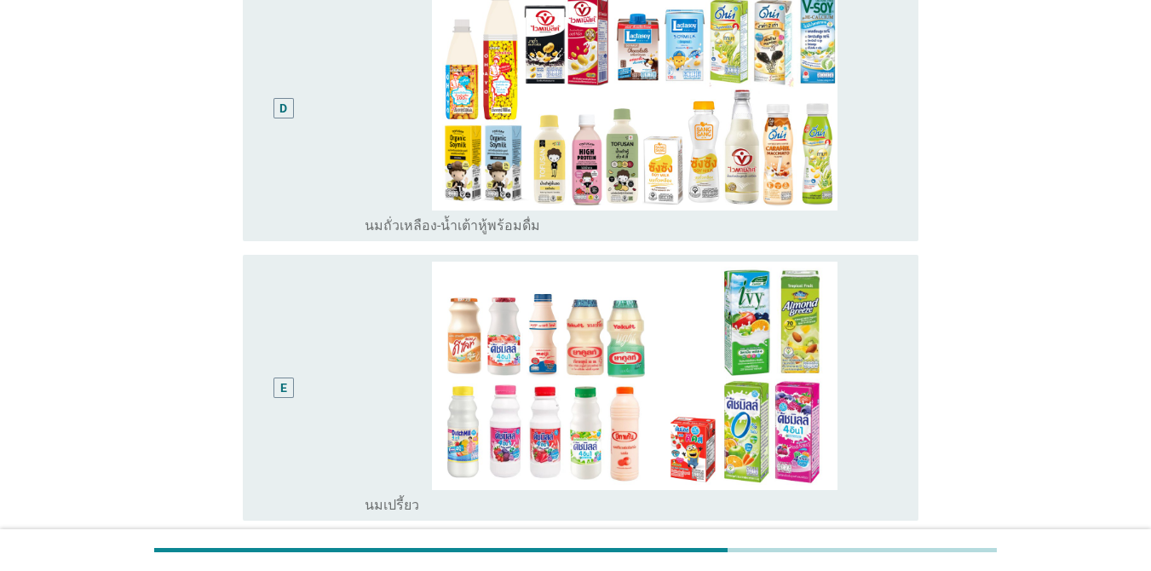
click at [305, 130] on div "D" at bounding box center [283, 108] width 54 height 252
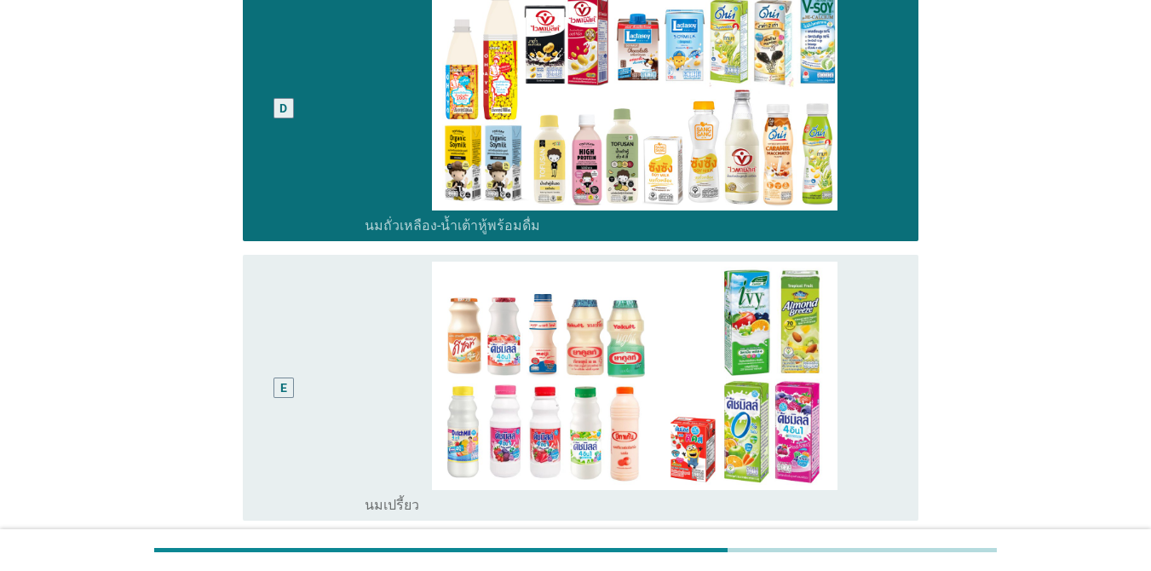
scroll to position [0, 0]
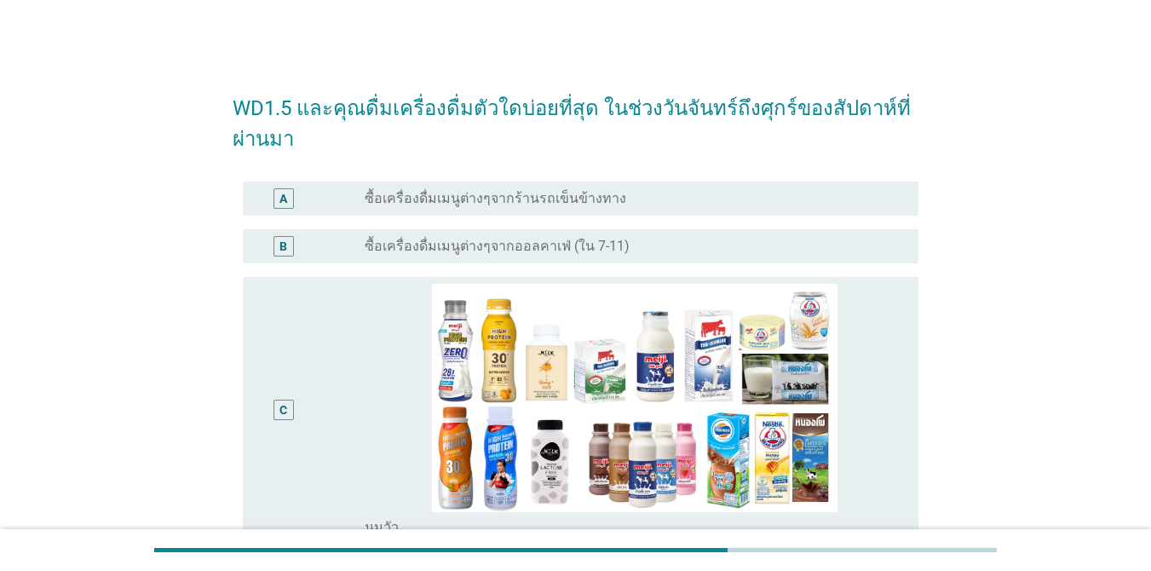
click at [654, 238] on div "radio_button_unchecked ซื้อเครื่องดื่มเมนูต่างๆจากออลคาเฟ่ (ใน 7-11)" at bounding box center [628, 246] width 527 height 17
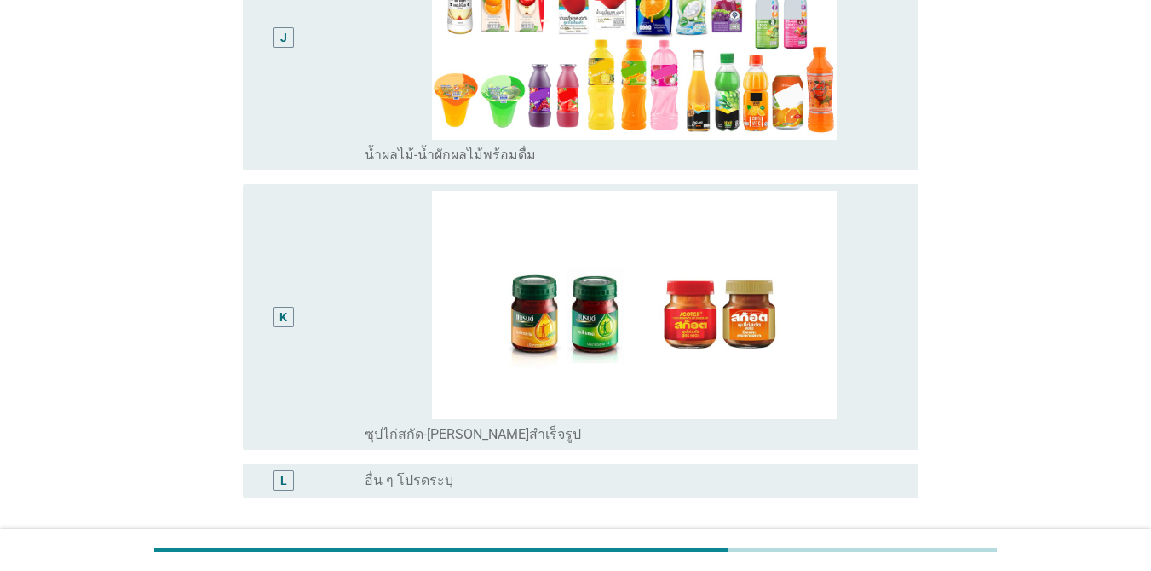
scroll to position [2475, 0]
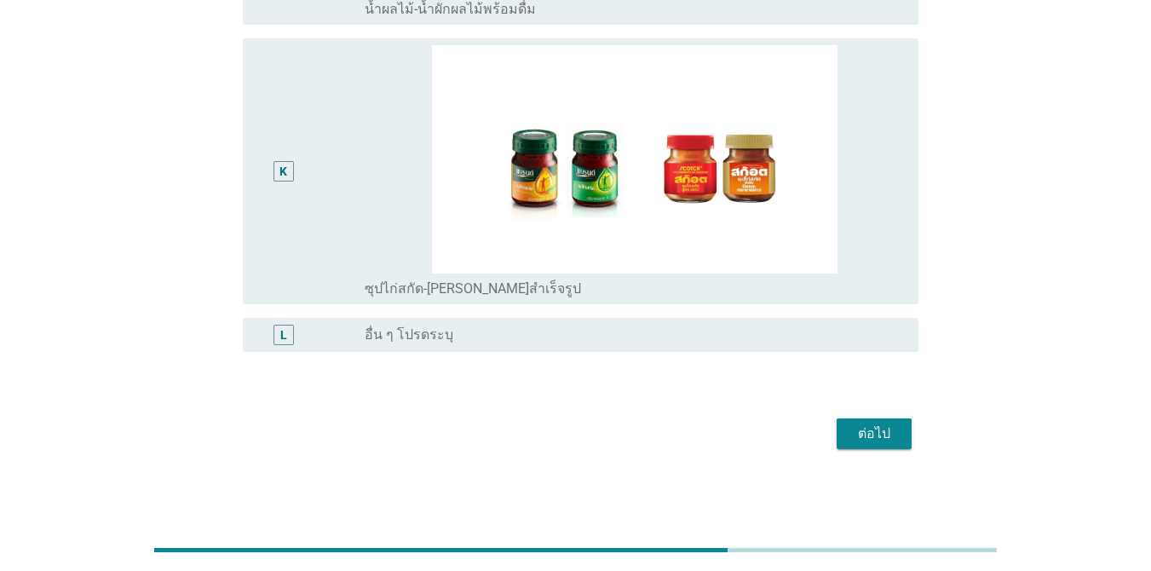
click at [895, 431] on div "ต่อไป" at bounding box center [874, 434] width 48 height 20
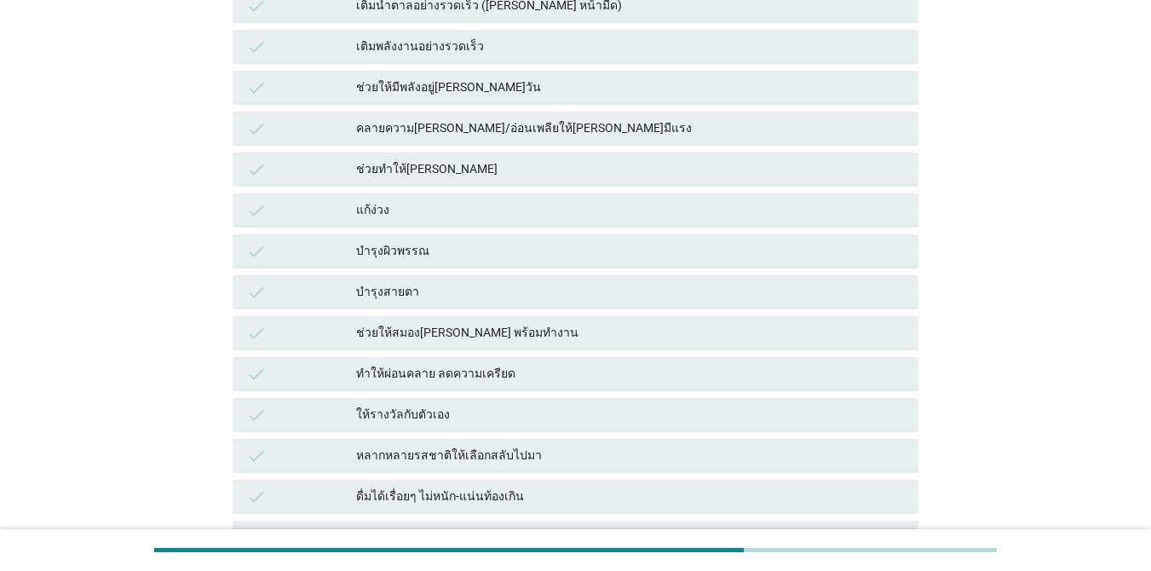
scroll to position [187, 0]
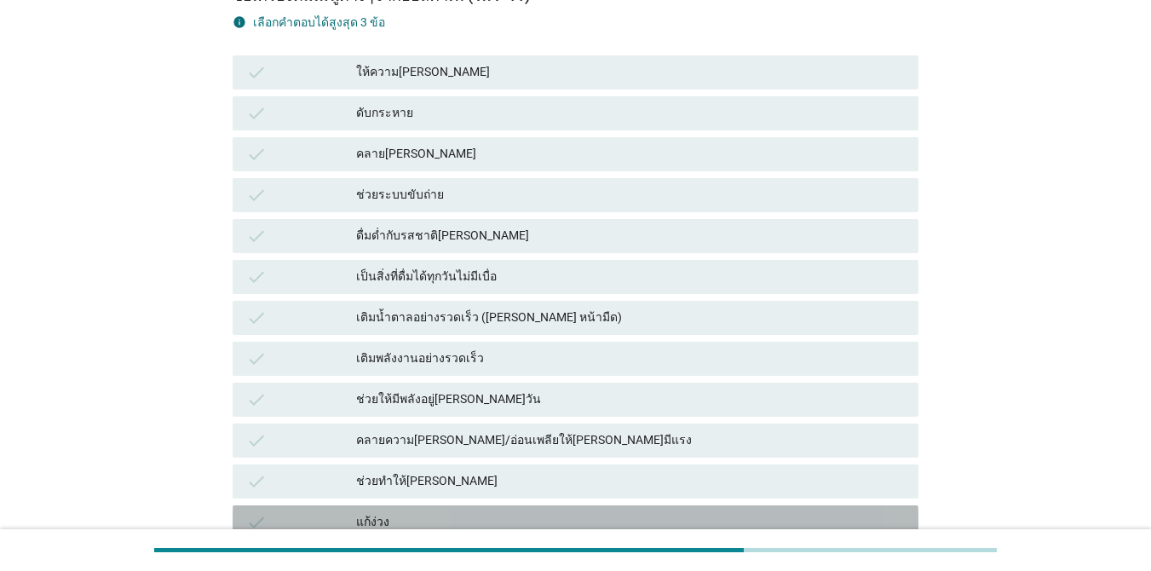
click at [485, 508] on div "check แก้ง่วง" at bounding box center [576, 522] width 686 height 34
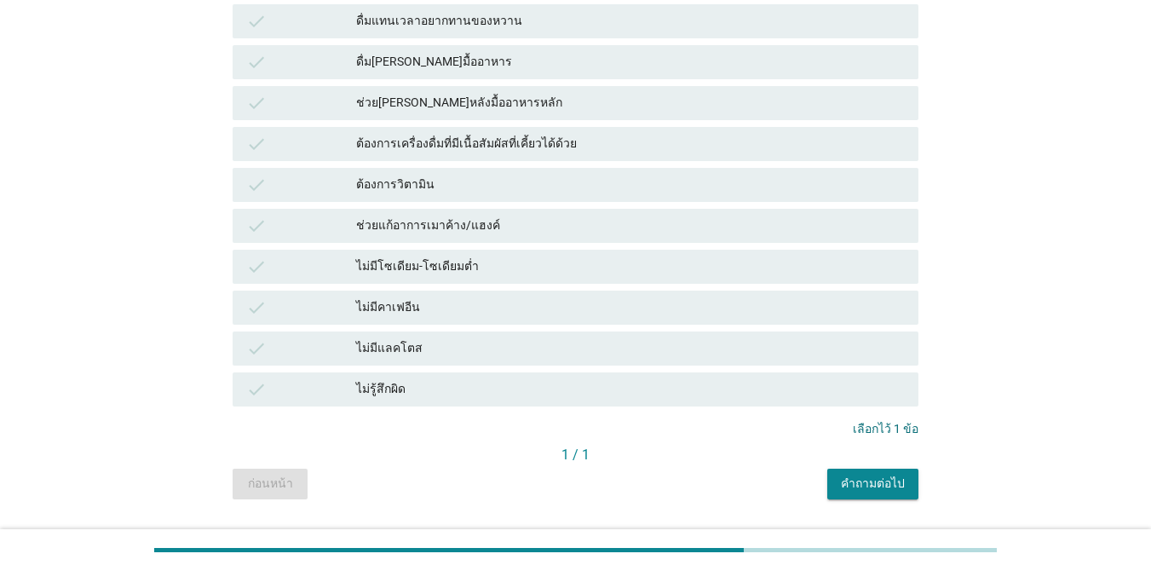
scroll to position [1205, 0]
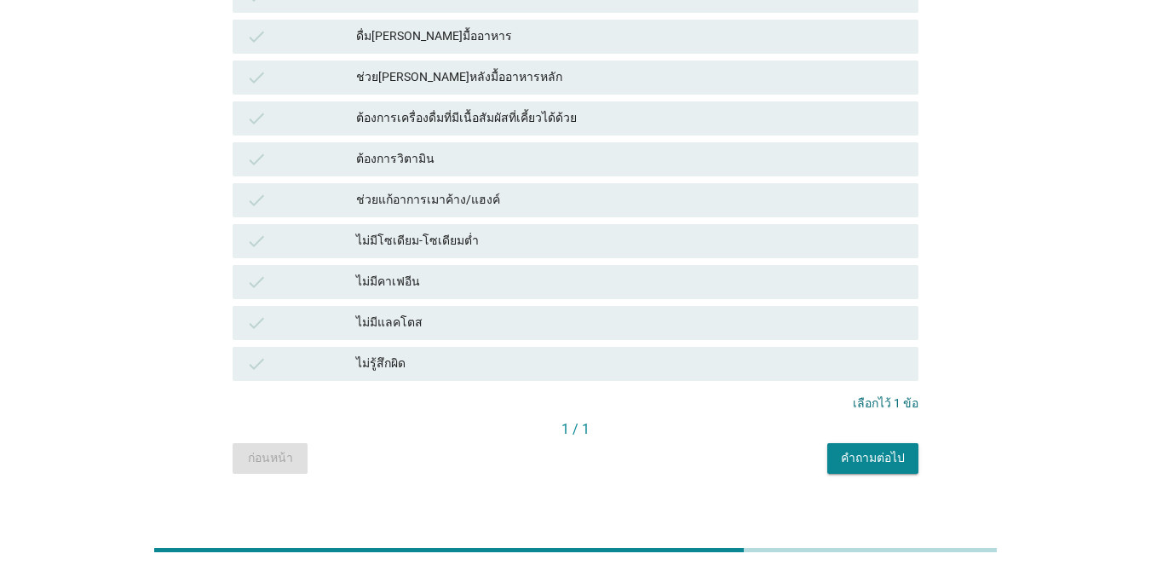
click at [858, 452] on div "คำถามต่อไป" at bounding box center [873, 458] width 64 height 18
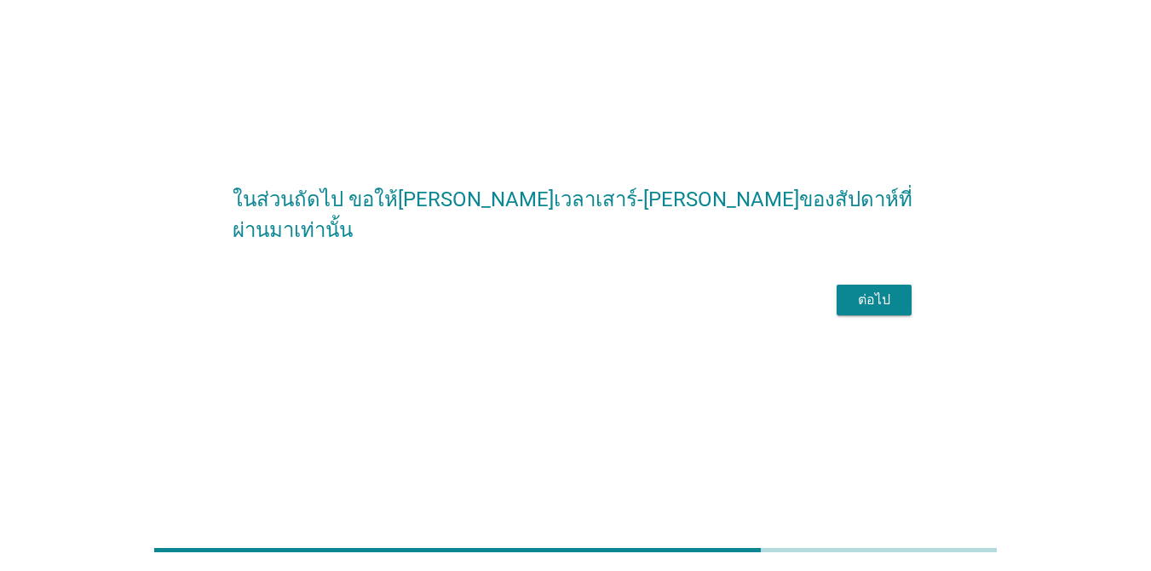
scroll to position [0, 0]
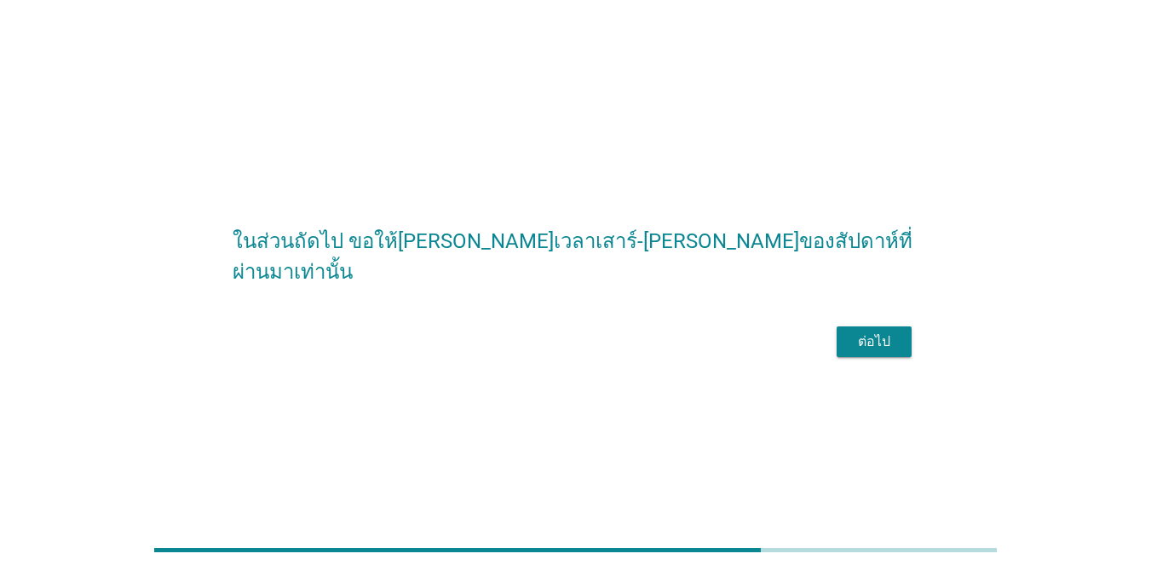
click at [868, 336] on form "ในส่วนถัดไป ขอให้[PERSON_NAME]เวลาเสาร์-[PERSON_NAME]ของสัปดาห์ที่ผ่านมาเท่านั้…" at bounding box center [576, 285] width 686 height 153
click at [869, 352] on div "ต่อไป" at bounding box center [874, 341] width 48 height 20
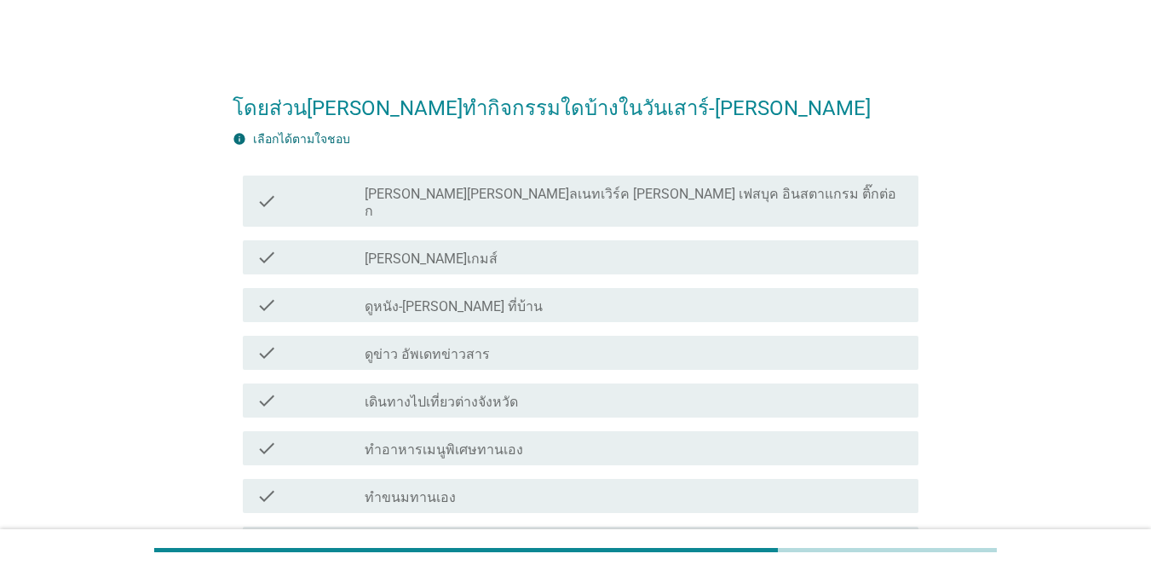
click at [660, 247] on div "check_box_outline_blank [PERSON_NAME]เกมส์" at bounding box center [635, 257] width 540 height 20
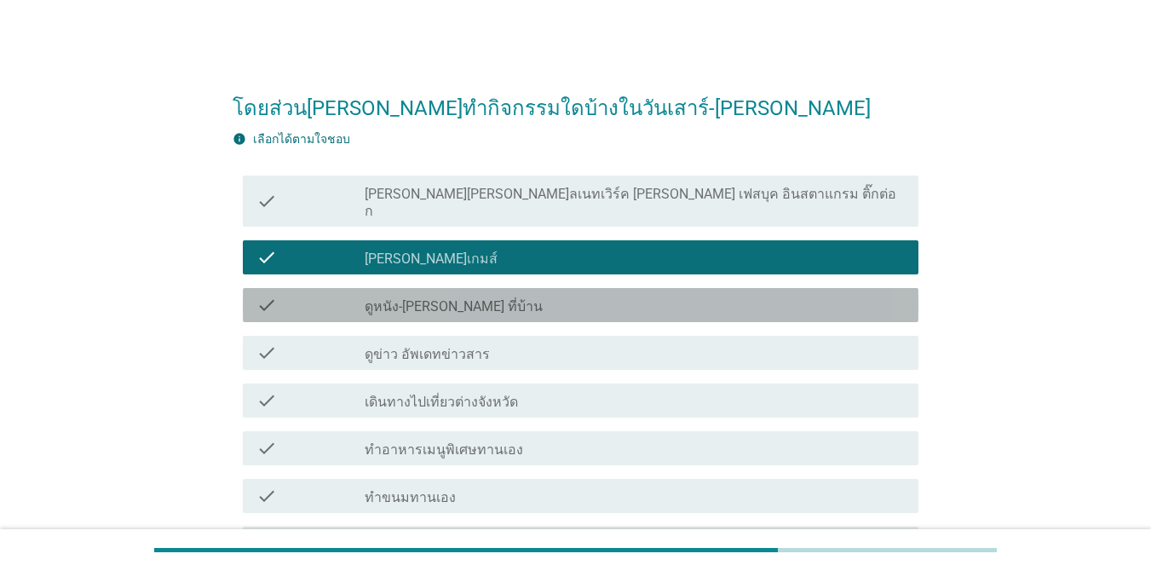
click at [651, 295] on div "check_box_outline_blank ดูหนัง-[PERSON_NAME] ที่บ้าน" at bounding box center [635, 305] width 540 height 20
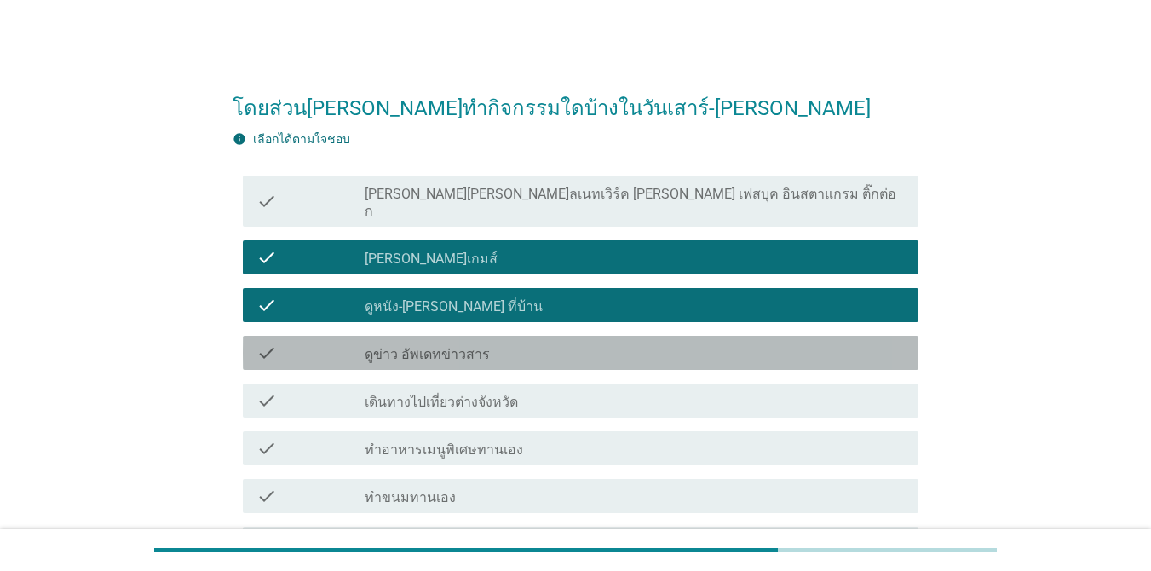
click at [592, 343] on div "check_box_outline_blank ดูข่าว อัพเดทข่าวสาร" at bounding box center [635, 353] width 540 height 20
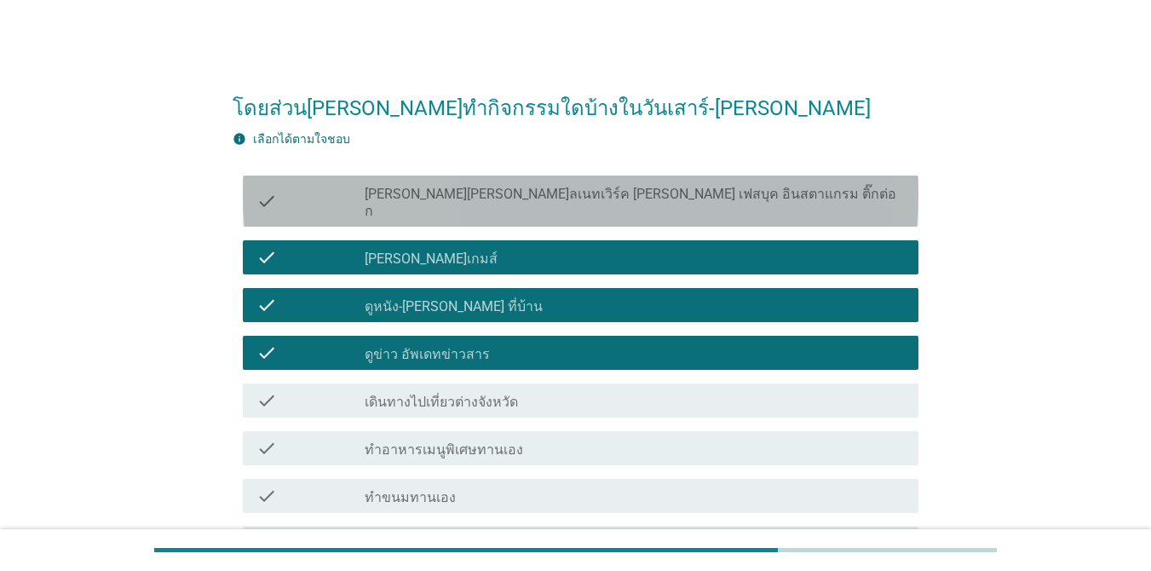
click at [650, 187] on label "[PERSON_NAME][PERSON_NAME]ลเนทเวิร์ค [PERSON_NAME] เฟสบุค อินสตาแกรม ติ๊กต่อก" at bounding box center [635, 203] width 540 height 34
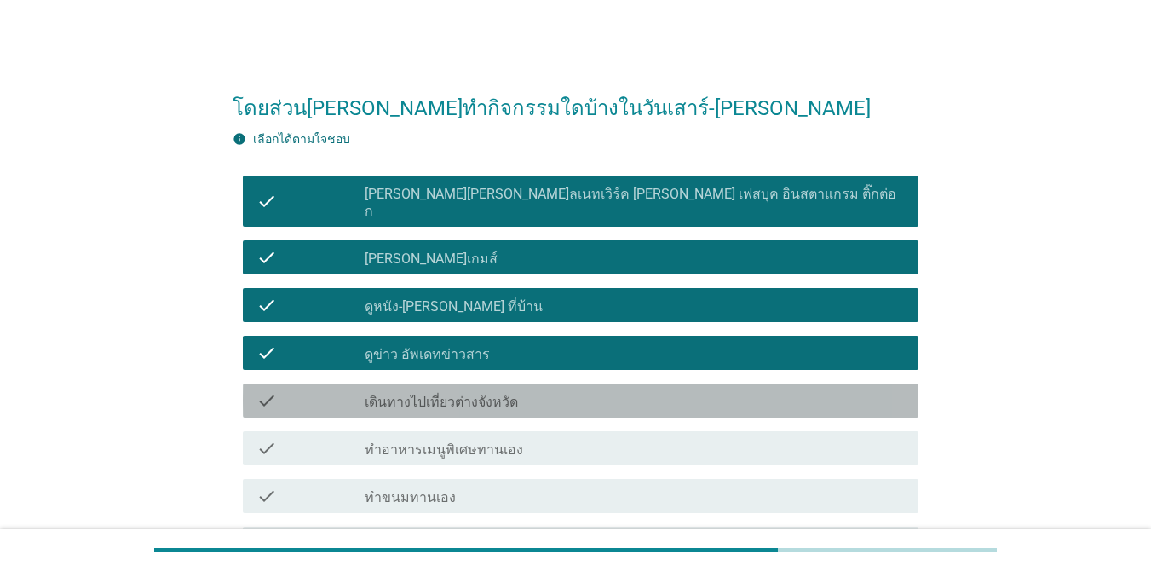
click at [607, 394] on div "check check_box_outline_blank เดินทางไปเที่ยวต่างจังหวัด" at bounding box center [581, 400] width 676 height 34
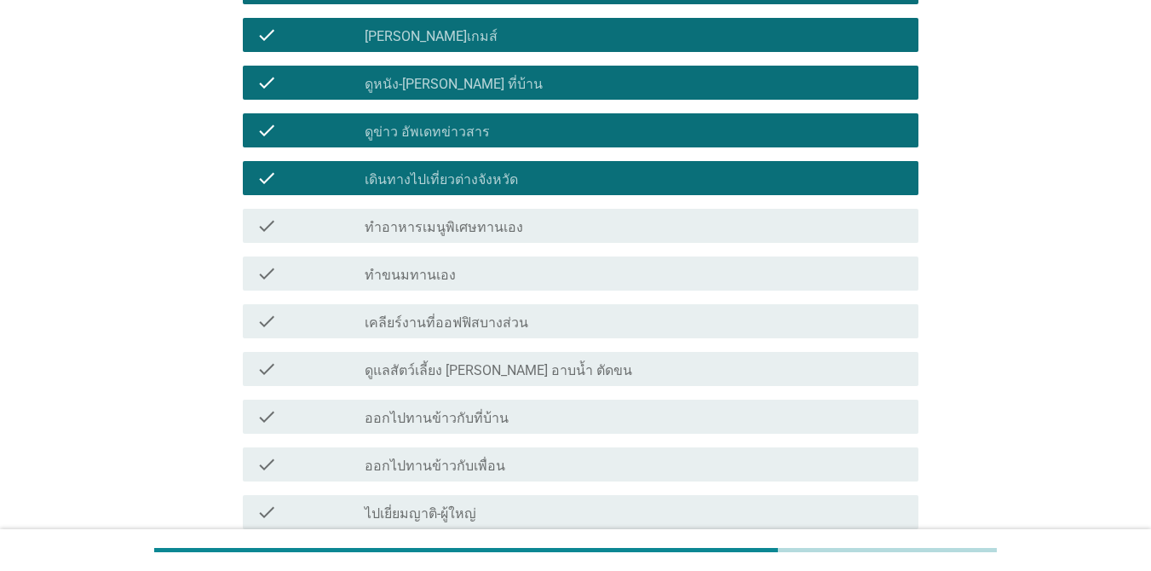
scroll to position [224, 0]
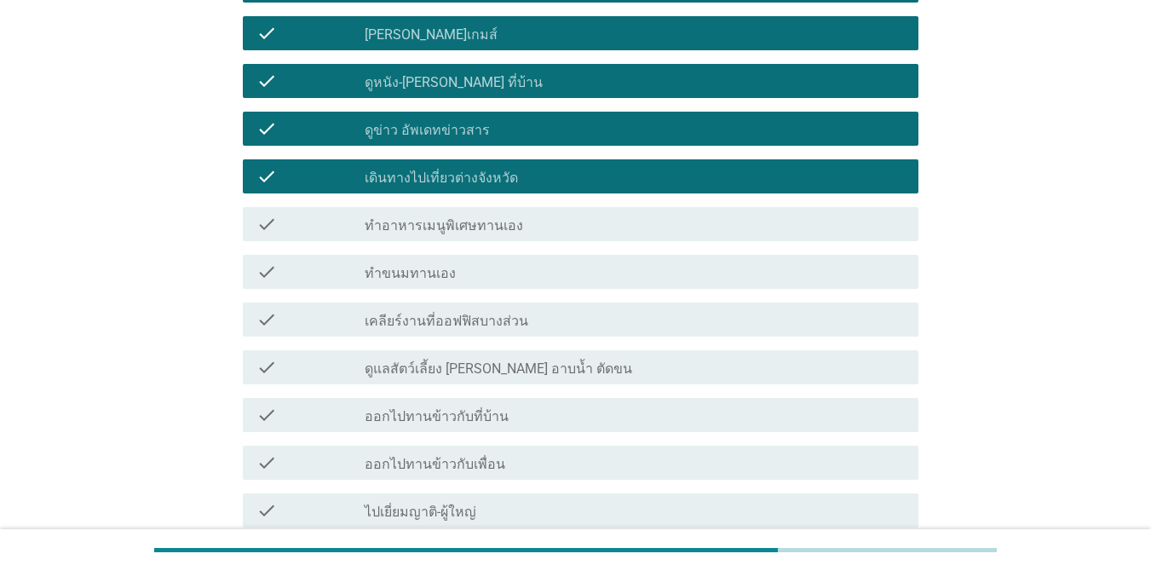
click at [470, 217] on label "ทำอาหารเมนูพิเศษทานเอง" at bounding box center [444, 225] width 158 height 17
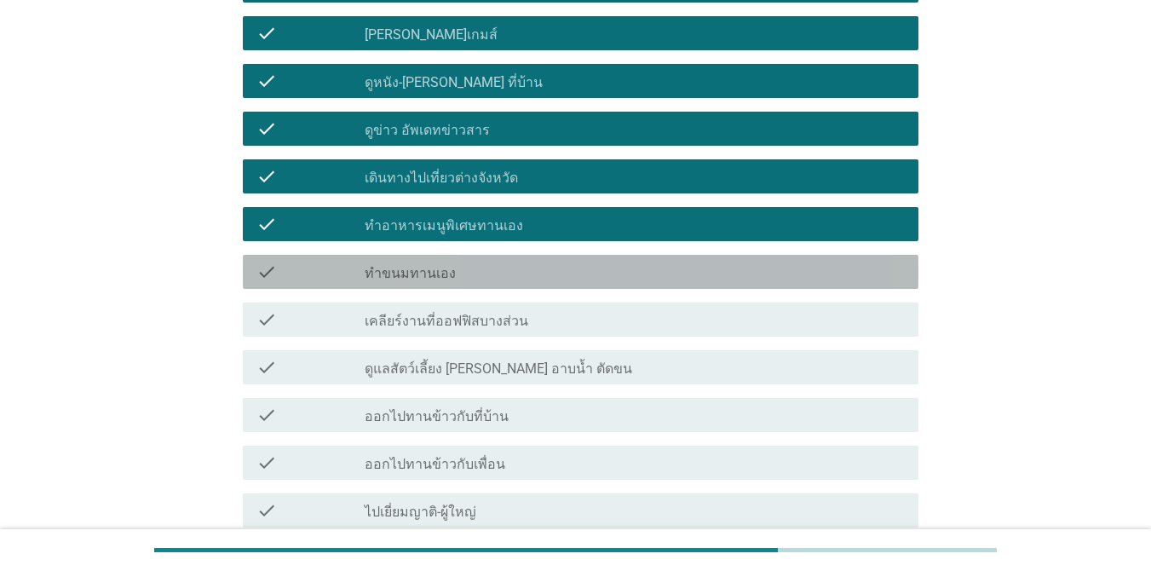
click at [452, 262] on div "check_box_outline_blank ทำขนมทานเอง" at bounding box center [635, 272] width 540 height 20
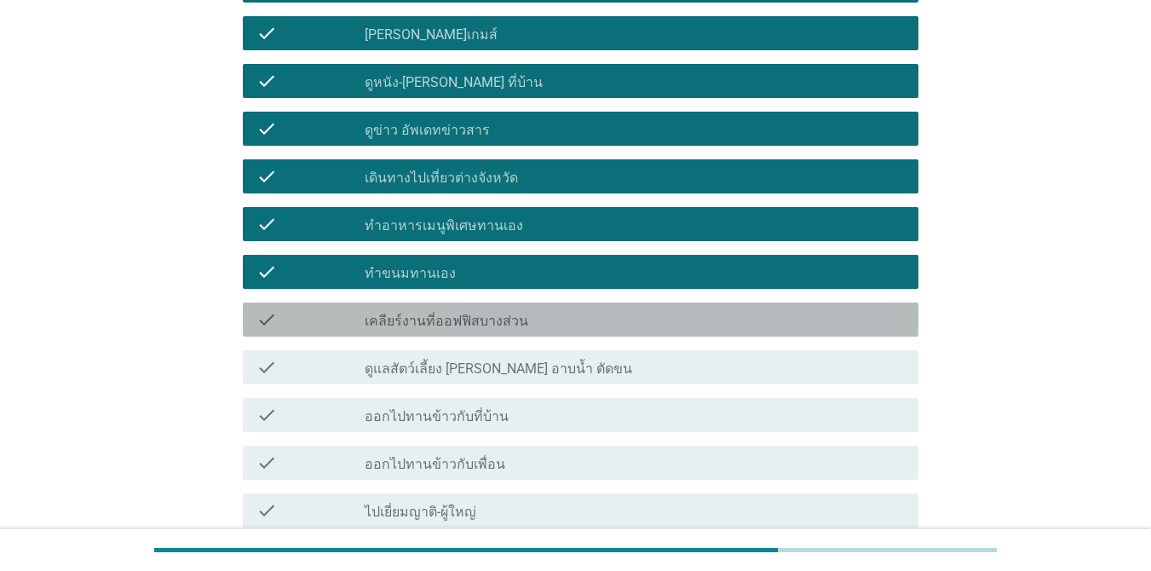
click at [639, 309] on div "check_box_outline_blank เคลียร์งานที่ออฟฟิสบางส่วน" at bounding box center [635, 319] width 540 height 20
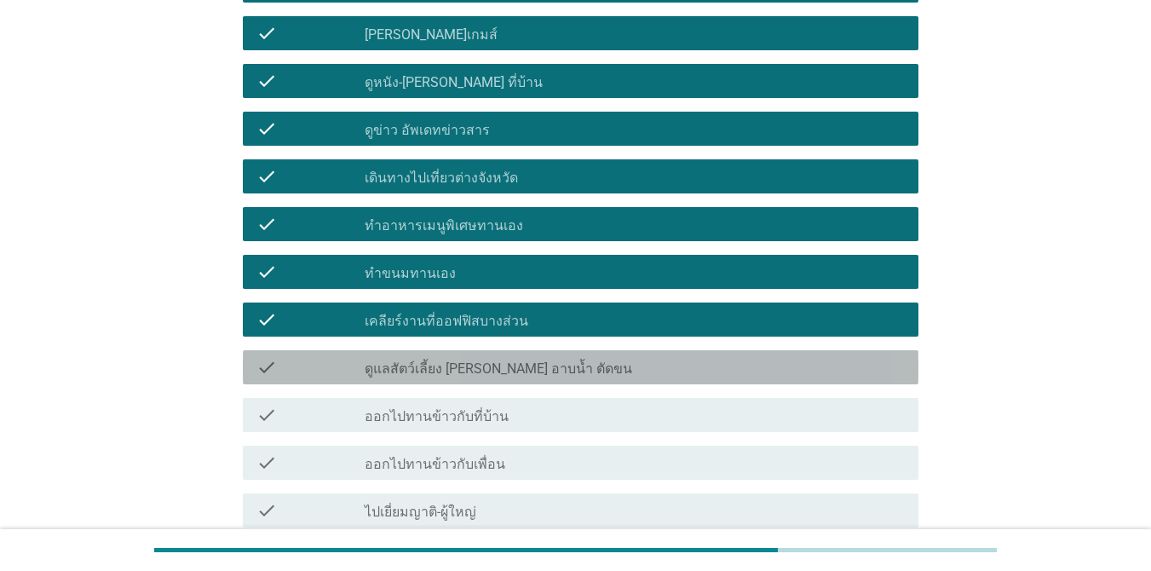
click at [665, 357] on div "check_box_outline_blank ดูแลสัตว์เลี้ยง [PERSON_NAME] อาบน้ำ ตัดขน" at bounding box center [635, 367] width 540 height 20
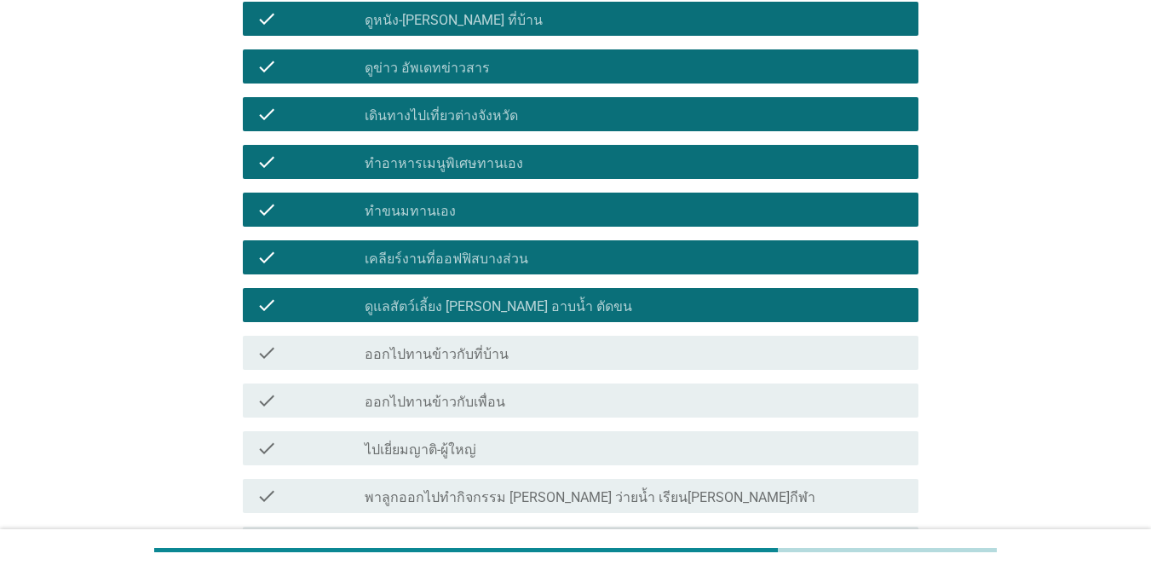
scroll to position [398, 0]
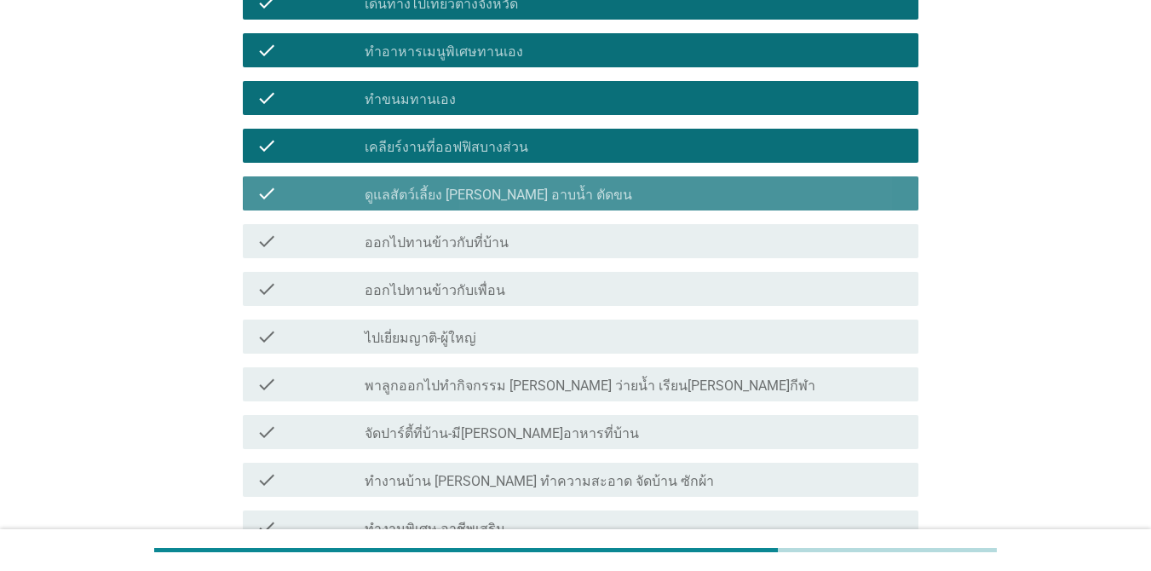
click at [620, 183] on div "check_box_outline_blank ดูแลสัตว์เลี้ยง [PERSON_NAME] อาบน้ำ ตัดขน" at bounding box center [635, 193] width 540 height 20
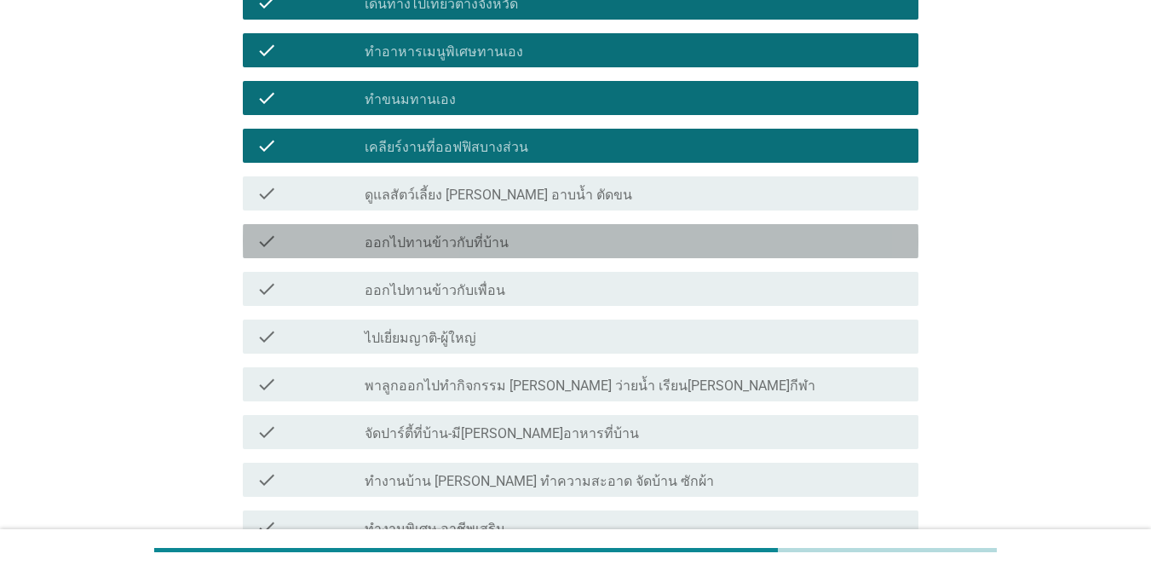
click at [602, 231] on div "check_box_outline_blank ออกไปทานข้าวกับที่บ้าน" at bounding box center [635, 241] width 540 height 20
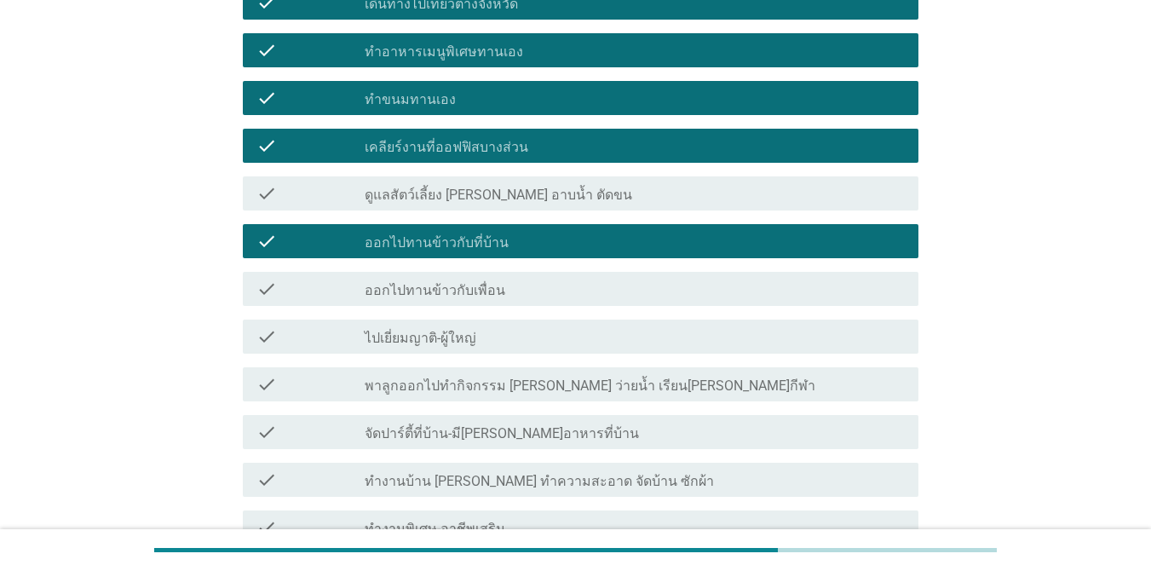
click at [602, 279] on div "check_box_outline_blank ออกไปทานข้าวกับเพื่อน" at bounding box center [635, 289] width 540 height 20
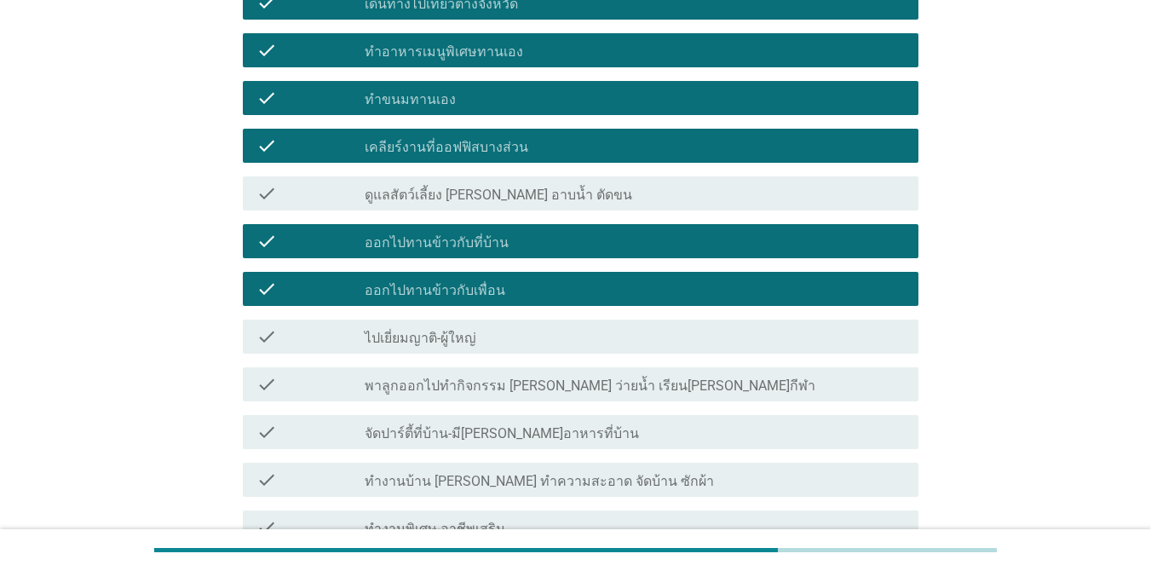
click at [602, 279] on div "check_box_outline_blank ออกไปทานข้าวกับเพื่อน" at bounding box center [635, 289] width 540 height 20
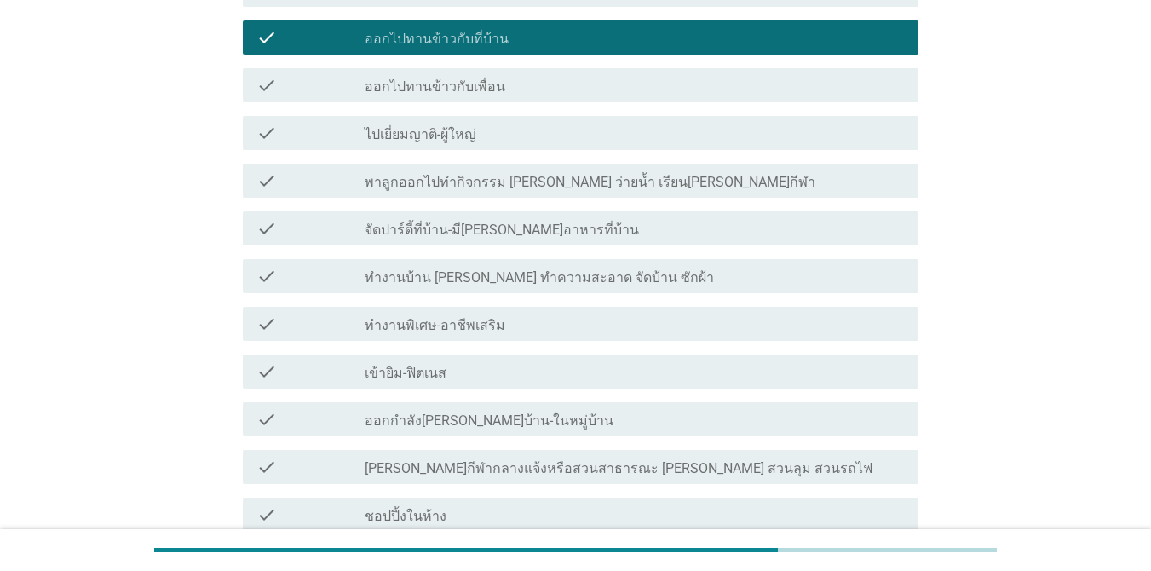
scroll to position [614, 0]
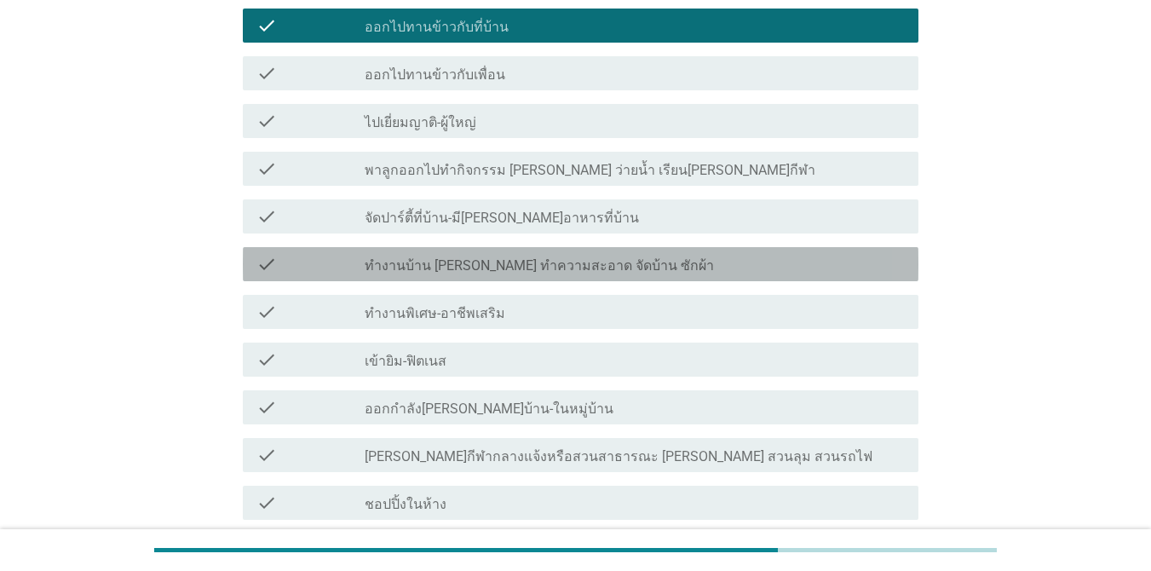
click at [745, 254] on div "check_box_outline_blank ทำงานบ้าน [PERSON_NAME] ทำความสะอาด จัดบ้าน ซักผ้า" at bounding box center [635, 264] width 540 height 20
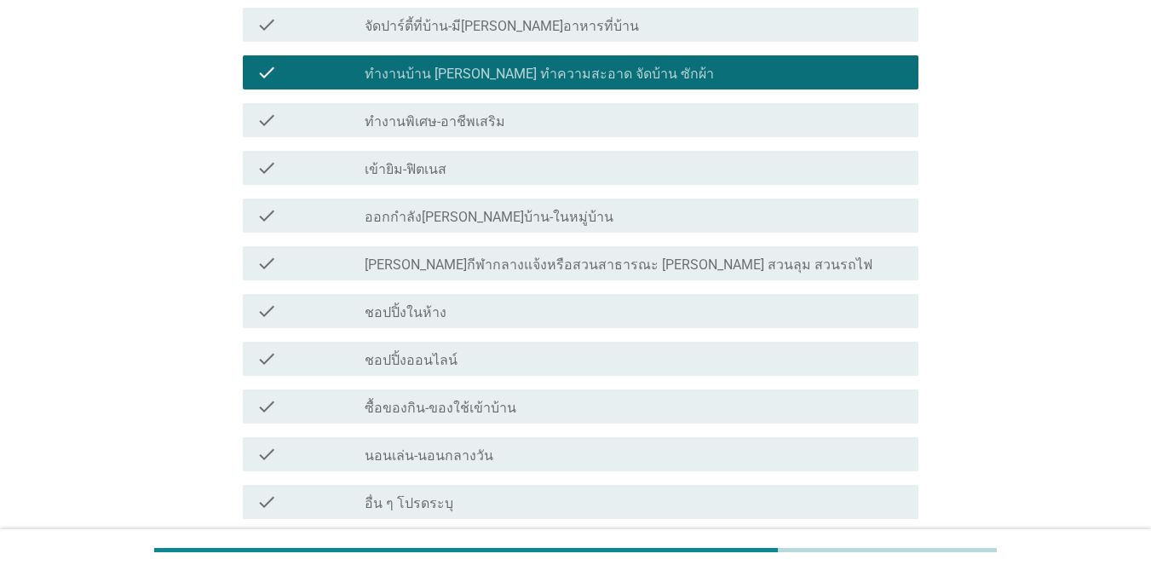
scroll to position [817, 0]
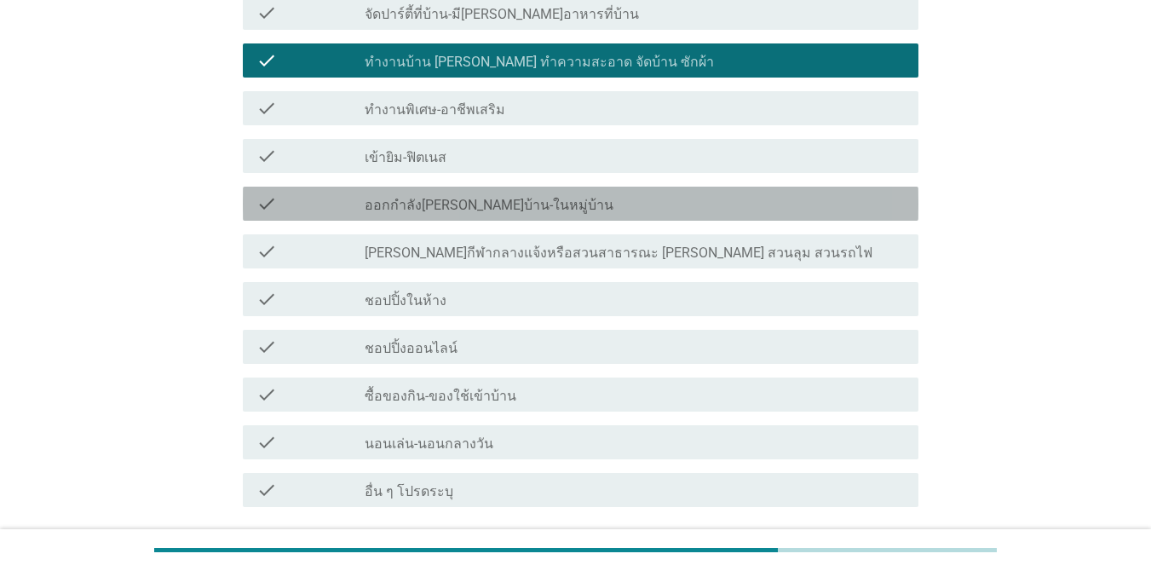
click at [604, 193] on div "check_box_outline_blank ออกกำลัง[PERSON_NAME]บ้าน-ในหมู่บ้าน" at bounding box center [635, 203] width 540 height 20
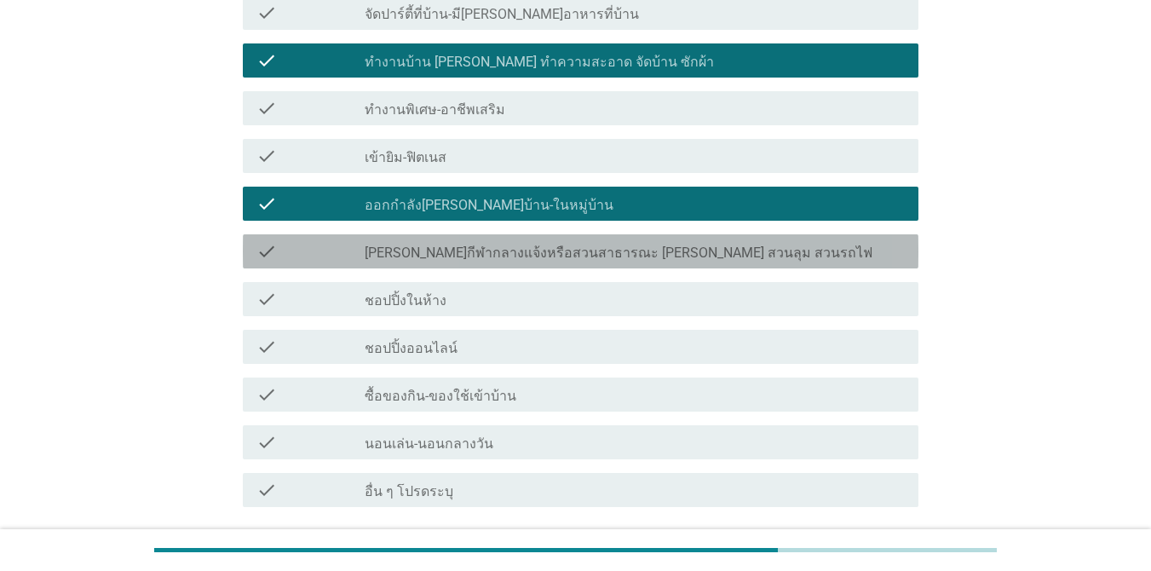
click at [607, 245] on label "[PERSON_NAME]กีฬากลางแจ้งหรือสวนสาธารณะ [PERSON_NAME] สวนลุม สวนรถไฟ" at bounding box center [619, 253] width 508 height 17
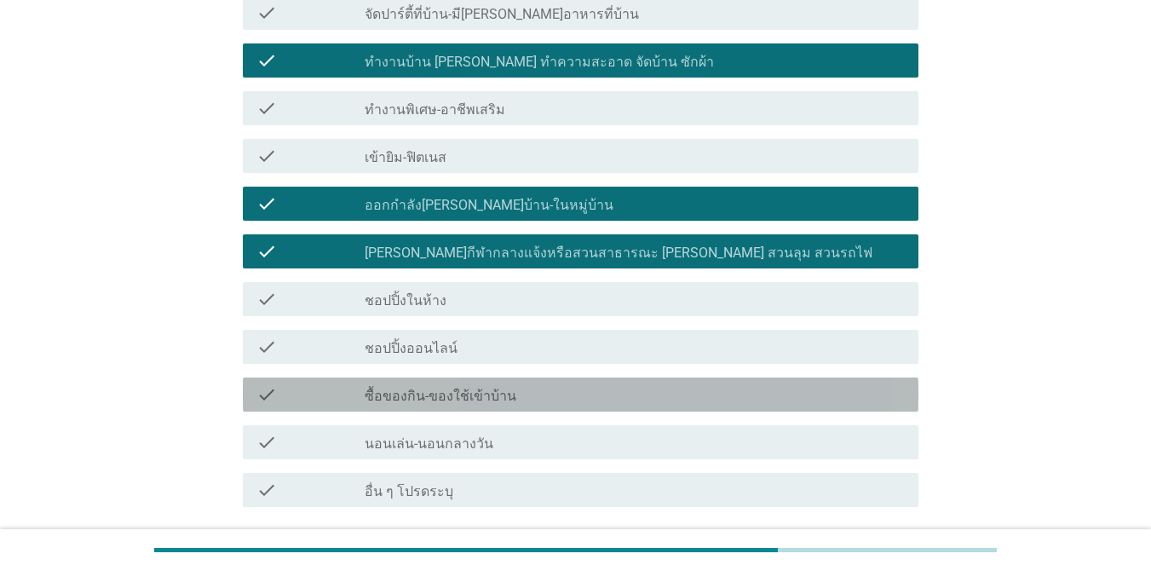
click at [588, 384] on div "check_box_outline_blank ซื้อของกิน-ของใช้เข้าบ้าน" at bounding box center [635, 394] width 540 height 20
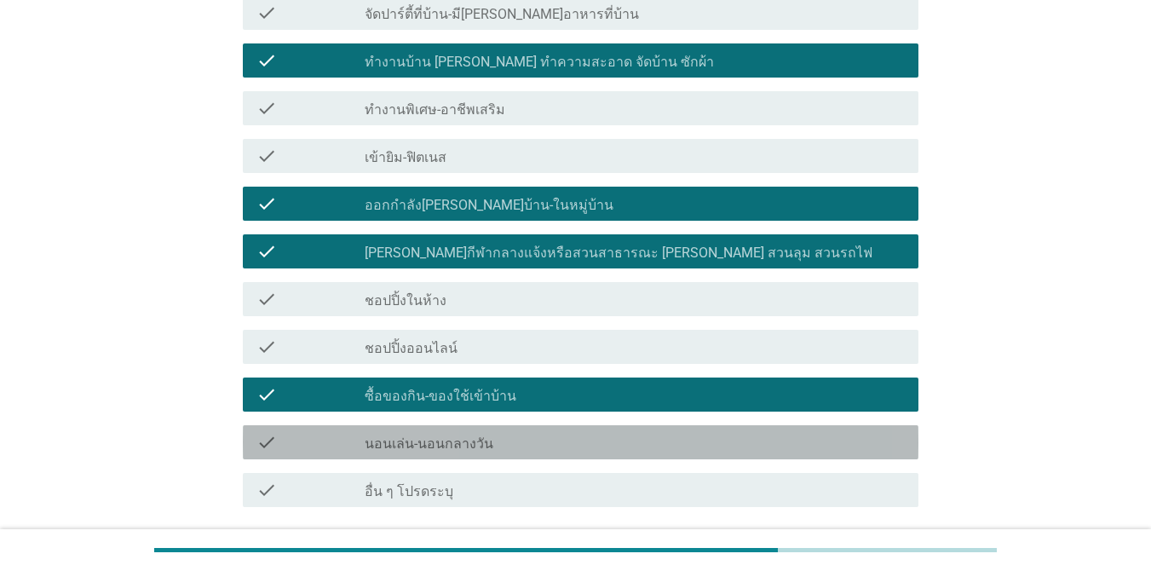
click at [573, 432] on div "check_box_outline_blank นอนเล่น-นอนกลางวัน" at bounding box center [635, 442] width 540 height 20
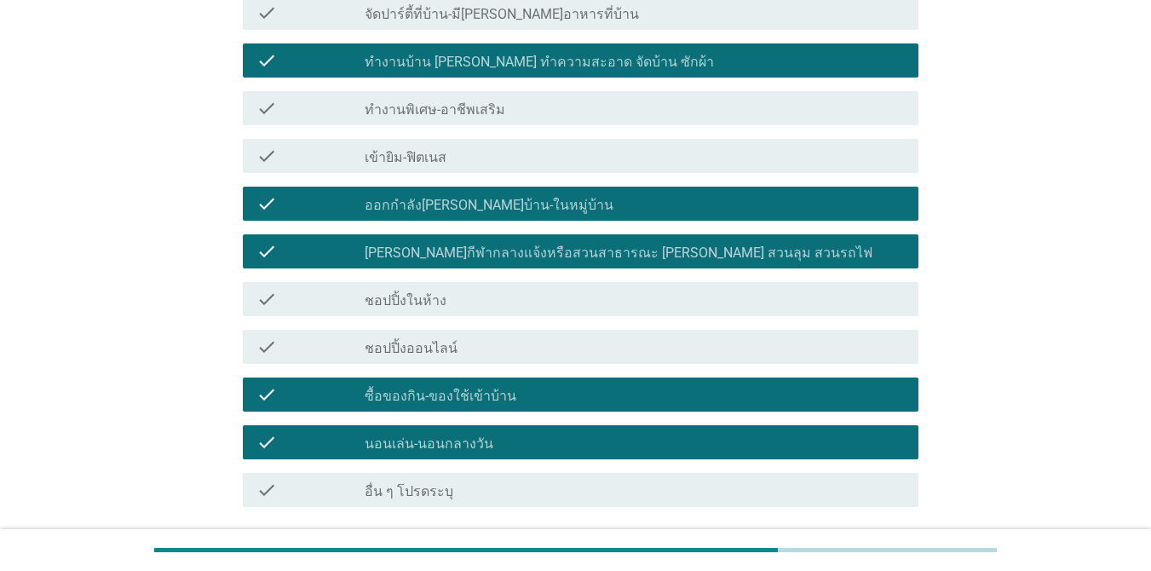
scroll to position [935, 0]
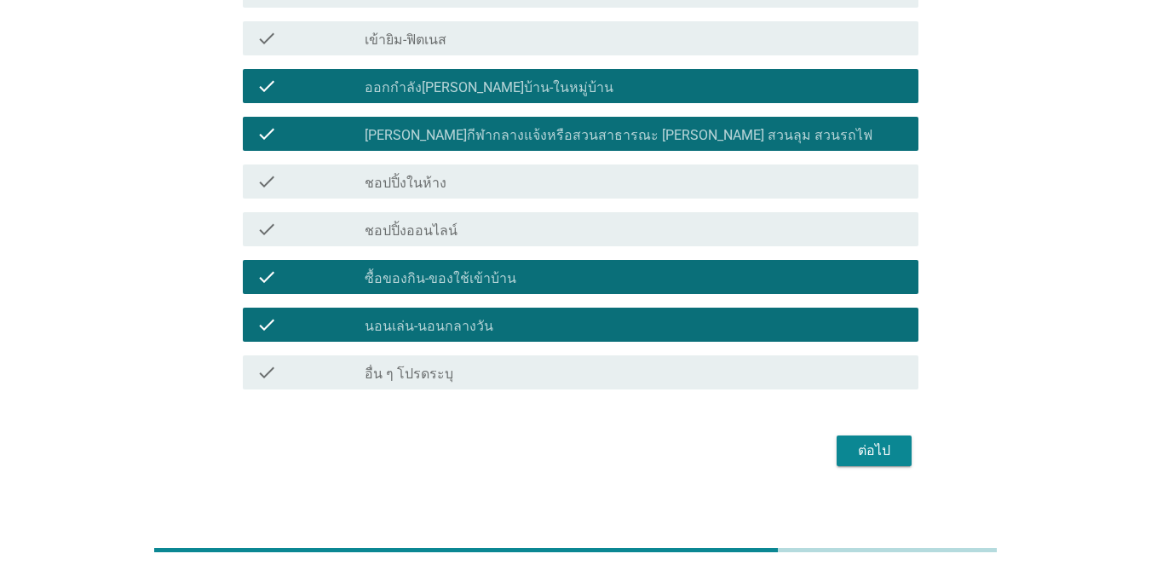
click at [845, 435] on button "ต่อไป" at bounding box center [874, 450] width 75 height 31
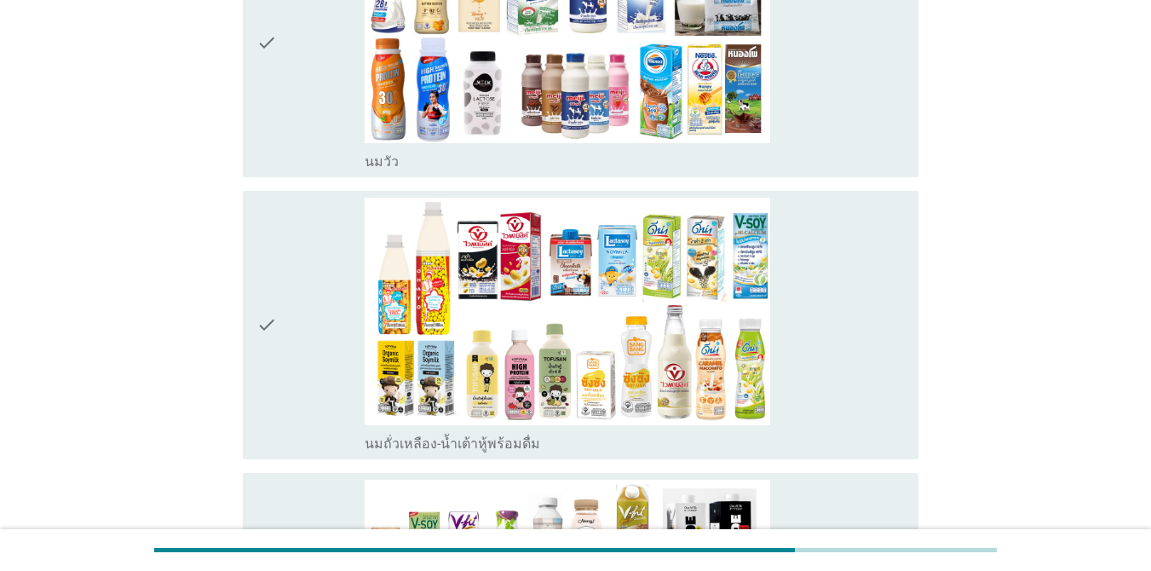
scroll to position [0, 0]
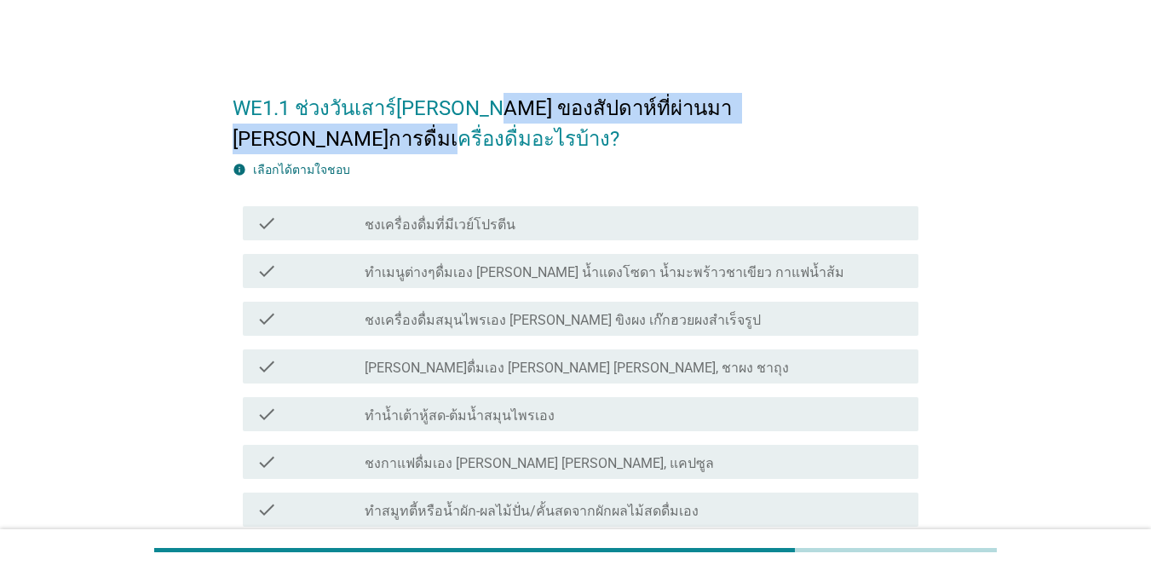
drag, startPoint x: 468, startPoint y: 95, endPoint x: 898, endPoint y: 78, distance: 430.6
click at [872, 78] on h2 "WE1.1 ช่วงวันเสาร์[PERSON_NAME] ของสัปดาห์ที่ผ่านมา [PERSON_NAME]การดื่มเครื่อง…" at bounding box center [576, 115] width 686 height 78
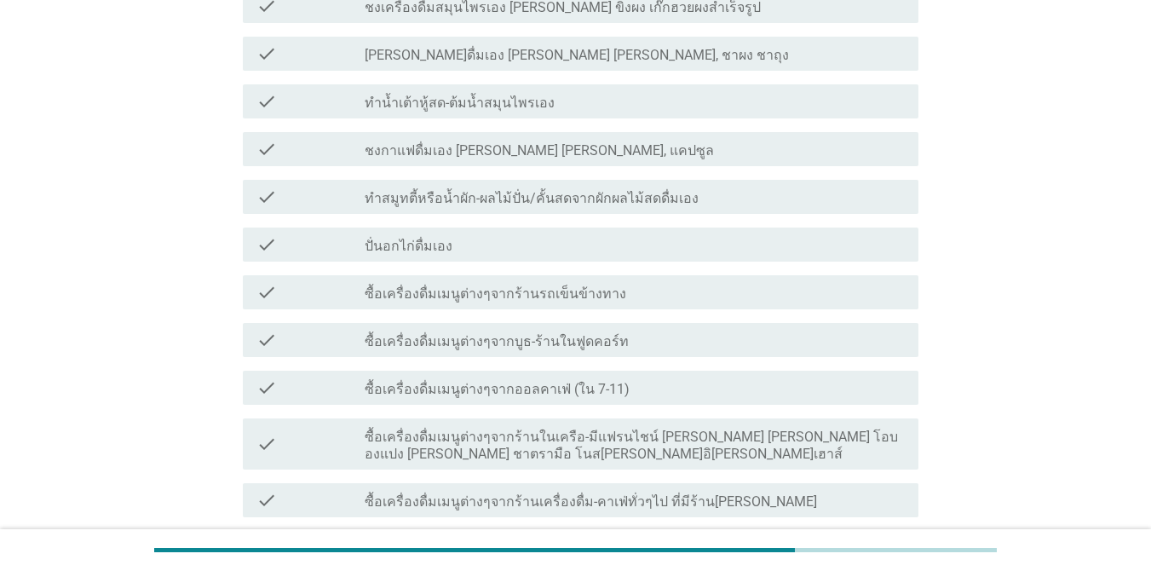
scroll to position [140, 0]
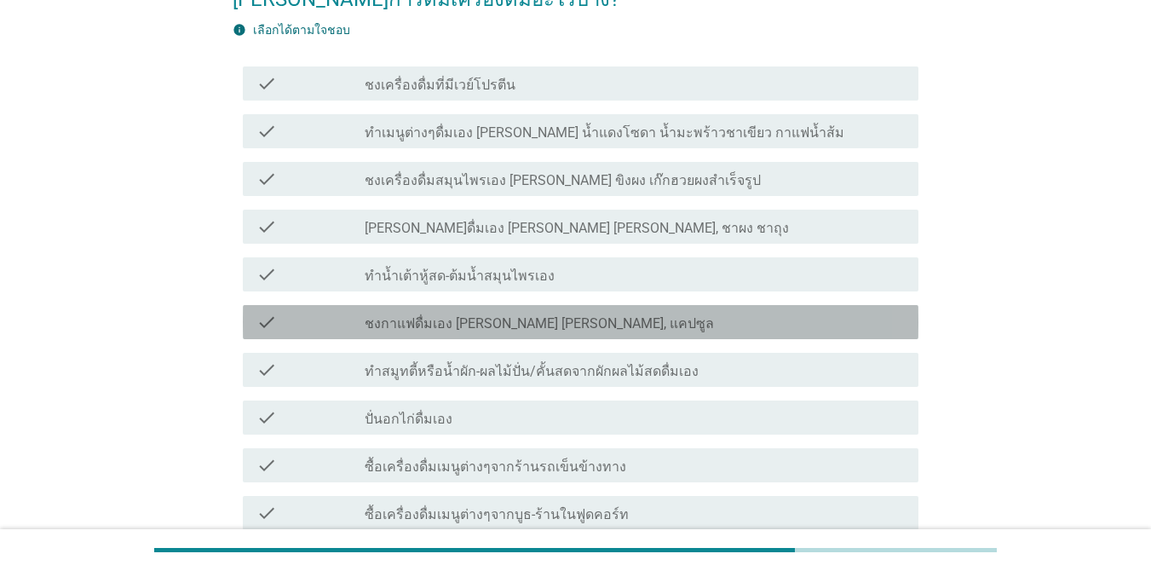
click at [612, 312] on div "check_box_outline_blank ชงกาแฟดื่มเอง [PERSON_NAME] [PERSON_NAME], แคปซูล" at bounding box center [635, 322] width 540 height 20
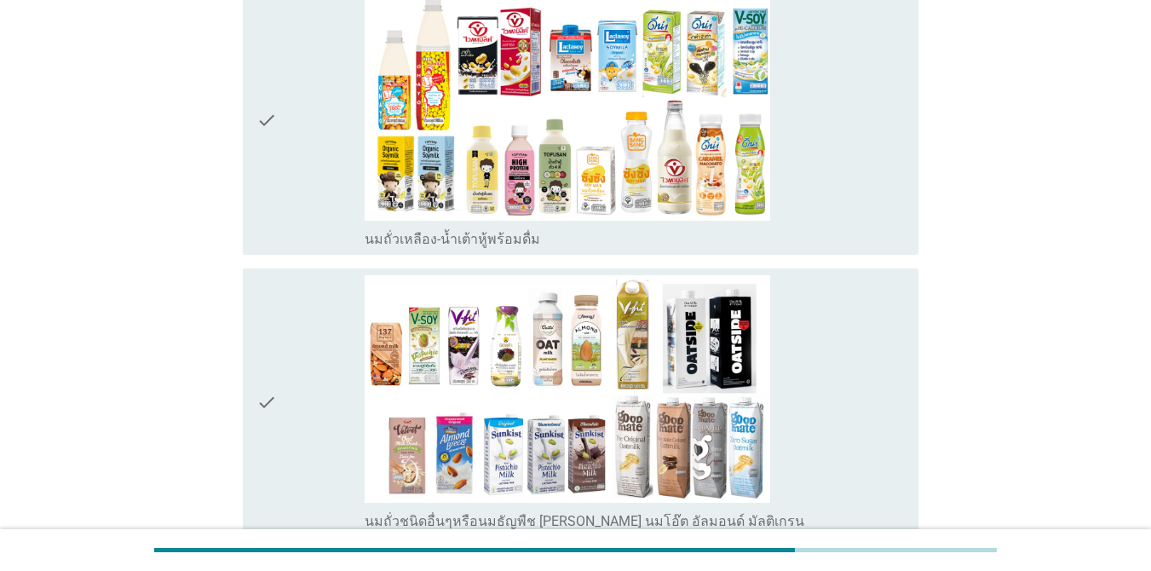
scroll to position [1219, 0]
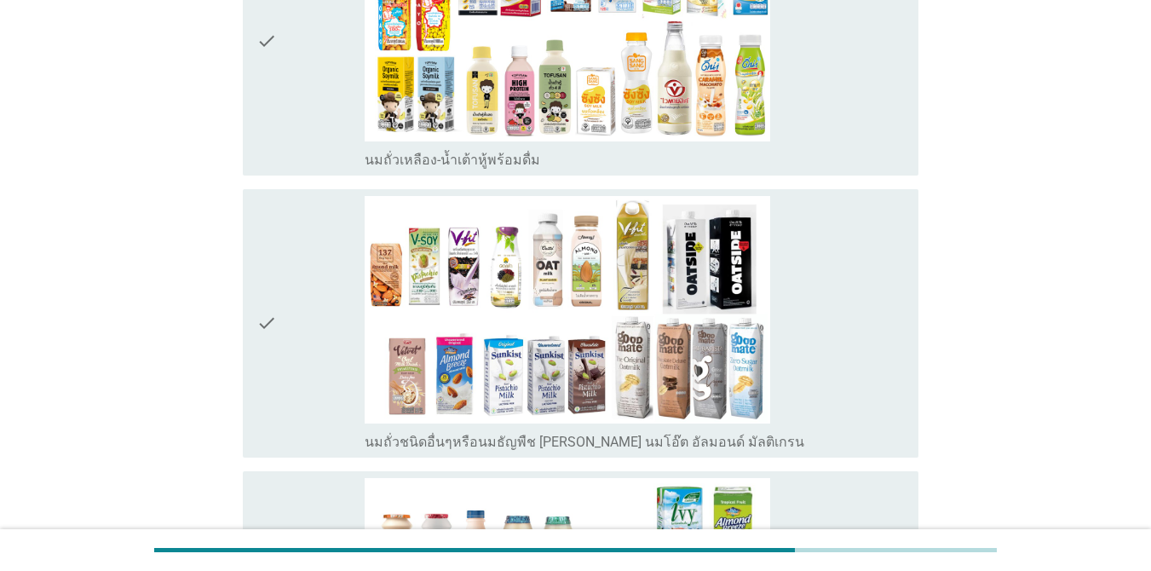
click at [797, 102] on div "check_box_outline_blank นมถั่วเหลือง-น้ำเต้าหู้พร้อมดื่ม" at bounding box center [635, 41] width 540 height 255
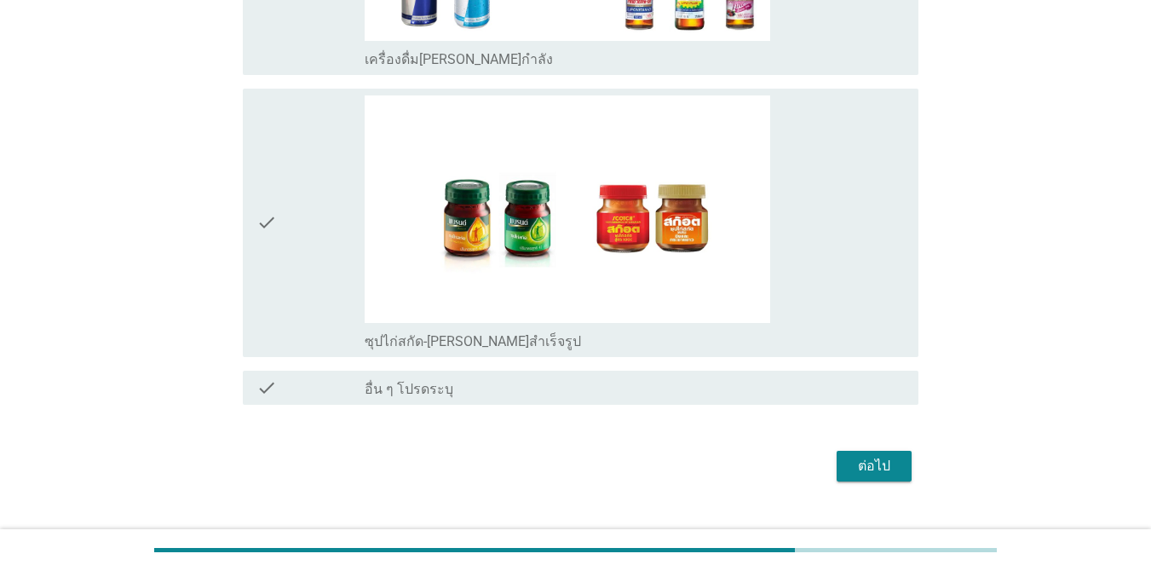
scroll to position [4424, 0]
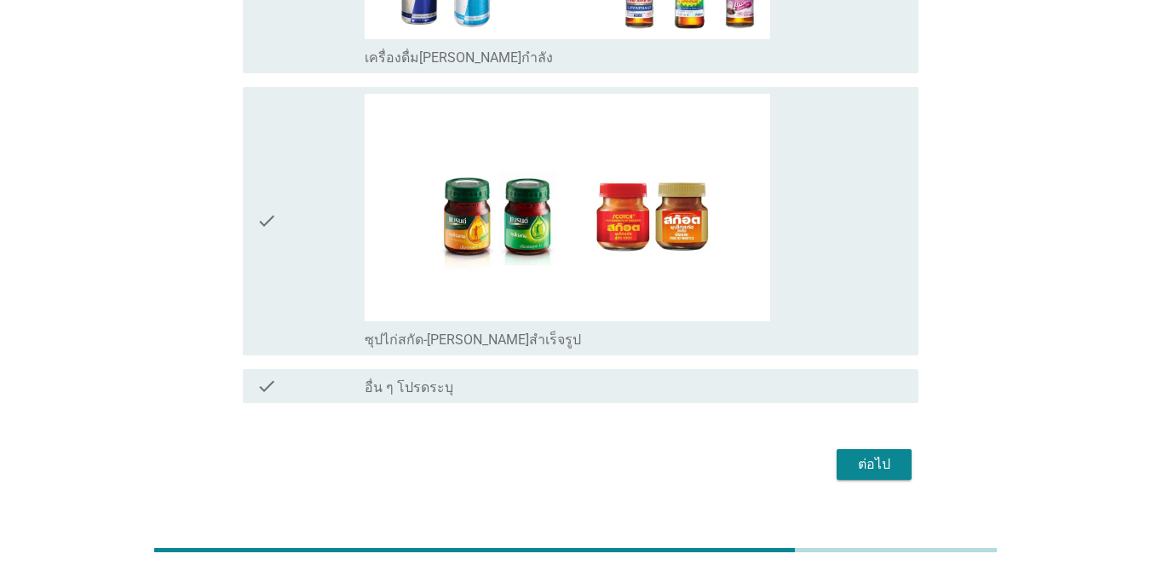
click at [884, 256] on div "check_box_outline_blank ซุปไก่สกัด-[PERSON_NAME]สำเร็จรูป" at bounding box center [635, 221] width 540 height 255
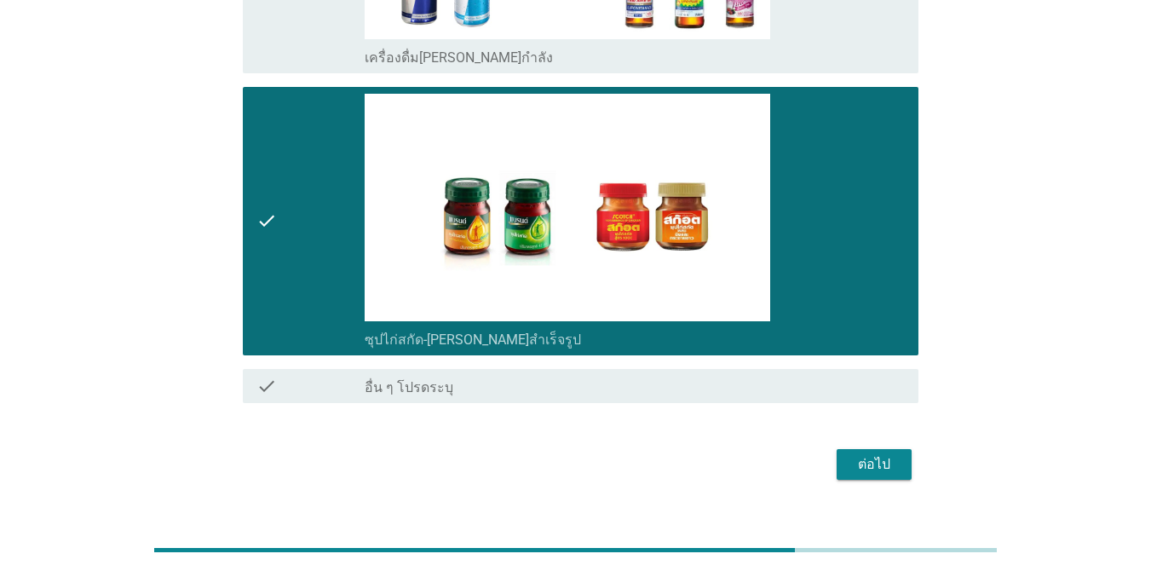
click at [880, 450] on div "ต่อไป" at bounding box center [576, 464] width 686 height 41
click at [877, 454] on div "ต่อไป" at bounding box center [874, 464] width 48 height 20
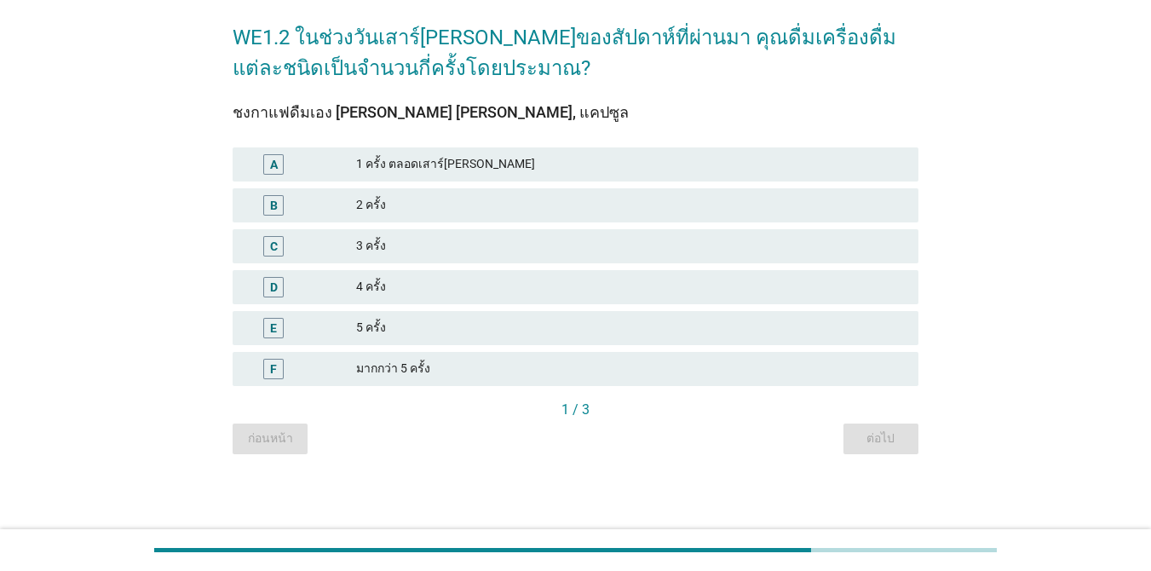
scroll to position [0, 0]
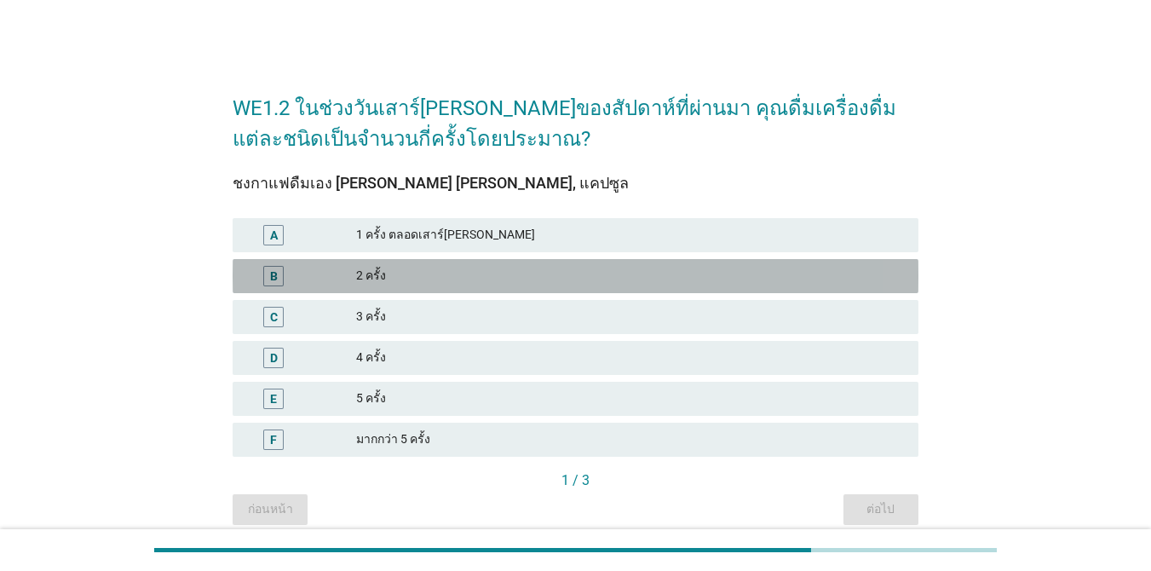
click at [501, 272] on div "2 ครั้ง" at bounding box center [630, 276] width 549 height 20
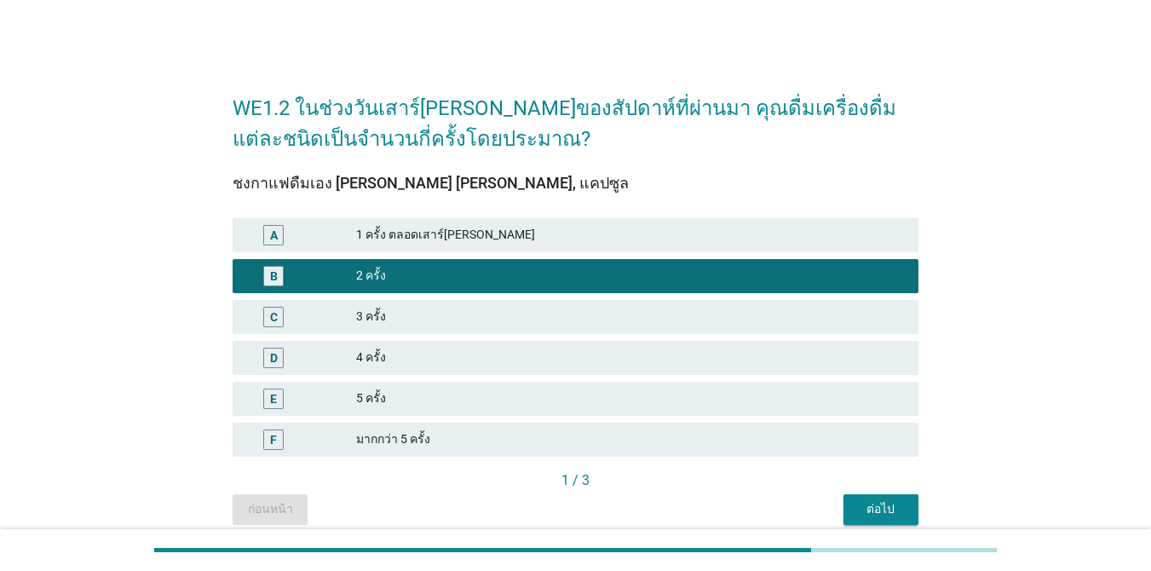
click at [881, 504] on div "ต่อไป" at bounding box center [881, 509] width 48 height 18
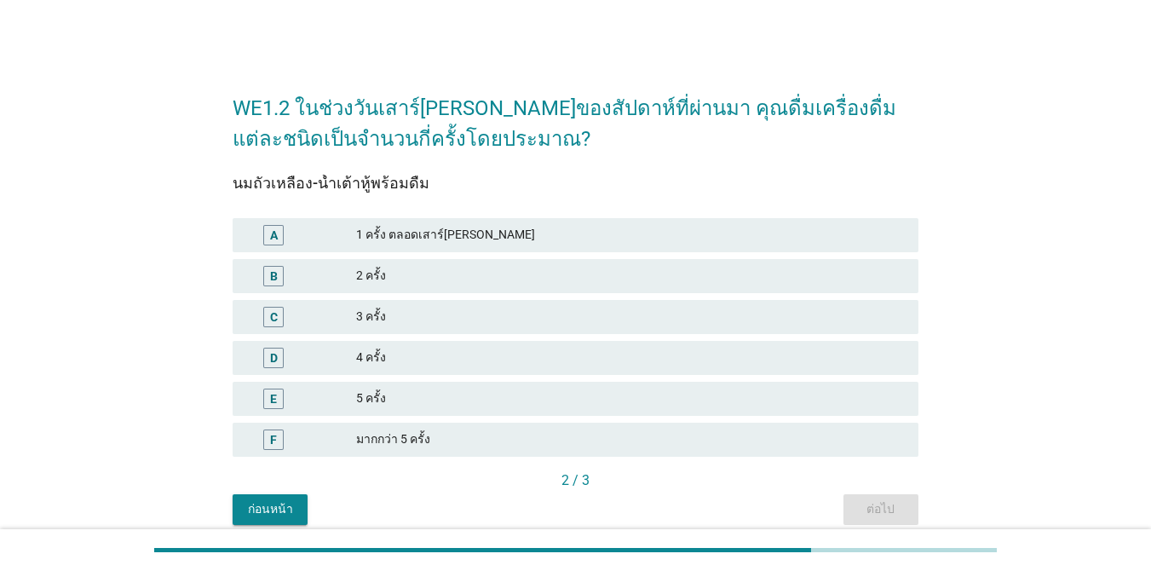
click at [398, 183] on div "นมถั่วเหลือง-น้ำเต้าหู้พร้อมดื่ม" at bounding box center [576, 182] width 686 height 23
click at [573, 271] on div "2 ครั้ง" at bounding box center [630, 276] width 549 height 20
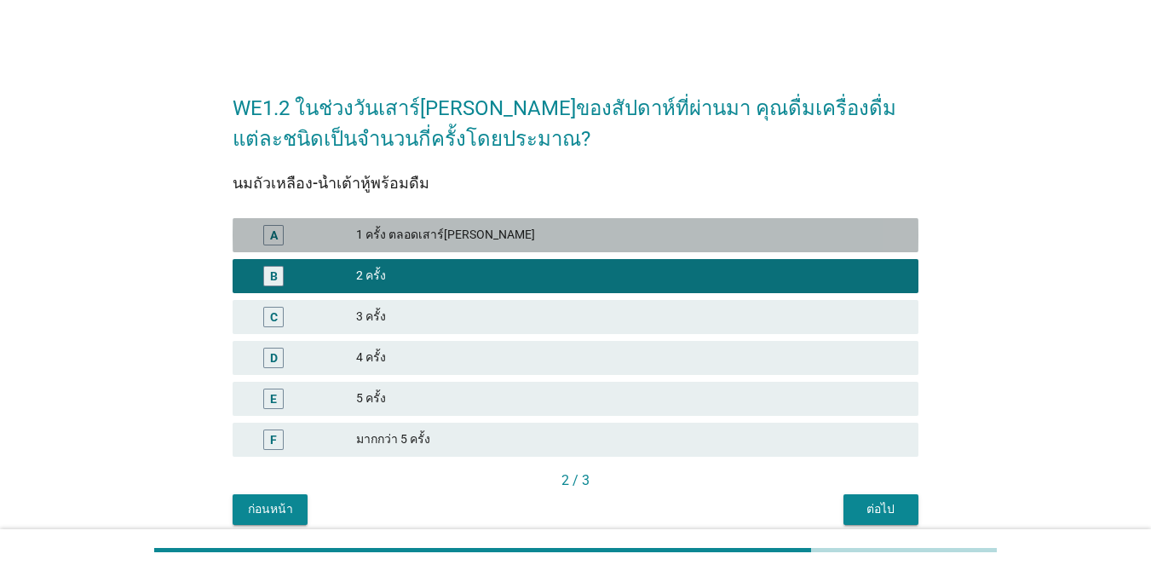
click at [635, 222] on div "A 1 ครั้ง ตลอดเสาร์[PERSON_NAME]" at bounding box center [576, 235] width 686 height 34
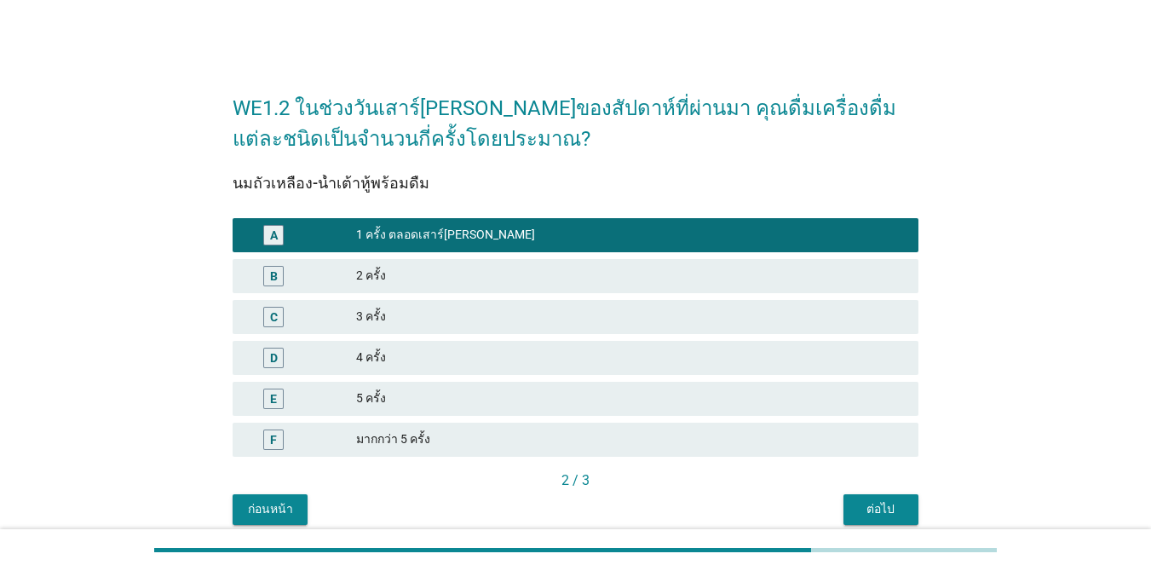
click at [680, 259] on div "B 2 ครั้ง" at bounding box center [576, 276] width 686 height 34
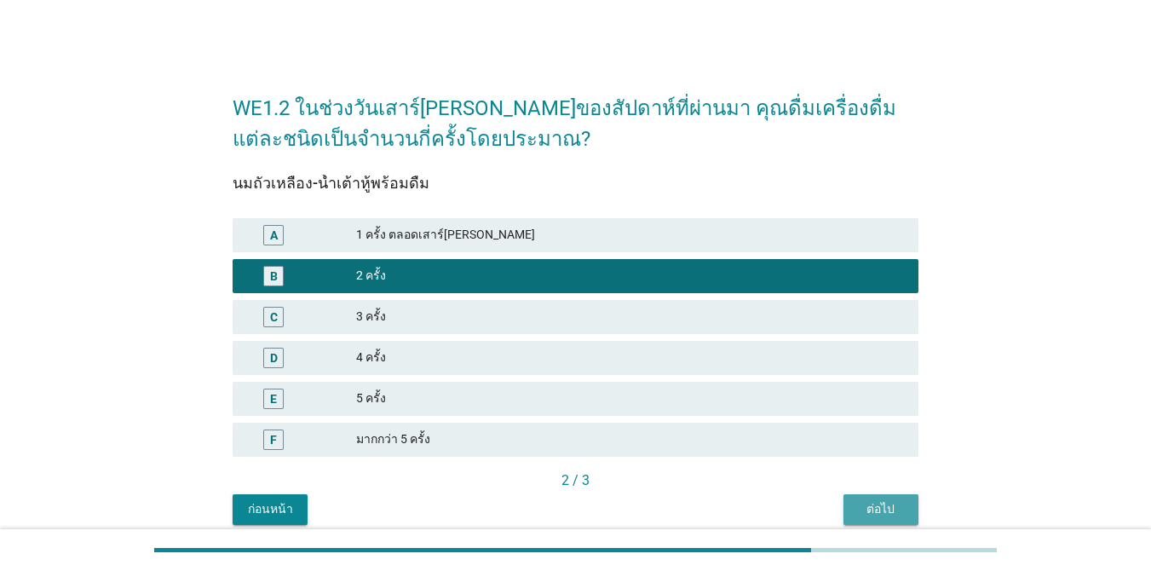
click at [866, 505] on div "ต่อไป" at bounding box center [881, 509] width 48 height 18
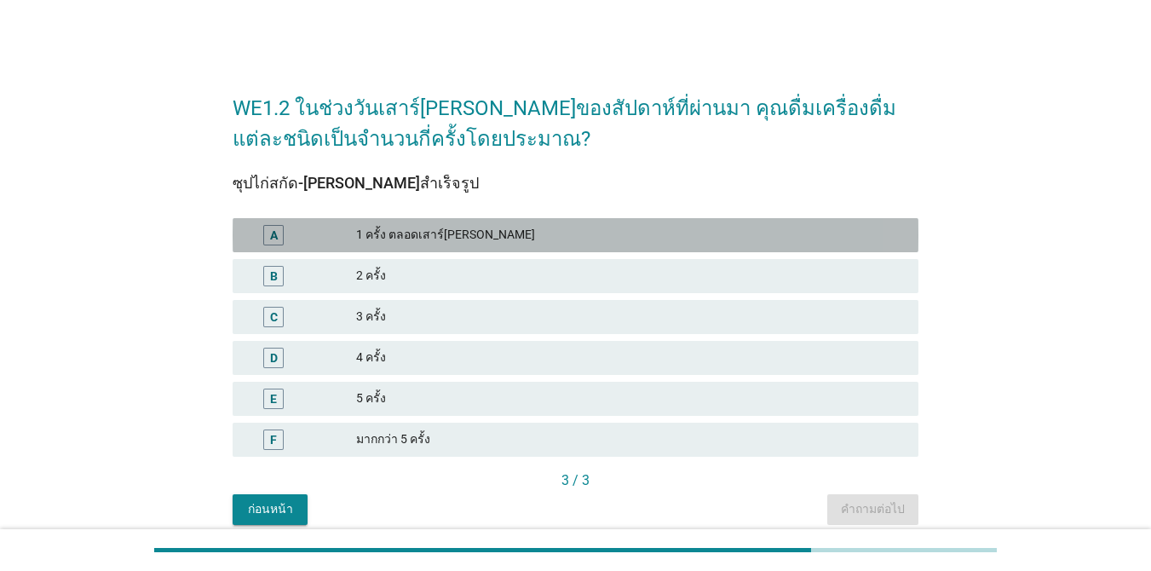
click at [445, 233] on div "1 ครั้ง ตลอดเสาร์[PERSON_NAME]" at bounding box center [630, 235] width 549 height 20
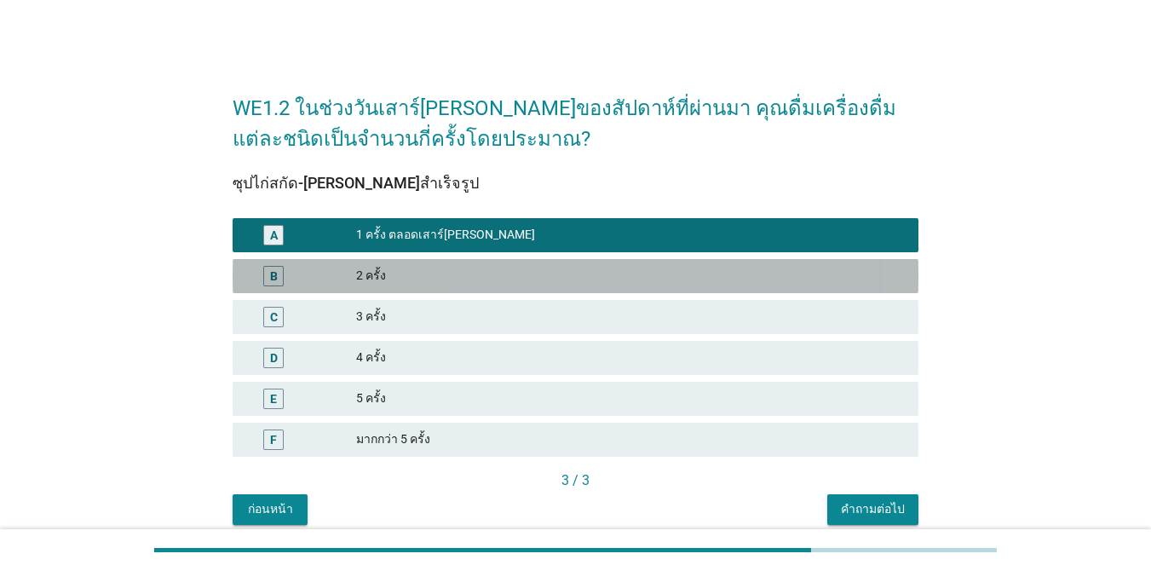
click at [445, 272] on div "2 ครั้ง" at bounding box center [630, 276] width 549 height 20
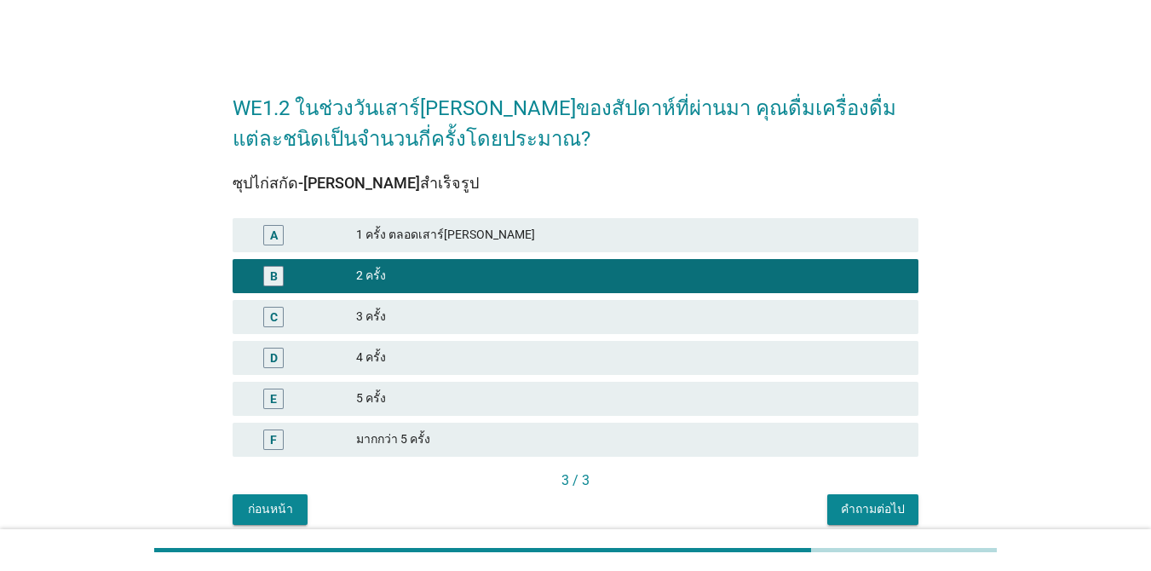
click at [879, 513] on div "คำถามต่อไป" at bounding box center [873, 509] width 64 height 18
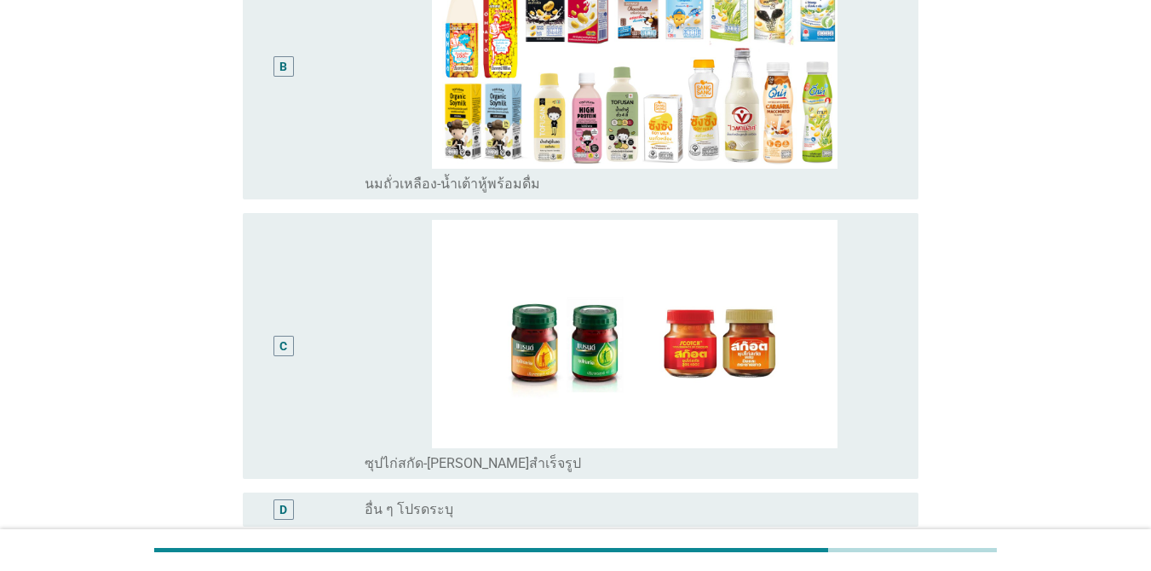
scroll to position [342, 0]
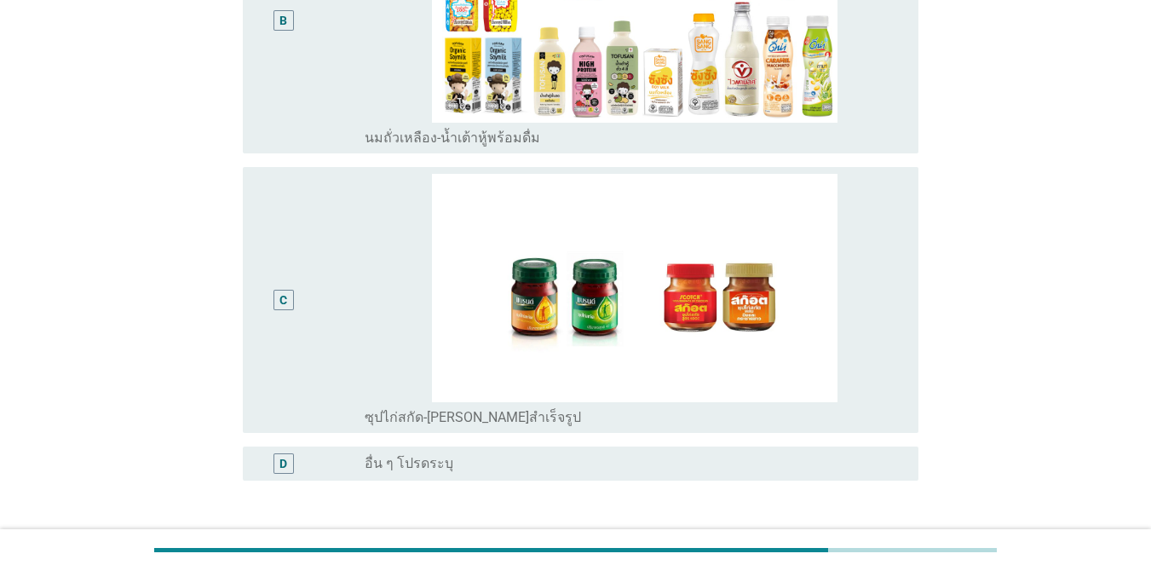
click at [910, 340] on div "C radio_button_unchecked ซุปไก่สกัด-[PERSON_NAME]สำเร็จรูป" at bounding box center [581, 300] width 676 height 266
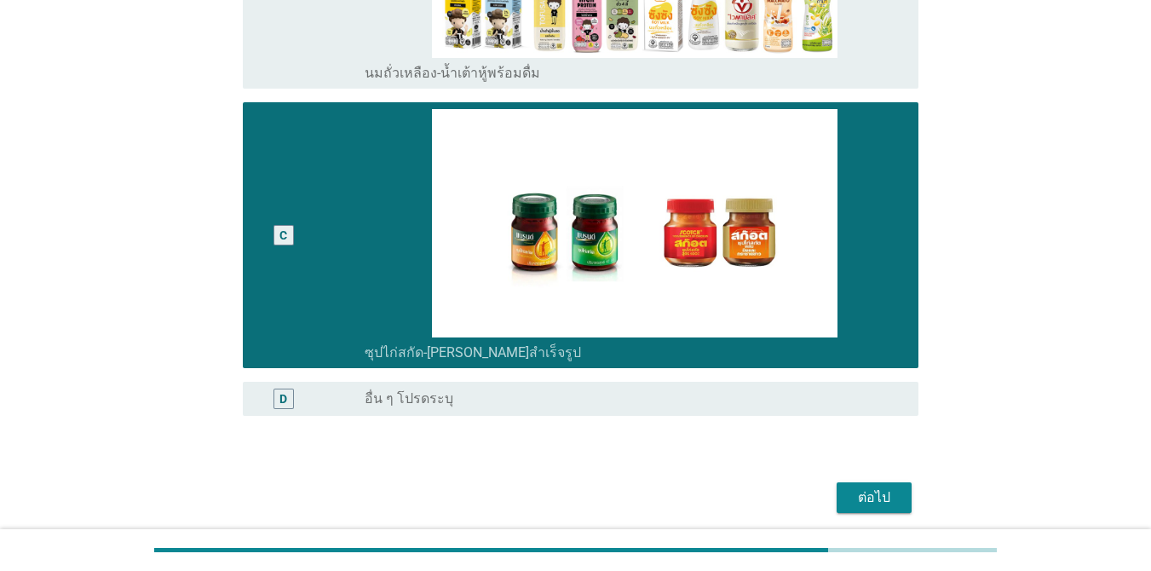
scroll to position [469, 0]
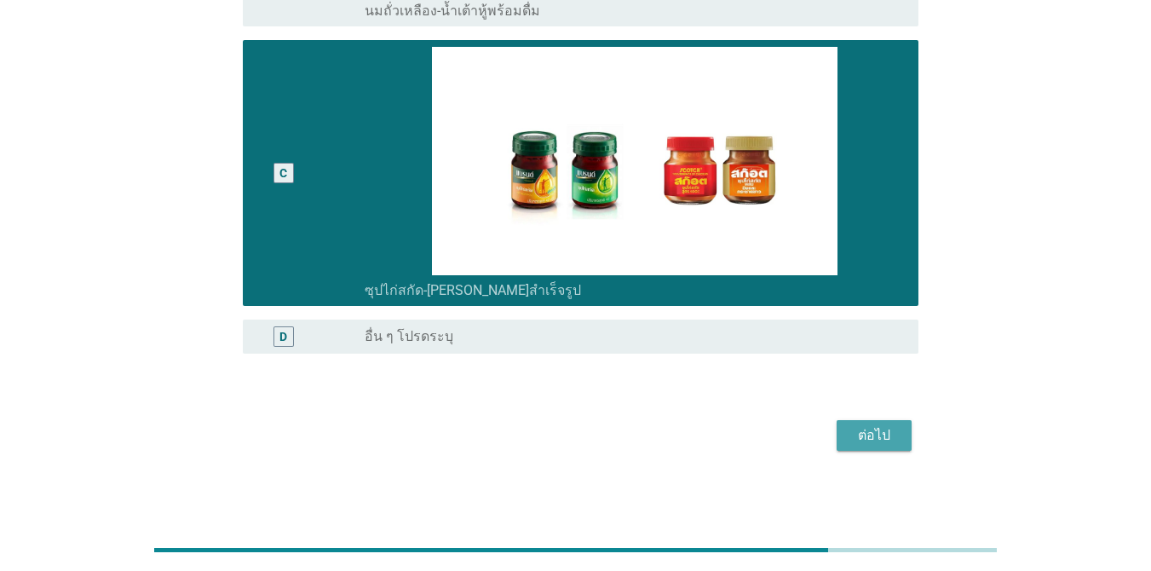
click at [868, 426] on div "ต่อไป" at bounding box center [874, 435] width 48 height 20
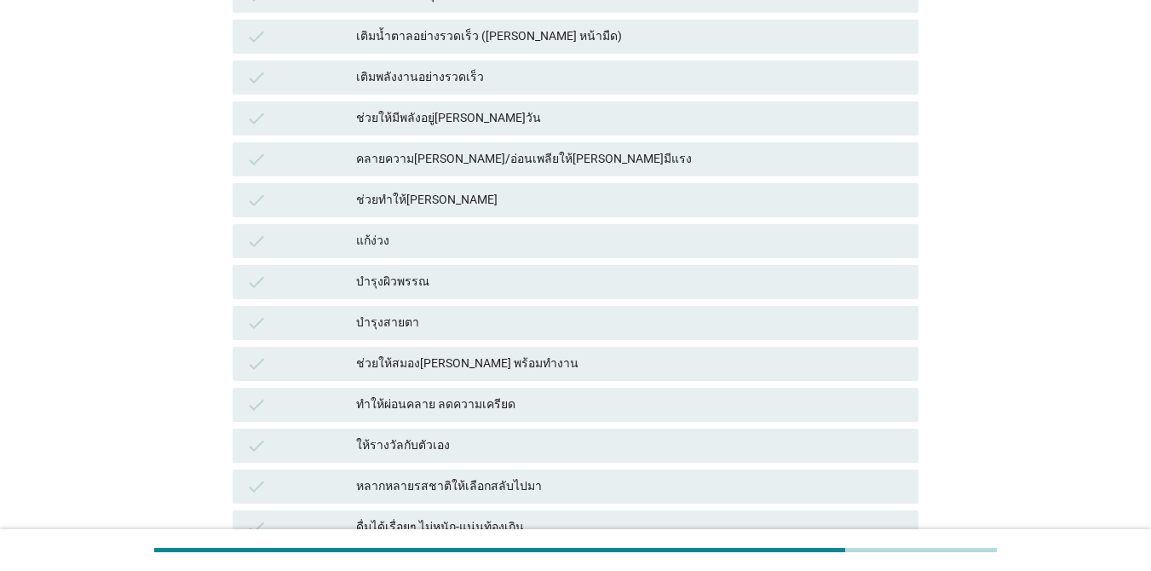
scroll to position [0, 0]
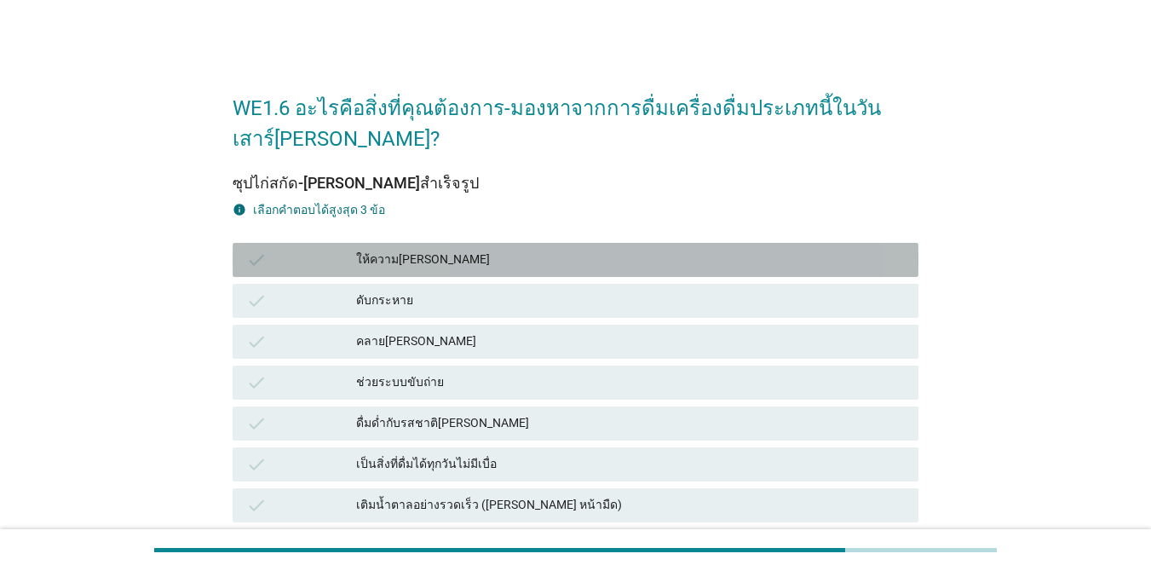
click at [630, 247] on div "check ให้ความ[PERSON_NAME]" at bounding box center [576, 260] width 686 height 34
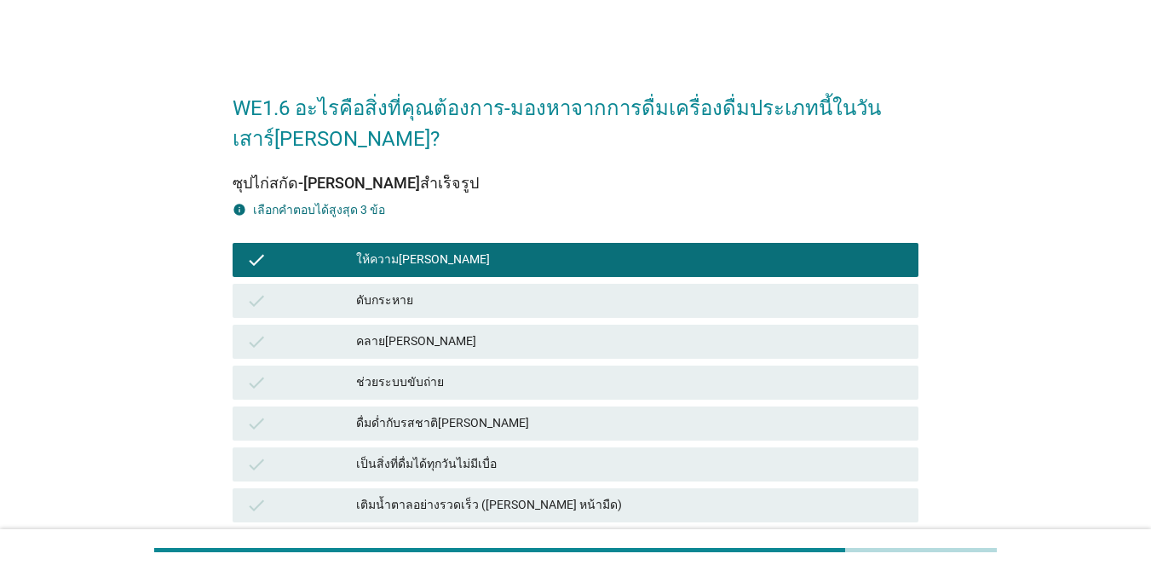
scroll to position [499, 0]
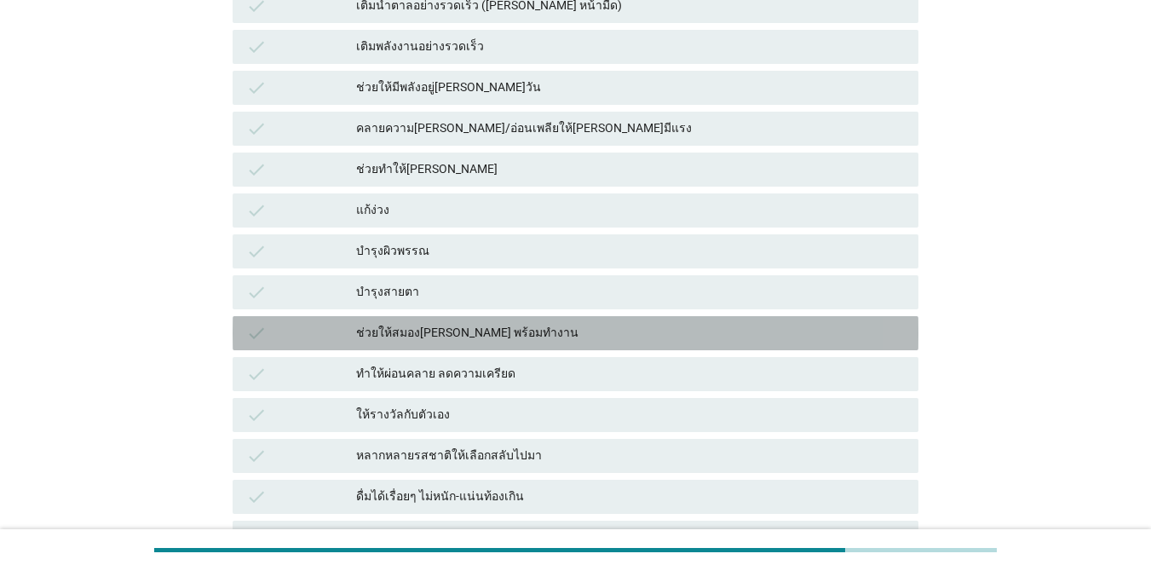
click at [485, 330] on div "ช่วยให้สมอง[PERSON_NAME] พร้อมทำงาน" at bounding box center [630, 333] width 549 height 20
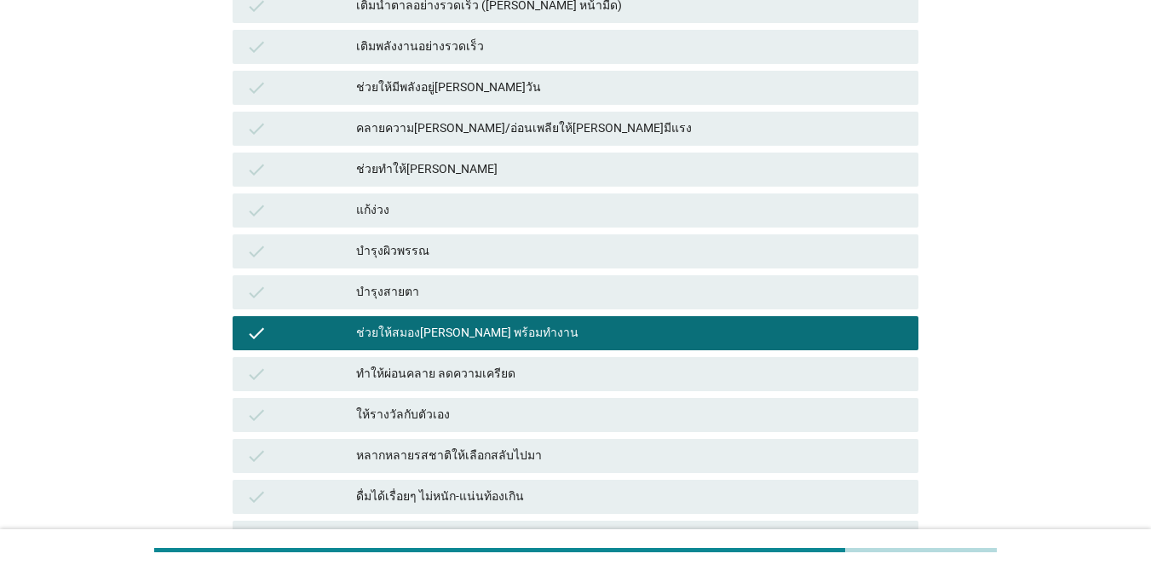
click at [503, 420] on div "ให้รางวัลกับตัวเอง" at bounding box center [630, 415] width 549 height 20
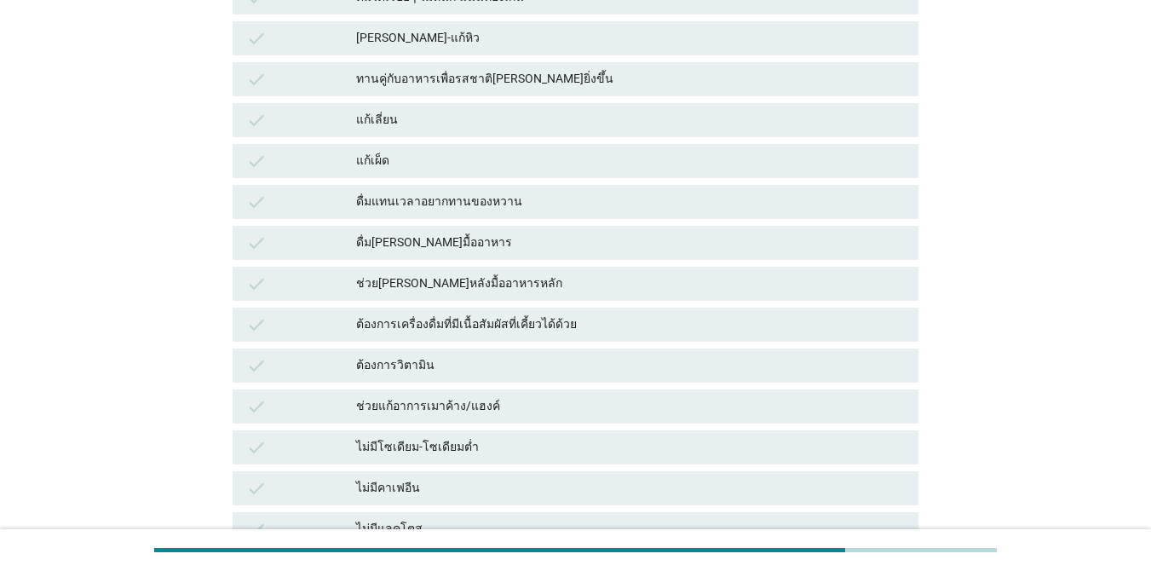
scroll to position [1225, 0]
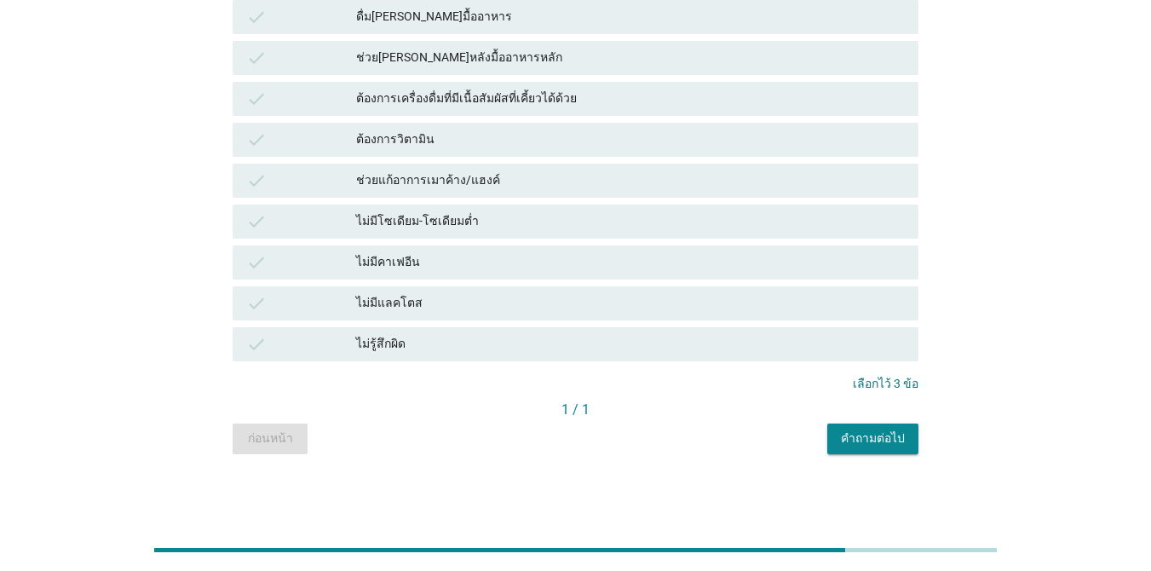
click at [855, 426] on button "คำถามต่อไป" at bounding box center [872, 439] width 91 height 31
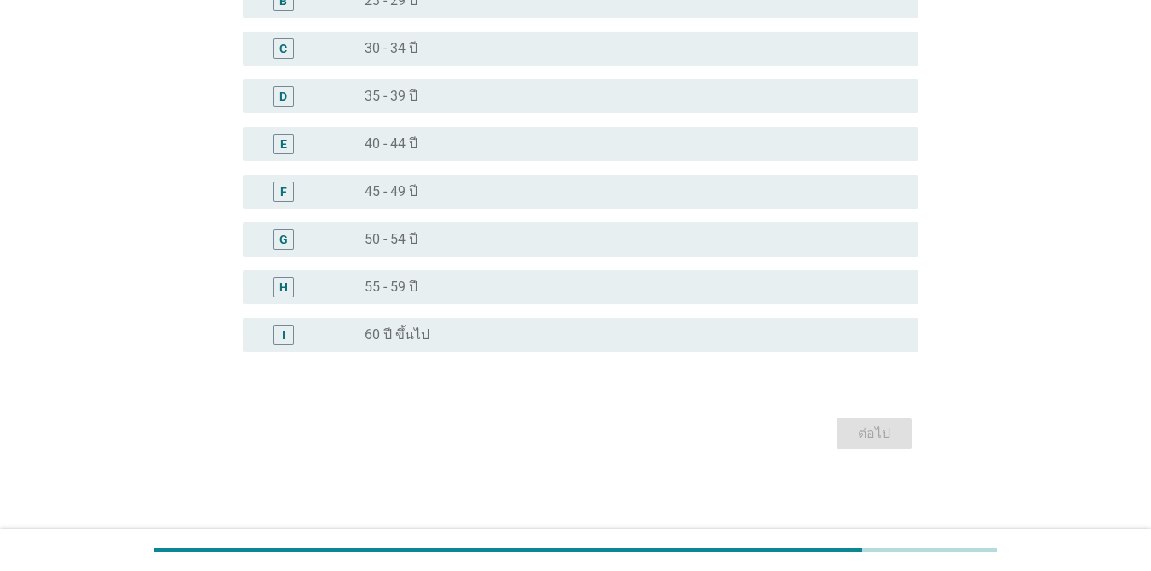
scroll to position [0, 0]
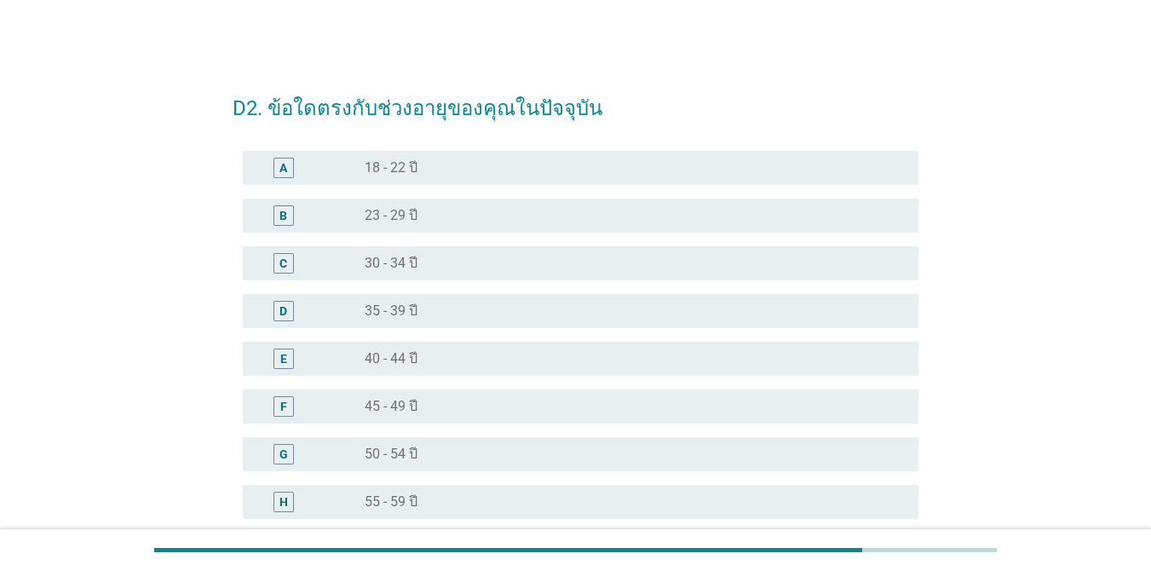
click at [421, 401] on div "radio_button_unchecked 45 - 49 ปี" at bounding box center [628, 406] width 527 height 17
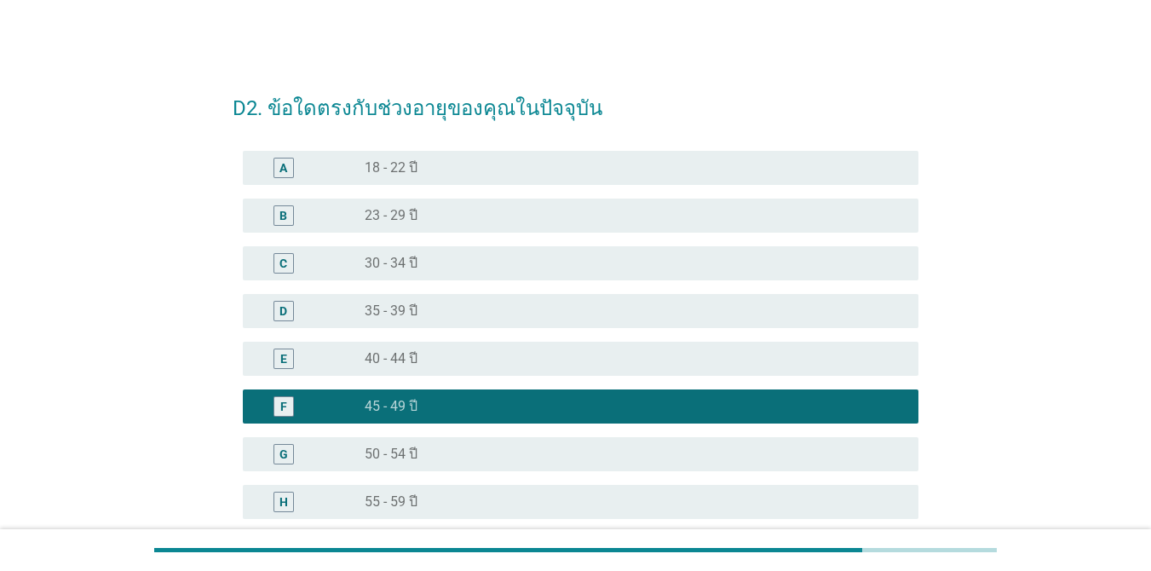
scroll to position [215, 0]
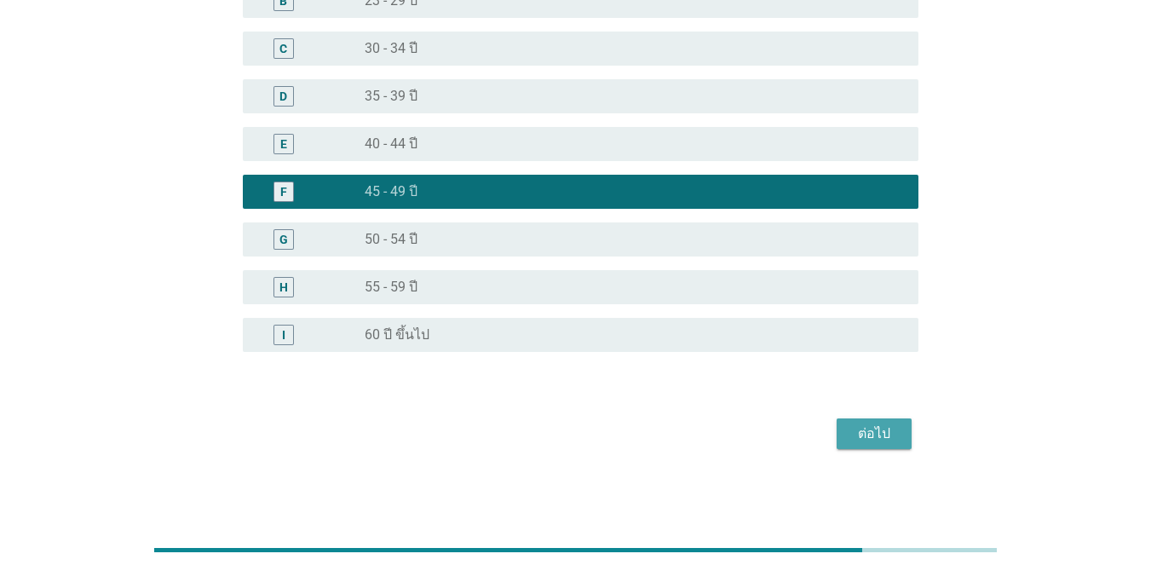
click at [885, 435] on div "ต่อไป" at bounding box center [874, 434] width 48 height 20
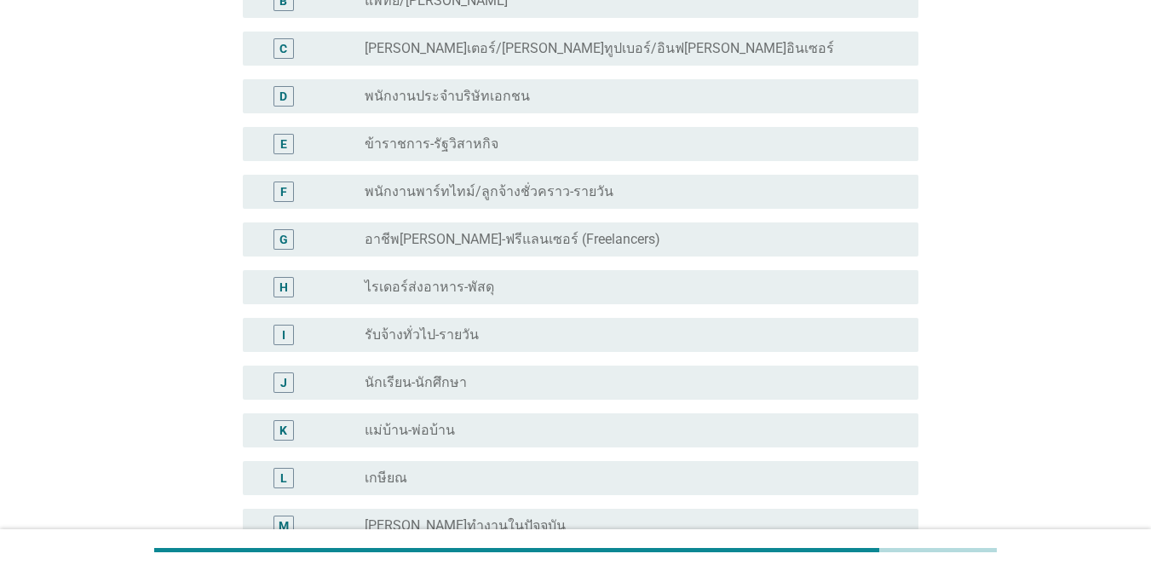
scroll to position [0, 0]
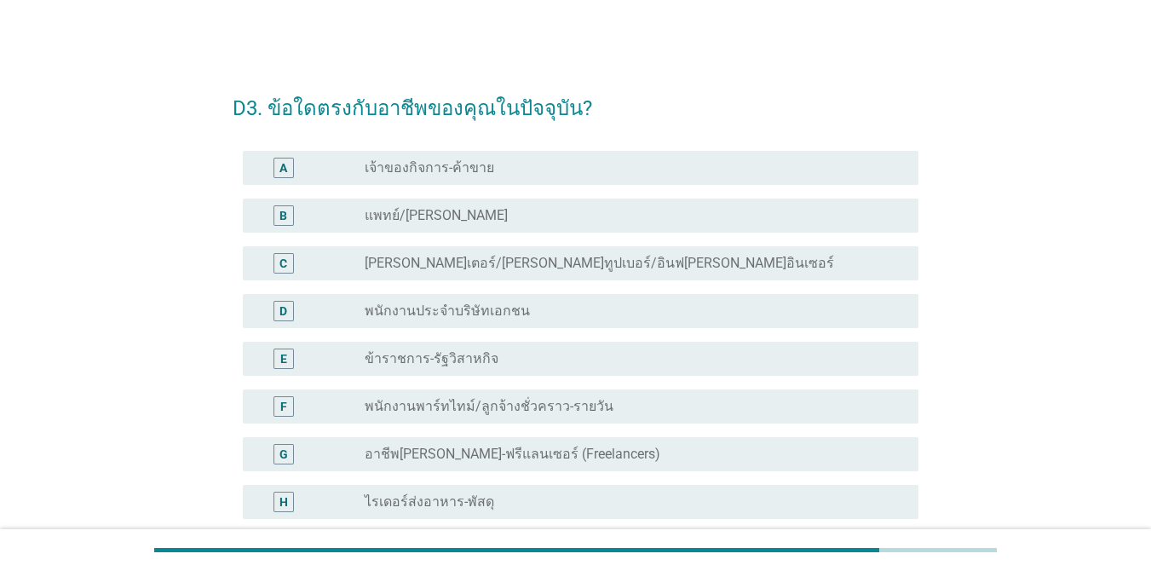
click at [544, 447] on label "อาชีพ[PERSON_NAME]-ฟรีแลนเซอร์ (Freelancers)" at bounding box center [513, 454] width 296 height 17
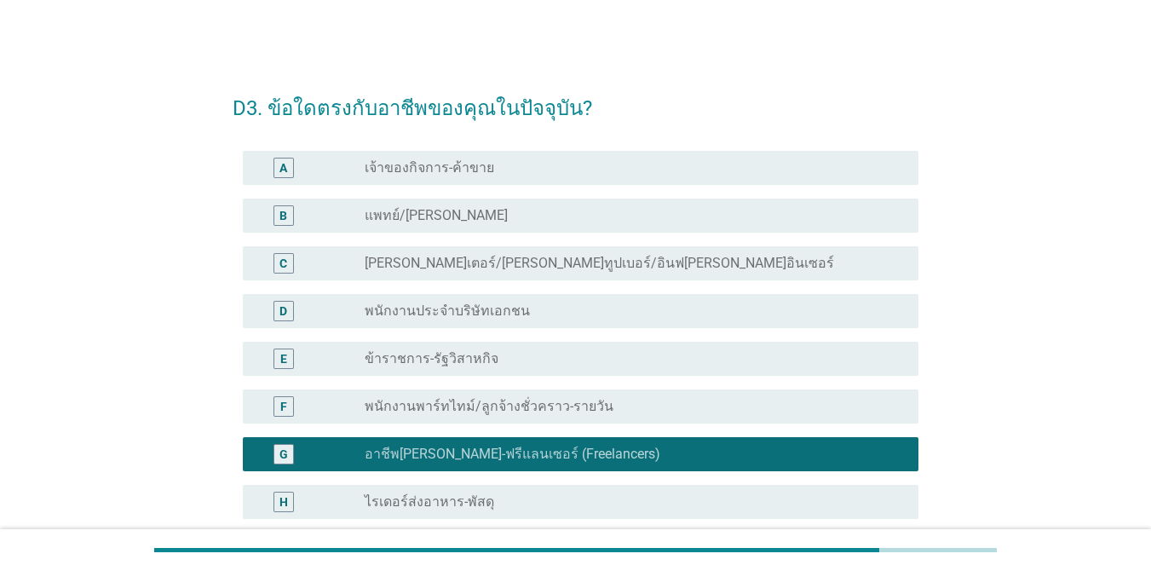
scroll to position [453, 0]
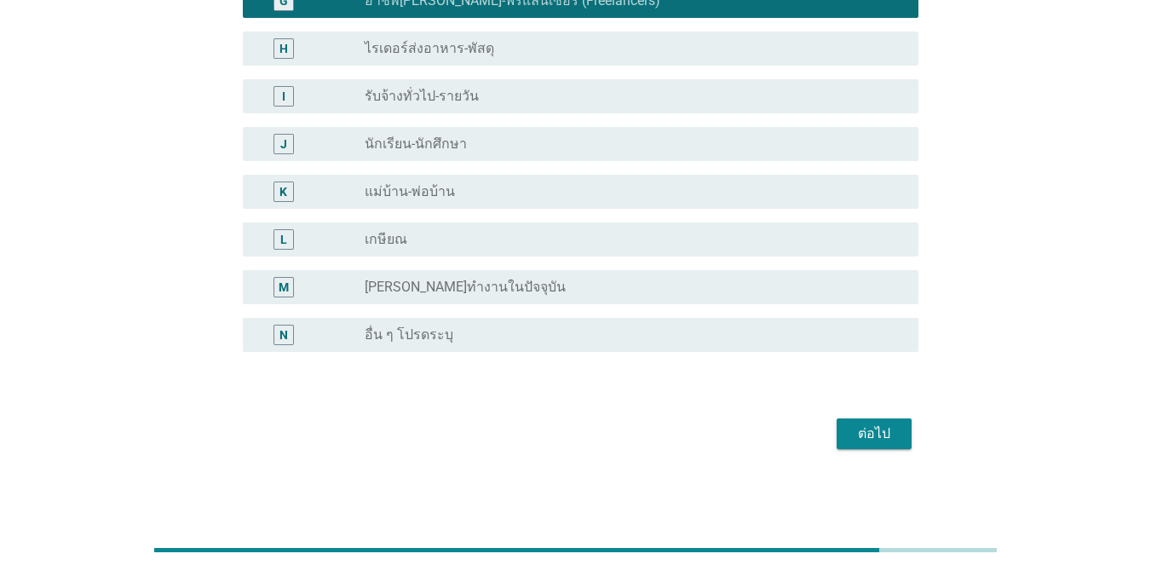
click at [855, 414] on div "ต่อไป" at bounding box center [576, 433] width 686 height 41
click at [867, 434] on div "ต่อไป" at bounding box center [874, 434] width 48 height 20
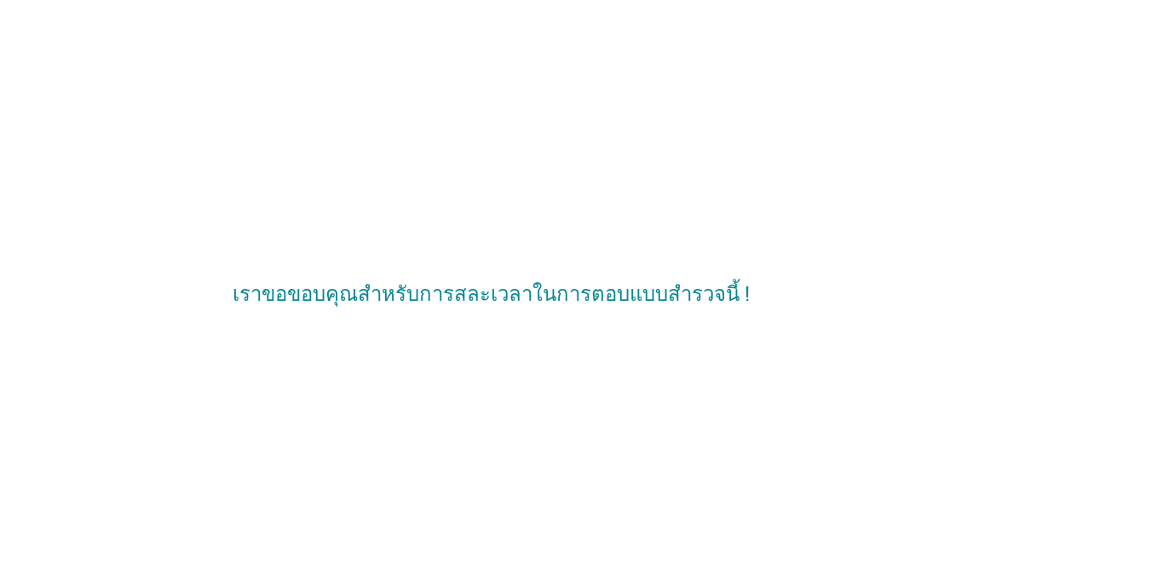
scroll to position [0, 0]
